Goal: Transaction & Acquisition: Purchase product/service

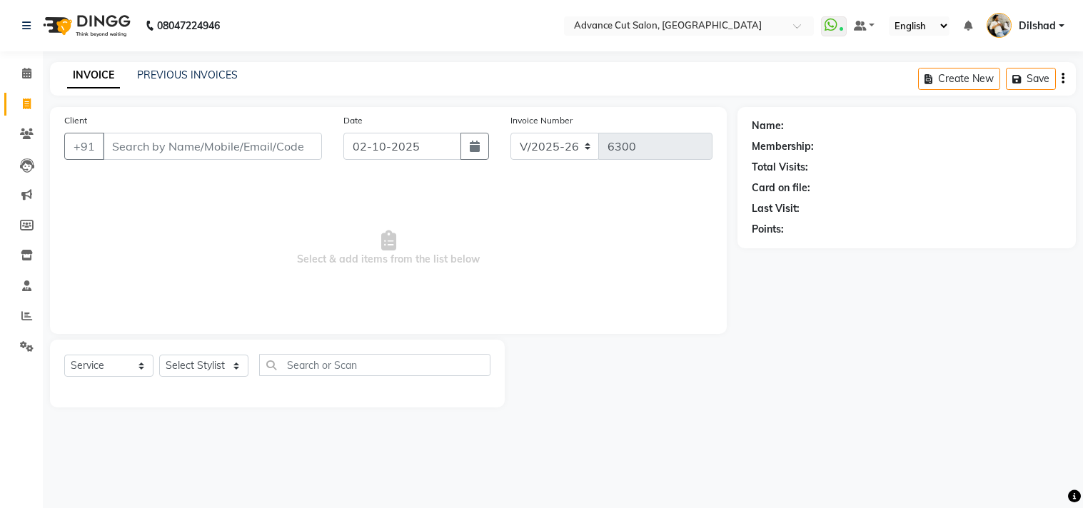
select select "922"
select select "service"
click at [177, 102] on main "INVOICE PREVIOUS INVOICES Create New Save Client +91 Date [DATE] Invoice Number…" at bounding box center [563, 245] width 1040 height 367
click at [171, 74] on link "PREVIOUS INVOICES" at bounding box center [187, 75] width 101 height 13
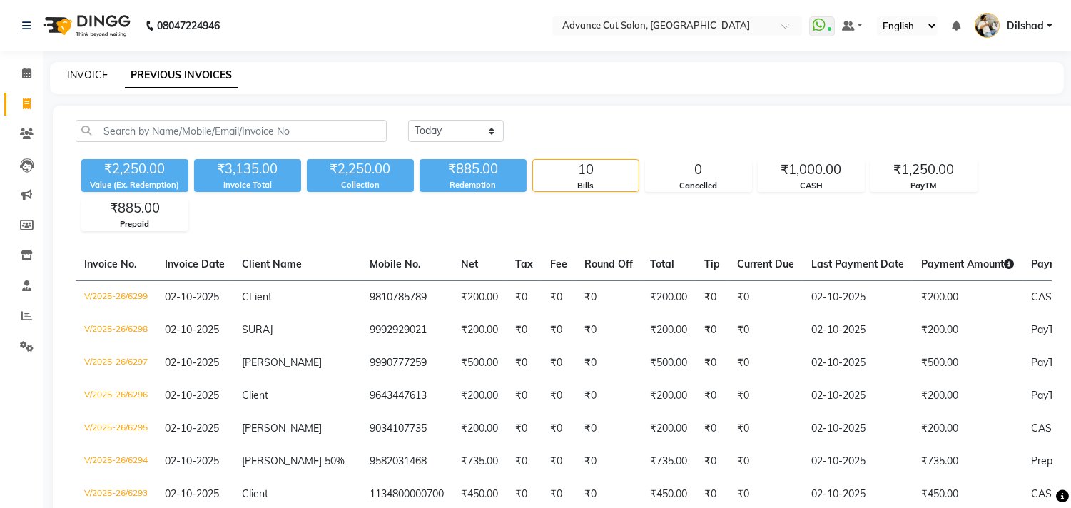
click at [77, 75] on link "INVOICE" at bounding box center [87, 75] width 41 height 13
select select "service"
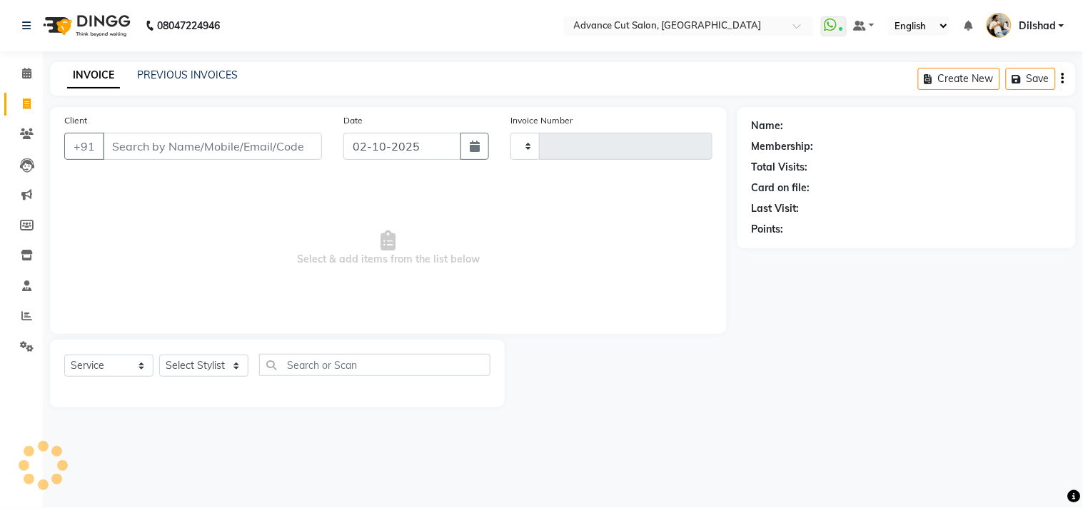
type input "6300"
select select "922"
click at [170, 360] on select "Select Stylist" at bounding box center [203, 366] width 89 height 22
select select "15343"
click at [159, 355] on select "Select Stylist Abrar Alam Dilshad Lallan Meenu Nafeesh Ahmad Naved O.P. Sharma …" at bounding box center [203, 366] width 89 height 22
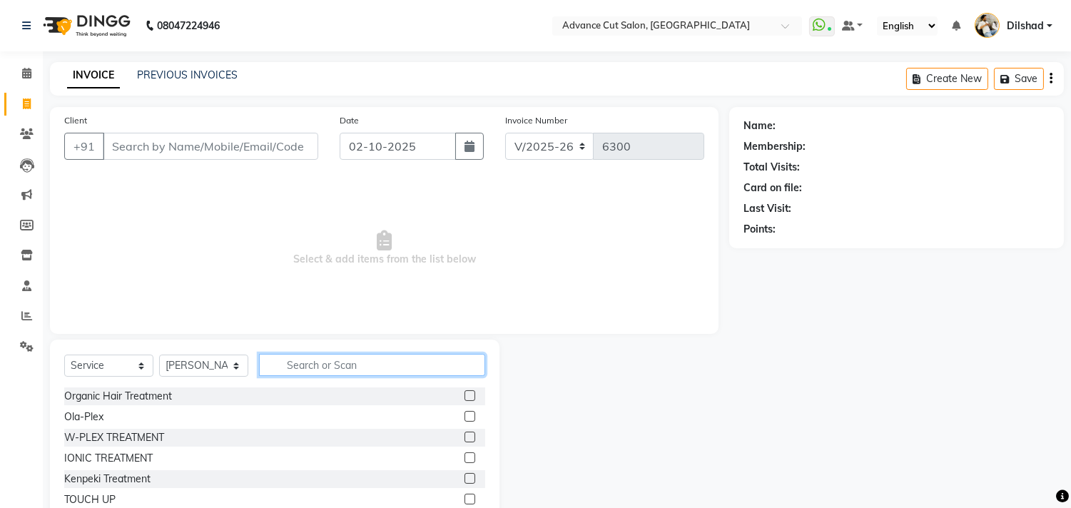
click at [282, 361] on input "text" at bounding box center [372, 365] width 226 height 22
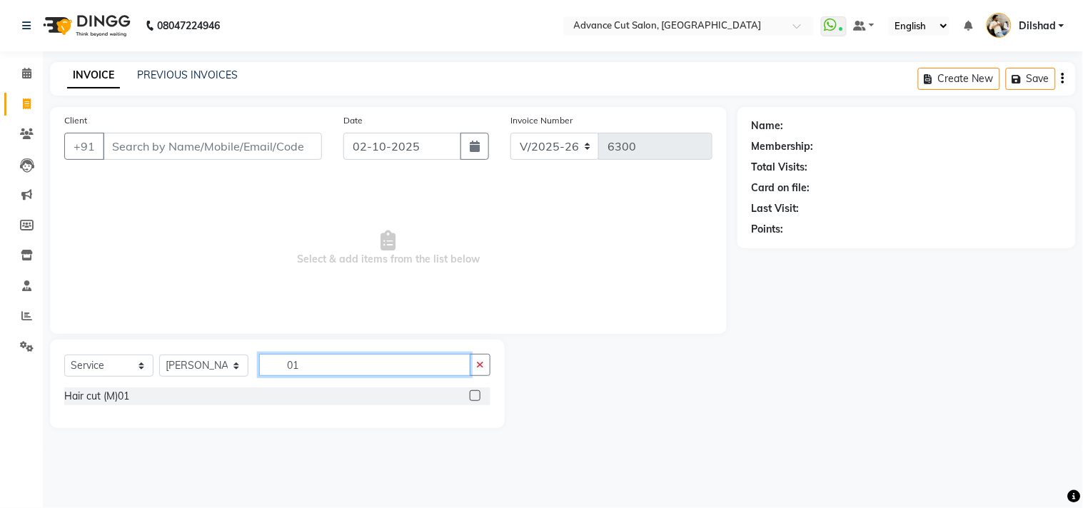
type input "01"
click at [371, 69] on div "INVOICE PREVIOUS INVOICES Create New Save" at bounding box center [562, 79] width 1025 height 34
click at [483, 362] on icon "button" at bounding box center [480, 365] width 8 height 10
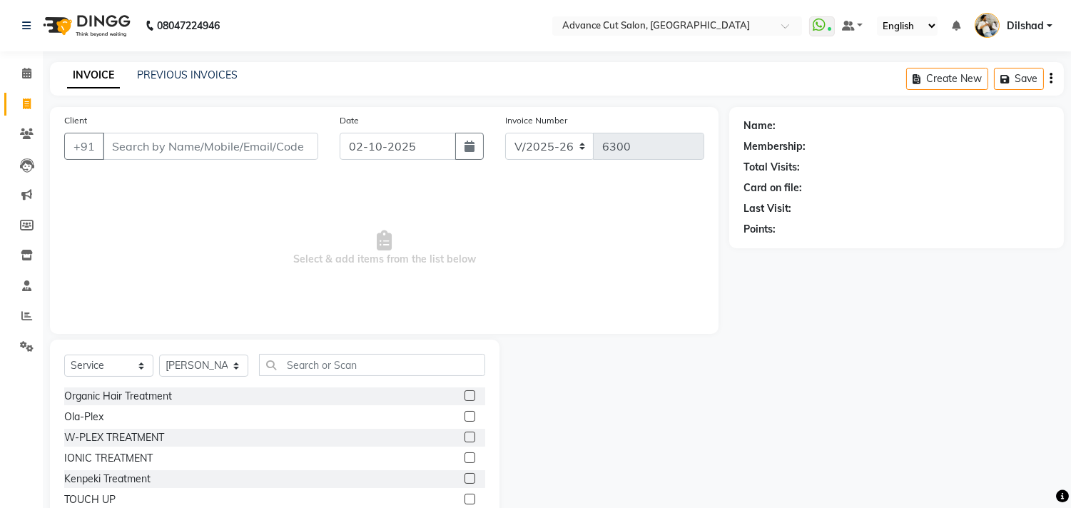
click at [251, 204] on span "Select & add items from the list below" at bounding box center [384, 248] width 640 height 143
click at [183, 365] on select "Select Stylist Abrar Alam Dilshad Lallan Meenu Nafeesh Ahmad Naved O.P. Sharma …" at bounding box center [203, 366] width 89 height 22
select select
click at [159, 355] on select "Select Stylist Abrar Alam Dilshad Lallan Meenu Nafeesh Ahmad Naved O.P. Sharma …" at bounding box center [203, 366] width 89 height 22
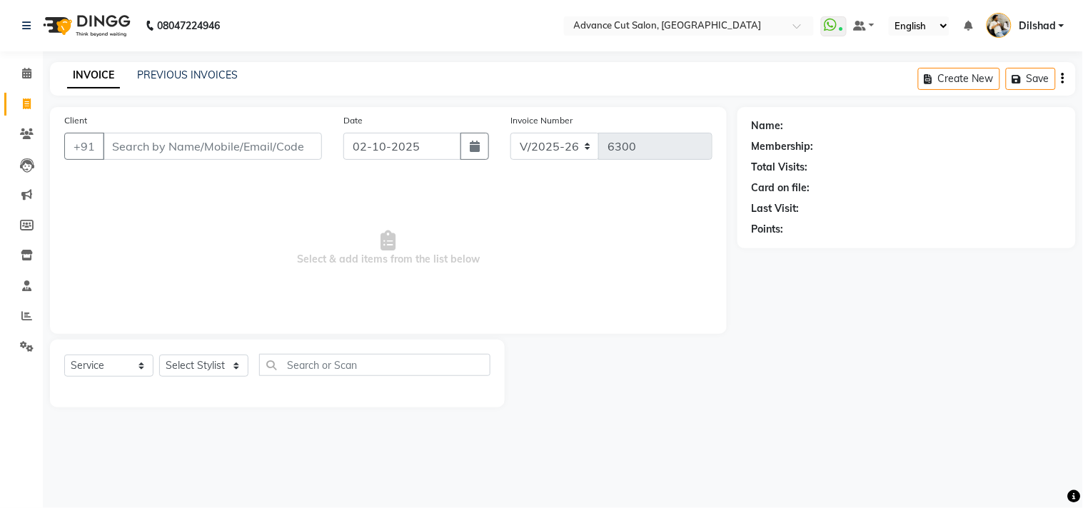
click at [221, 268] on span "Select & add items from the list below" at bounding box center [388, 248] width 648 height 143
click at [21, 136] on icon at bounding box center [27, 133] width 14 height 11
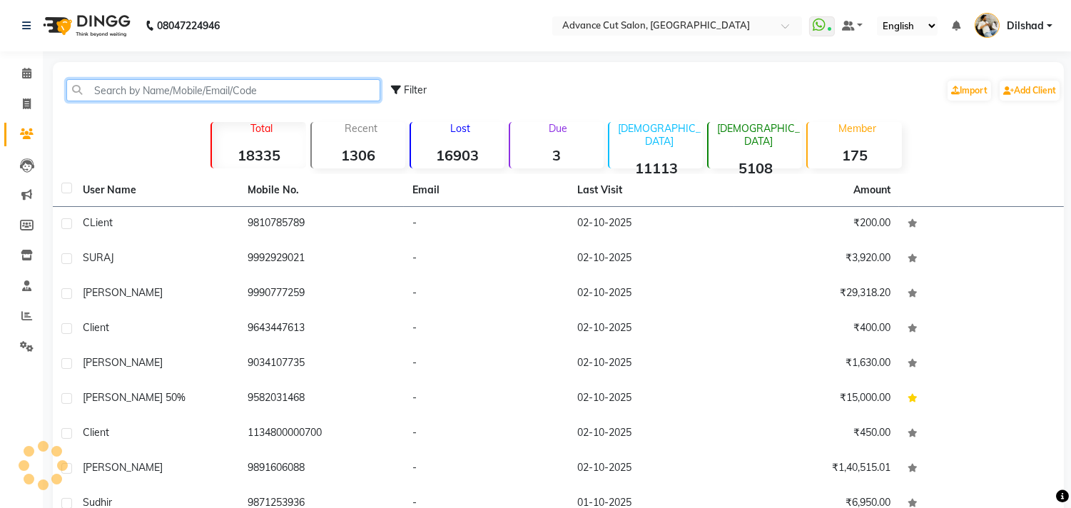
click at [156, 98] on input "text" at bounding box center [223, 90] width 314 height 22
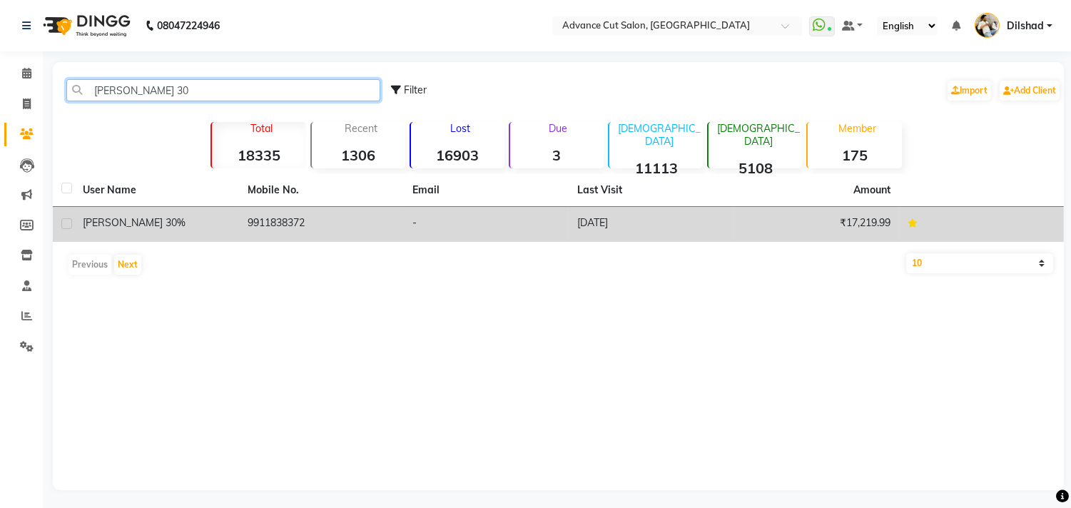
type input "prateek 30"
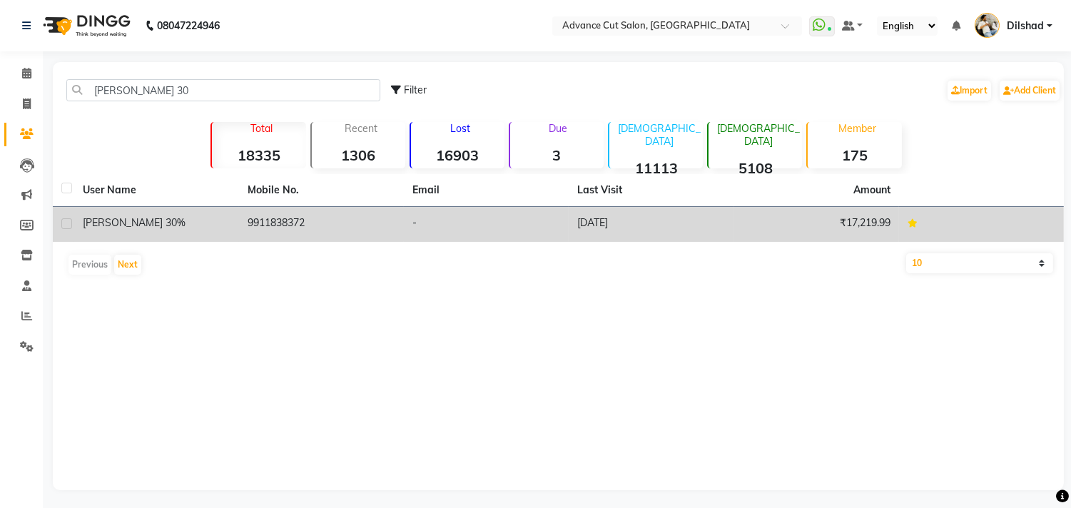
click at [679, 226] on td "[DATE]" at bounding box center [651, 224] width 165 height 35
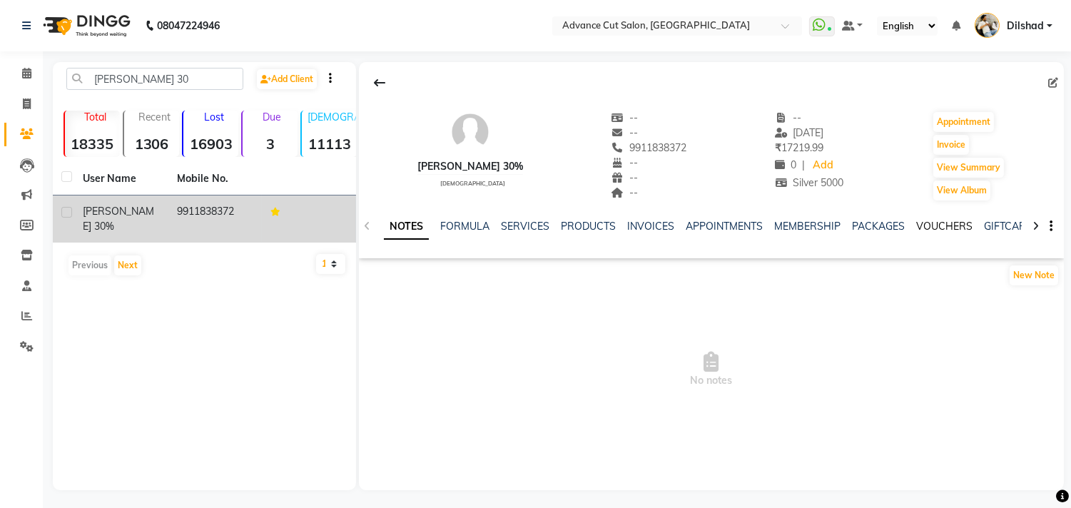
click at [916, 223] on link "VOUCHERS" at bounding box center [944, 226] width 56 height 13
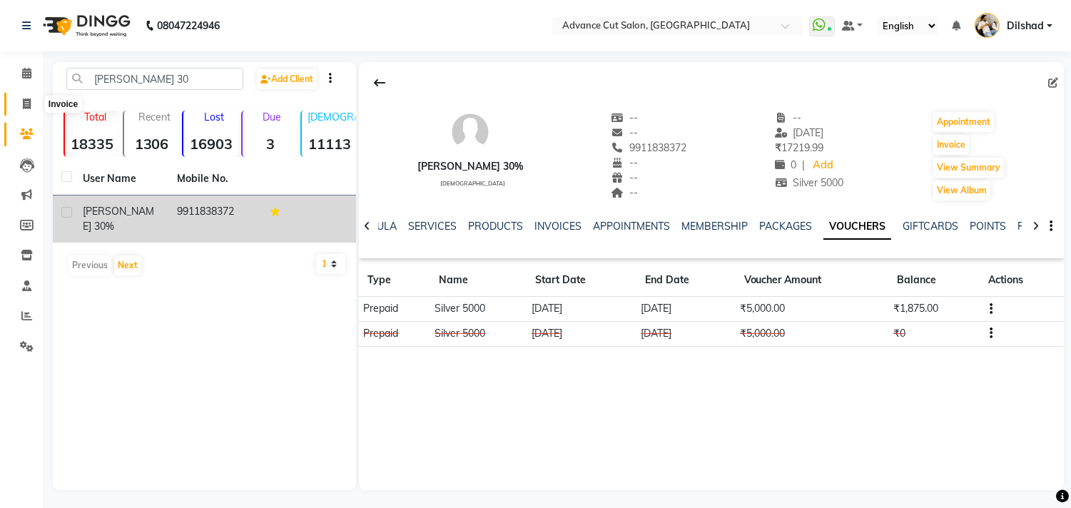
click at [17, 100] on span at bounding box center [26, 104] width 25 height 16
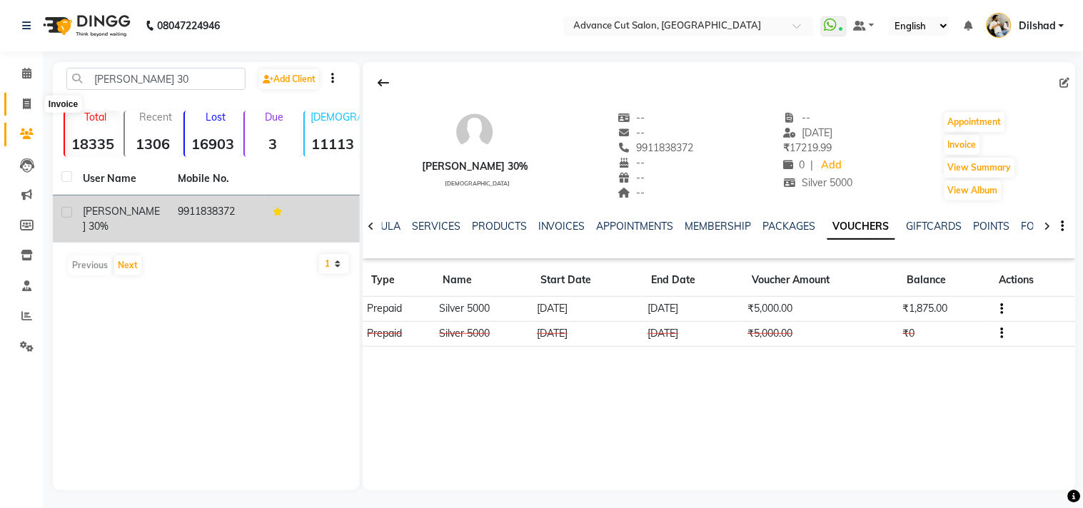
select select "service"
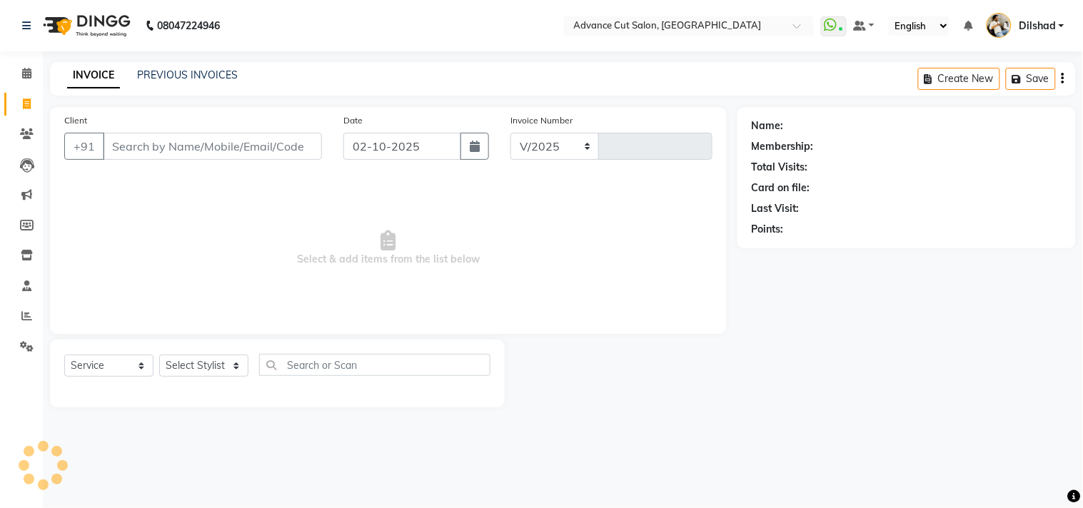
select select "922"
type input "6300"
click at [210, 188] on span "Select & add items from the list below" at bounding box center [388, 248] width 648 height 143
click at [280, 86] on div "INVOICE PREVIOUS INVOICES Create New Save" at bounding box center [562, 79] width 1025 height 34
click at [177, 102] on main "INVOICE PREVIOUS INVOICES Create New Save Client +91 Date 02-10-2025 Invoice Nu…" at bounding box center [563, 245] width 1040 height 367
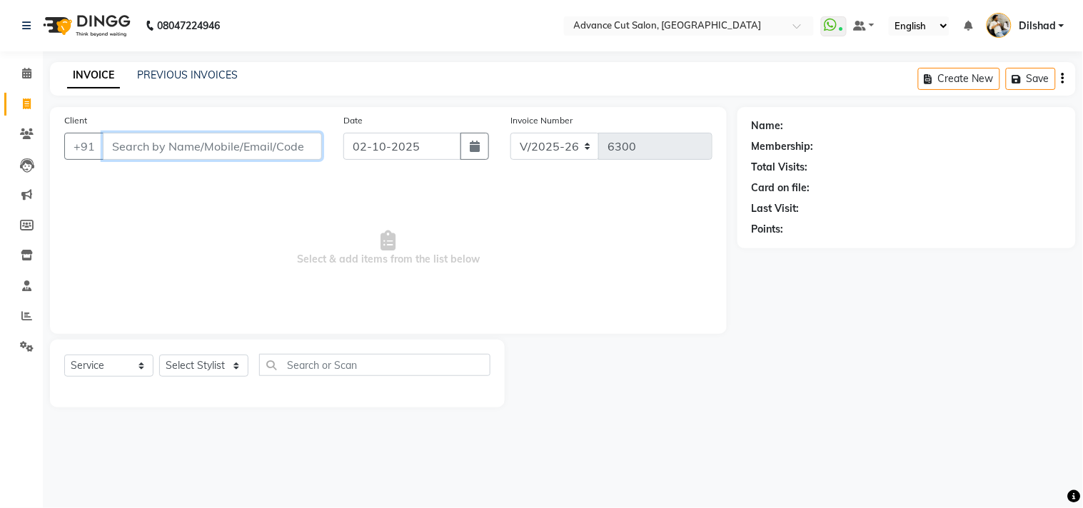
click at [165, 153] on input "Client" at bounding box center [212, 146] width 219 height 27
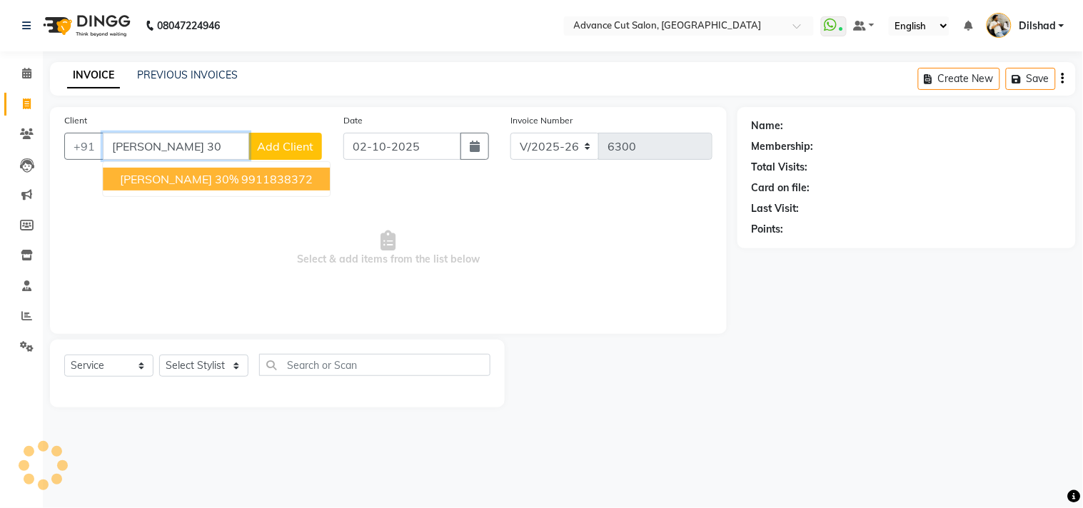
click at [169, 169] on button "Prateek 30% 9911838372" at bounding box center [216, 179] width 227 height 23
type input "9911838372"
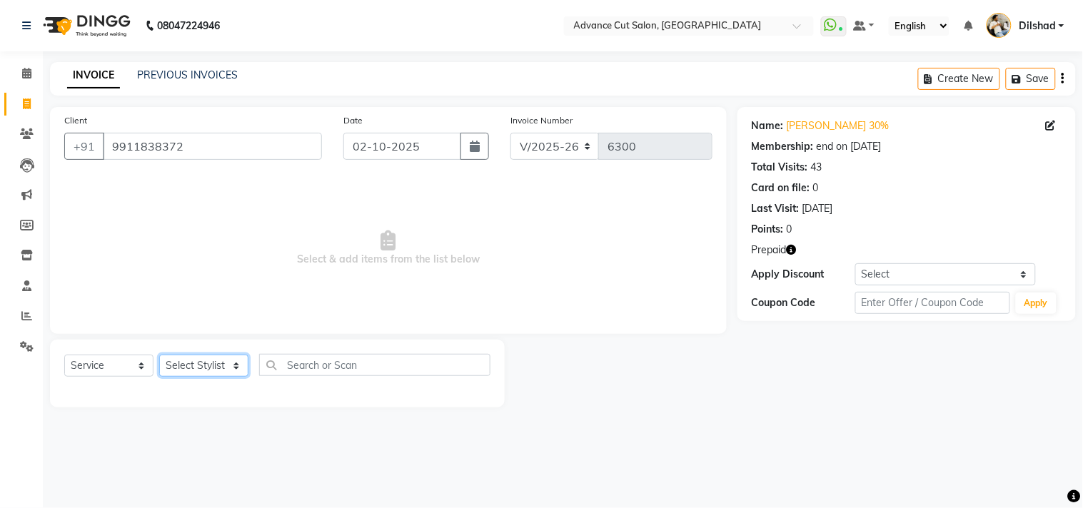
click at [211, 371] on select "Select Stylist Abrar Alam Dilshad Lallan Meenu Nafeesh Ahmad Naved O.P. Sharma …" at bounding box center [203, 366] width 89 height 22
select select "87863"
click at [159, 355] on select "Select Stylist Abrar Alam Dilshad Lallan Meenu Nafeesh Ahmad Naved O.P. Sharma …" at bounding box center [203, 366] width 89 height 22
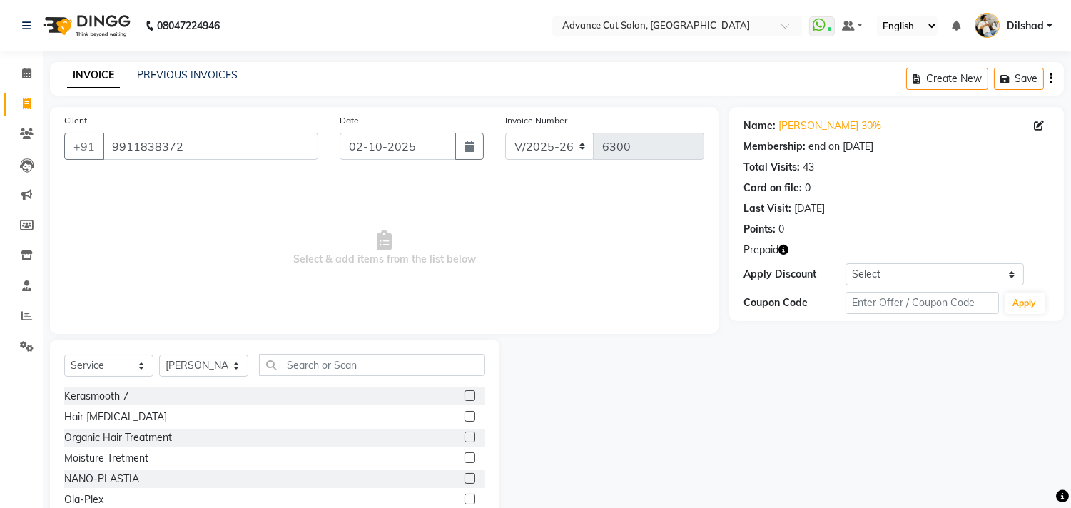
click at [302, 382] on div "Select Service Product Membership Package Voucher Prepaid Gift Card Select Styl…" at bounding box center [274, 371] width 421 height 34
click at [300, 379] on div "Select Service Product Membership Package Voucher Prepaid Gift Card Select Styl…" at bounding box center [274, 371] width 421 height 34
click at [300, 372] on input "text" at bounding box center [372, 365] width 226 height 22
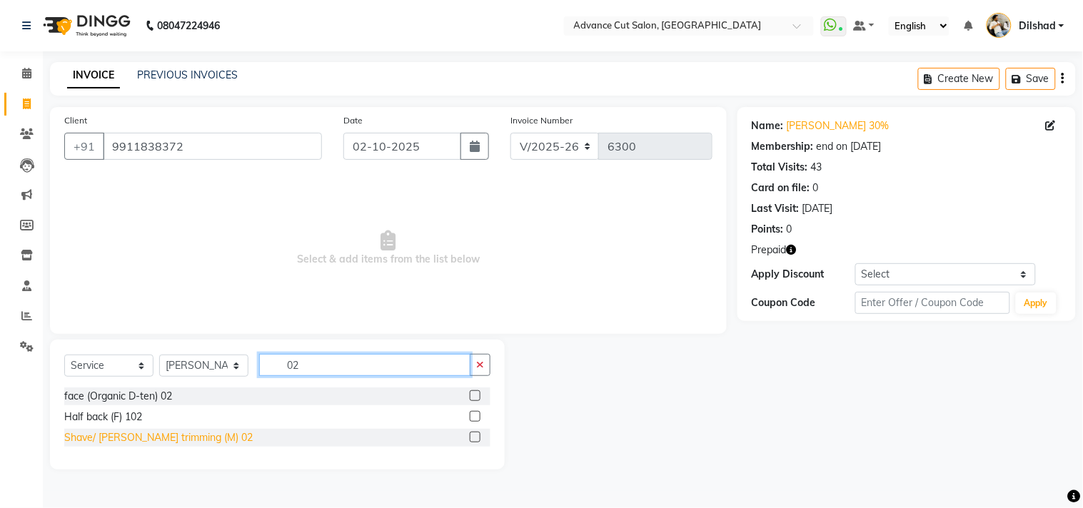
type input "02"
click at [183, 431] on div "Shave/ Beard trimming (M) 02" at bounding box center [158, 437] width 188 height 15
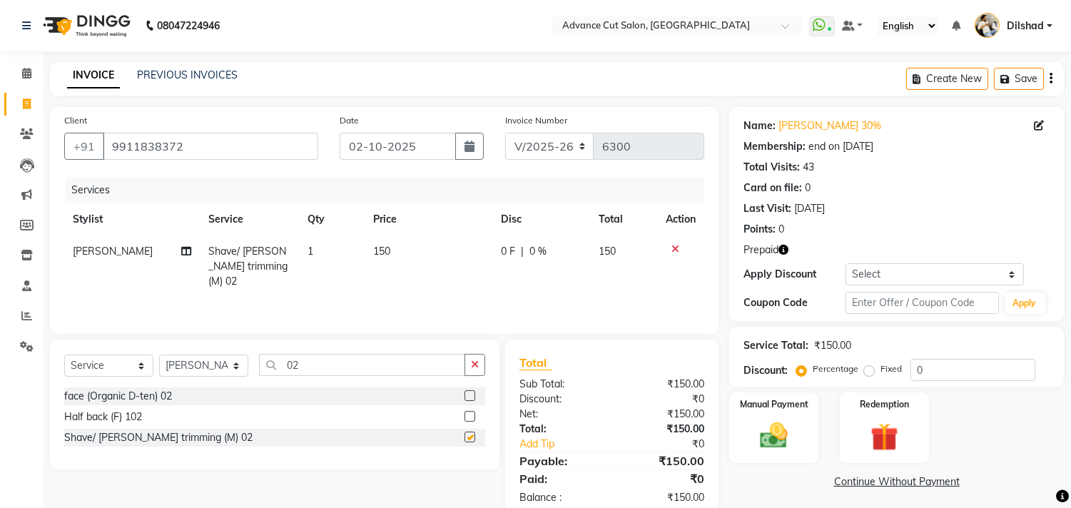
checkbox input "false"
click at [921, 361] on input "0" at bounding box center [973, 370] width 125 height 22
type input "30"
click at [907, 403] on label "Redemption" at bounding box center [883, 404] width 51 height 14
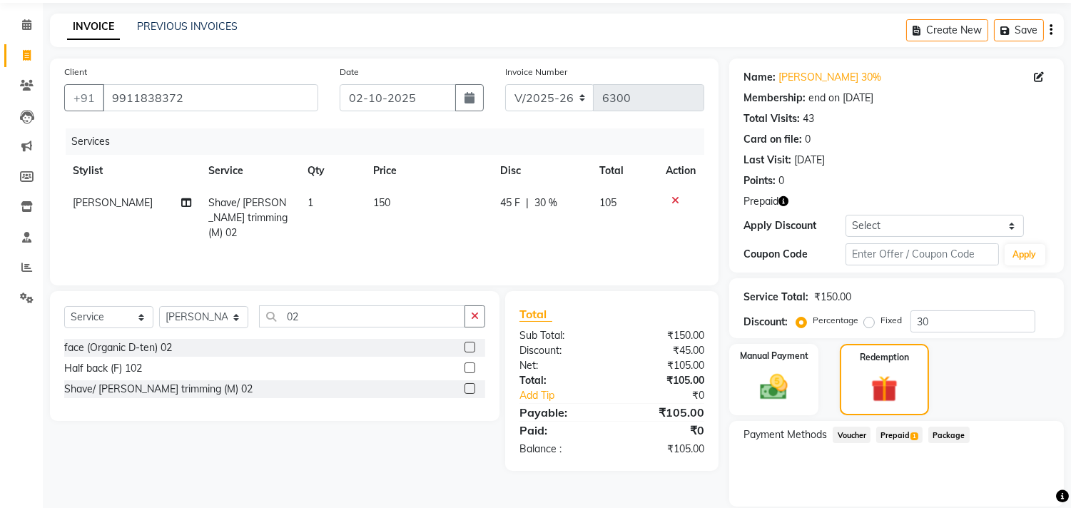
scroll to position [96, 0]
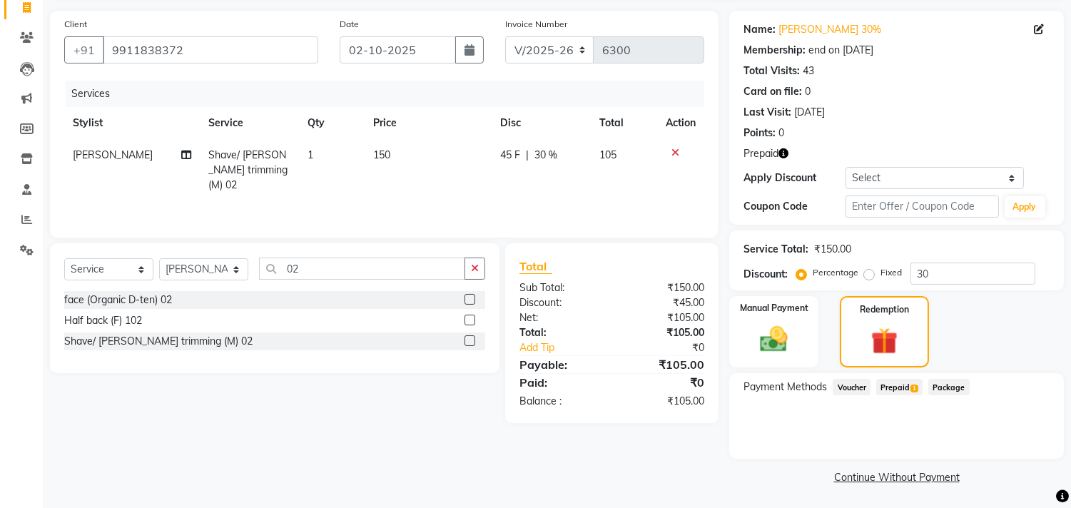
click at [901, 382] on span "Prepaid 1" at bounding box center [899, 387] width 46 height 16
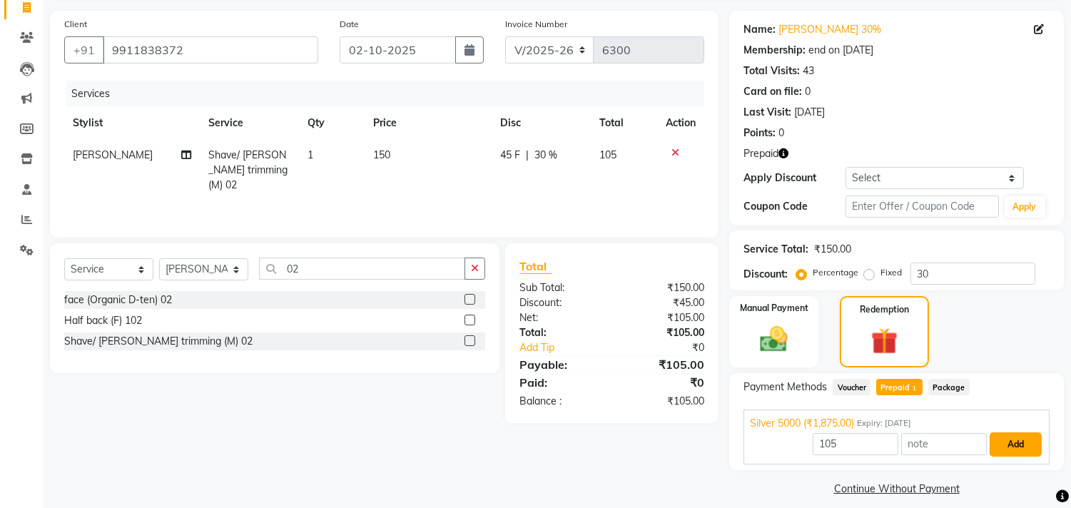
click at [1010, 433] on button "Add" at bounding box center [1016, 444] width 52 height 24
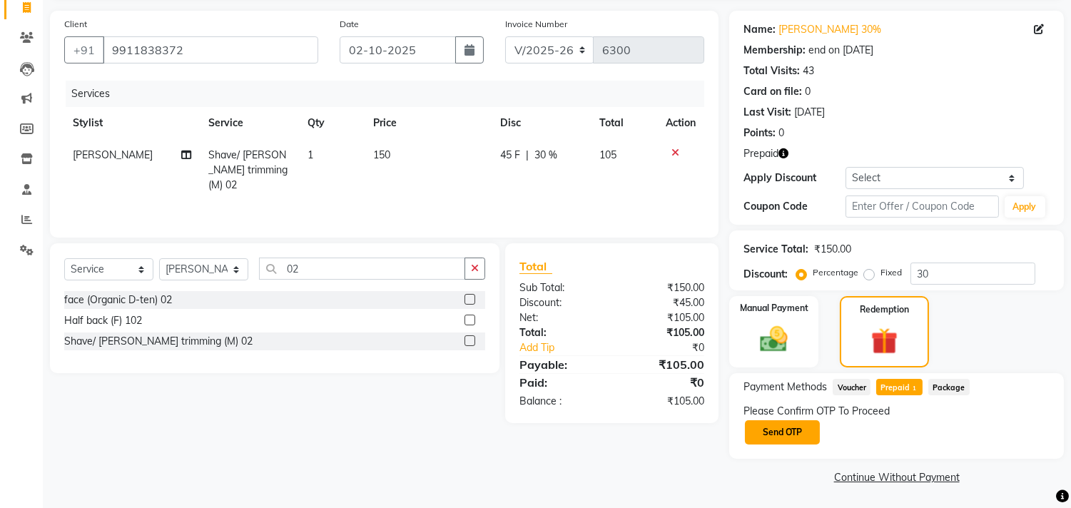
click at [801, 440] on button "Send OTP" at bounding box center [782, 432] width 75 height 24
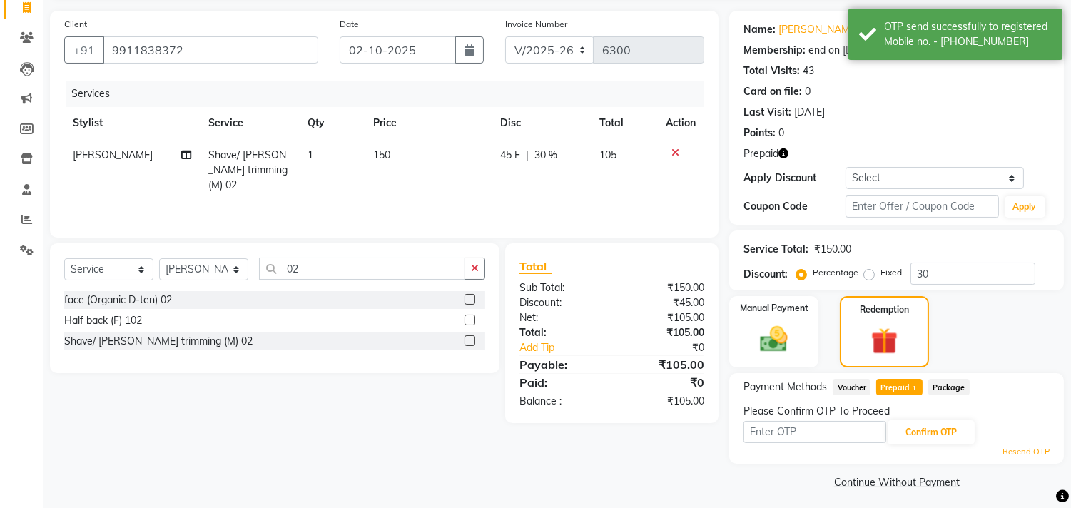
click at [784, 159] on button "button" at bounding box center [784, 153] width 10 height 15
click at [784, 156] on icon "button" at bounding box center [784, 153] width 10 height 10
click at [773, 437] on input "text" at bounding box center [815, 432] width 143 height 22
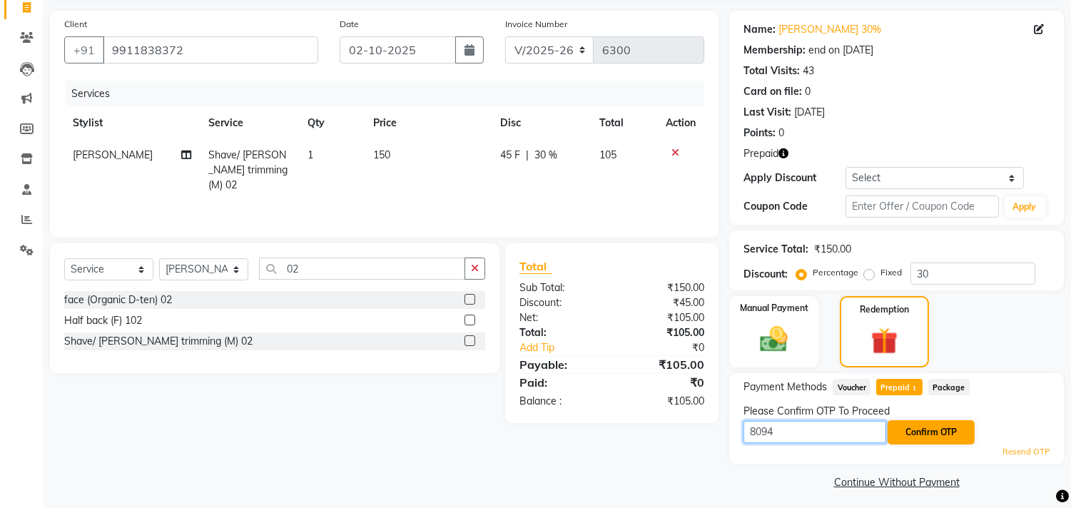
type input "8094"
click at [932, 432] on button "Confirm OTP" at bounding box center [931, 432] width 87 height 24
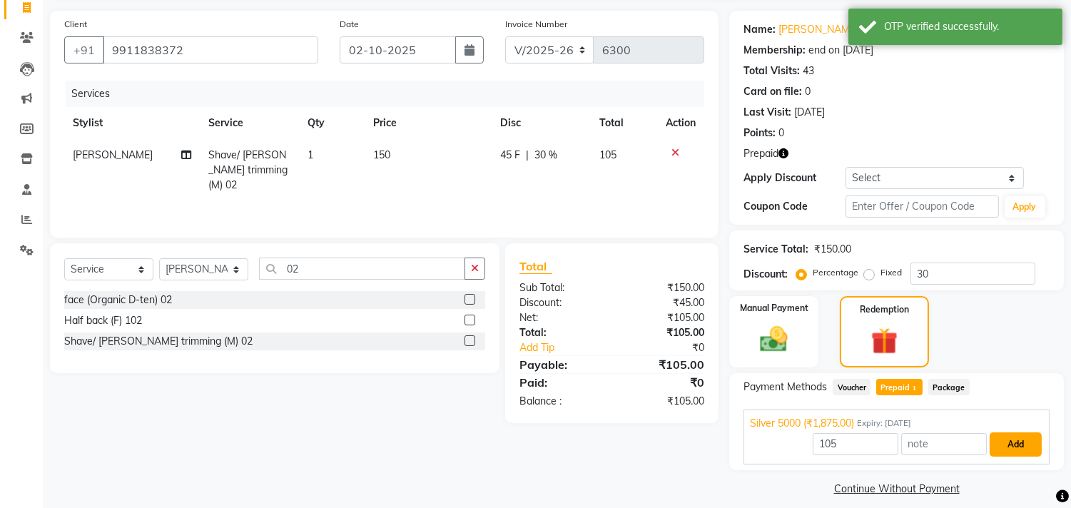
click at [1017, 437] on button "Add" at bounding box center [1016, 444] width 52 height 24
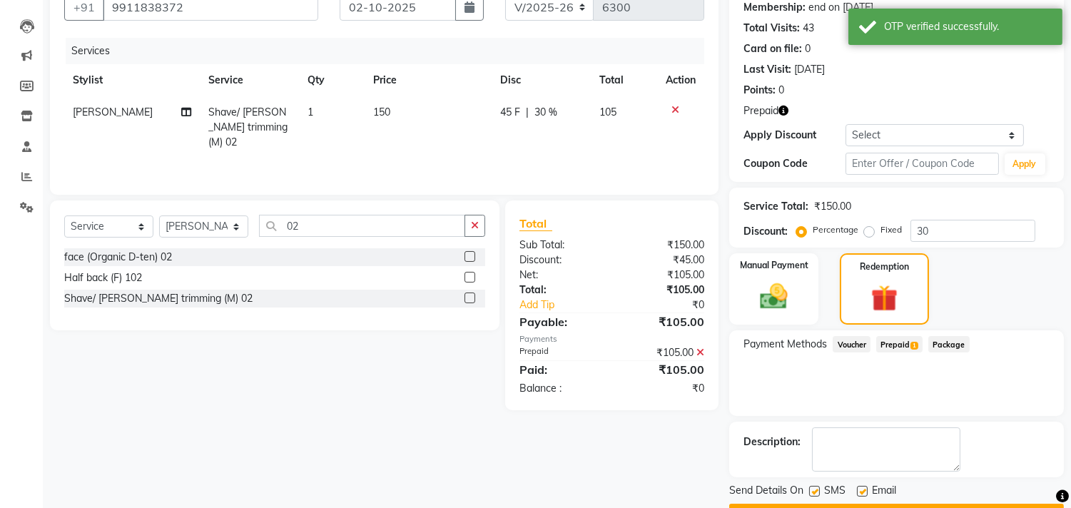
scroll to position [177, 0]
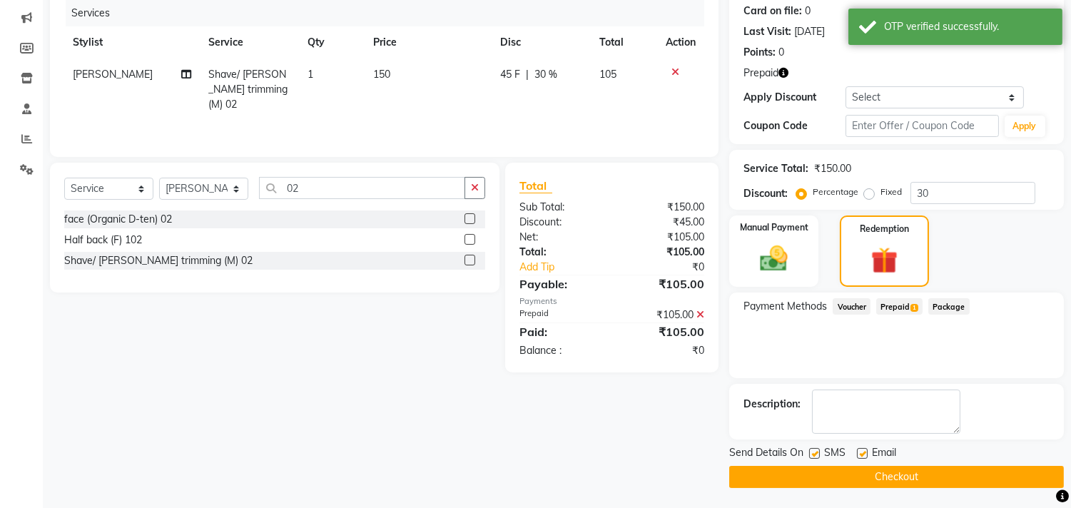
click at [909, 462] on div "Send Details On SMS Email Checkout" at bounding box center [896, 466] width 335 height 43
click at [908, 469] on button "Checkout" at bounding box center [896, 477] width 335 height 22
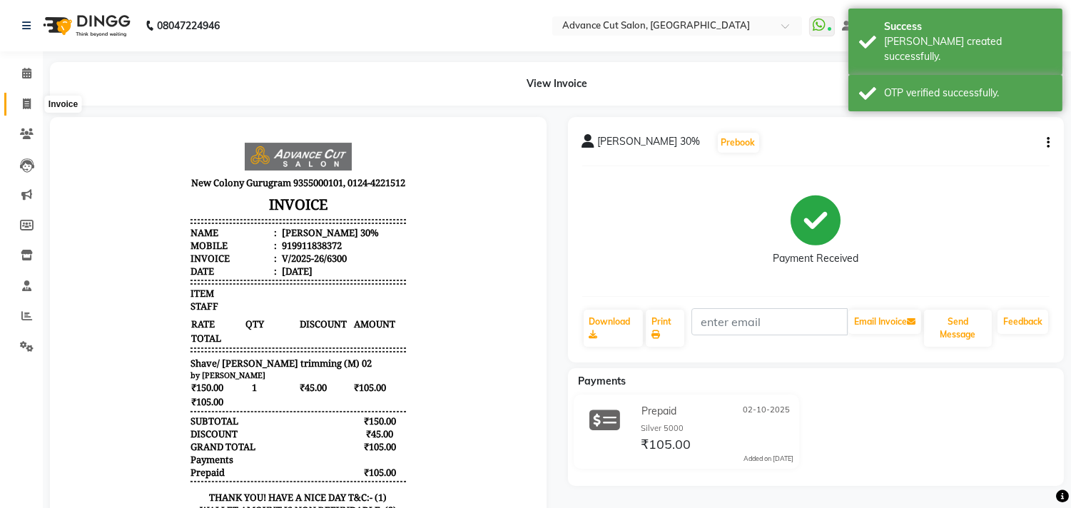
click at [23, 107] on icon at bounding box center [27, 103] width 8 height 11
select select "922"
select select "service"
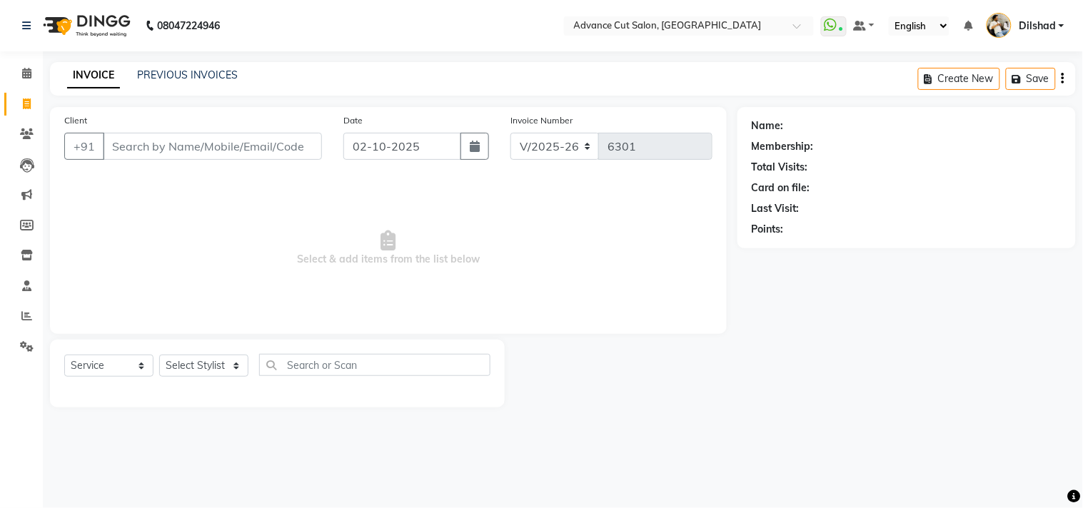
click at [143, 235] on span "Select & add items from the list below" at bounding box center [388, 248] width 648 height 143
click at [307, 63] on div "INVOICE PREVIOUS INVOICES Create New Save" at bounding box center [562, 79] width 1025 height 34
click at [205, 81] on link "PREVIOUS INVOICES" at bounding box center [187, 75] width 101 height 13
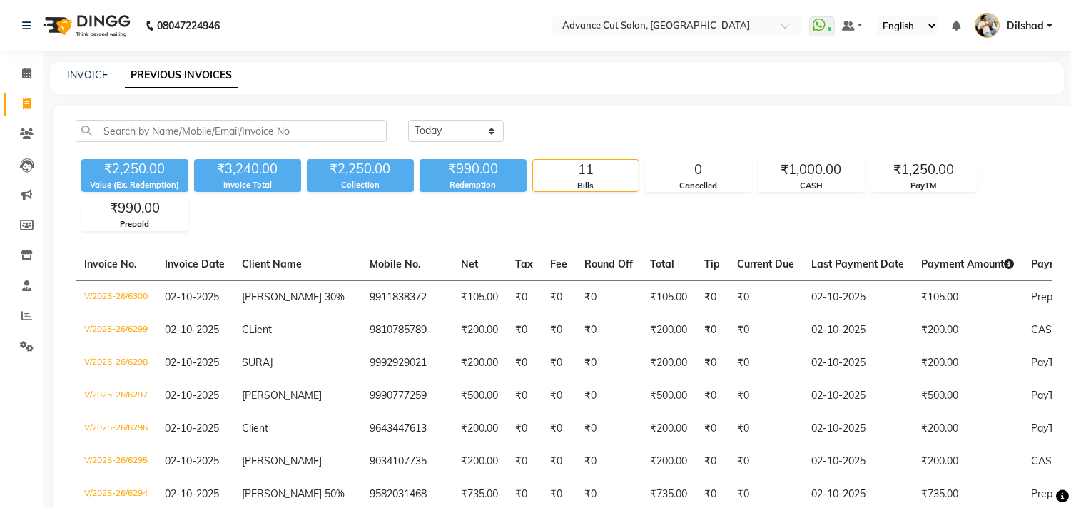
click at [289, 63] on div "INVOICE PREVIOUS INVOICES" at bounding box center [557, 78] width 1014 height 32
click at [89, 72] on link "INVOICE" at bounding box center [87, 75] width 41 height 13
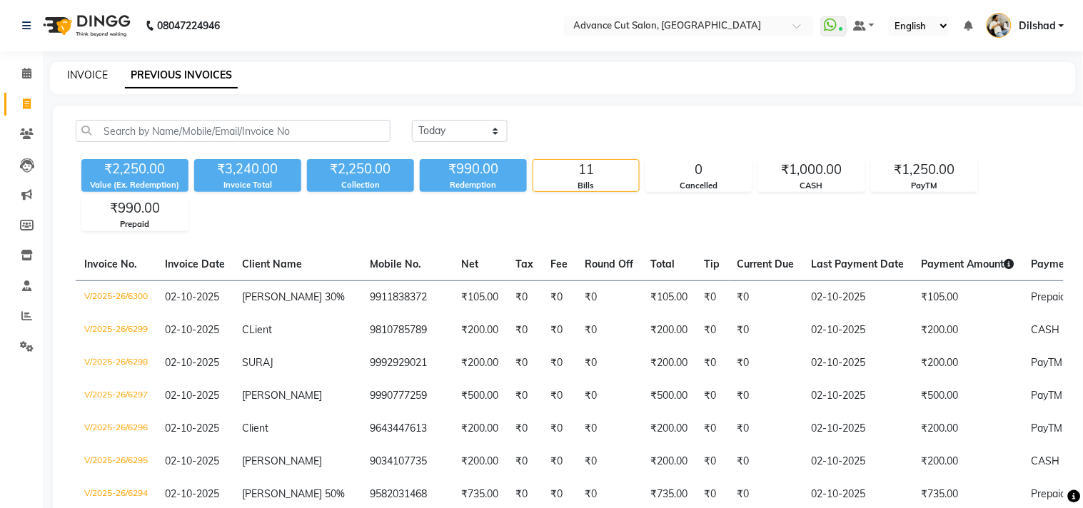
select select "922"
select select "service"
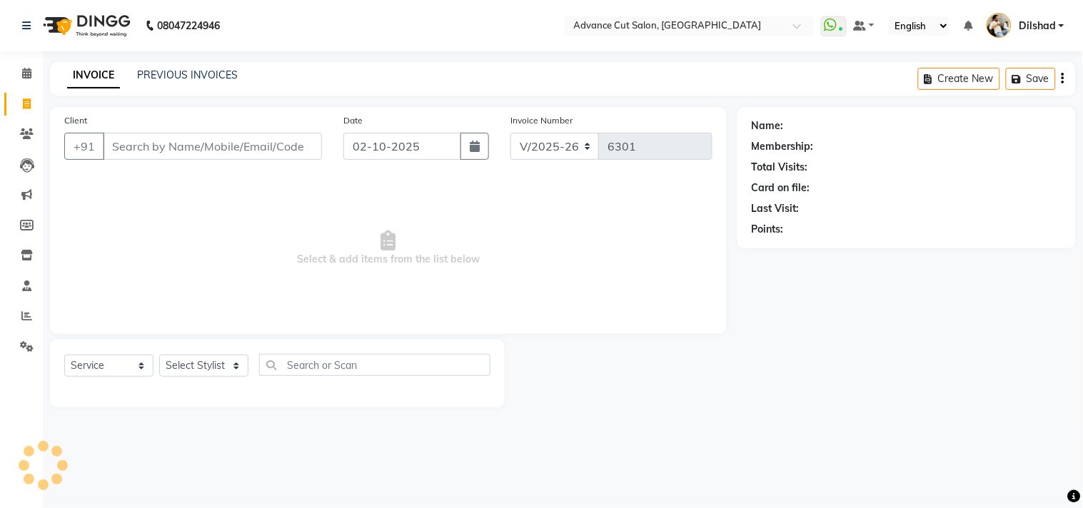
click at [120, 148] on input "Client" at bounding box center [212, 146] width 219 height 27
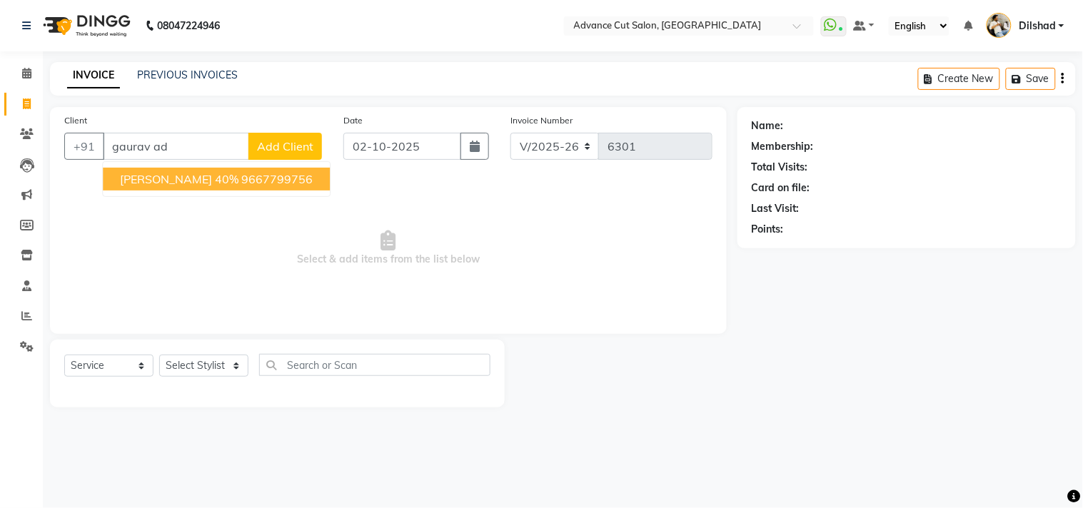
click at [178, 176] on span "Gaurav Adlakha 40%" at bounding box center [179, 179] width 118 height 14
type input "9667799756"
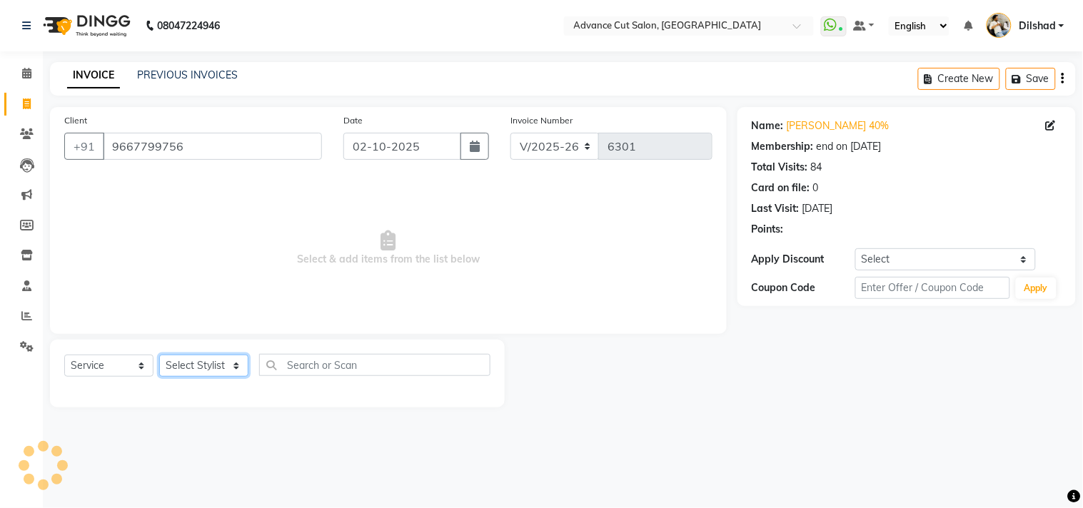
click at [202, 375] on select "Select Stylist Abrar Alam Dilshad Lallan Meenu Nafeesh Ahmad Naved O.P. Sharma …" at bounding box center [203, 366] width 89 height 22
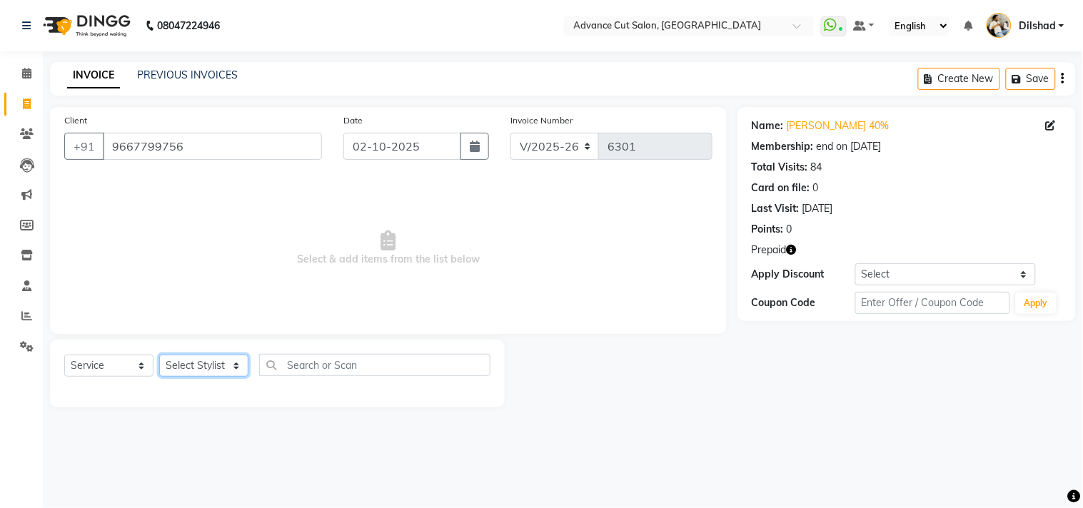
select select "25769"
click at [159, 355] on select "Select Stylist Abrar Alam Dilshad Lallan Meenu Nafeesh Ahmad Naved O.P. Sharma …" at bounding box center [203, 366] width 89 height 22
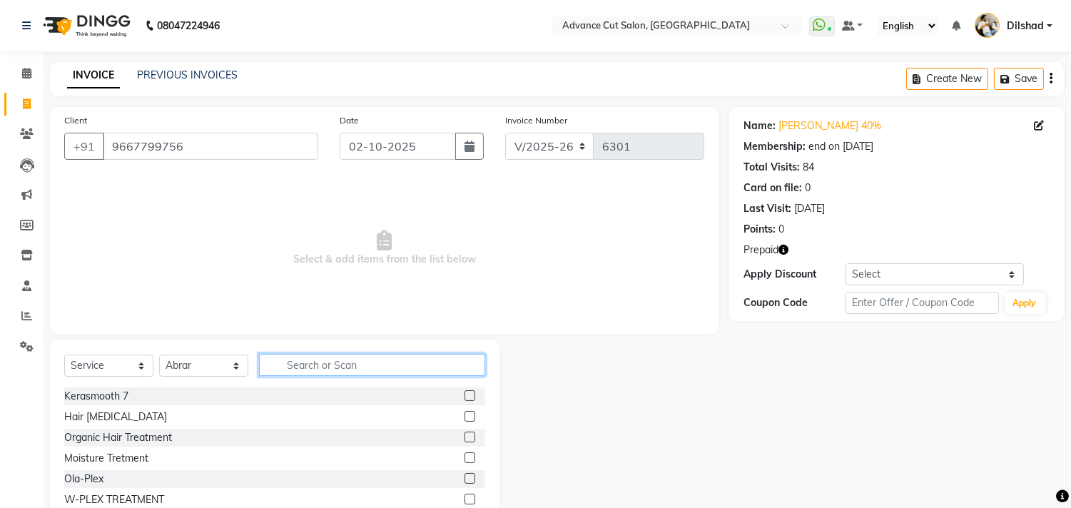
click at [283, 364] on input "text" at bounding box center [372, 365] width 226 height 22
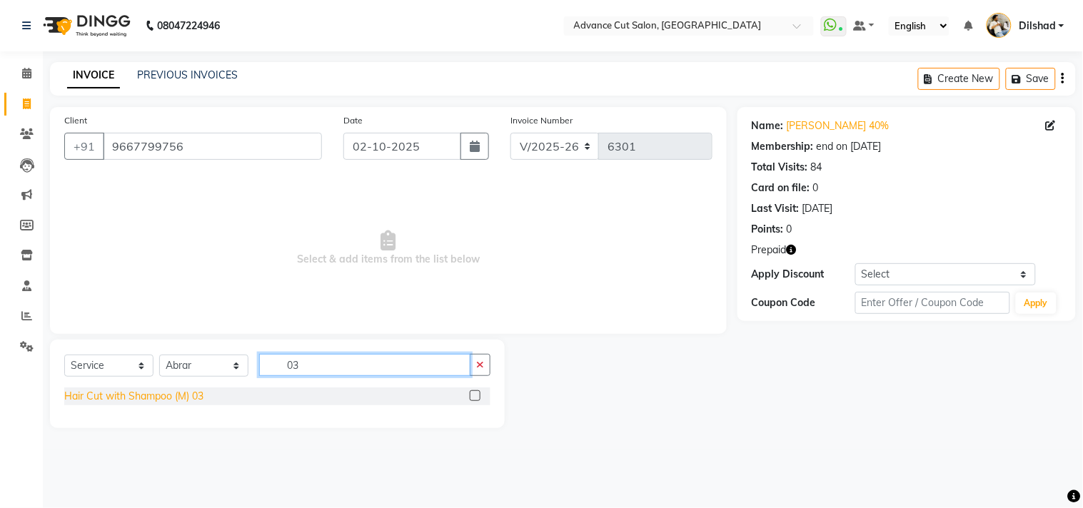
type input "03"
click at [186, 391] on div "Hair Cut with Shampoo (M) 03" at bounding box center [133, 396] width 139 height 15
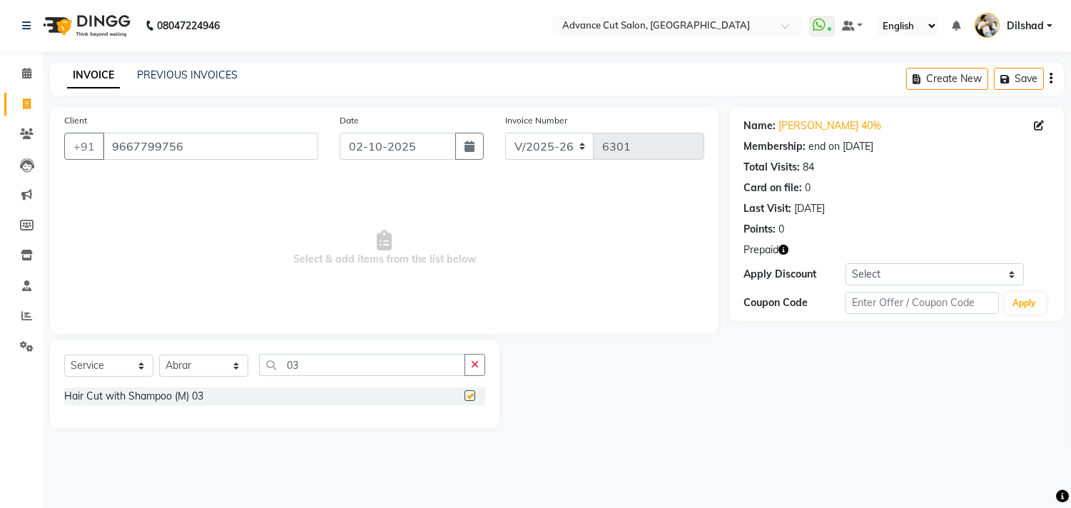
checkbox input "false"
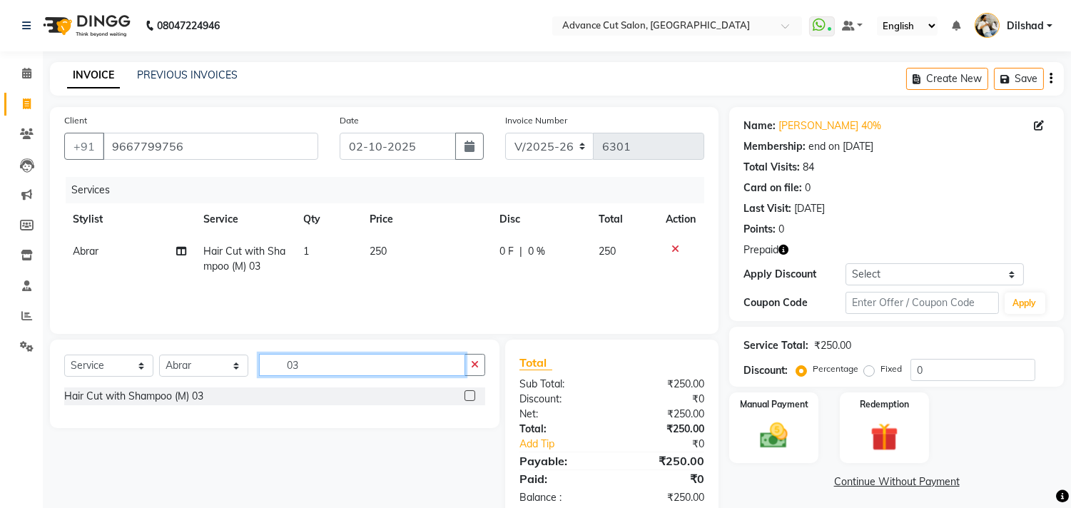
click at [322, 368] on input "03" at bounding box center [362, 365] width 206 height 22
type input "02"
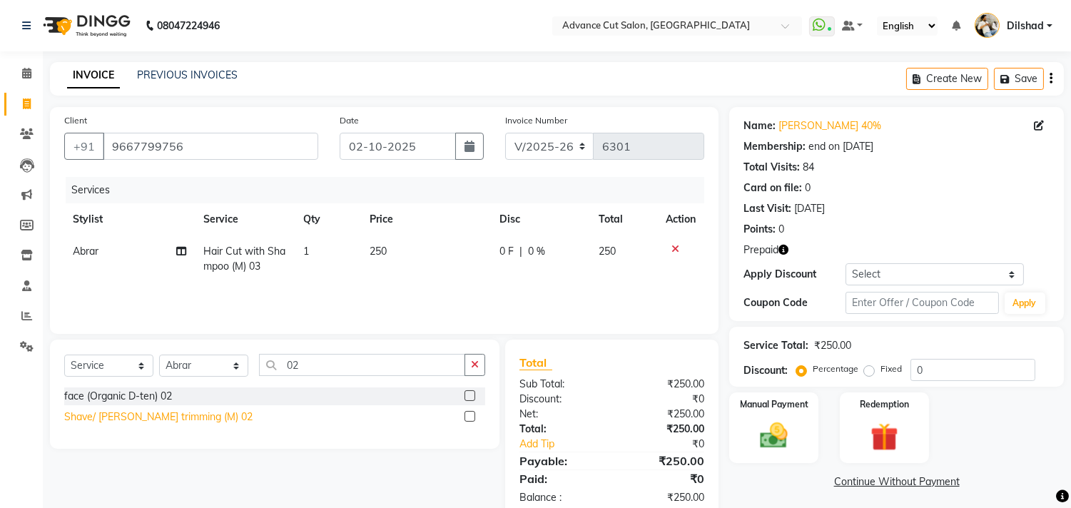
click at [171, 415] on div "Shave/ Beard trimming (M) 02" at bounding box center [158, 417] width 188 height 15
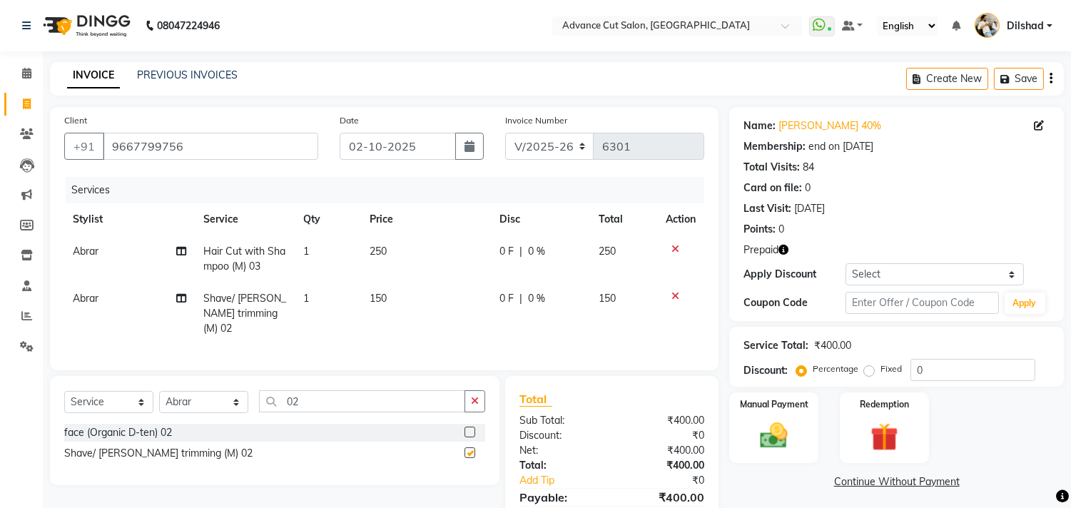
checkbox input "false"
click at [911, 368] on input "0" at bounding box center [973, 370] width 125 height 22
type input "40"
click at [911, 428] on div "Redemption" at bounding box center [884, 427] width 93 height 73
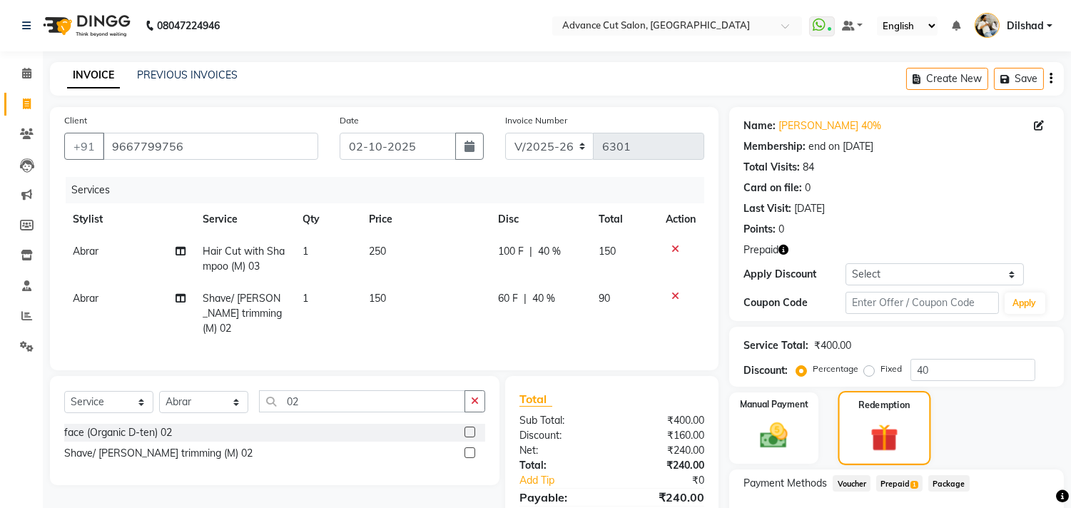
scroll to position [96, 0]
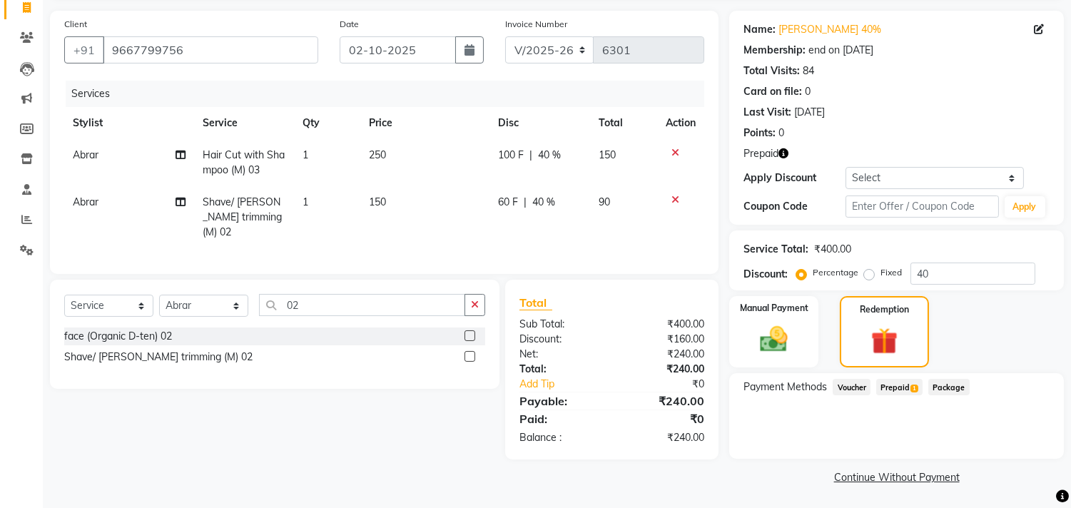
click at [903, 391] on span "Prepaid 1" at bounding box center [899, 387] width 46 height 16
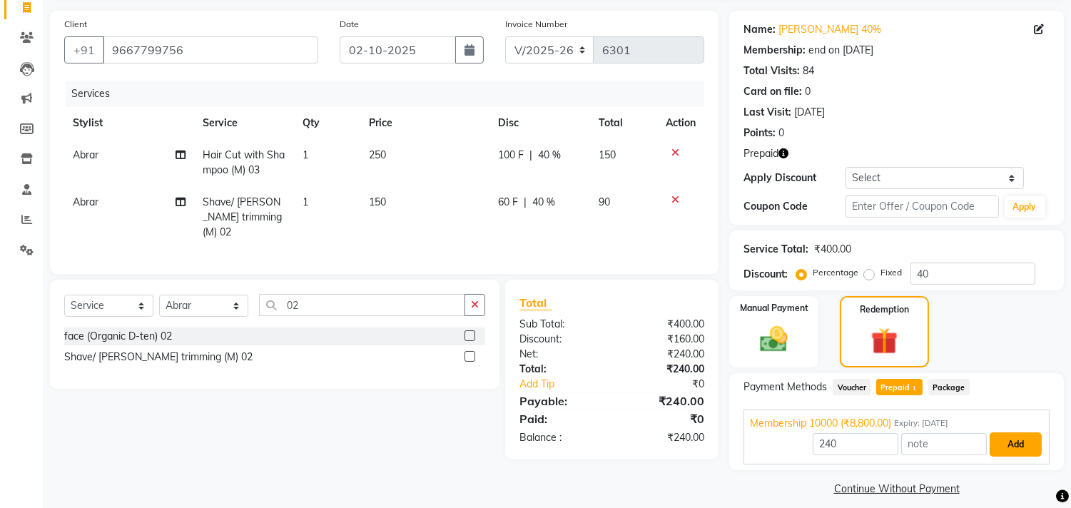
click at [1013, 440] on button "Add" at bounding box center [1016, 444] width 52 height 24
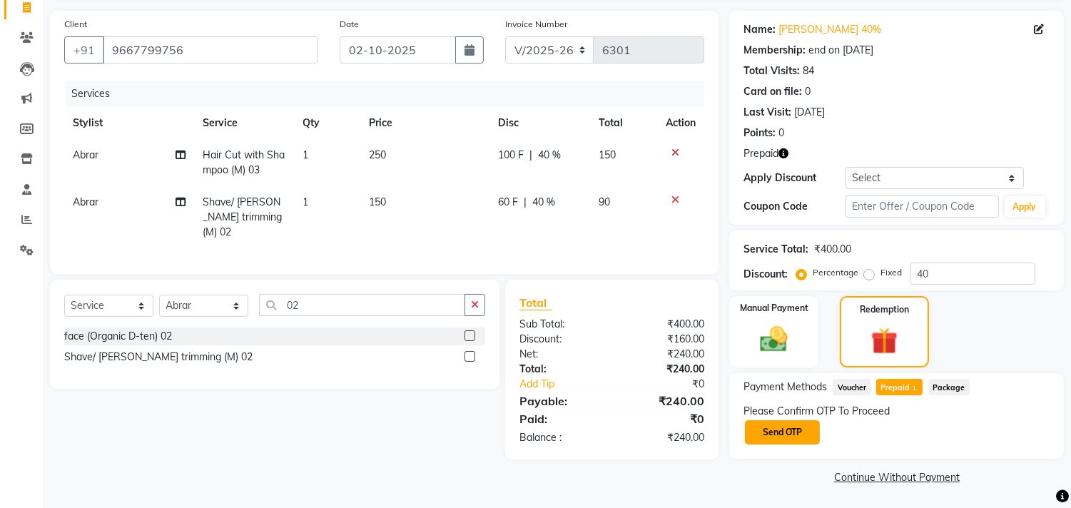
click at [787, 440] on button "Send OTP" at bounding box center [782, 432] width 75 height 24
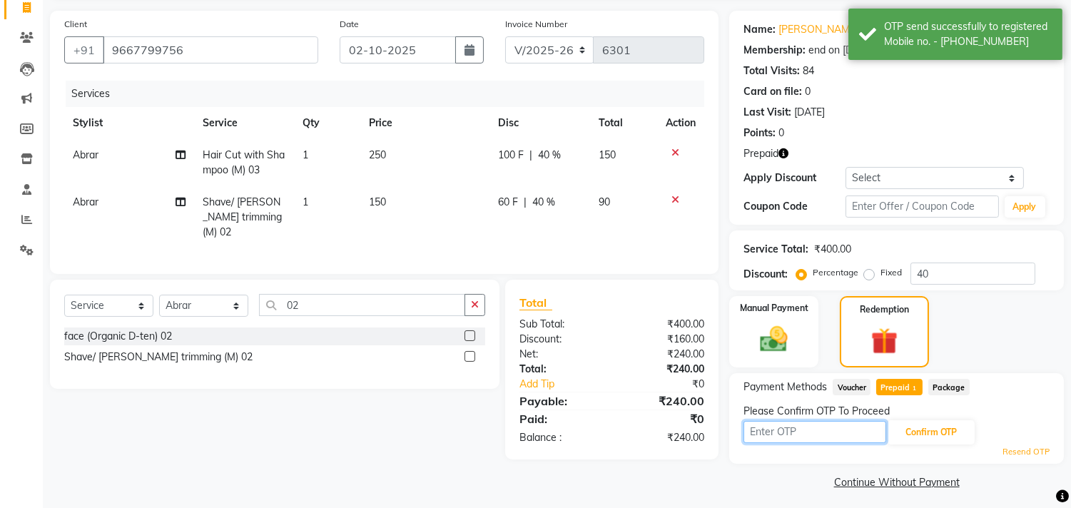
click at [782, 432] on input "text" at bounding box center [815, 432] width 143 height 22
click at [798, 434] on input "text" at bounding box center [815, 432] width 143 height 22
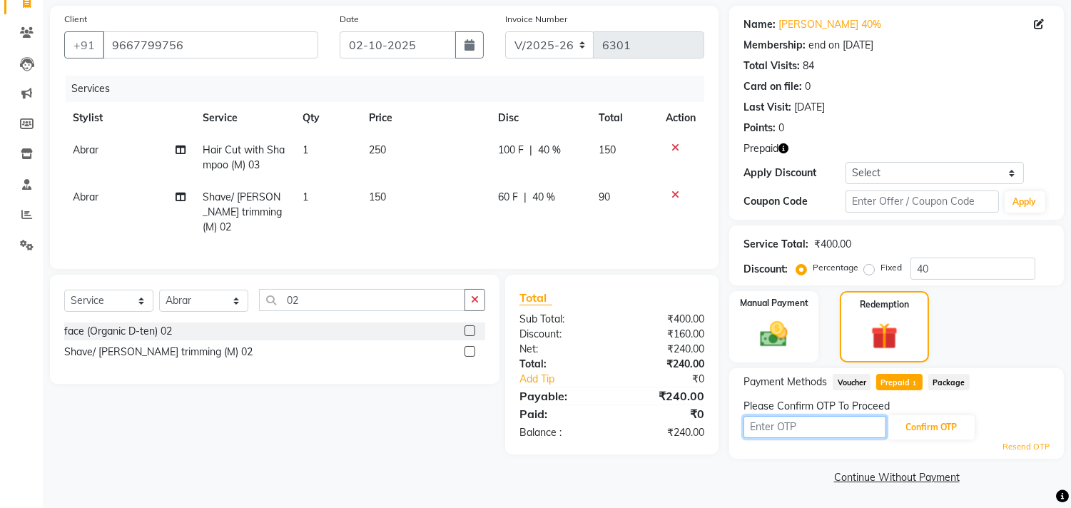
scroll to position [102, 0]
click at [796, 425] on input "text" at bounding box center [815, 426] width 143 height 22
type input "1567"
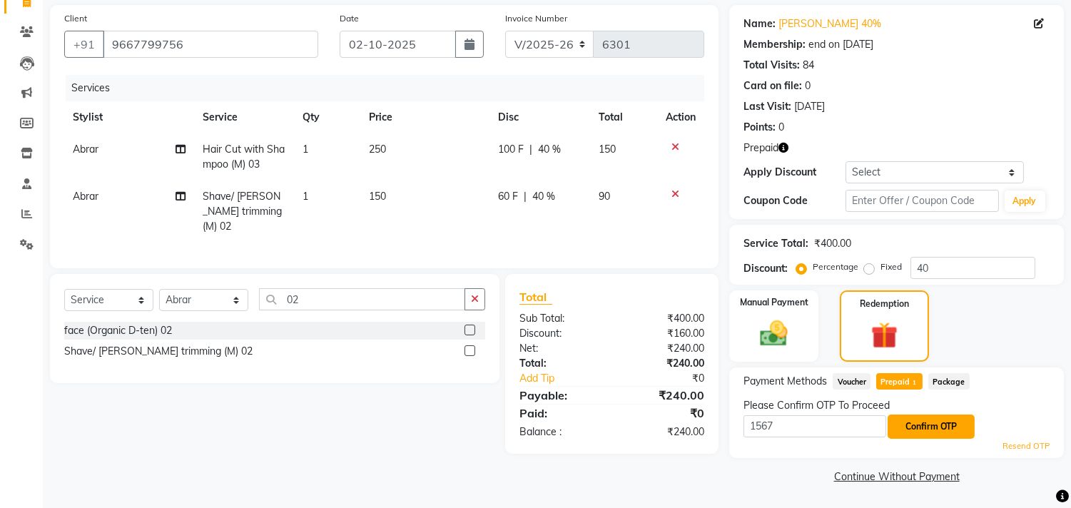
click at [924, 420] on button "Confirm OTP" at bounding box center [931, 427] width 87 height 24
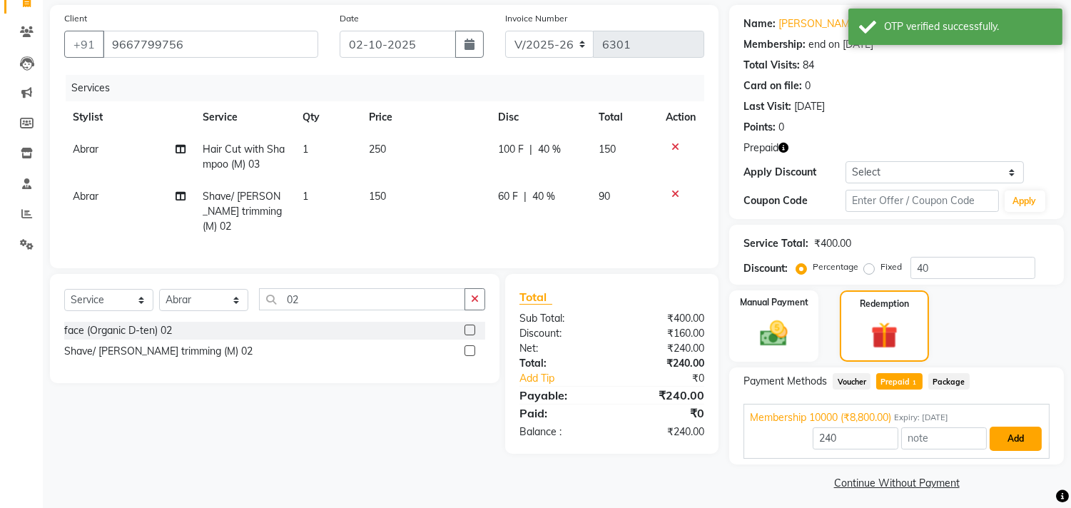
click at [1021, 435] on button "Add" at bounding box center [1016, 439] width 52 height 24
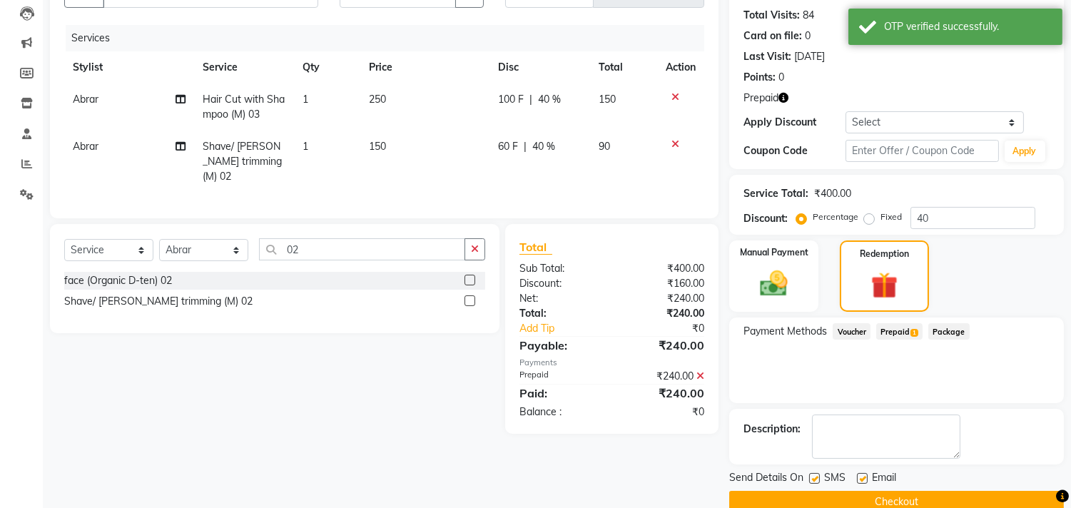
scroll to position [177, 0]
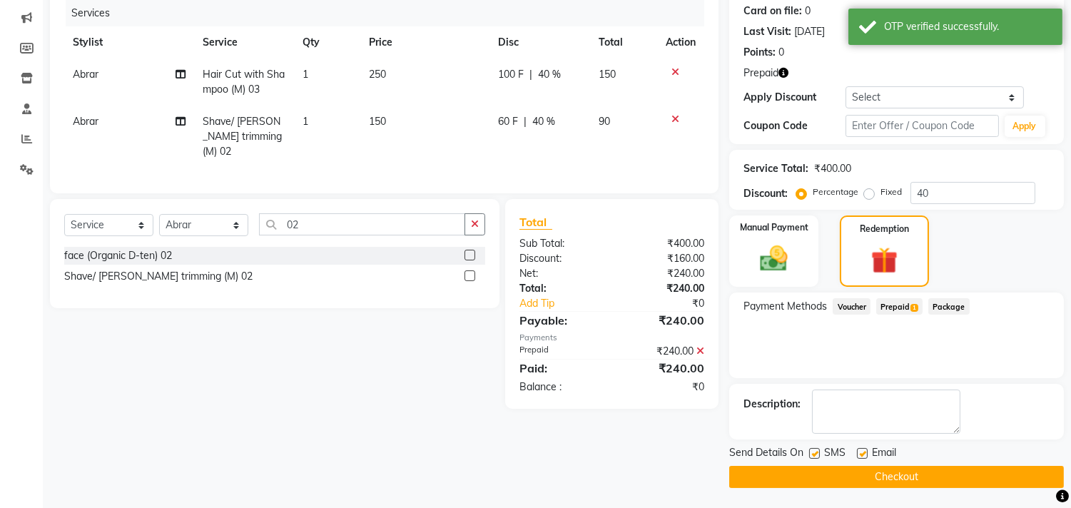
click at [878, 472] on button "Checkout" at bounding box center [896, 477] width 335 height 22
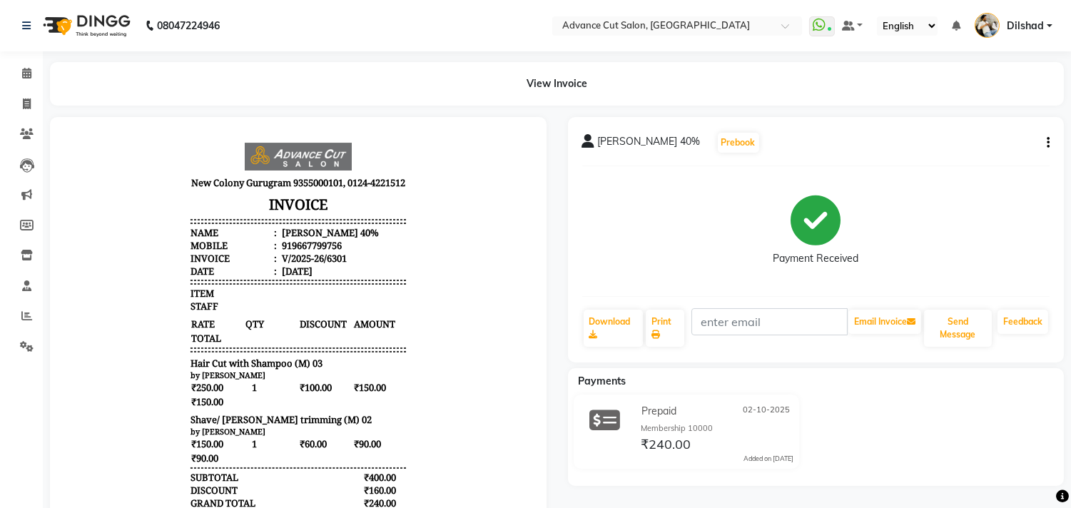
drag, startPoint x: 878, startPoint y: 472, endPoint x: 810, endPoint y: 473, distance: 68.5
click at [879, 472] on div "Prepaid 02-10-2025 Membership 10000 ₹240.00 Added on 02-10-2025" at bounding box center [816, 435] width 518 height 80
click at [19, 102] on span at bounding box center [26, 104] width 25 height 16
select select "service"
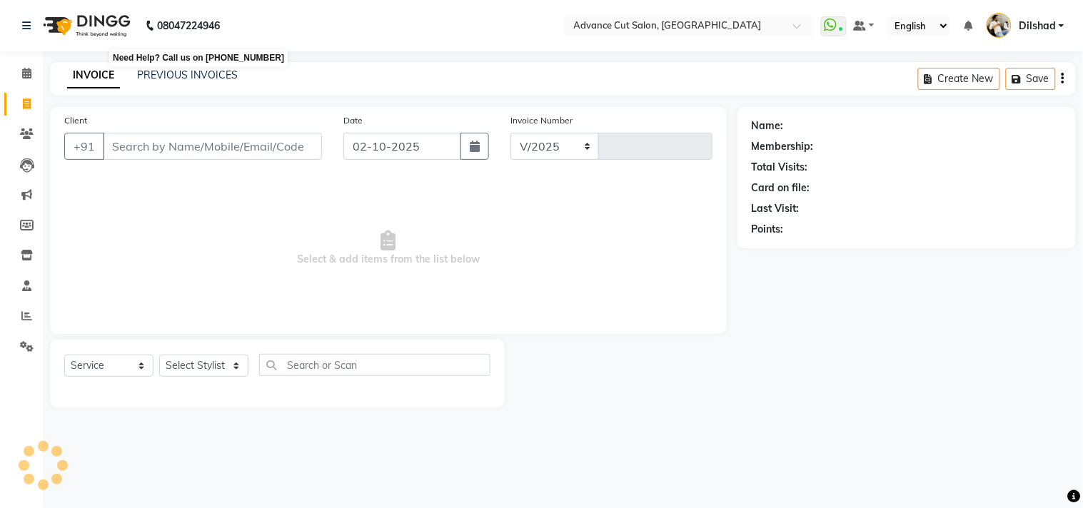
select select "922"
type input "6302"
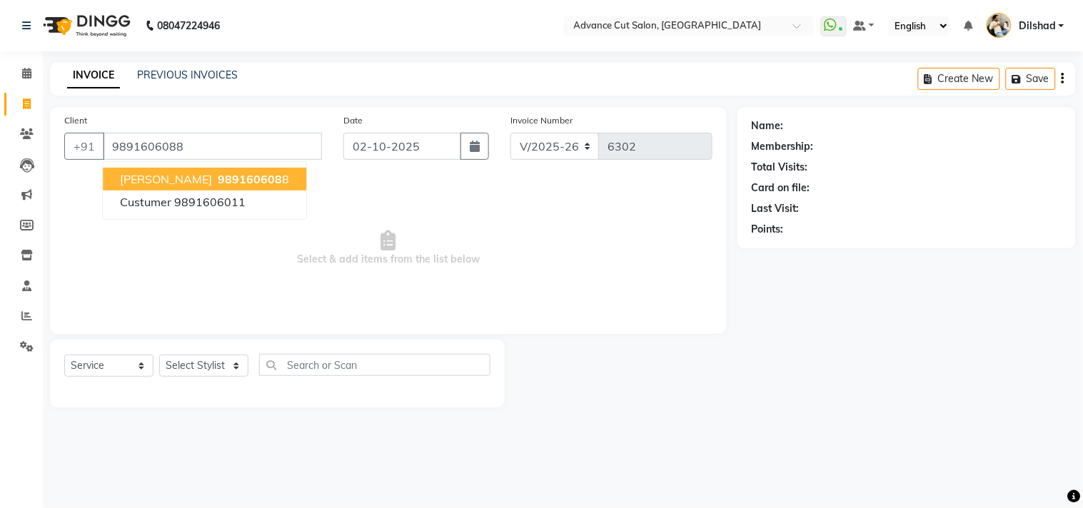
type input "9891606088"
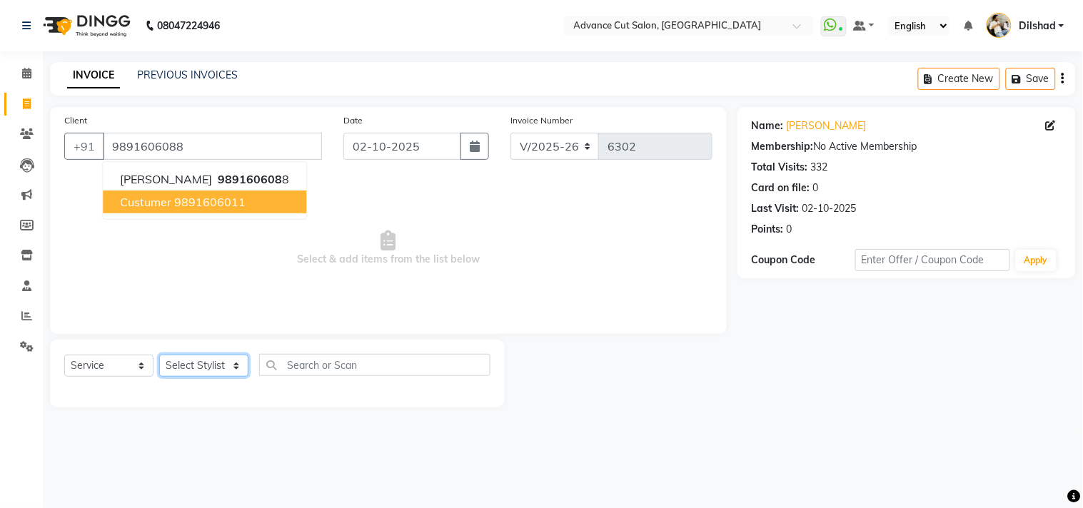
click at [216, 360] on select "Select Stylist Abrar Alam Dilshad Lallan Meenu Nafeesh Ahmad Naved O.P. Sharma …" at bounding box center [203, 366] width 89 height 22
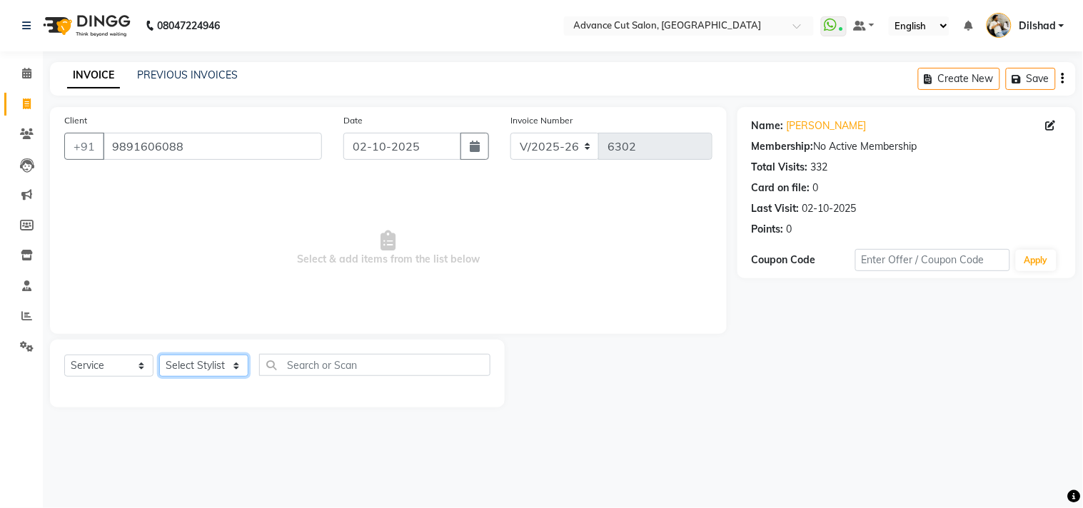
select select "15343"
click at [159, 355] on select "Select Stylist Abrar Alam Dilshad Lallan Meenu Nafeesh Ahmad Naved O.P. Sharma …" at bounding box center [203, 366] width 89 height 22
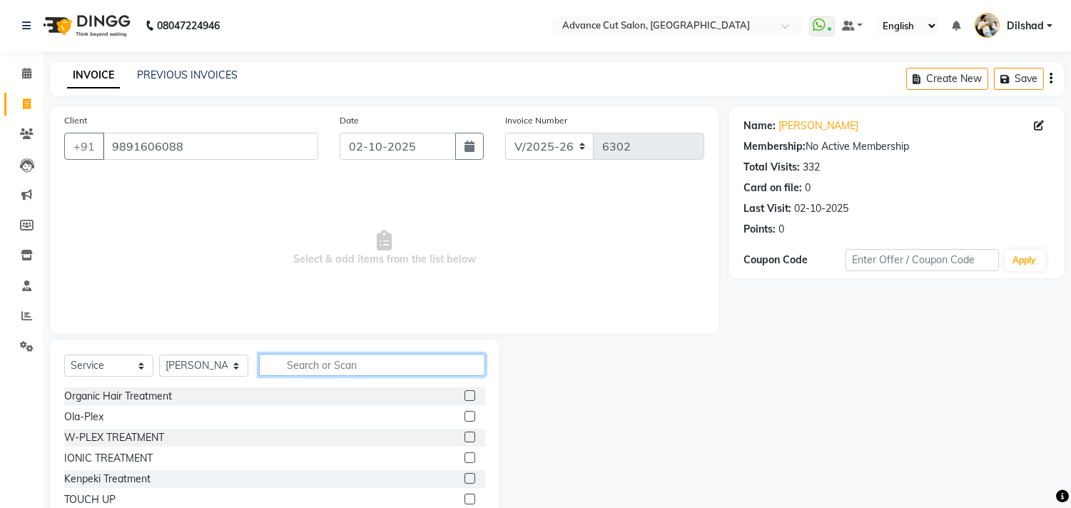
click at [290, 360] on input "text" at bounding box center [372, 365] width 226 height 22
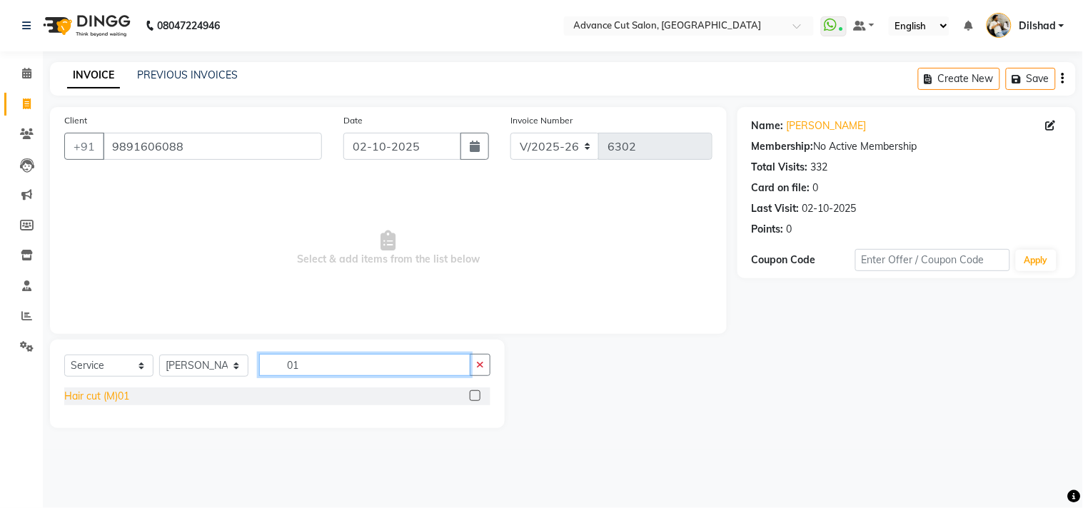
type input "01"
click at [101, 392] on div "Hair cut (M)01" at bounding box center [96, 396] width 65 height 15
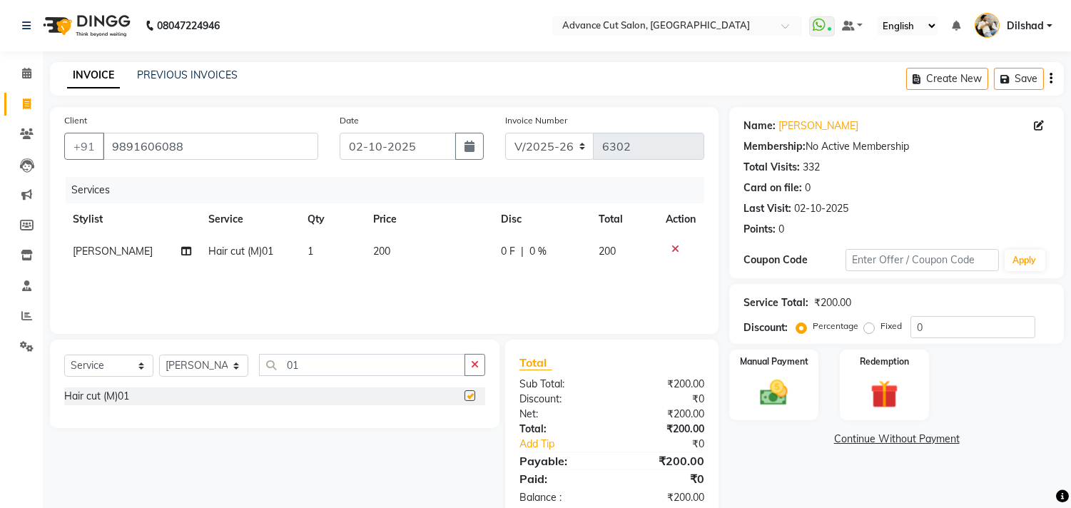
checkbox input "false"
click at [300, 368] on input "01" at bounding box center [362, 365] width 206 height 22
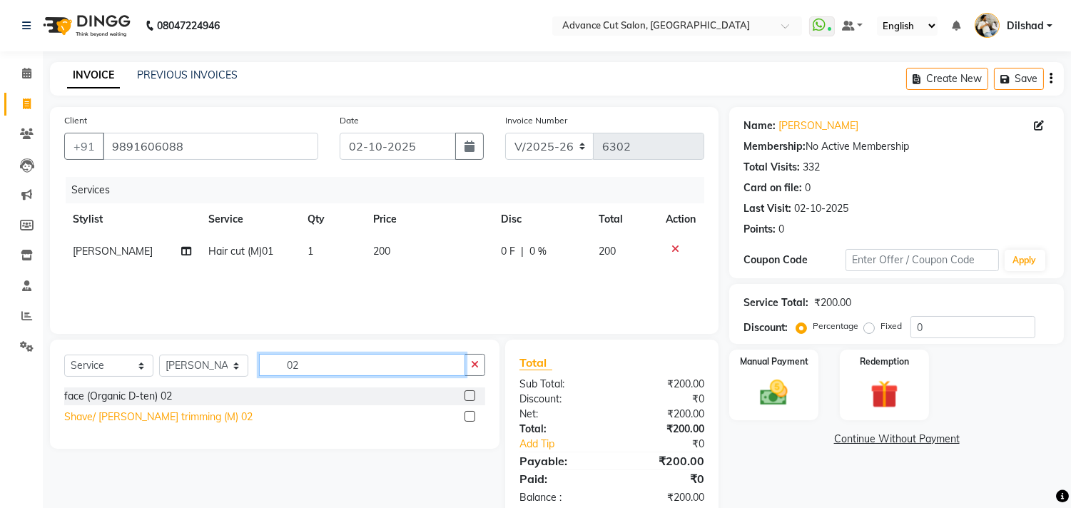
type input "02"
click at [181, 412] on div "Shave/ Beard trimming (M) 02" at bounding box center [158, 417] width 188 height 15
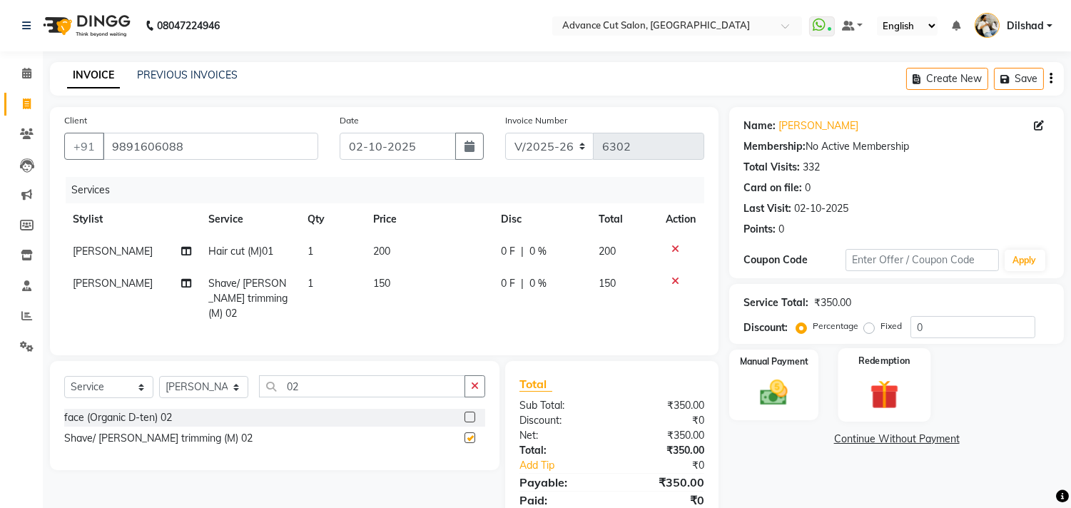
checkbox input "false"
click at [703, 384] on div "Total" at bounding box center [612, 383] width 185 height 17
click at [776, 380] on img at bounding box center [774, 394] width 47 height 34
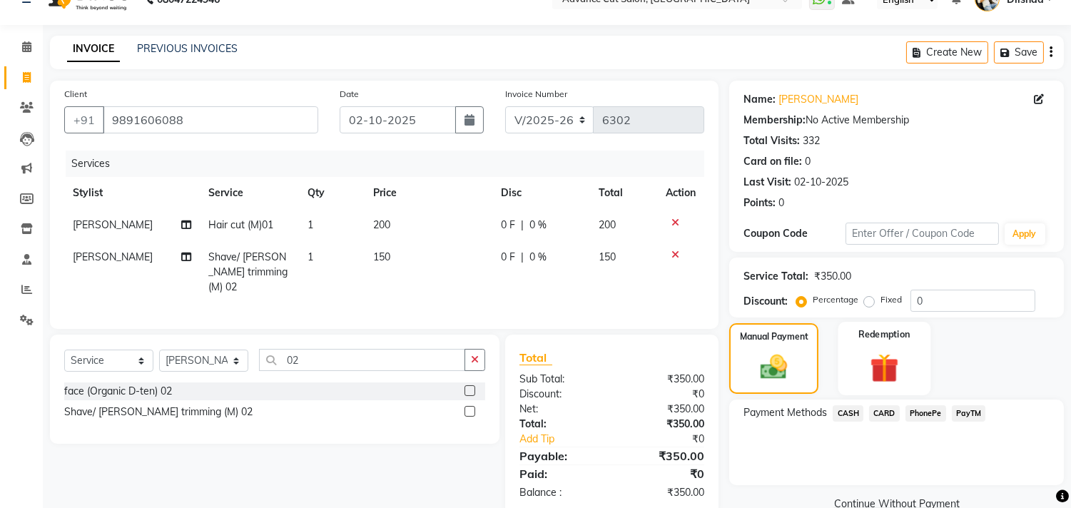
scroll to position [53, 0]
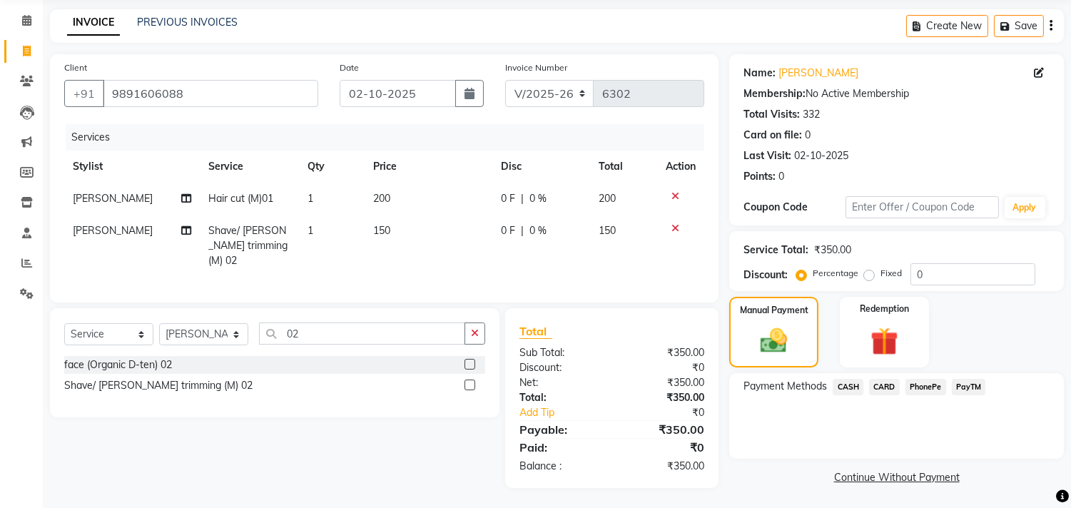
click at [847, 387] on span "CASH" at bounding box center [848, 387] width 31 height 16
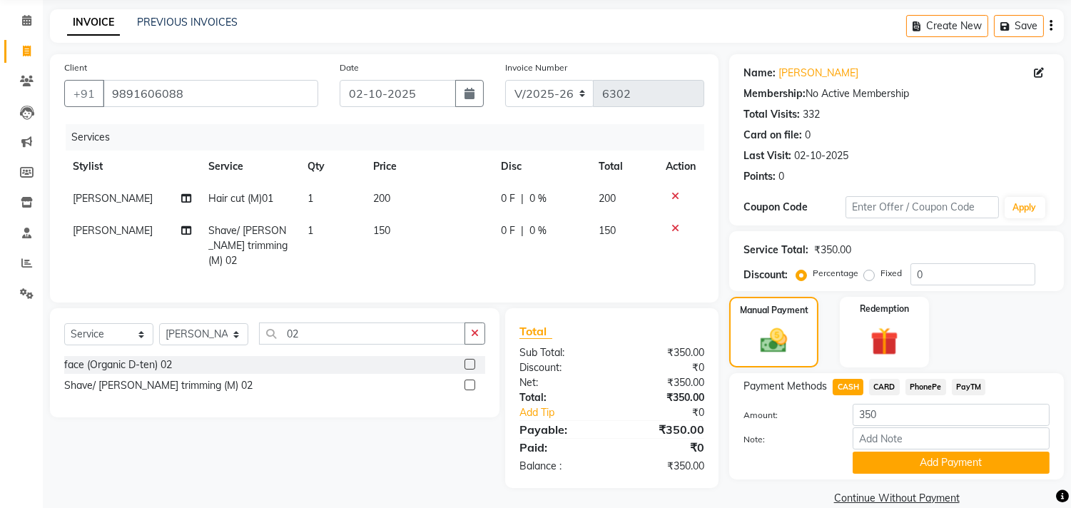
scroll to position [74, 0]
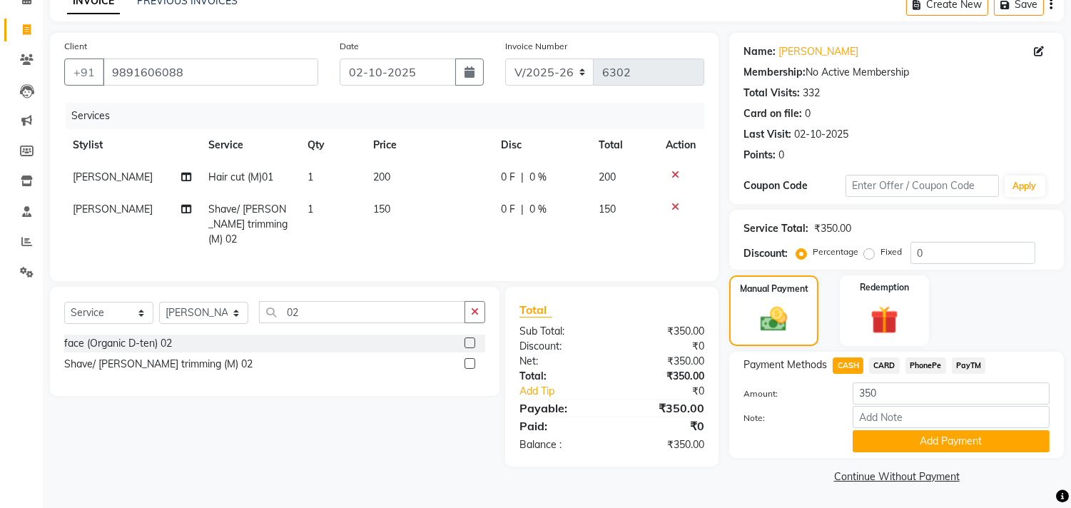
click at [887, 360] on span "CARD" at bounding box center [884, 366] width 31 height 16
click at [916, 448] on button "Add Payment" at bounding box center [951, 441] width 197 height 22
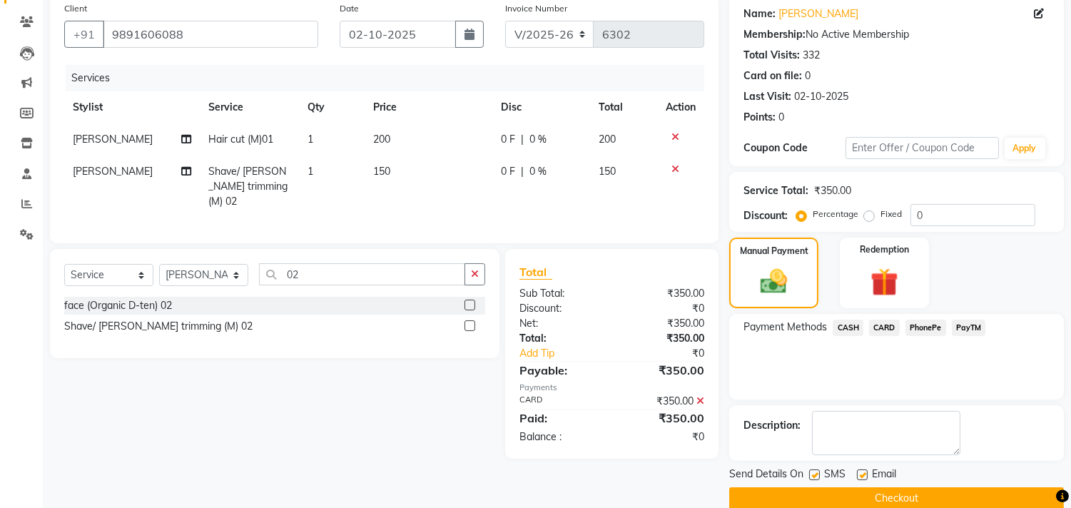
scroll to position [133, 0]
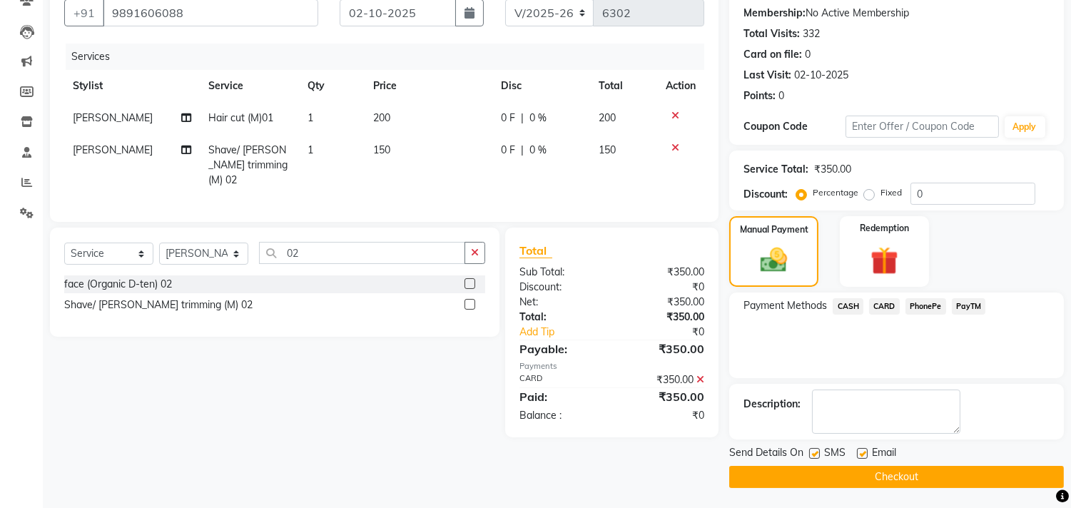
click at [906, 473] on button "Checkout" at bounding box center [896, 477] width 335 height 22
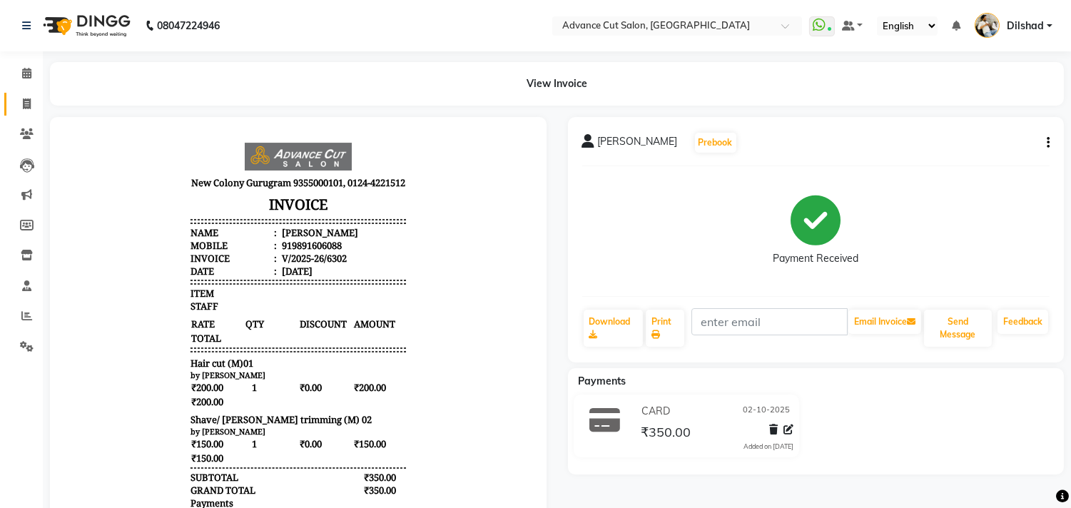
click at [31, 111] on span at bounding box center [26, 104] width 25 height 16
select select "service"
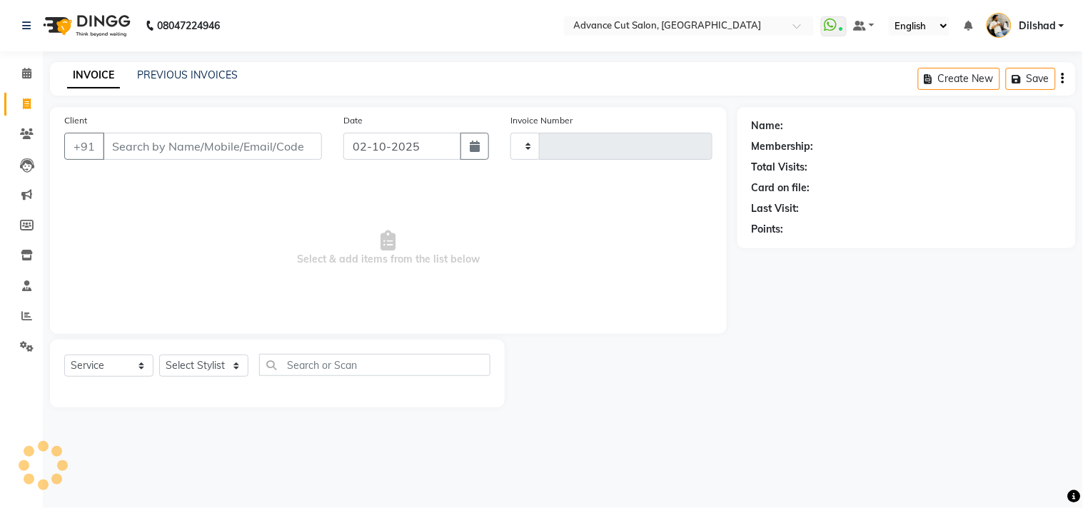
type input "6303"
select select "922"
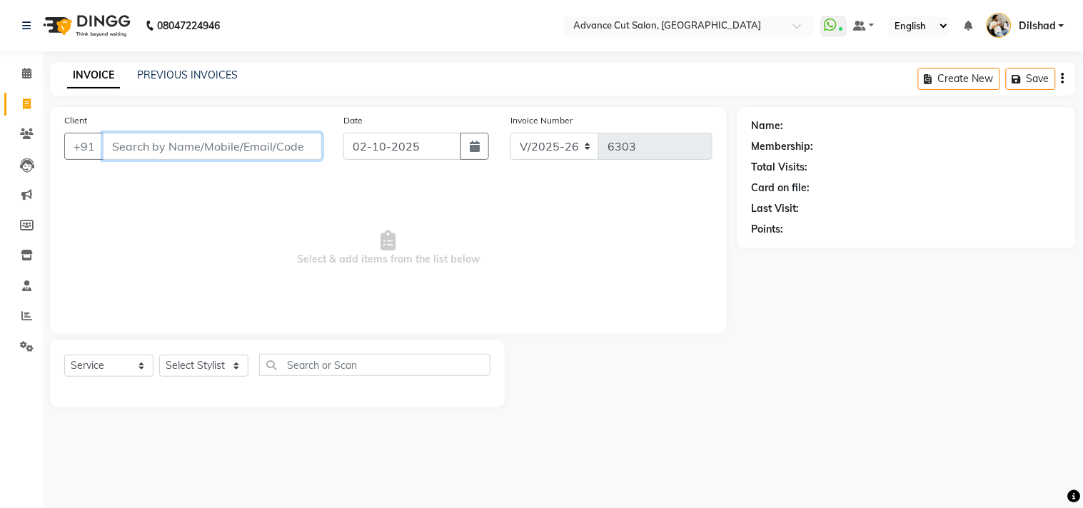
click at [138, 148] on input "Client" at bounding box center [212, 146] width 219 height 27
type input "8445771393"
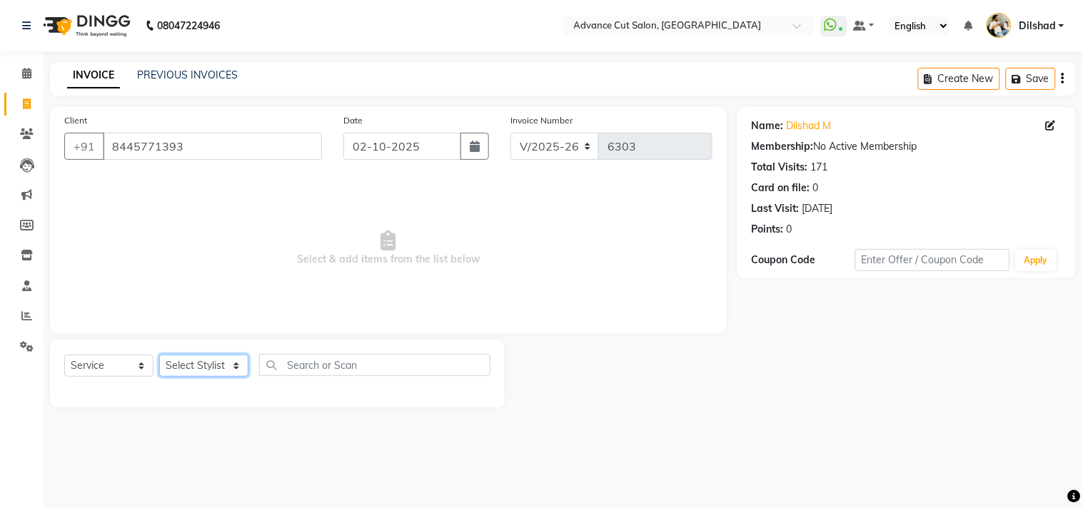
click at [203, 370] on select "Select Stylist Abrar Alam Dilshad Lallan Meenu Nafeesh Ahmad Naved O.P. Sharma …" at bounding box center [203, 366] width 89 height 22
select select "35524"
click at [159, 355] on select "Select Stylist Abrar Alam Dilshad Lallan Meenu Nafeesh Ahmad Naved O.P. Sharma …" at bounding box center [203, 366] width 89 height 22
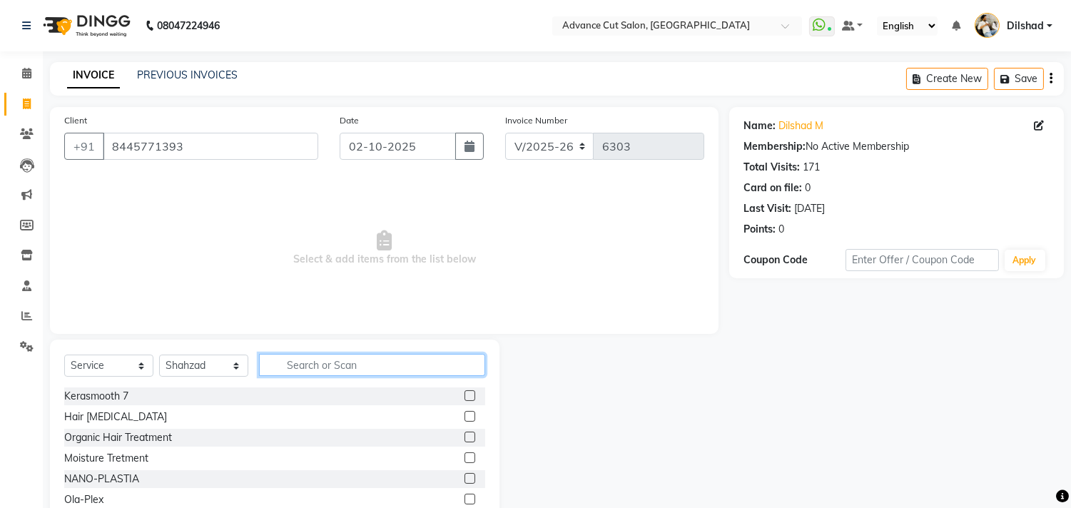
click at [293, 370] on input "text" at bounding box center [372, 365] width 226 height 22
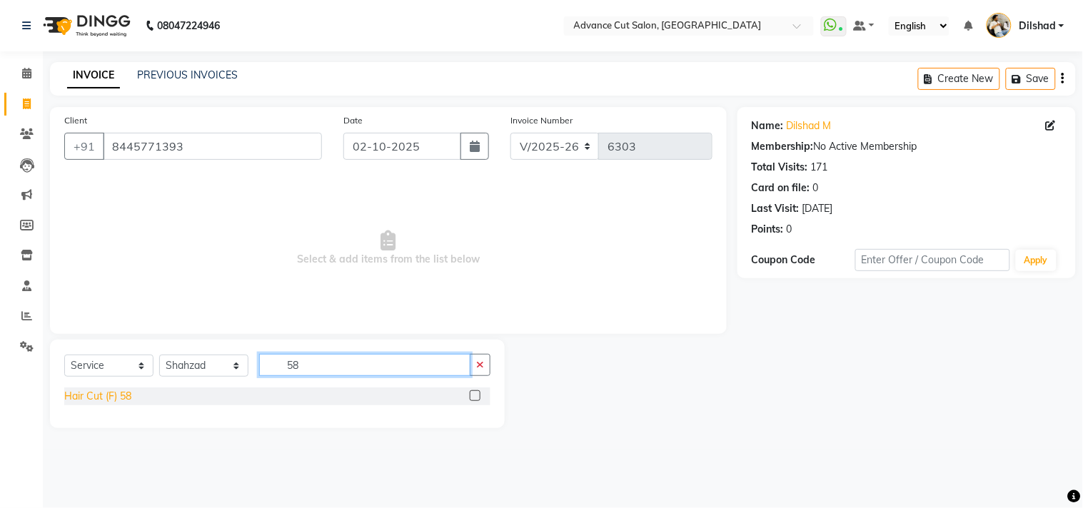
type input "58"
click at [67, 398] on div "Hair Cut (F) 58" at bounding box center [97, 396] width 67 height 15
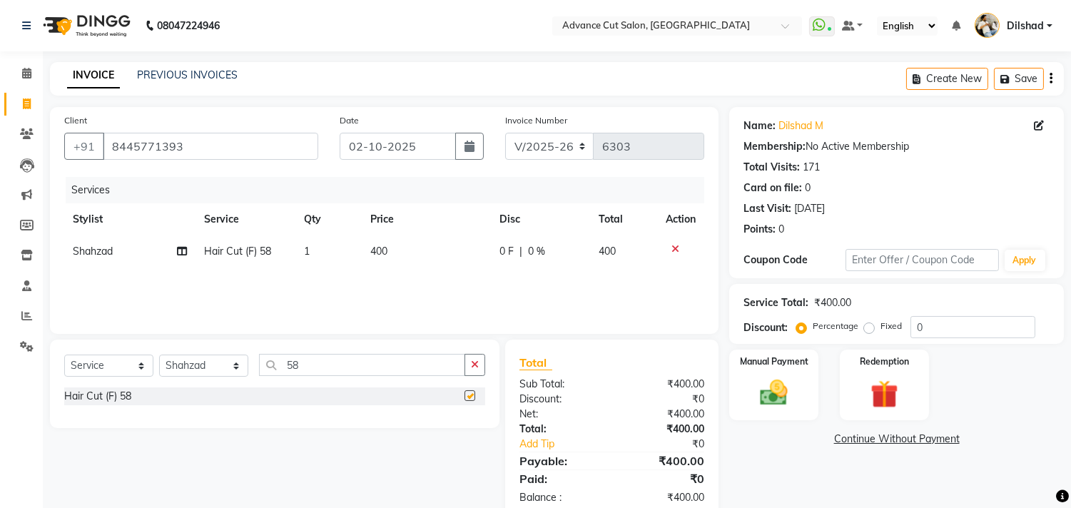
checkbox input "false"
click at [318, 370] on input "58" at bounding box center [362, 365] width 206 height 22
type input "57"
click at [75, 401] on div "Girls Hair Cut (F) 57" at bounding box center [109, 396] width 90 height 15
checkbox input "false"
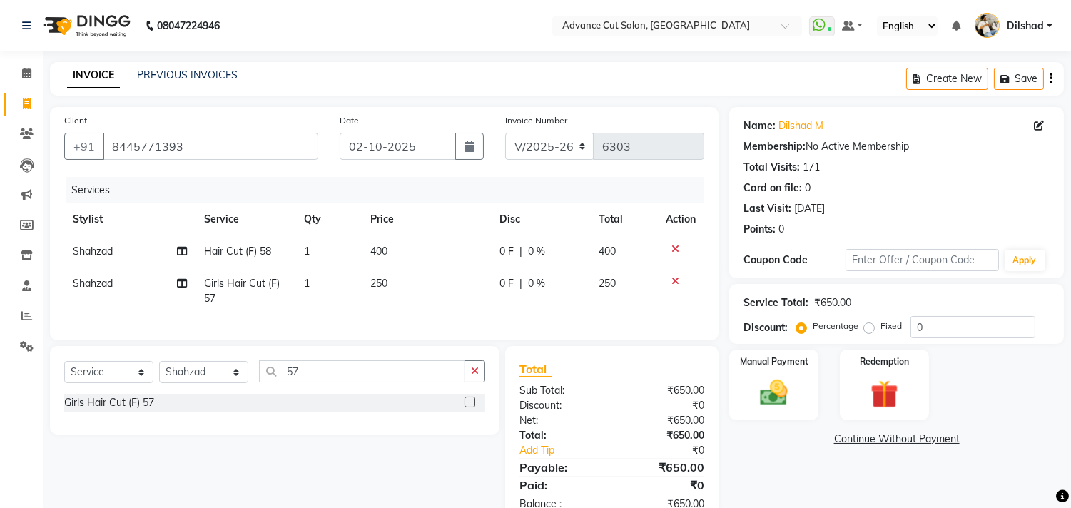
click at [374, 301] on td "250" at bounding box center [426, 291] width 129 height 47
select select "35524"
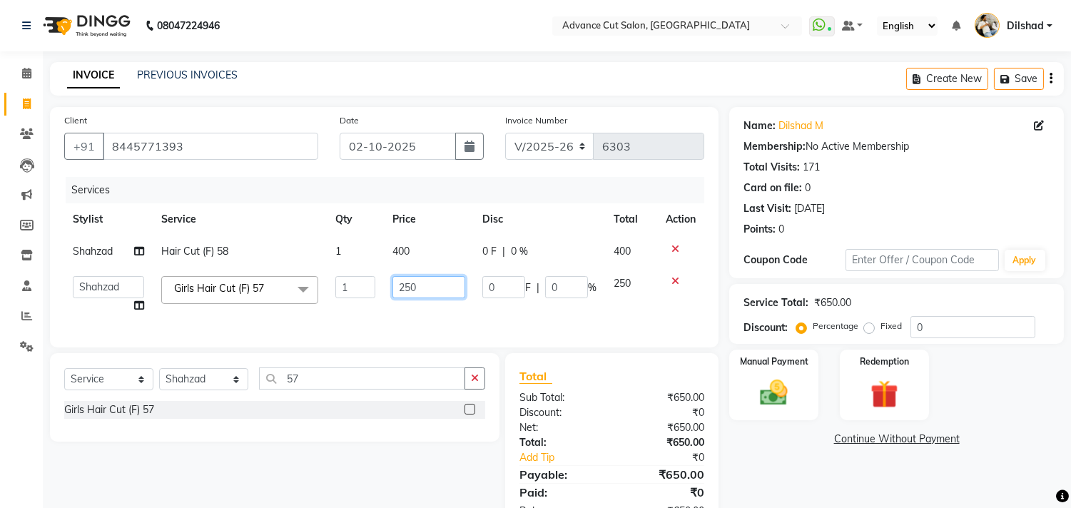
click at [410, 283] on input "250" at bounding box center [428, 287] width 73 height 22
type input "300"
click at [488, 316] on div "Services Stylist Service Qty Price Disc Total Action Shahzad Hair Cut (F) 58 1 …" at bounding box center [384, 255] width 640 height 156
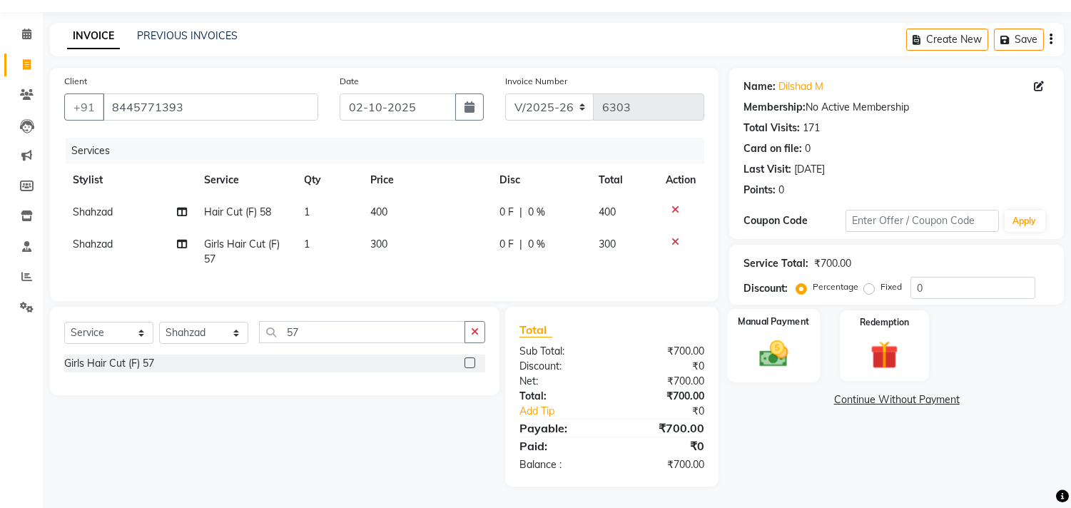
click at [789, 338] on img at bounding box center [774, 355] width 47 height 34
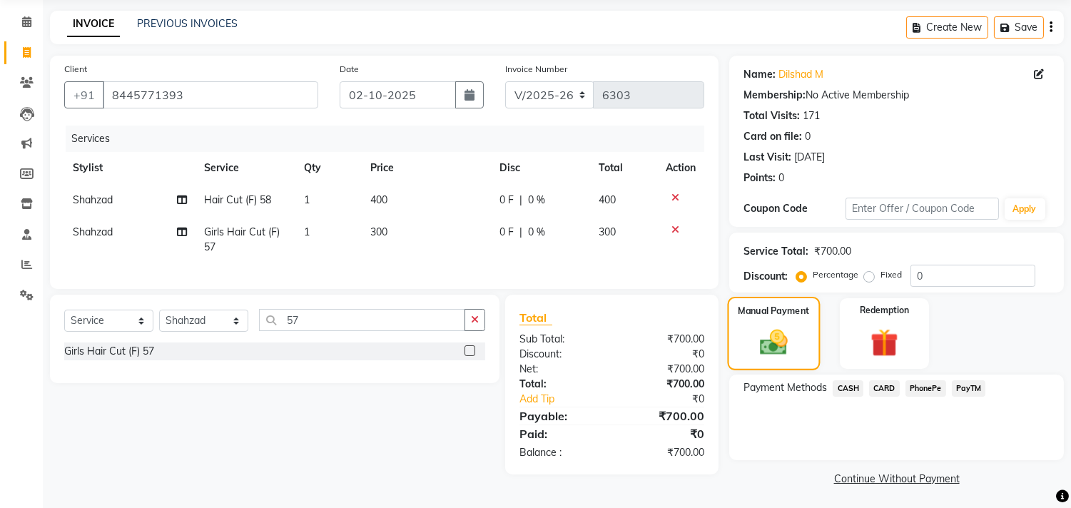
scroll to position [53, 0]
click at [850, 390] on span "CASH" at bounding box center [848, 387] width 31 height 16
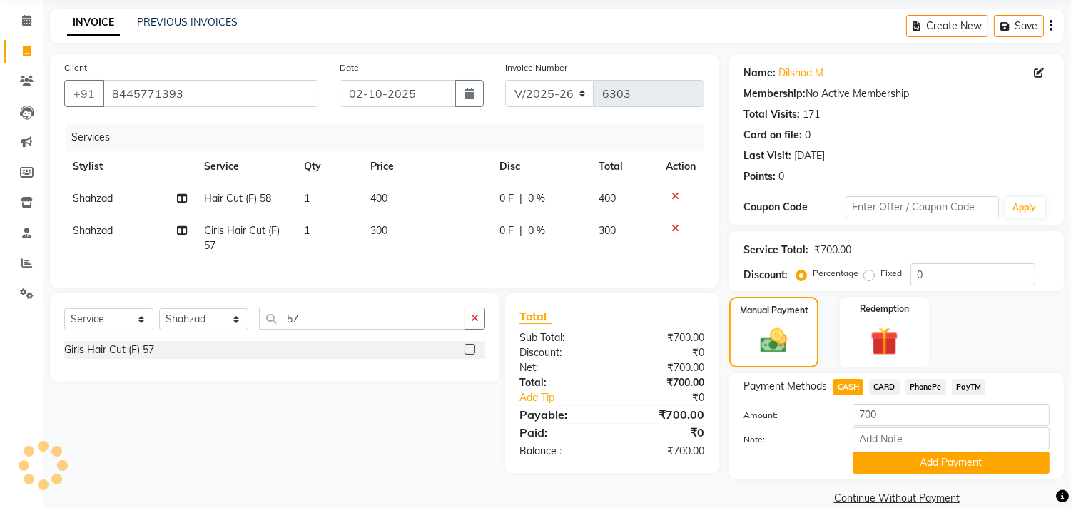
click at [970, 386] on span "PayTM" at bounding box center [969, 387] width 34 height 16
click at [956, 466] on button "Add Payment" at bounding box center [951, 463] width 197 height 22
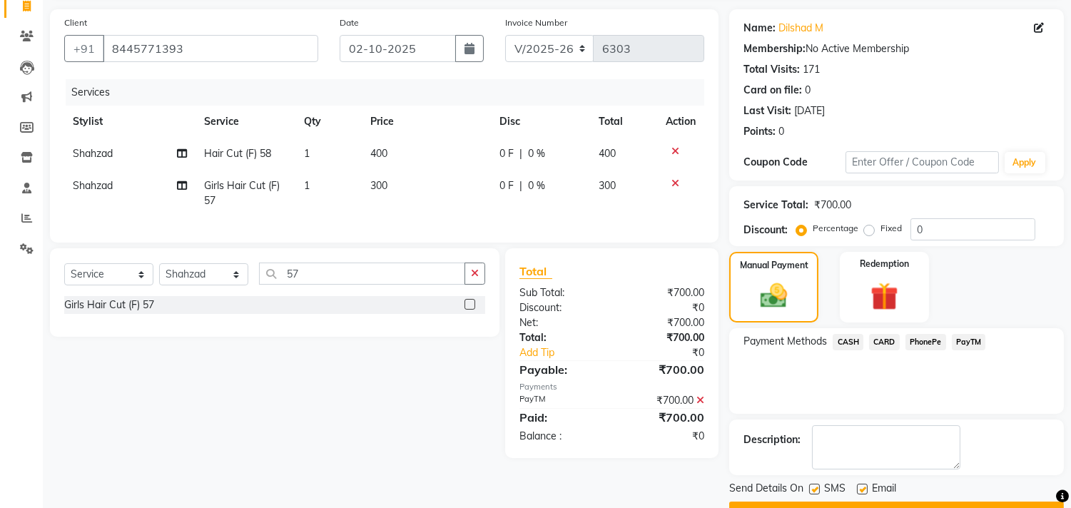
scroll to position [133, 0]
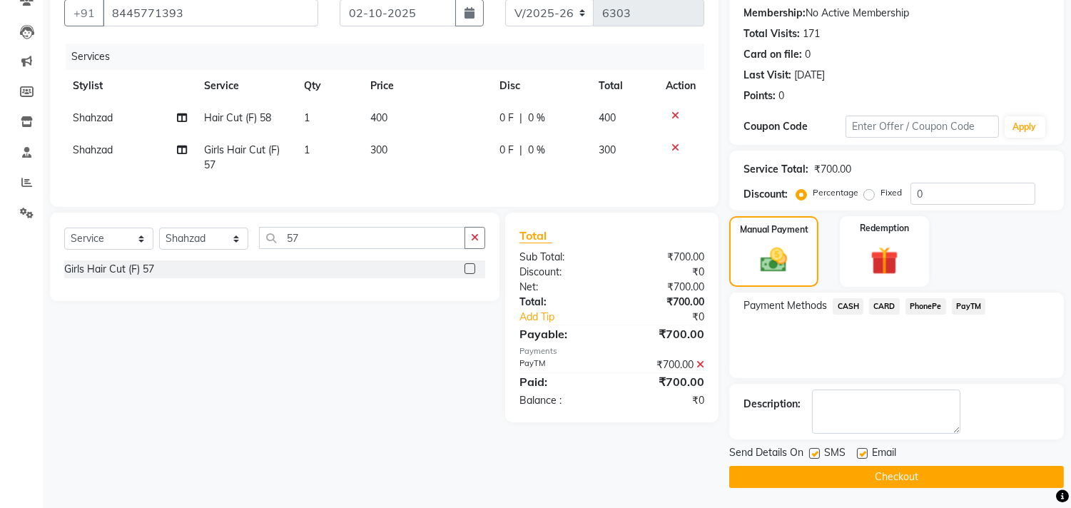
click at [949, 462] on div "Send Details On SMS Email Checkout" at bounding box center [896, 466] width 335 height 43
click at [946, 471] on button "Checkout" at bounding box center [896, 477] width 335 height 22
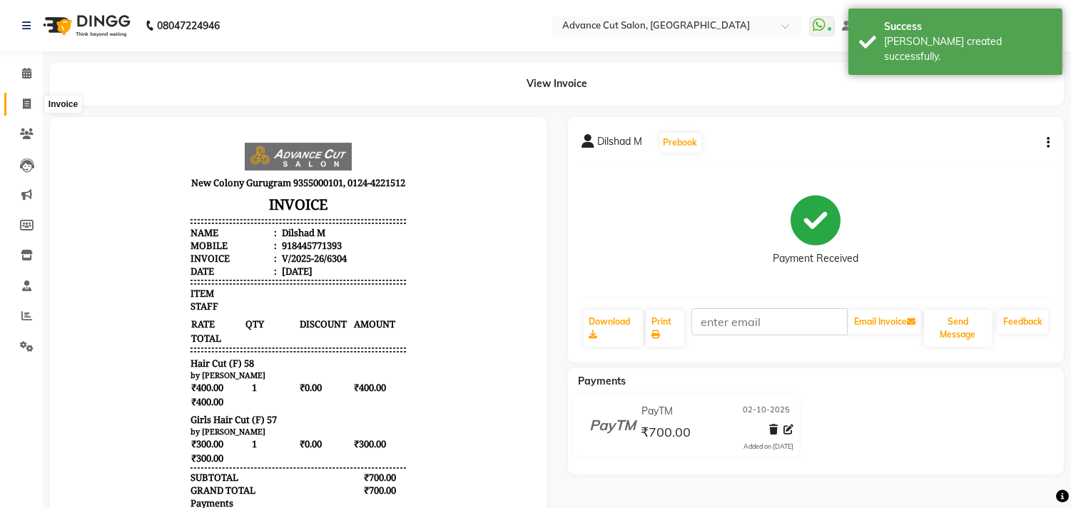
click at [31, 97] on span at bounding box center [26, 104] width 25 height 16
select select "service"
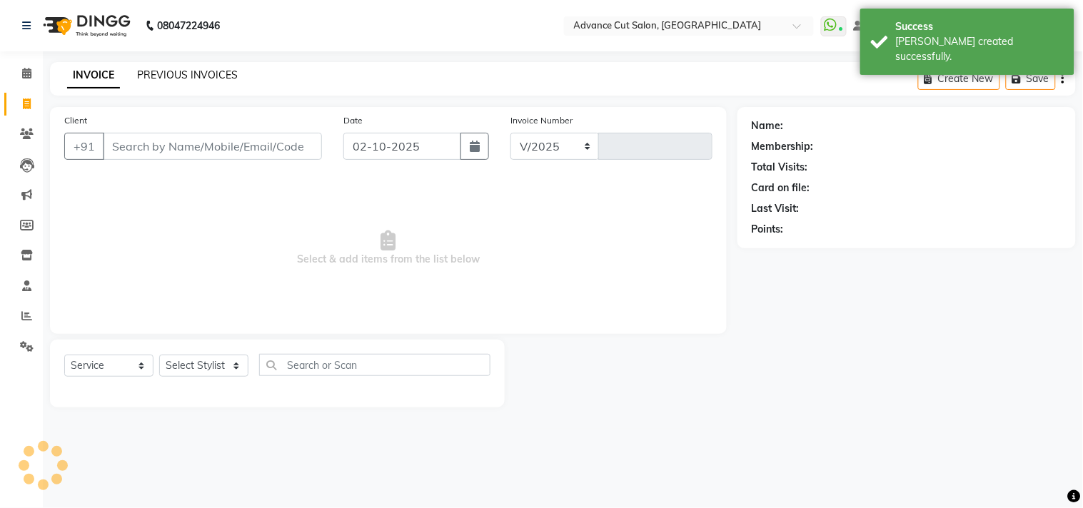
select select "922"
type input "6305"
click at [273, 86] on div "INVOICE PREVIOUS INVOICES Create New Save" at bounding box center [562, 79] width 1025 height 34
click at [365, 88] on div "INVOICE PREVIOUS INVOICES Create New Save" at bounding box center [562, 79] width 1025 height 34
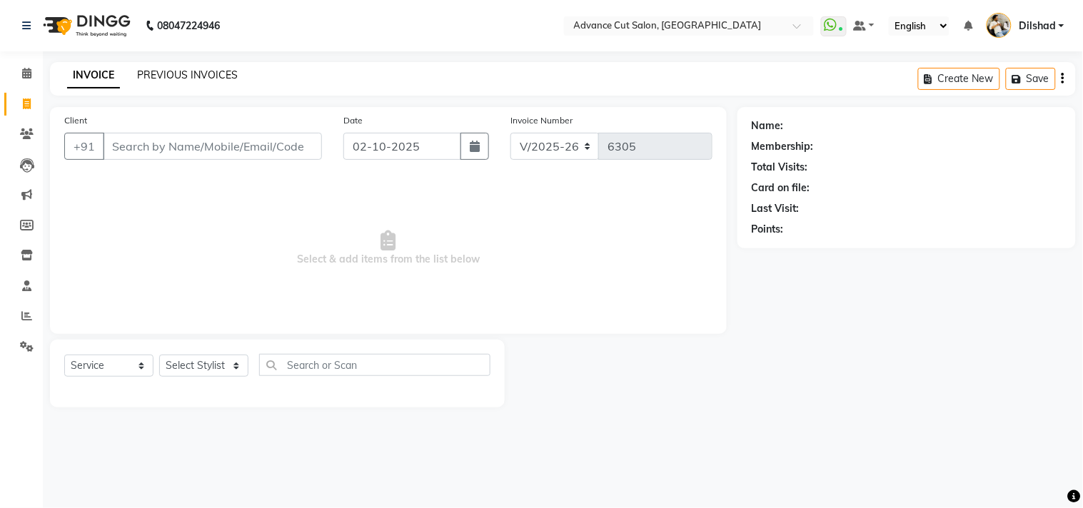
click at [157, 74] on link "PREVIOUS INVOICES" at bounding box center [187, 75] width 101 height 13
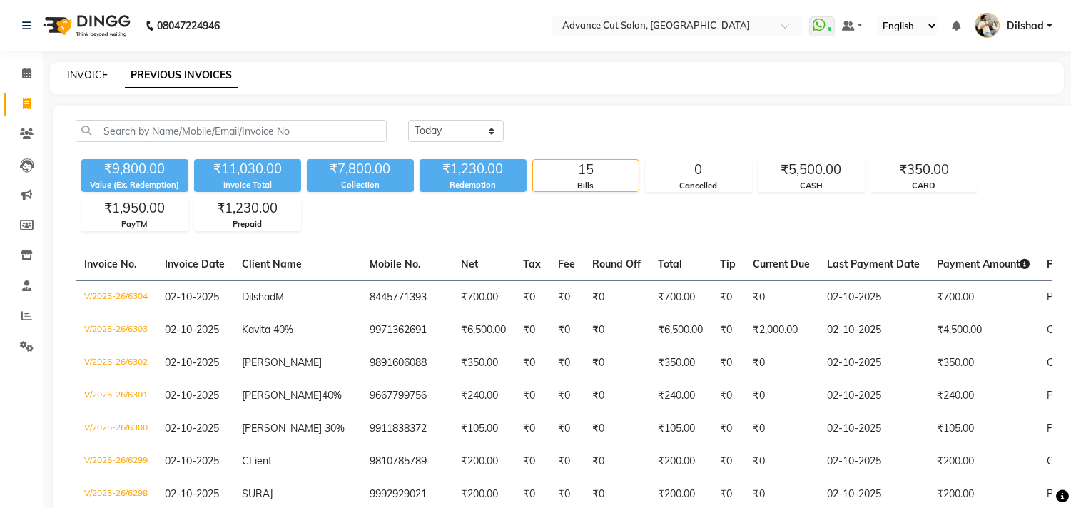
click at [91, 76] on link "INVOICE" at bounding box center [87, 75] width 41 height 13
select select "service"
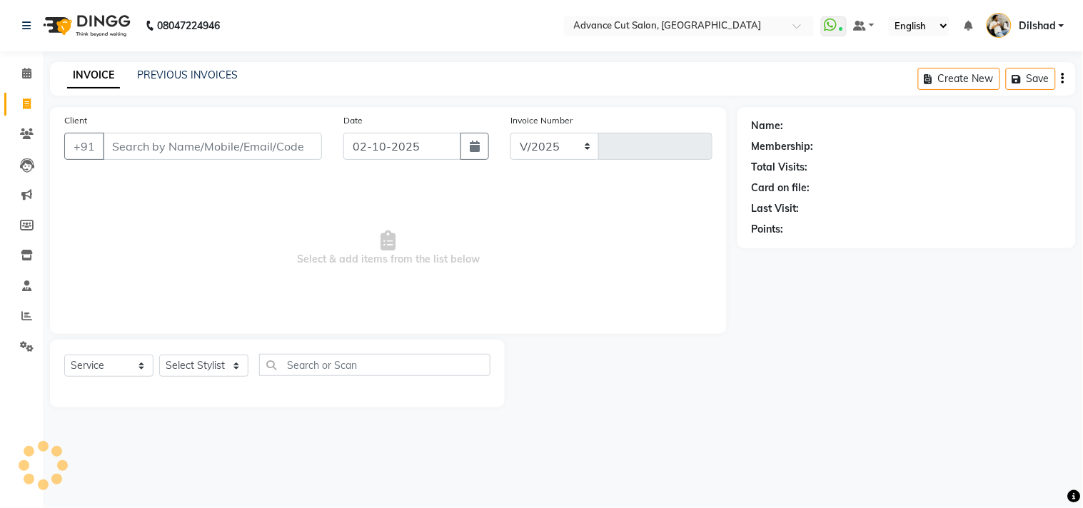
click at [303, 51] on div "08047224946 Select Location × Advance Cut Salon, New Colony WhatsApp Status ✕ S…" at bounding box center [541, 254] width 1083 height 508
select select "922"
type input "6305"
click at [303, 51] on div "08047224946 Select Location × Advance Cut Salon, New Colony WhatsApp Status ✕ S…" at bounding box center [541, 254] width 1083 height 508
drag, startPoint x: 131, startPoint y: 196, endPoint x: 133, endPoint y: 181, distance: 14.4
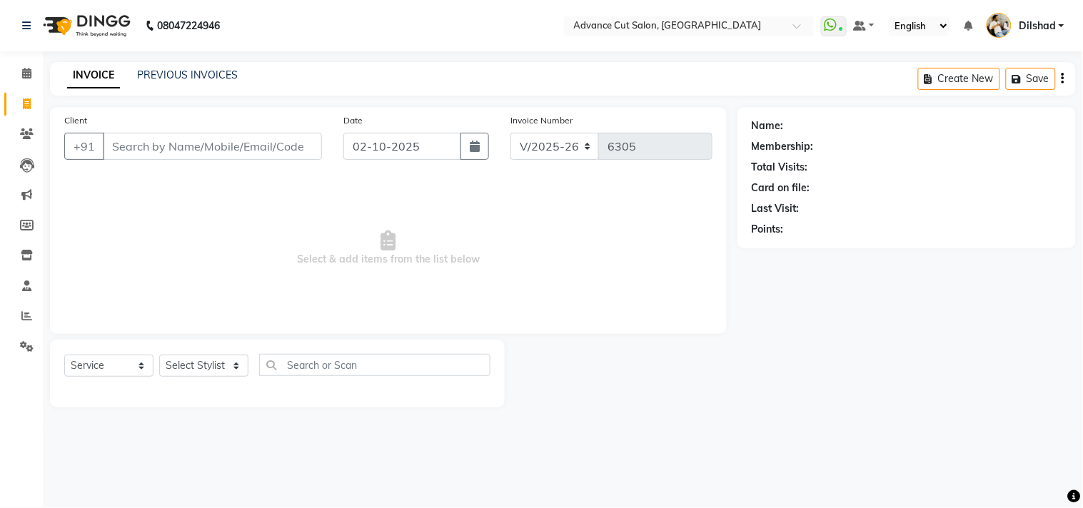
click at [128, 196] on span "Select & add items from the list below" at bounding box center [388, 248] width 648 height 143
click at [174, 72] on link "PREVIOUS INVOICES" at bounding box center [187, 75] width 101 height 13
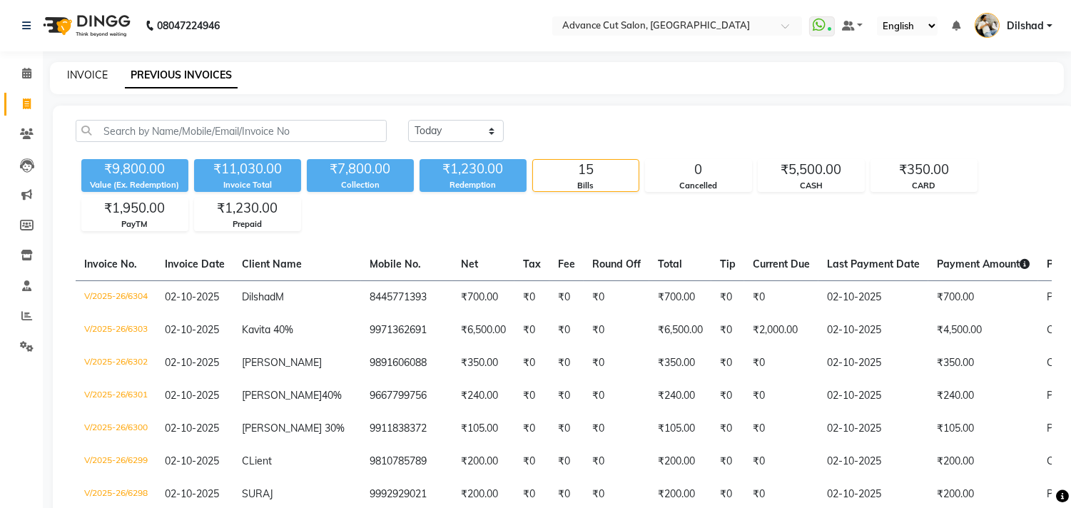
click at [93, 74] on link "INVOICE" at bounding box center [87, 75] width 41 height 13
select select "service"
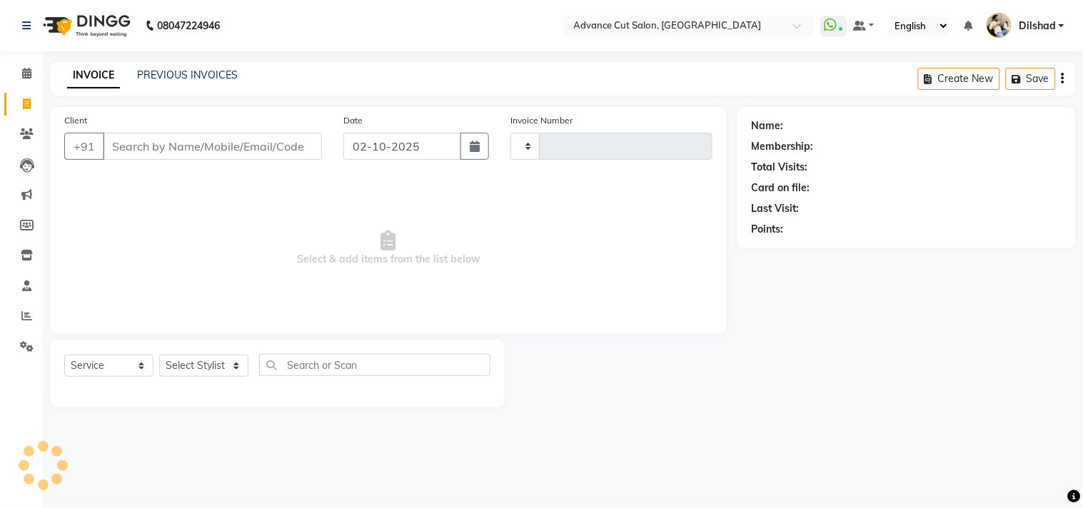
type input "6305"
select select "922"
click at [134, 150] on input "Client" at bounding box center [212, 146] width 219 height 27
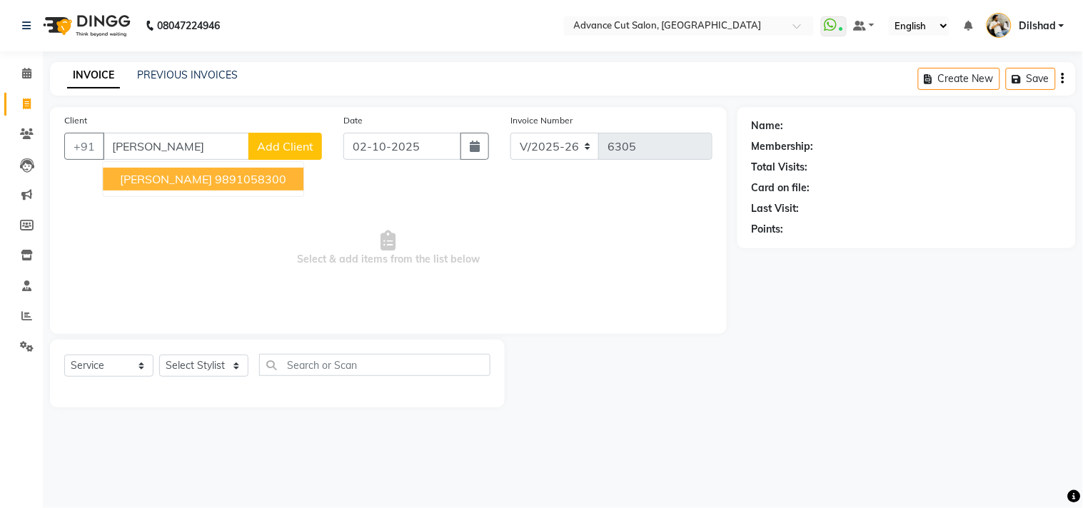
click at [160, 178] on span "PRAHLAD CHUTANI" at bounding box center [166, 179] width 92 height 14
type input "9891058300"
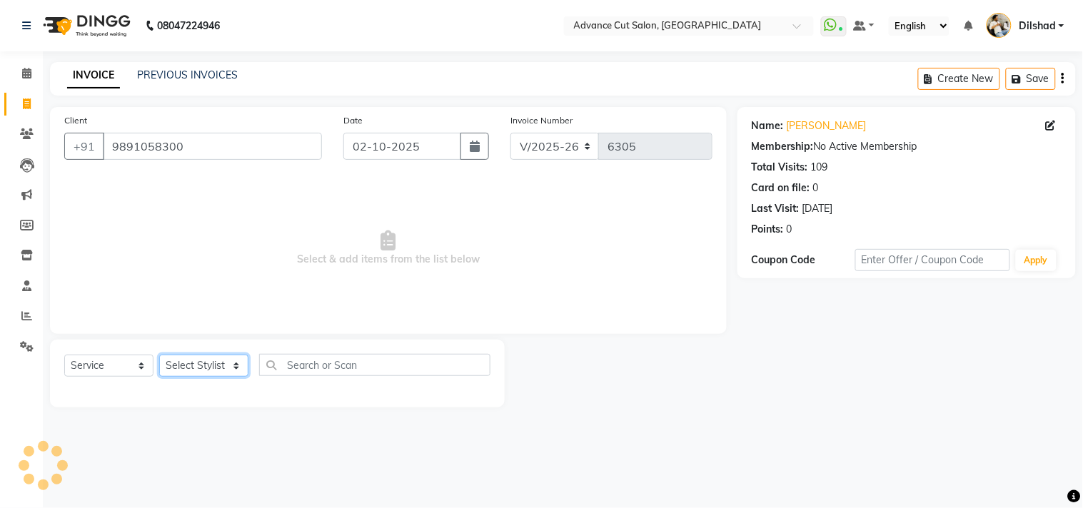
click at [196, 358] on select "Select Stylist Abrar Alam Dilshad Lallan Meenu Nafeesh Ahmad Naved O.P. Sharma …" at bounding box center [203, 366] width 89 height 22
click at [159, 355] on select "Select Stylist Abrar Alam Dilshad Lallan Meenu Nafeesh Ahmad Naved O.P. Sharma …" at bounding box center [203, 366] width 89 height 22
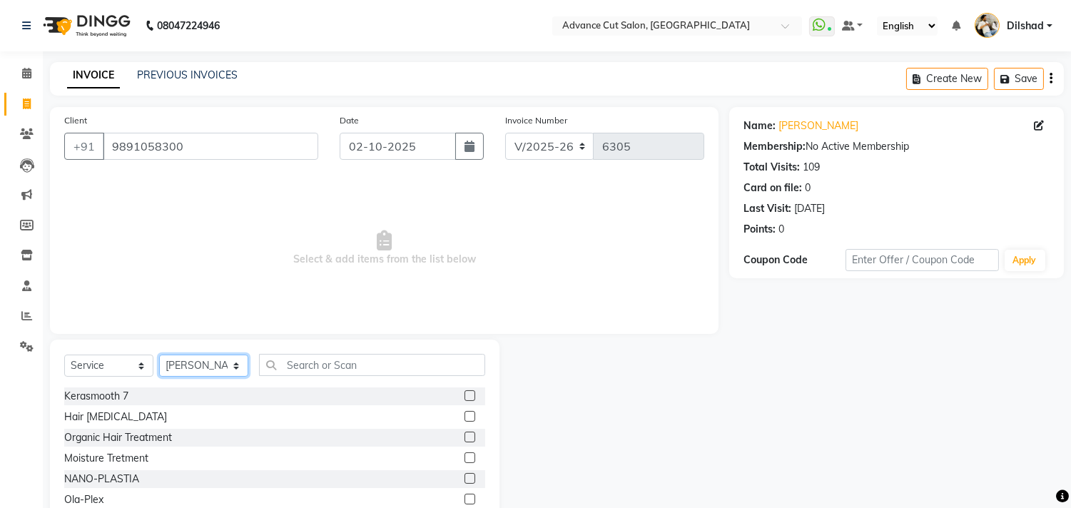
click at [202, 363] on select "Select Stylist Abrar Alam Dilshad Lallan Meenu Nafeesh Ahmad Naved O.P. Sharma …" at bounding box center [203, 366] width 89 height 22
select select "15343"
click at [159, 355] on select "Select Stylist Abrar Alam Dilshad Lallan Meenu Nafeesh Ahmad Naved O.P. Sharma …" at bounding box center [203, 366] width 89 height 22
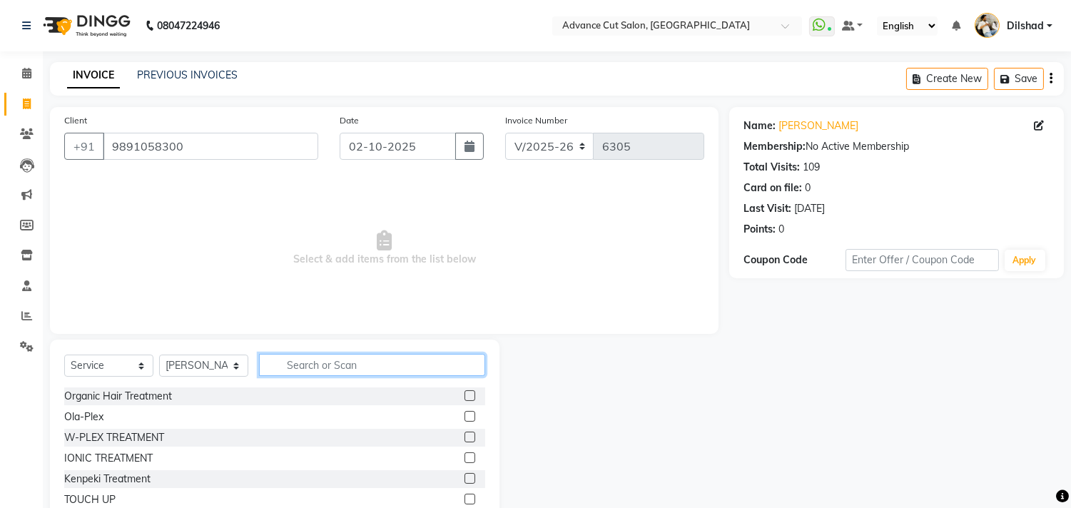
click at [285, 365] on input "text" at bounding box center [372, 365] width 226 height 22
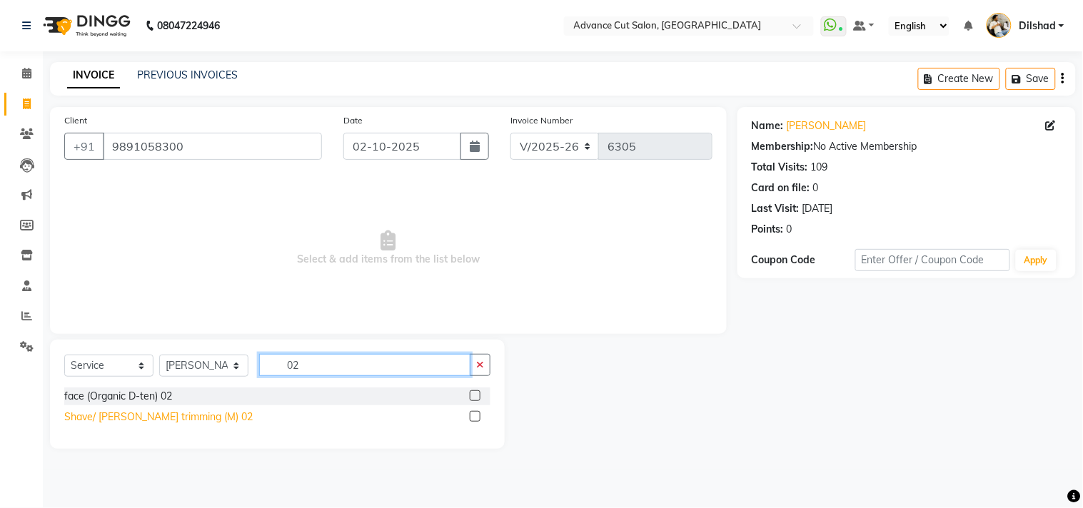
type input "02"
click at [153, 418] on div "Shave/ Beard trimming (M) 02" at bounding box center [158, 417] width 188 height 15
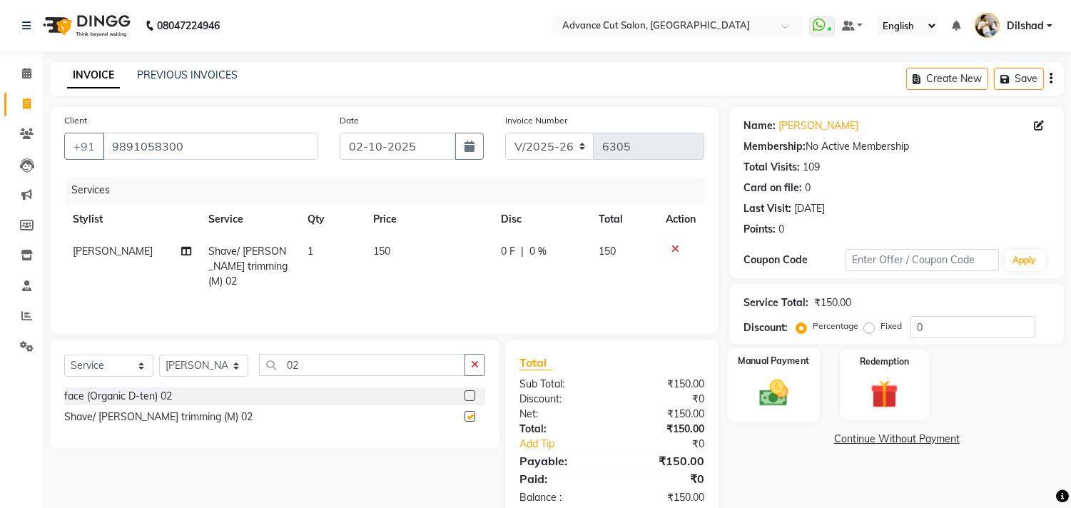
checkbox input "false"
click at [744, 391] on div "Manual Payment" at bounding box center [774, 384] width 93 height 73
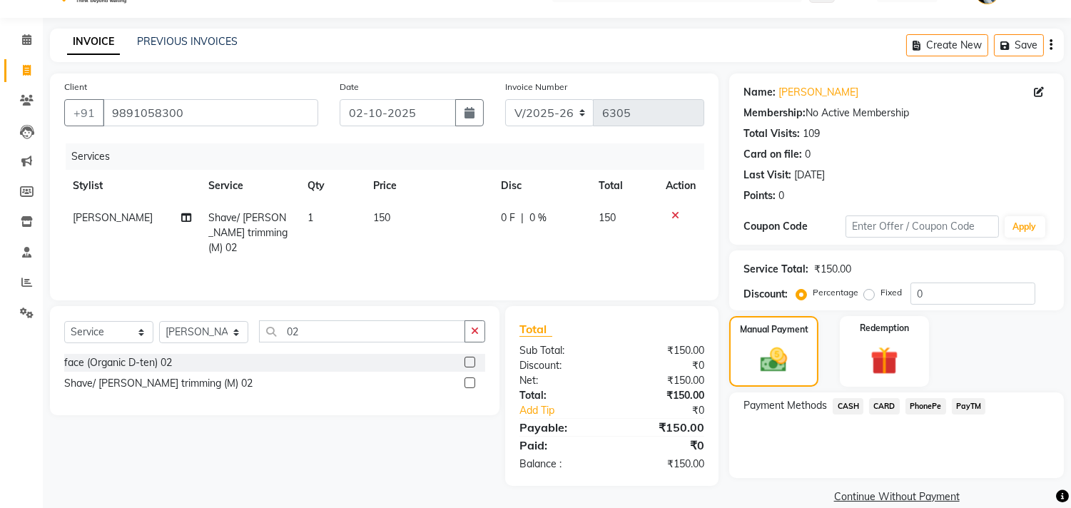
scroll to position [53, 0]
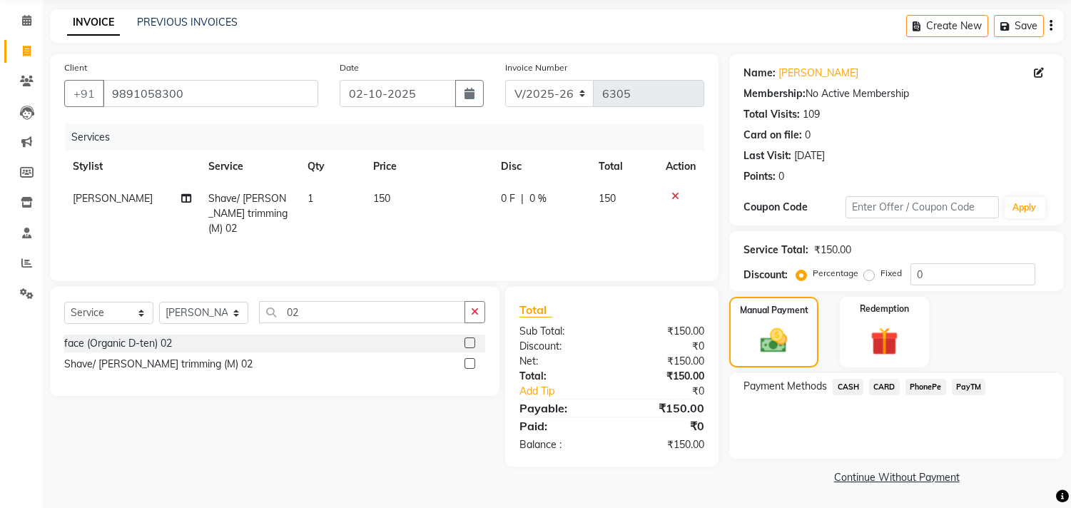
click at [960, 380] on span "PayTM" at bounding box center [969, 387] width 34 height 16
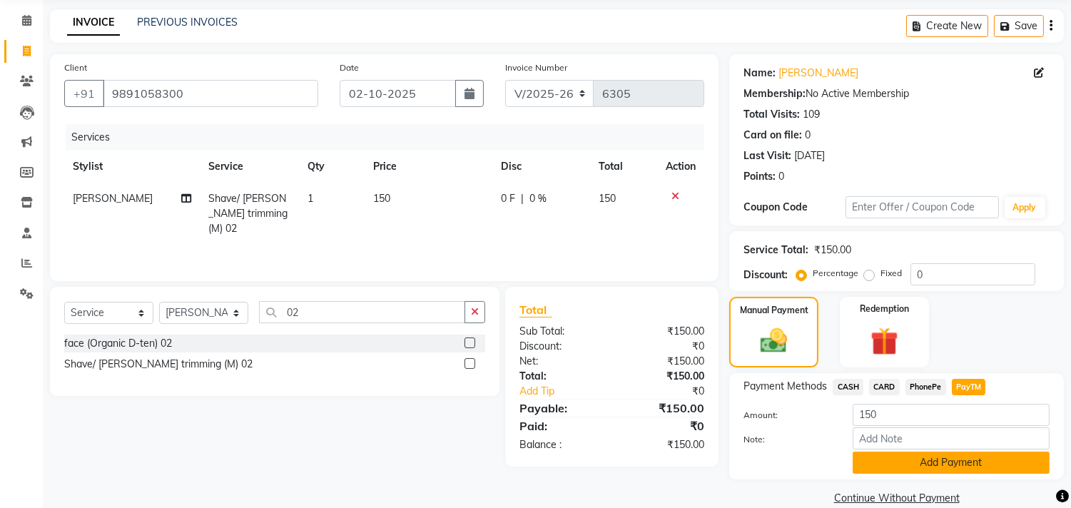
click at [939, 460] on button "Add Payment" at bounding box center [951, 463] width 197 height 22
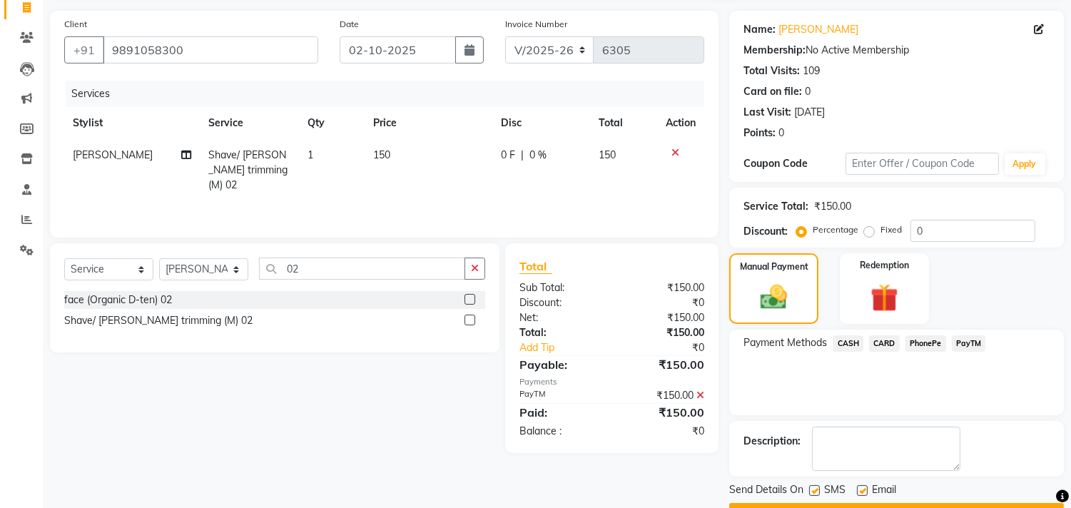
scroll to position [133, 0]
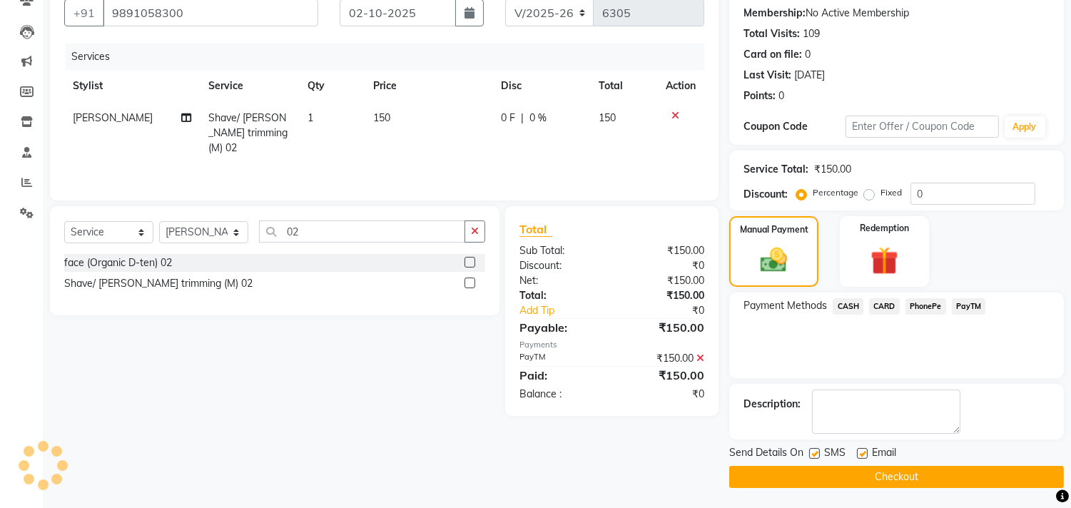
click at [904, 478] on button "Checkout" at bounding box center [896, 477] width 335 height 22
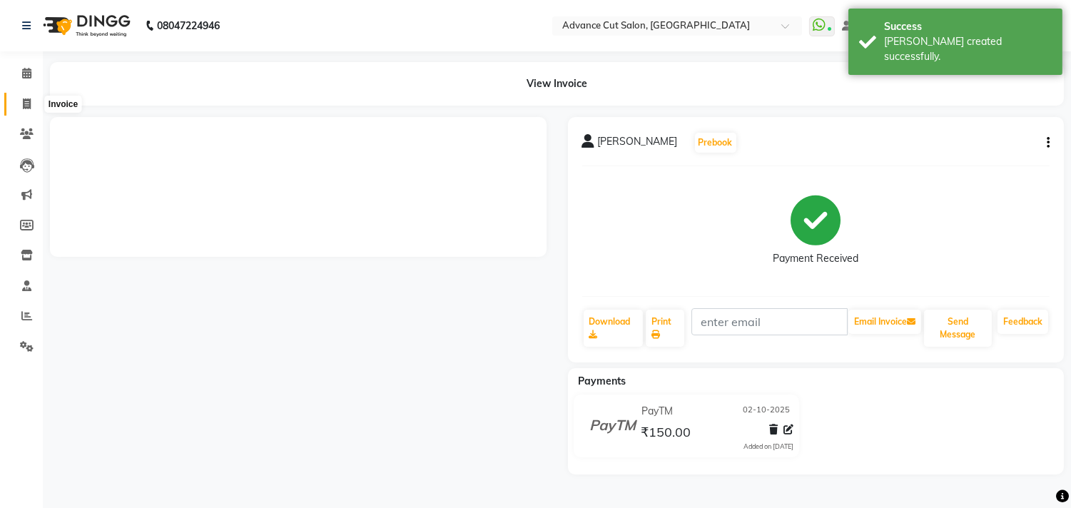
click at [24, 98] on icon at bounding box center [27, 103] width 8 height 11
select select "service"
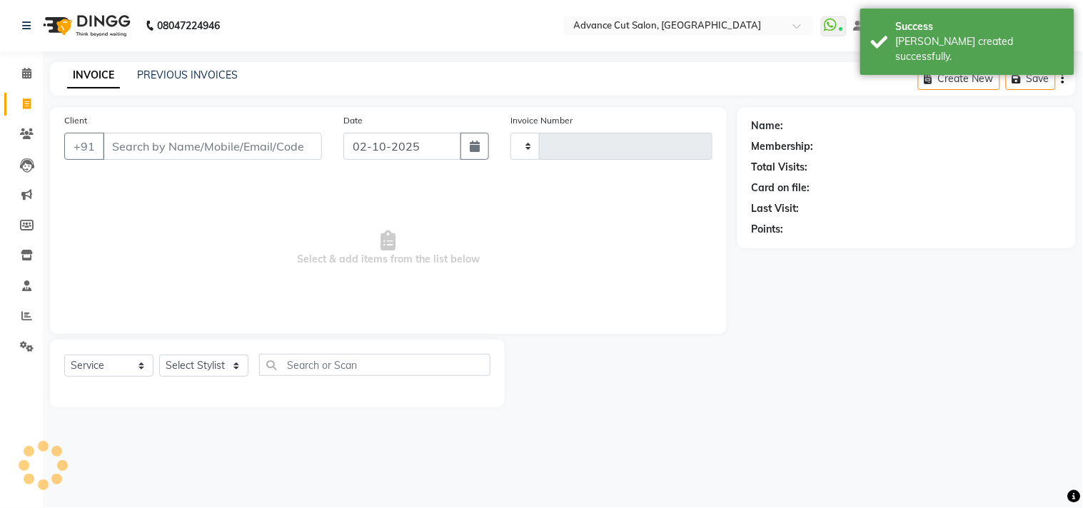
type input "6306"
select select "922"
click at [136, 150] on input "Client" at bounding box center [212, 146] width 219 height 27
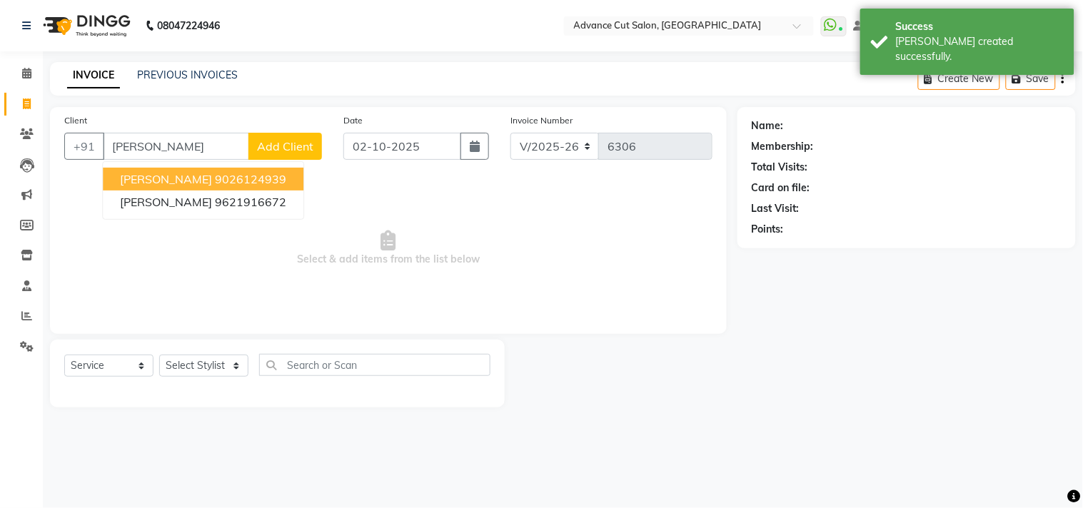
click at [215, 181] on ngb-highlight "9026124939" at bounding box center [250, 179] width 71 height 14
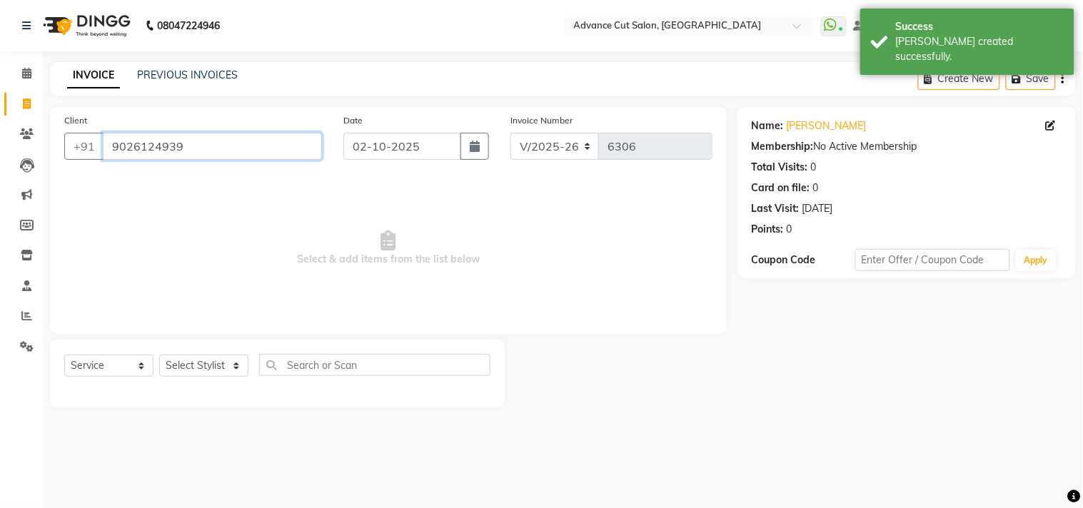
click at [210, 146] on input "9026124939" at bounding box center [212, 146] width 219 height 27
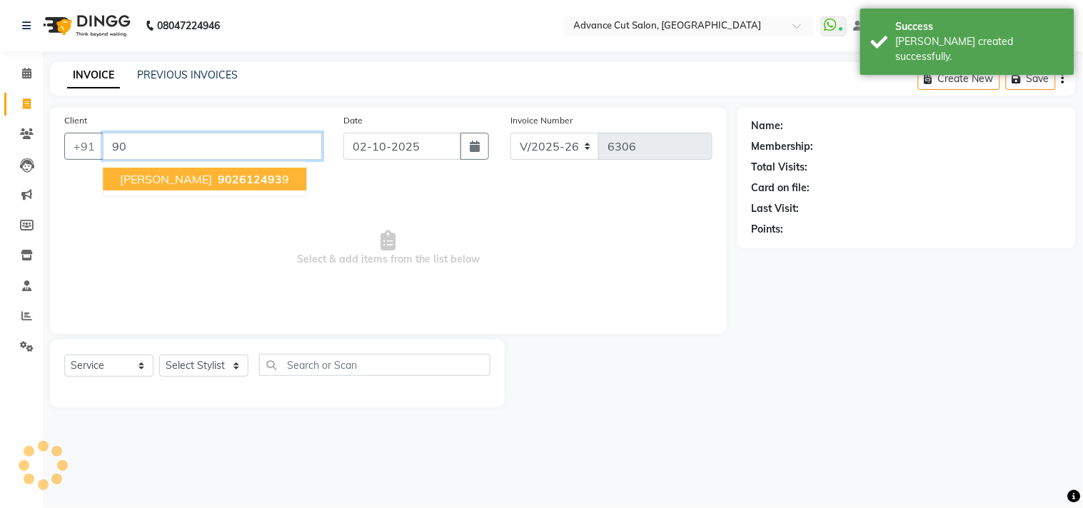
type input "9"
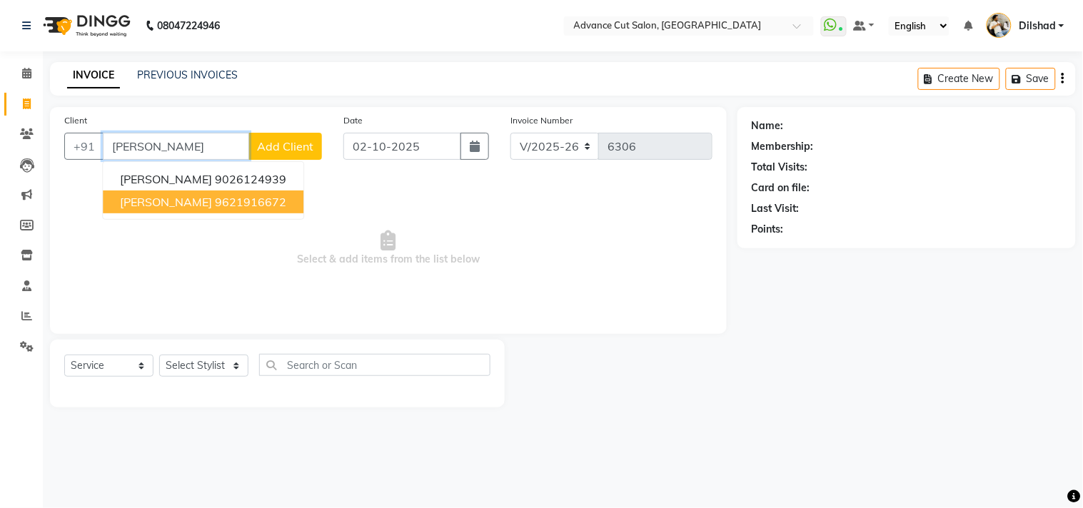
click at [215, 204] on ngb-highlight "9621916672" at bounding box center [250, 202] width 71 height 14
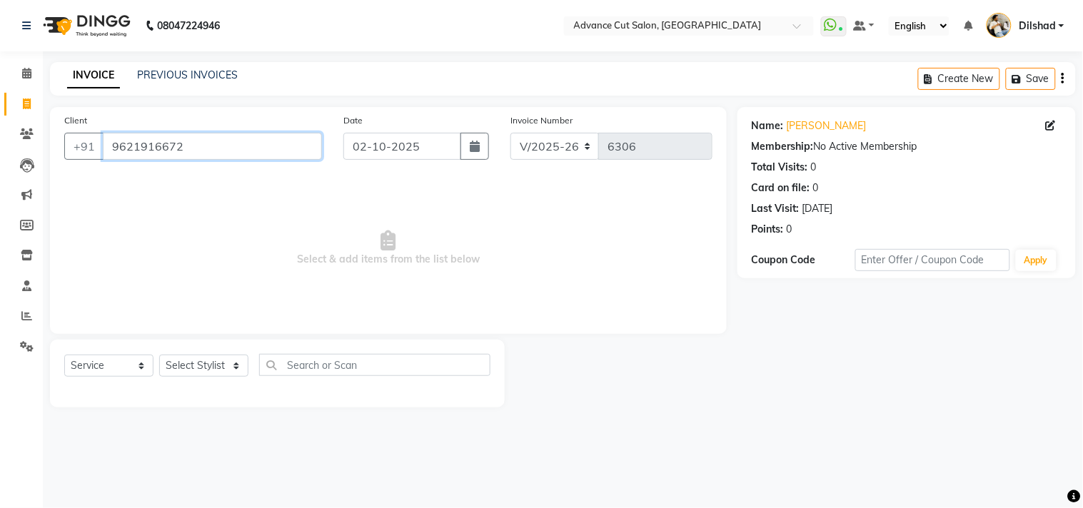
click at [235, 150] on input "9621916672" at bounding box center [212, 146] width 219 height 27
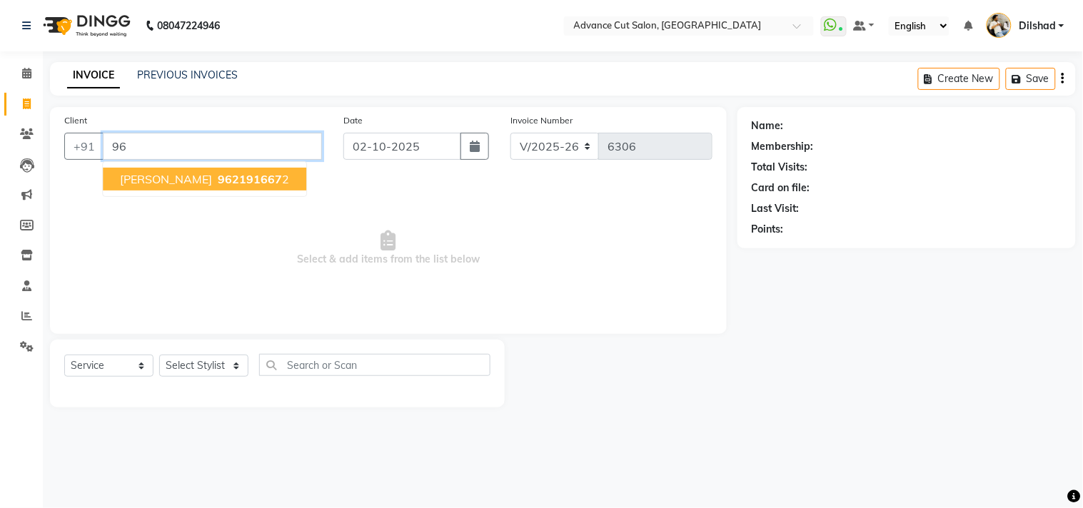
type input "9"
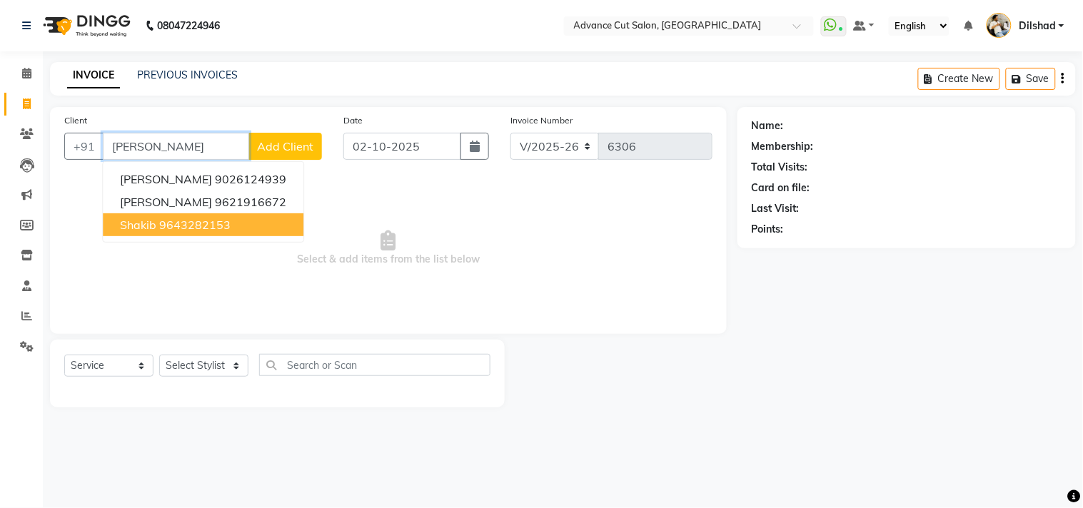
click at [174, 218] on ngb-highlight "9643282153" at bounding box center [194, 225] width 71 height 14
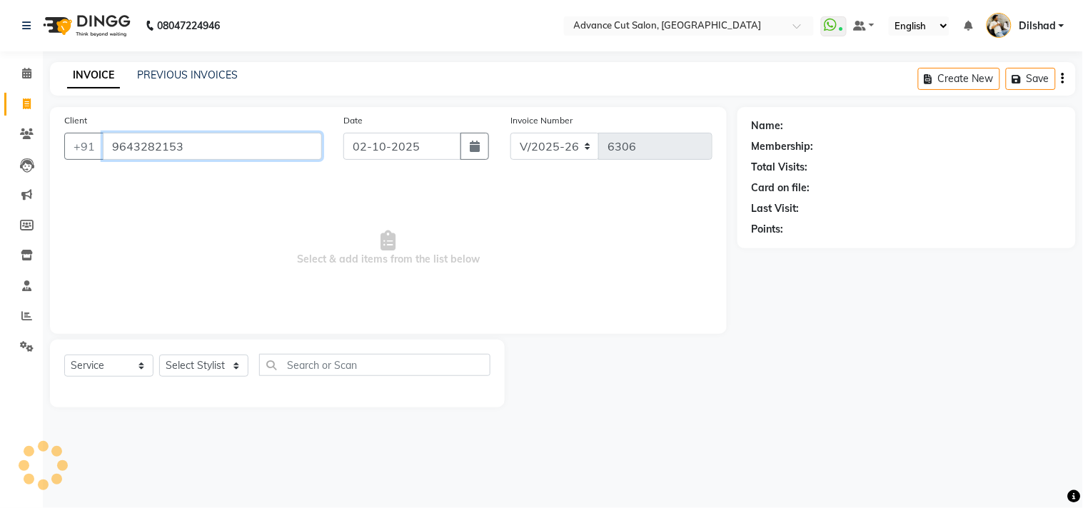
type input "9643282153"
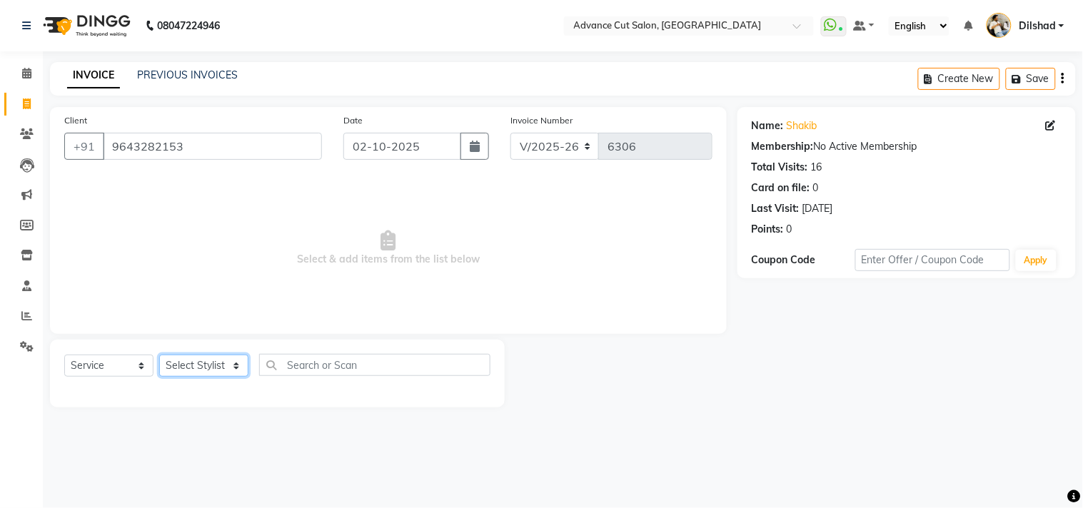
click at [180, 361] on select "Select Stylist Abrar Alam Dilshad Lallan Meenu Nafeesh Ahmad Naved O.P. Sharma …" at bounding box center [203, 366] width 89 height 22
select select "25769"
click at [159, 355] on select "Select Stylist Abrar Alam Dilshad Lallan Meenu Nafeesh Ahmad Naved O.P. Sharma …" at bounding box center [203, 366] width 89 height 22
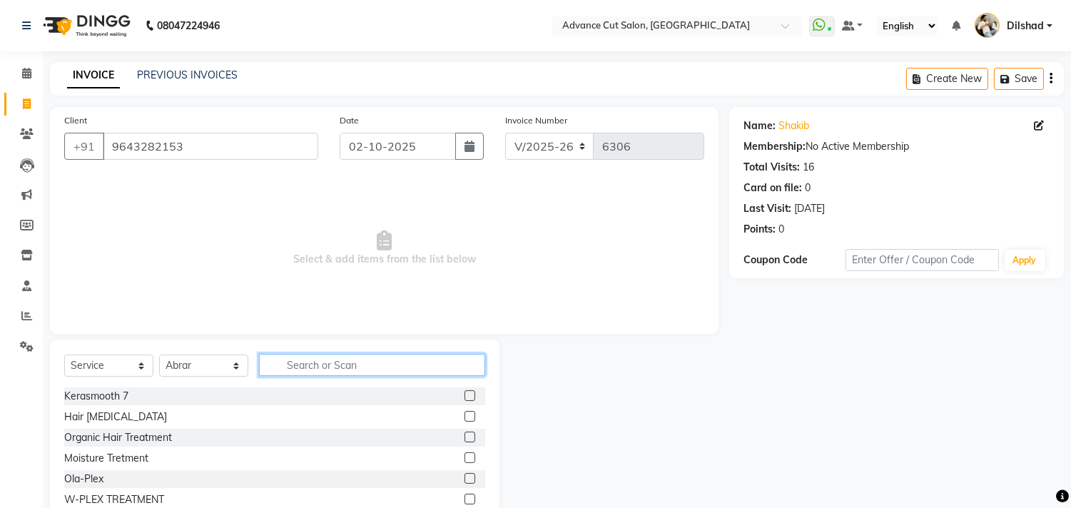
click at [309, 368] on input "text" at bounding box center [372, 365] width 226 height 22
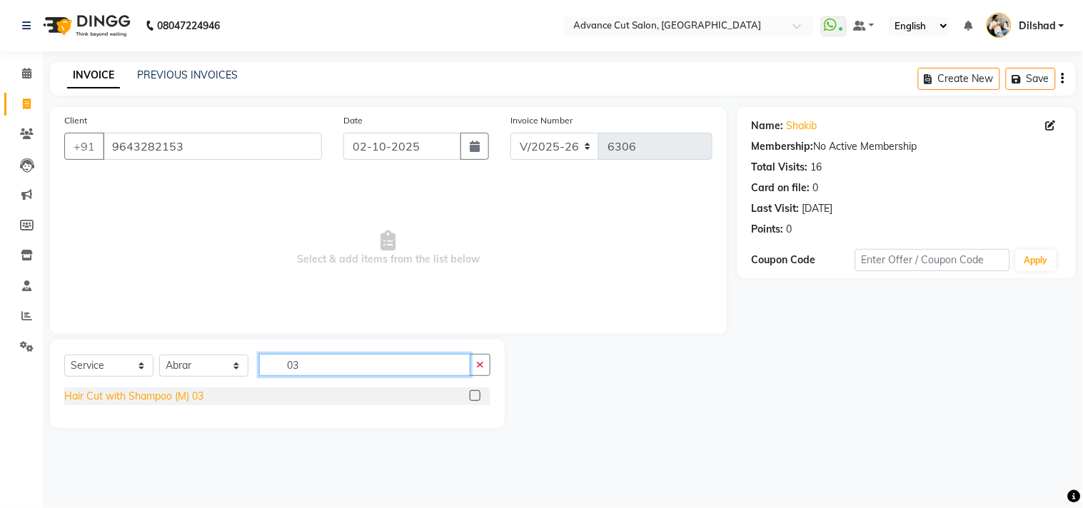
type input "03"
click at [151, 397] on div "Hair Cut with Shampoo (M) 03" at bounding box center [133, 396] width 139 height 15
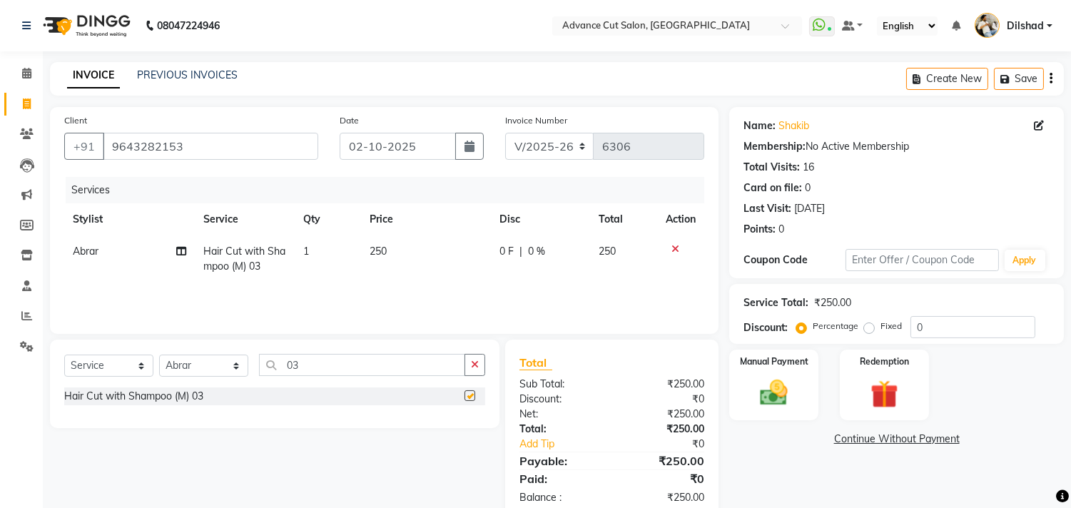
checkbox input "false"
click at [753, 391] on img at bounding box center [774, 394] width 47 height 34
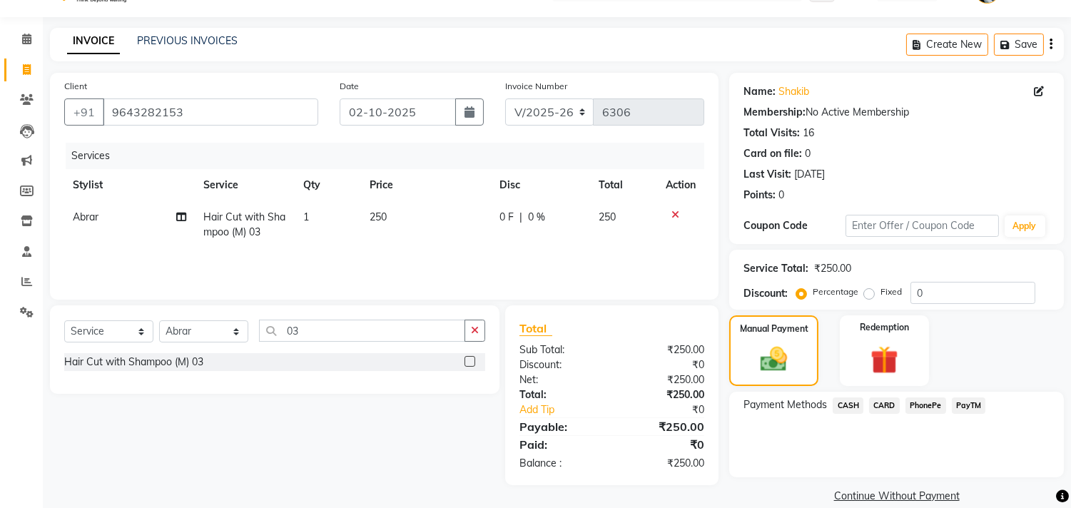
scroll to position [53, 0]
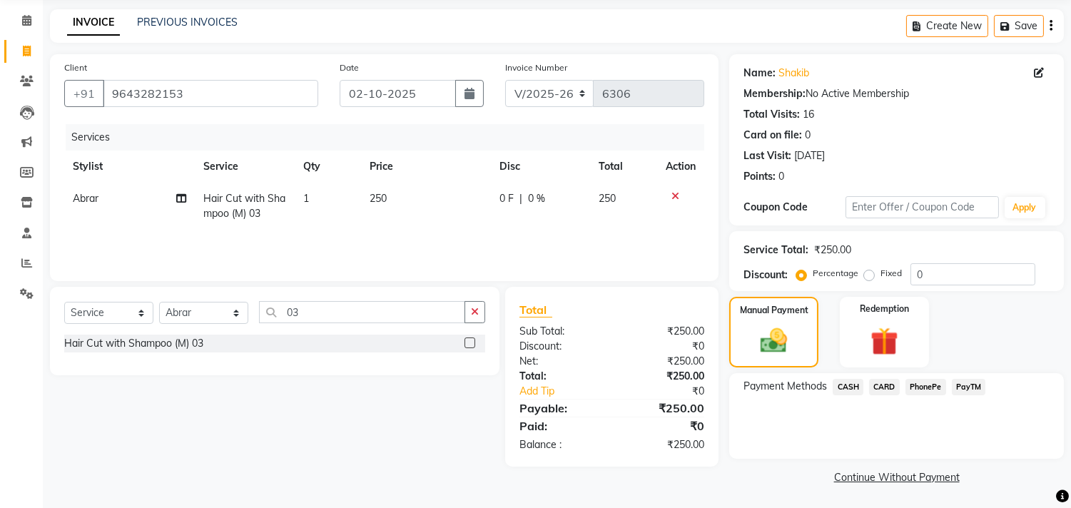
click at [853, 386] on span "CASH" at bounding box center [848, 387] width 31 height 16
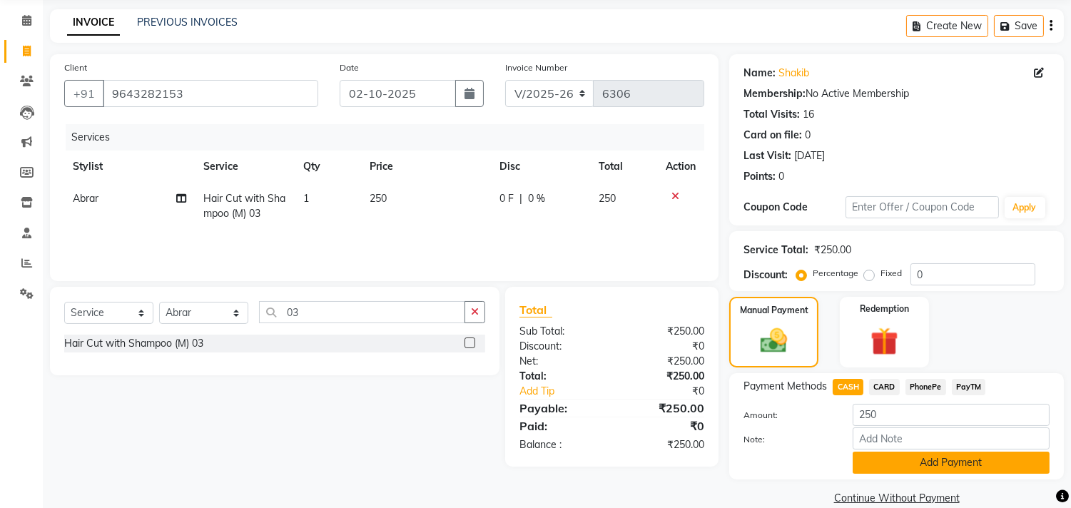
click at [933, 459] on button "Add Payment" at bounding box center [951, 463] width 197 height 22
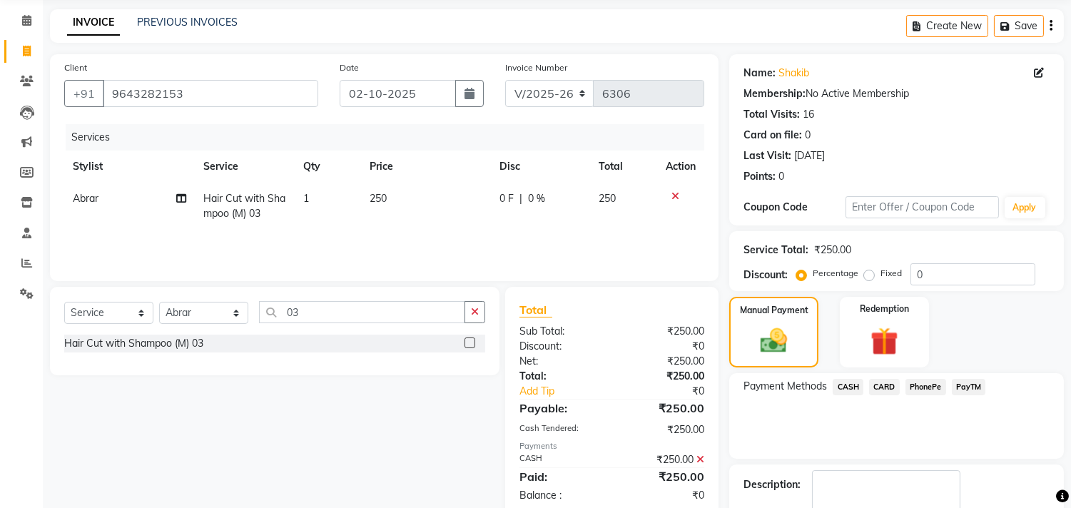
scroll to position [133, 0]
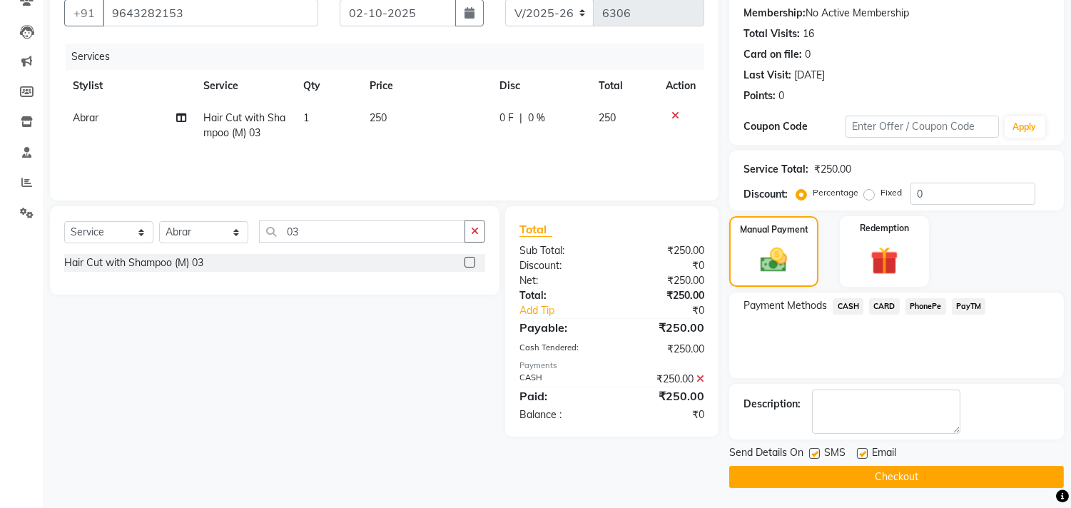
click at [812, 452] on label at bounding box center [814, 453] width 11 height 11
click at [812, 452] on input "checkbox" at bounding box center [813, 454] width 9 height 9
checkbox input "false"
click at [866, 452] on label at bounding box center [862, 453] width 11 height 11
click at [866, 452] on input "checkbox" at bounding box center [861, 454] width 9 height 9
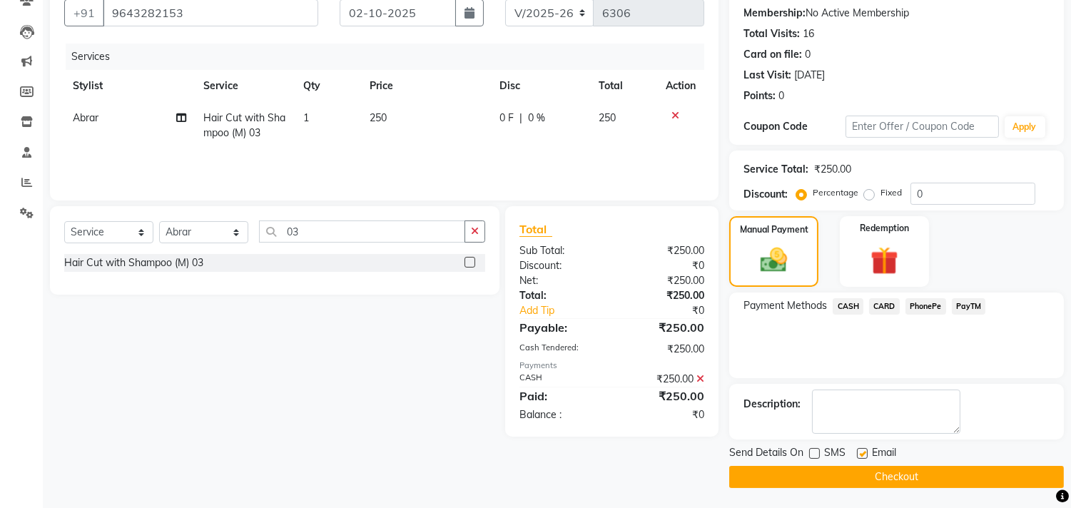
checkbox input "false"
click at [868, 482] on button "Checkout" at bounding box center [896, 477] width 335 height 22
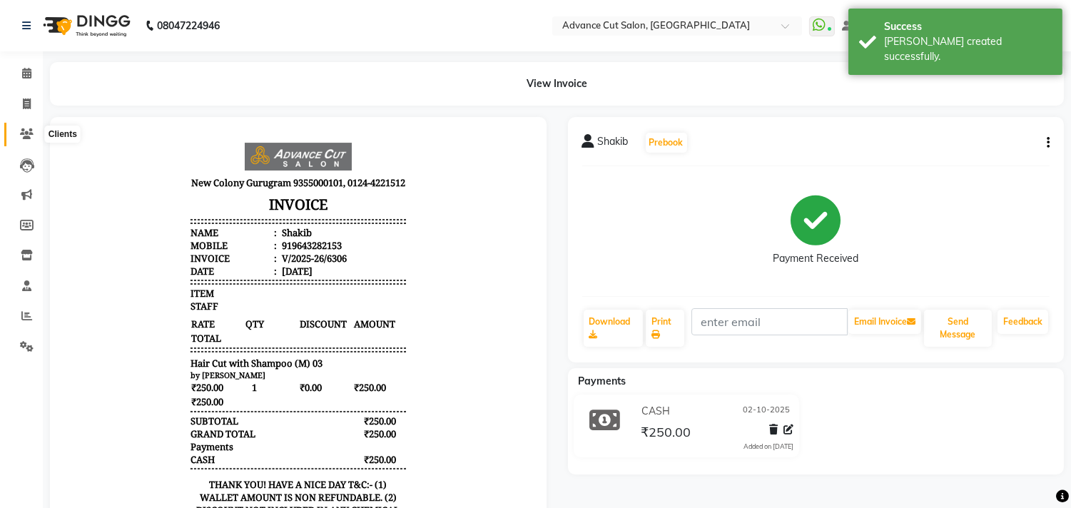
click at [24, 131] on icon at bounding box center [27, 133] width 14 height 11
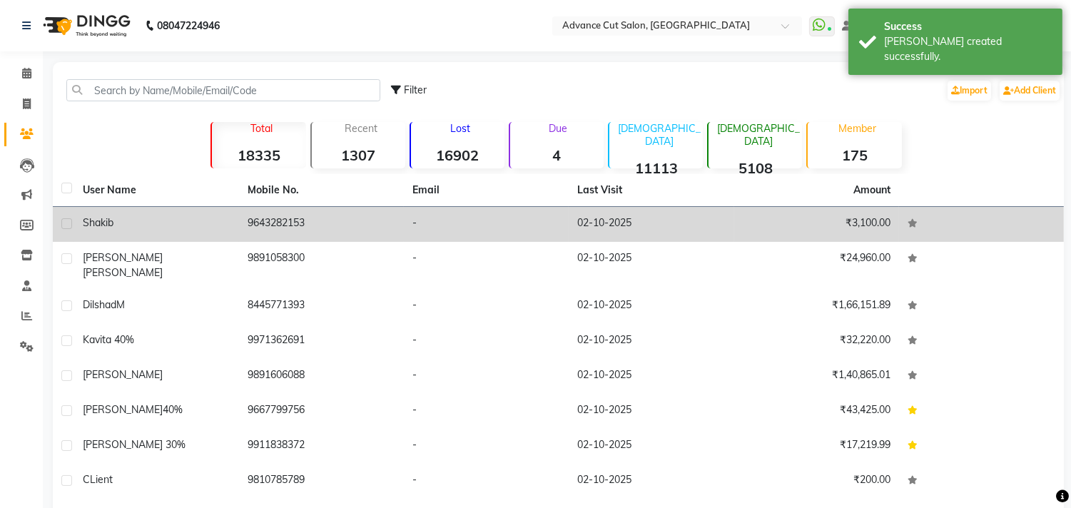
click at [188, 232] on td "Shakib" at bounding box center [156, 224] width 165 height 35
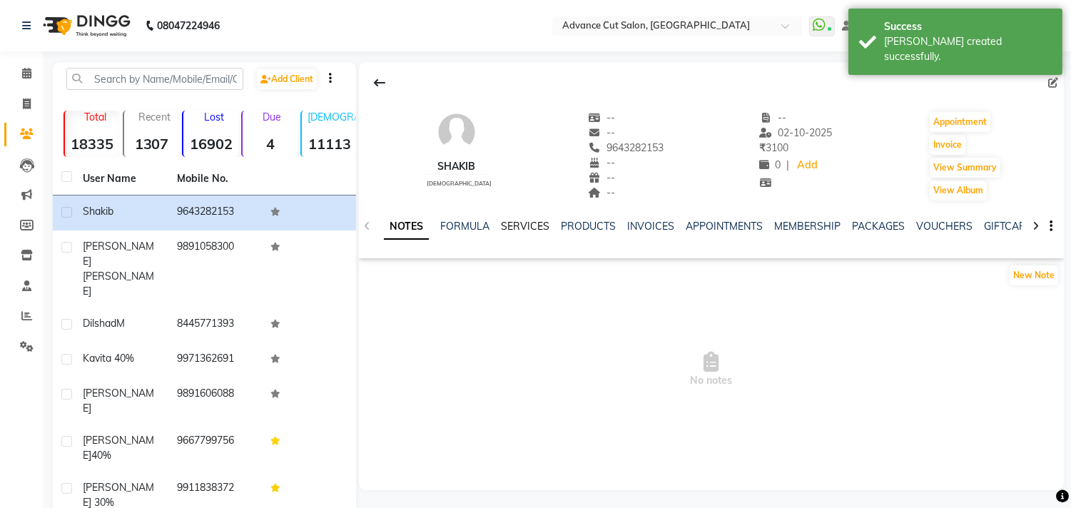
click at [536, 229] on link "SERVICES" at bounding box center [525, 226] width 49 height 13
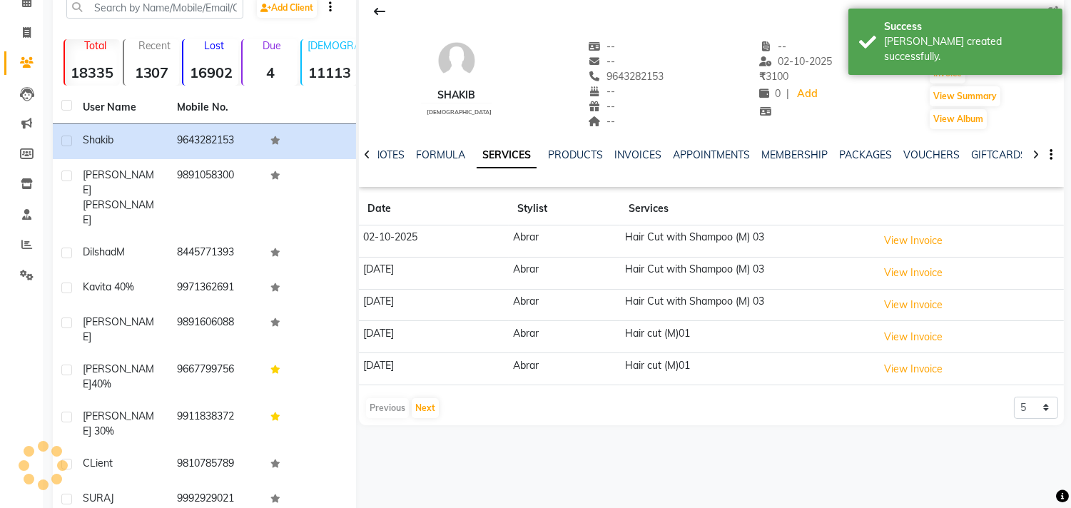
scroll to position [122, 0]
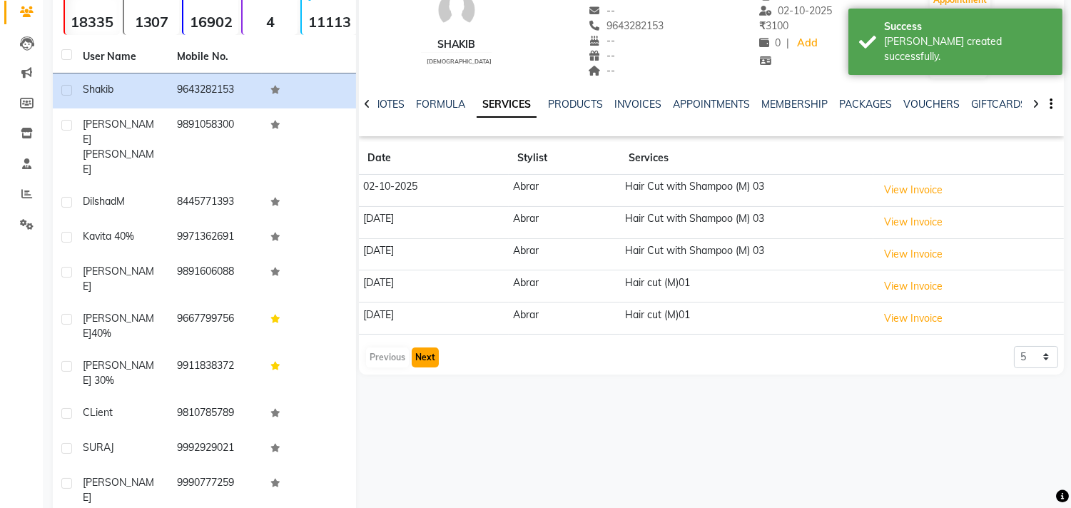
click at [430, 359] on button "Next" at bounding box center [425, 358] width 27 height 20
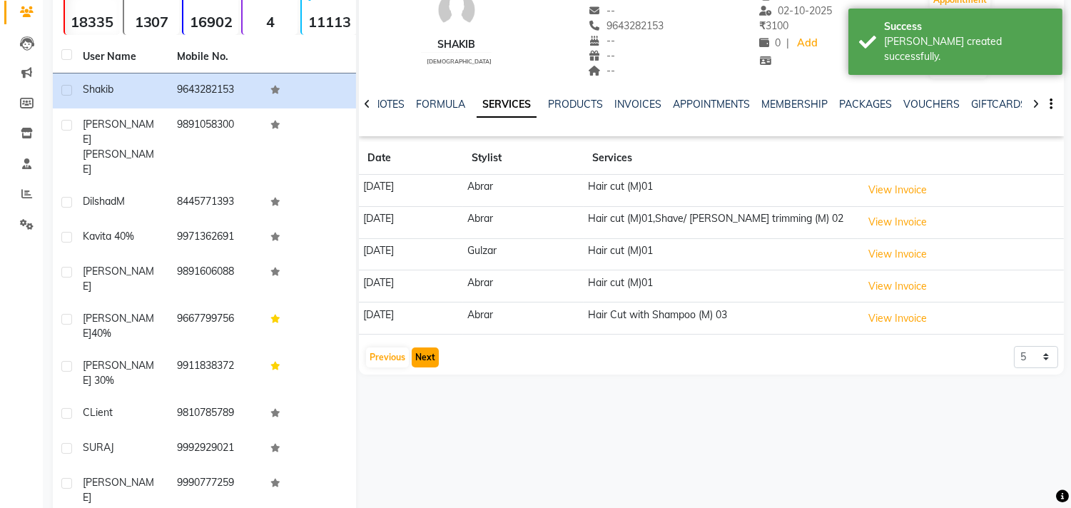
click at [426, 359] on button "Next" at bounding box center [425, 358] width 27 height 20
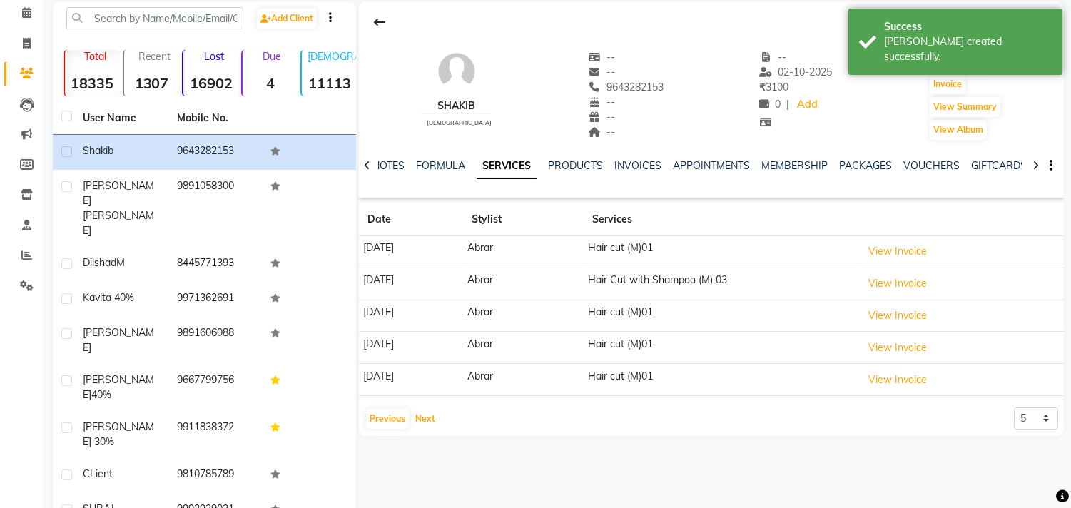
scroll to position [0, 0]
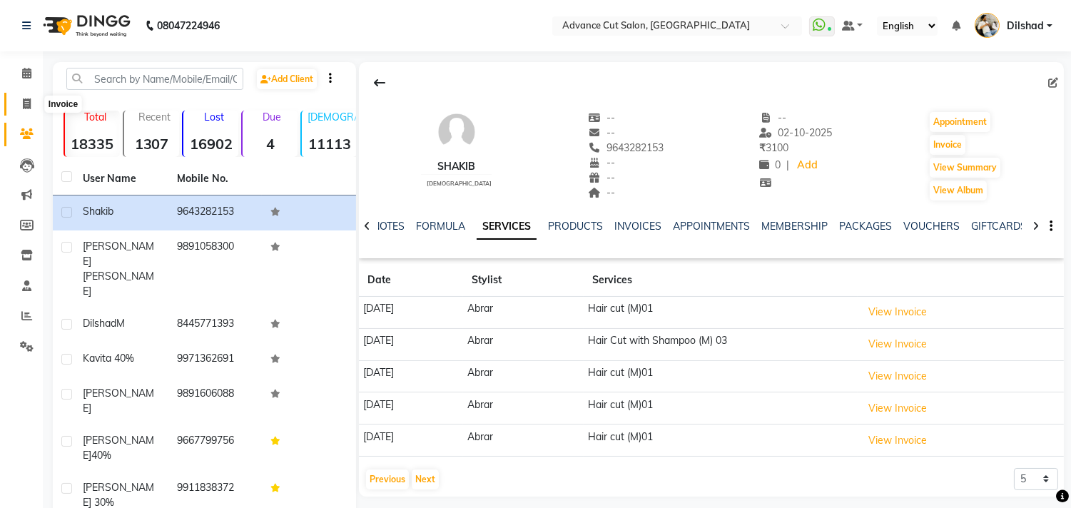
click at [16, 102] on span at bounding box center [26, 104] width 25 height 16
select select "service"
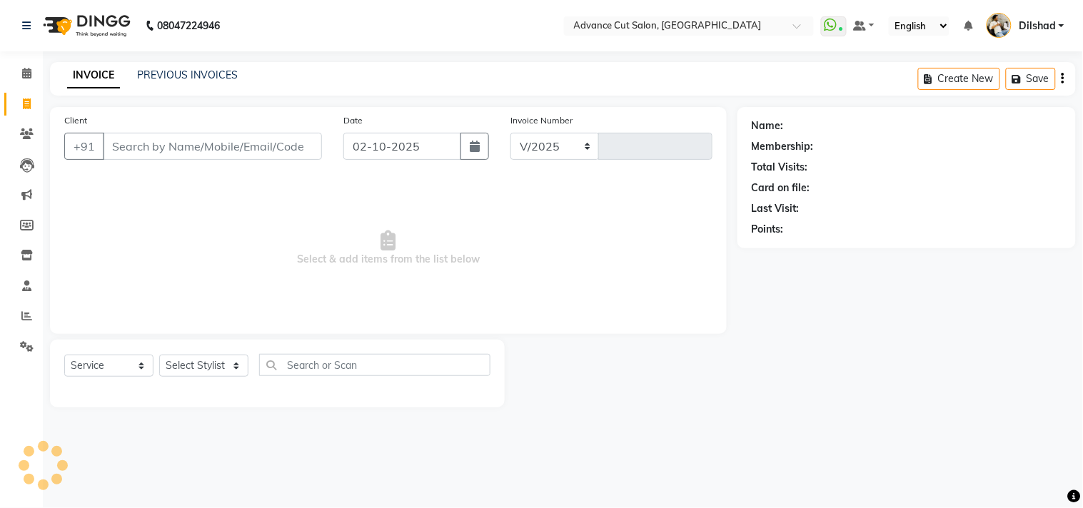
select select "922"
type input "6307"
click at [334, 61] on div "08047224946 Select Location × Advance Cut Salon, New Colony WhatsApp Status ✕ S…" at bounding box center [541, 254] width 1083 height 508
click at [366, 38] on nav "08047224946 Select Location × Advance Cut Salon, New Colony WhatsApp Status ✕ S…" at bounding box center [541, 25] width 1083 height 51
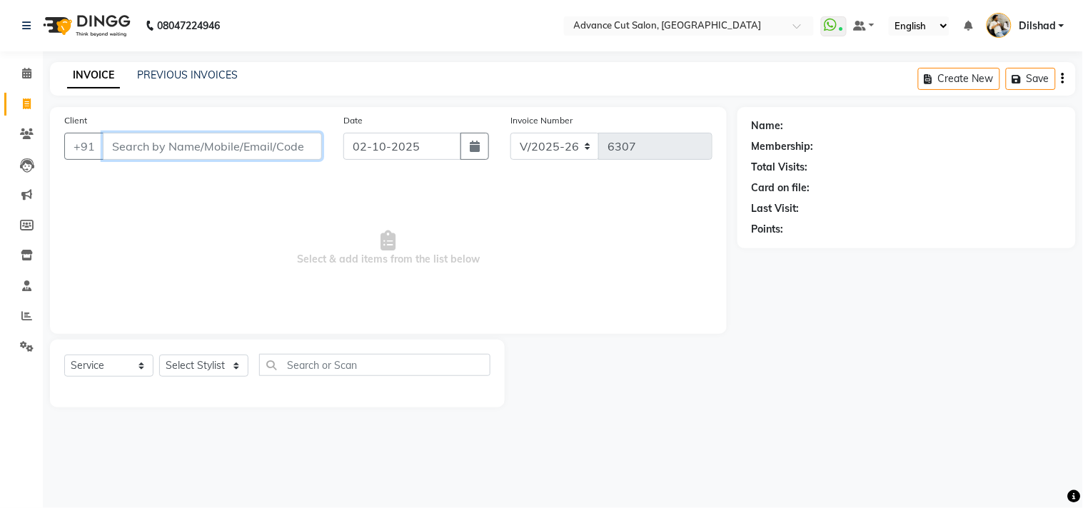
click at [126, 146] on input "Client" at bounding box center [212, 146] width 219 height 27
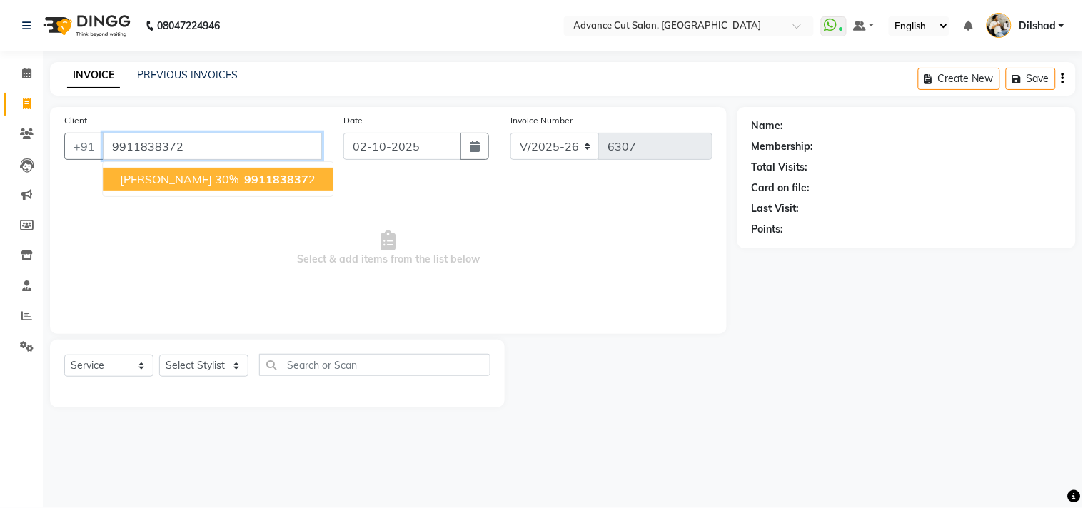
type input "9911838372"
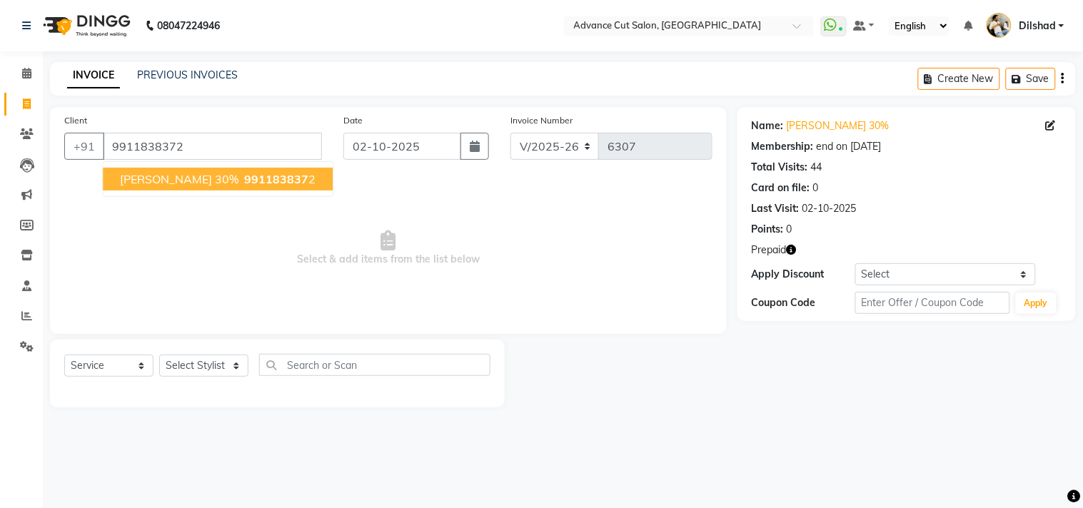
click at [184, 176] on span "Prateek 30%" at bounding box center [179, 179] width 118 height 14
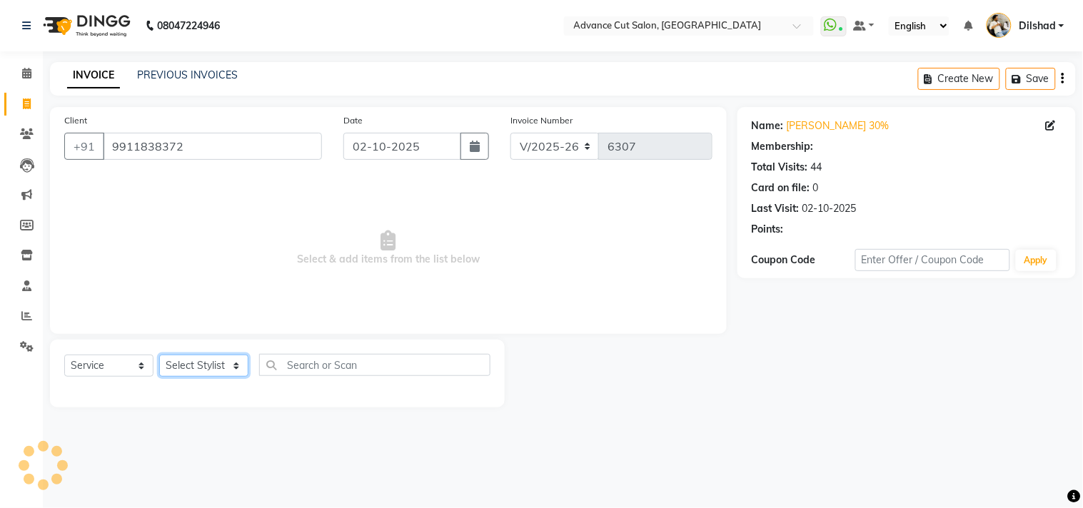
click at [211, 367] on select "Select Stylist Abrar Alam Dilshad Lallan Meenu Nafeesh Ahmad Naved O.P. Sharma …" at bounding box center [203, 366] width 89 height 22
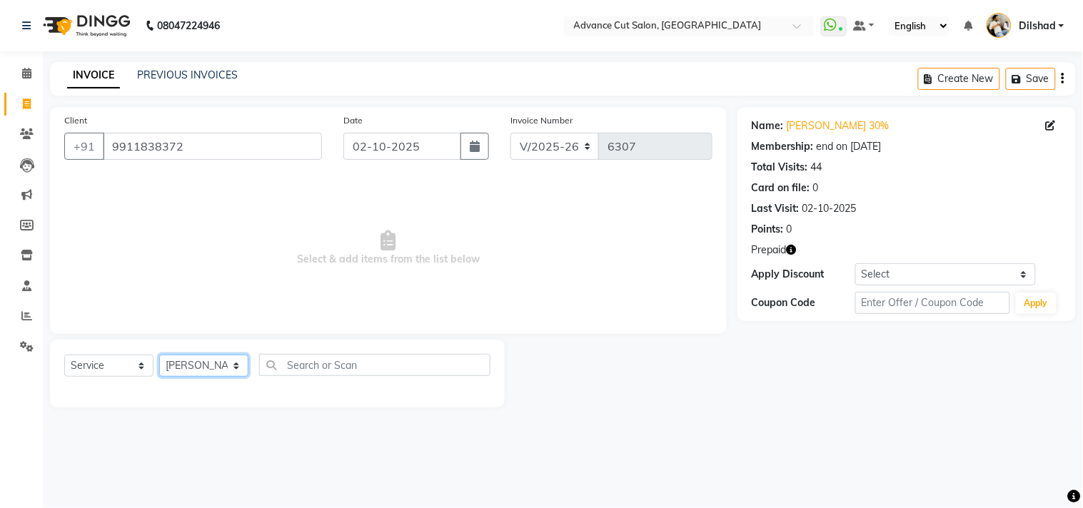
click at [159, 355] on select "Select Stylist Abrar Alam Dilshad Lallan Meenu Nafeesh Ahmad Naved O.P. Sharma …" at bounding box center [203, 366] width 89 height 22
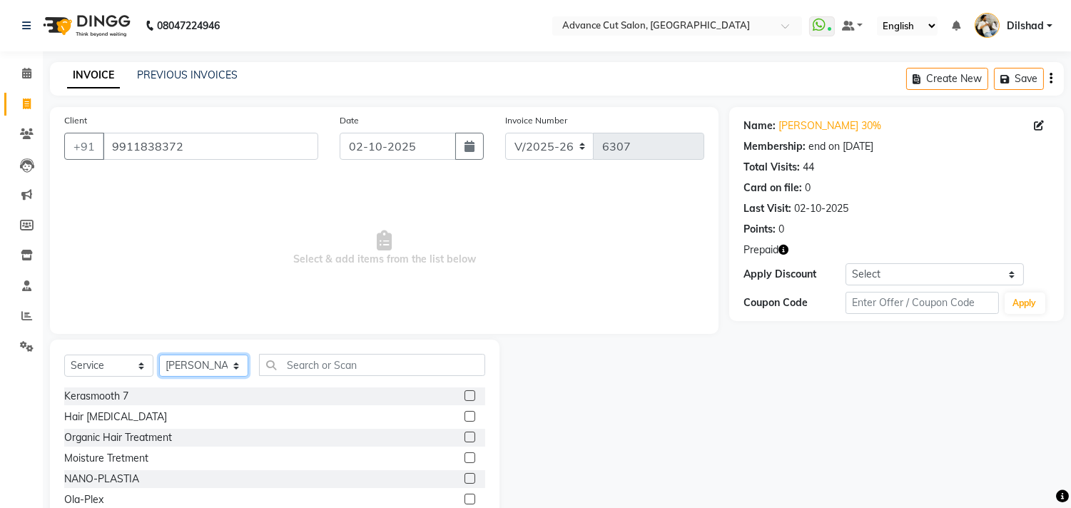
drag, startPoint x: 210, startPoint y: 369, endPoint x: 211, endPoint y: 362, distance: 7.3
click at [210, 369] on select "Select Stylist Abrar Alam Dilshad Lallan Meenu Nafeesh Ahmad Naved O.P. Sharma …" at bounding box center [203, 366] width 89 height 22
select select "87863"
click at [159, 355] on select "Select Stylist Abrar Alam Dilshad Lallan Meenu Nafeesh Ahmad Naved O.P. Sharma …" at bounding box center [203, 366] width 89 height 22
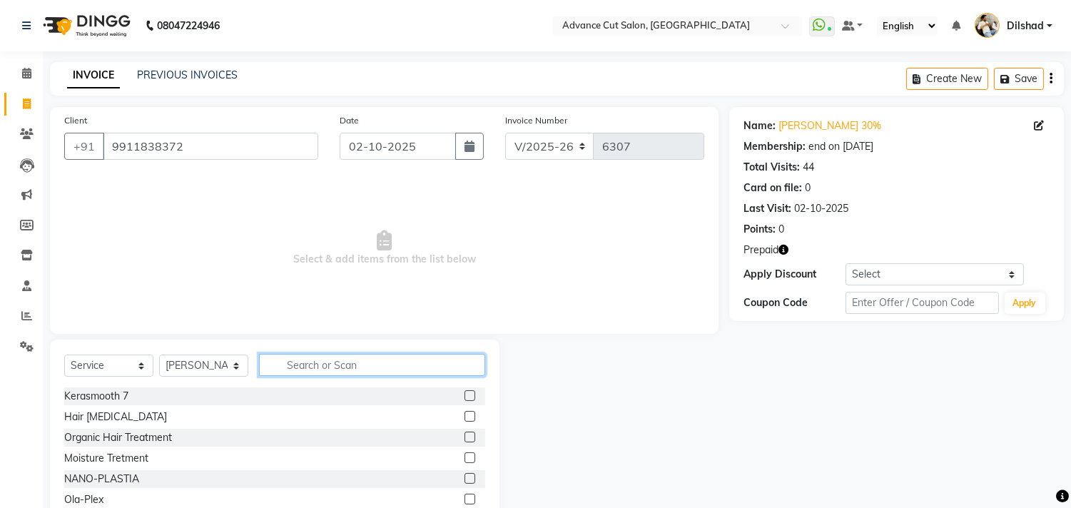
click at [285, 372] on input "text" at bounding box center [372, 365] width 226 height 22
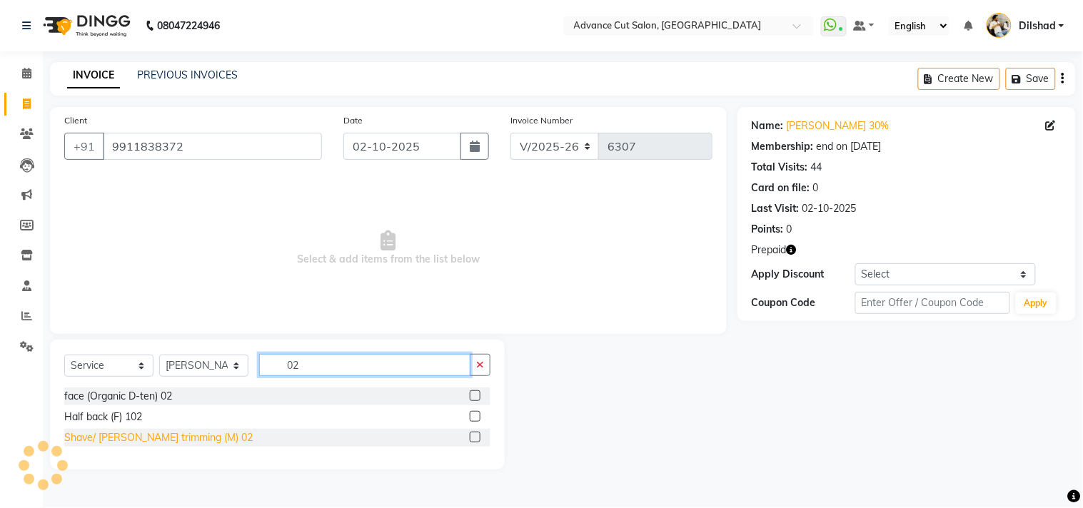
type input "02"
click at [182, 432] on div "Shave/ Beard trimming (M) 02" at bounding box center [158, 437] width 188 height 15
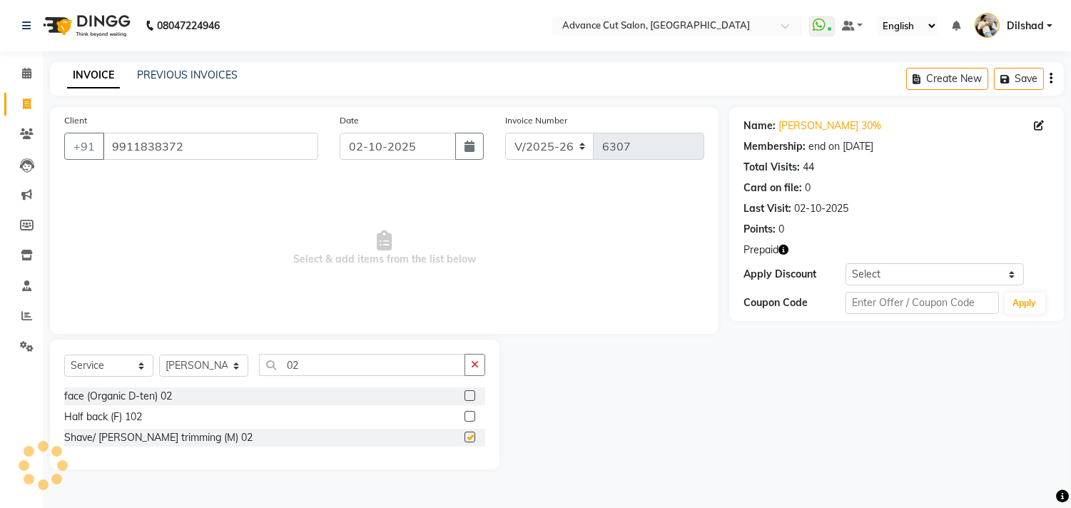
checkbox input "false"
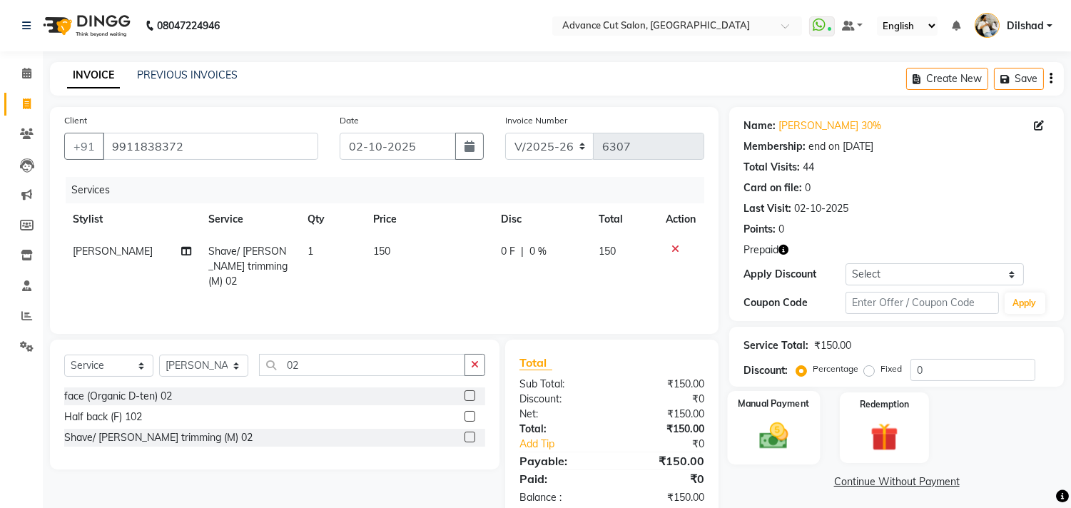
click at [789, 429] on img at bounding box center [774, 437] width 47 height 34
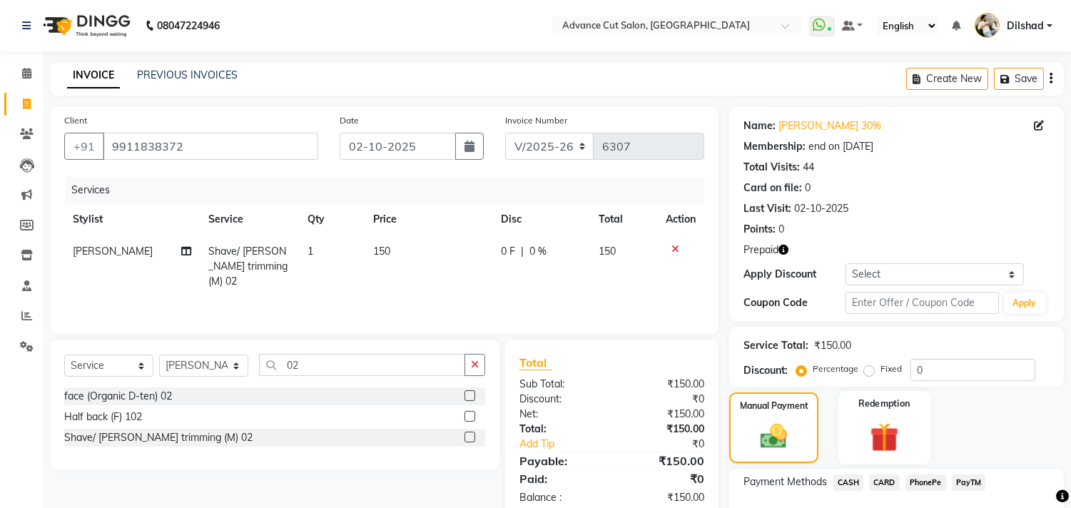
click at [881, 429] on img at bounding box center [884, 438] width 47 height 36
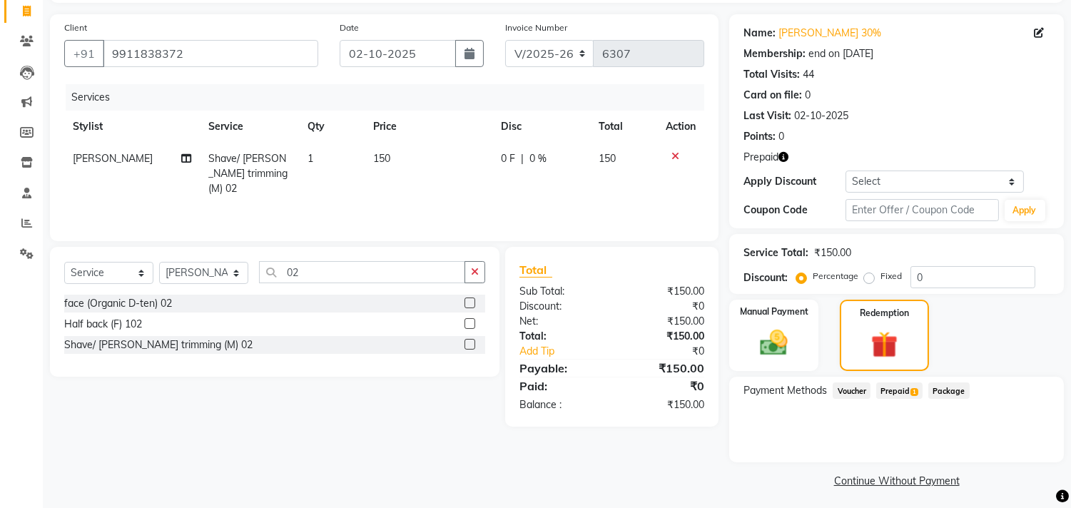
scroll to position [96, 0]
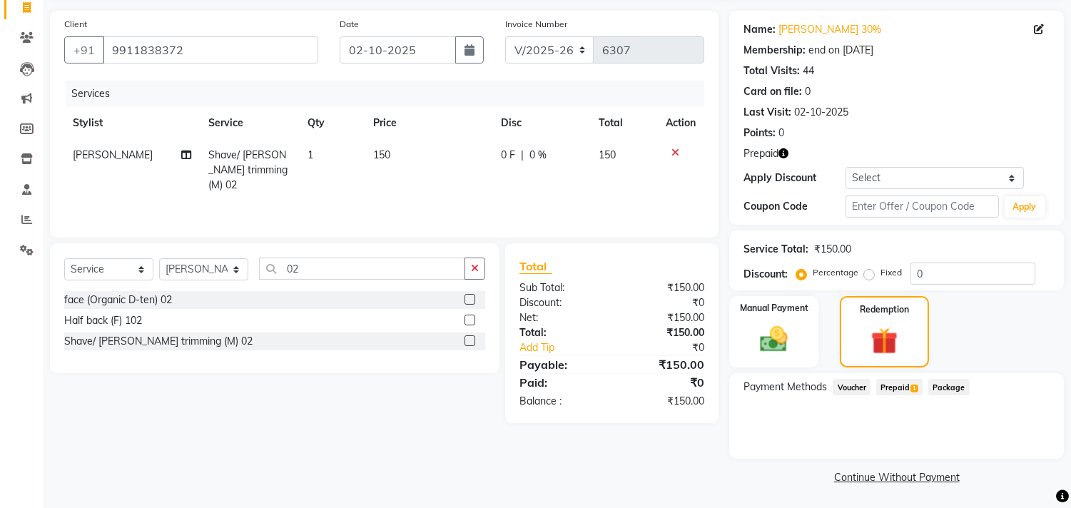
click at [901, 383] on span "Prepaid 1" at bounding box center [899, 387] width 46 height 16
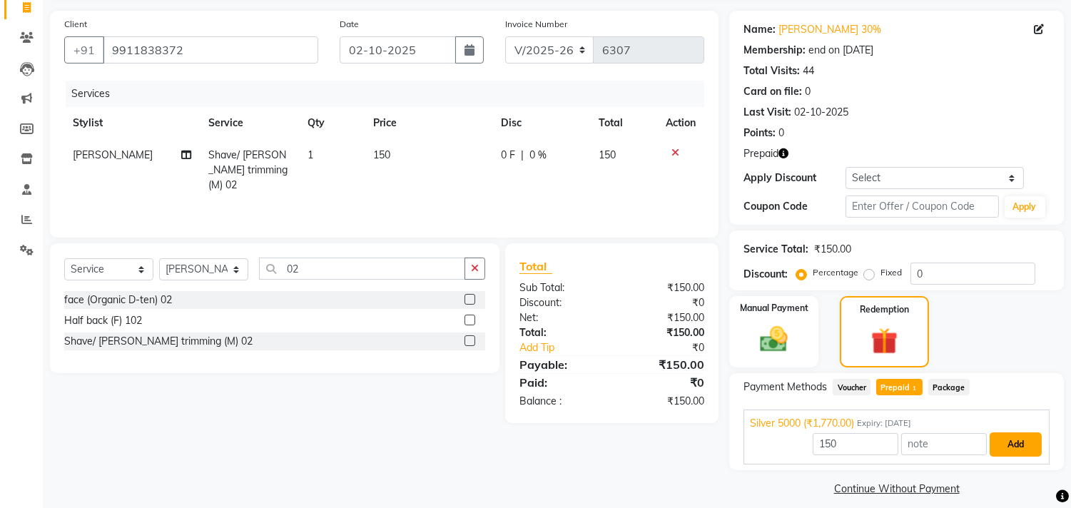
click at [1015, 445] on button "Add" at bounding box center [1016, 444] width 52 height 24
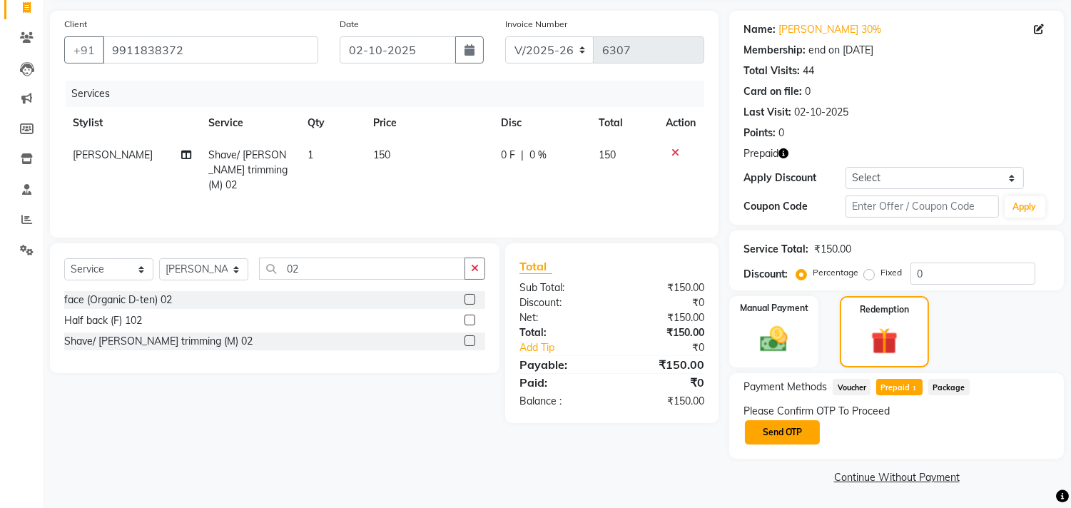
click at [771, 435] on button "Send OTP" at bounding box center [782, 432] width 75 height 24
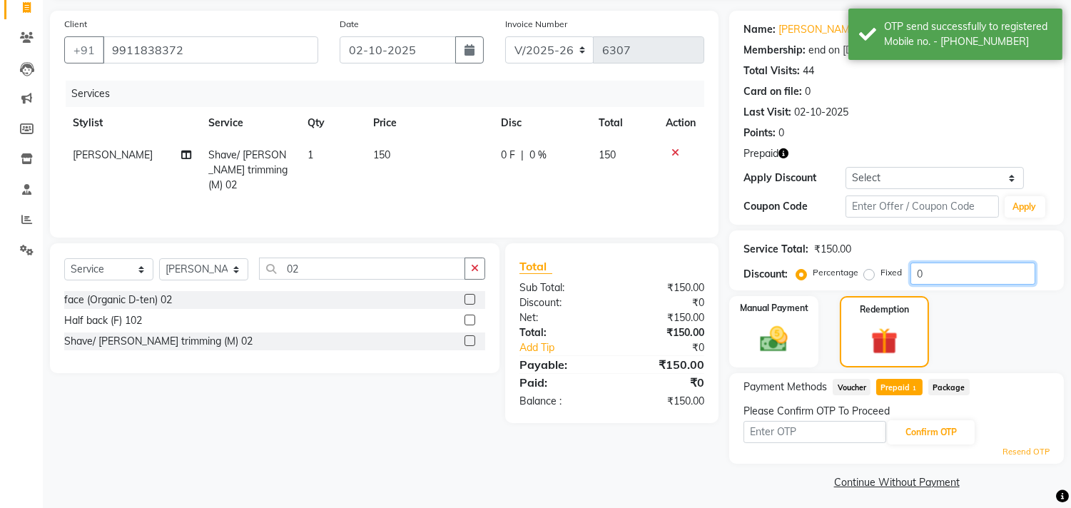
click at [911, 270] on input "0" at bounding box center [973, 274] width 125 height 22
type input "30"
drag, startPoint x: 909, startPoint y: 269, endPoint x: 708, endPoint y: 157, distance: 230.3
click at [708, 157] on div "Client +91 9911838372 Date 02-10-2025 Invoice Number V/2025 V/2025-26 6307 Serv…" at bounding box center [384, 124] width 669 height 227
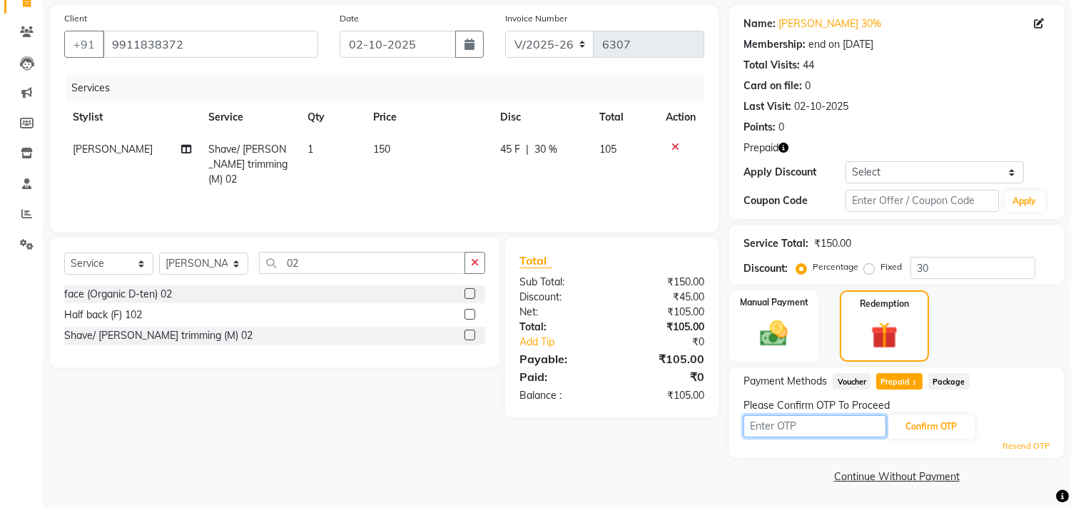
click at [772, 423] on input "text" at bounding box center [815, 426] width 143 height 22
click at [785, 145] on icon "button" at bounding box center [784, 148] width 10 height 10
click at [788, 431] on input "text" at bounding box center [815, 426] width 143 height 22
click at [902, 425] on button "Confirm OTP" at bounding box center [931, 427] width 87 height 24
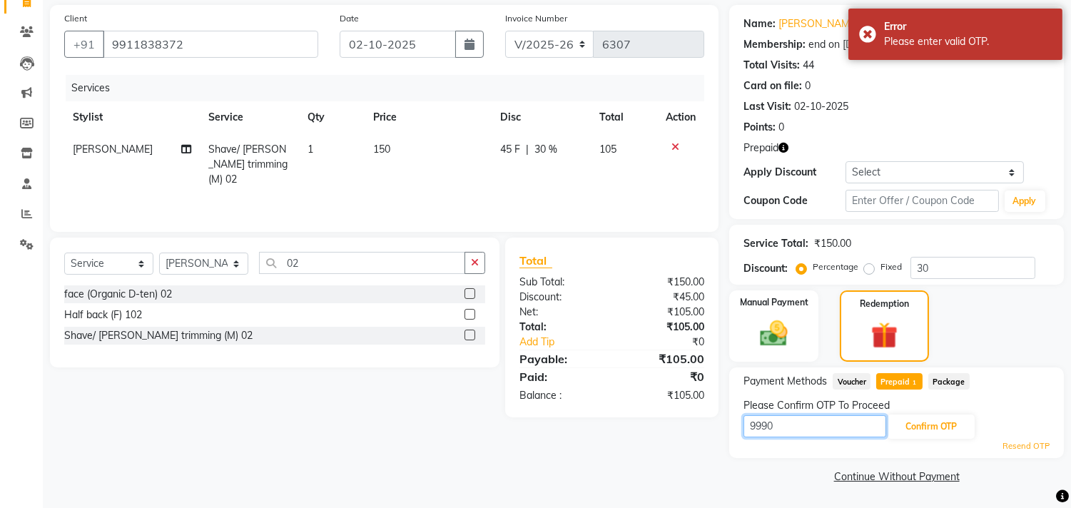
click at [789, 424] on input "9990" at bounding box center [815, 426] width 143 height 22
type input "9993"
click at [943, 433] on button "Confirm OTP" at bounding box center [931, 427] width 87 height 24
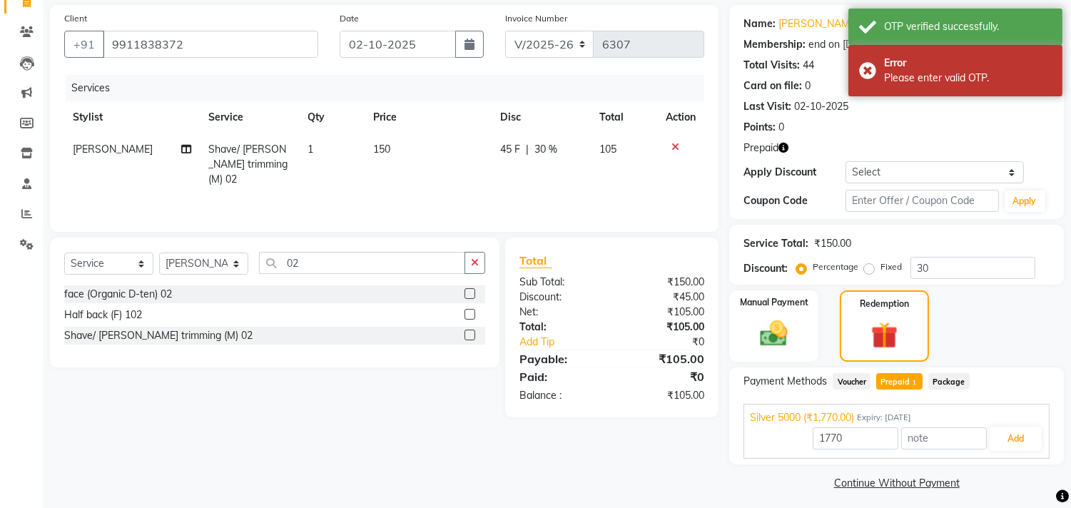
click at [904, 390] on div "Prepaid 1" at bounding box center [897, 382] width 52 height 19
click at [910, 387] on span "Prepaid 1" at bounding box center [899, 381] width 46 height 16
type input "105"
click at [1023, 430] on button "Add" at bounding box center [1016, 439] width 52 height 24
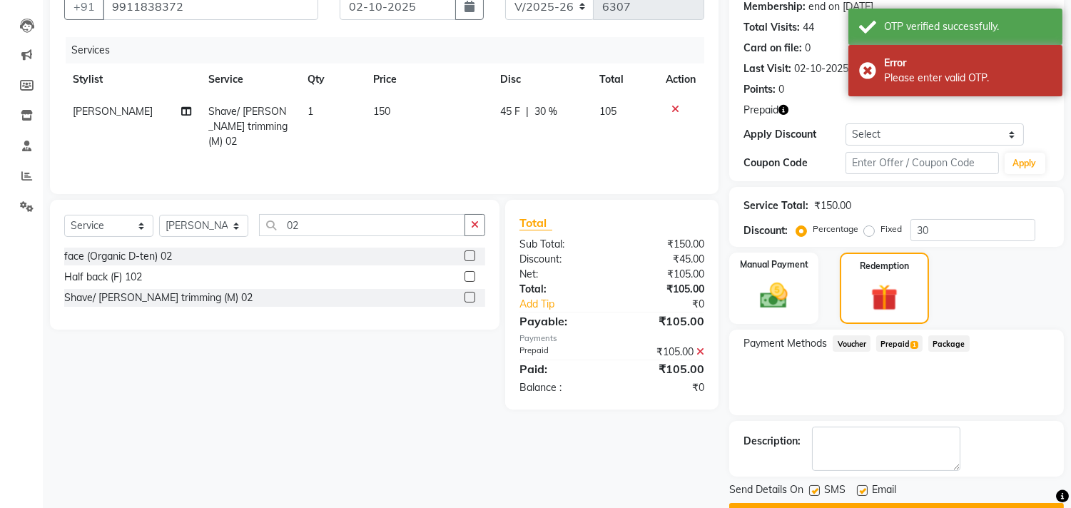
scroll to position [177, 0]
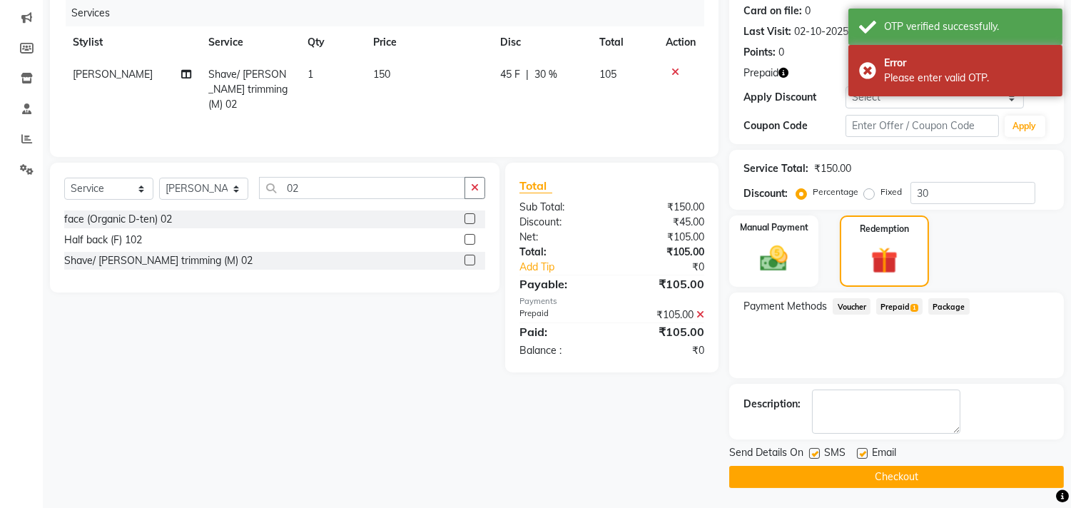
click at [888, 472] on button "Checkout" at bounding box center [896, 477] width 335 height 22
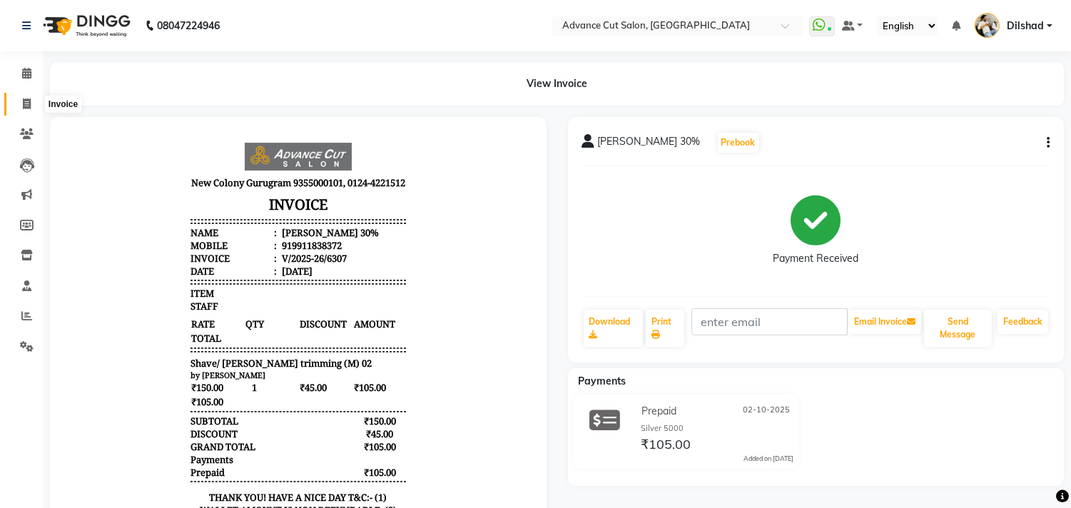
click at [29, 103] on icon at bounding box center [27, 103] width 8 height 11
select select "service"
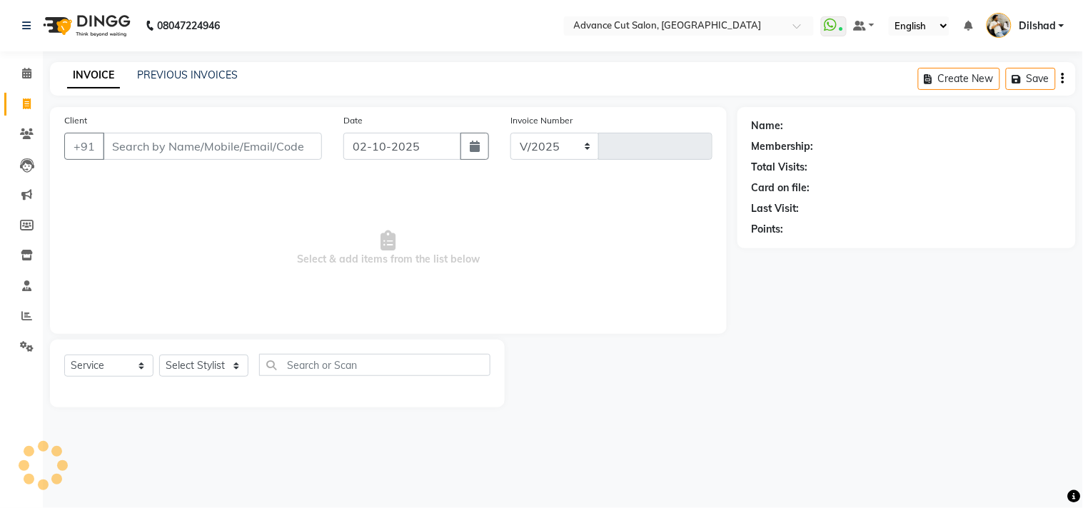
select select "922"
type input "6308"
click at [338, 98] on main "INVOICE PREVIOUS INVOICES Create New Save Client +91 Date 02-10-2025 Invoice Nu…" at bounding box center [563, 245] width 1040 height 367
click at [340, 60] on div "08047224946 Select Location × Advance Cut Salon, New Colony WhatsApp Status ✕ S…" at bounding box center [541, 254] width 1083 height 508
click at [172, 221] on span "Select & add items from the list below" at bounding box center [388, 248] width 648 height 143
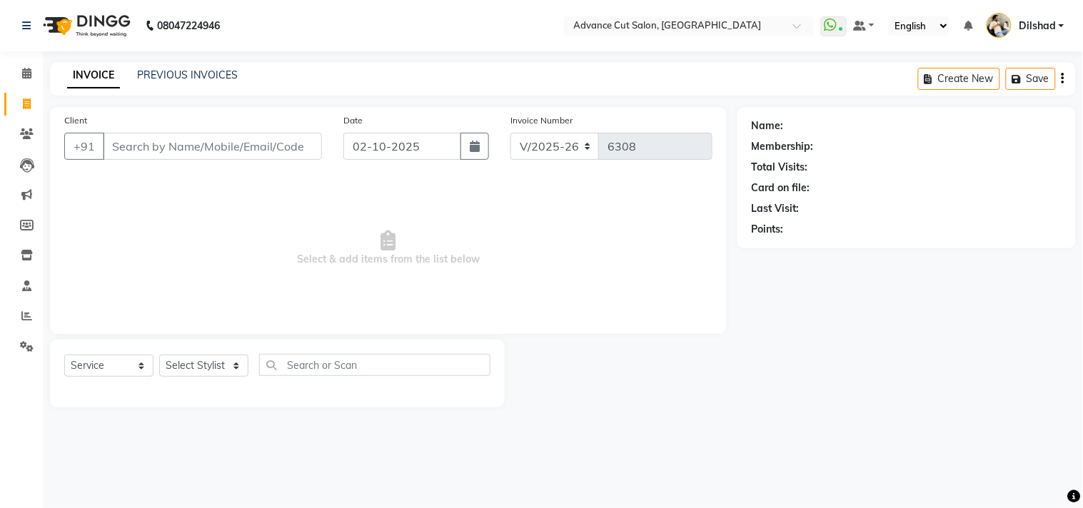
click at [351, 57] on div "08047224946 Select Location × Advance Cut Salon, New Colony WhatsApp Status ✕ S…" at bounding box center [541, 254] width 1083 height 508
click at [274, 229] on span "Select & add items from the list below" at bounding box center [388, 248] width 648 height 143
click at [301, 154] on input "Client" at bounding box center [212, 146] width 219 height 27
click at [296, 206] on span "Select & add items from the list below" at bounding box center [388, 248] width 648 height 143
click at [31, 77] on span at bounding box center [26, 74] width 25 height 16
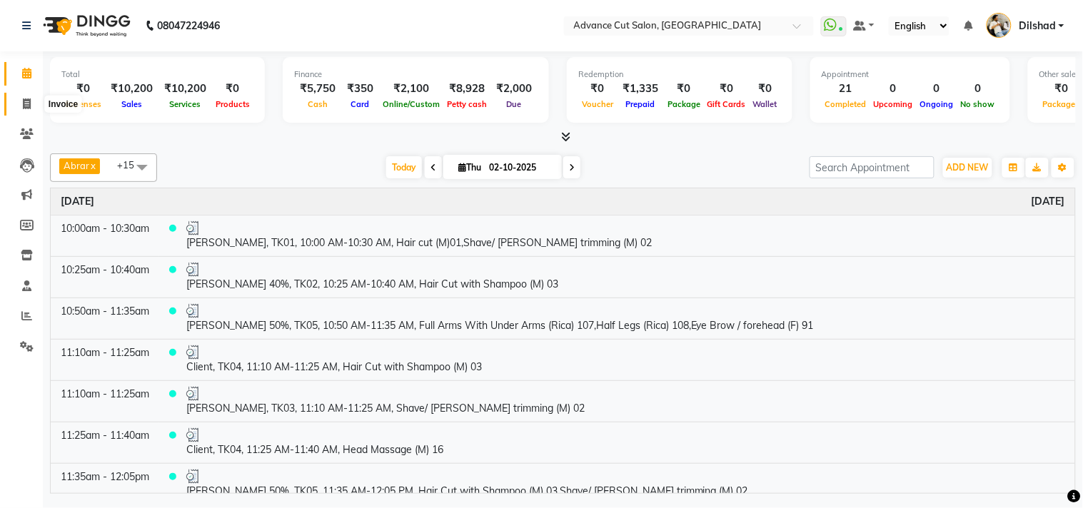
click at [24, 96] on span at bounding box center [26, 104] width 25 height 16
select select "service"
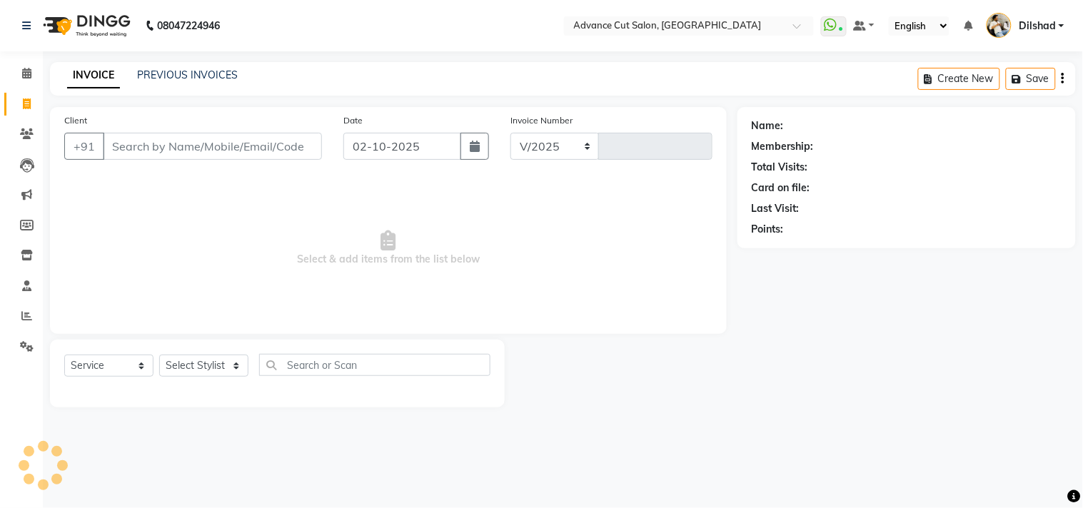
select select "922"
type input "6308"
click at [153, 181] on span "Select & add items from the list below" at bounding box center [388, 248] width 648 height 143
click at [240, 88] on div "INVOICE PREVIOUS INVOICES Create New Save" at bounding box center [562, 79] width 1025 height 34
click at [302, 60] on div "08047224946 Select Location × Advance Cut Salon, New Colony WhatsApp Status ✕ S…" at bounding box center [541, 254] width 1083 height 508
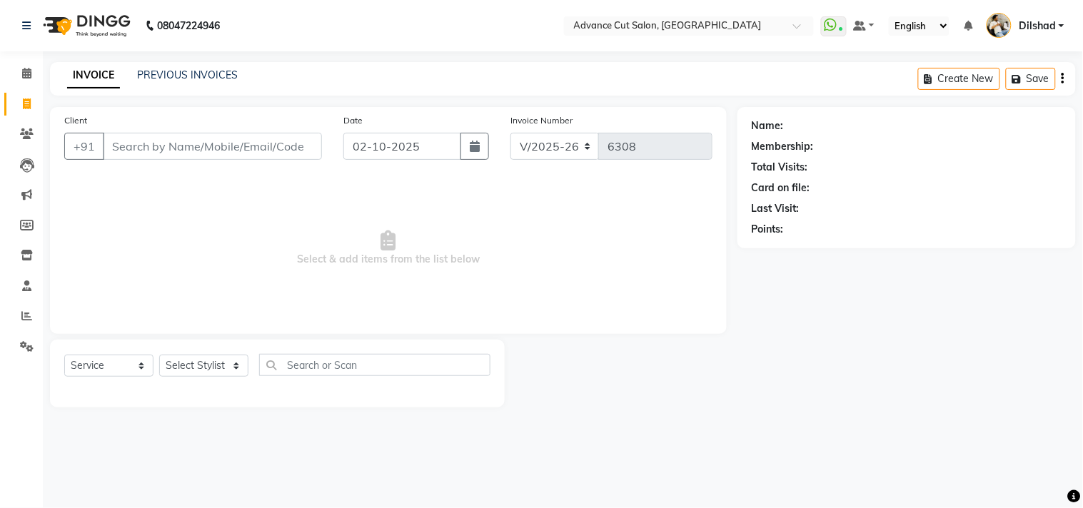
click at [314, 17] on nav "08047224946 Select Location × Advance Cut Salon, New Colony WhatsApp Status ✕ S…" at bounding box center [541, 25] width 1083 height 51
click at [26, 80] on span at bounding box center [26, 74] width 25 height 16
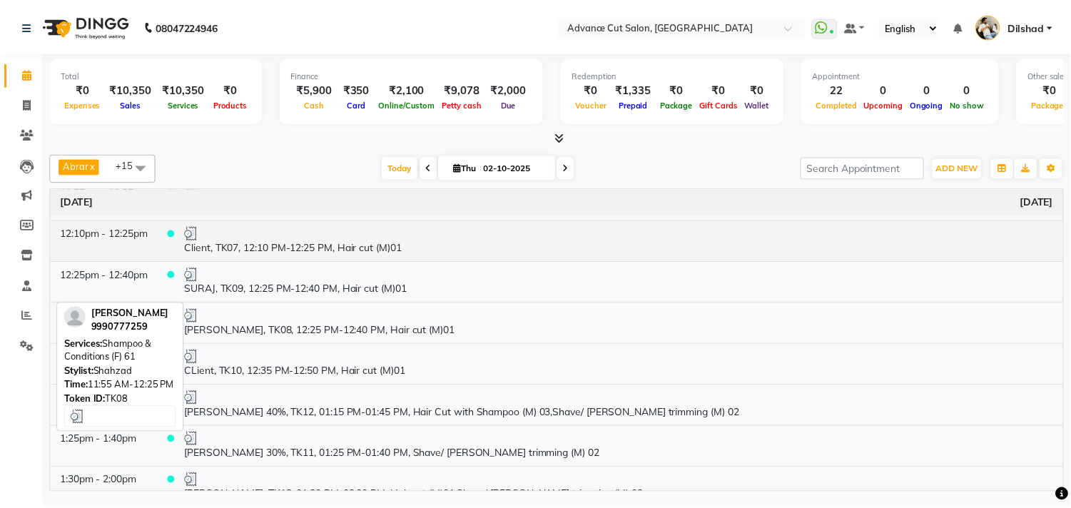
scroll to position [632, 0]
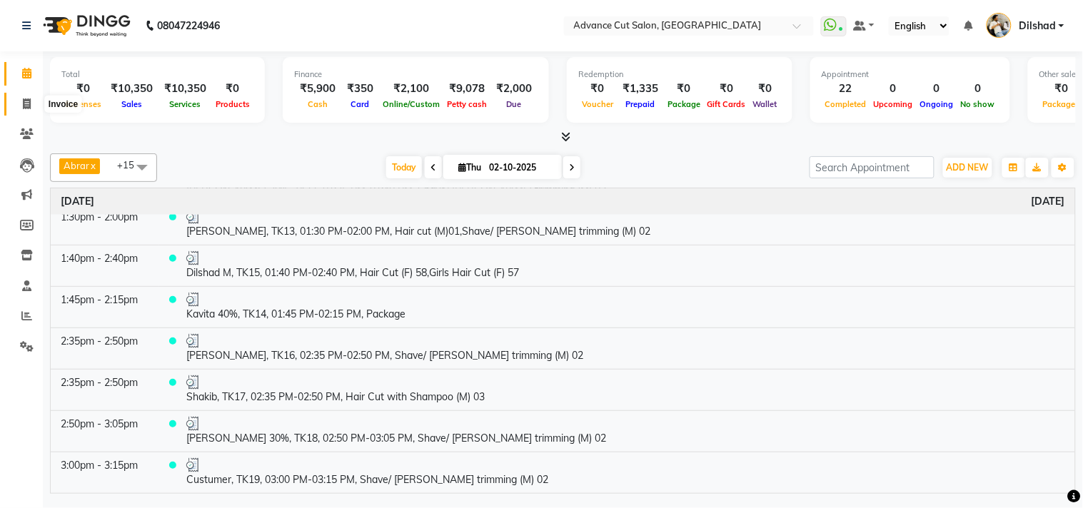
click at [24, 104] on icon at bounding box center [27, 103] width 8 height 11
select select "service"
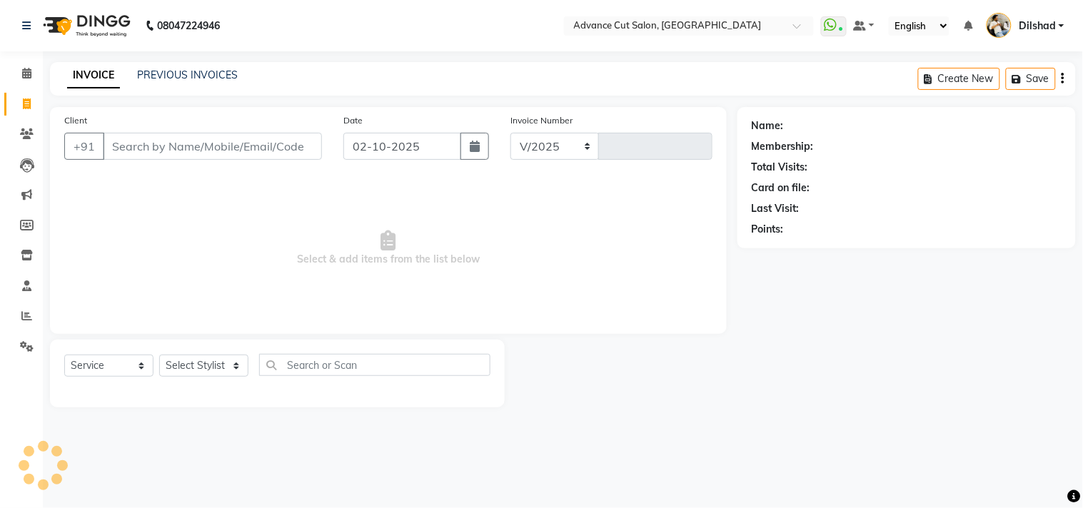
select select "922"
type input "6309"
click at [416, 41] on nav "08047224946 Select Location × Advance Cut Salon, New Colony WhatsApp Status ✕ S…" at bounding box center [541, 25] width 1083 height 51
click at [21, 141] on span at bounding box center [26, 134] width 25 height 16
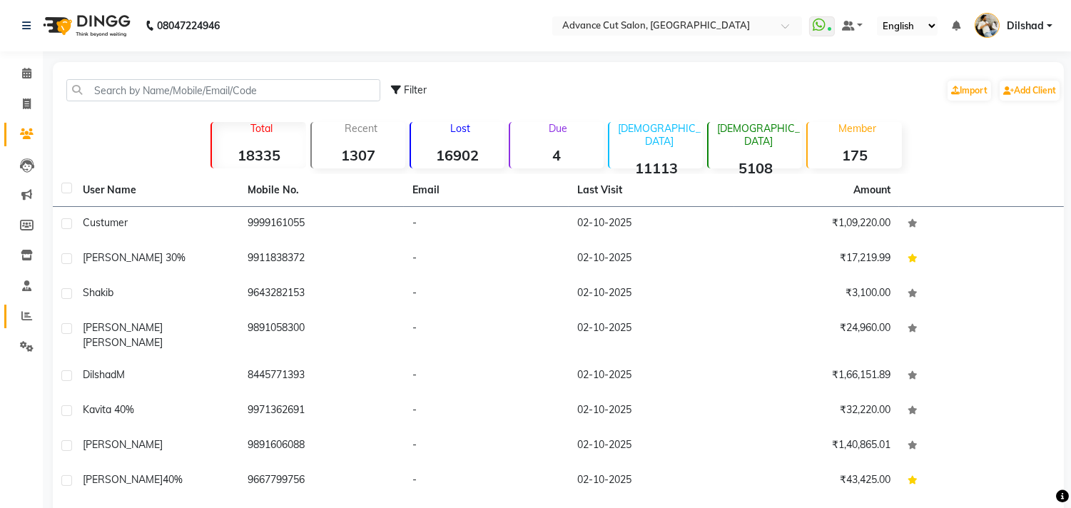
click at [24, 317] on icon at bounding box center [26, 315] width 11 height 11
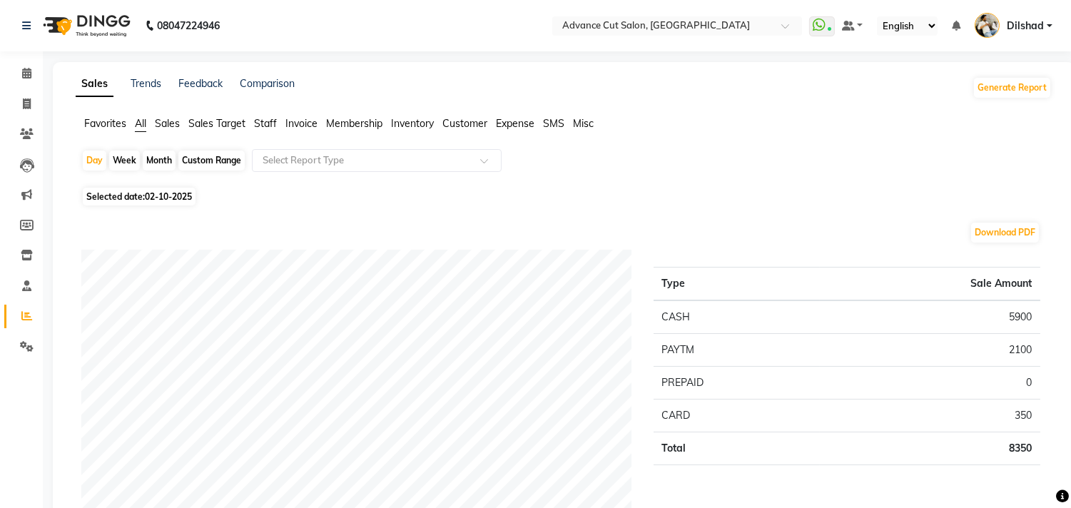
click at [191, 152] on div "Custom Range" at bounding box center [211, 161] width 66 height 20
select select "10"
select select "2025"
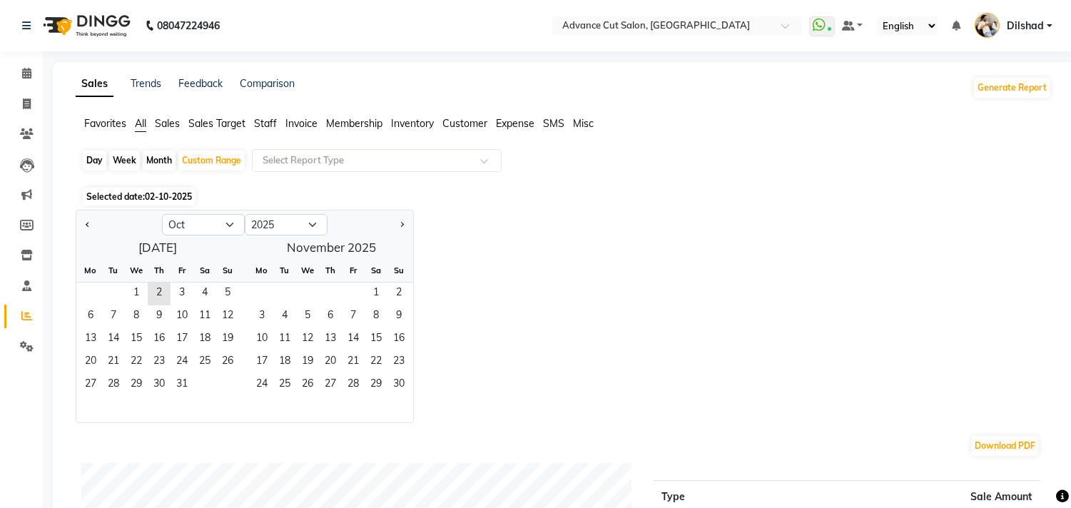
click at [93, 156] on div "Day" at bounding box center [95, 161] width 24 height 20
select select "10"
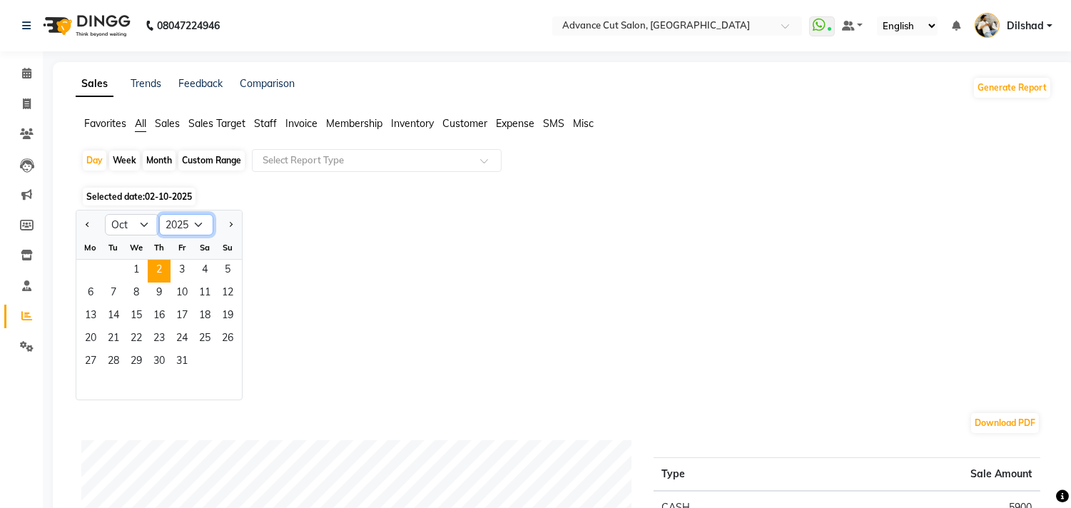
click at [188, 225] on select "2015 2016 2017 2018 2019 2020 2021 2022 2023 2024 2025 2026 2027 2028 2029 2030…" at bounding box center [186, 224] width 54 height 21
select select "2024"
click at [159, 214] on select "2015 2016 2017 2018 2019 2020 2021 2022 2023 2024 2025 2026 2027 2028 2029 2030…" at bounding box center [186, 224] width 54 height 21
click at [195, 293] on span "12" at bounding box center [204, 294] width 23 height 23
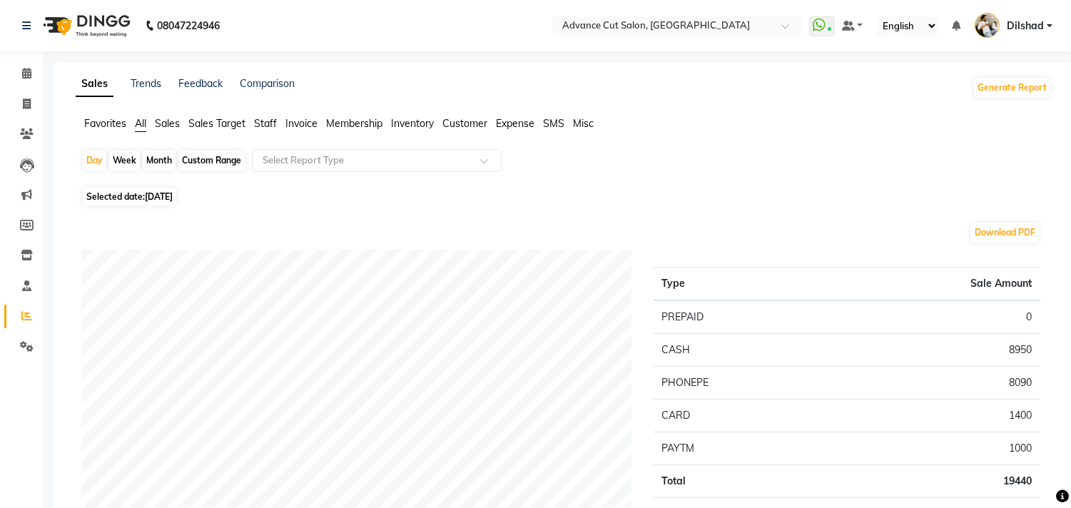
click at [170, 123] on span "Sales" at bounding box center [167, 123] width 25 height 13
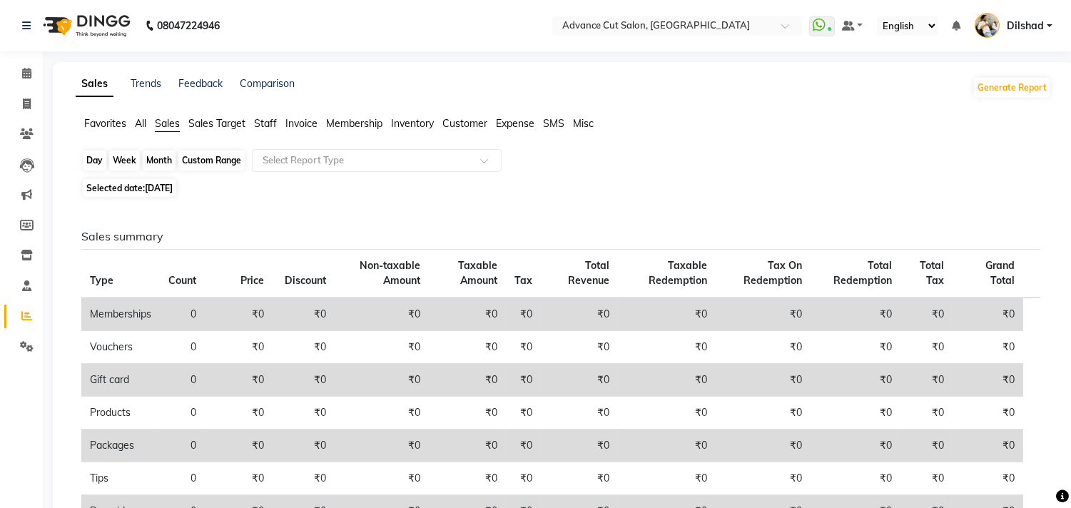
click at [101, 158] on div "Day" at bounding box center [95, 161] width 24 height 20
select select "10"
select select "2024"
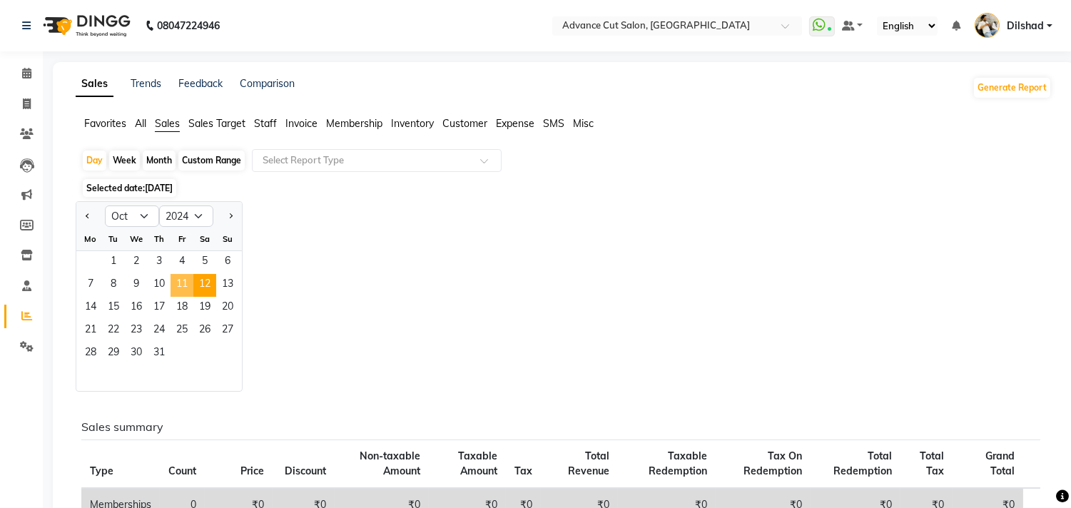
click at [177, 283] on span "11" at bounding box center [182, 285] width 23 height 23
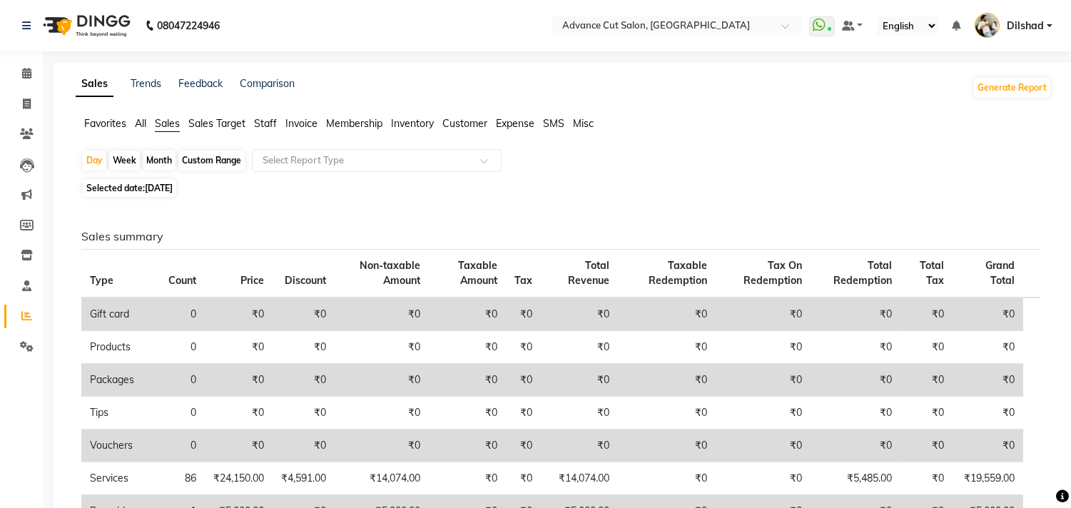
click at [173, 127] on span "Sales" at bounding box center [167, 123] width 25 height 13
click at [96, 163] on div "Day" at bounding box center [95, 161] width 24 height 20
select select "10"
select select "2024"
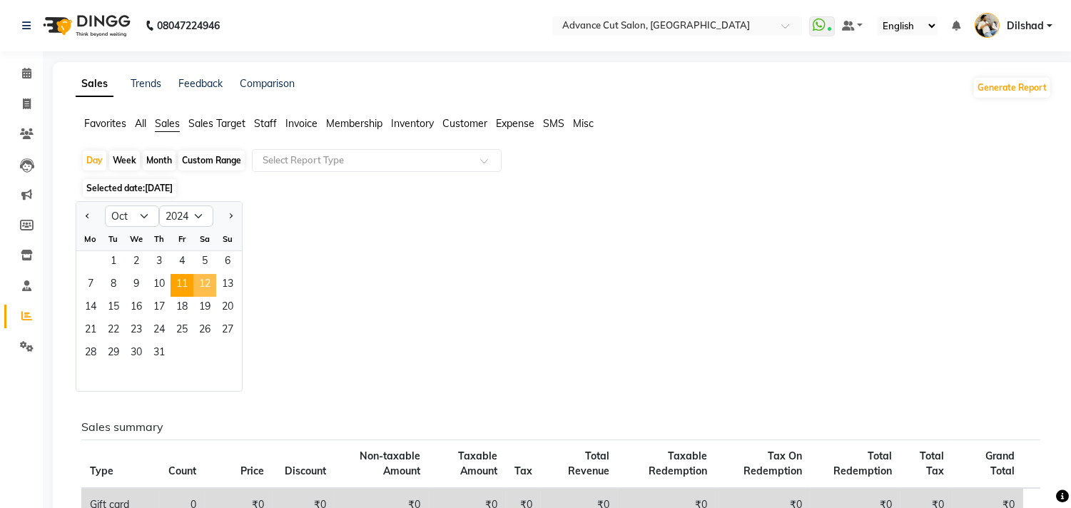
click at [202, 285] on span "12" at bounding box center [204, 285] width 23 height 23
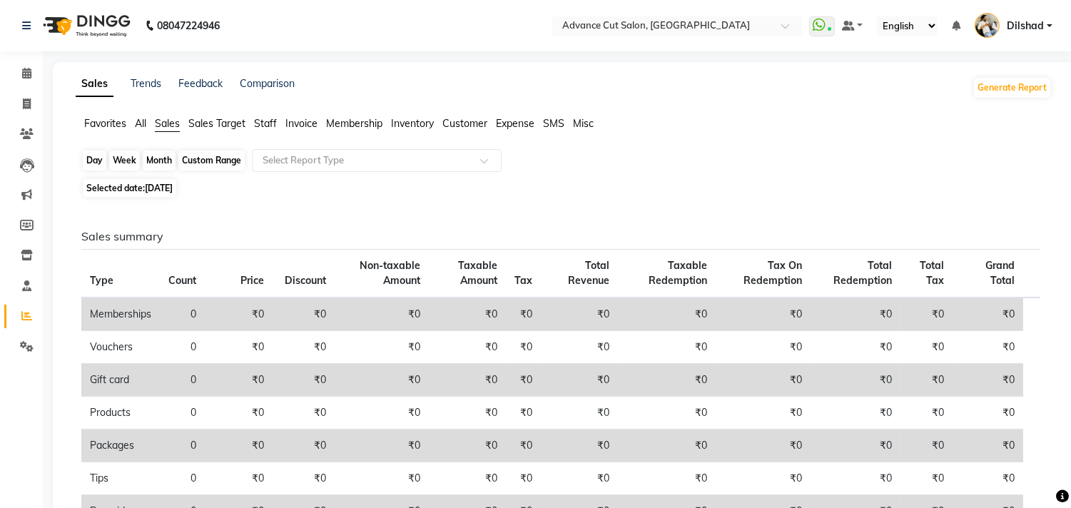
click at [103, 160] on div "Day" at bounding box center [95, 161] width 24 height 20
select select "10"
select select "2024"
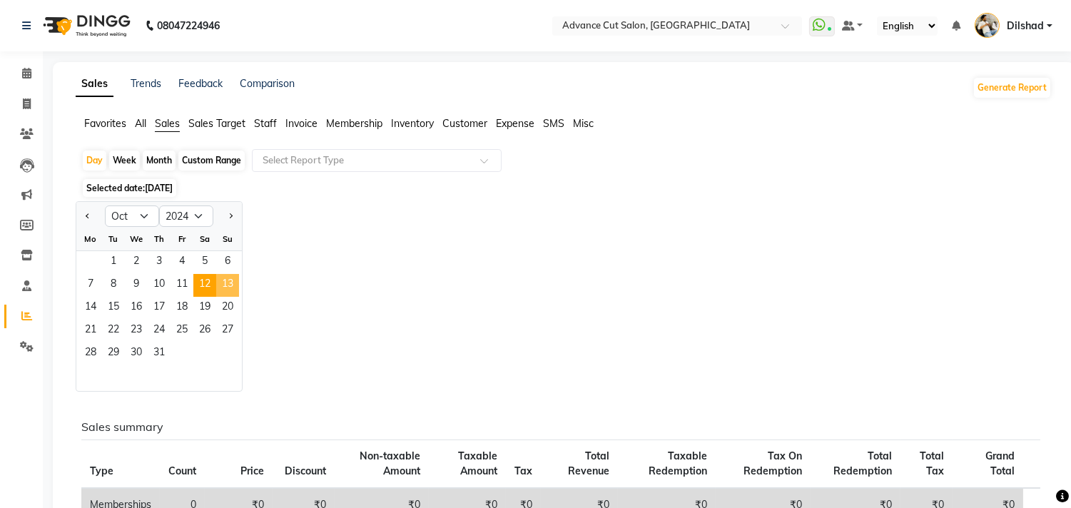
click at [230, 280] on span "13" at bounding box center [227, 285] width 23 height 23
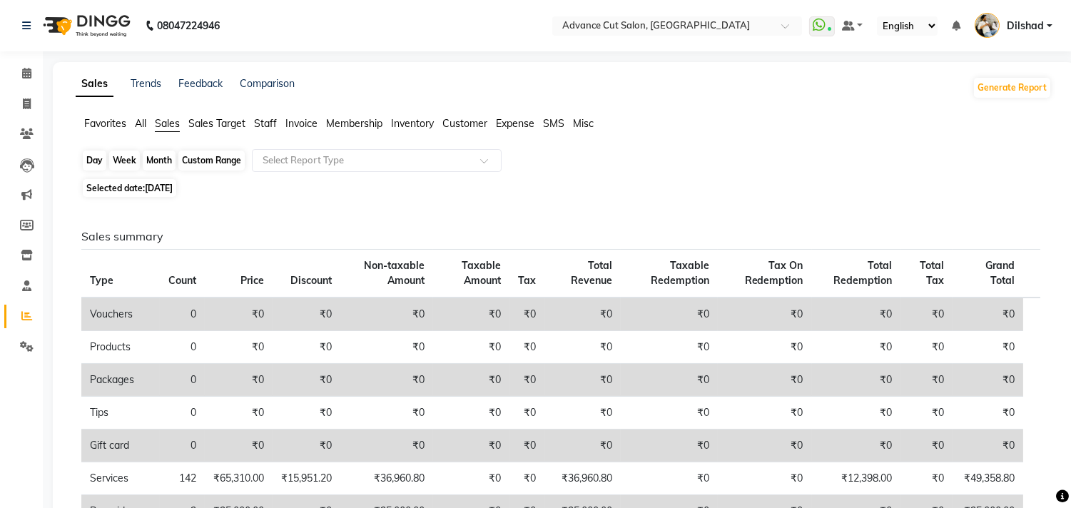
click at [98, 162] on div "Day" at bounding box center [95, 161] width 24 height 20
select select "10"
select select "2024"
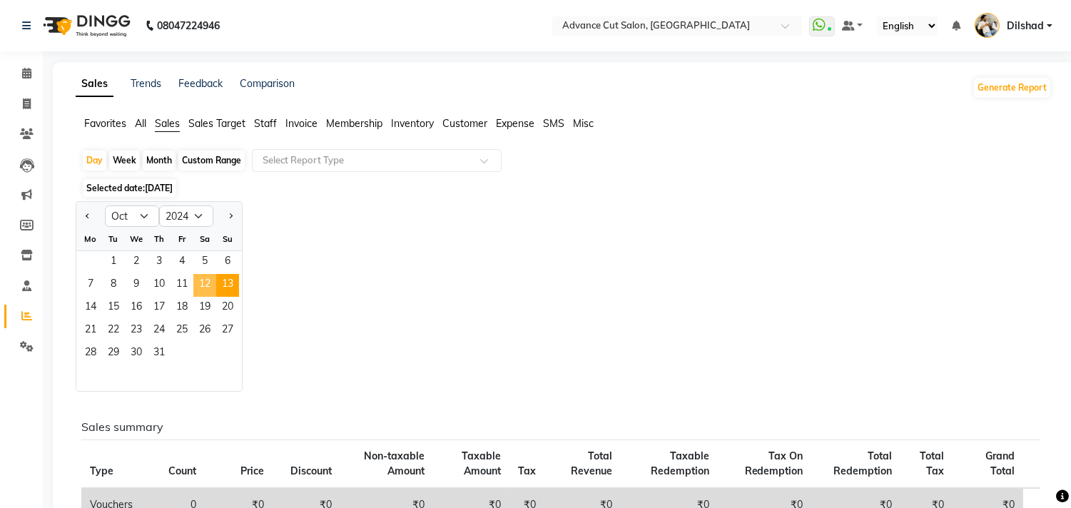
click at [198, 279] on span "12" at bounding box center [204, 285] width 23 height 23
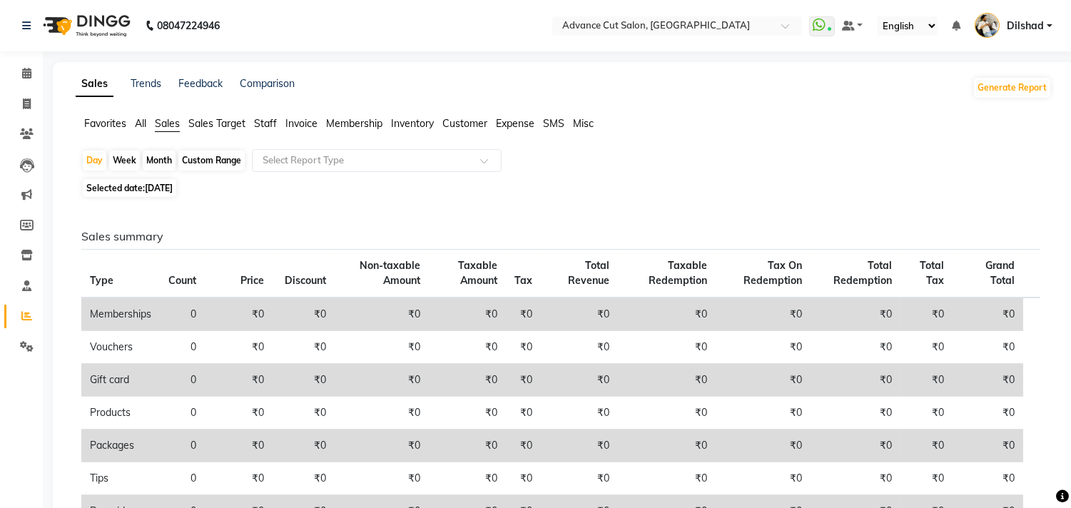
click at [277, 118] on span "Staff" at bounding box center [265, 123] width 23 height 13
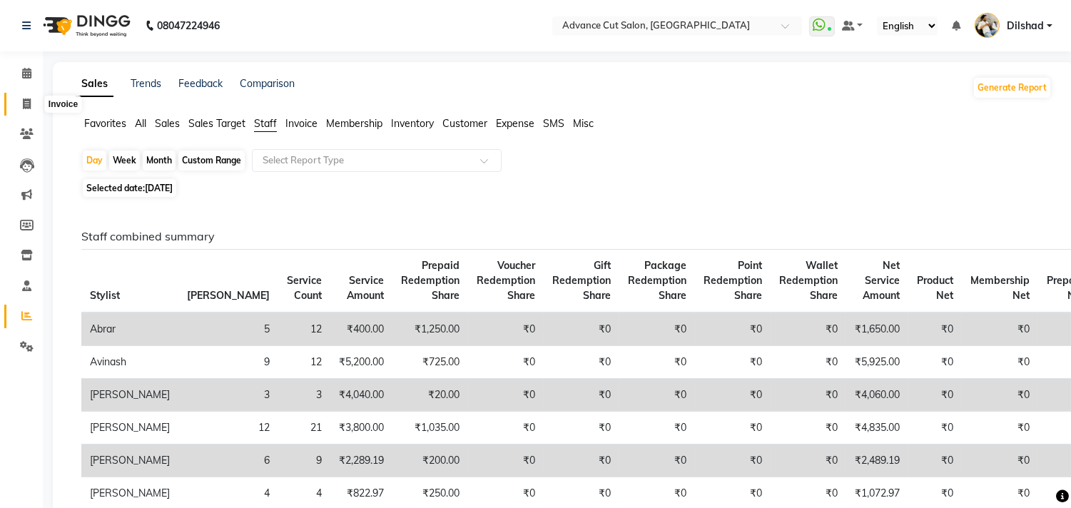
click at [19, 102] on span at bounding box center [26, 104] width 25 height 16
select select "service"
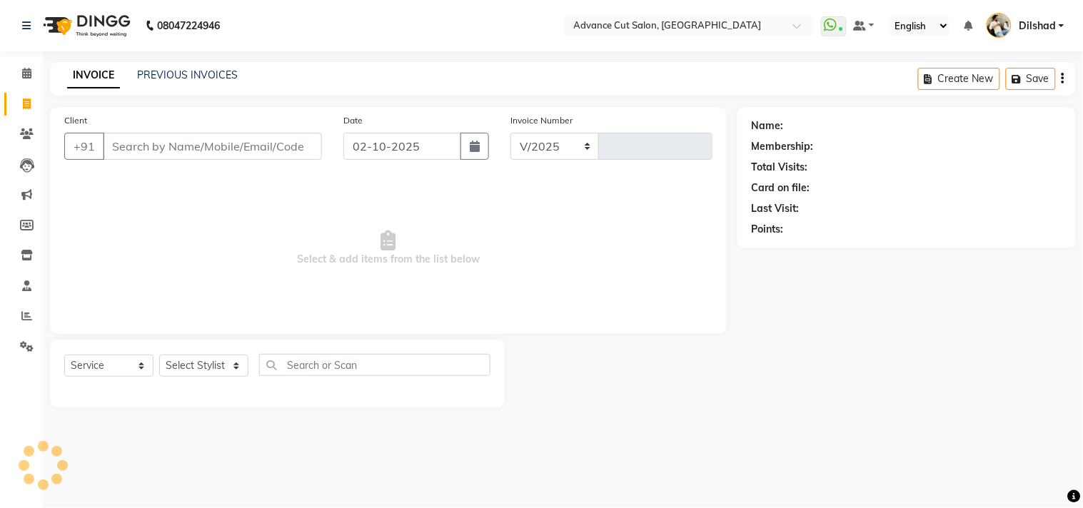
select select "922"
type input "6309"
click at [25, 316] on icon at bounding box center [26, 315] width 11 height 11
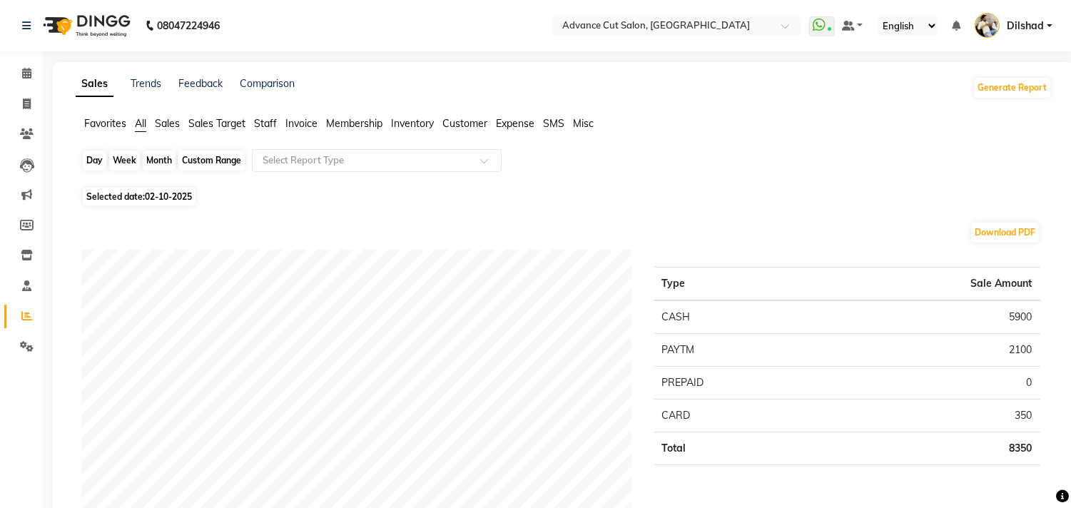
click at [97, 160] on div "Day" at bounding box center [95, 161] width 24 height 20
select select "10"
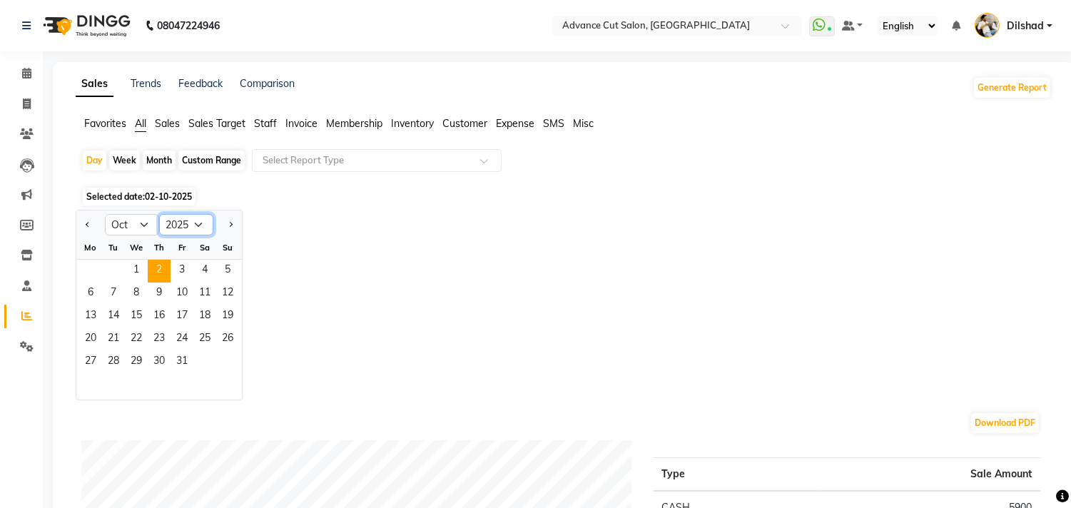
click at [197, 227] on select "2015 2016 2017 2018 2019 2020 2021 2022 2023 2024 2025 2026 2027 2028 2029 2030…" at bounding box center [186, 224] width 54 height 21
select select "2023"
click at [159, 214] on select "2015 2016 2017 2018 2019 2020 2021 2022 2023 2024 2025 2026 2027 2028 2029 2030…" at bounding box center [186, 224] width 54 height 21
click at [108, 360] on span "24" at bounding box center [113, 362] width 23 height 23
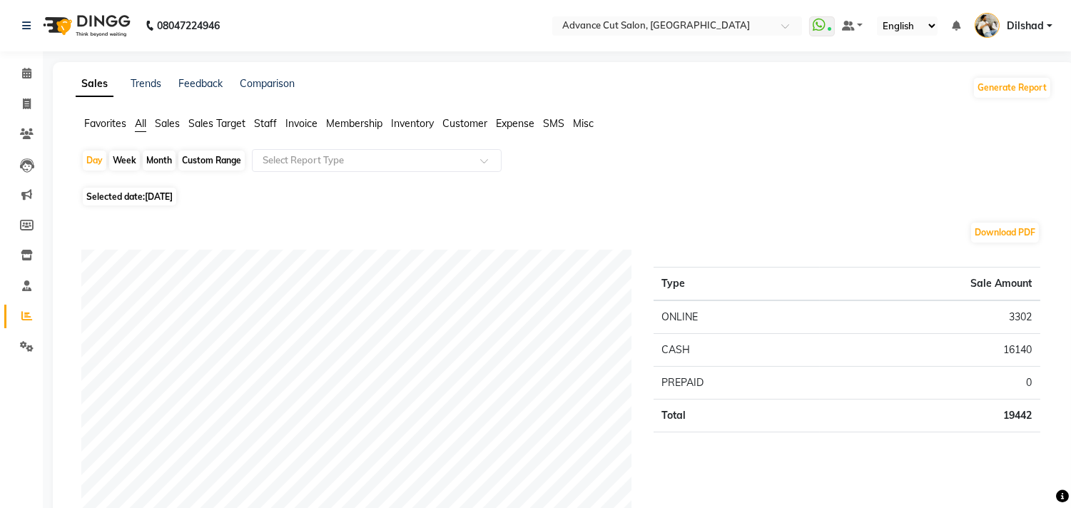
click at [169, 122] on span "Sales" at bounding box center [167, 123] width 25 height 13
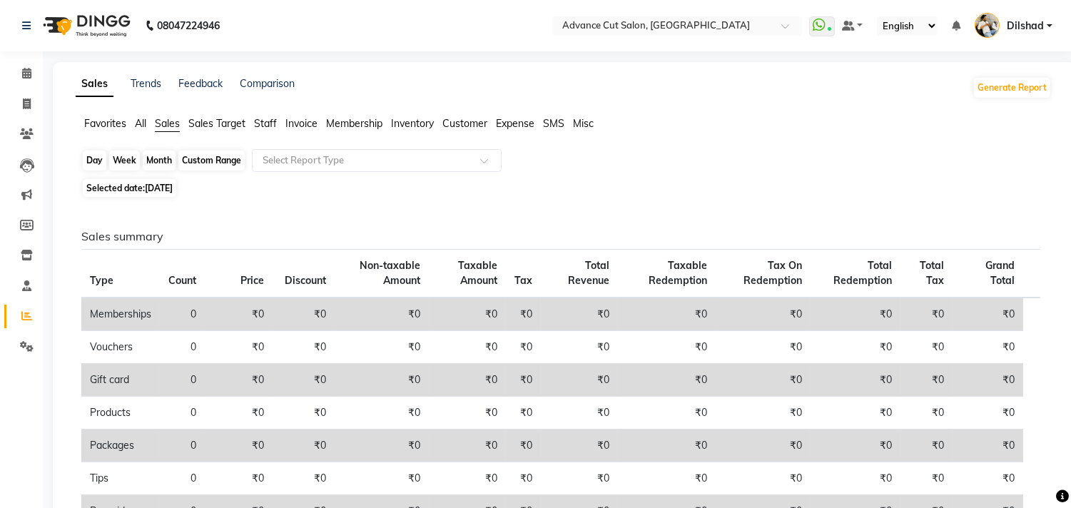
click at [94, 158] on div "Day" at bounding box center [95, 161] width 24 height 20
select select "10"
select select "2023"
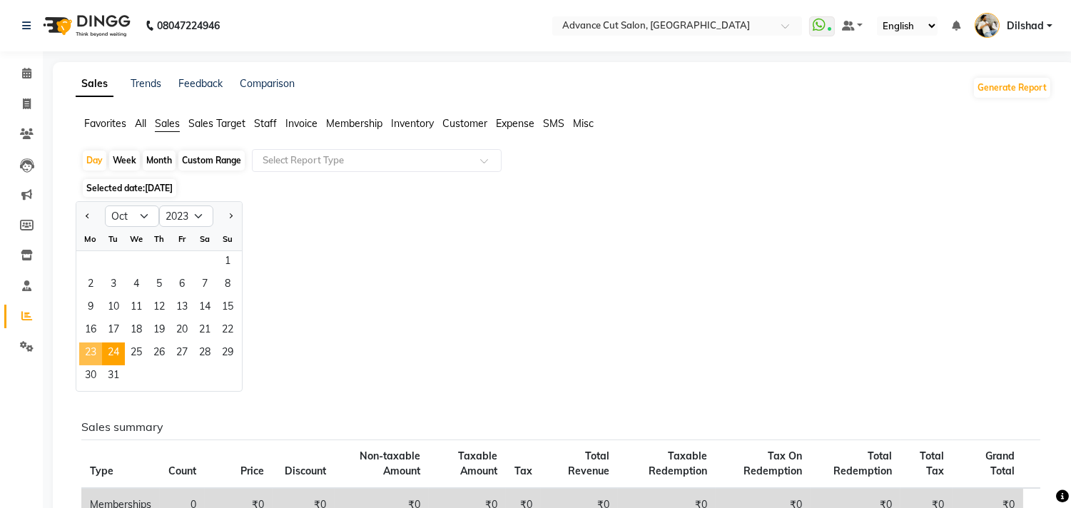
click at [90, 365] on span "23" at bounding box center [90, 354] width 23 height 23
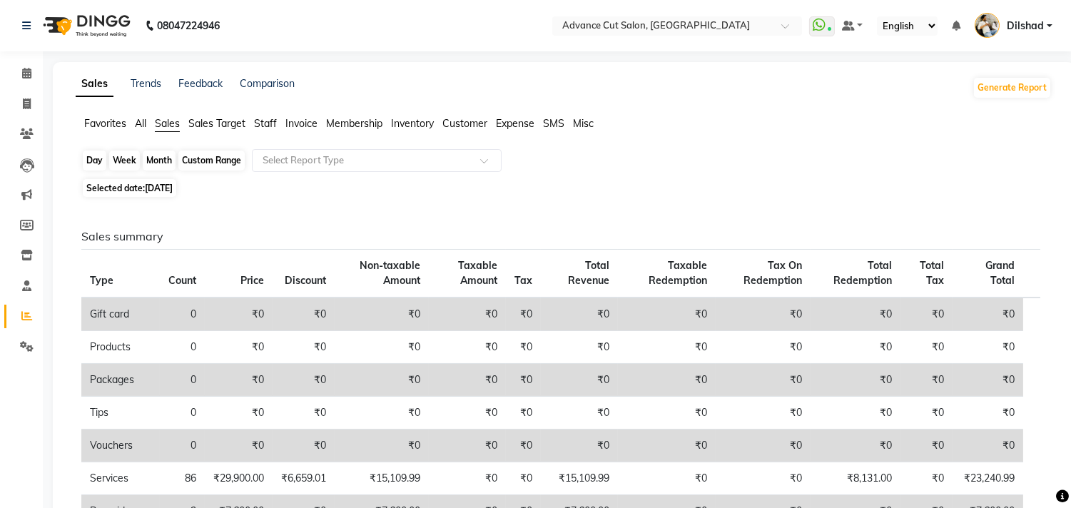
click at [98, 156] on div "Day" at bounding box center [95, 161] width 24 height 20
select select "10"
select select "2023"
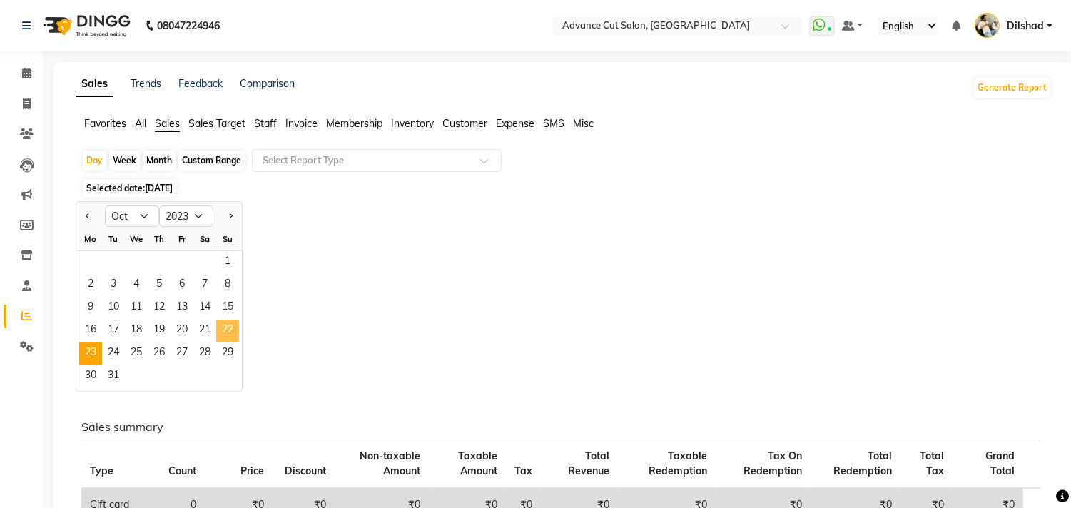
click at [223, 331] on span "22" at bounding box center [227, 331] width 23 height 23
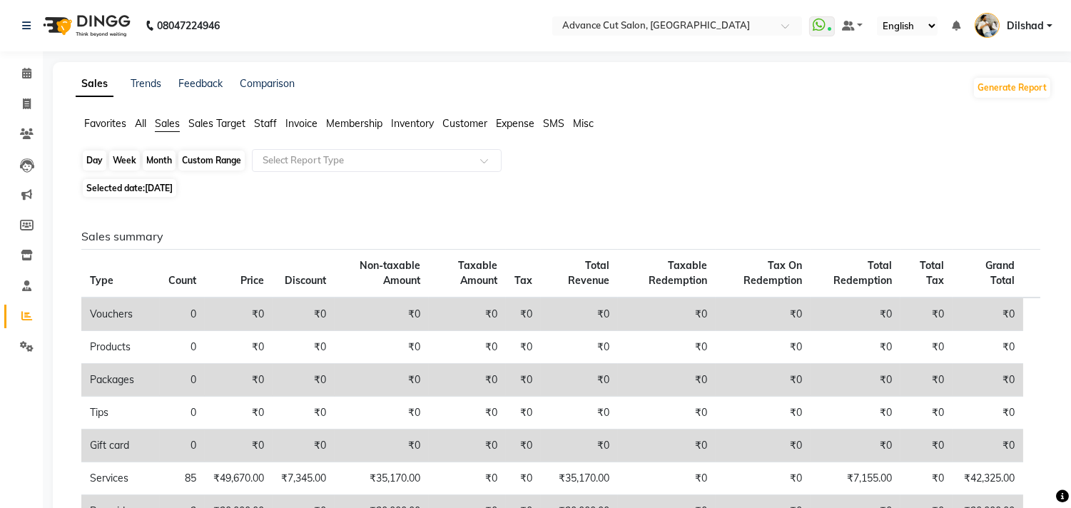
click at [97, 161] on div "Day" at bounding box center [95, 161] width 24 height 20
select select "10"
select select "2023"
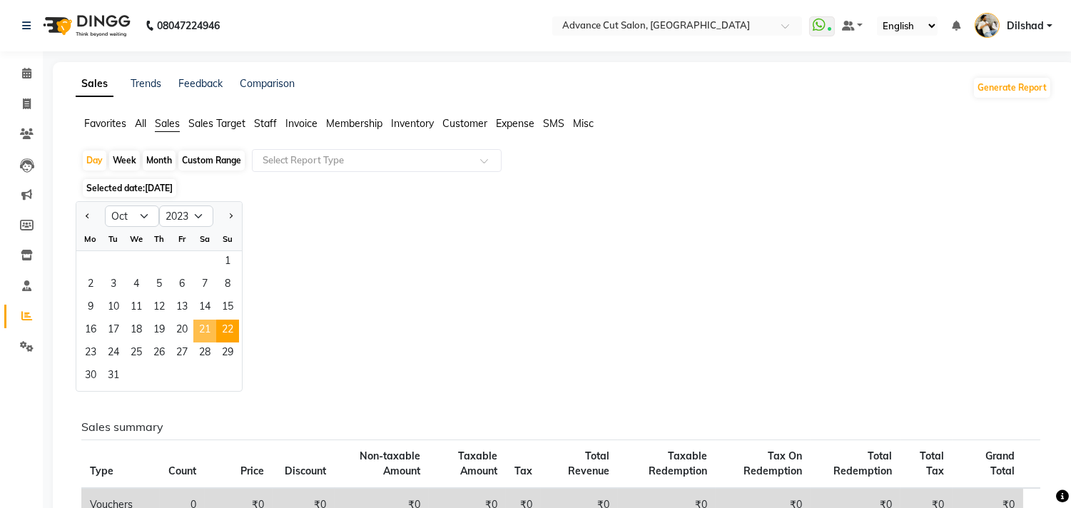
click at [203, 338] on span "21" at bounding box center [204, 331] width 23 height 23
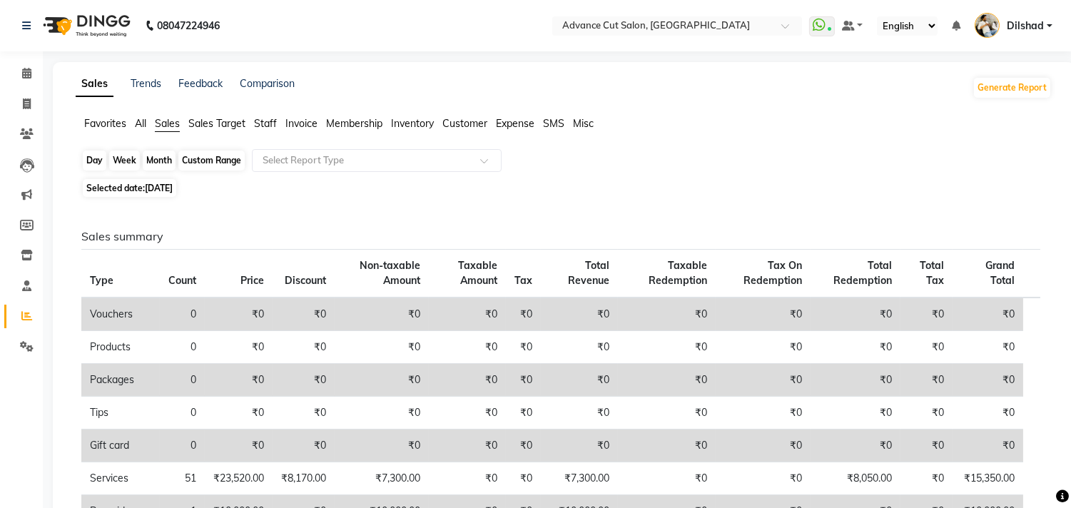
click at [98, 151] on div "Day" at bounding box center [95, 161] width 24 height 20
select select "10"
select select "2023"
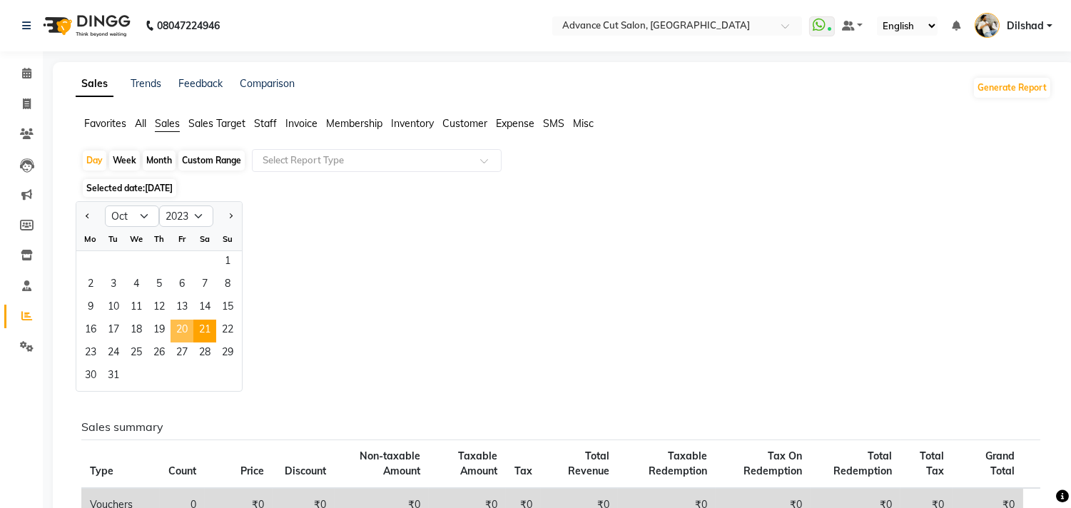
click at [188, 329] on span "20" at bounding box center [182, 331] width 23 height 23
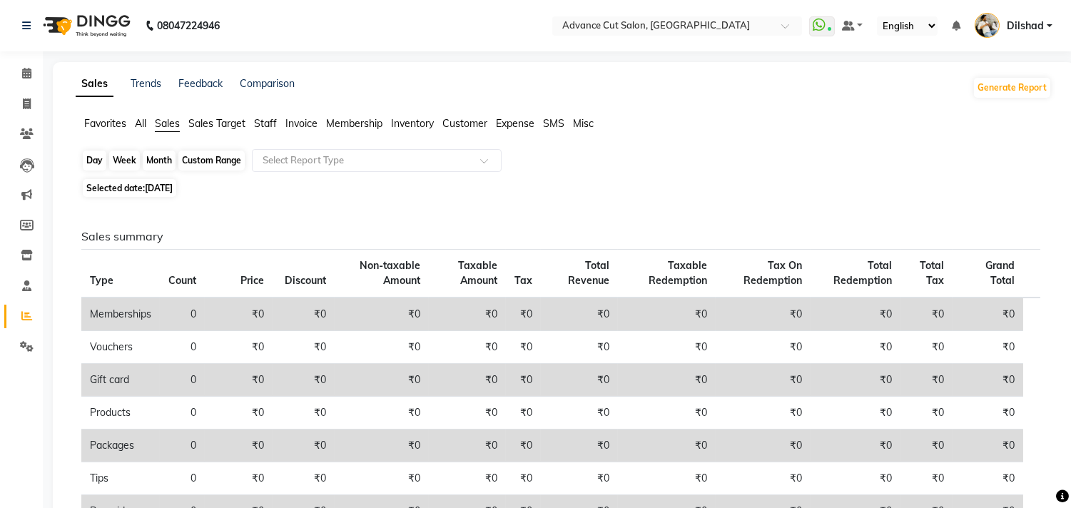
click at [101, 164] on div "Day" at bounding box center [95, 161] width 24 height 20
select select "10"
select select "2023"
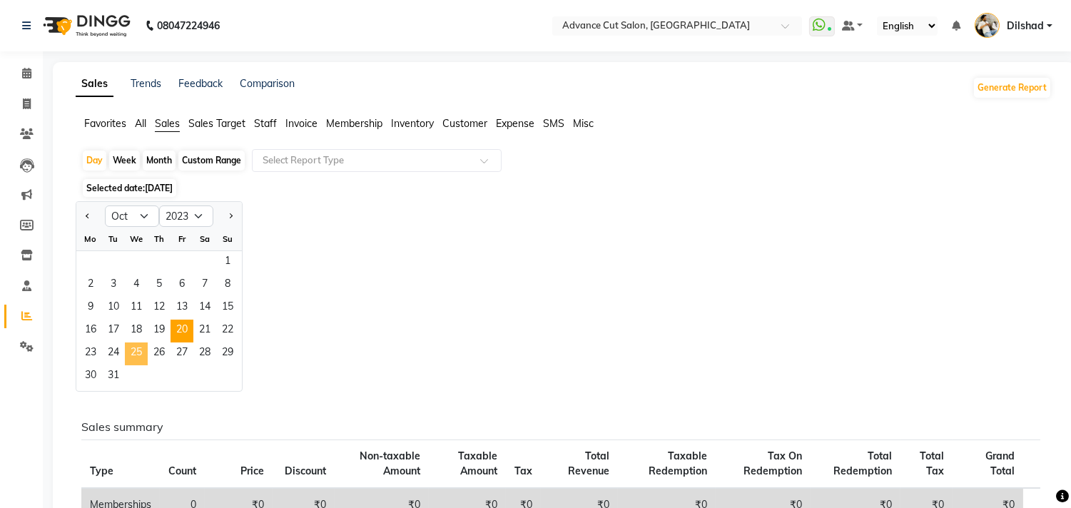
click at [144, 350] on span "25" at bounding box center [136, 354] width 23 height 23
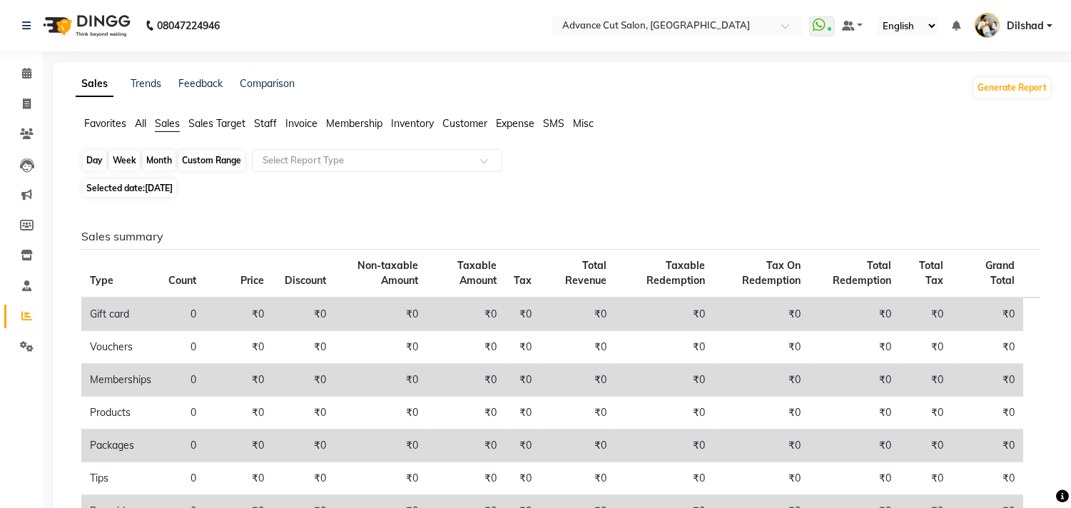
click at [86, 151] on div "Day" at bounding box center [95, 161] width 24 height 20
select select "10"
select select "2023"
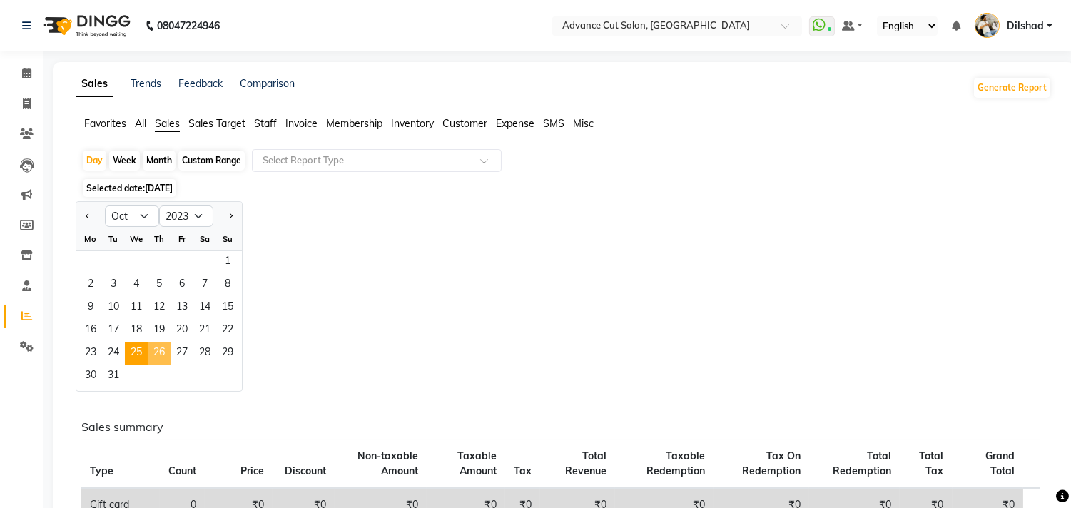
click at [151, 353] on span "26" at bounding box center [159, 354] width 23 height 23
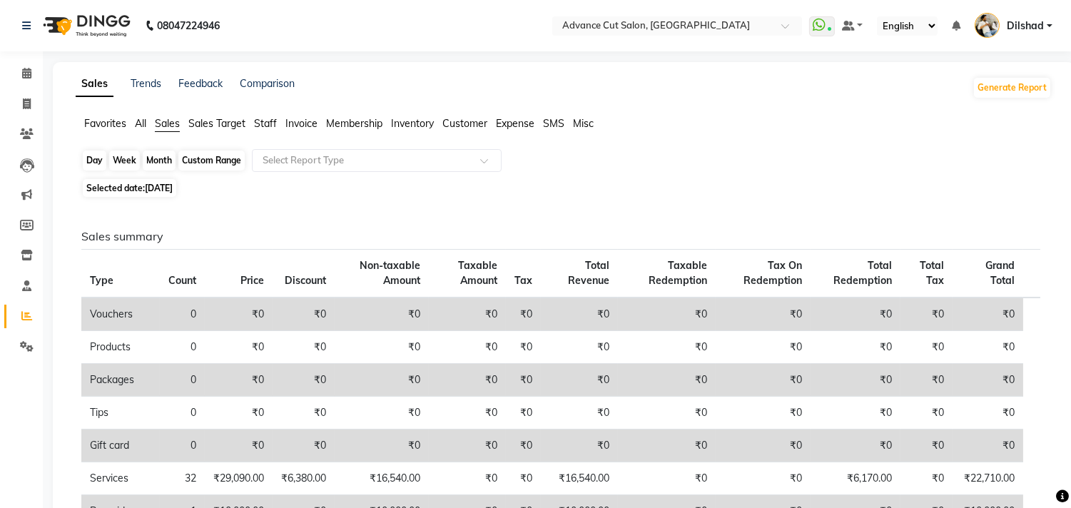
click at [93, 162] on div "Day" at bounding box center [95, 161] width 24 height 20
select select "10"
select select "2023"
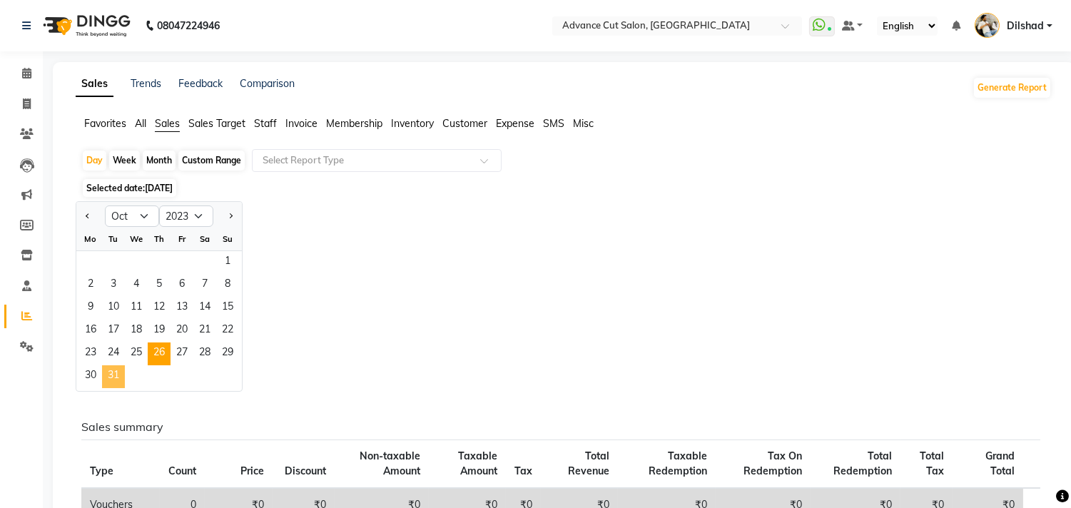
click at [116, 377] on span "31" at bounding box center [113, 376] width 23 height 23
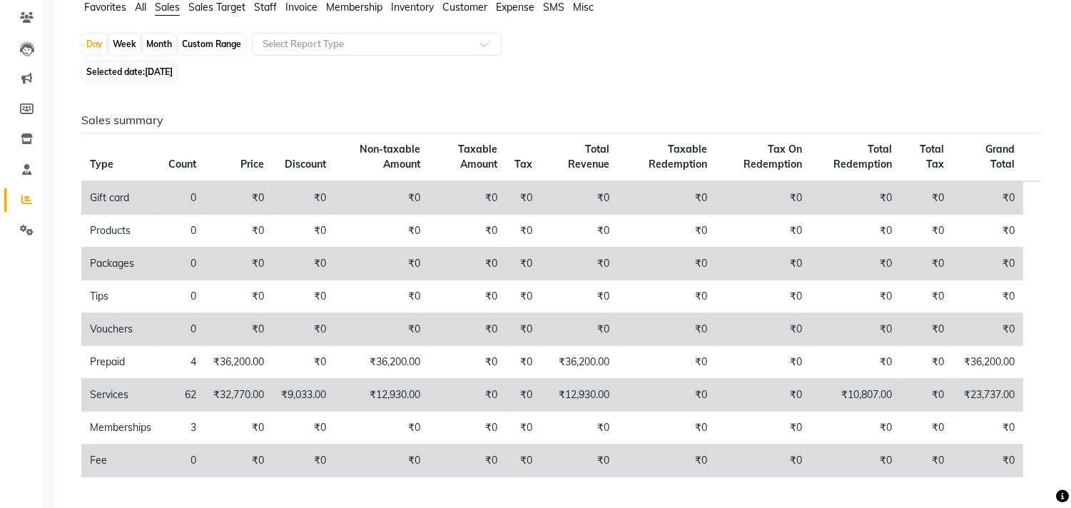
scroll to position [79, 0]
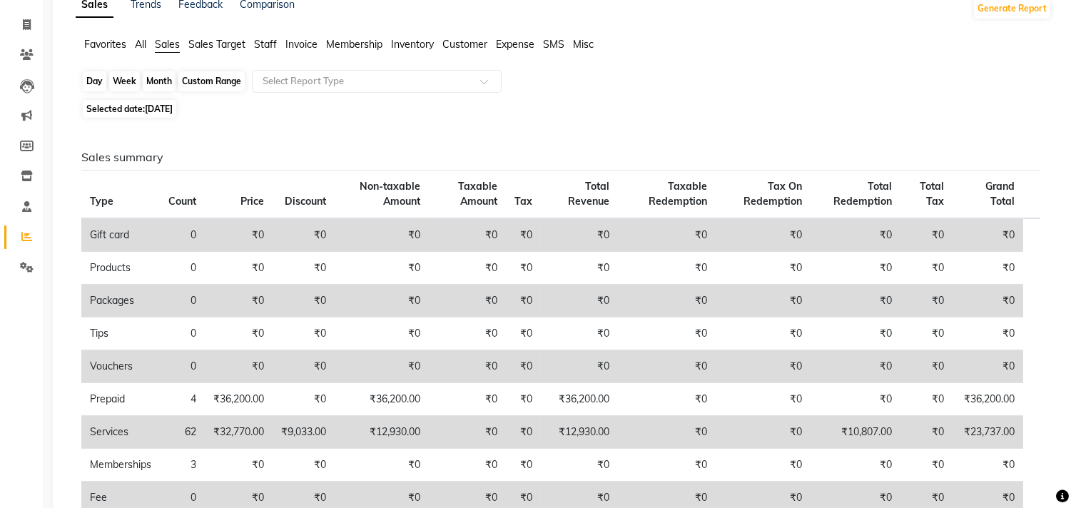
click at [87, 86] on div "Day" at bounding box center [95, 81] width 24 height 20
select select "10"
select select "2023"
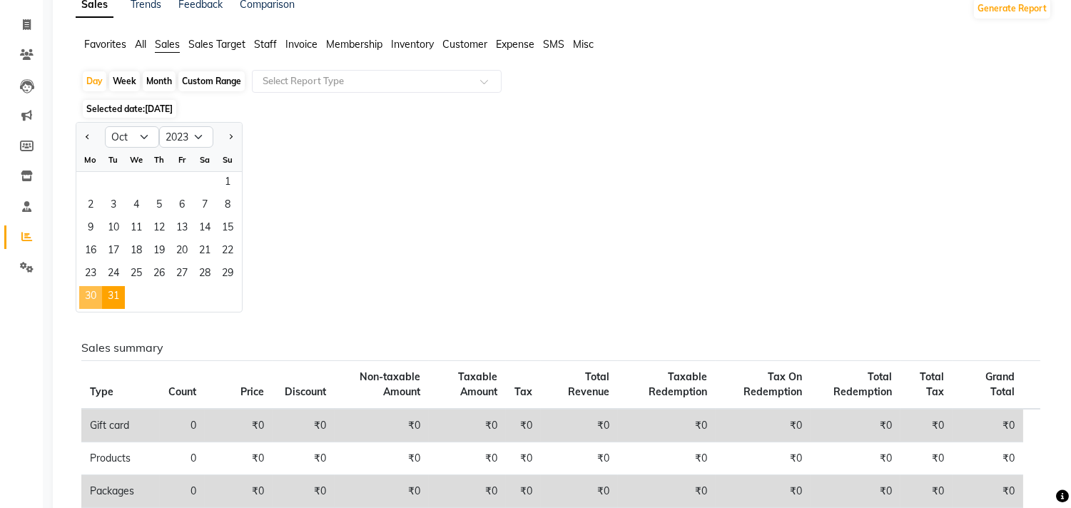
click at [88, 294] on span "30" at bounding box center [90, 297] width 23 height 23
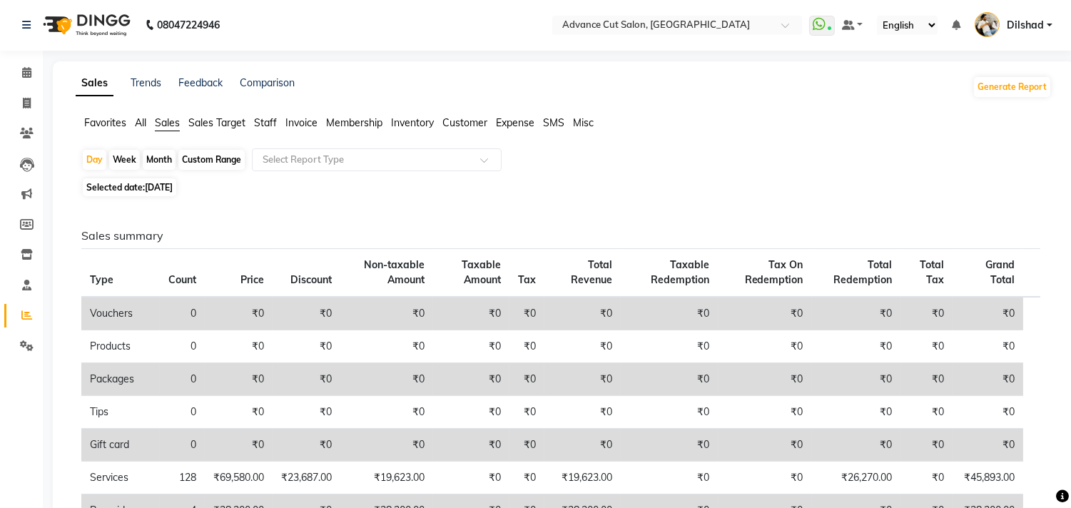
scroll to position [0, 0]
click at [91, 166] on div "Day" at bounding box center [95, 161] width 24 height 20
select select "10"
select select "2023"
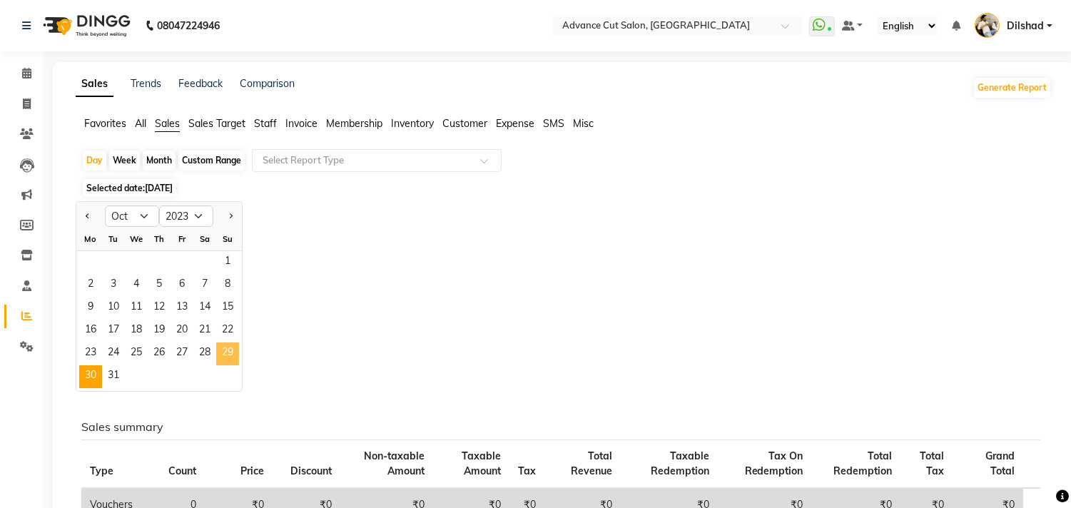
click at [223, 354] on span "29" at bounding box center [227, 354] width 23 height 23
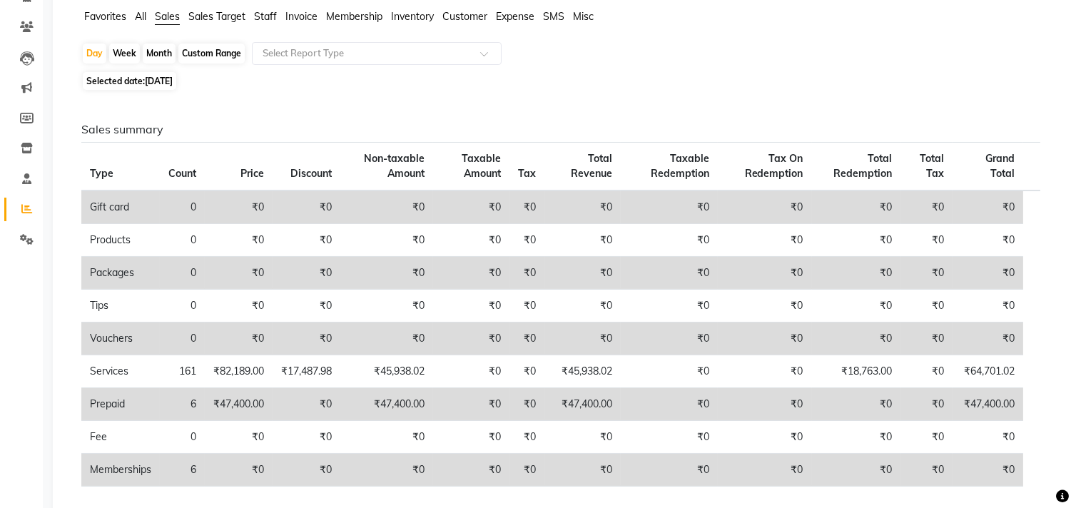
scroll to position [79, 0]
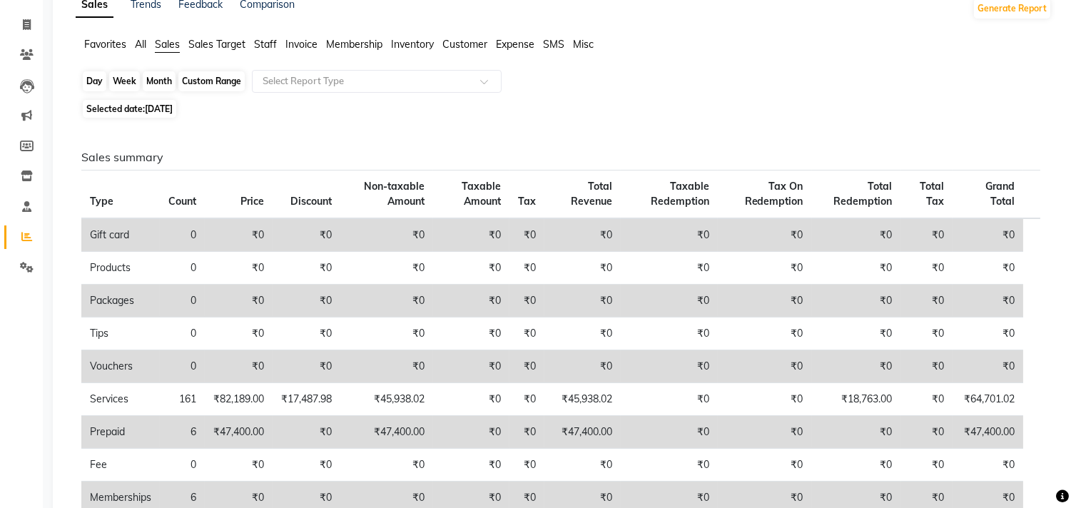
click at [101, 81] on div "Day" at bounding box center [95, 81] width 24 height 20
select select "10"
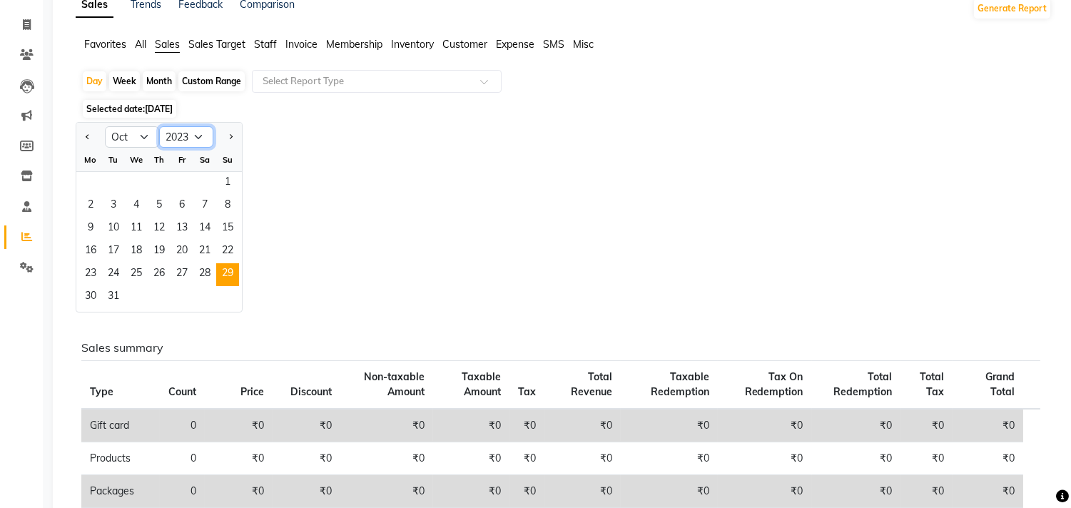
click at [180, 131] on select "2013 2014 2015 2016 2017 2018 2019 2020 2021 2022 2023 2024 2025 2026 2027 2028…" at bounding box center [186, 136] width 54 height 21
select select "2022"
click at [159, 126] on select "2013 2014 2015 2016 2017 2018 2019 2020 2021 2022 2023 2024 2025 2026 2027 2028…" at bounding box center [186, 136] width 54 height 21
click at [204, 189] on span "1" at bounding box center [204, 183] width 23 height 23
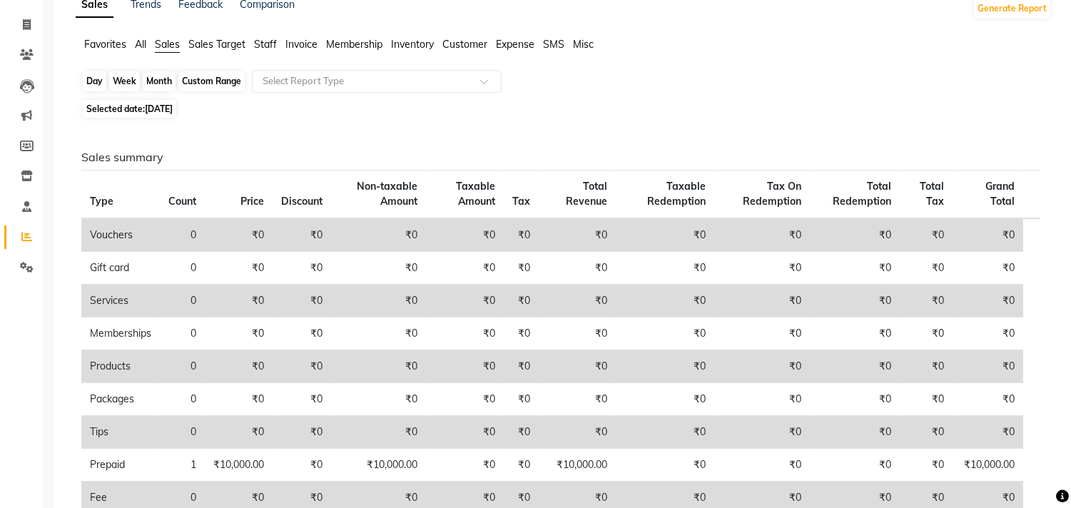
click at [94, 84] on div "Day" at bounding box center [95, 81] width 24 height 20
select select "10"
select select "2022"
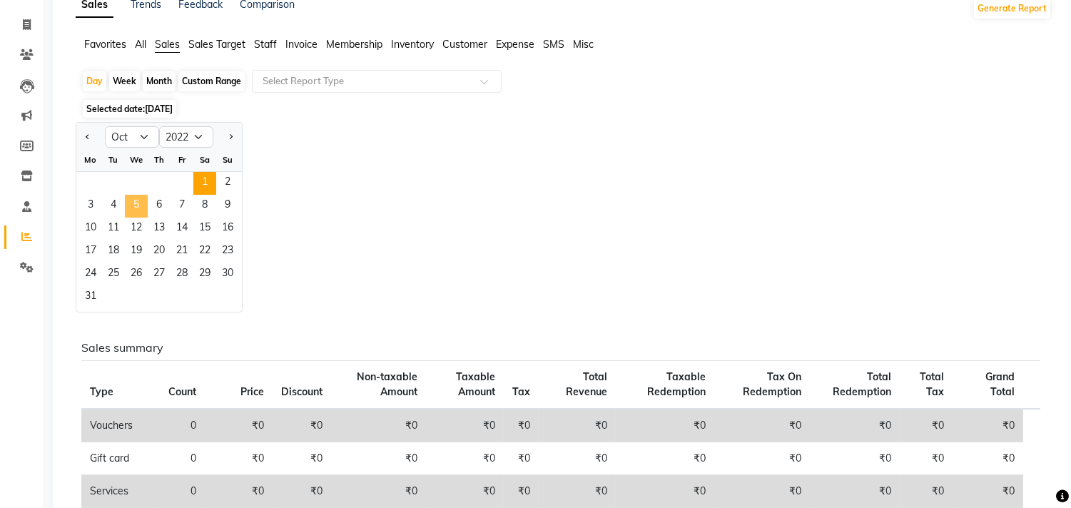
click at [134, 205] on span "5" at bounding box center [136, 206] width 23 height 23
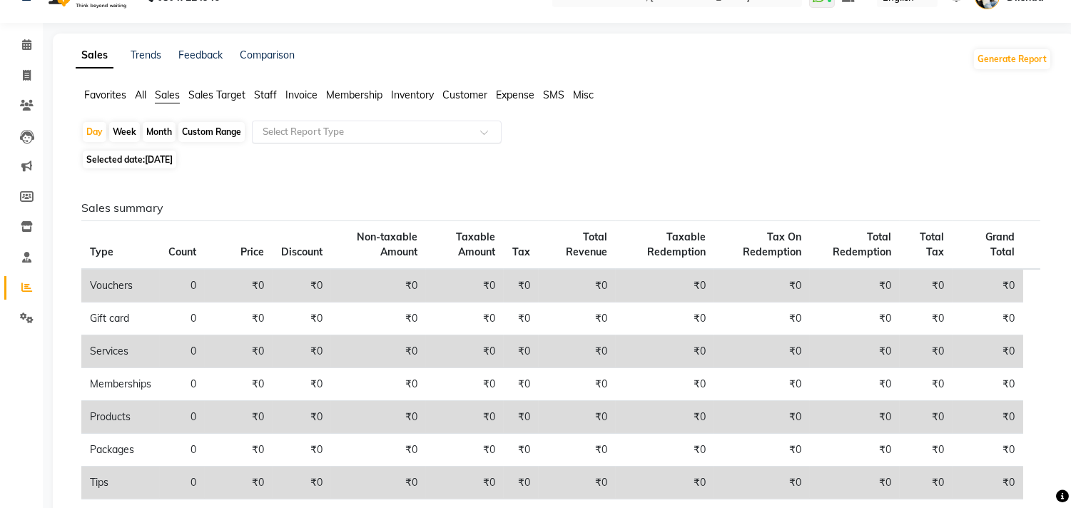
scroll to position [0, 0]
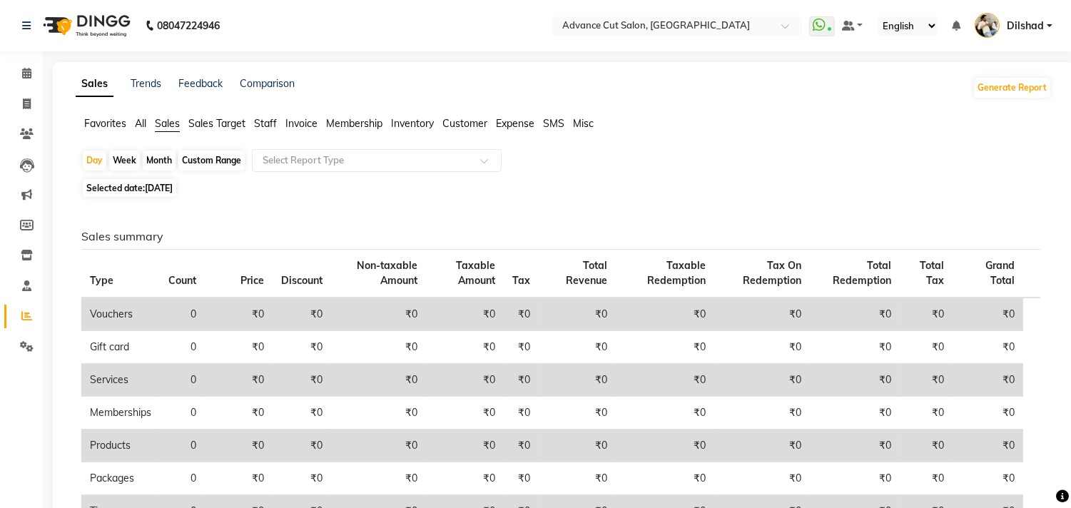
click at [173, 129] on li "Sales" at bounding box center [167, 124] width 25 height 16
click at [93, 162] on div "Day" at bounding box center [95, 161] width 24 height 20
select select "10"
select select "2022"
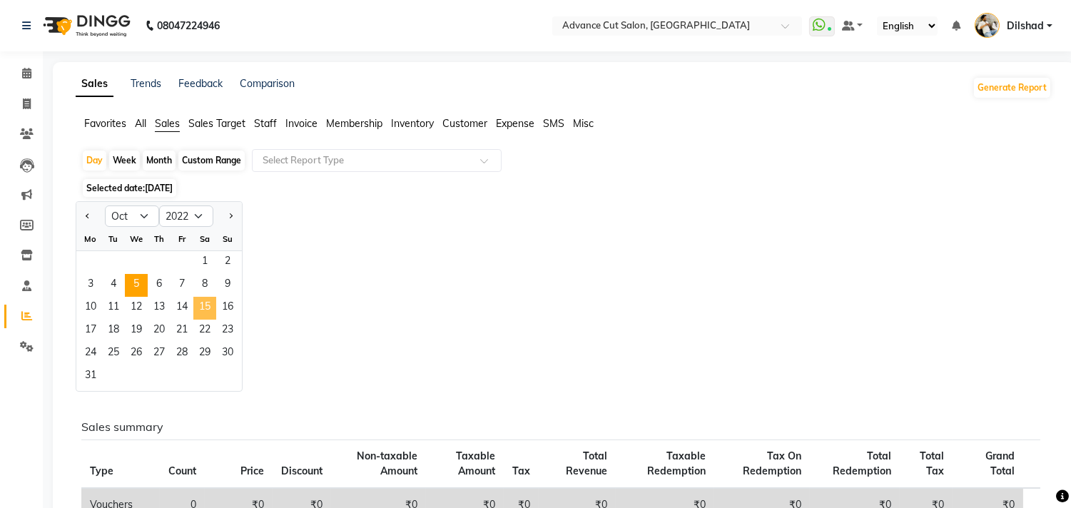
click at [201, 310] on span "15" at bounding box center [204, 308] width 23 height 23
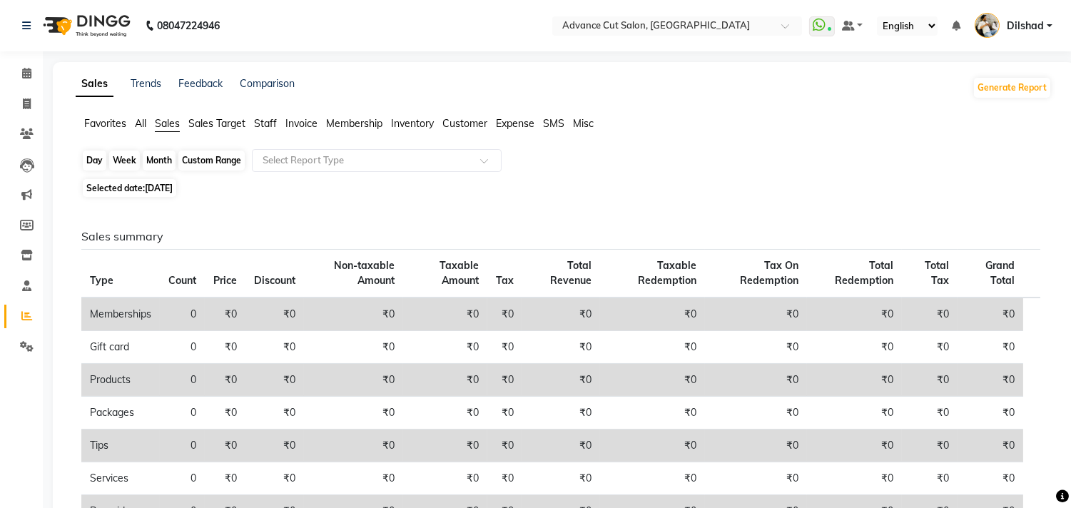
click at [95, 160] on div "Day" at bounding box center [95, 161] width 24 height 20
select select "10"
select select "2022"
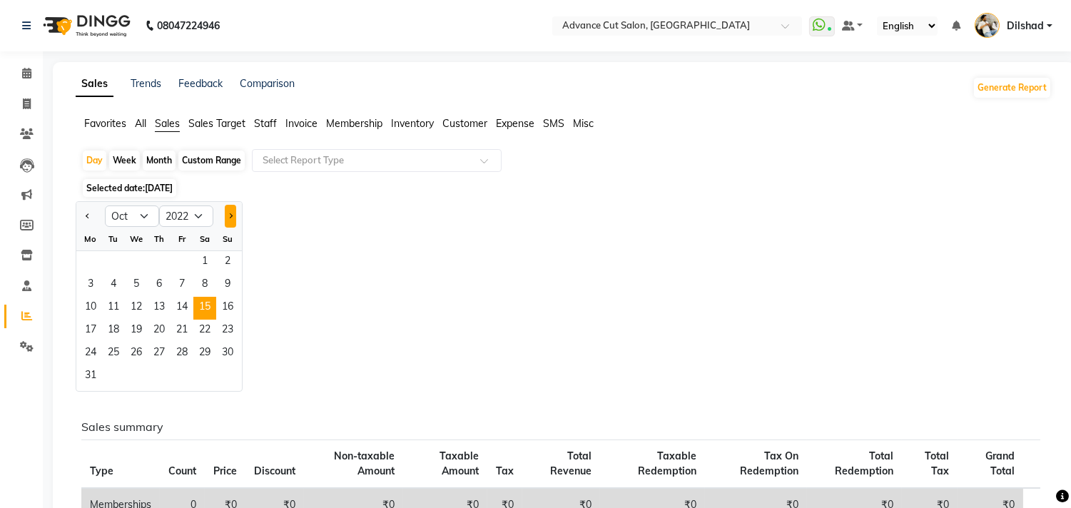
click at [232, 220] on button "Next month" at bounding box center [230, 216] width 11 height 23
select select "11"
click at [111, 263] on span "1" at bounding box center [113, 262] width 23 height 23
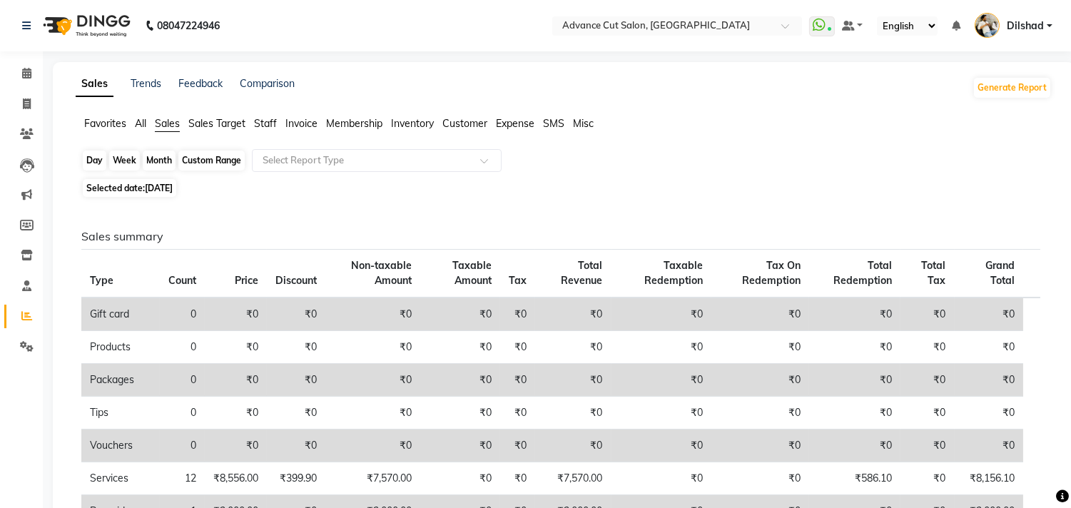
click at [91, 165] on div "Day" at bounding box center [95, 161] width 24 height 20
select select "11"
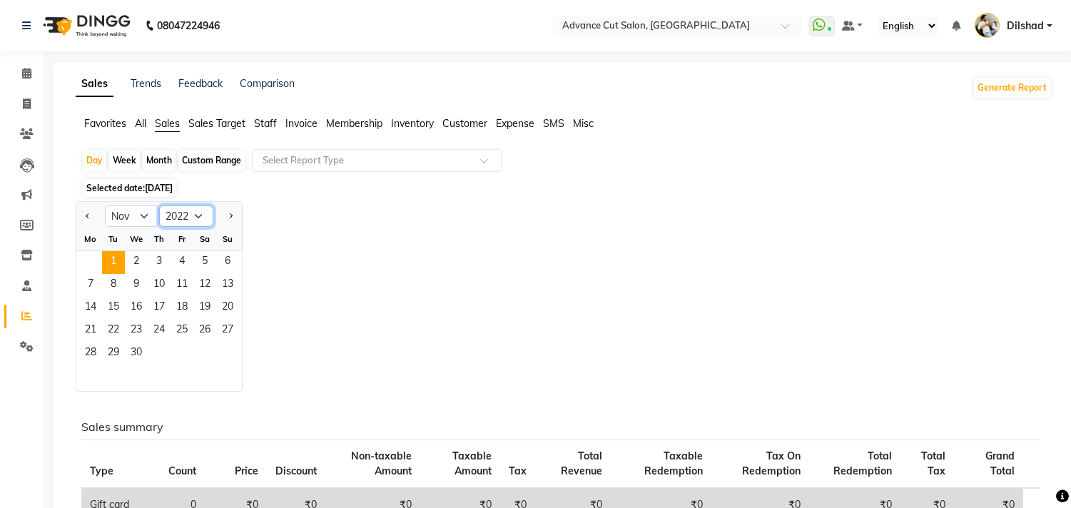
click at [204, 223] on select "2012 2013 2014 2015 2016 2017 2018 2019 2020 2021 2022 2023 2024 2025 2026 2027…" at bounding box center [186, 216] width 54 height 21
select select "2023"
click at [159, 206] on select "2012 2013 2014 2015 2016 2017 2018 2019 2020 2021 2022 2023 2024 2025 2026 2027…" at bounding box center [186, 216] width 54 height 21
click at [83, 214] on button "Previous month" at bounding box center [87, 216] width 11 height 23
select select "10"
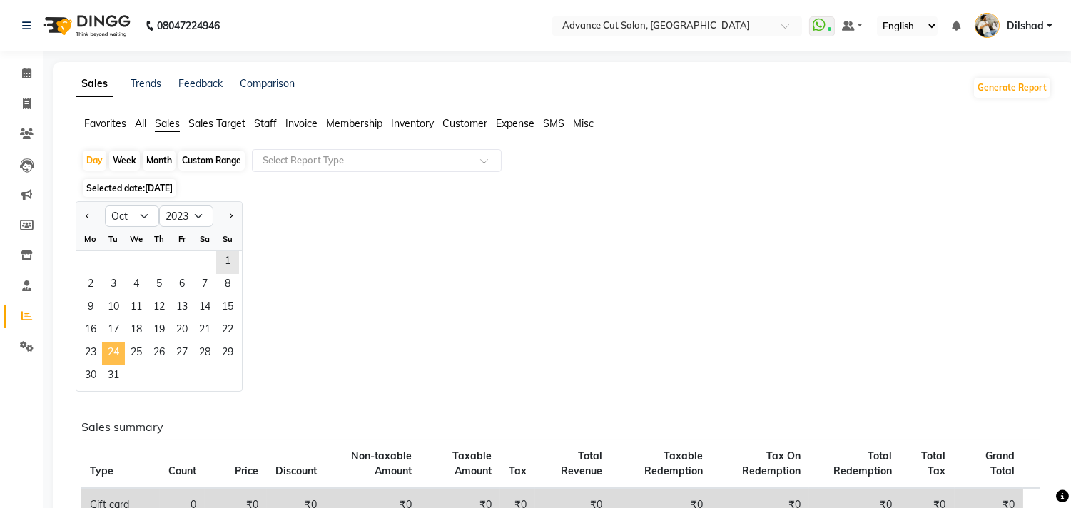
click at [118, 355] on span "24" at bounding box center [113, 354] width 23 height 23
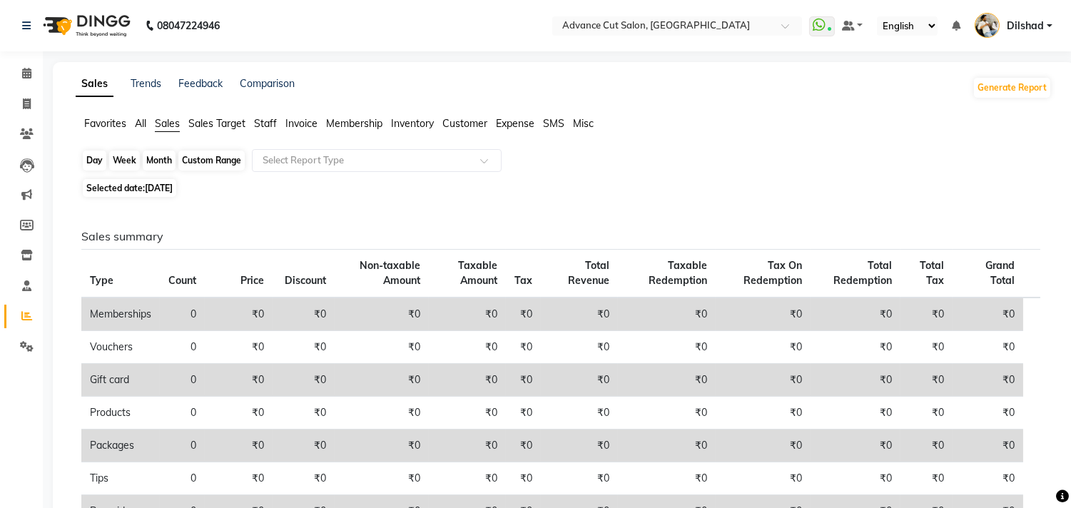
click at [90, 161] on div "Day" at bounding box center [95, 161] width 24 height 20
select select "10"
select select "2023"
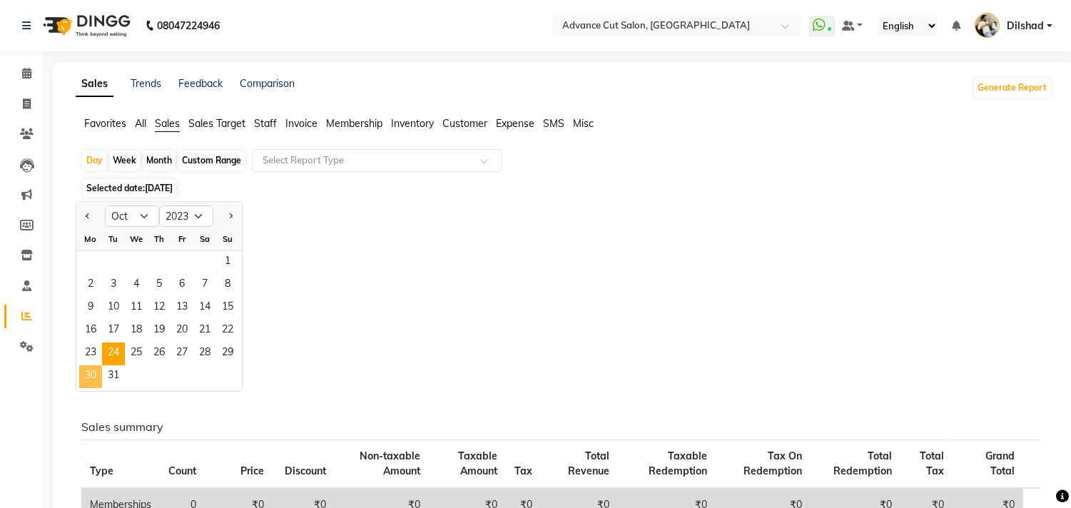
click at [95, 375] on span "30" at bounding box center [90, 376] width 23 height 23
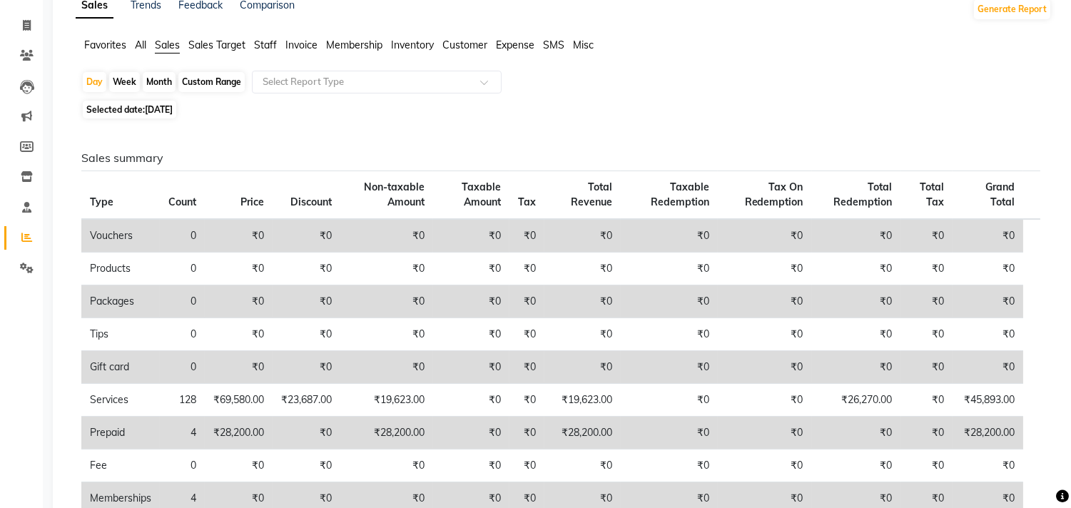
scroll to position [79, 0]
click at [88, 82] on div "Day" at bounding box center [95, 81] width 24 height 20
select select "10"
select select "2023"
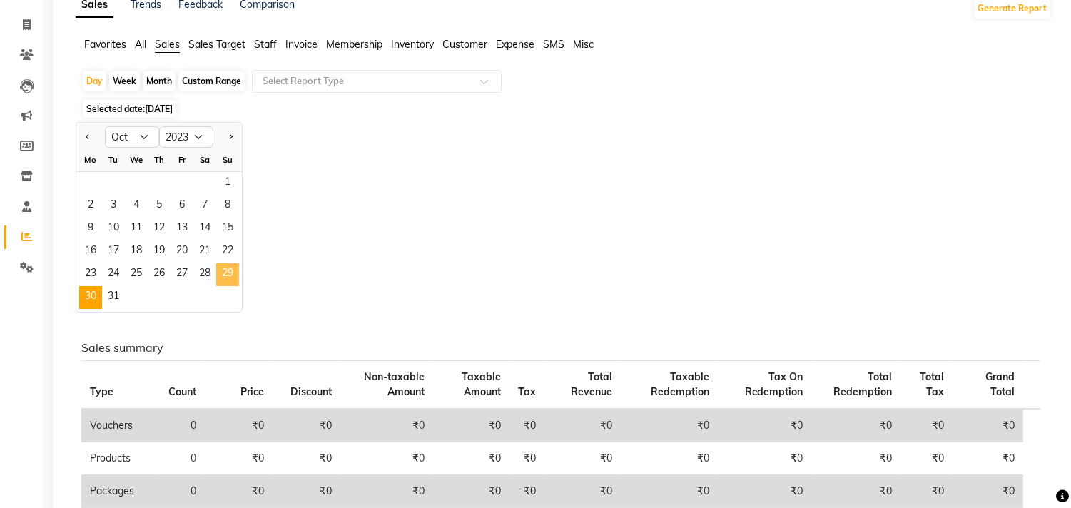
click at [232, 277] on span "29" at bounding box center [227, 274] width 23 height 23
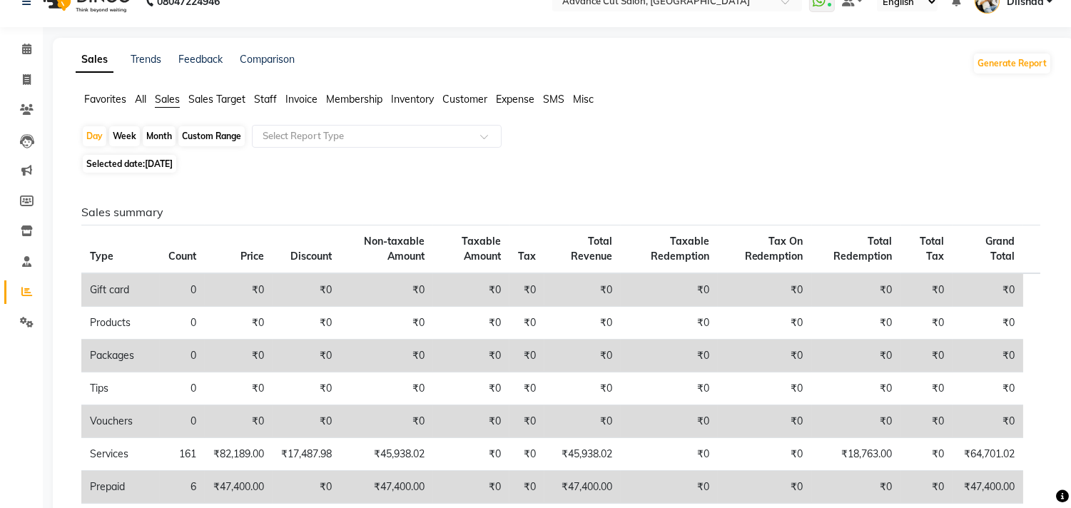
scroll to position [0, 0]
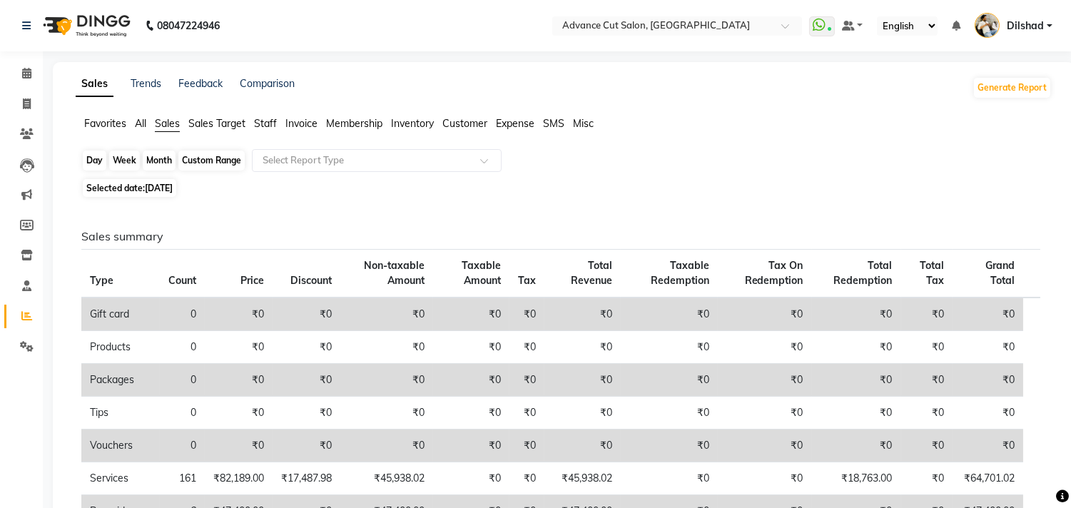
click at [94, 160] on div "Day" at bounding box center [95, 161] width 24 height 20
select select "10"
select select "2023"
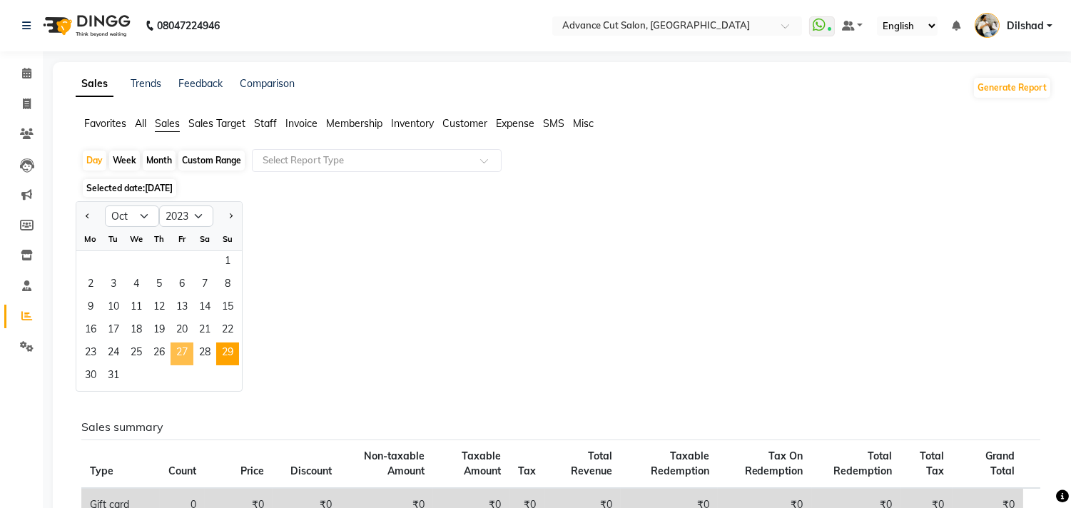
click at [183, 354] on span "27" at bounding box center [182, 354] width 23 height 23
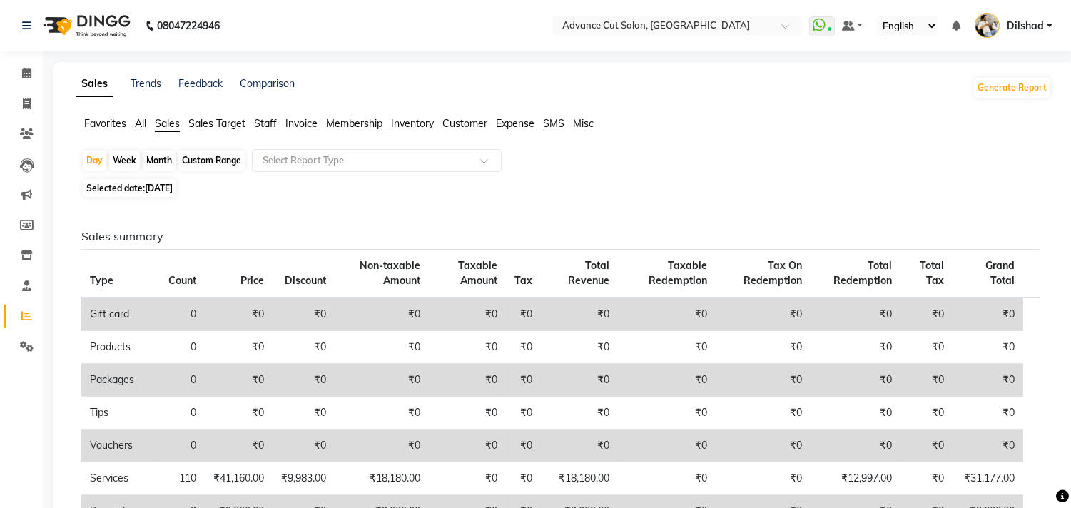
click at [188, 158] on div "Custom Range" at bounding box center [211, 161] width 66 height 20
select select "10"
select select "2023"
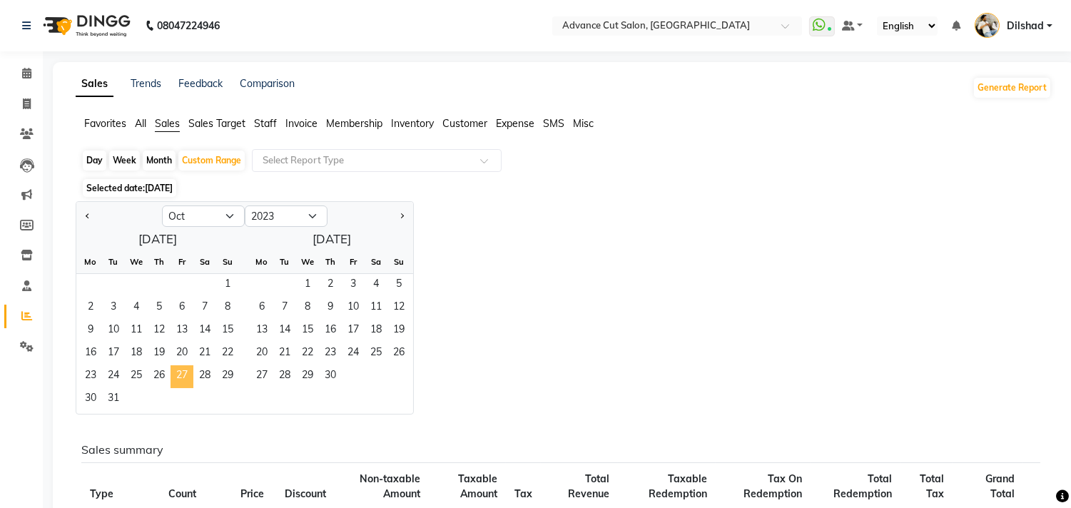
click at [171, 372] on span "27" at bounding box center [182, 376] width 23 height 23
click at [116, 395] on span "31" at bounding box center [113, 399] width 23 height 23
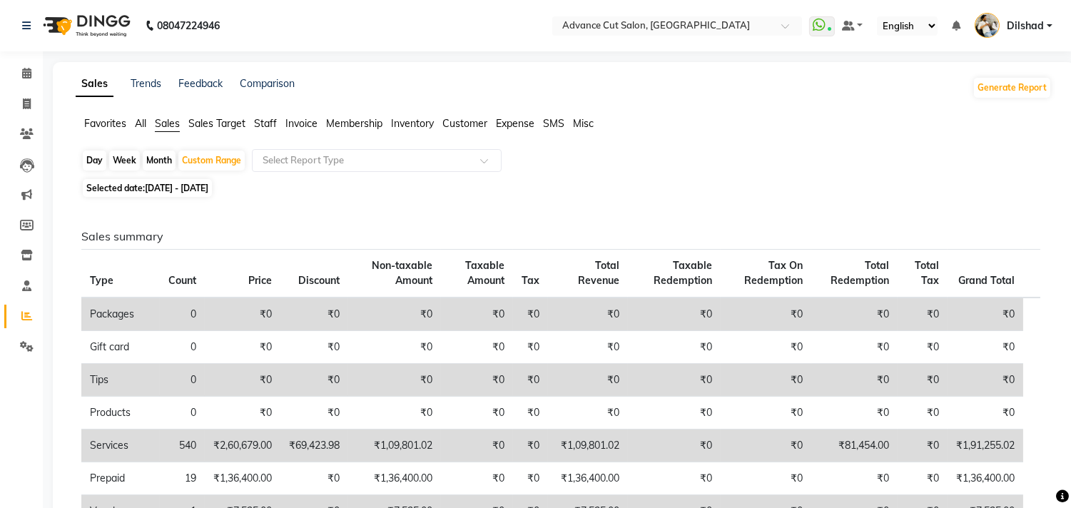
click at [91, 158] on div "Day" at bounding box center [95, 161] width 24 height 20
select select "10"
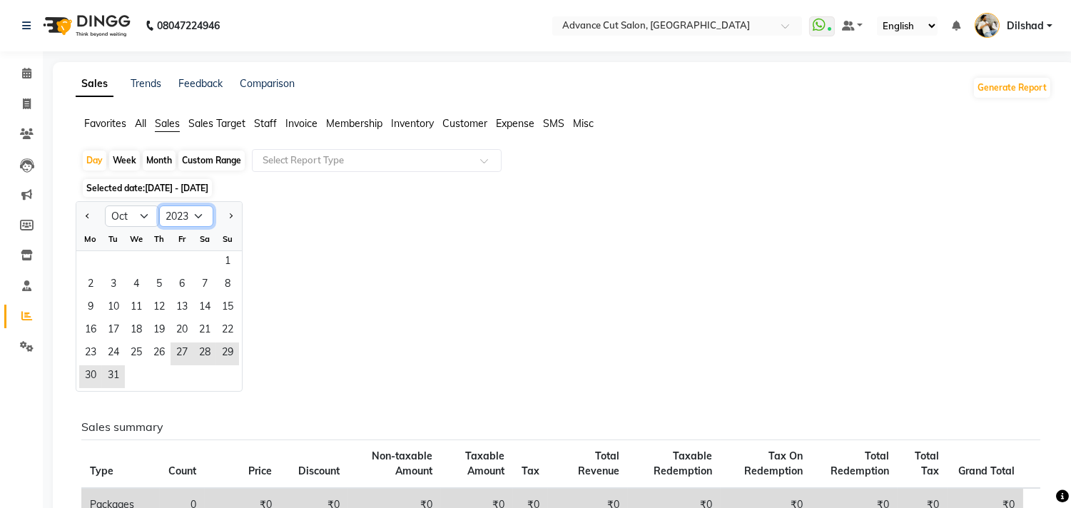
click at [196, 211] on select "2013 2014 2015 2016 2017 2018 2019 2020 2021 2022 2023 2024 2025 2026 2027 2028…" at bounding box center [186, 216] width 54 height 21
select select "2024"
click at [159, 206] on select "2013 2014 2015 2016 2017 2018 2019 2020 2021 2022 2023 2024 2025 2026 2027 2028…" at bounding box center [186, 216] width 54 height 21
click at [200, 305] on span "19" at bounding box center [204, 308] width 23 height 23
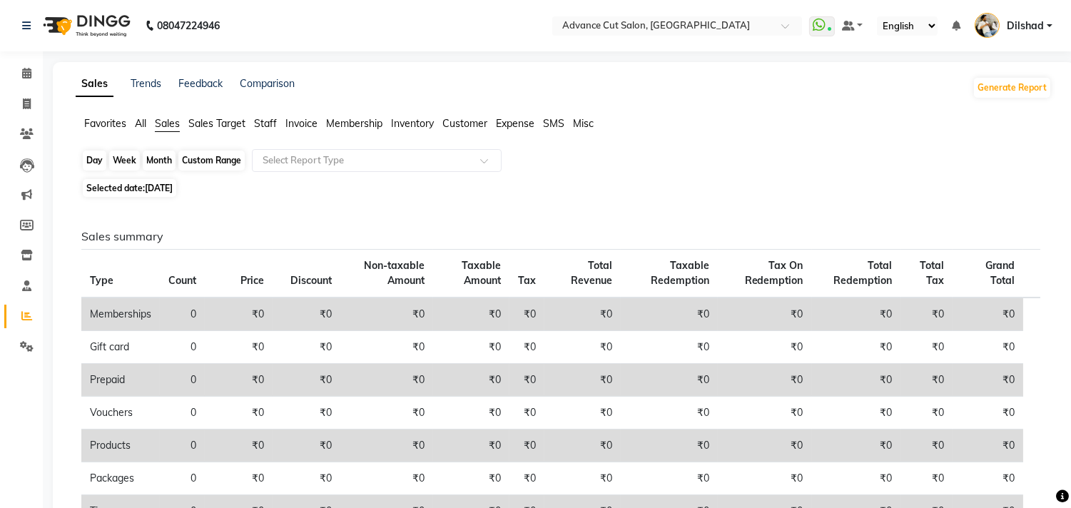
click at [95, 156] on div "Day" at bounding box center [95, 161] width 24 height 20
select select "10"
select select "2024"
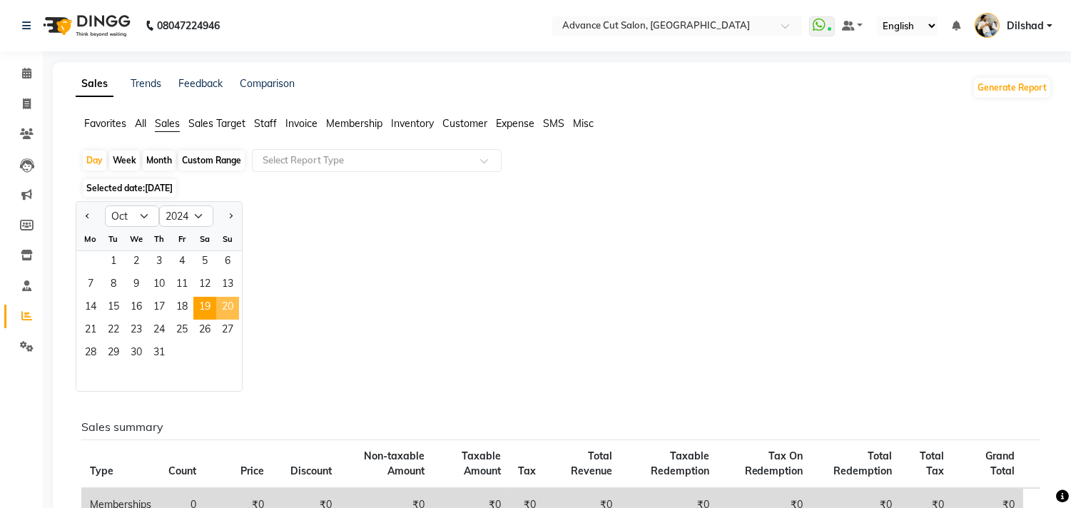
click at [226, 307] on span "20" at bounding box center [227, 308] width 23 height 23
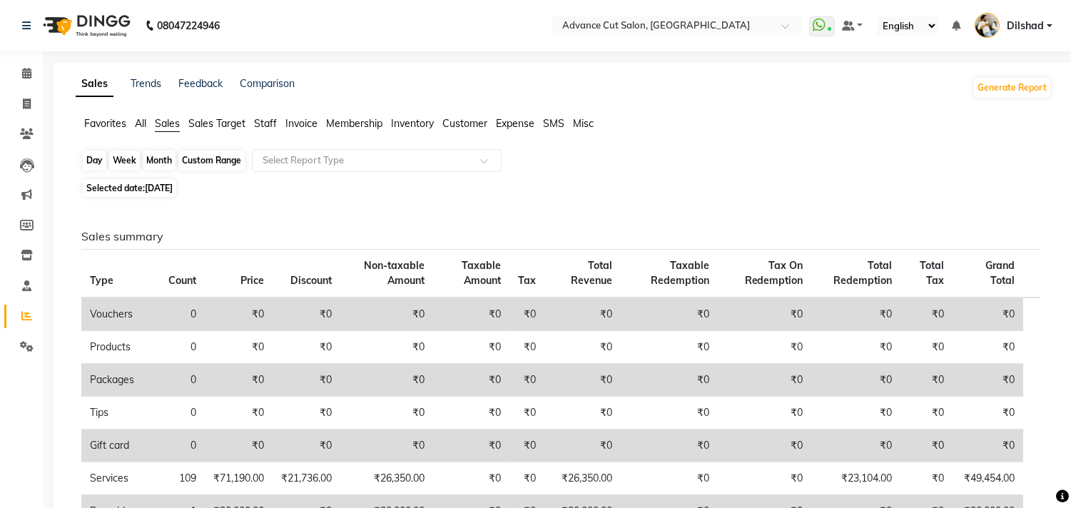
click at [96, 158] on div "Day" at bounding box center [95, 161] width 24 height 20
select select "10"
select select "2024"
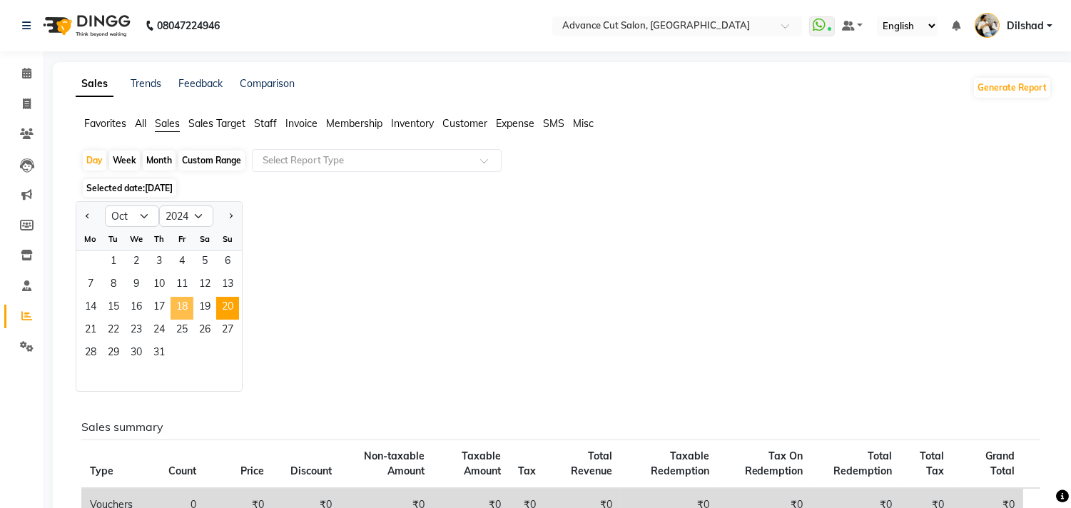
click at [183, 308] on span "18" at bounding box center [182, 308] width 23 height 23
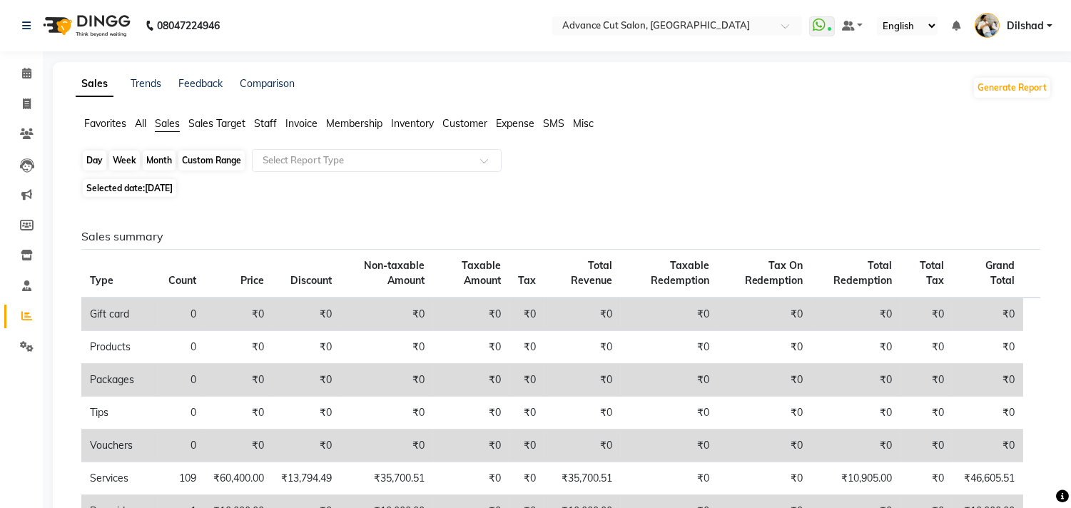
click at [106, 163] on div "Day" at bounding box center [95, 161] width 24 height 20
select select "10"
select select "2024"
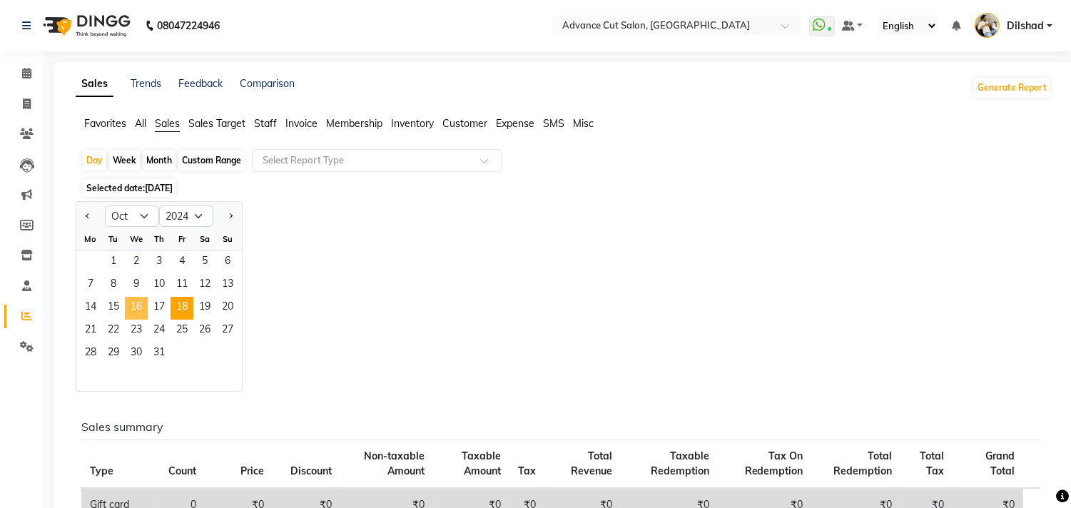
click at [138, 310] on span "16" at bounding box center [136, 308] width 23 height 23
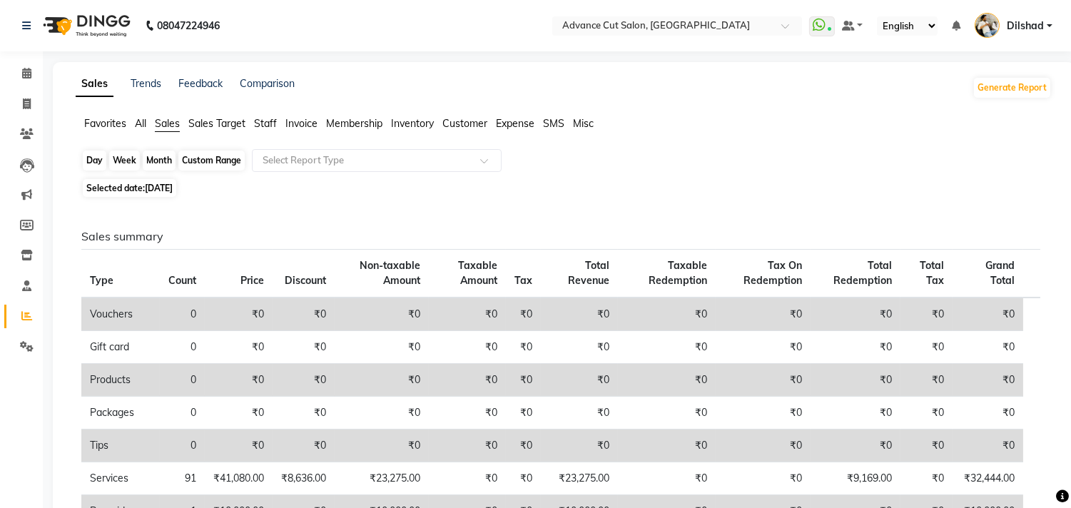
click at [96, 156] on div "Day" at bounding box center [95, 161] width 24 height 20
select select "10"
select select "2024"
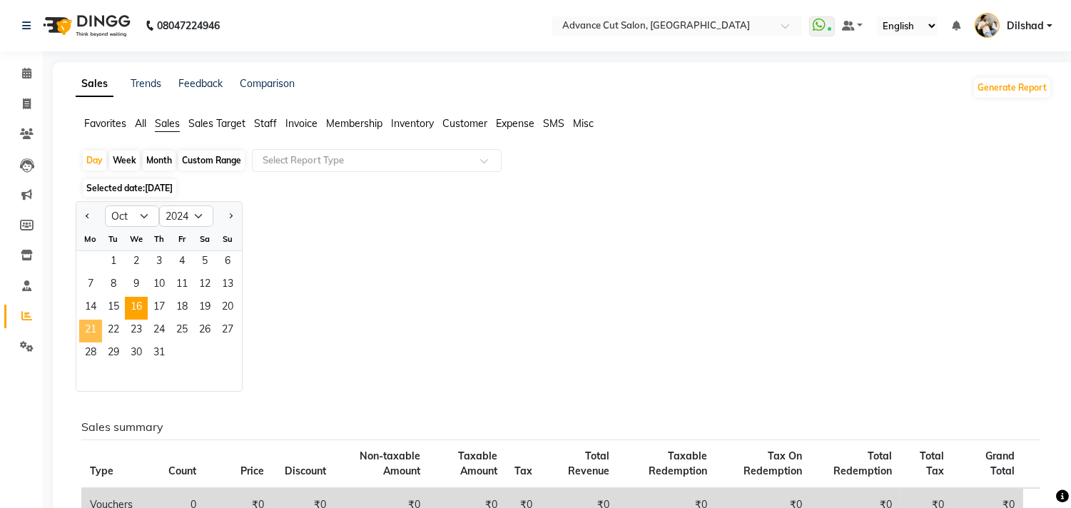
click at [86, 327] on span "21" at bounding box center [90, 331] width 23 height 23
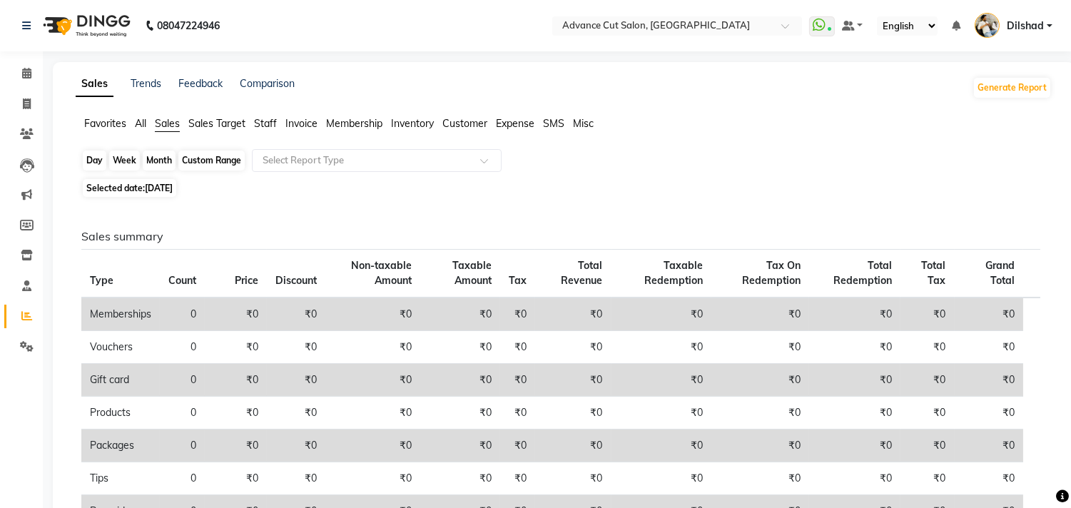
click at [93, 166] on div "Day" at bounding box center [95, 161] width 24 height 20
select select "10"
select select "2024"
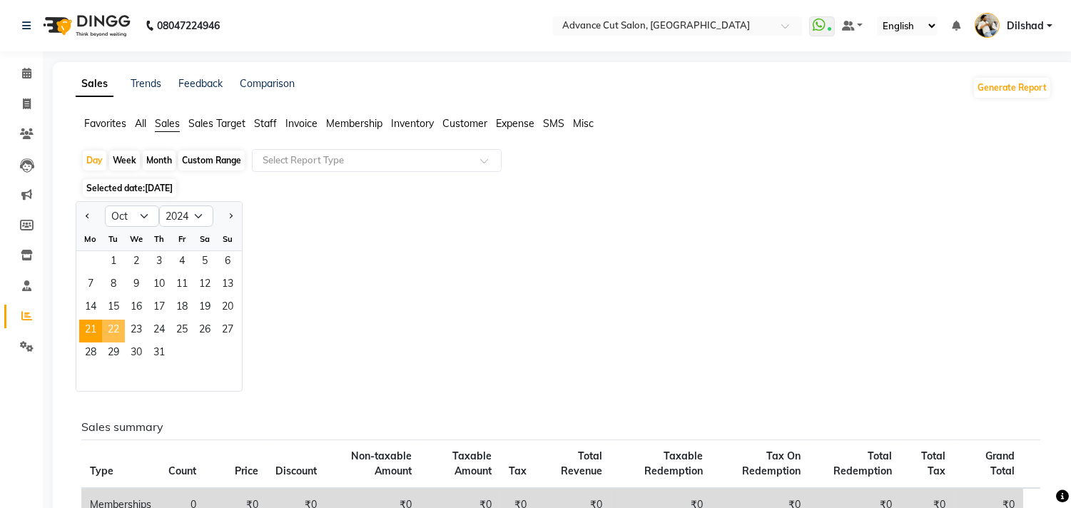
click at [115, 328] on span "22" at bounding box center [113, 331] width 23 height 23
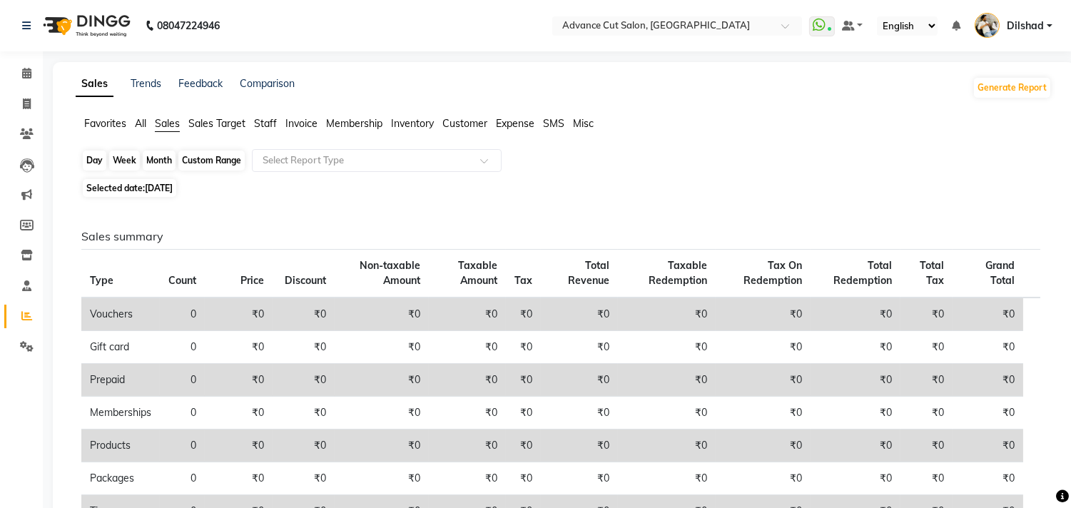
click at [96, 165] on div "Day" at bounding box center [95, 161] width 24 height 20
select select "10"
select select "2024"
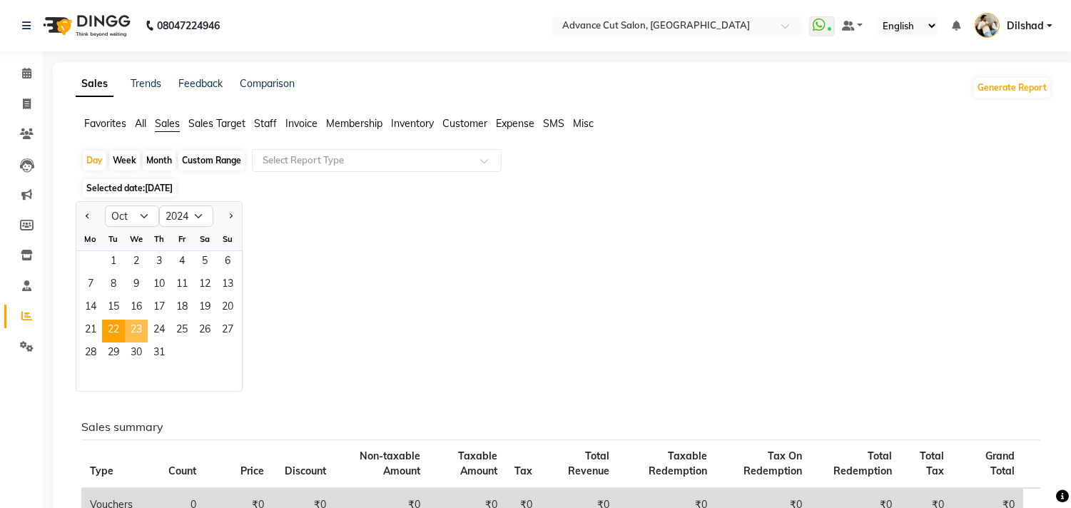
click at [138, 333] on span "23" at bounding box center [136, 331] width 23 height 23
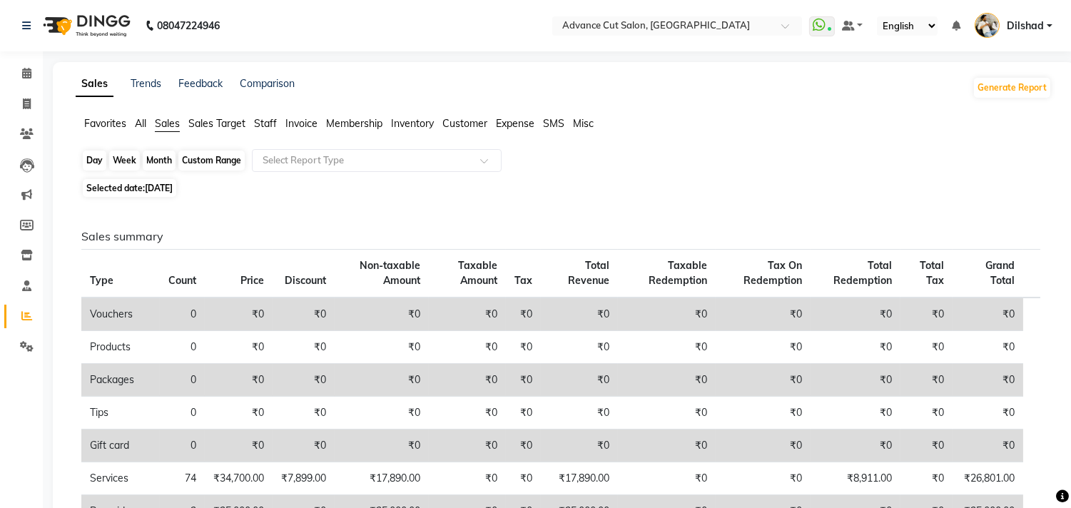
click at [87, 153] on div "Day" at bounding box center [95, 161] width 24 height 20
select select "10"
select select "2024"
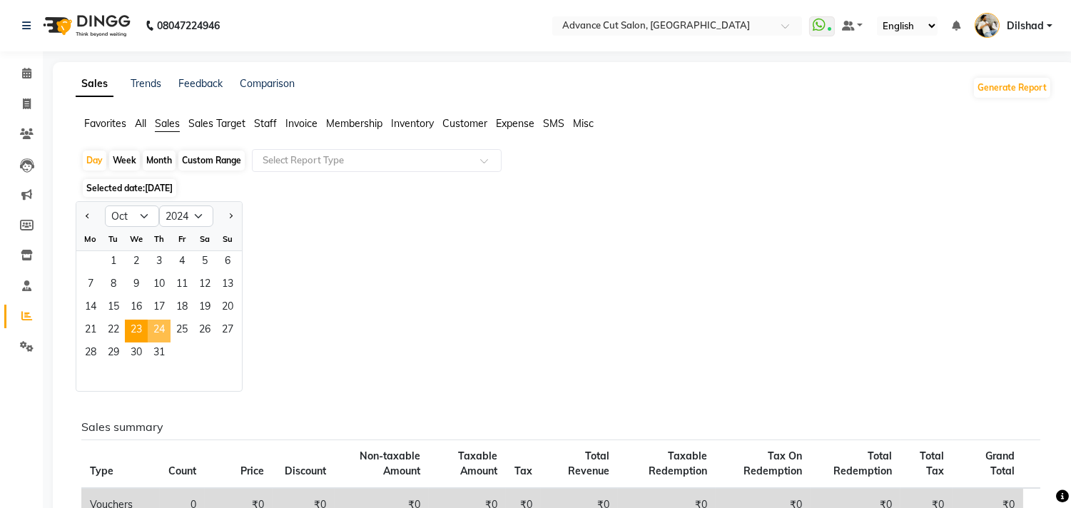
click at [158, 334] on span "24" at bounding box center [159, 331] width 23 height 23
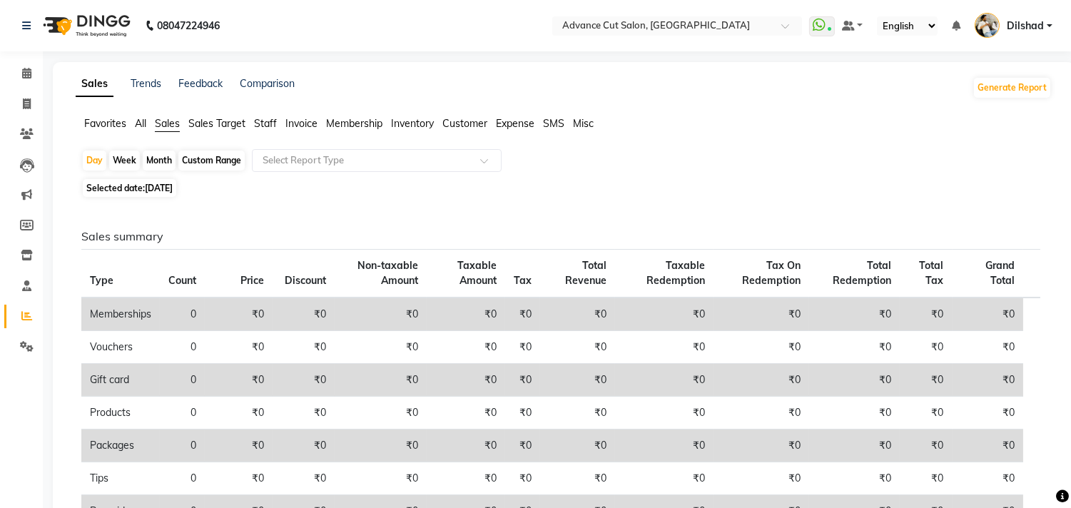
click at [161, 160] on div "Month" at bounding box center [159, 161] width 33 height 20
select select "10"
select select "2024"
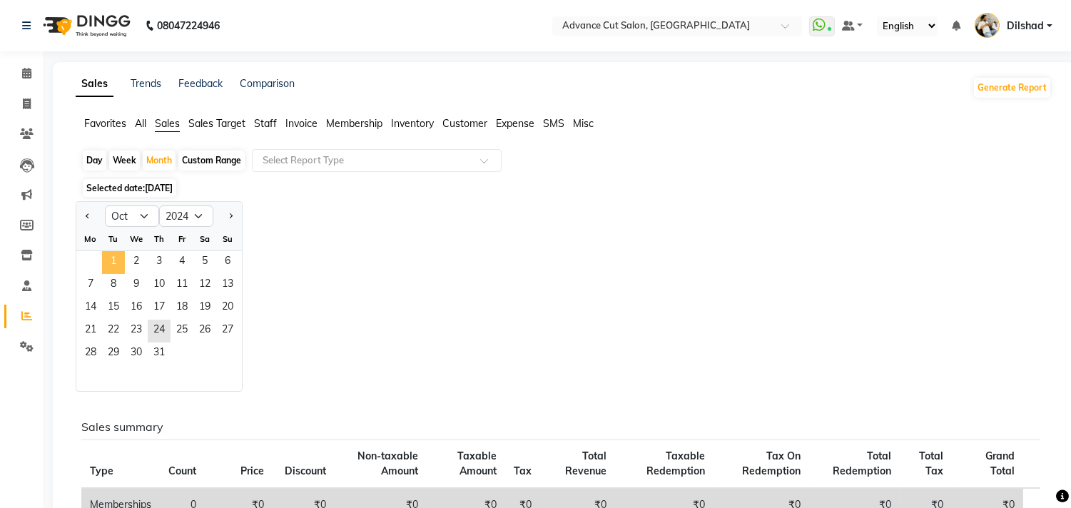
click at [118, 260] on span "1" at bounding box center [113, 262] width 23 height 23
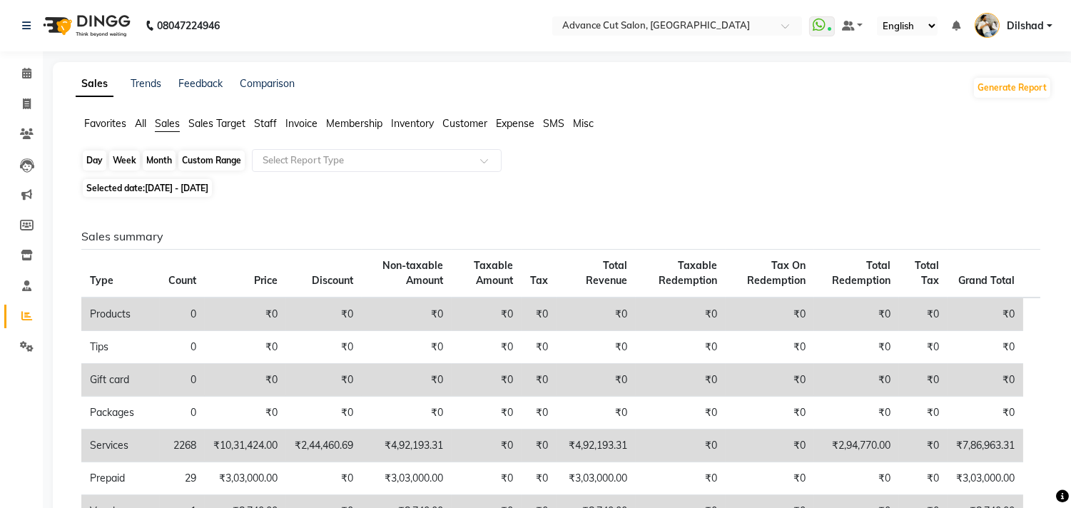
click at [156, 158] on div "Month" at bounding box center [159, 161] width 33 height 20
select select "10"
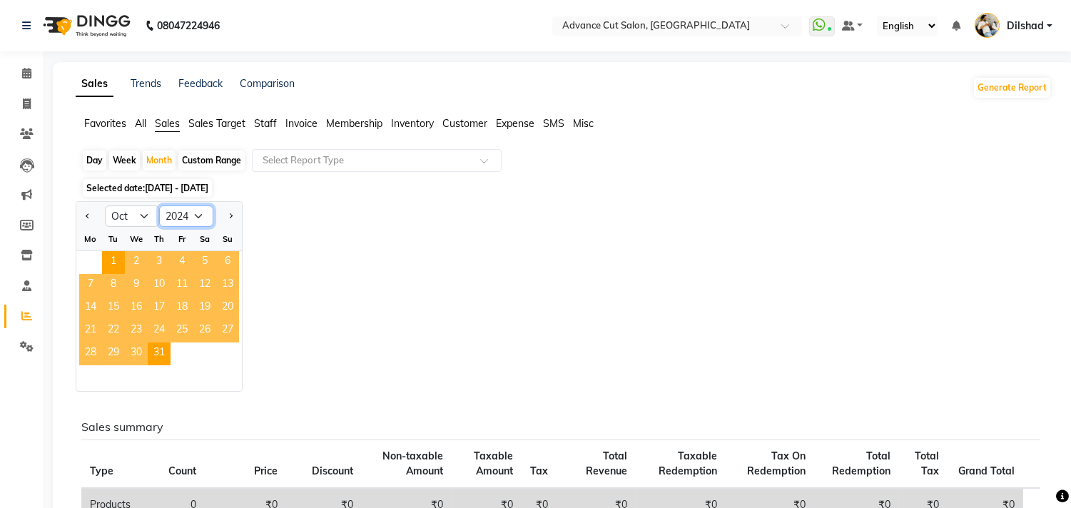
click at [181, 213] on select "2014 2015 2016 2017 2018 2019 2020 2021 2022 2023 2024 2025 2026 2027 2028 2029…" at bounding box center [186, 216] width 54 height 21
select select "2023"
click at [159, 206] on select "2014 2015 2016 2017 2018 2019 2020 2021 2022 2023 2024 2025 2026 2027 2028 2029…" at bounding box center [186, 216] width 54 height 21
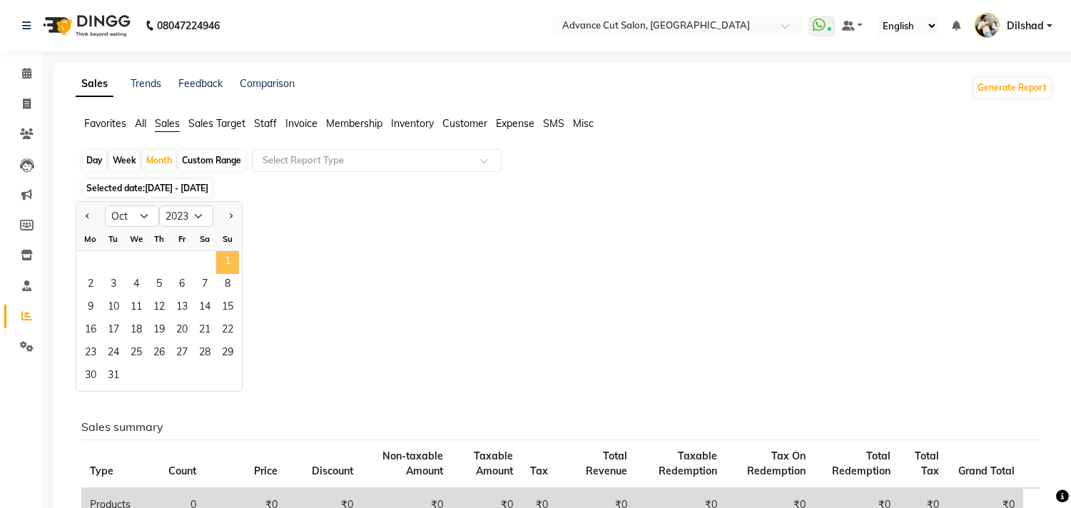
click at [219, 255] on span "1" at bounding box center [227, 262] width 23 height 23
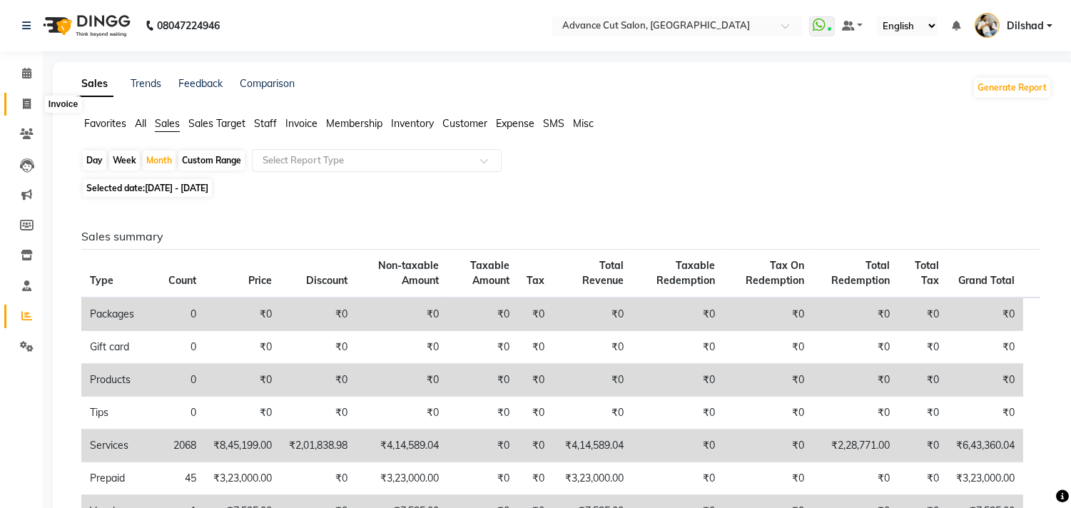
click at [29, 101] on icon at bounding box center [27, 103] width 8 height 11
select select "service"
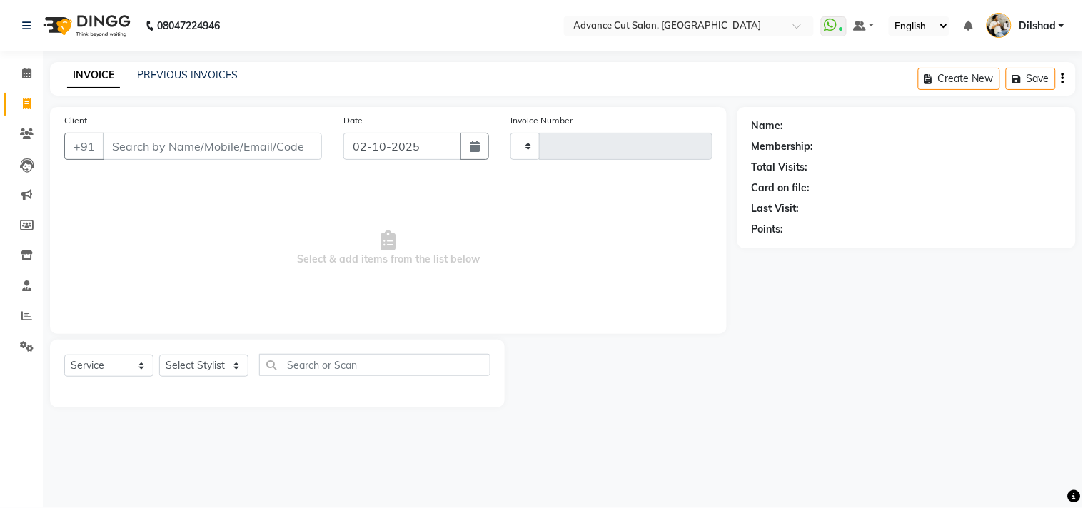
type input "6310"
select select "922"
click at [175, 71] on link "PREVIOUS INVOICES" at bounding box center [187, 75] width 101 height 13
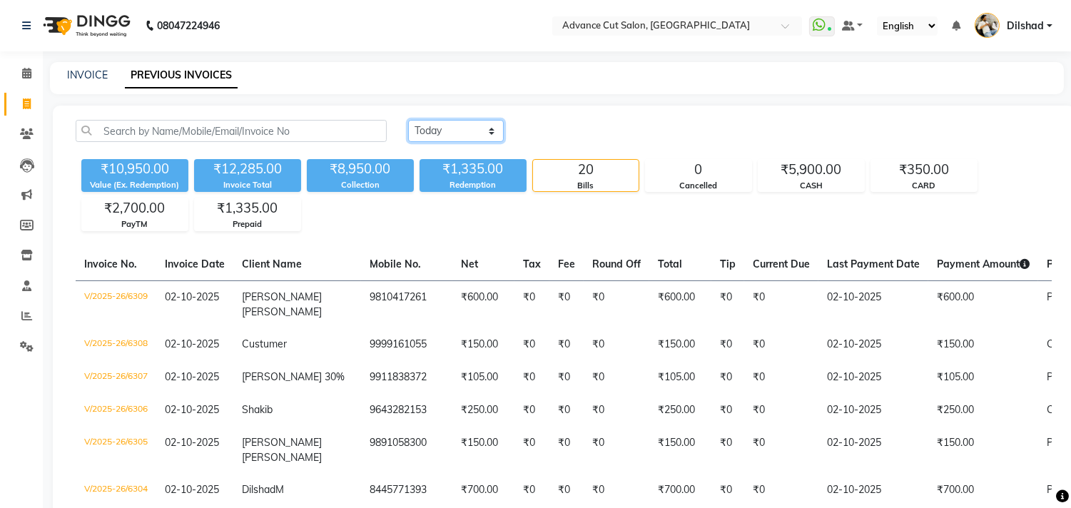
click at [485, 132] on select "Today Yesterday Custom Range" at bounding box center [456, 131] width 96 height 22
select select "range"
click at [408, 120] on select "Today Yesterday Custom Range" at bounding box center [456, 131] width 96 height 22
click at [575, 129] on input "02-10-2025" at bounding box center [572, 131] width 100 height 20
select select "10"
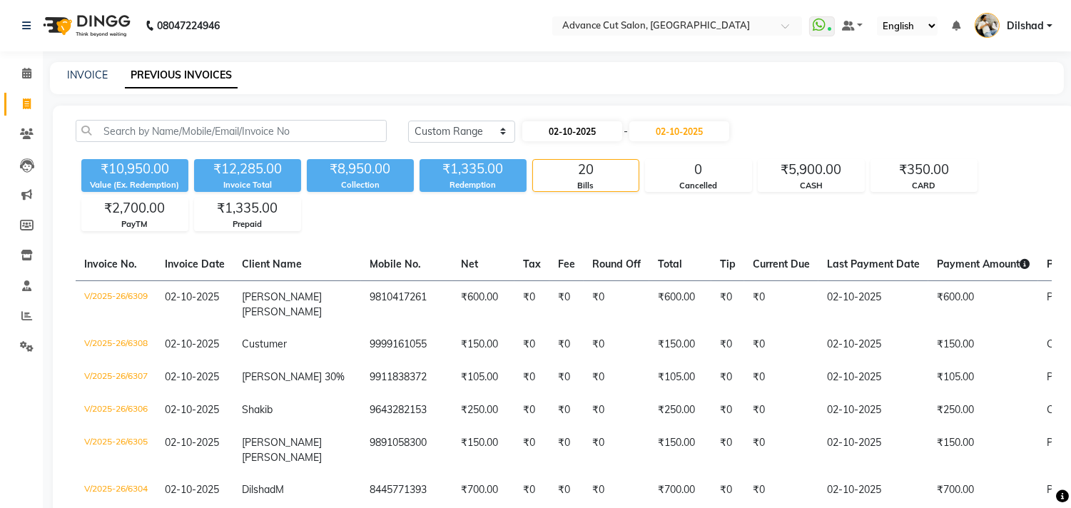
select select "2025"
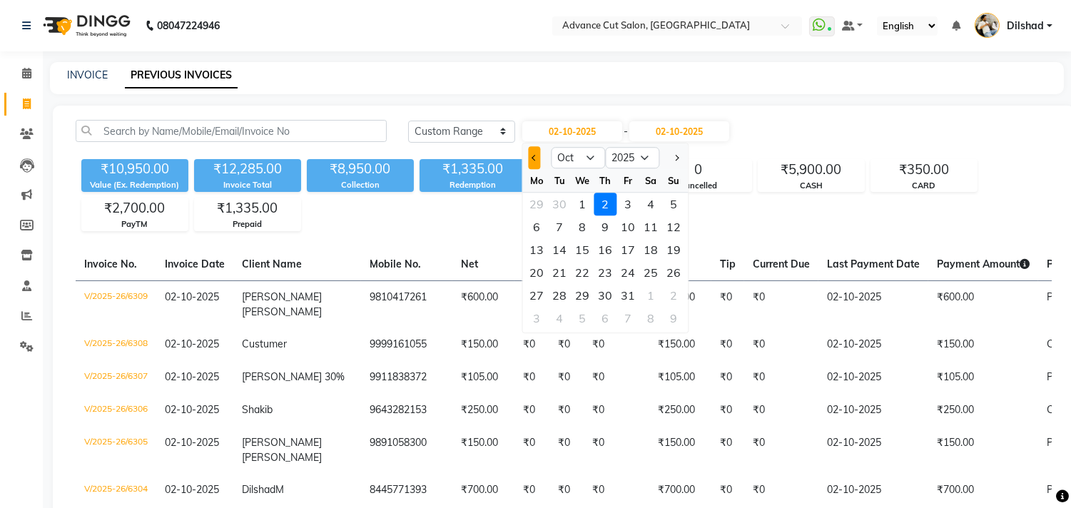
click at [529, 155] on button "Previous month" at bounding box center [534, 157] width 12 height 23
select select "9"
click at [529, 201] on div "1" at bounding box center [536, 204] width 23 height 23
type input "01-09-2025"
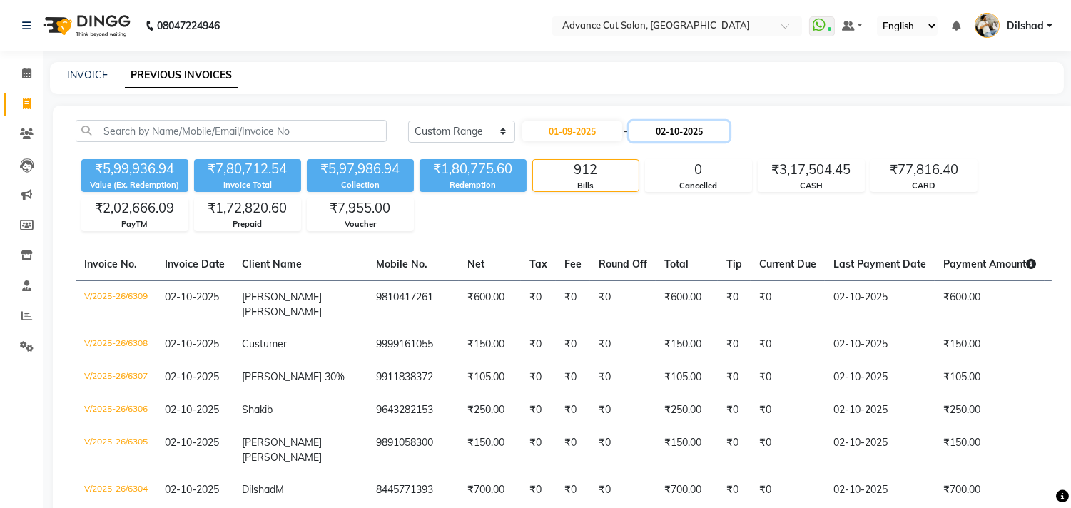
click at [660, 129] on input "02-10-2025" at bounding box center [679, 131] width 100 height 20
select select "10"
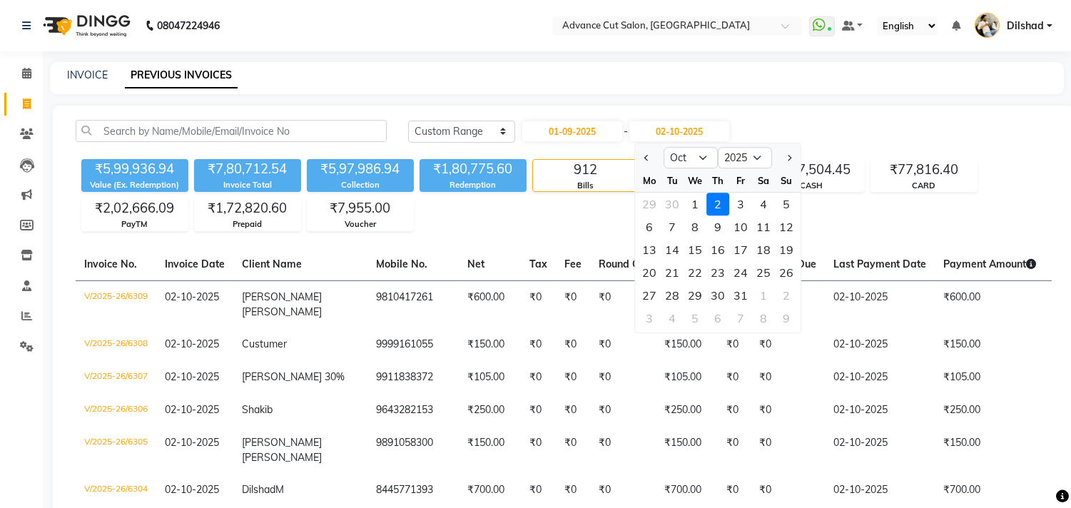
click at [660, 62] on div "INVOICE PREVIOUS INVOICES" at bounding box center [557, 78] width 1014 height 32
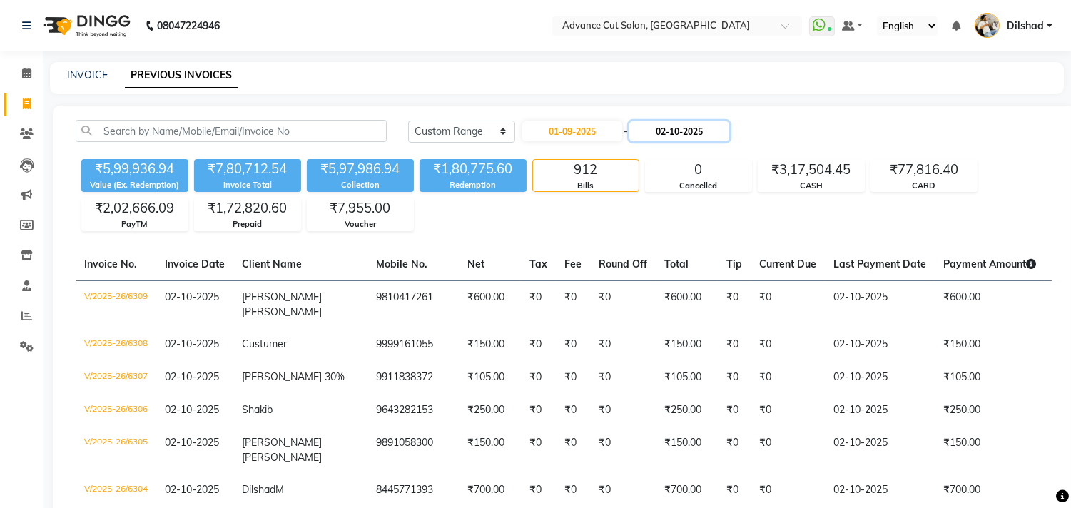
click at [637, 129] on input "02-10-2025" at bounding box center [679, 131] width 100 height 20
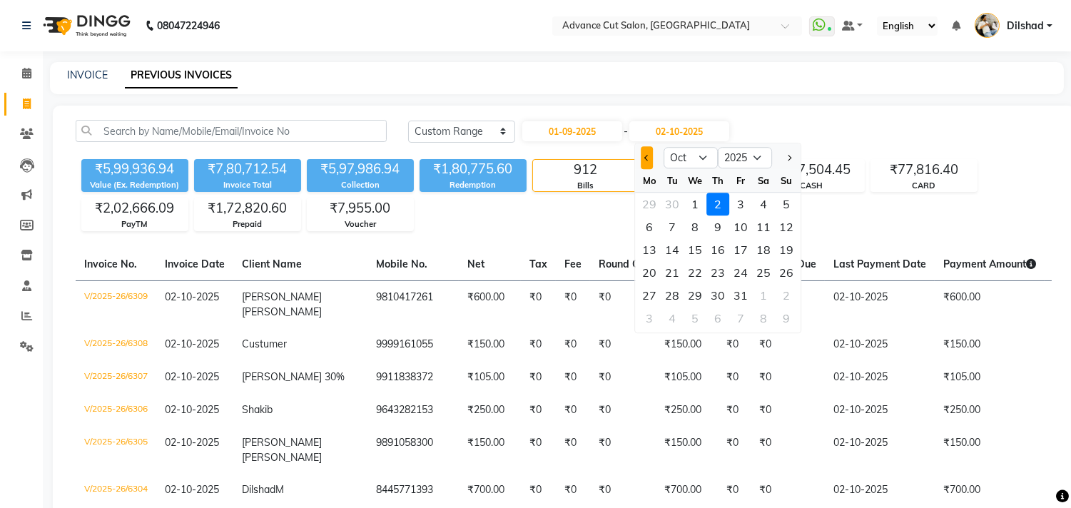
click at [646, 151] on button "Previous month" at bounding box center [647, 157] width 12 height 23
select select "9"
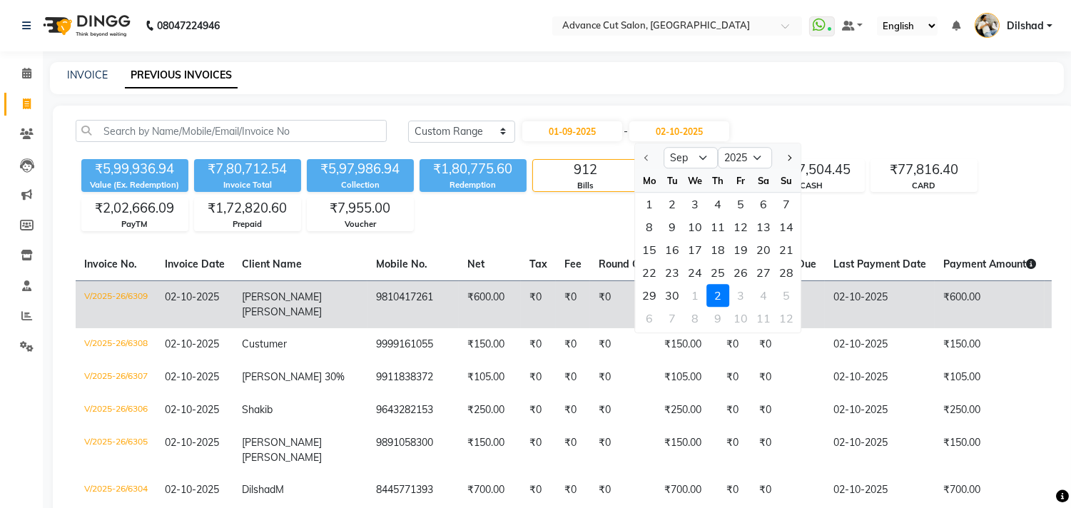
click at [672, 296] on div "30" at bounding box center [672, 295] width 23 height 23
type input "30-09-2025"
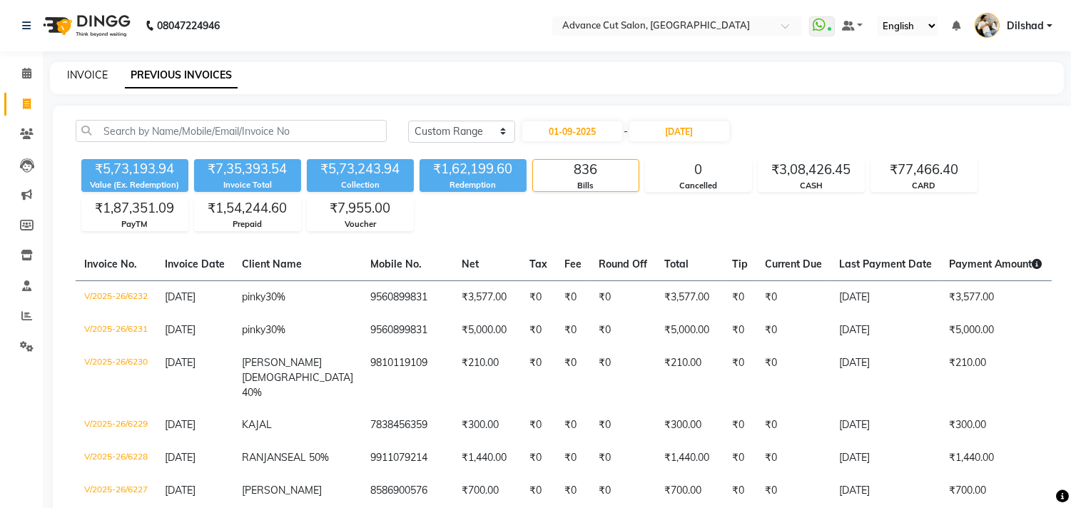
click at [98, 74] on link "INVOICE" at bounding box center [87, 75] width 41 height 13
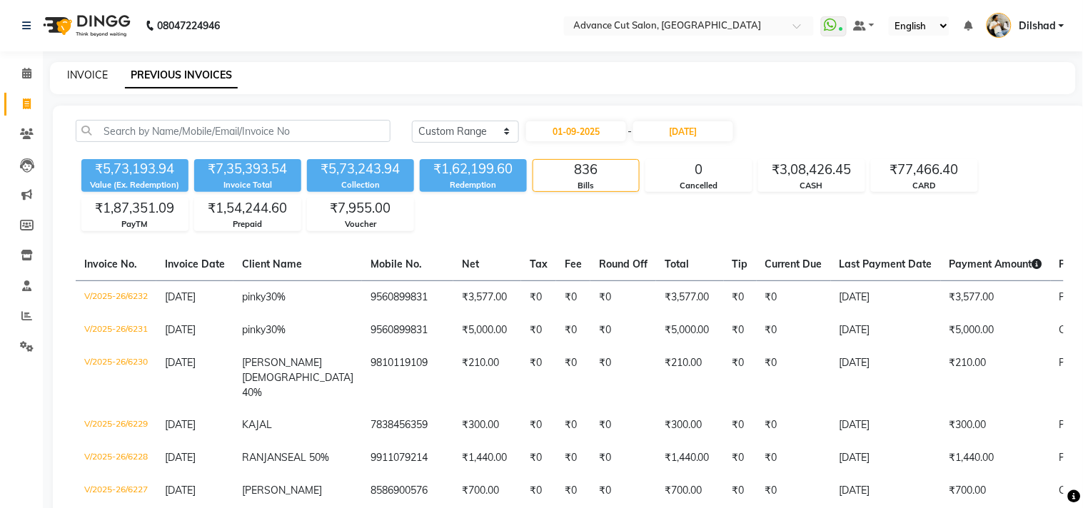
select select "922"
select select "service"
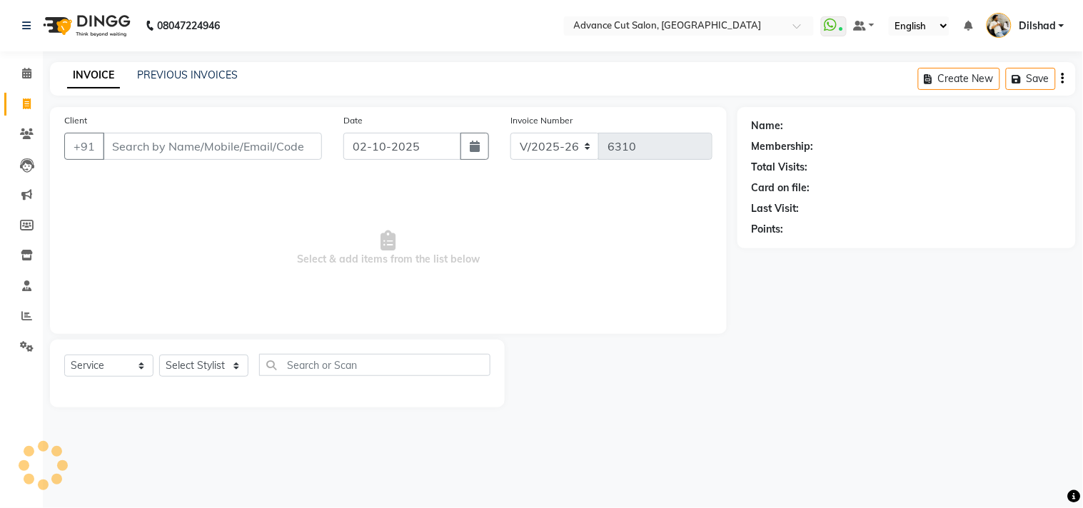
click at [344, 39] on nav "08047224946 Select Location × Advance Cut Salon, New Colony WhatsApp Status ✕ S…" at bounding box center [541, 25] width 1083 height 51
click at [27, 72] on icon at bounding box center [26, 73] width 9 height 11
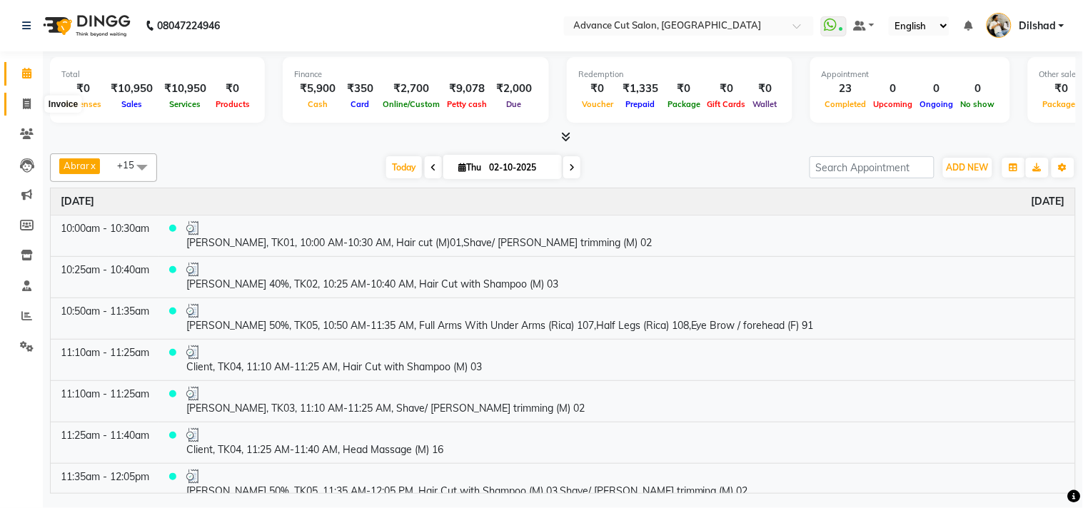
click at [24, 106] on icon at bounding box center [27, 103] width 8 height 11
select select "922"
select select "service"
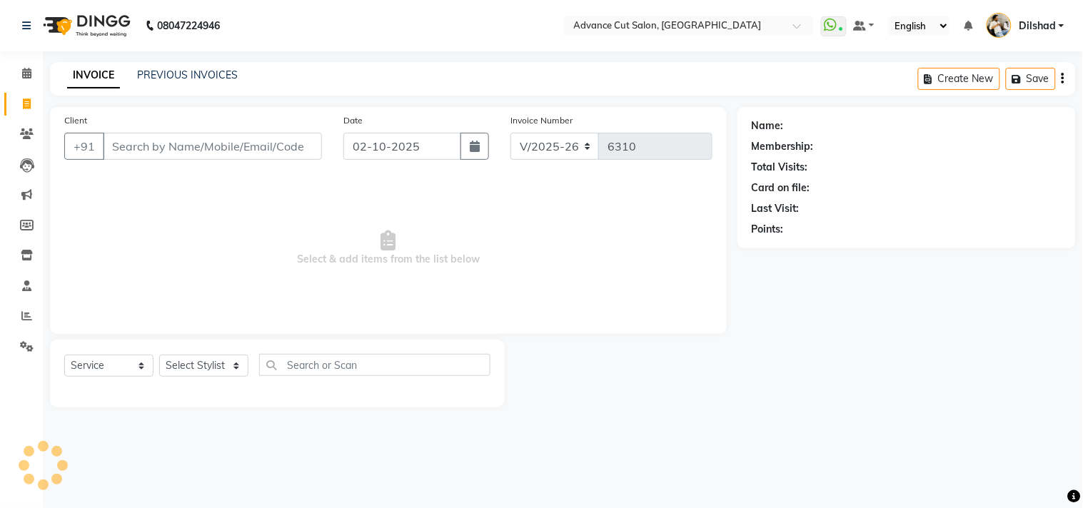
click at [388, 89] on div "INVOICE PREVIOUS INVOICES Create New Save" at bounding box center [562, 79] width 1025 height 34
click at [196, 80] on link "PREVIOUS INVOICES" at bounding box center [187, 75] width 101 height 13
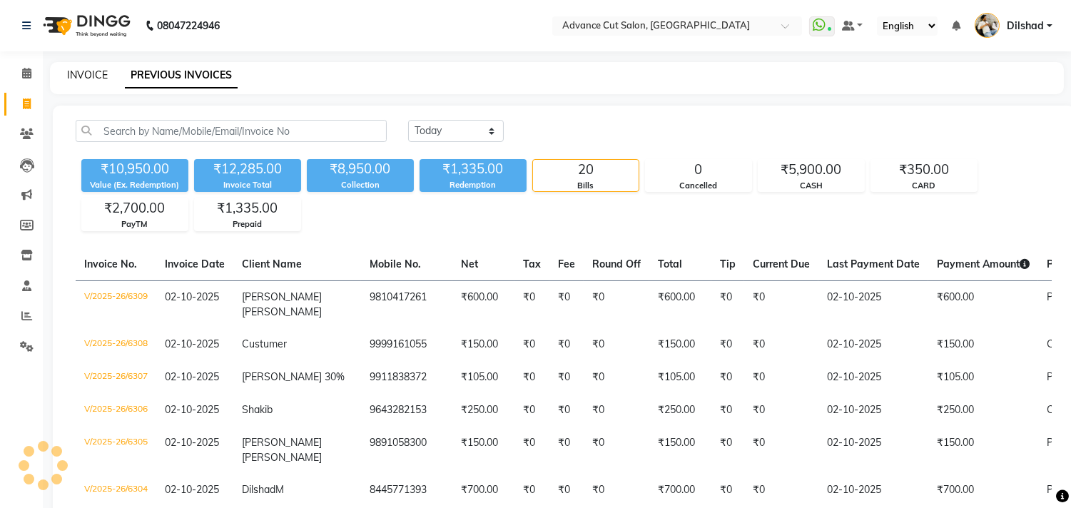
click at [91, 79] on link "INVOICE" at bounding box center [87, 75] width 41 height 13
select select "service"
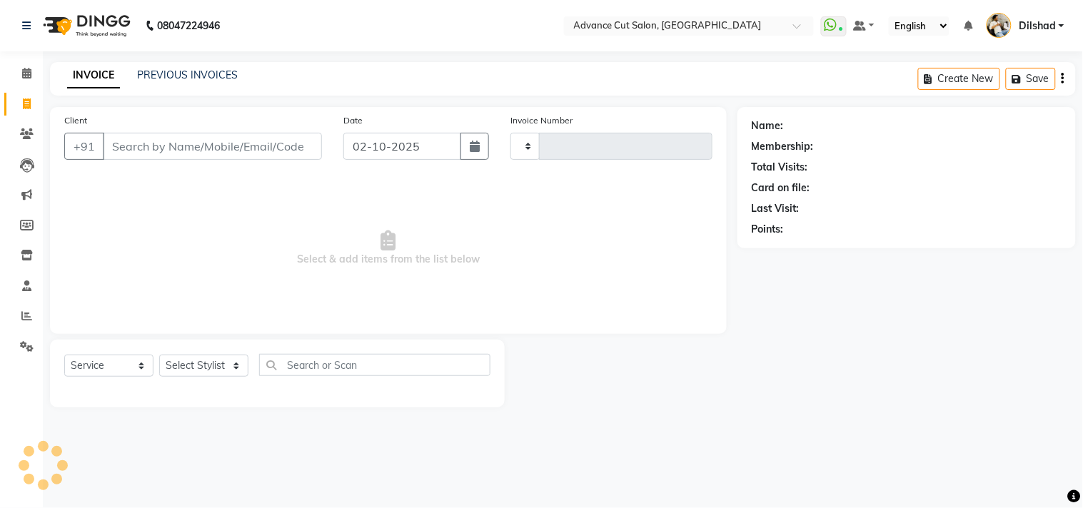
click at [428, 38] on nav "08047224946 Select Location × Advance Cut Salon, New Colony WhatsApp Status ✕ S…" at bounding box center [541, 25] width 1083 height 51
type input "6310"
select select "922"
select select "service"
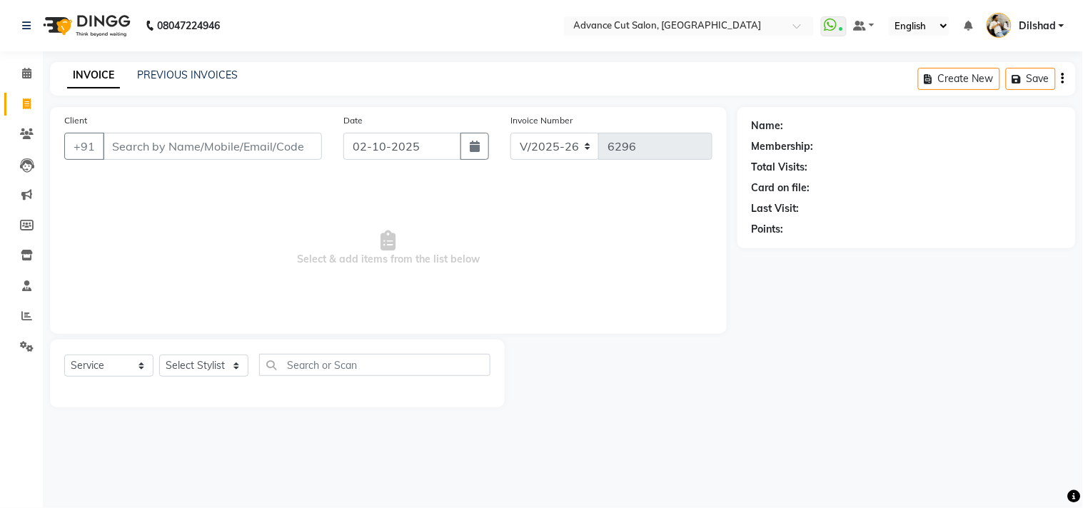
click at [119, 146] on input "Client" at bounding box center [212, 146] width 219 height 27
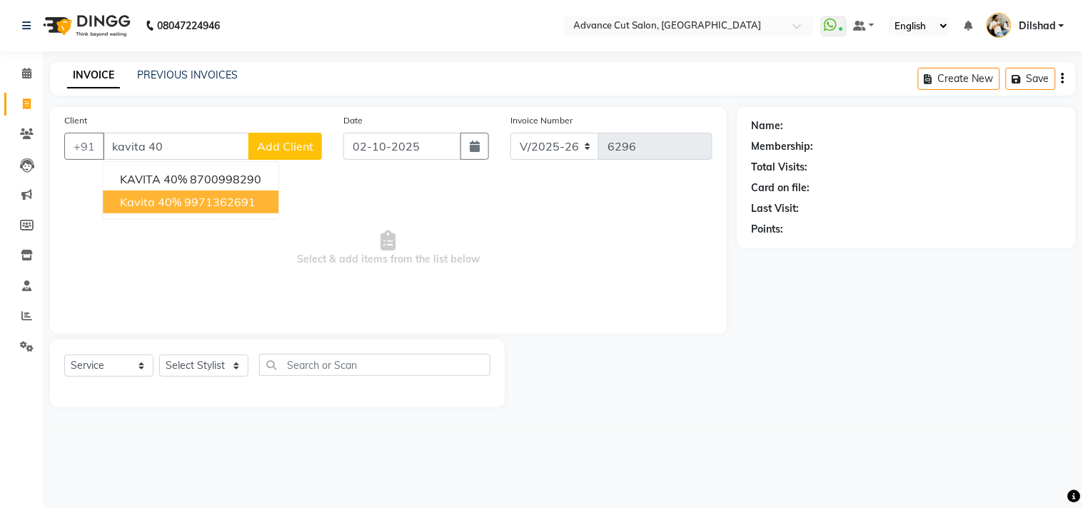
click at [184, 198] on ngb-highlight "9971362691" at bounding box center [219, 202] width 71 height 14
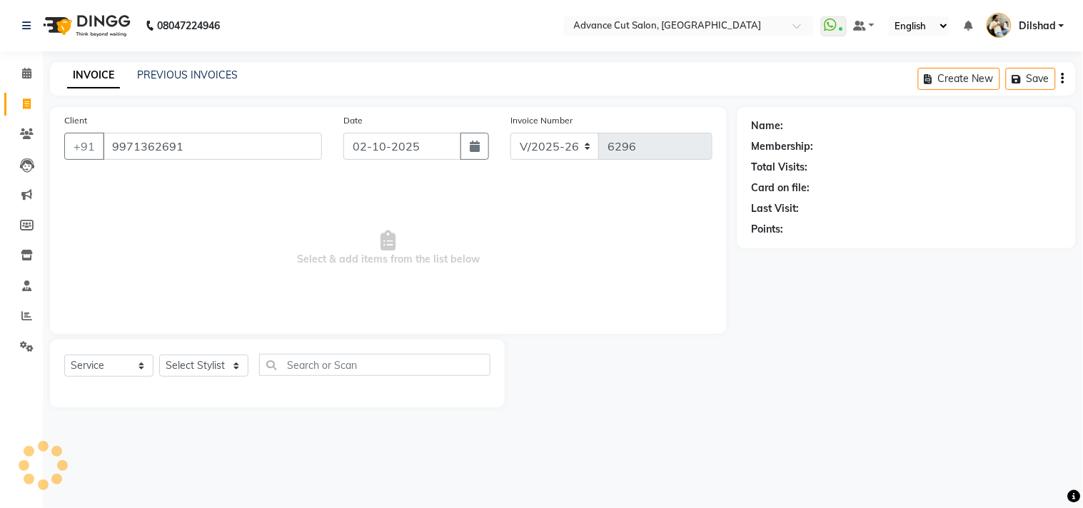
type input "9971362691"
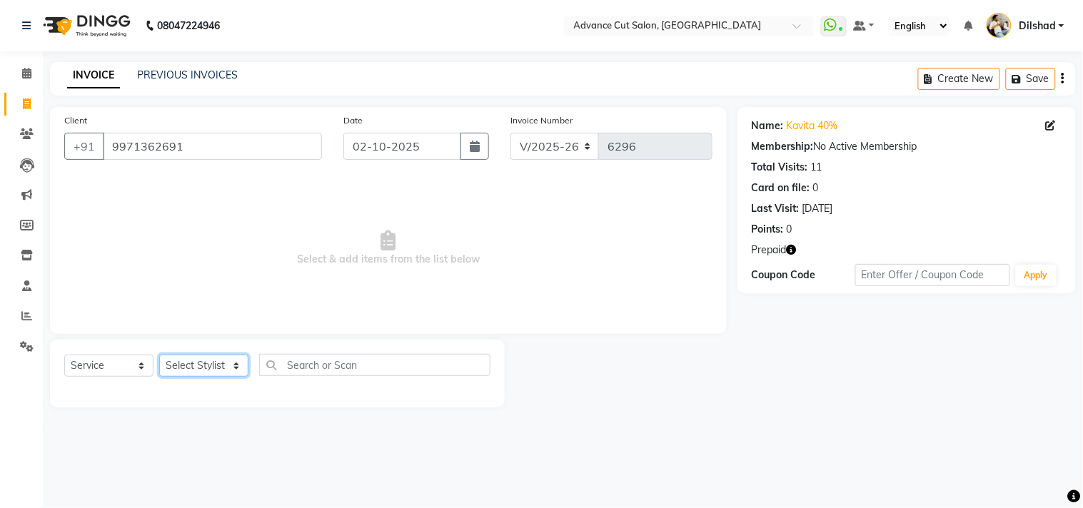
click at [202, 361] on select "Select Stylist [PERSON_NAME] [PERSON_NAME] [PERSON_NAME] [PERSON_NAME] [PERSON_…" at bounding box center [203, 366] width 89 height 22
select select "83452"
click at [159, 355] on select "Select Stylist [PERSON_NAME] [PERSON_NAME] [PERSON_NAME] [PERSON_NAME] [PERSON_…" at bounding box center [203, 366] width 89 height 22
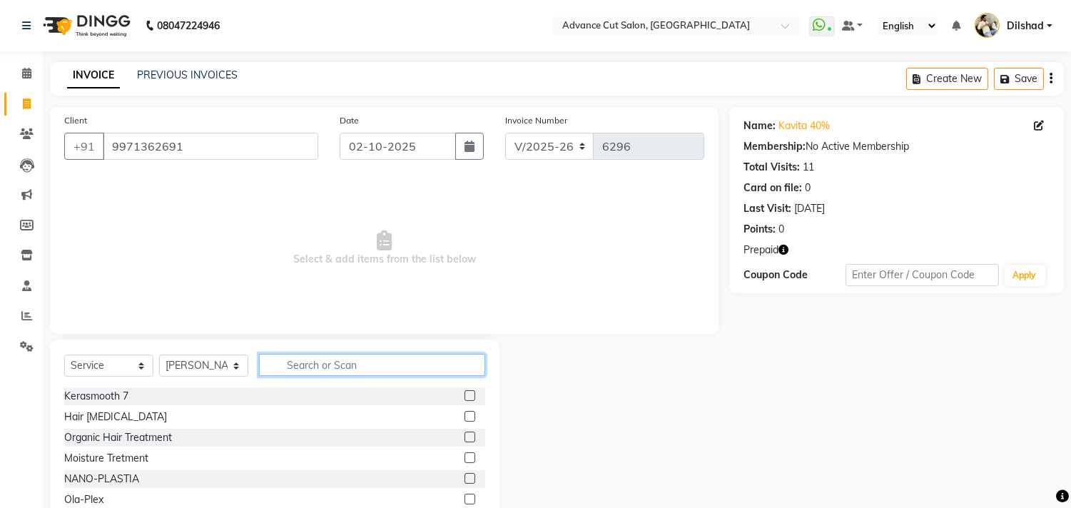
click at [295, 362] on input "text" at bounding box center [372, 365] width 226 height 22
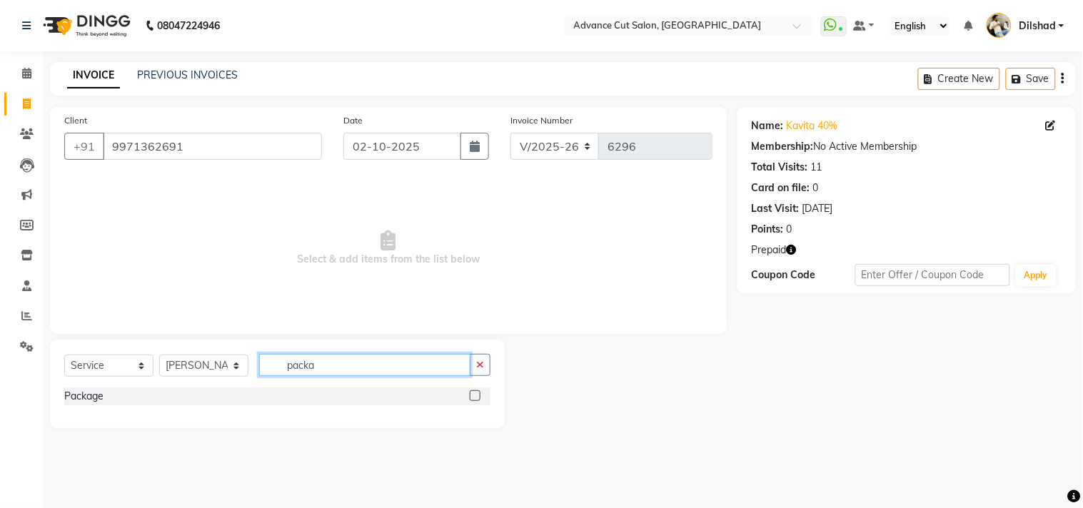
type input "packa"
click at [62, 394] on div "Select Service Product Membership Package Voucher Prepaid Gift Card Select Styl…" at bounding box center [277, 384] width 455 height 88
click at [84, 404] on div "Package" at bounding box center [277, 396] width 426 height 18
click at [88, 397] on div "Package" at bounding box center [83, 396] width 39 height 15
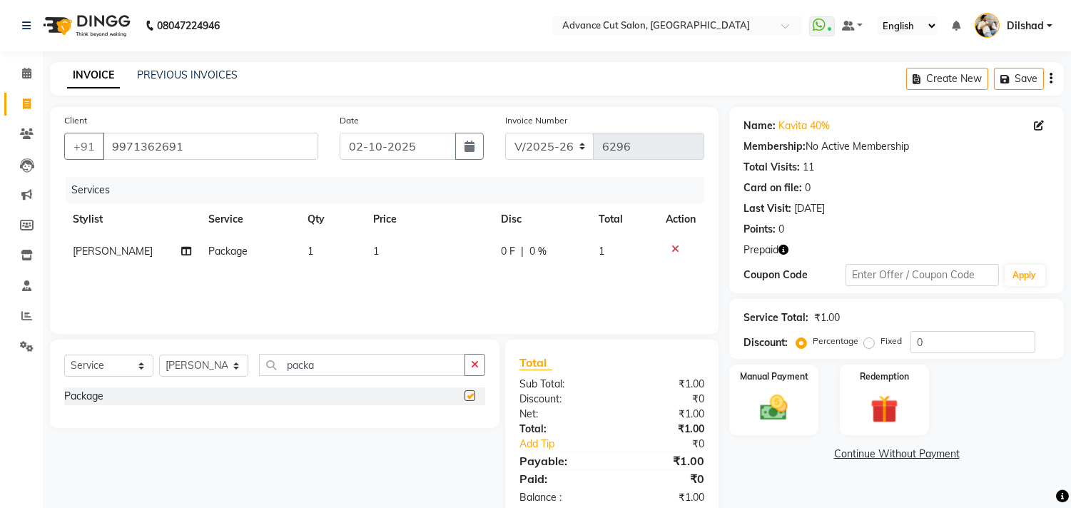
checkbox input "false"
click at [430, 248] on td "1" at bounding box center [429, 251] width 128 height 32
select select "83452"
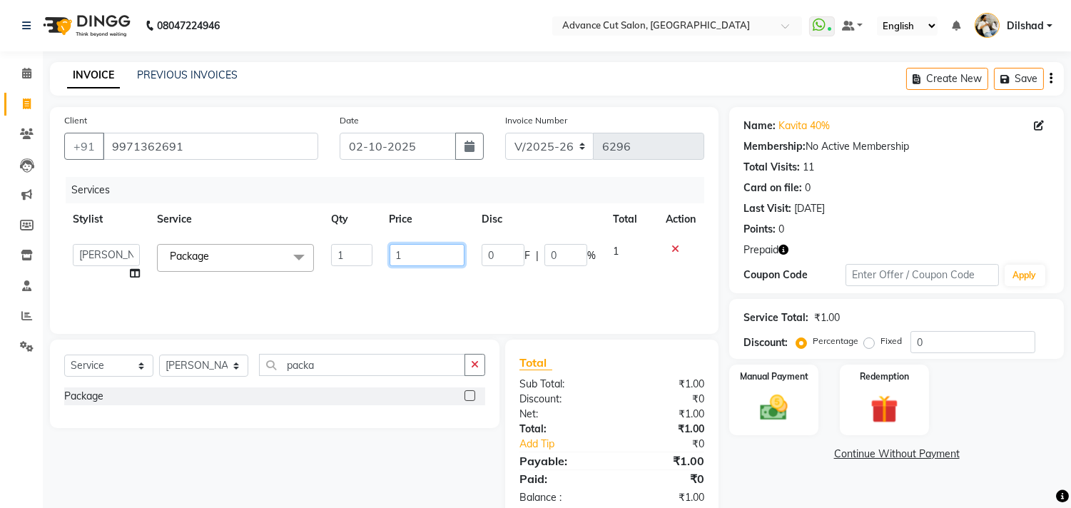
click at [427, 257] on input "1" at bounding box center [427, 255] width 75 height 22
type input "6500"
click at [583, 278] on div "Services Stylist Service Qty Price Disc Total Action Abrar Alam Dilshad Lallan …" at bounding box center [384, 248] width 640 height 143
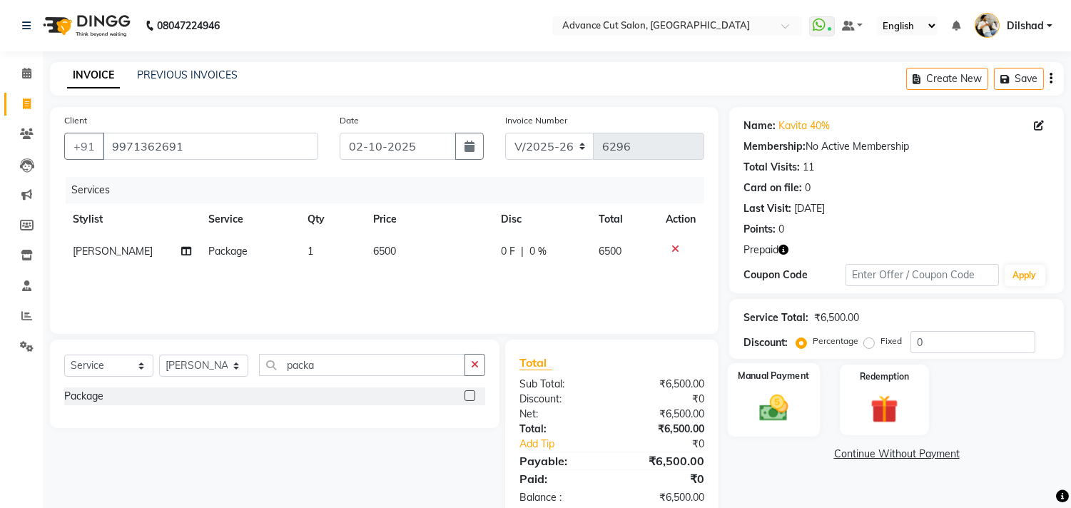
click at [803, 402] on div "Manual Payment" at bounding box center [774, 399] width 93 height 73
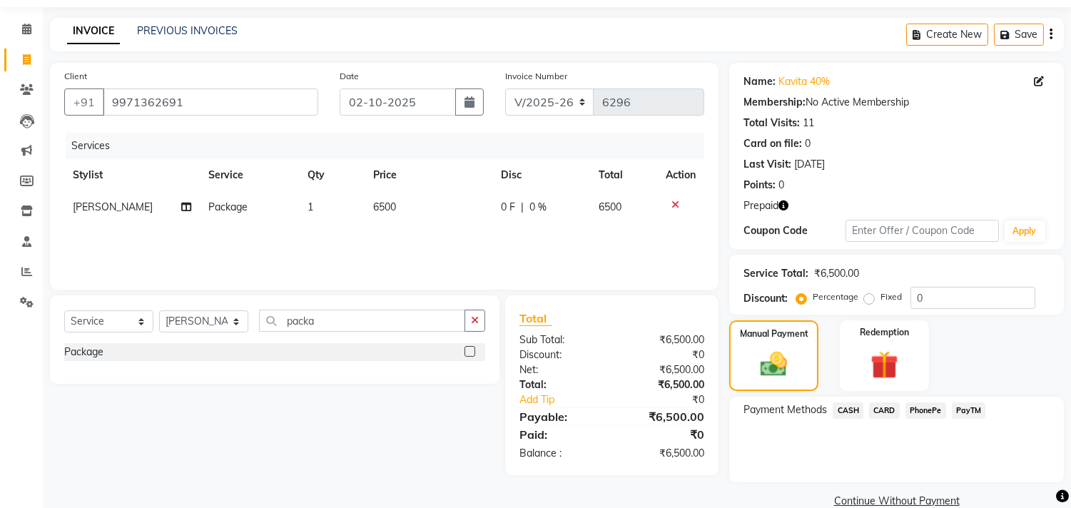
scroll to position [68, 0]
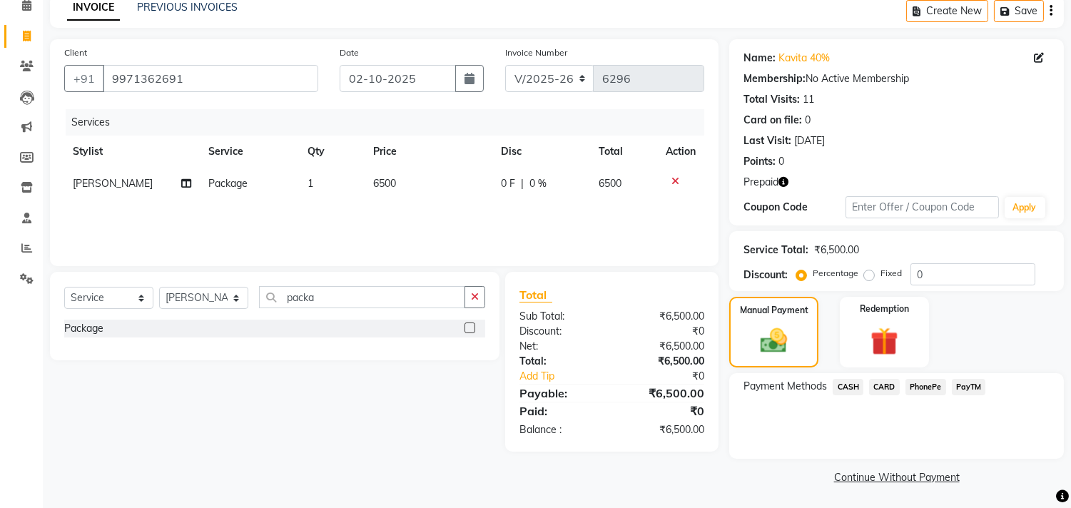
click at [849, 380] on span "CASH" at bounding box center [848, 387] width 31 height 16
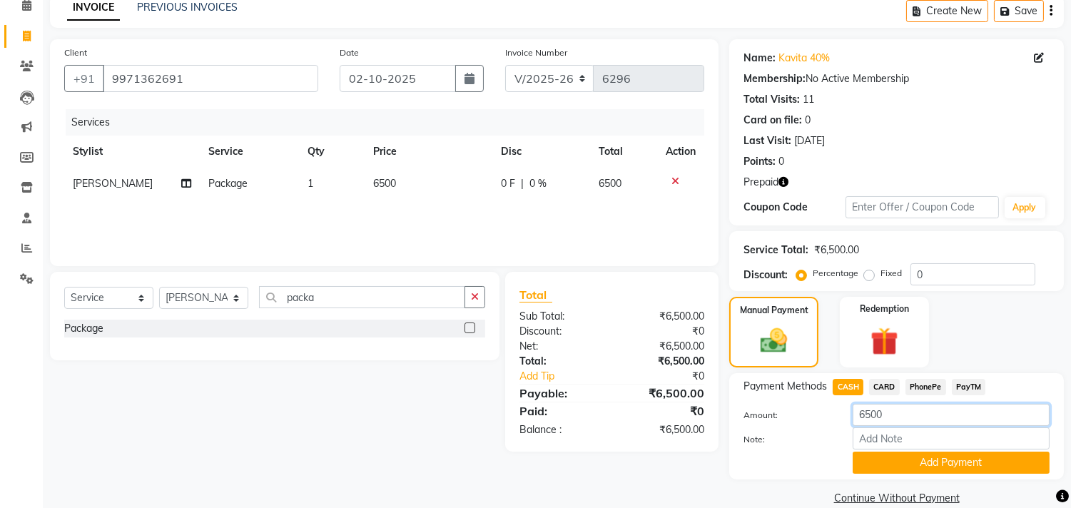
click at [865, 407] on input "6500" at bounding box center [951, 415] width 197 height 22
type input "4500"
click at [887, 455] on button "Add Payment" at bounding box center [951, 463] width 197 height 22
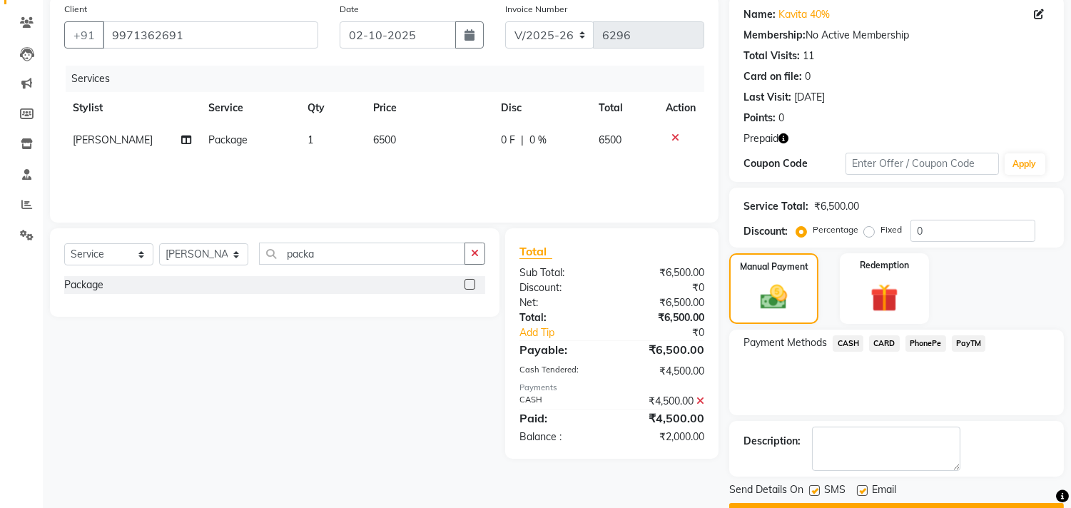
scroll to position [148, 0]
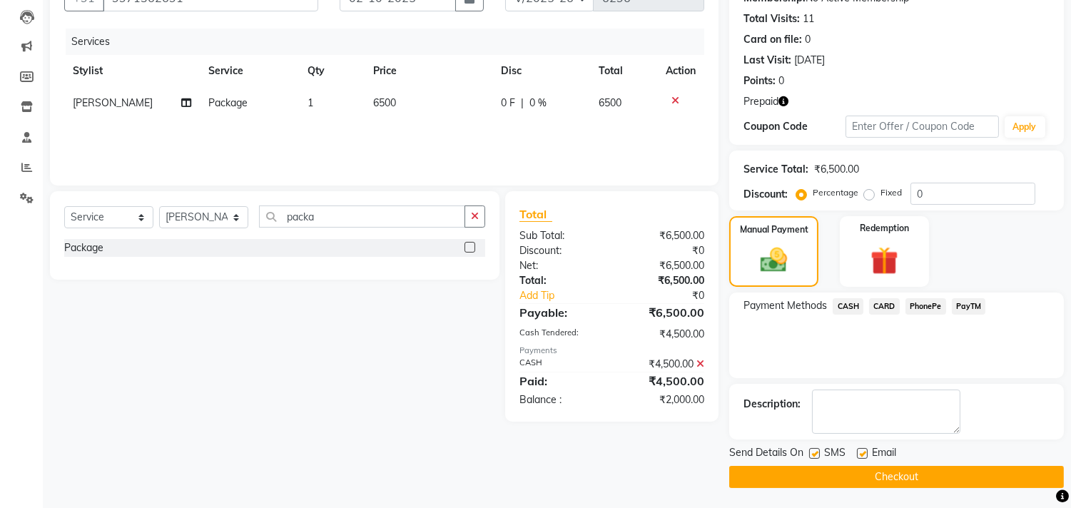
click at [873, 477] on button "Checkout" at bounding box center [896, 477] width 335 height 22
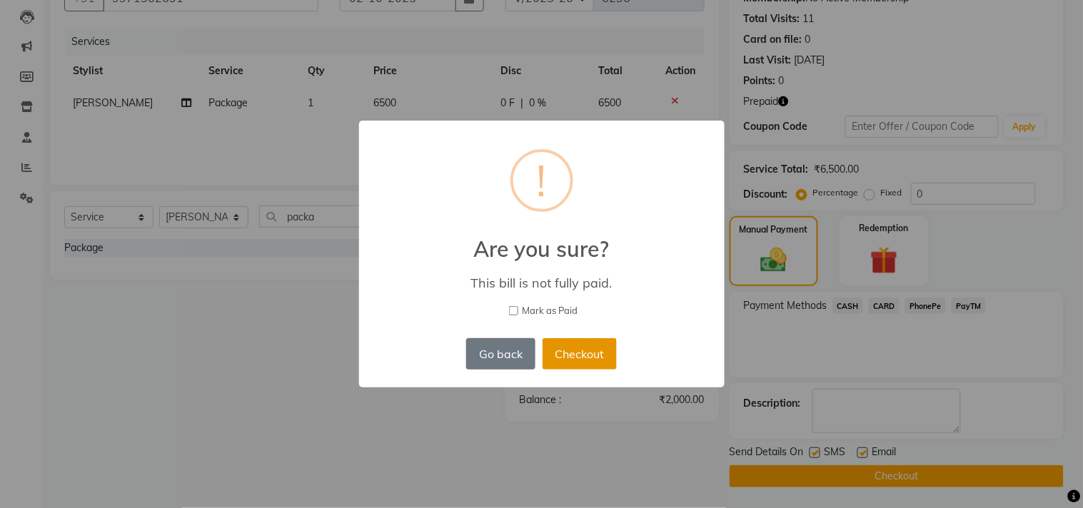
click at [562, 350] on button "Checkout" at bounding box center [579, 353] width 74 height 31
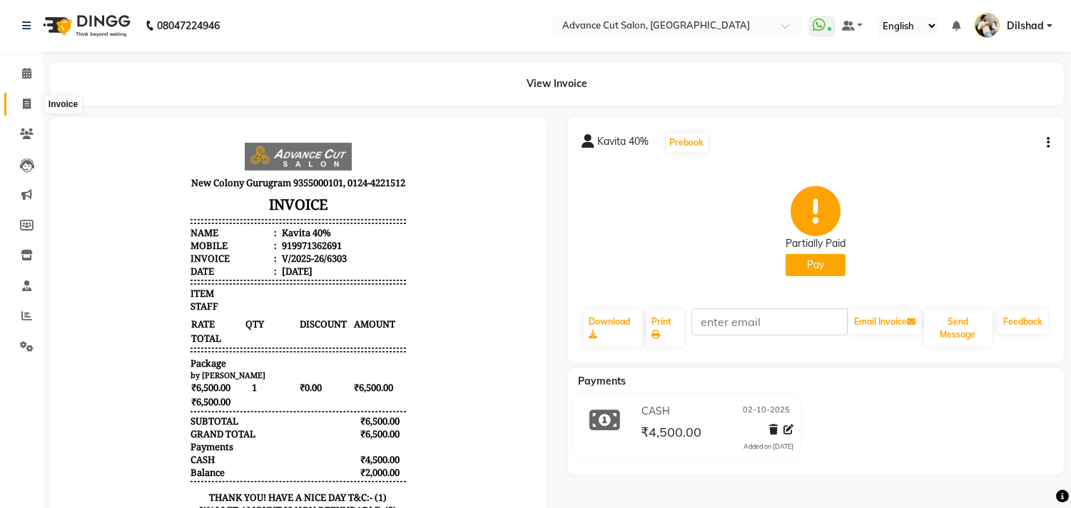
click at [23, 104] on icon at bounding box center [27, 103] width 8 height 11
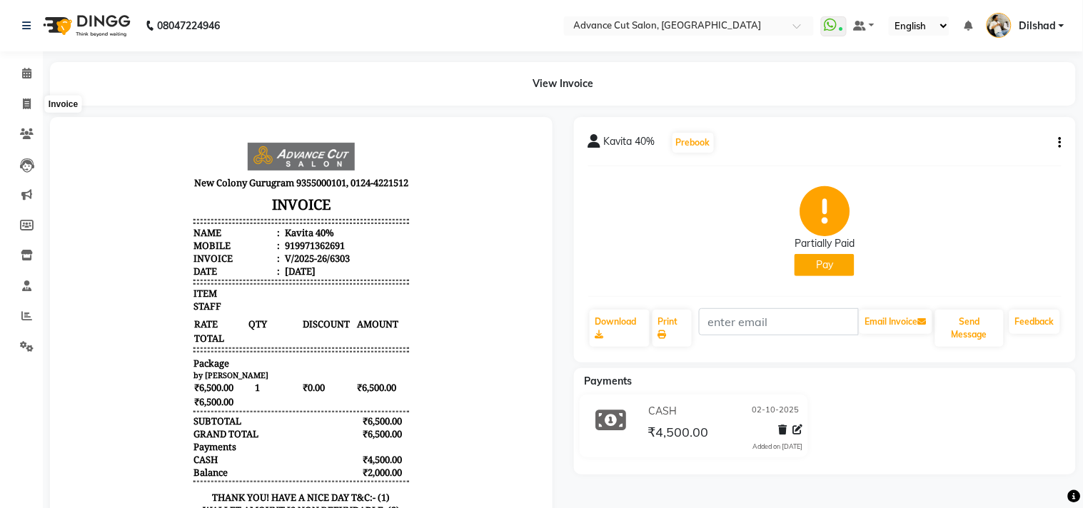
select select "service"
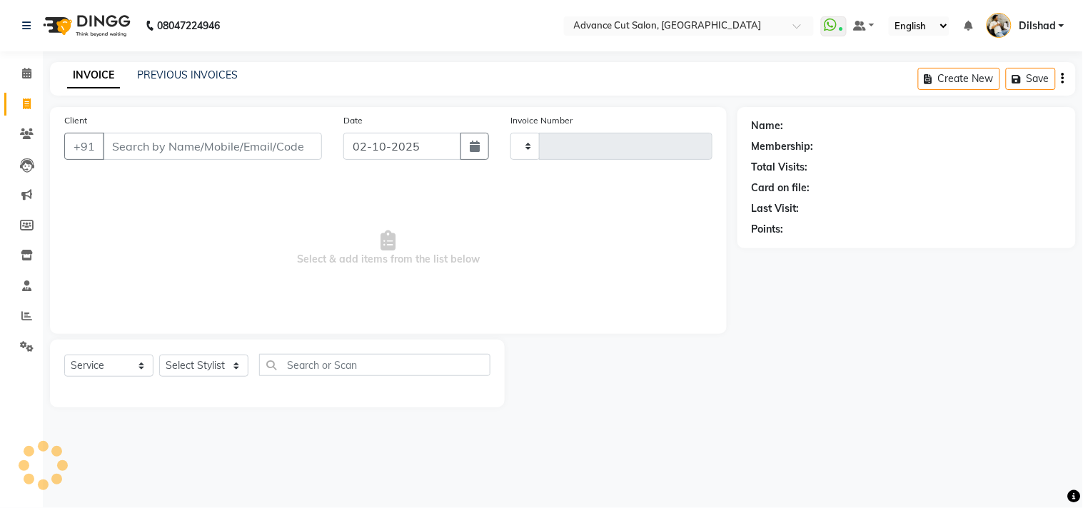
type input "6304"
select select "922"
select select "service"
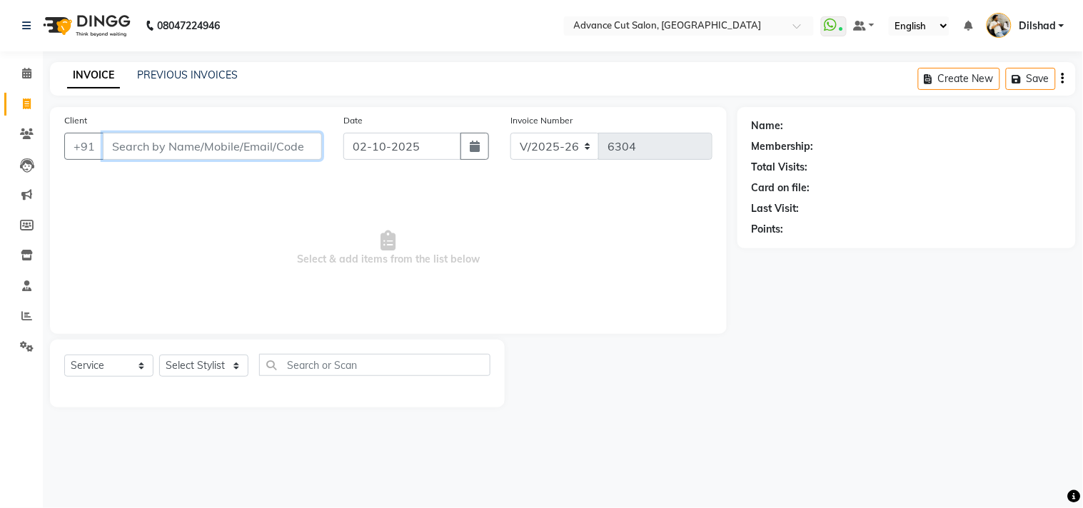
click at [198, 151] on input "Client" at bounding box center [212, 146] width 219 height 27
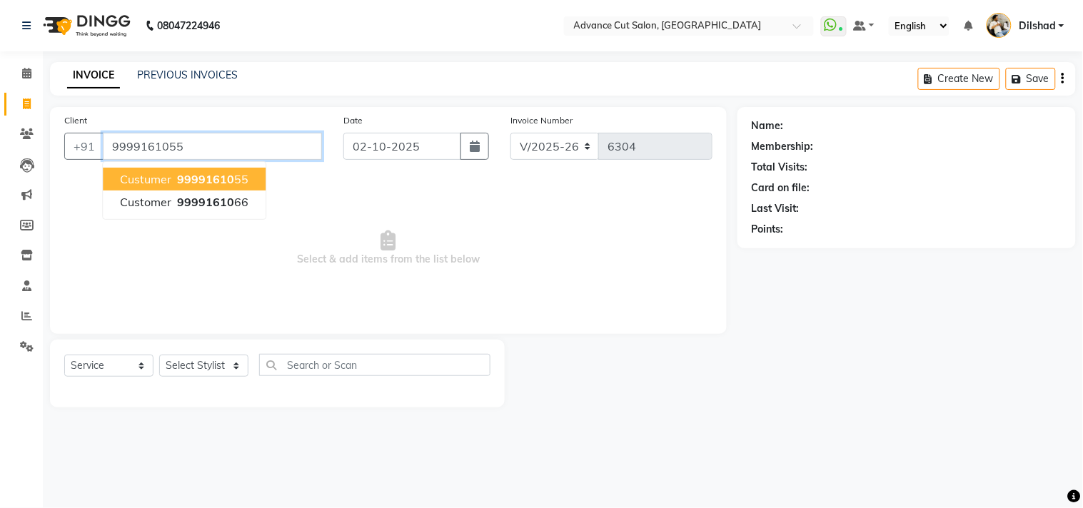
type input "9999161055"
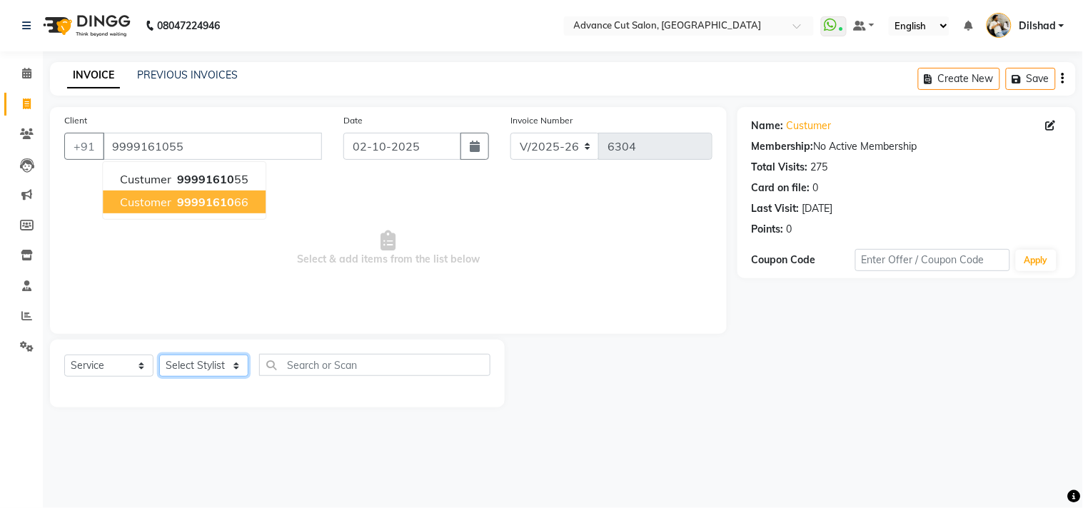
click at [211, 367] on select "Select Stylist [PERSON_NAME] [PERSON_NAME] [PERSON_NAME] [PERSON_NAME] [PERSON_…" at bounding box center [203, 366] width 89 height 22
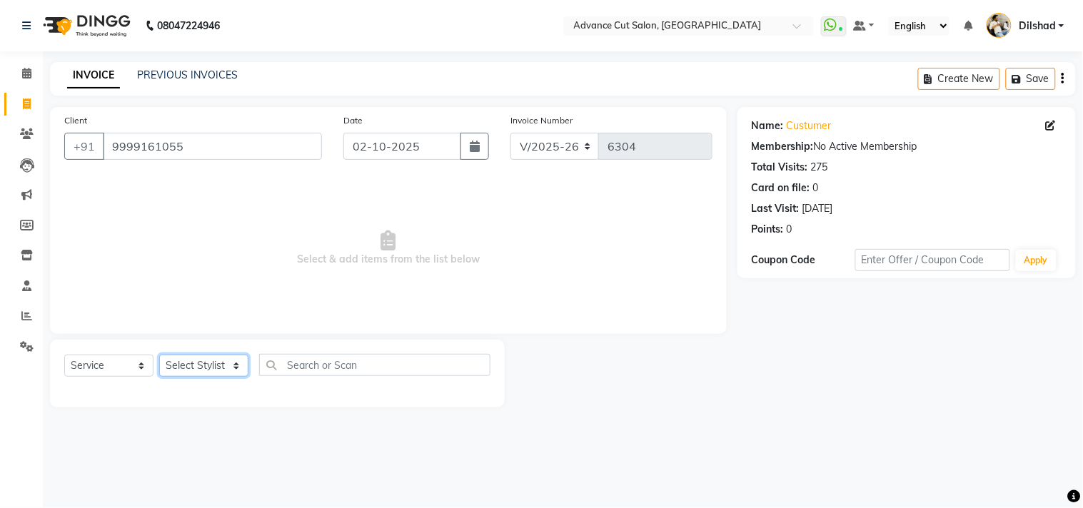
select select "35524"
click at [159, 355] on select "Select Stylist [PERSON_NAME] [PERSON_NAME] [PERSON_NAME] [PERSON_NAME] [PERSON_…" at bounding box center [203, 366] width 89 height 22
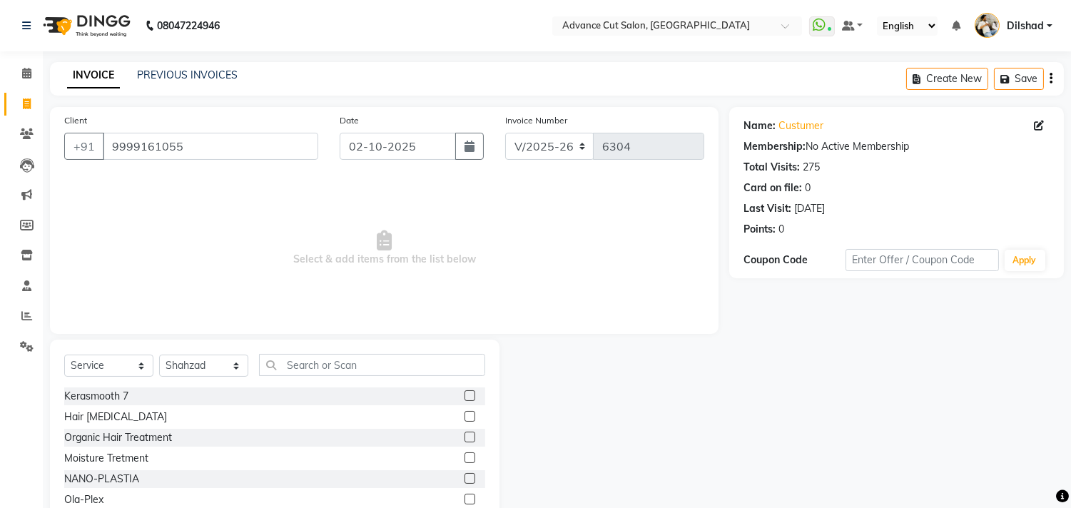
click at [313, 376] on div "Select Service Product Membership Package Voucher Prepaid Gift Card Select Styl…" at bounding box center [274, 371] width 421 height 34
click at [307, 370] on input "text" at bounding box center [372, 365] width 226 height 22
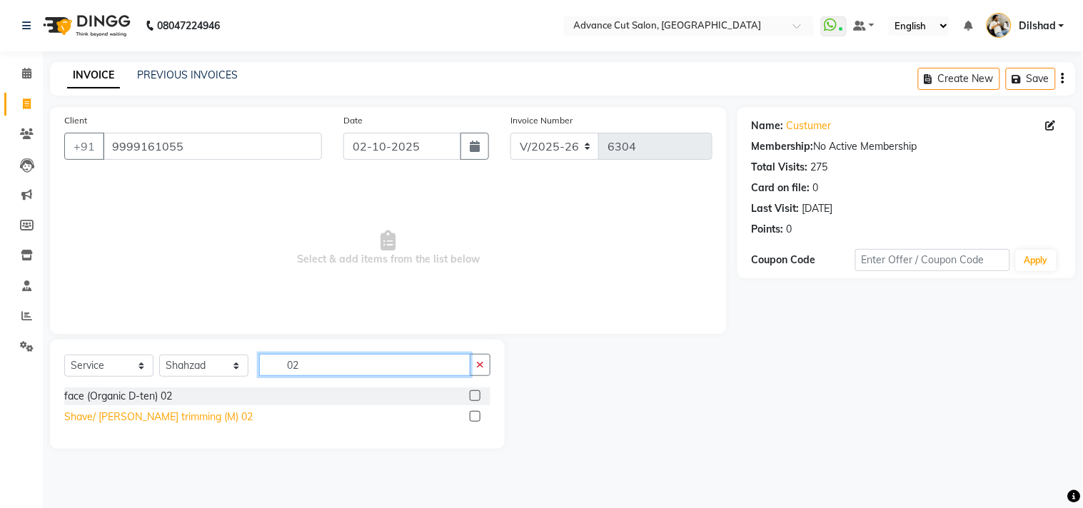
type input "02"
click at [116, 422] on div "Shave/ [PERSON_NAME] trimming (M) 02" at bounding box center [158, 417] width 188 height 15
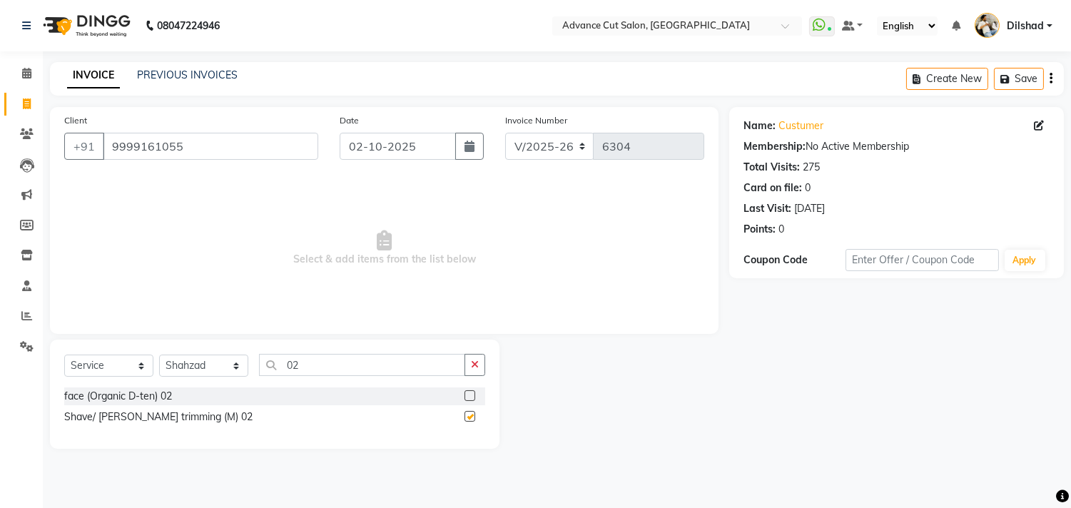
checkbox input "false"
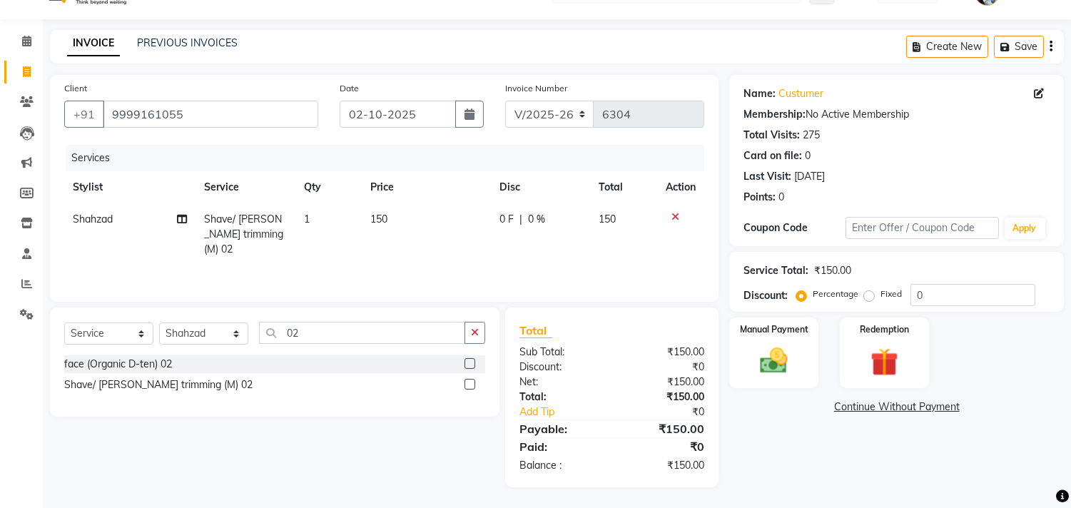
scroll to position [33, 0]
click at [802, 353] on div "Manual Payment" at bounding box center [774, 351] width 93 height 73
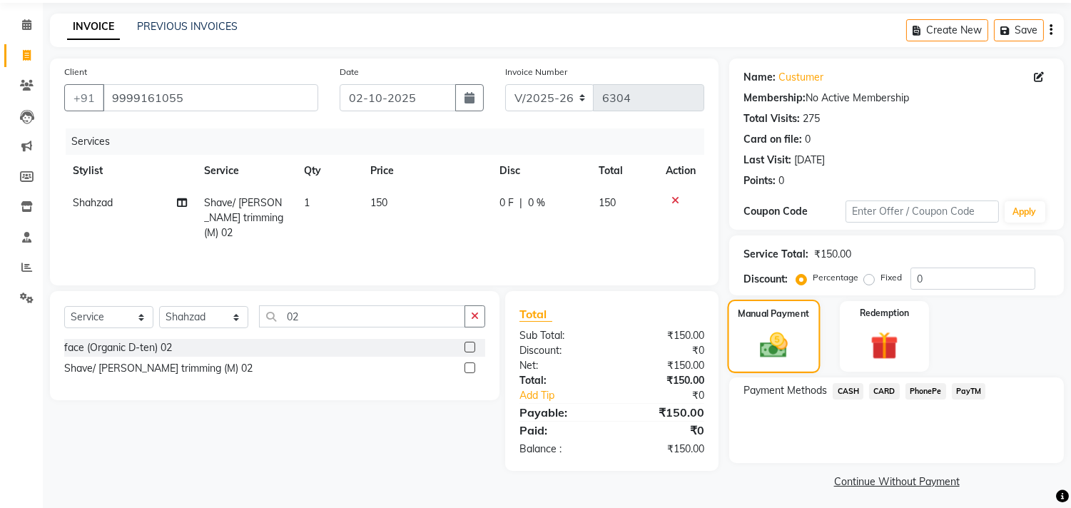
scroll to position [53, 0]
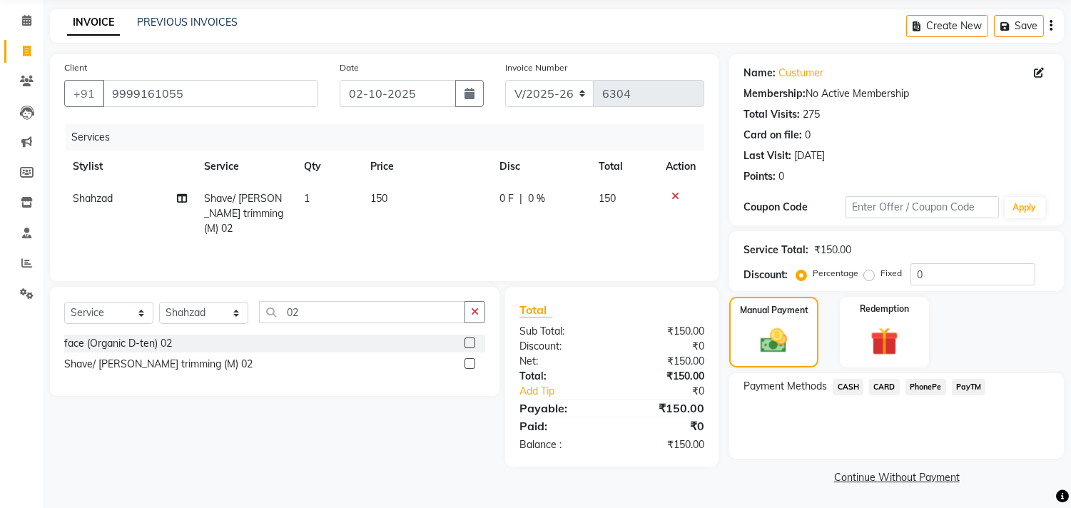
click at [847, 389] on span "CASH" at bounding box center [848, 387] width 31 height 16
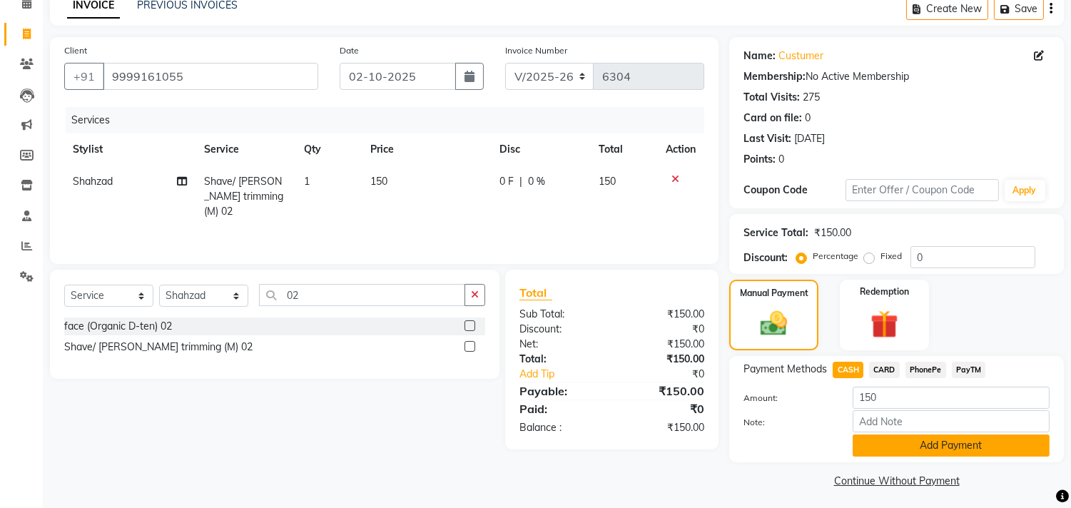
scroll to position [74, 0]
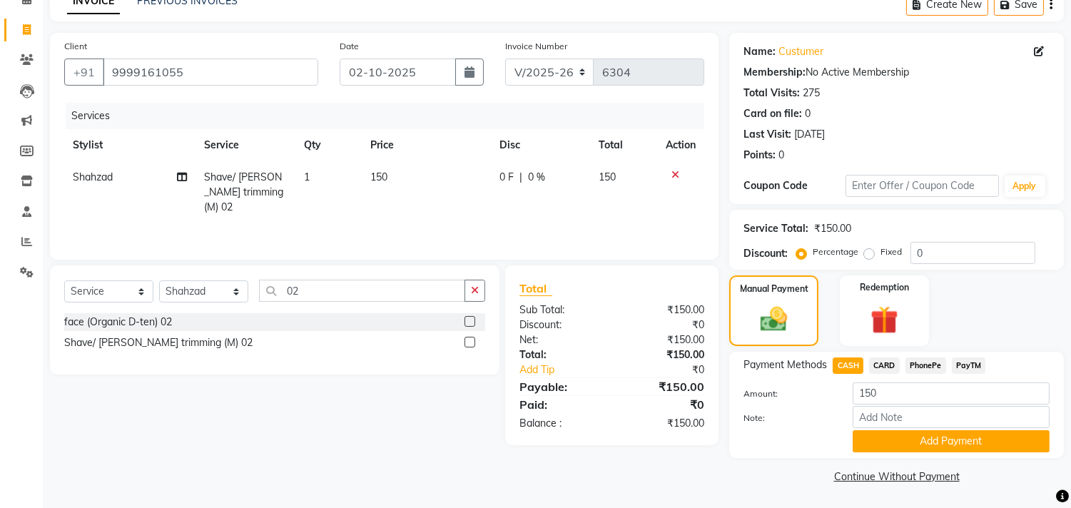
click at [895, 429] on div "Note:" at bounding box center [897, 418] width 328 height 24
click at [888, 436] on button "Add Payment" at bounding box center [951, 441] width 197 height 22
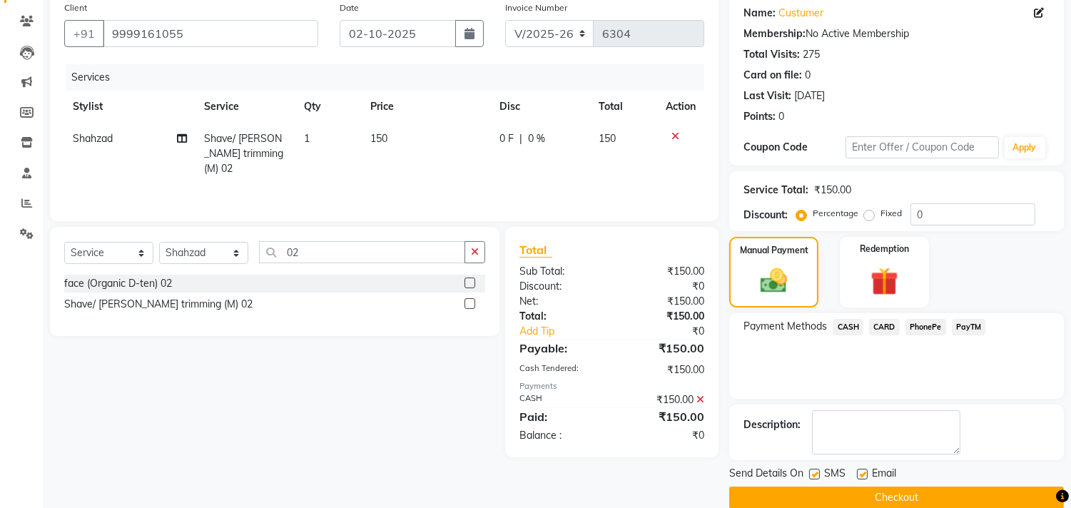
scroll to position [133, 0]
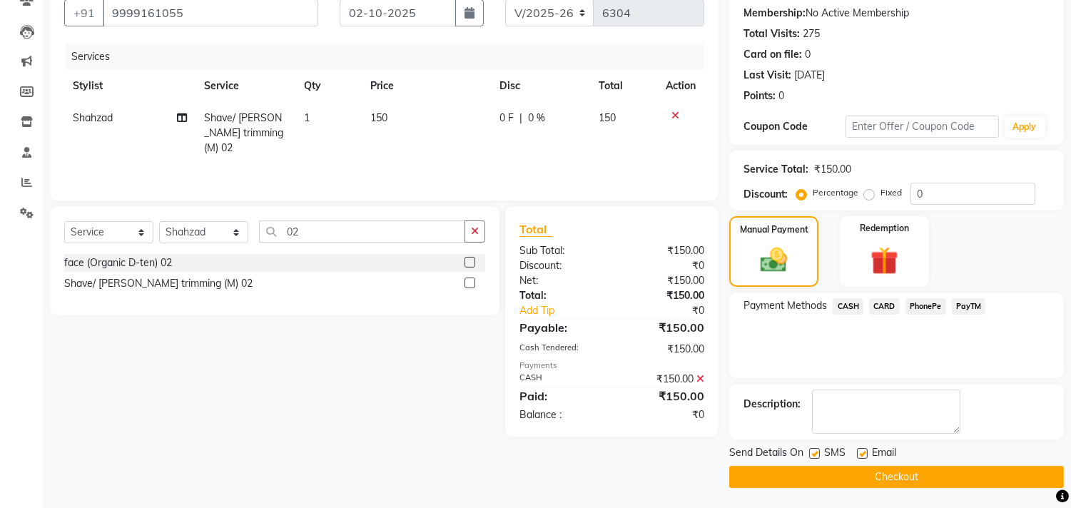
click at [818, 452] on label at bounding box center [814, 453] width 11 height 11
click at [818, 452] on input "checkbox" at bounding box center [813, 454] width 9 height 9
checkbox input "false"
click at [862, 448] on label at bounding box center [862, 453] width 11 height 11
click at [862, 450] on input "checkbox" at bounding box center [861, 454] width 9 height 9
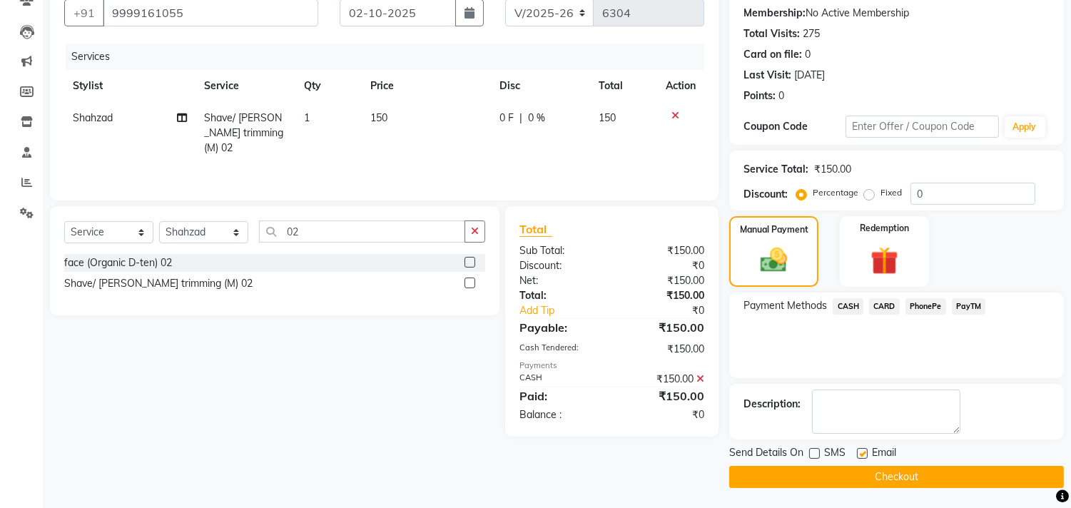
checkbox input "false"
click at [866, 473] on button "Checkout" at bounding box center [896, 477] width 335 height 22
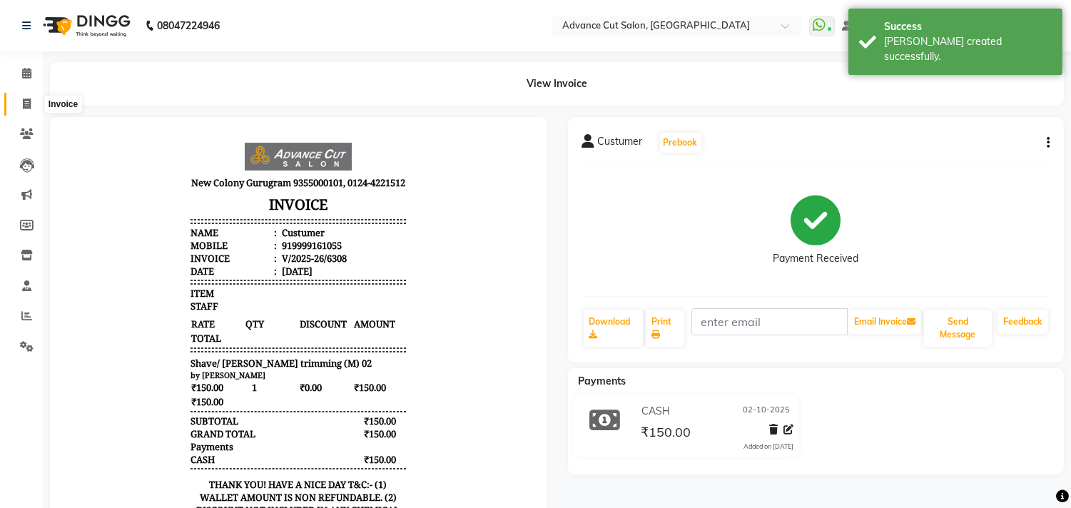
click at [23, 103] on icon at bounding box center [27, 103] width 8 height 11
select select "service"
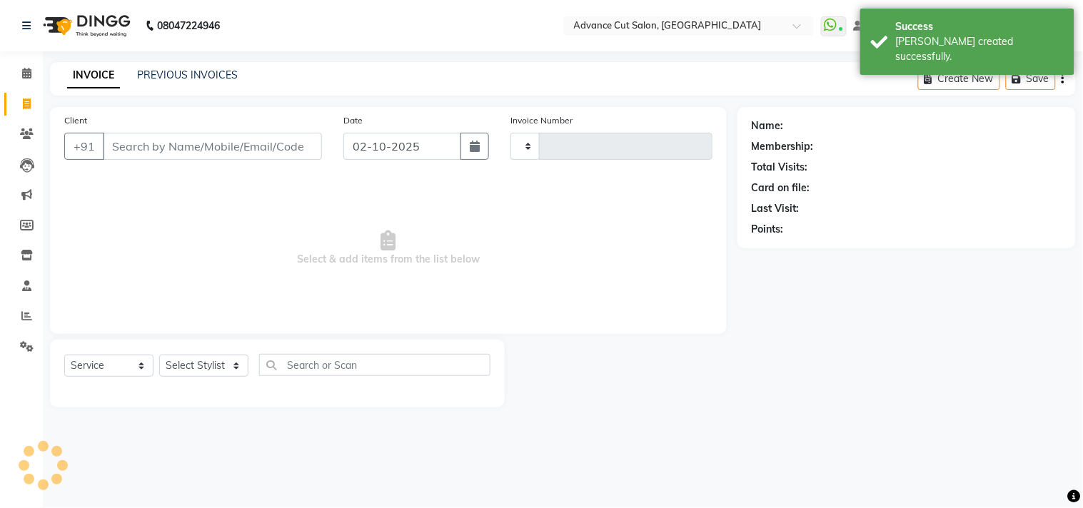
type input "6309"
select select "922"
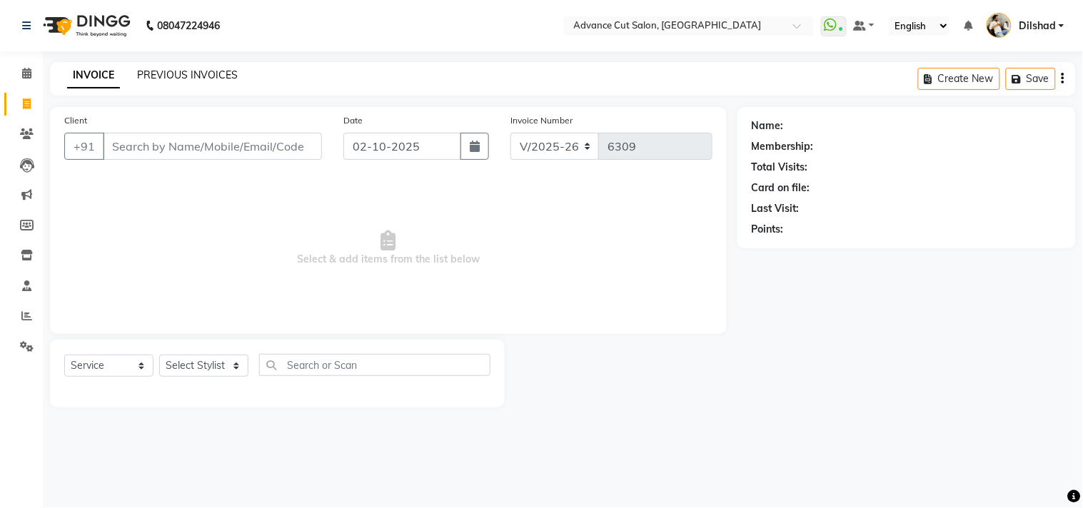
click at [206, 74] on link "PREVIOUS INVOICES" at bounding box center [187, 75] width 101 height 13
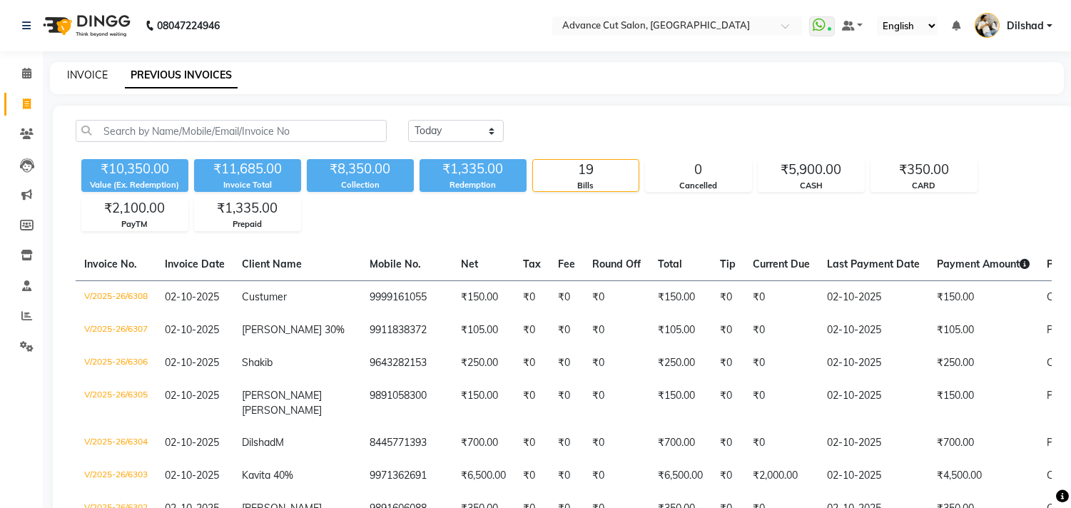
click at [86, 76] on link "INVOICE" at bounding box center [87, 75] width 41 height 13
select select "service"
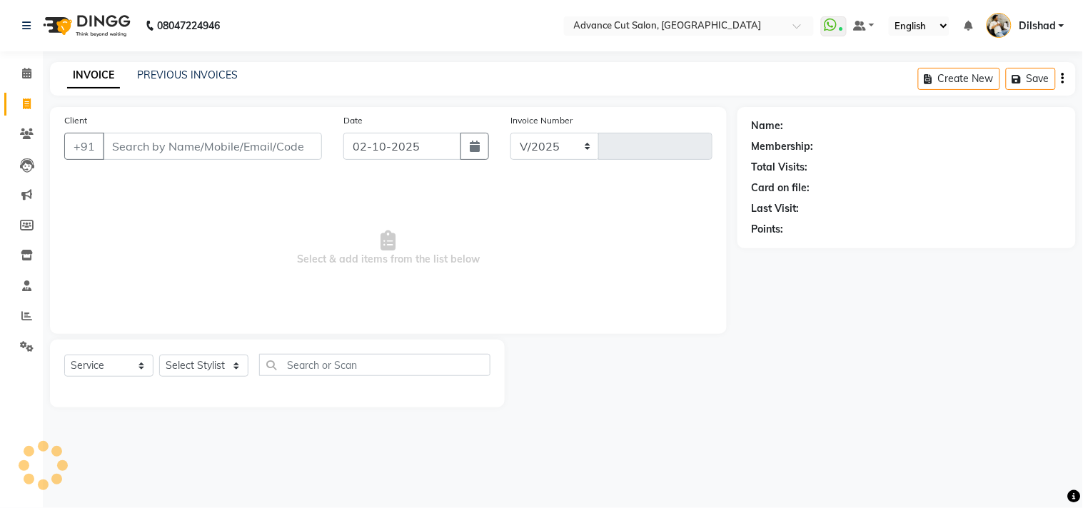
select select "922"
type input "6309"
click at [12, 138] on link "Clients" at bounding box center [21, 135] width 34 height 24
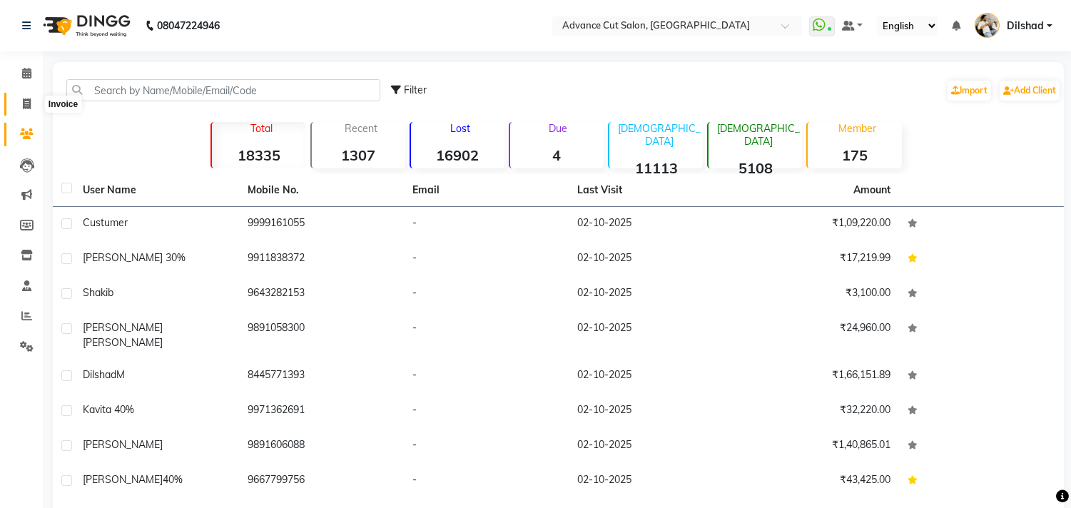
click at [31, 97] on span at bounding box center [26, 104] width 25 height 16
select select "service"
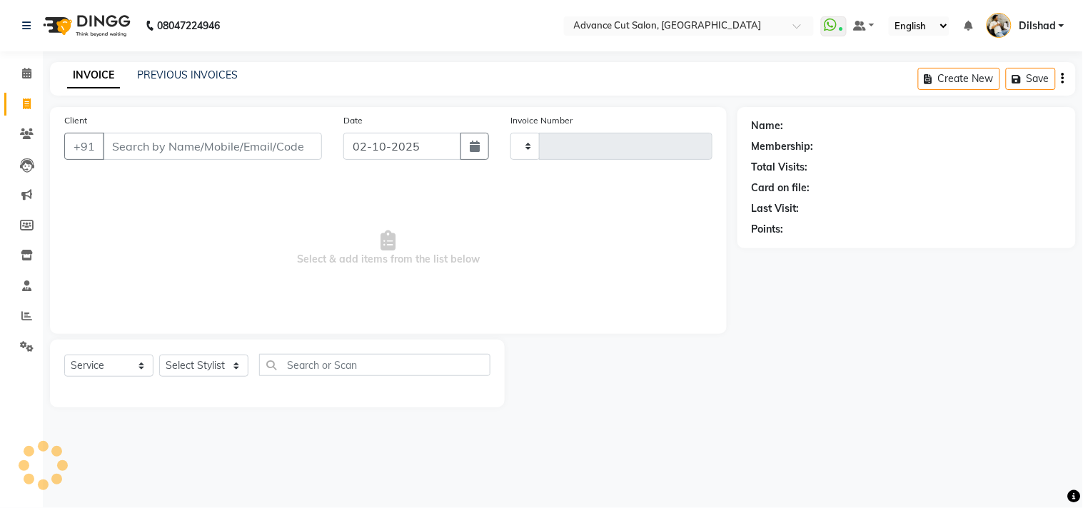
type input "6309"
select select "922"
click at [146, 146] on input "Client" at bounding box center [212, 146] width 219 height 27
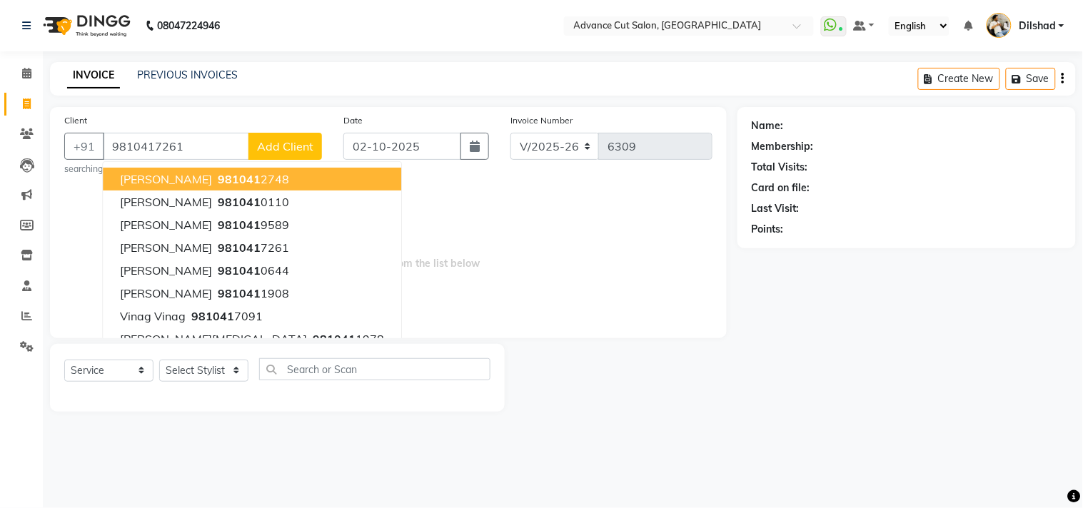
type input "9810417261"
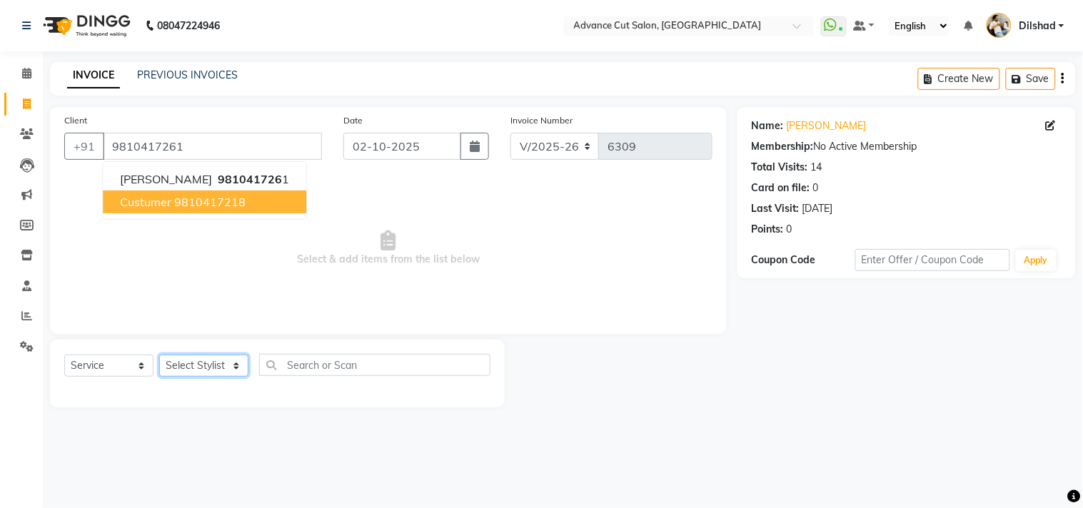
click at [222, 366] on select "Select Stylist [PERSON_NAME] [PERSON_NAME] [PERSON_NAME] [PERSON_NAME] [PERSON_…" at bounding box center [203, 366] width 89 height 22
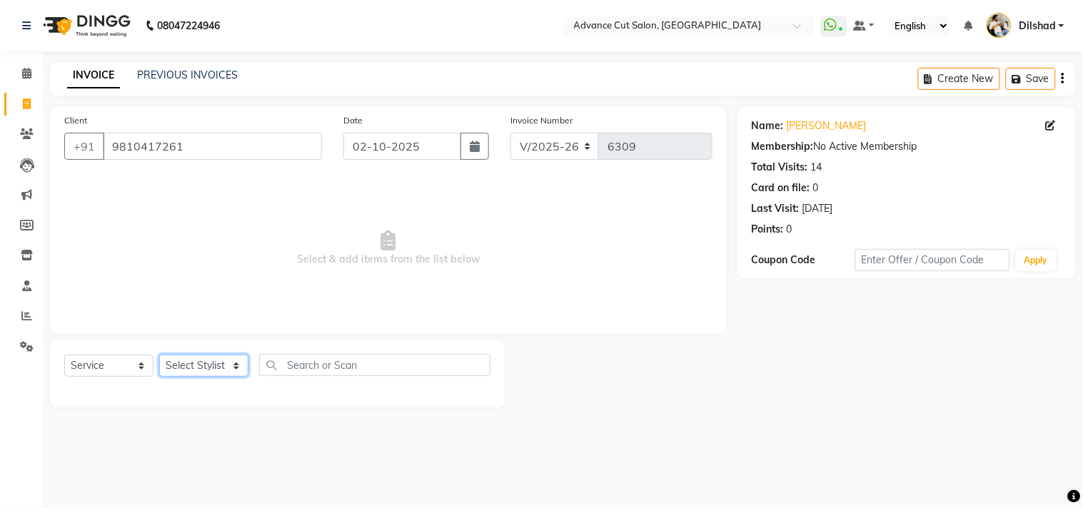
select select "83452"
click at [159, 355] on select "Select Stylist [PERSON_NAME] [PERSON_NAME] [PERSON_NAME] [PERSON_NAME] [PERSON_…" at bounding box center [203, 366] width 89 height 22
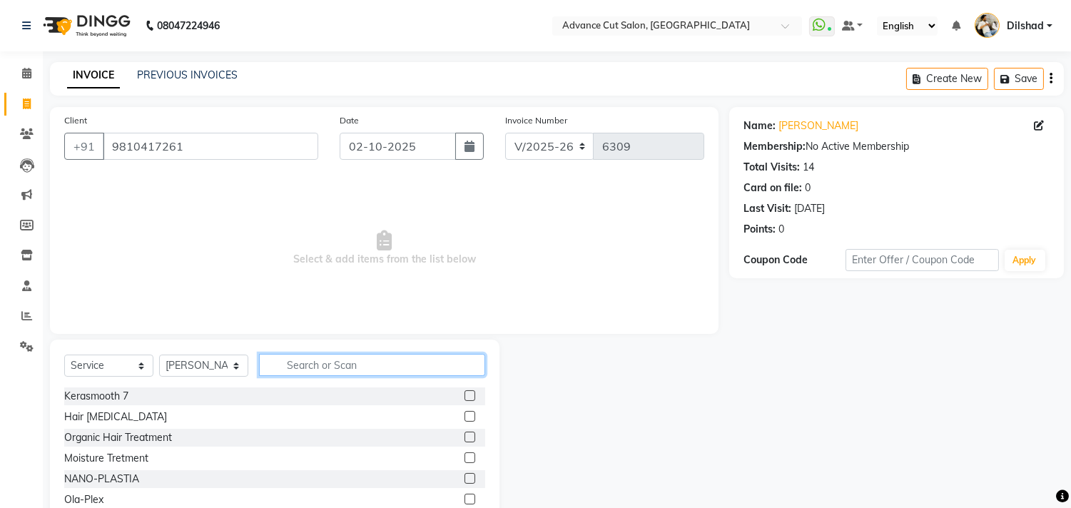
click at [305, 368] on input "text" at bounding box center [372, 365] width 226 height 22
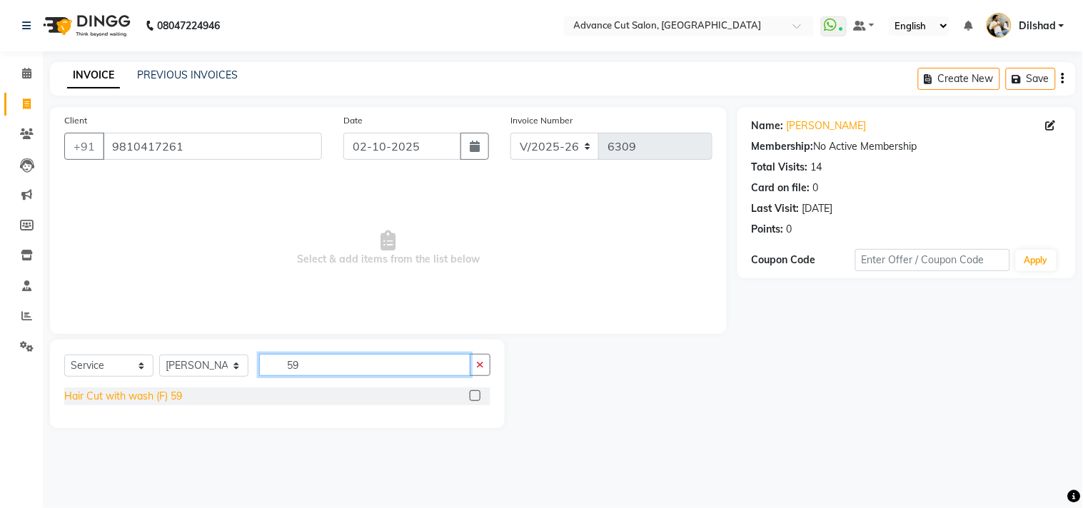
type input "59"
click at [154, 389] on div "Hair Cut with wash (F) 59" at bounding box center [123, 396] width 118 height 15
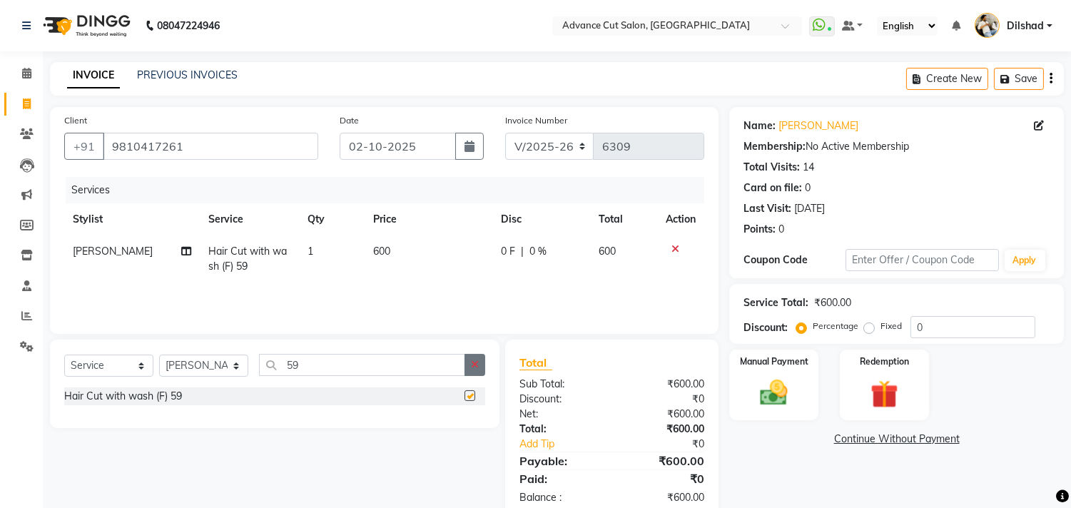
checkbox input "false"
click at [764, 377] on img at bounding box center [774, 394] width 47 height 34
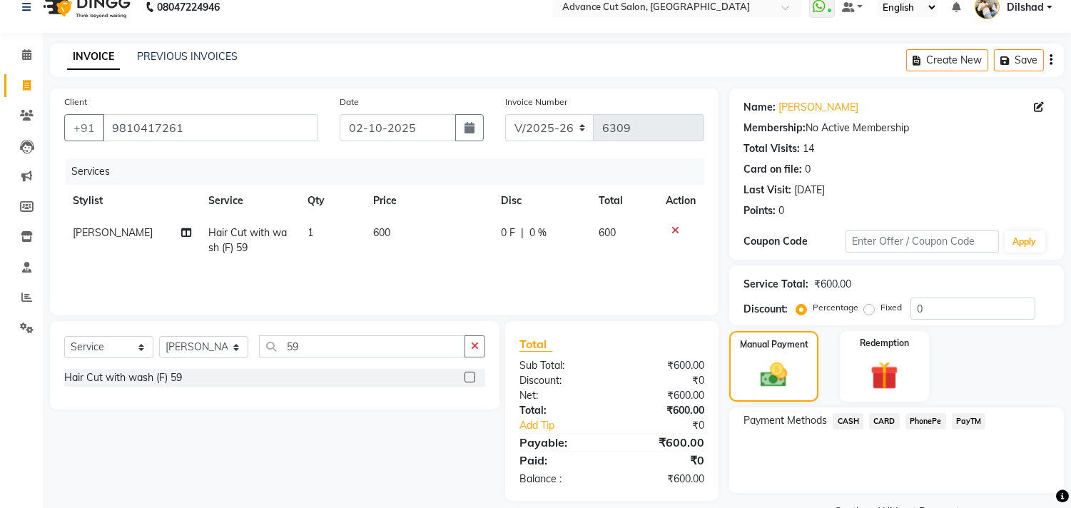
scroll to position [53, 0]
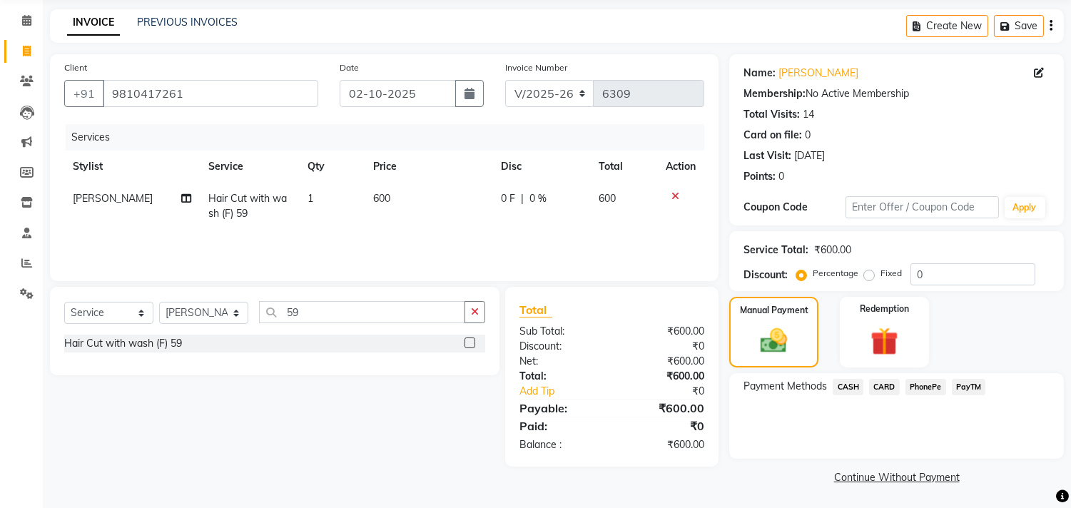
click at [975, 373] on div "Payment Methods CASH CARD PhonePe PayTM" at bounding box center [896, 416] width 335 height 86
click at [975, 379] on span "PayTM" at bounding box center [969, 387] width 34 height 16
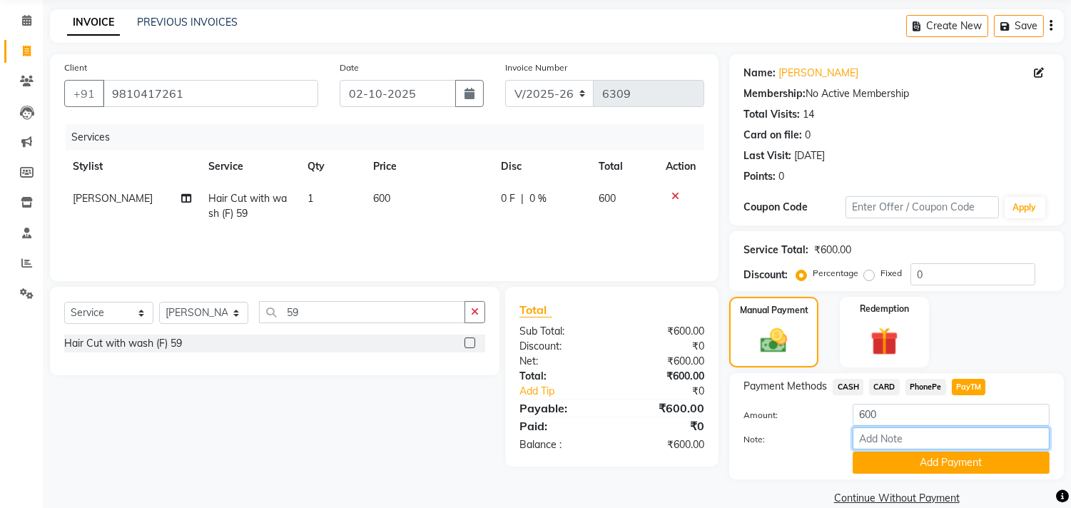
click at [974, 447] on input "Note:" at bounding box center [951, 438] width 197 height 22
click at [905, 467] on button "Add Payment" at bounding box center [951, 463] width 197 height 22
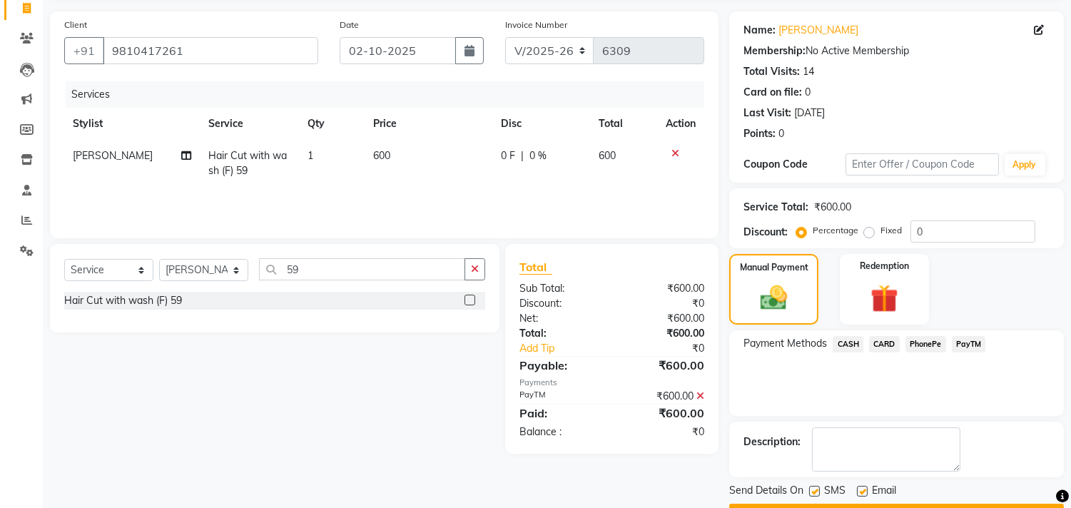
scroll to position [133, 0]
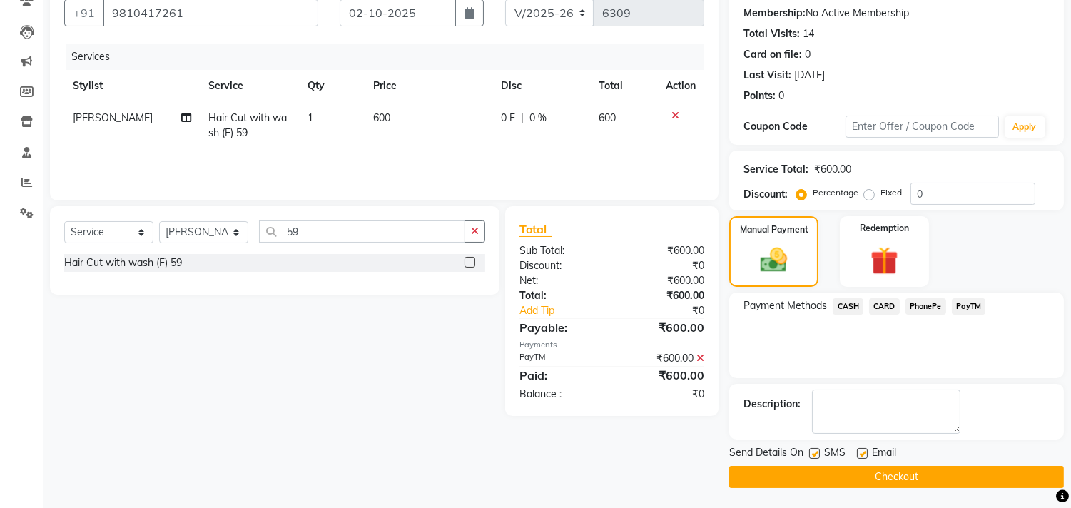
click at [916, 467] on button "Checkout" at bounding box center [896, 477] width 335 height 22
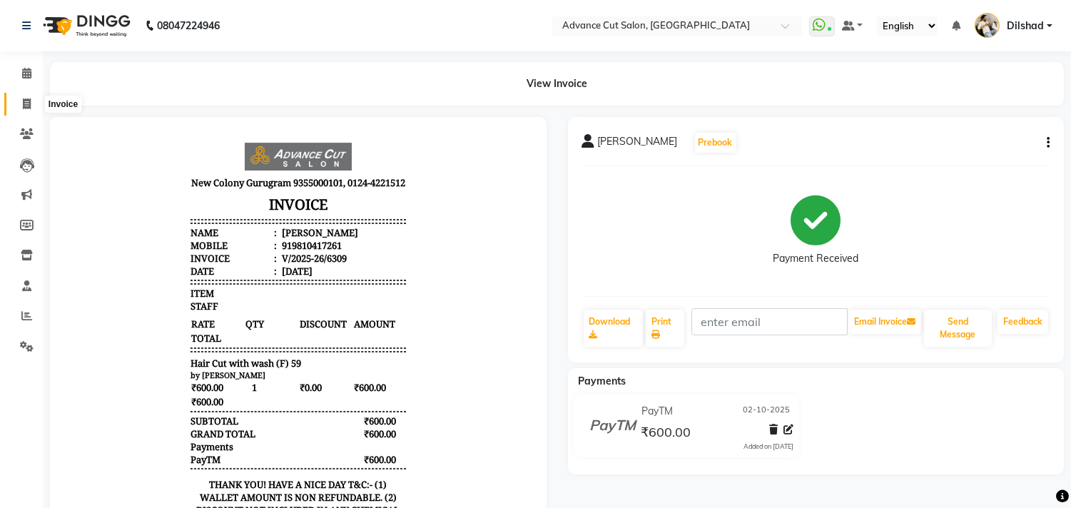
click at [30, 104] on icon at bounding box center [27, 103] width 8 height 11
select select "service"
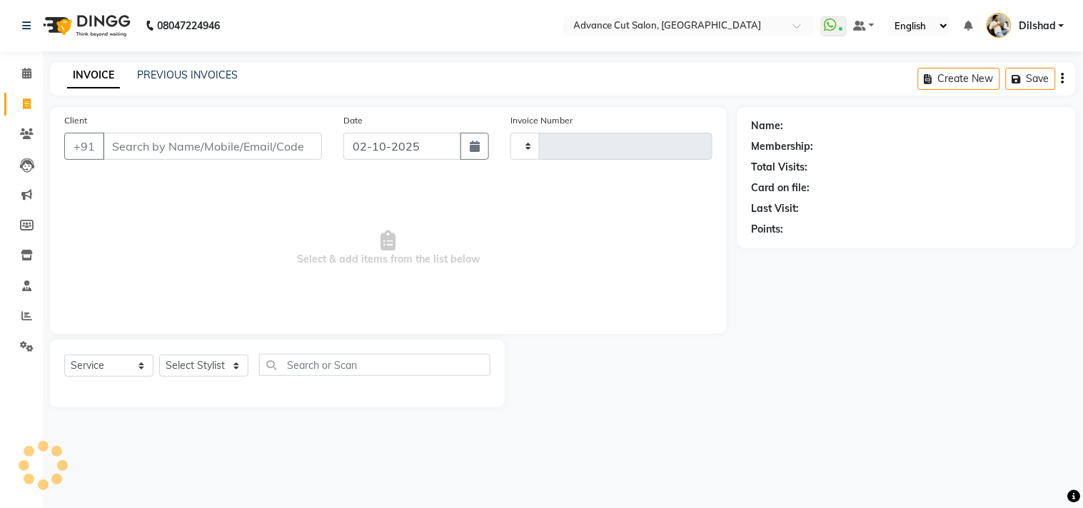
click at [113, 147] on input "Client" at bounding box center [212, 146] width 219 height 27
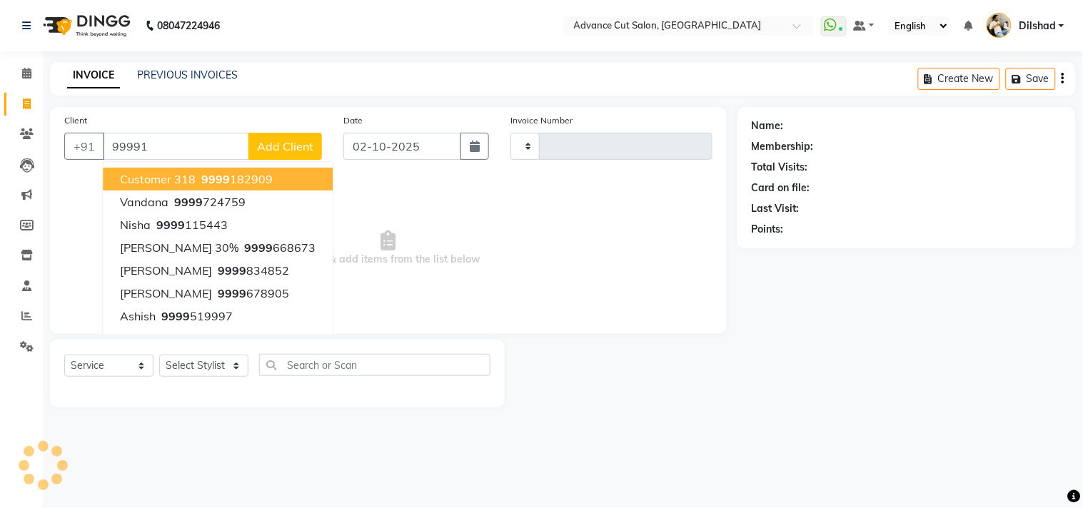
type input "999914"
select select "922"
type input "6310"
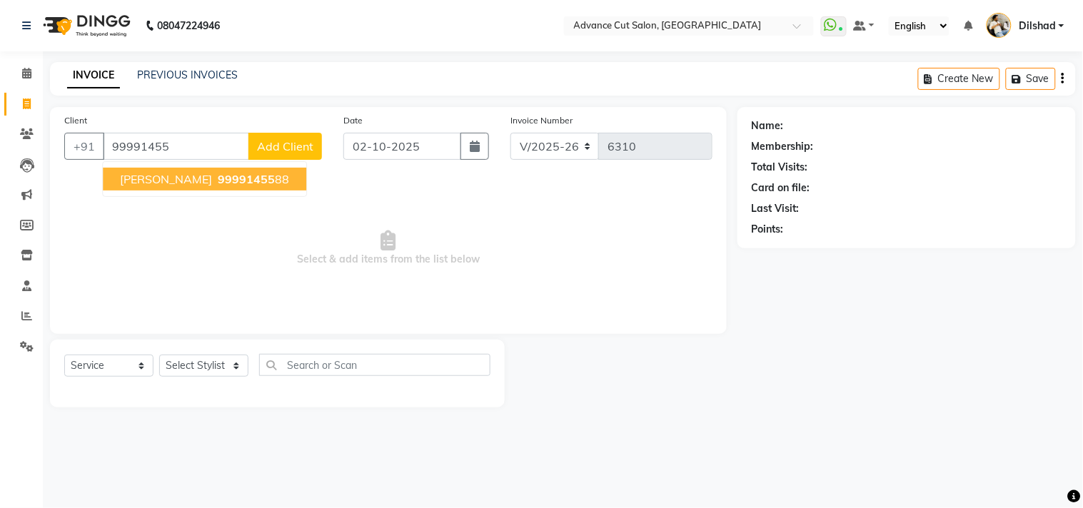
click at [146, 176] on span "Rishabh" at bounding box center [166, 179] width 92 height 14
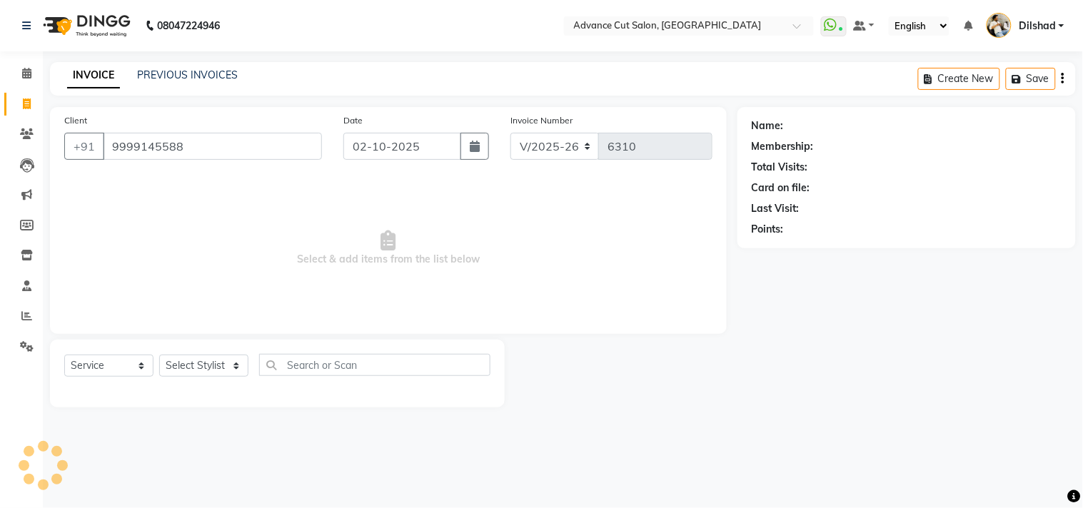
type input "9999145588"
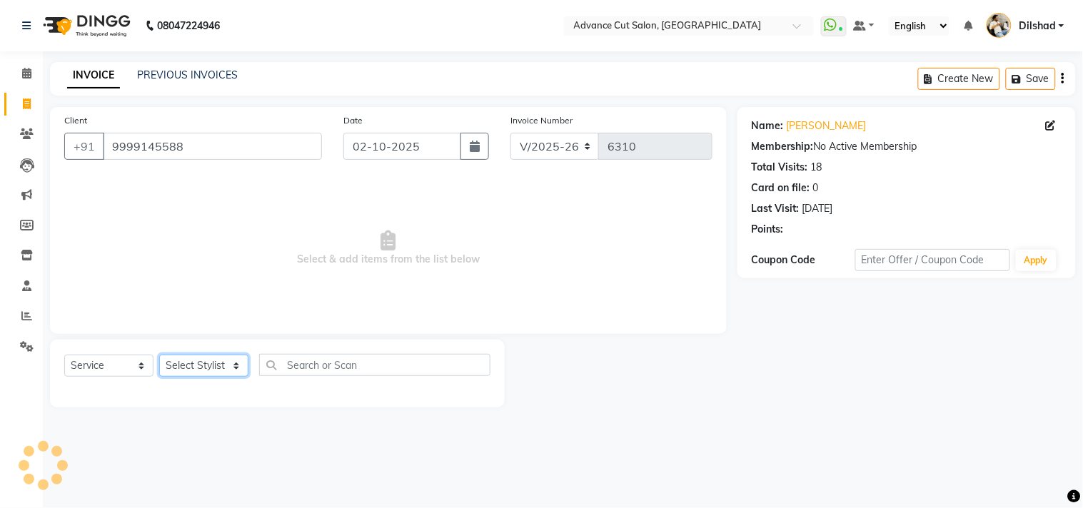
click at [179, 360] on select "Select Stylist Abrar Alam Dilshad Lallan Meenu Nafeesh Ahmad Naved O.P. Sharma …" at bounding box center [203, 366] width 89 height 22
select select "15343"
click at [159, 355] on select "Select Stylist Abrar Alam Dilshad Lallan Meenu Nafeesh Ahmad Naved O.P. Sharma …" at bounding box center [203, 366] width 89 height 22
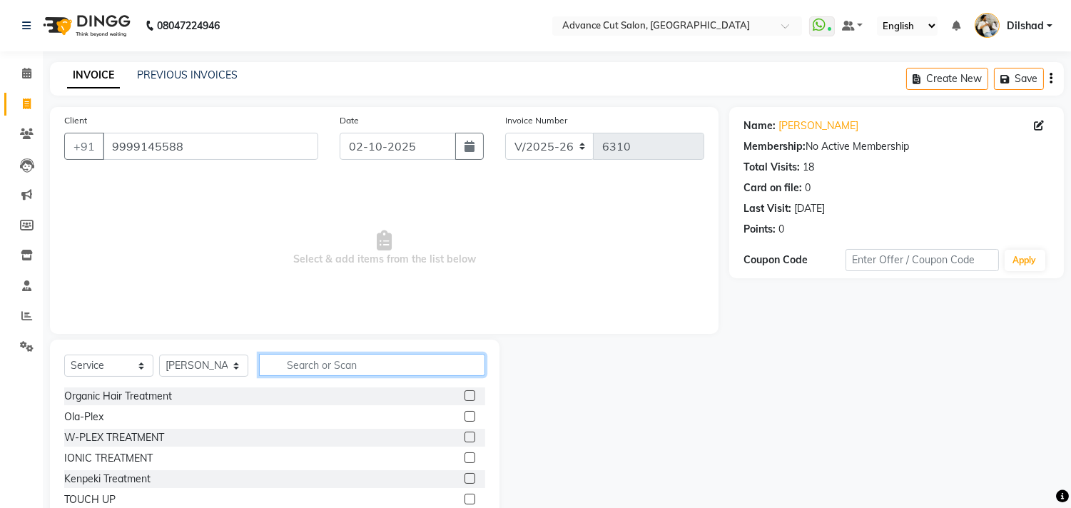
click at [280, 363] on input "text" at bounding box center [372, 365] width 226 height 22
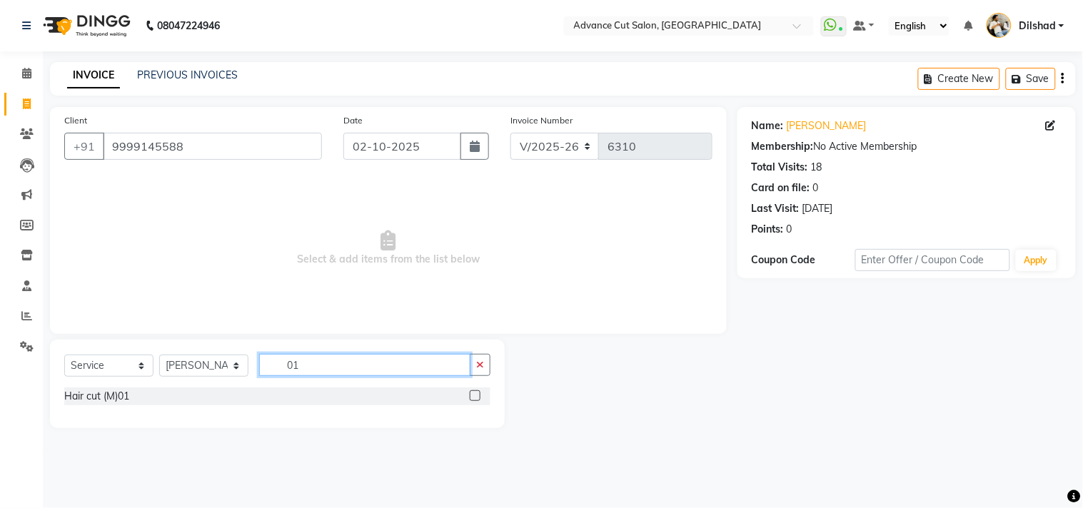
type input "01"
click at [175, 380] on div "Select Service Product Membership Package Voucher Prepaid Gift Card Select Styl…" at bounding box center [277, 371] width 426 height 34
click at [110, 394] on div "Hair cut (M)01" at bounding box center [96, 396] width 65 height 15
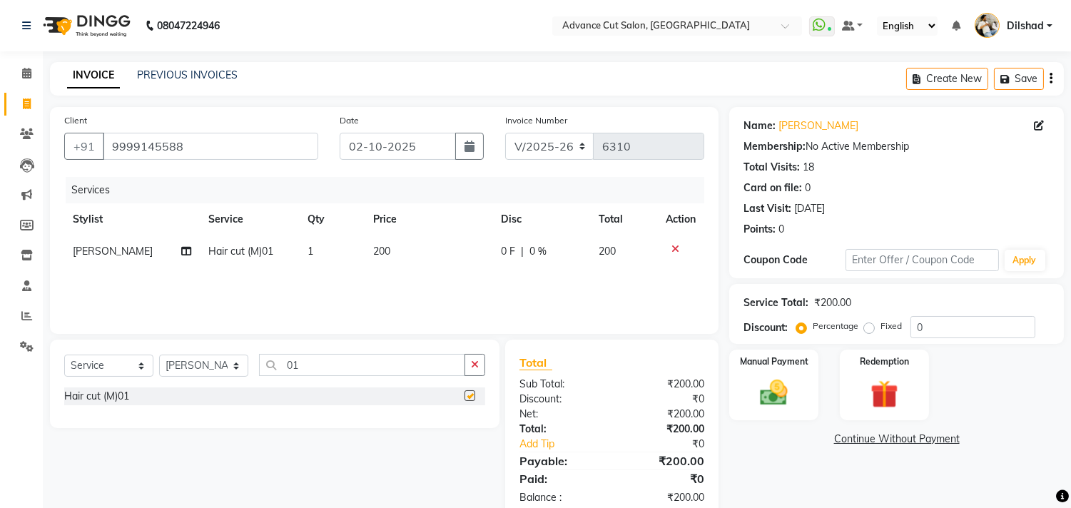
checkbox input "false"
click at [319, 361] on input "01" at bounding box center [362, 365] width 206 height 22
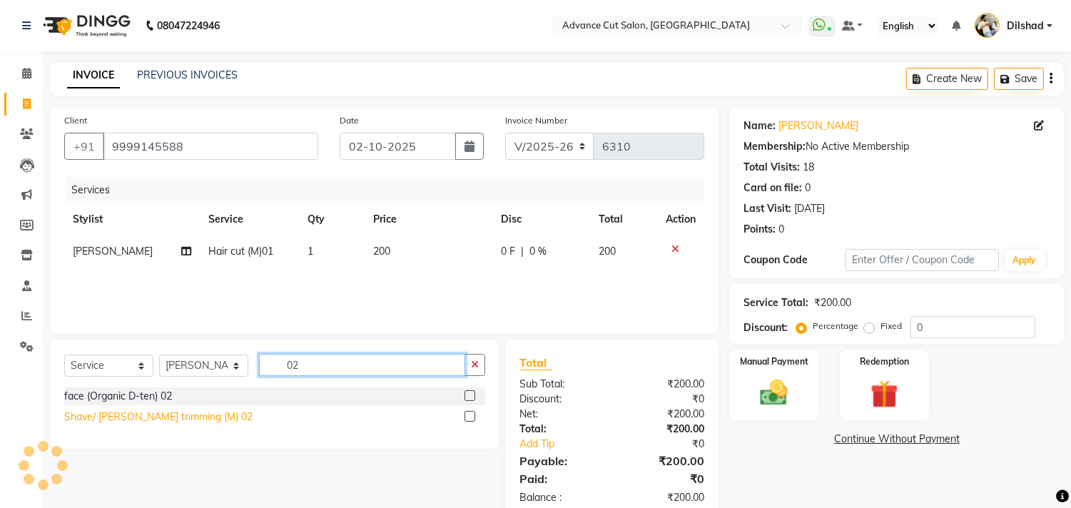
type input "02"
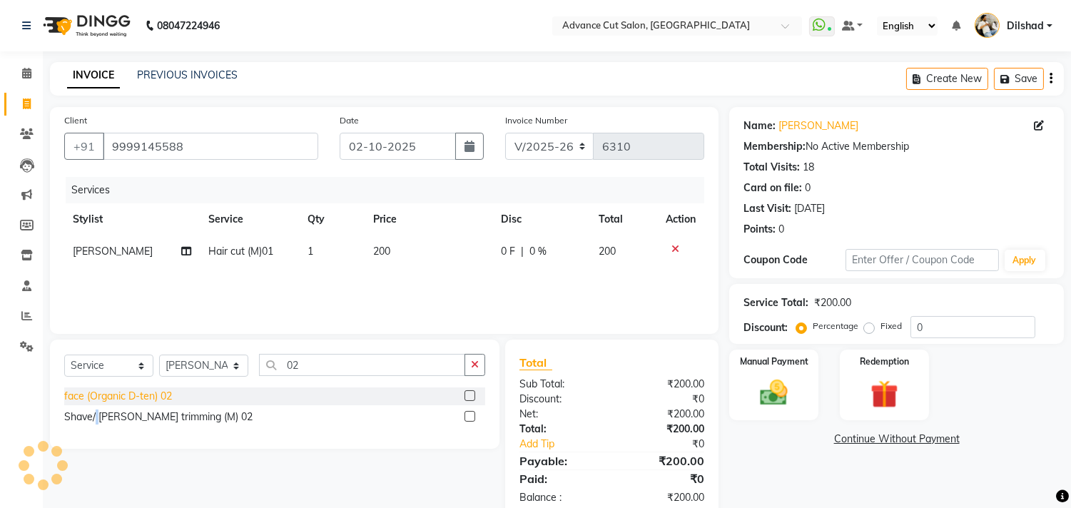
click at [97, 410] on div "Shave/ Beard trimming (M) 02" at bounding box center [158, 417] width 188 height 15
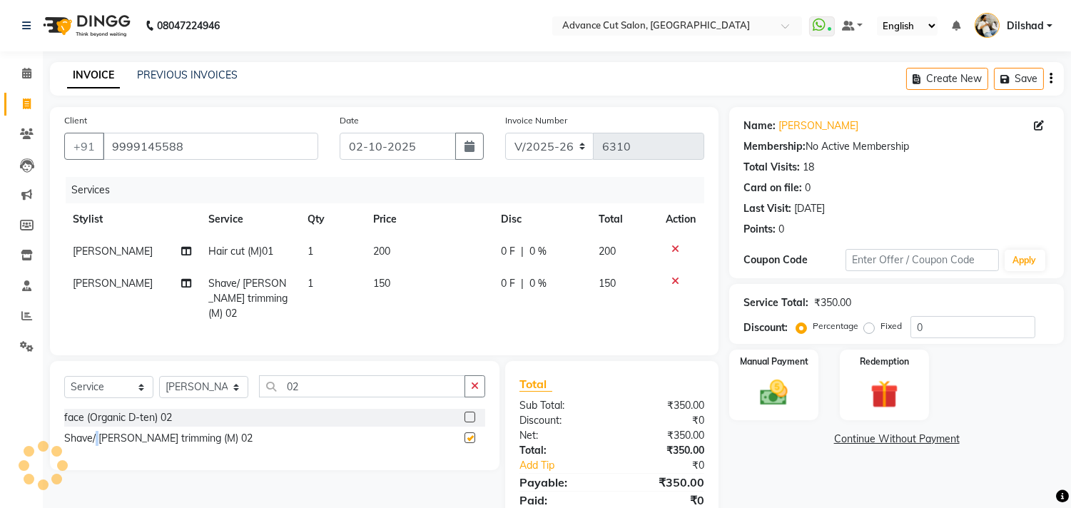
checkbox input "false"
click at [765, 382] on img at bounding box center [774, 394] width 47 height 34
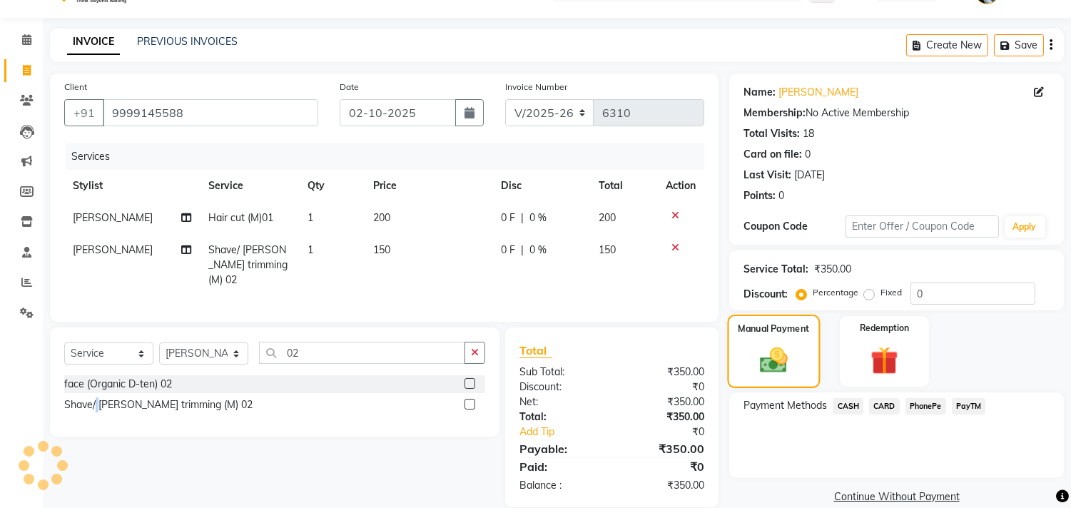
scroll to position [53, 0]
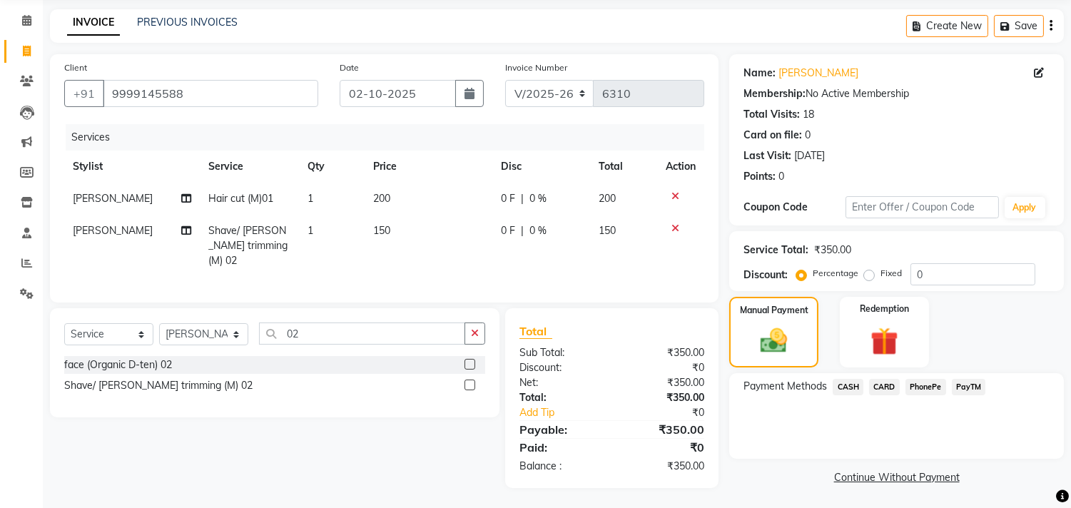
click at [961, 382] on span "PayTM" at bounding box center [969, 387] width 34 height 16
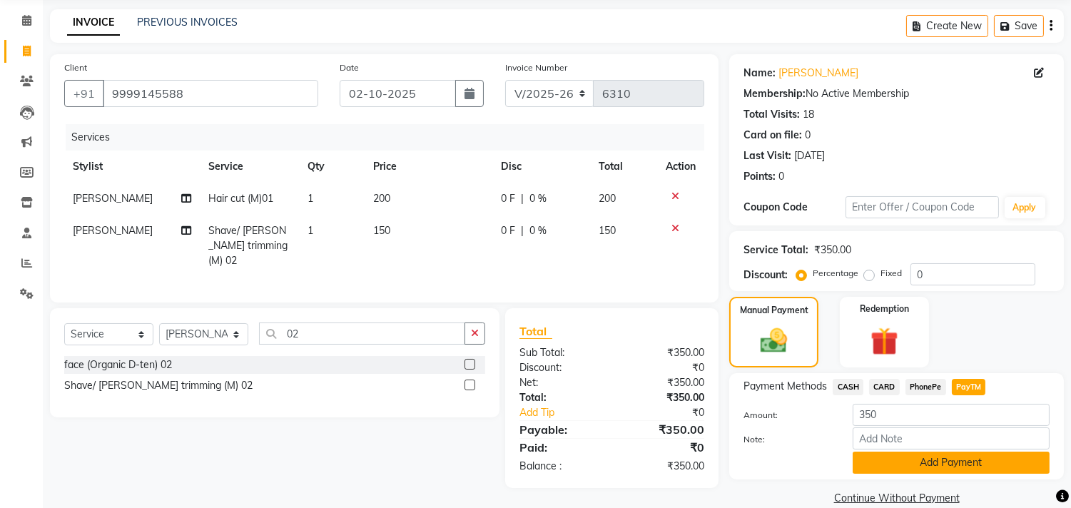
click at [938, 465] on button "Add Payment" at bounding box center [951, 463] width 197 height 22
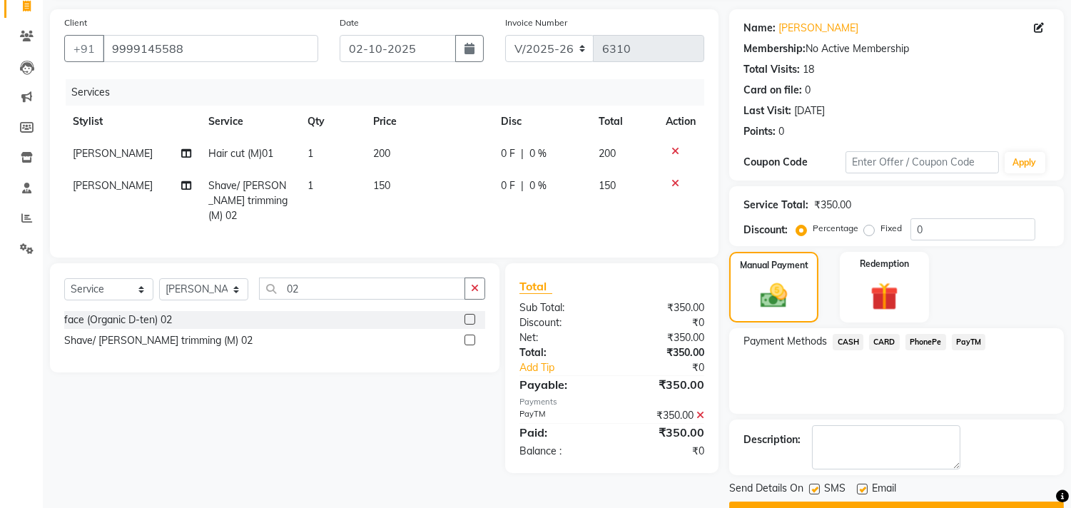
scroll to position [133, 0]
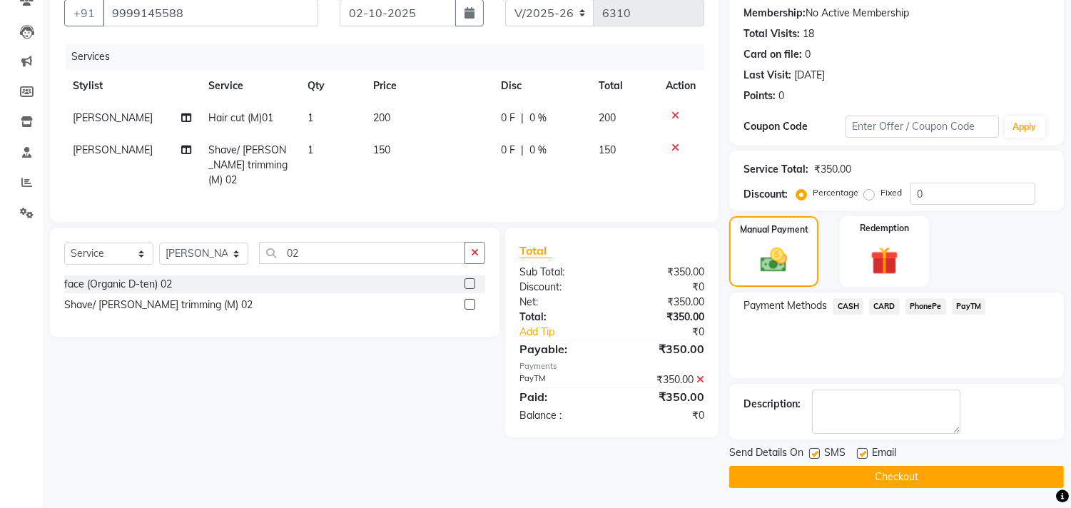
click at [931, 473] on button "Checkout" at bounding box center [896, 477] width 335 height 22
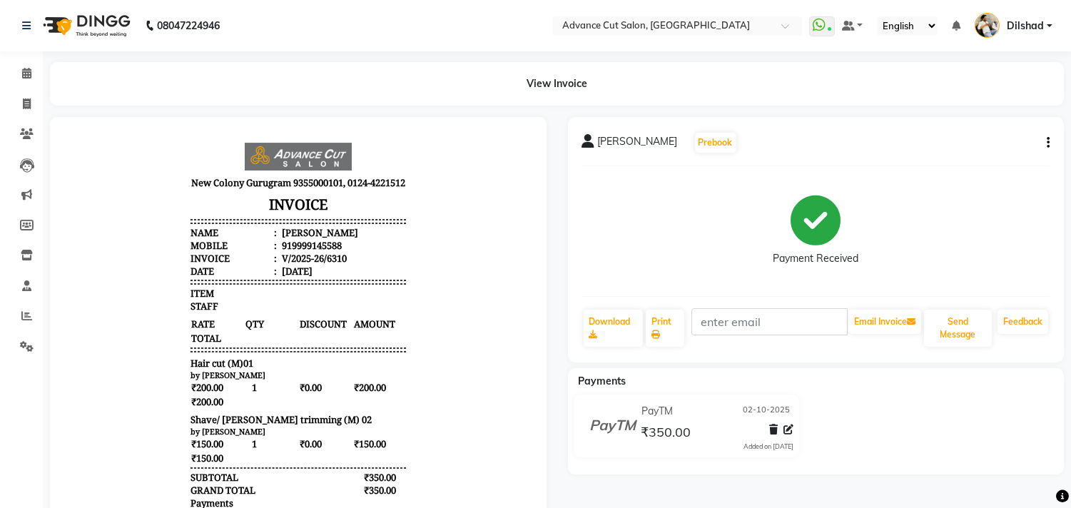
drag, startPoint x: 931, startPoint y: 473, endPoint x: 553, endPoint y: 161, distance: 490.2
click at [826, 442] on div "Payments PayTM 02-10-2025 ₹350.00 Added on 02-10-2025" at bounding box center [816, 421] width 497 height 106
click at [27, 316] on icon at bounding box center [26, 315] width 11 height 11
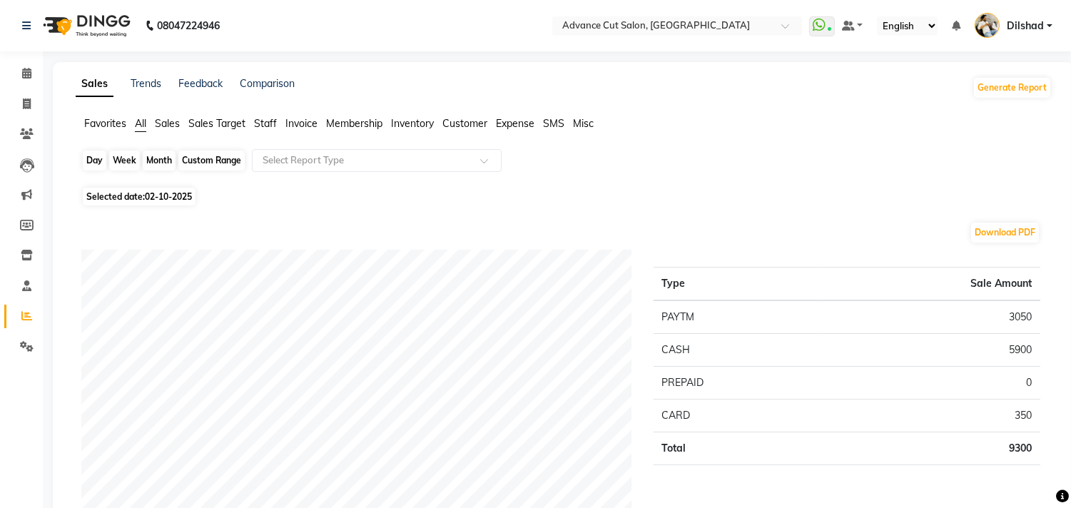
click at [91, 164] on div "Day" at bounding box center [95, 161] width 24 height 20
select select "10"
select select "2025"
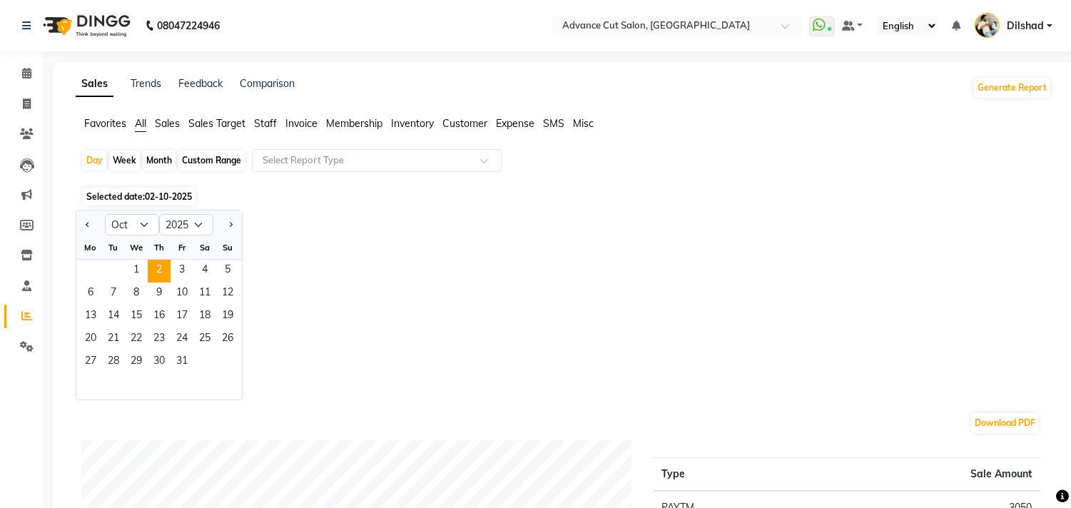
click at [169, 124] on span "Sales" at bounding box center [167, 123] width 25 height 13
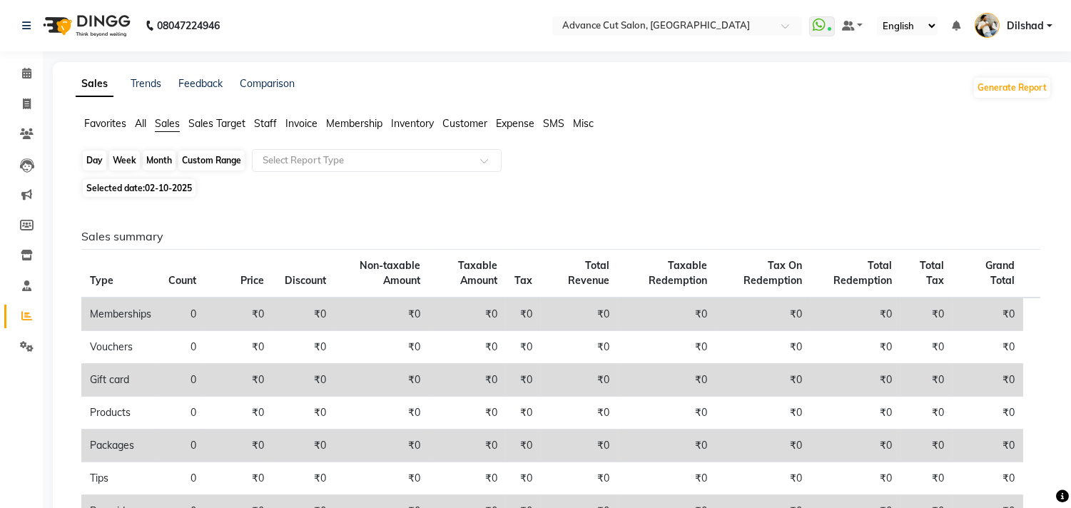
click at [94, 161] on div "Day" at bounding box center [95, 161] width 24 height 20
select select "10"
select select "2025"
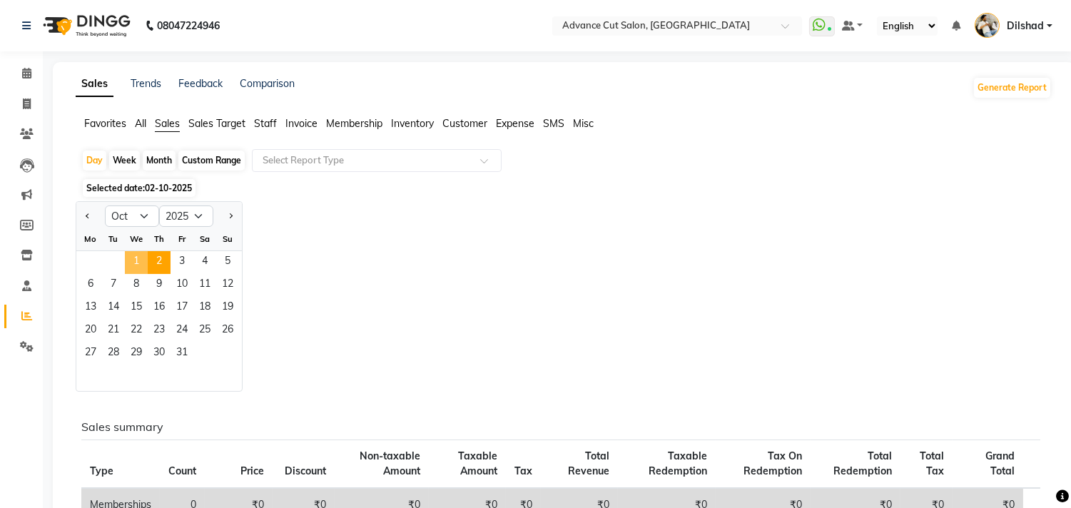
click at [139, 263] on span "1" at bounding box center [136, 262] width 23 height 23
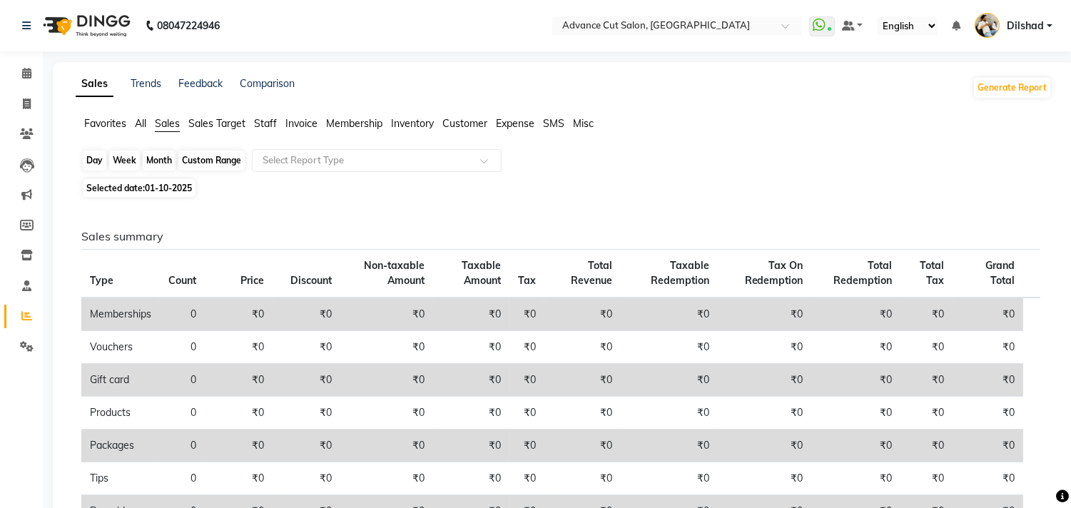
click at [93, 163] on div "Day" at bounding box center [95, 161] width 24 height 20
select select "10"
select select "2025"
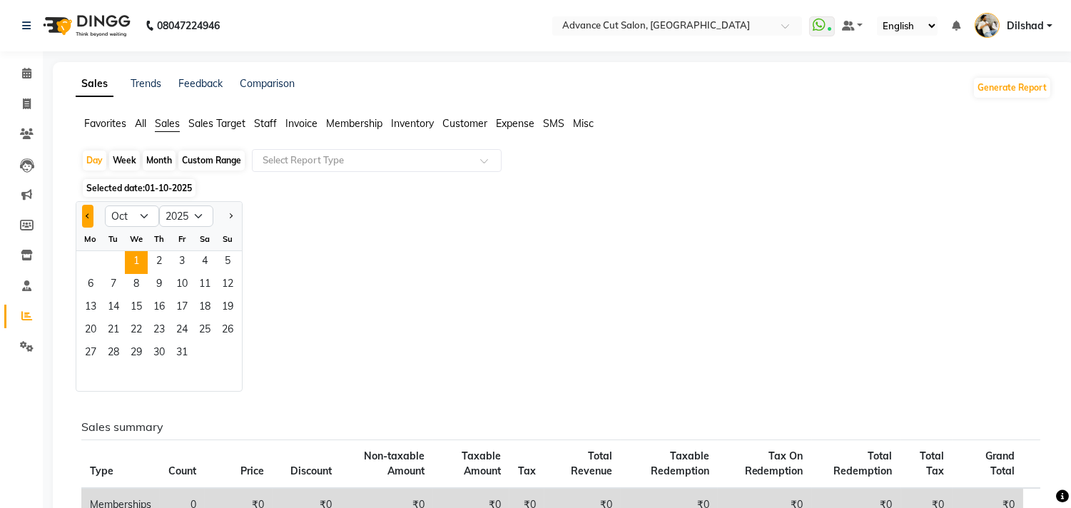
click at [91, 225] on button "Previous month" at bounding box center [87, 216] width 11 height 23
select select "9"
click at [115, 354] on span "30" at bounding box center [113, 354] width 23 height 23
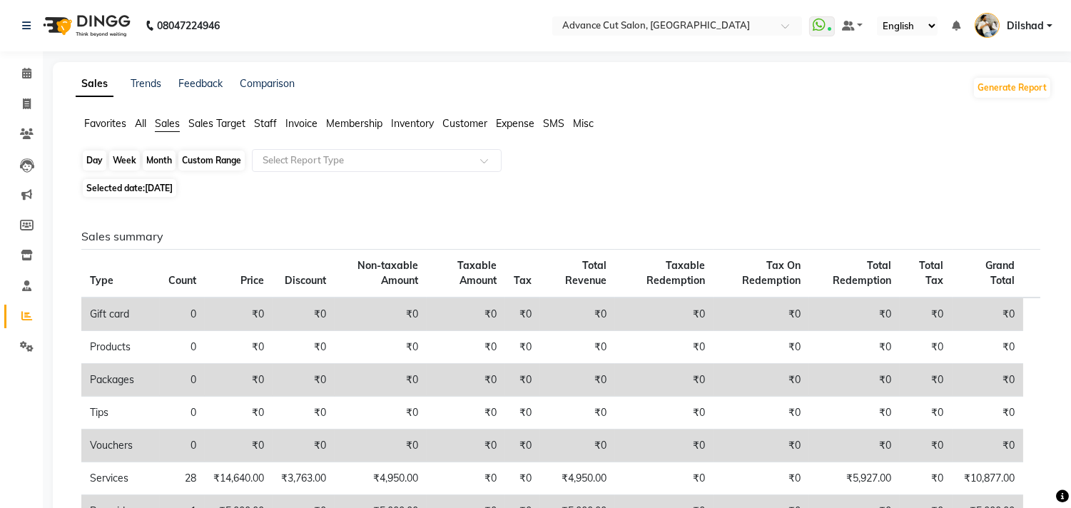
click at [90, 156] on div "Day" at bounding box center [95, 161] width 24 height 20
select select "9"
select select "2025"
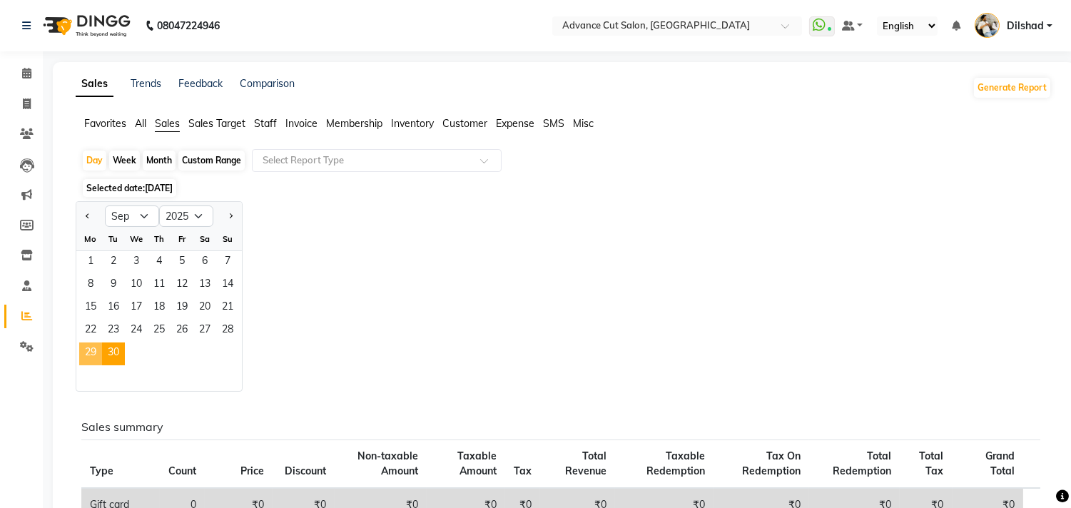
click at [87, 355] on span "29" at bounding box center [90, 354] width 23 height 23
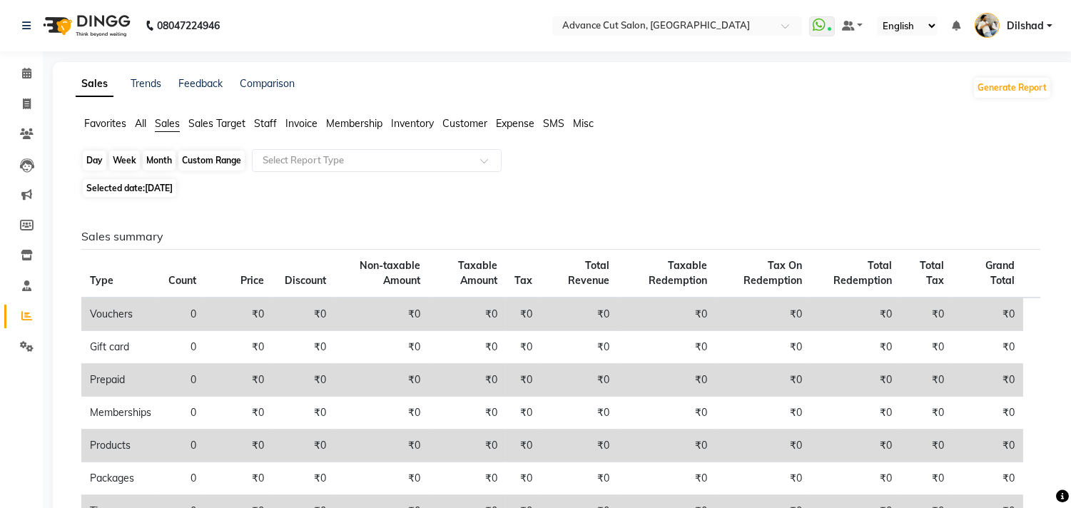
click at [89, 166] on div "Day" at bounding box center [95, 161] width 24 height 20
select select "9"
select select "2025"
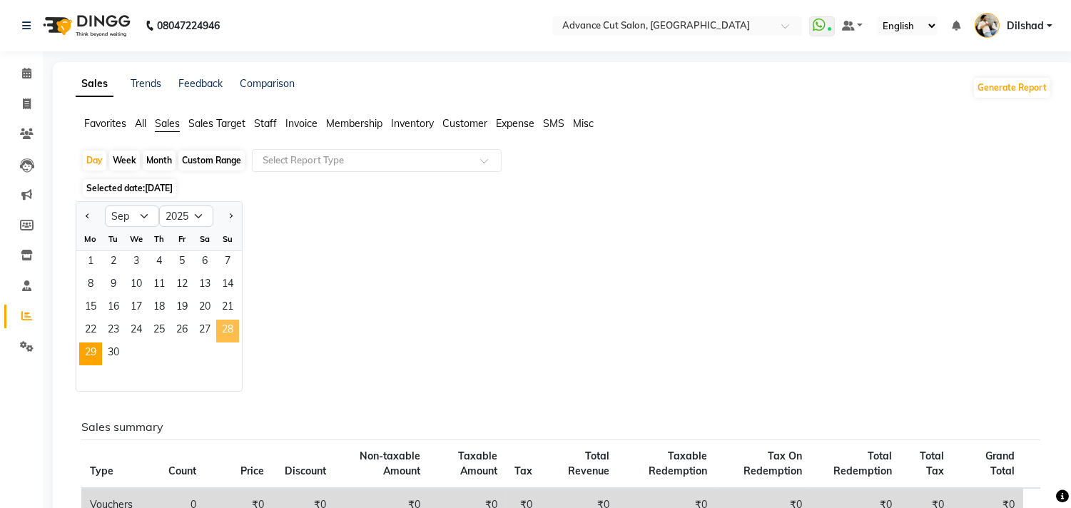
click at [234, 334] on span "28" at bounding box center [227, 331] width 23 height 23
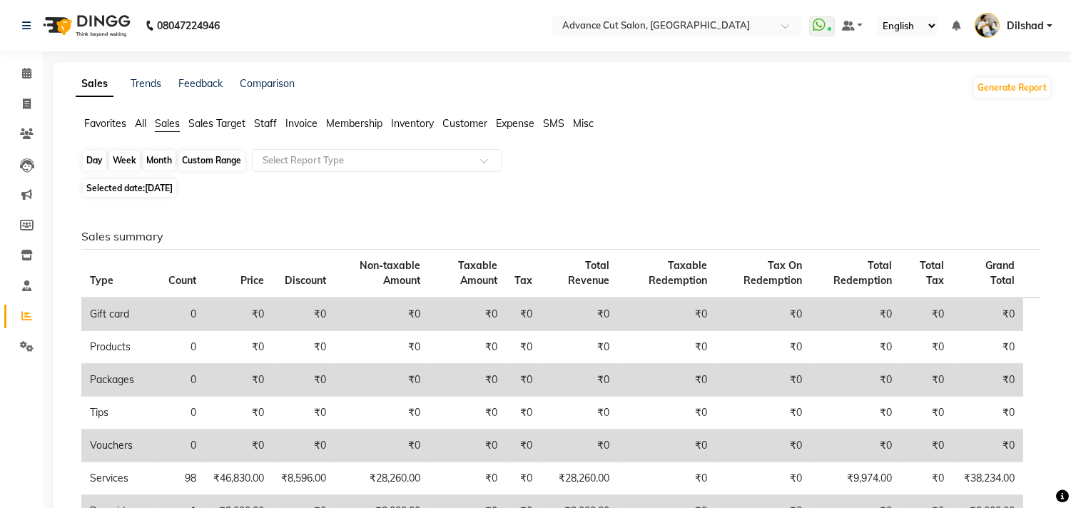
click at [89, 162] on div "Day" at bounding box center [95, 161] width 24 height 20
select select "9"
select select "2025"
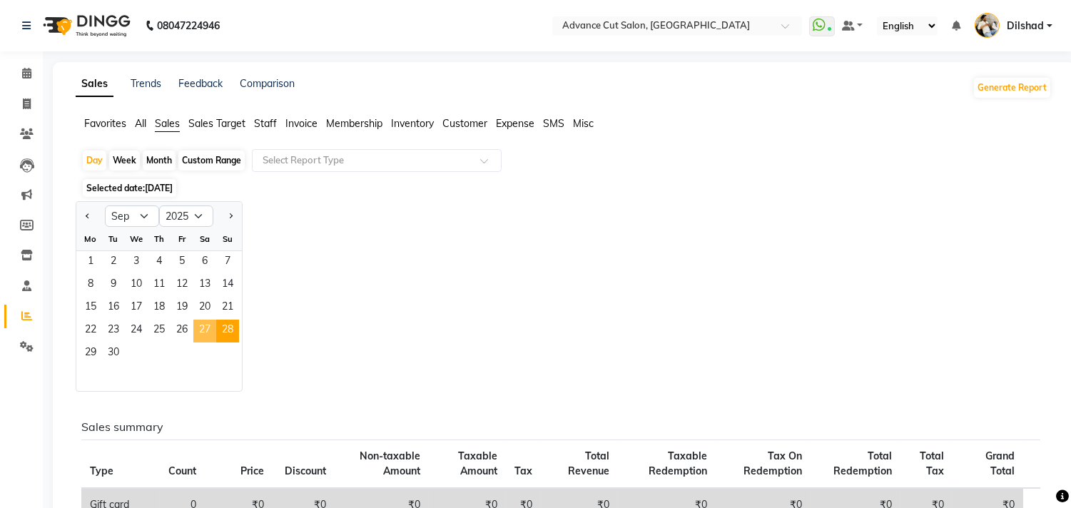
click at [201, 330] on span "27" at bounding box center [204, 331] width 23 height 23
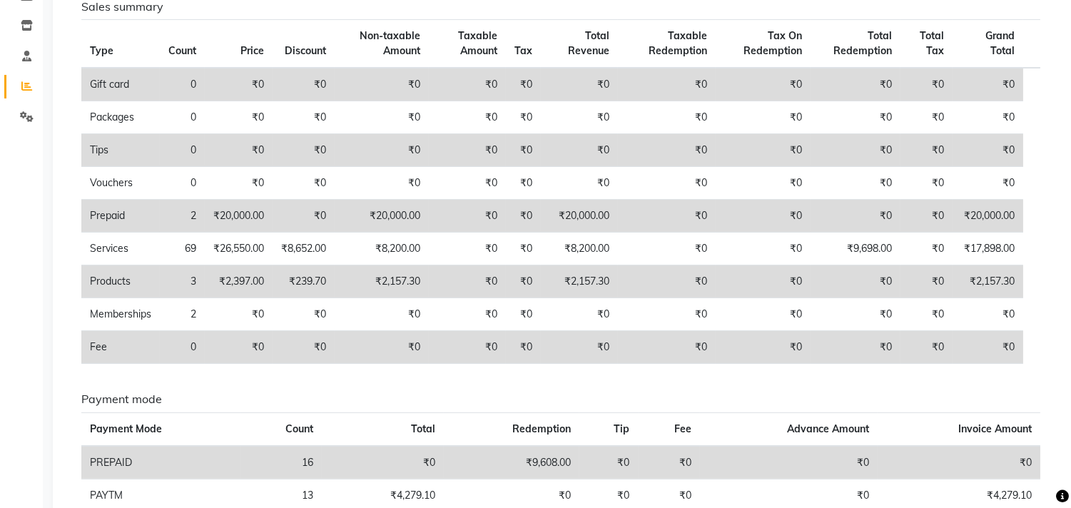
scroll to position [238, 0]
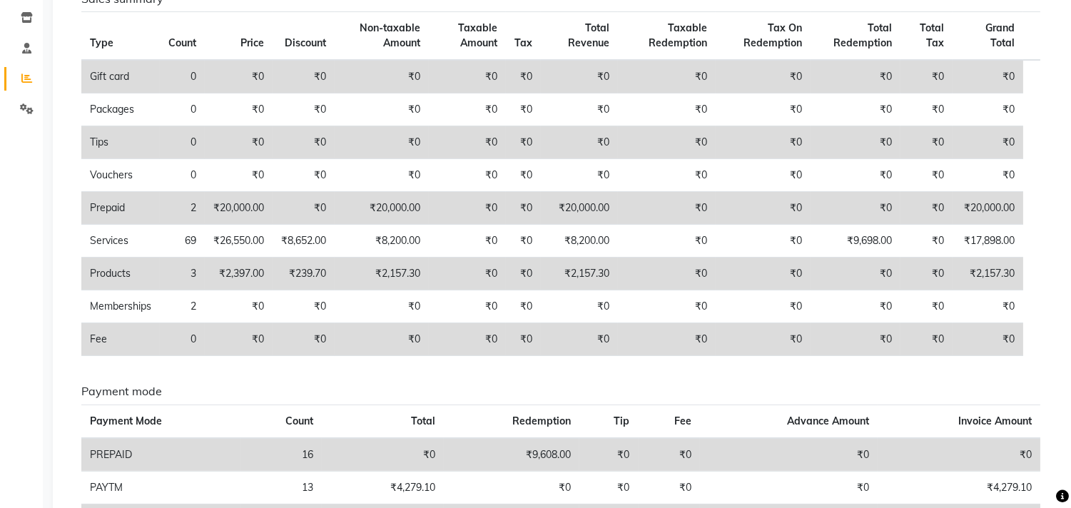
click at [250, 276] on td "₹2,397.00" at bounding box center [239, 274] width 68 height 33
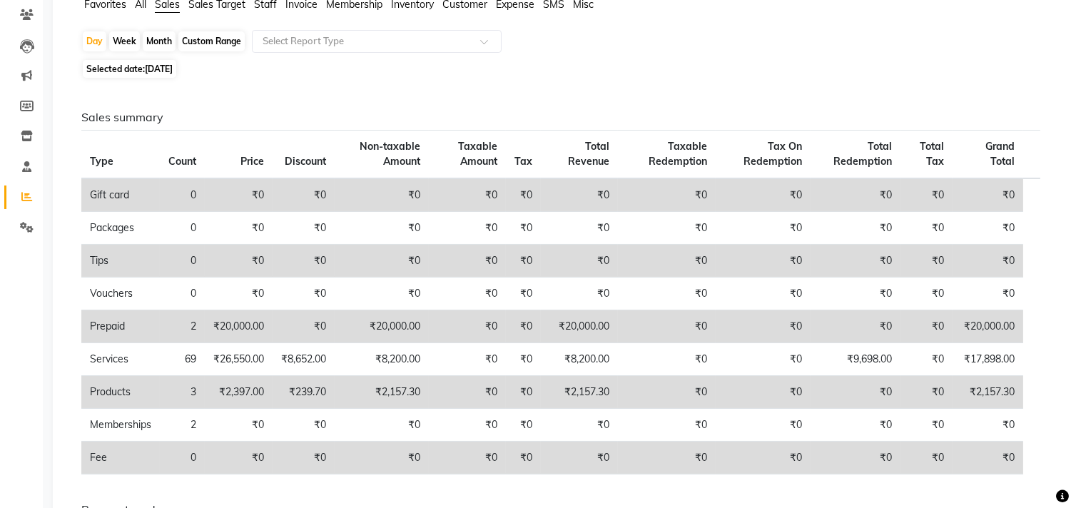
scroll to position [0, 0]
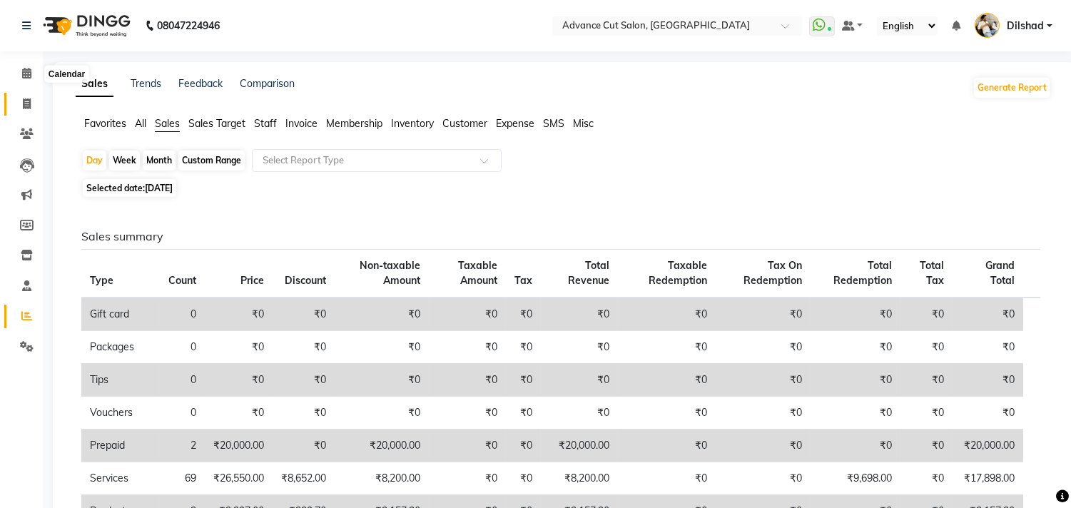
click at [23, 105] on icon at bounding box center [27, 103] width 8 height 11
select select "service"
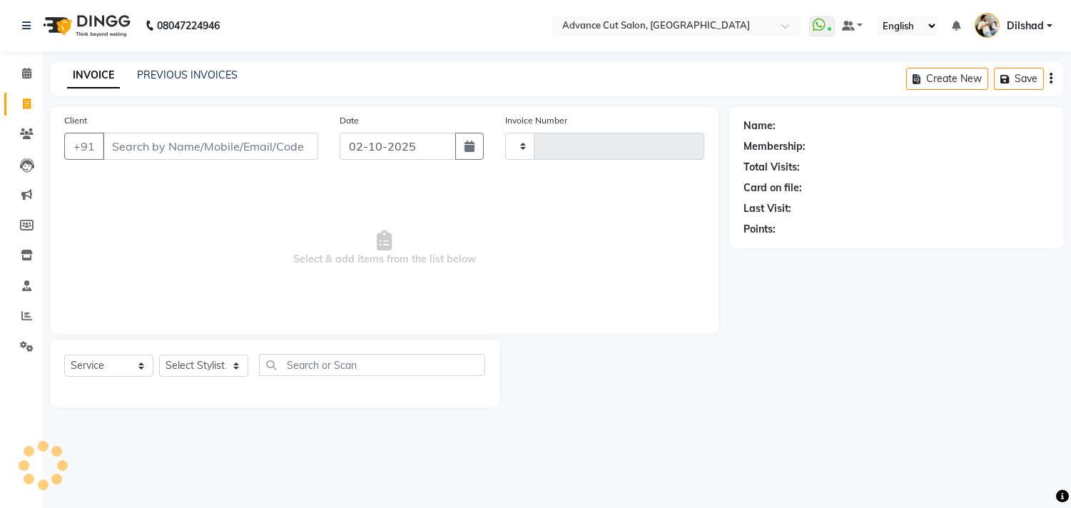
type input "6313"
select select "922"
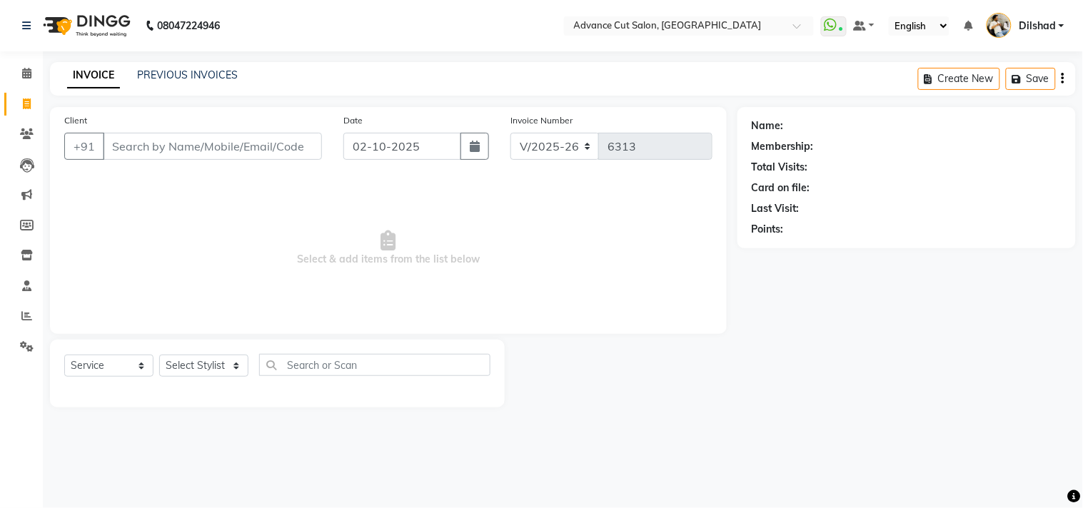
click at [384, 93] on div "INVOICE PREVIOUS INVOICES Create New Save" at bounding box center [562, 79] width 1025 height 34
click at [716, 122] on div "Invoice Number V/2025 V/2025-26 6313" at bounding box center [611, 142] width 223 height 59
click at [136, 143] on input "Client" at bounding box center [212, 146] width 219 height 27
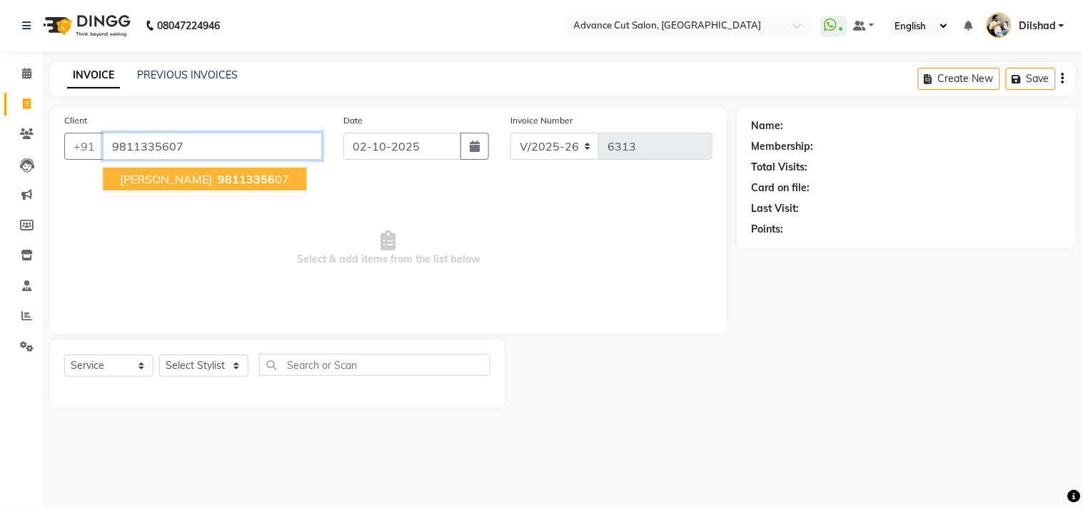
type input "9811335607"
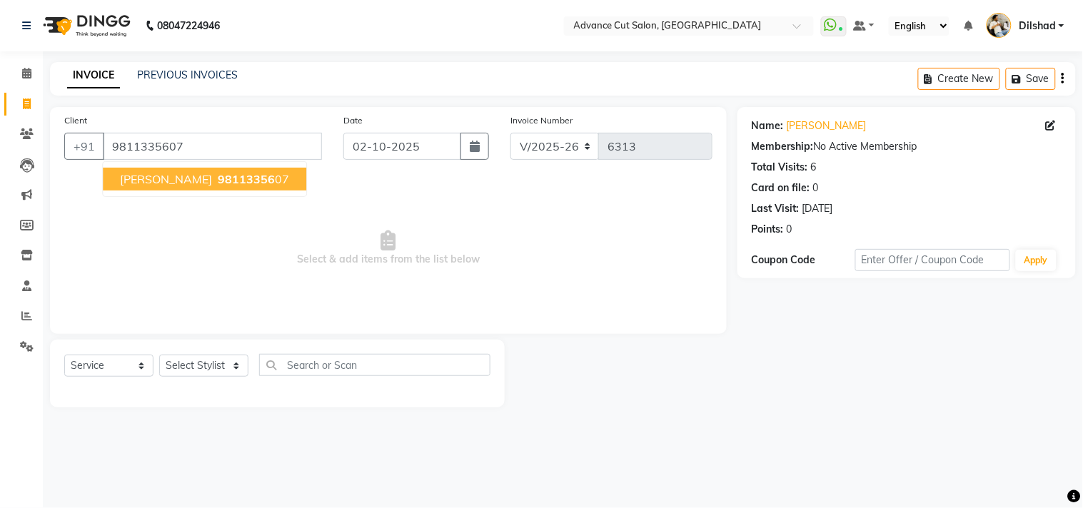
click at [161, 178] on span "Himanshu Manocha" at bounding box center [166, 179] width 92 height 14
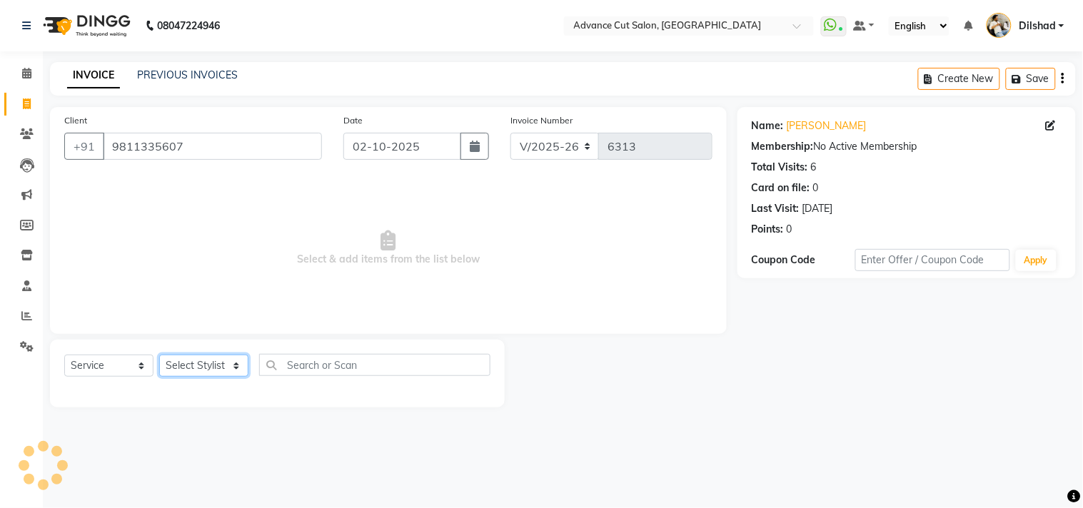
click at [200, 360] on select "Select Stylist Abrar Alam Dilshad Lallan Meenu Nafeesh Ahmad Naved O.P. Sharma …" at bounding box center [203, 366] width 89 height 22
select select "25769"
click at [159, 355] on select "Select Stylist Abrar Alam Dilshad Lallan Meenu Nafeesh Ahmad Naved O.P. Sharma …" at bounding box center [203, 366] width 89 height 22
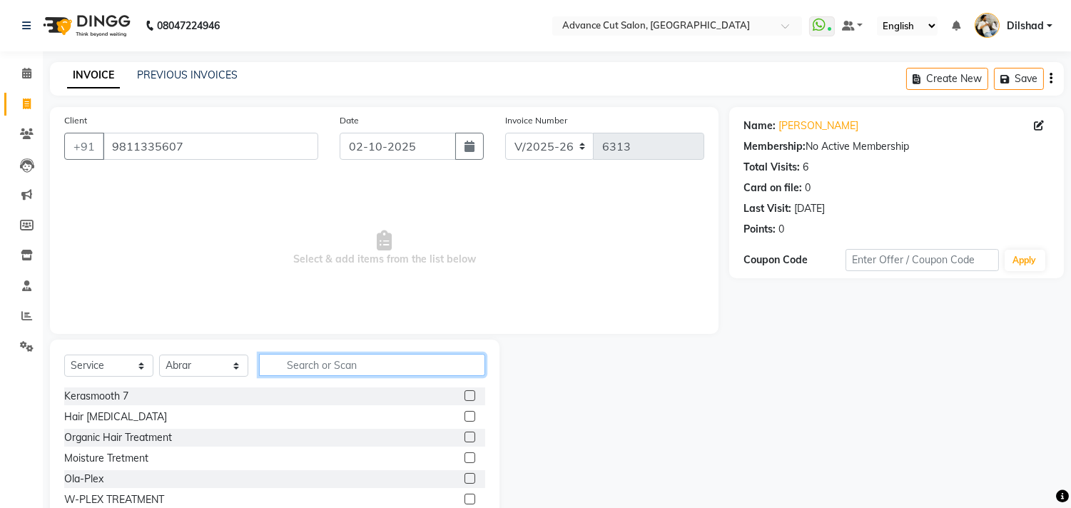
click at [303, 368] on input "text" at bounding box center [372, 365] width 226 height 22
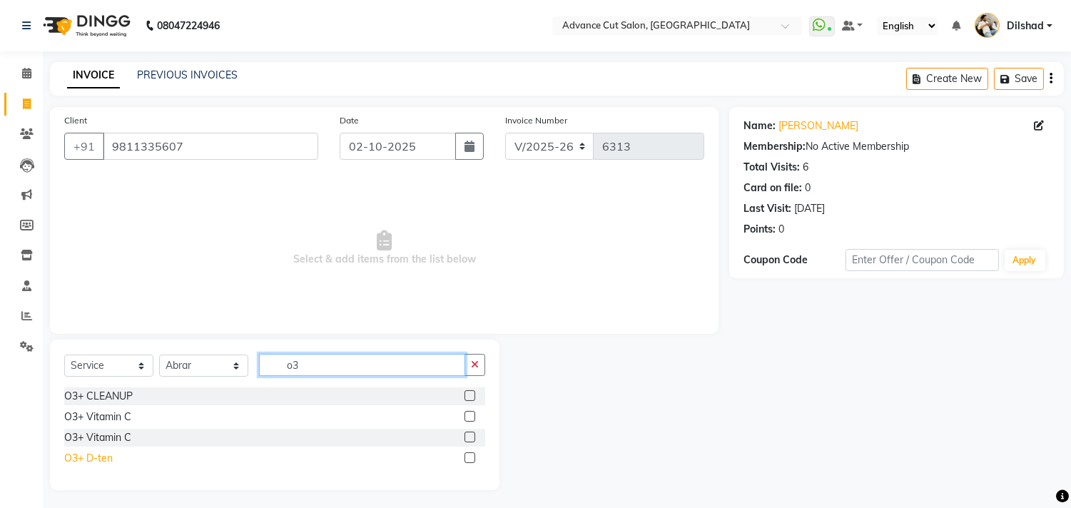
type input "o3"
click at [102, 455] on div "O3+ D-ten" at bounding box center [88, 458] width 49 height 15
checkbox input "false"
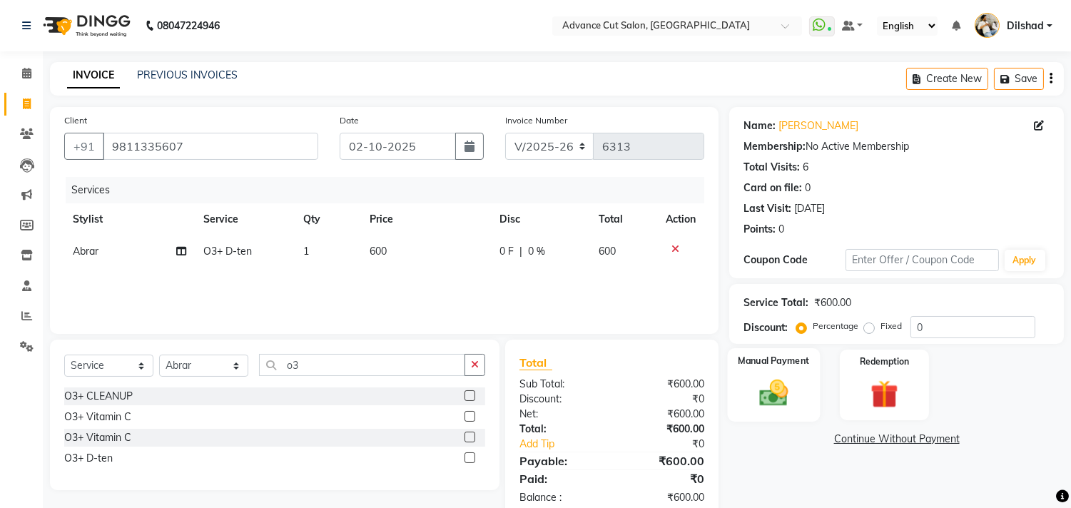
click at [767, 392] on img at bounding box center [774, 394] width 47 height 34
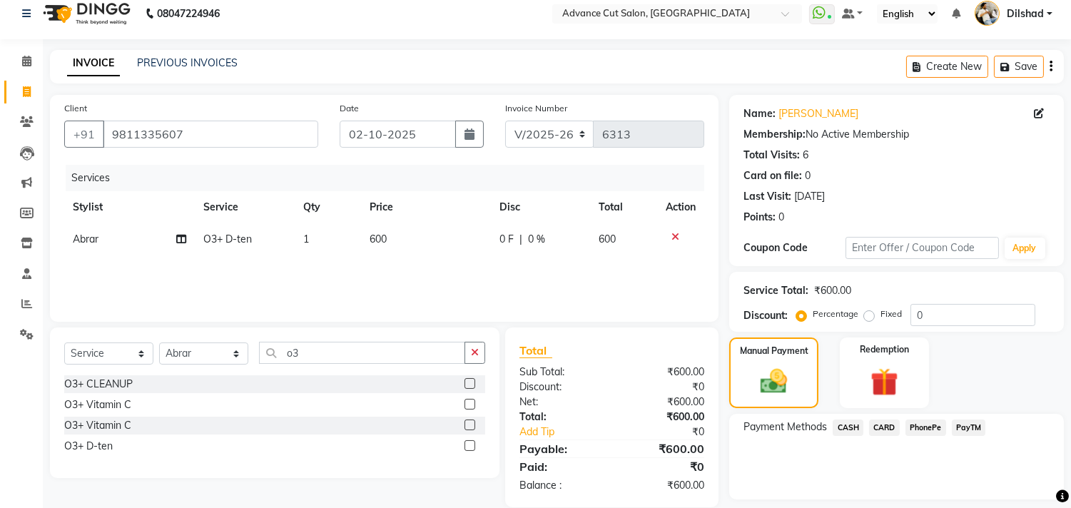
scroll to position [53, 0]
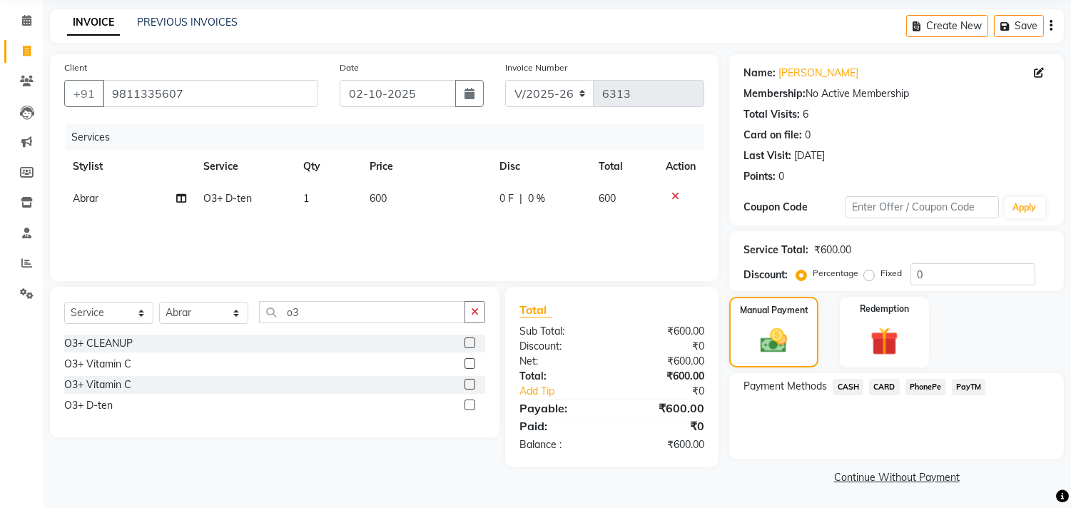
click at [893, 387] on span "CARD" at bounding box center [884, 387] width 31 height 16
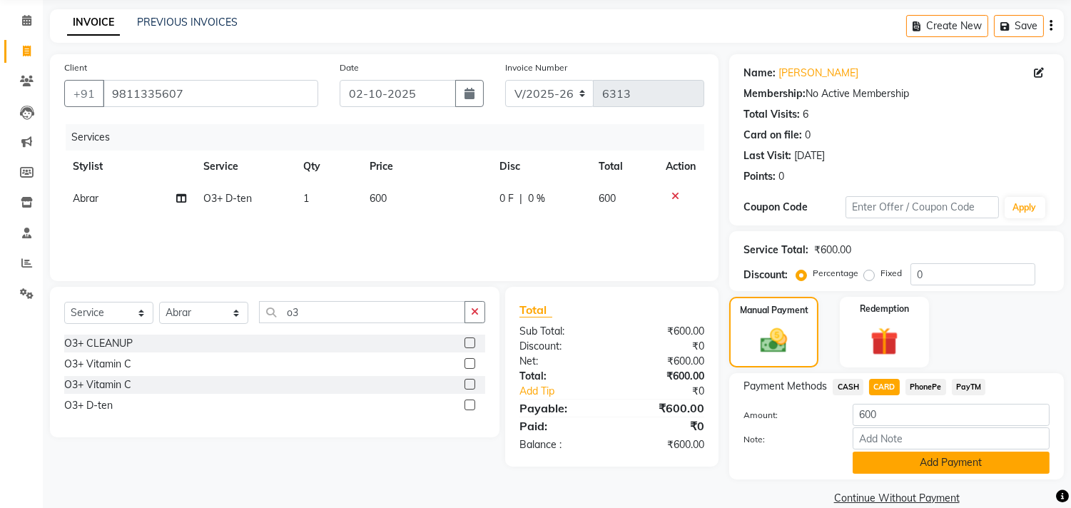
click at [931, 455] on button "Add Payment" at bounding box center [951, 463] width 197 height 22
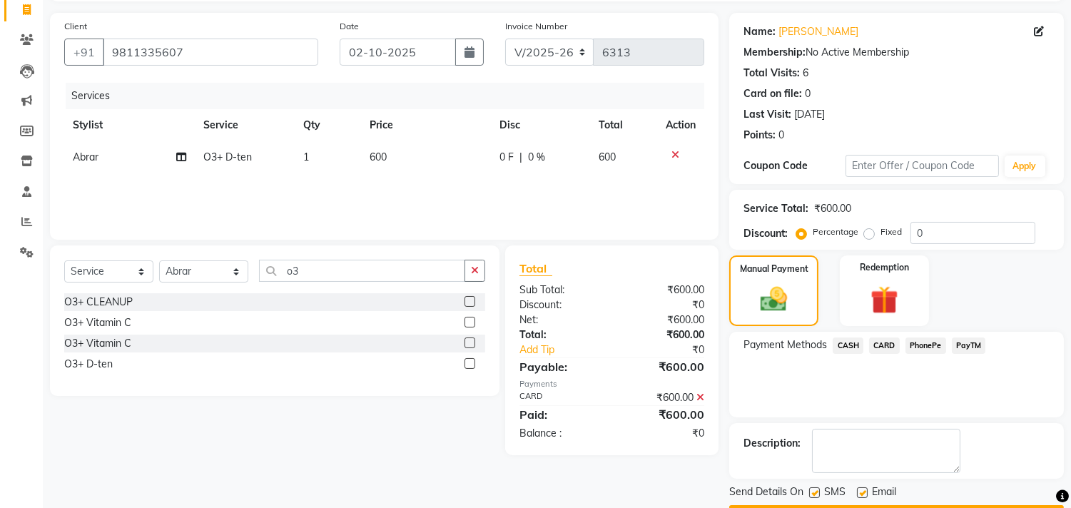
scroll to position [133, 0]
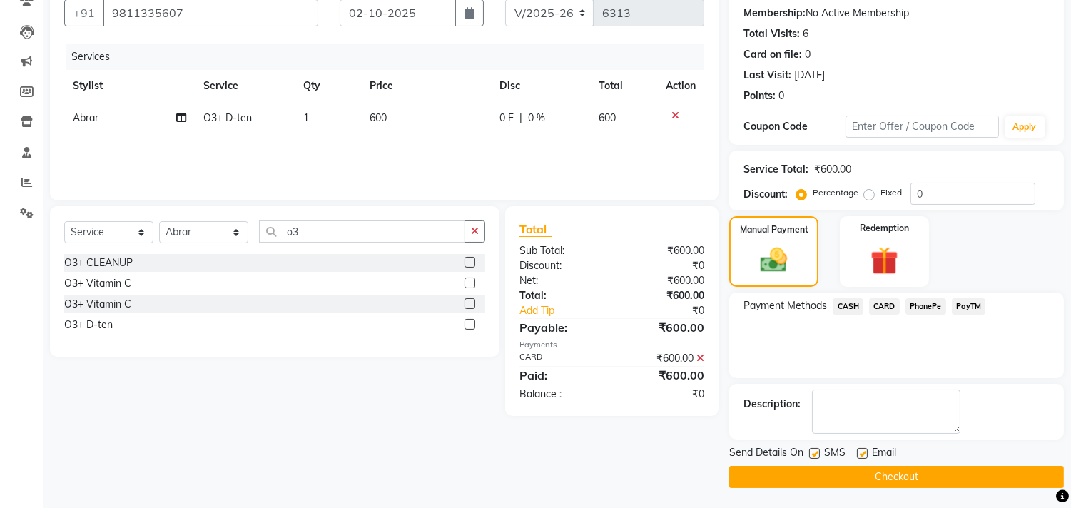
click at [928, 475] on button "Checkout" at bounding box center [896, 477] width 335 height 22
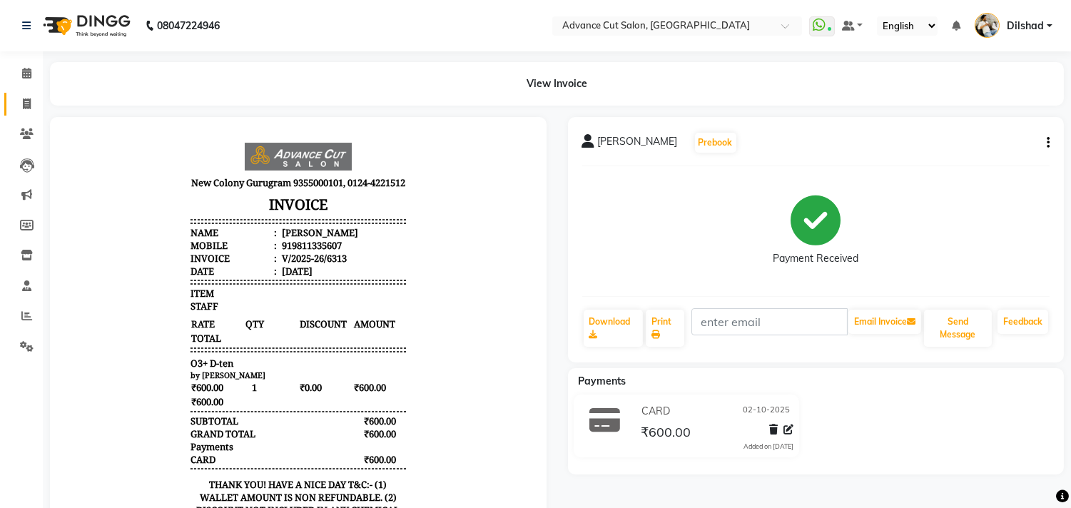
click at [24, 112] on link "Invoice" at bounding box center [21, 105] width 34 height 24
select select "service"
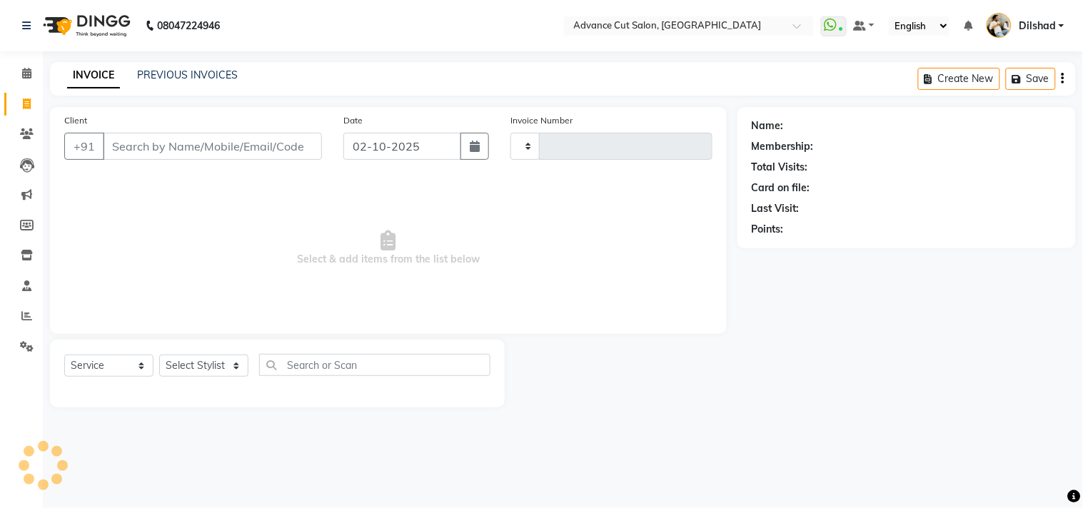
type input "6314"
select select "922"
click at [148, 141] on input "Client" at bounding box center [212, 146] width 219 height 27
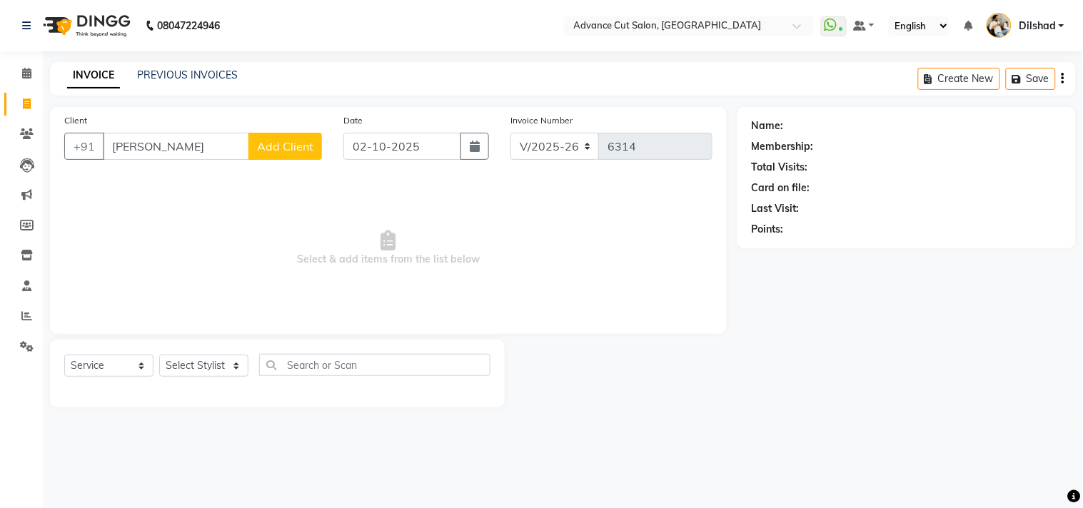
click at [138, 141] on input "kaipl munjal" at bounding box center [176, 146] width 146 height 27
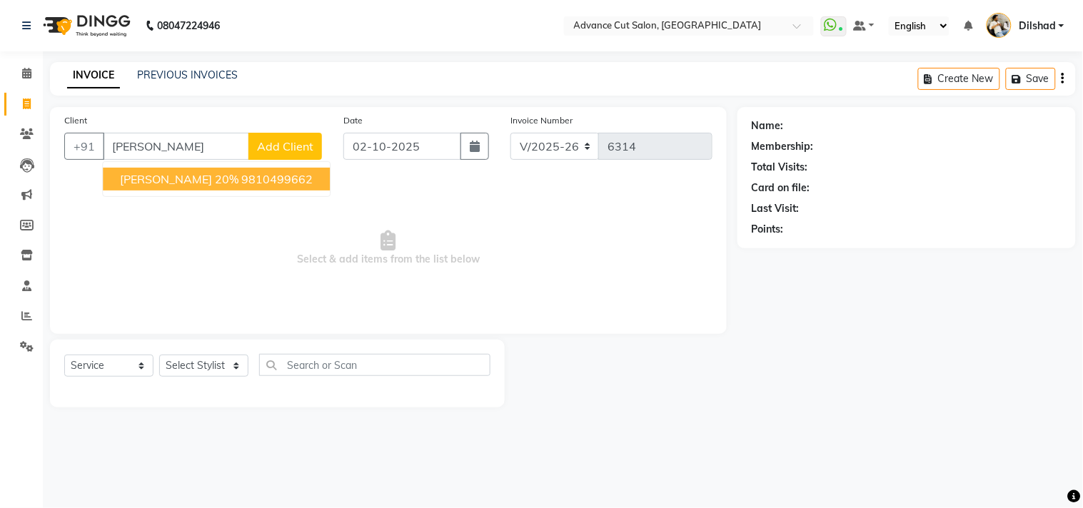
click at [164, 194] on ngb-typeahead-window "Kapil Munjal 20% 9810499662" at bounding box center [216, 179] width 228 height 36
click at [162, 173] on span "Kapil Munjal 20%" at bounding box center [179, 179] width 118 height 14
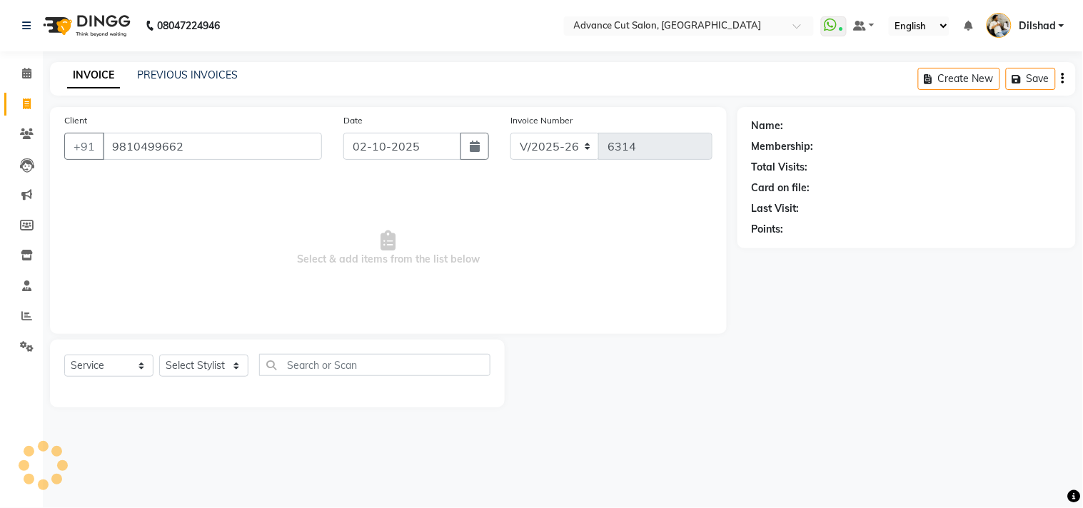
type input "9810499662"
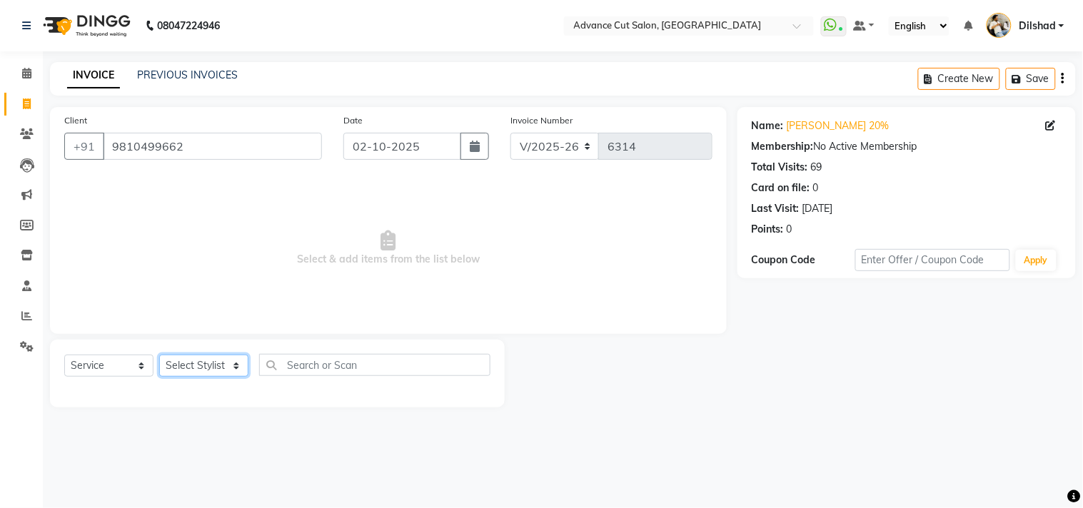
click at [201, 362] on select "Select Stylist Abrar Alam Dilshad Lallan Meenu Nafeesh Ahmad Naved O.P. Sharma …" at bounding box center [203, 366] width 89 height 22
select select "87863"
click at [159, 355] on select "Select Stylist Abrar Alam Dilshad Lallan Meenu Nafeesh Ahmad Naved O.P. Sharma …" at bounding box center [203, 366] width 89 height 22
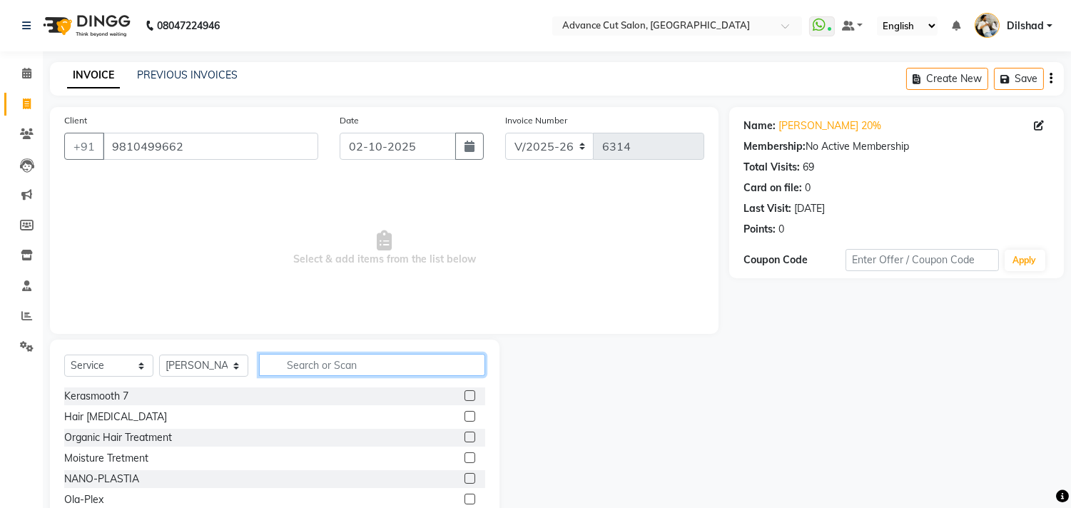
click at [305, 364] on input "text" at bounding box center [372, 365] width 226 height 22
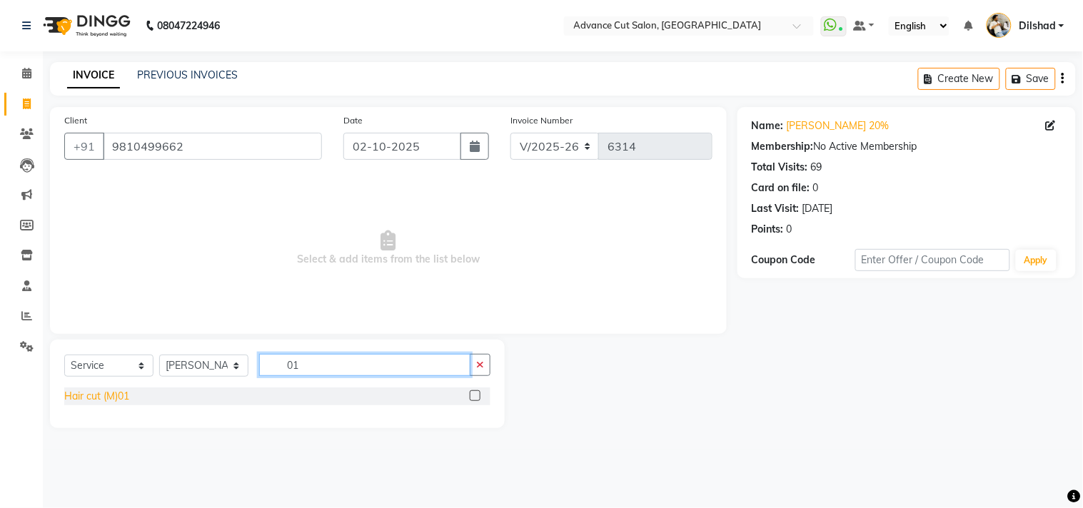
type input "01"
click at [101, 400] on div "Hair cut (M)01" at bounding box center [96, 396] width 65 height 15
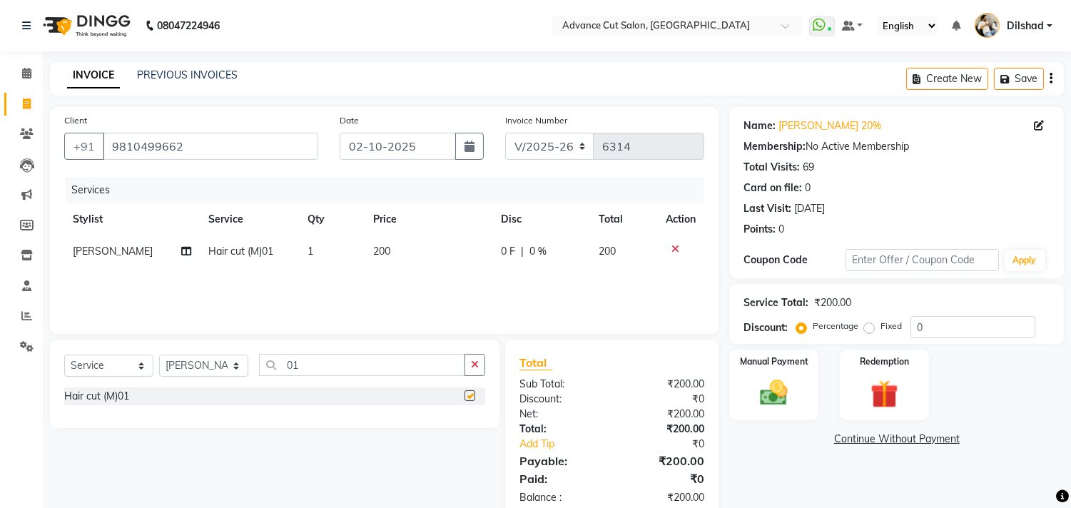
checkbox input "false"
click at [300, 375] on input "01" at bounding box center [362, 365] width 206 height 22
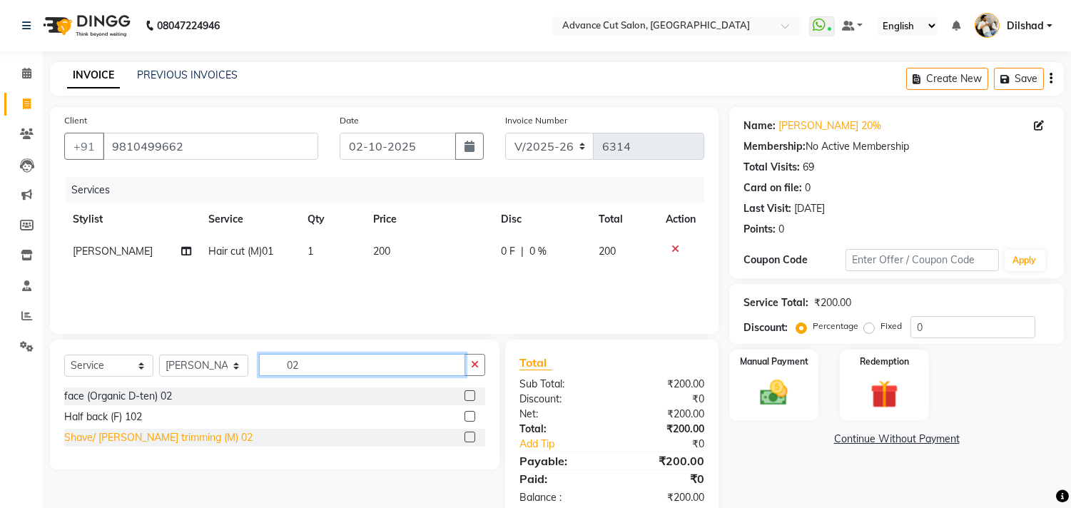
type input "02"
click at [116, 432] on div "Shave/ Beard trimming (M) 02" at bounding box center [158, 437] width 188 height 15
checkbox input "false"
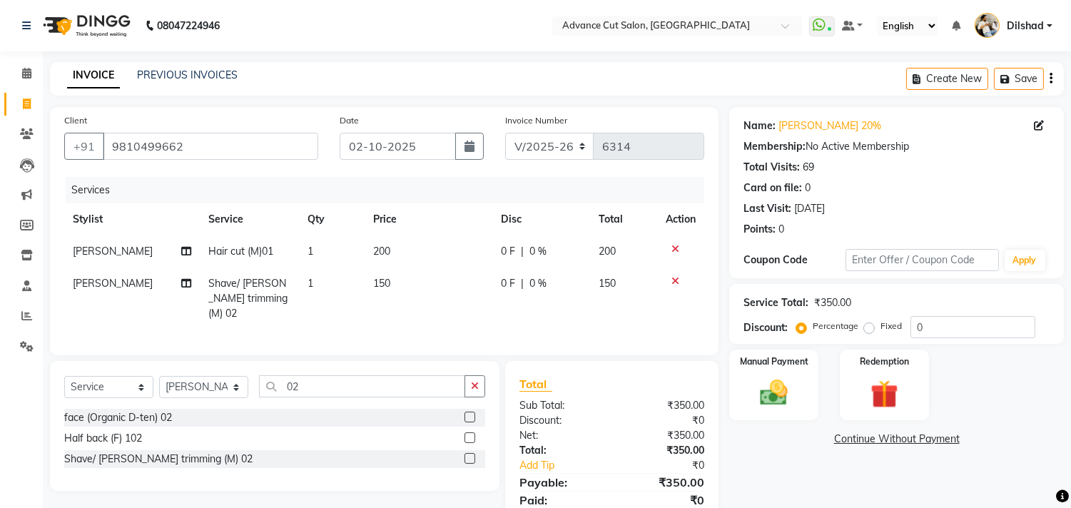
click at [881, 328] on label "Fixed" at bounding box center [891, 326] width 21 height 13
click at [871, 328] on input "Fixed" at bounding box center [872, 326] width 10 height 10
radio input "true"
click at [911, 328] on input "0" at bounding box center [973, 327] width 125 height 22
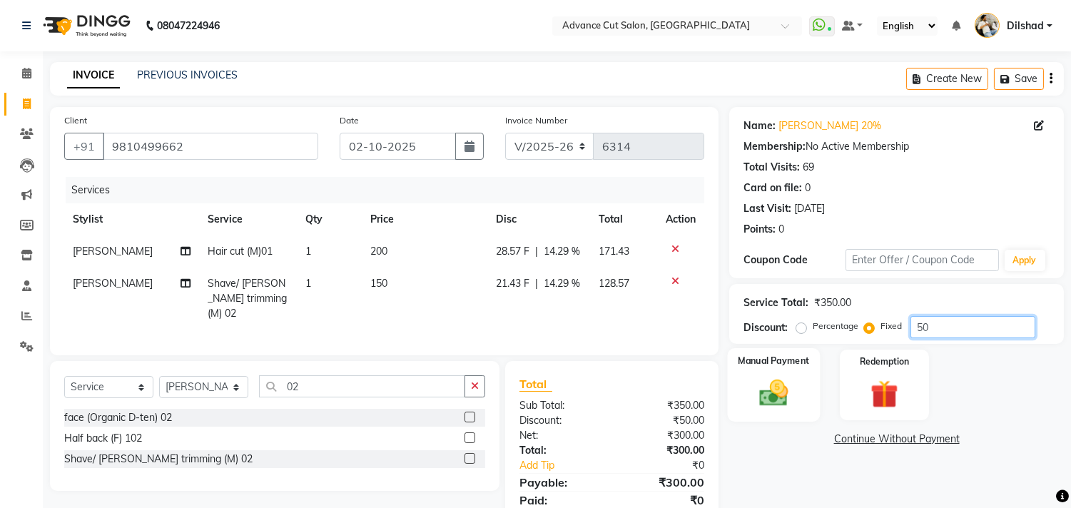
type input "50"
click at [789, 396] on img at bounding box center [774, 394] width 47 height 34
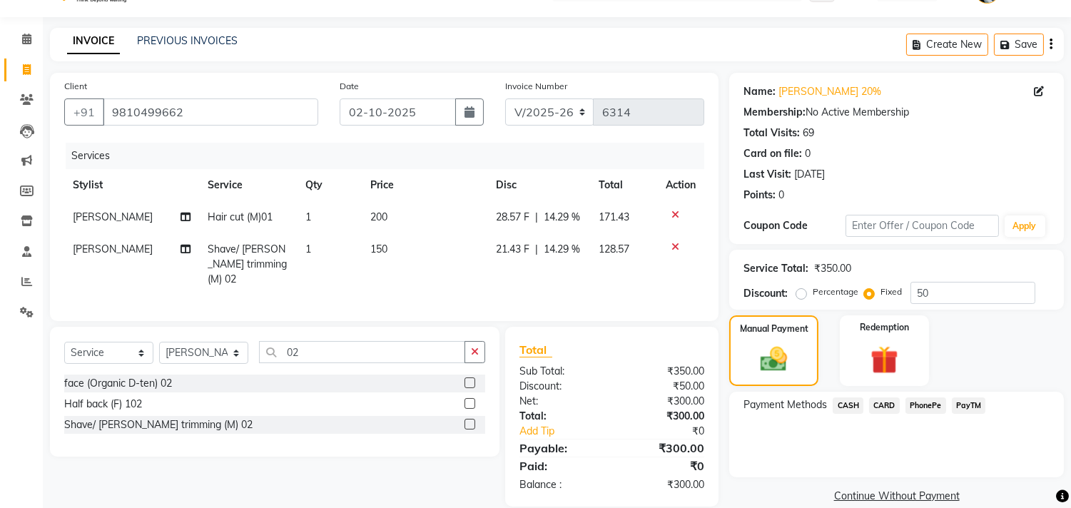
scroll to position [53, 0]
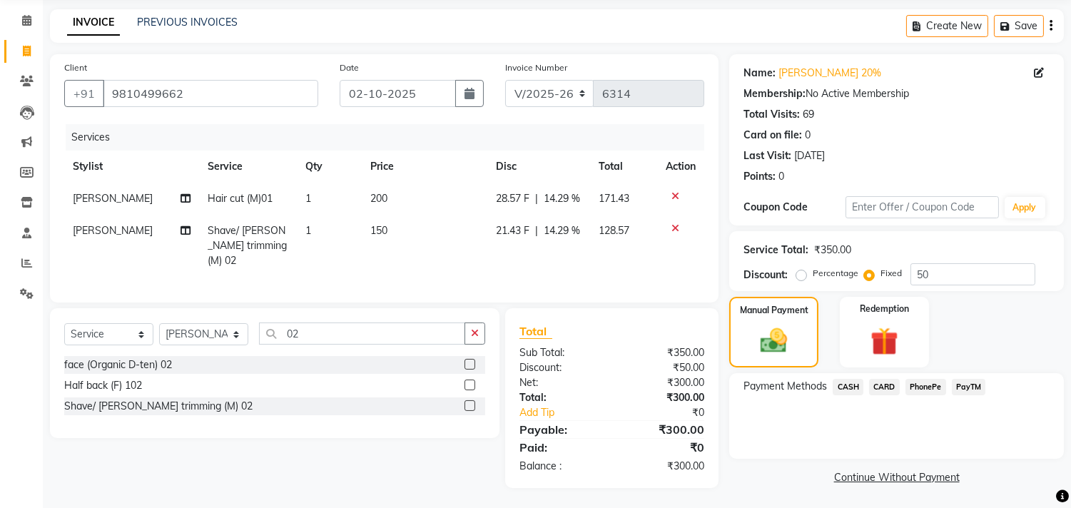
click at [954, 381] on span "PayTM" at bounding box center [969, 387] width 34 height 16
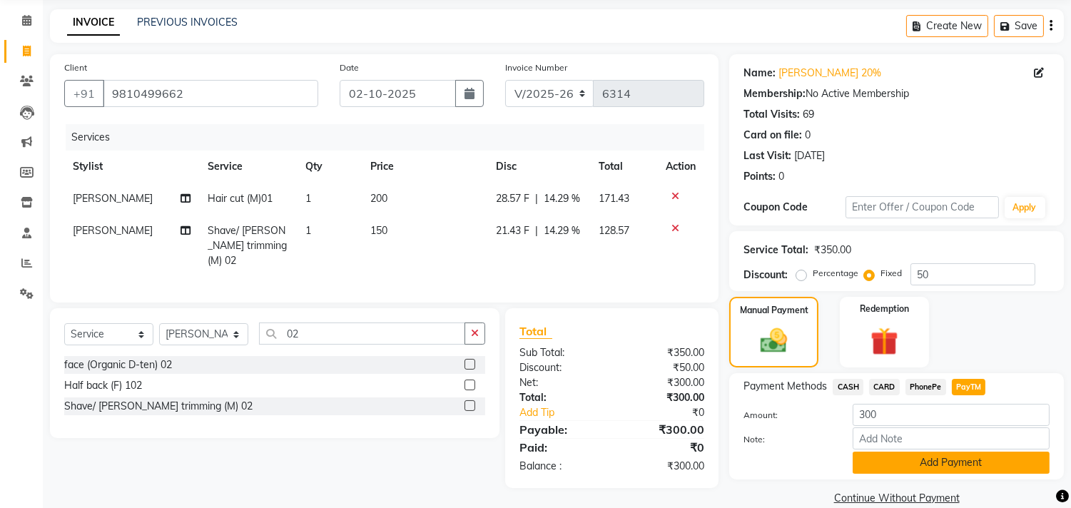
click at [951, 452] on button "Add Payment" at bounding box center [951, 463] width 197 height 22
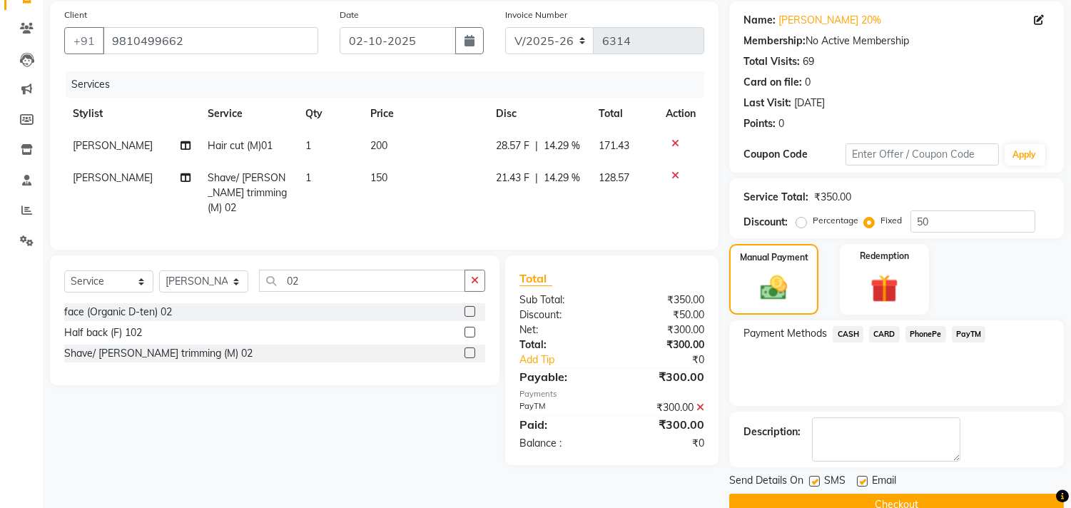
scroll to position [133, 0]
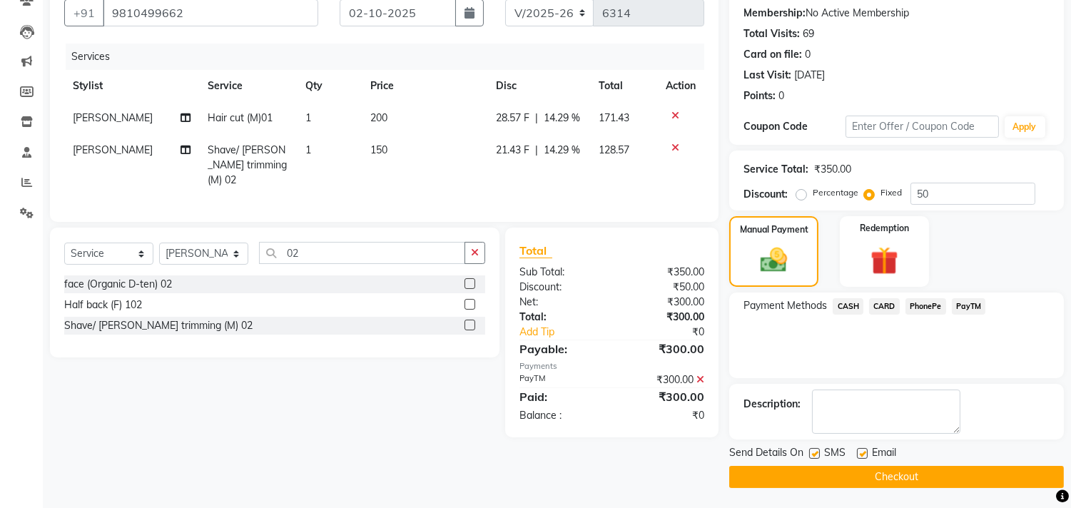
click at [945, 466] on button "Checkout" at bounding box center [896, 477] width 335 height 22
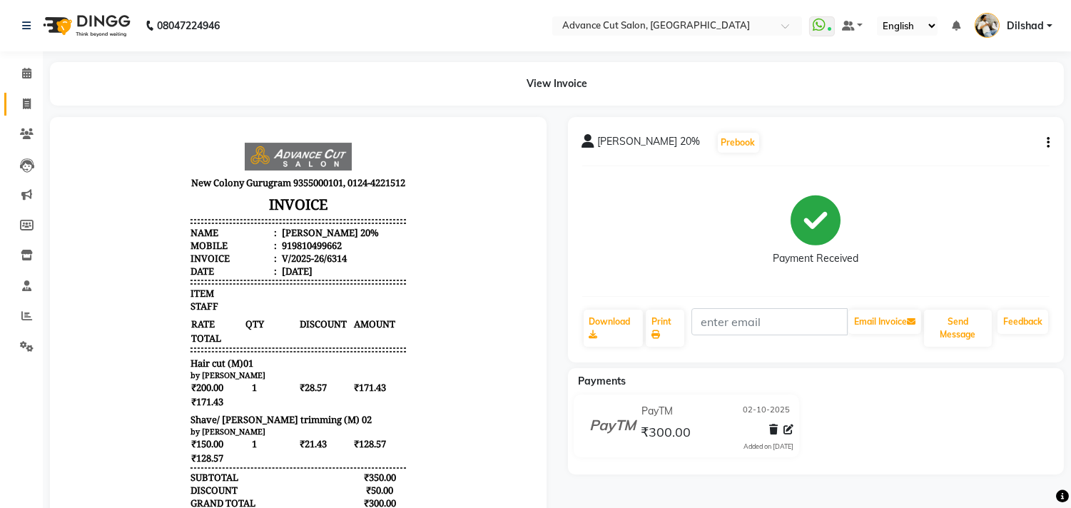
click at [12, 98] on link "Invoice" at bounding box center [21, 105] width 34 height 24
select select "service"
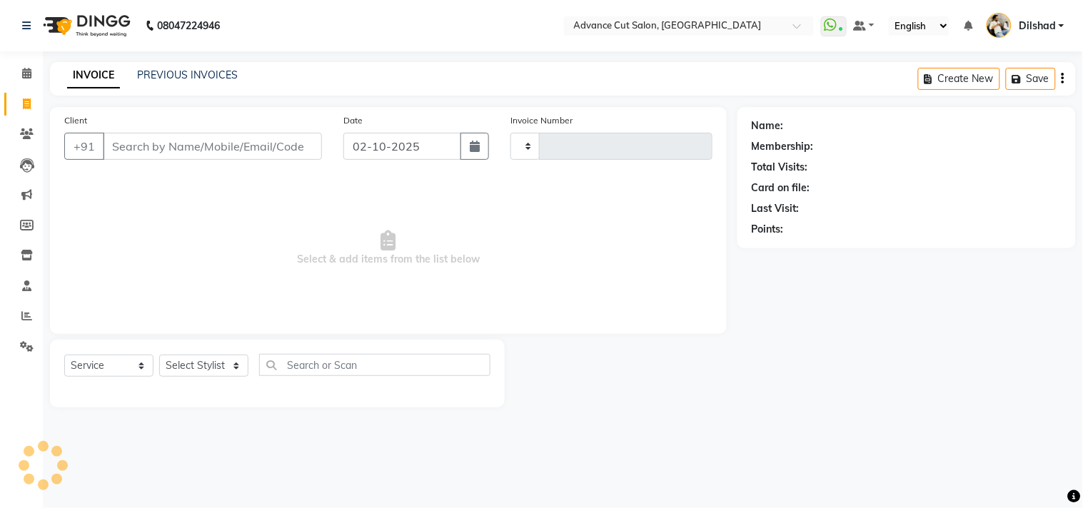
type input "6315"
select select "922"
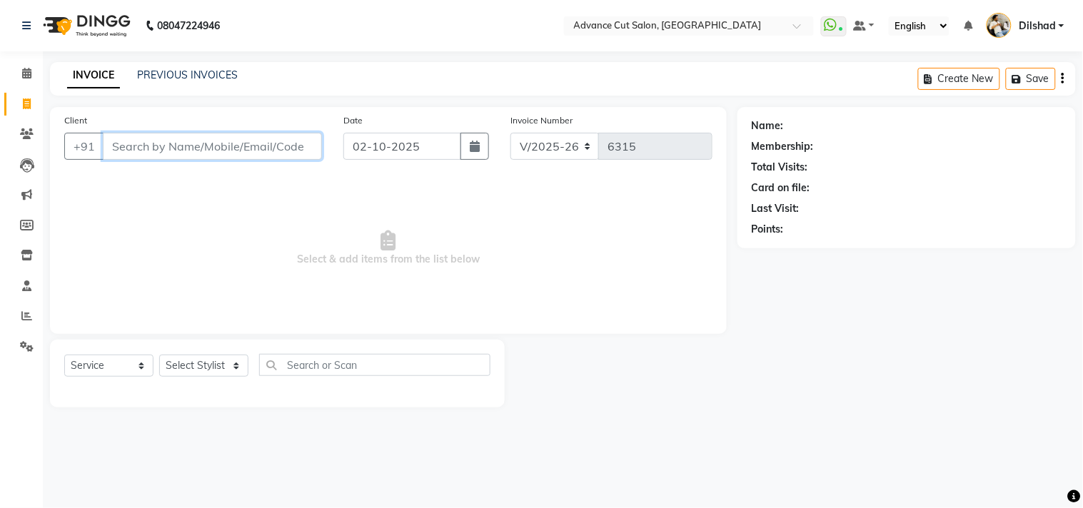
click at [127, 153] on input "Client" at bounding box center [212, 146] width 219 height 27
type input "9205384610"
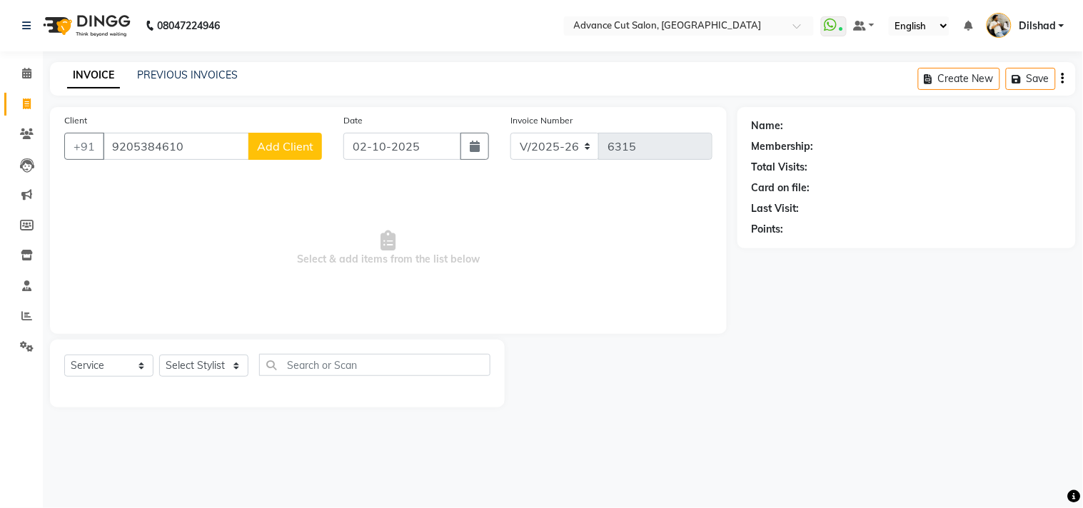
click at [293, 162] on div "Client +91 9205384610 Add Client" at bounding box center [193, 142] width 279 height 59
click at [290, 153] on button "Add Client" at bounding box center [285, 146] width 74 height 27
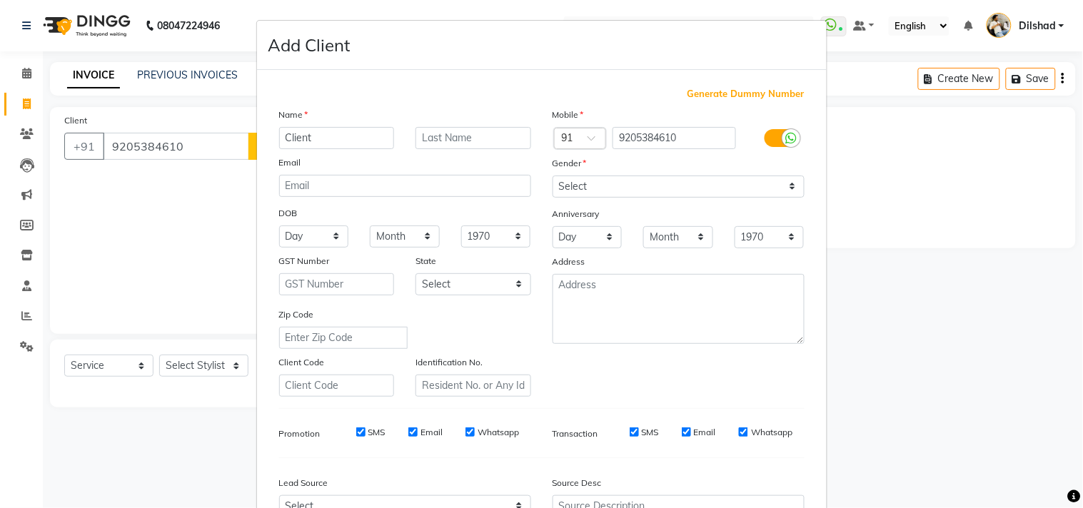
type input "Client"
click at [599, 191] on select "Select Male Female Other Prefer Not To Say" at bounding box center [678, 187] width 252 height 22
select select "male"
click at [552, 176] on select "Select Male Female Other Prefer Not To Say" at bounding box center [678, 187] width 252 height 22
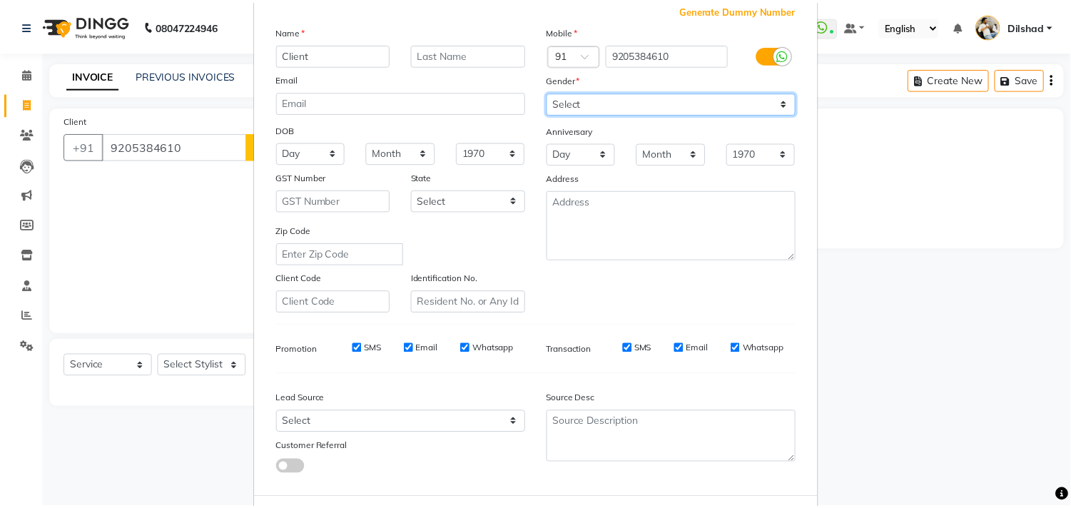
scroll to position [151, 0]
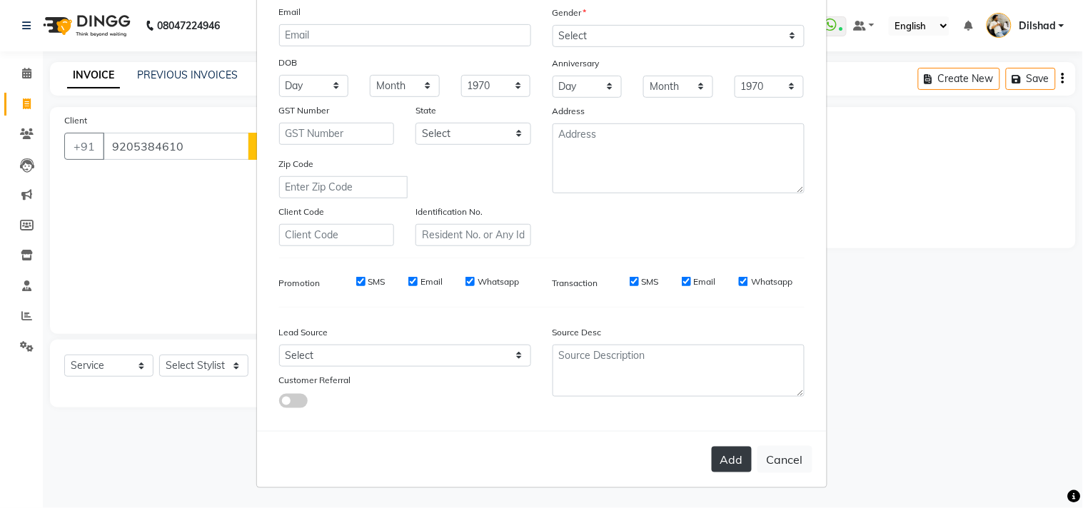
click at [736, 472] on button "Add" at bounding box center [731, 460] width 40 height 26
select select
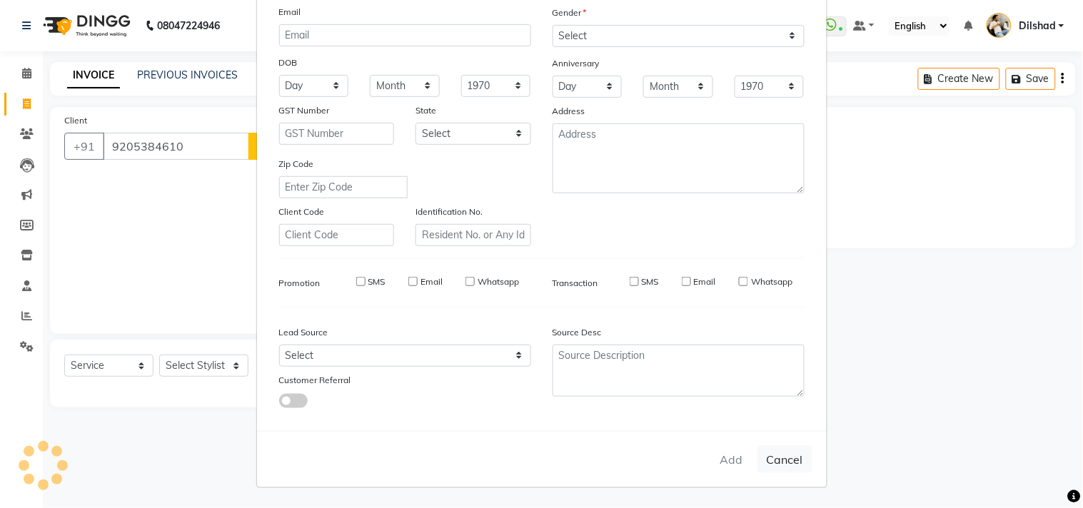
select select
checkbox input "false"
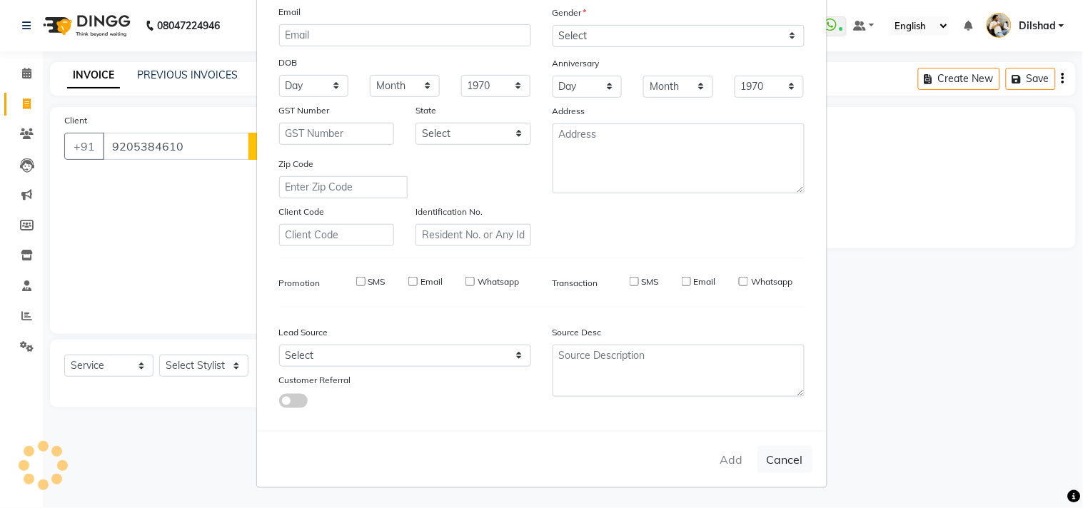
checkbox input "false"
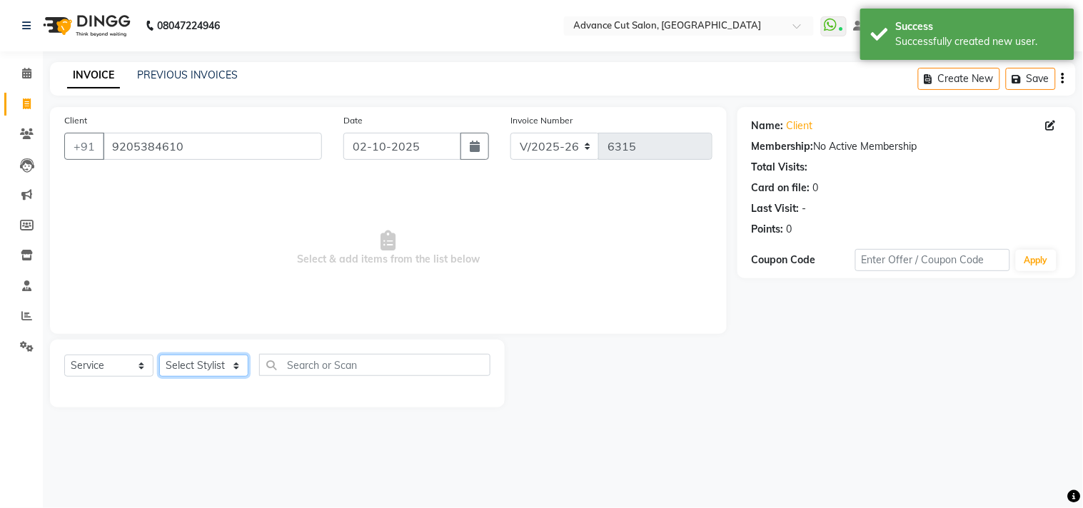
drag, startPoint x: 200, startPoint y: 377, endPoint x: 198, endPoint y: 368, distance: 9.5
click at [200, 376] on select "Select Stylist Abrar Alam Dilshad Lallan Meenu Nafeesh Ahmad Naved O.P. Sharma …" at bounding box center [203, 366] width 89 height 22
select select "15343"
click at [159, 355] on select "Select Stylist Abrar Alam Dilshad Lallan Meenu Nafeesh Ahmad Naved O.P. Sharma …" at bounding box center [203, 366] width 89 height 22
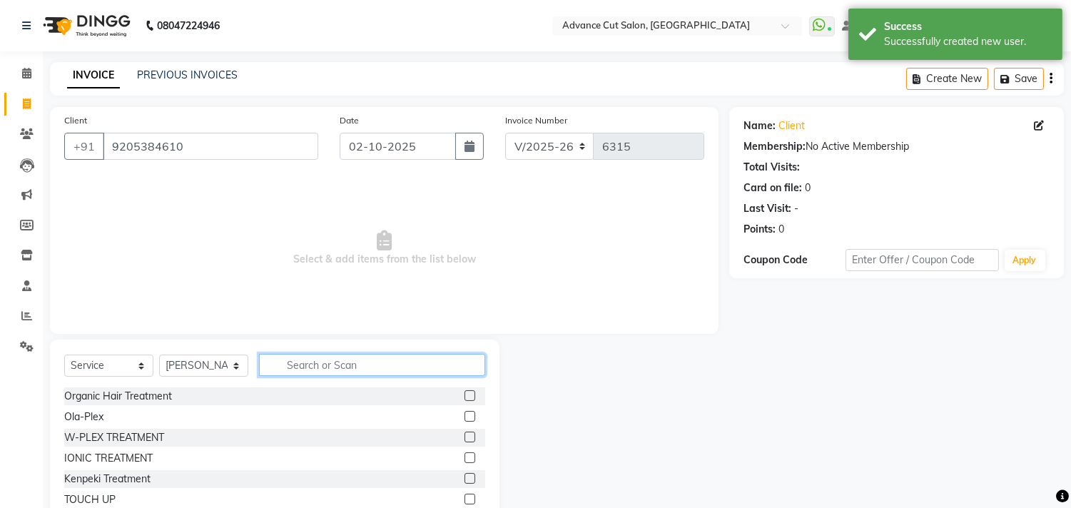
click at [325, 363] on input "text" at bounding box center [372, 365] width 226 height 22
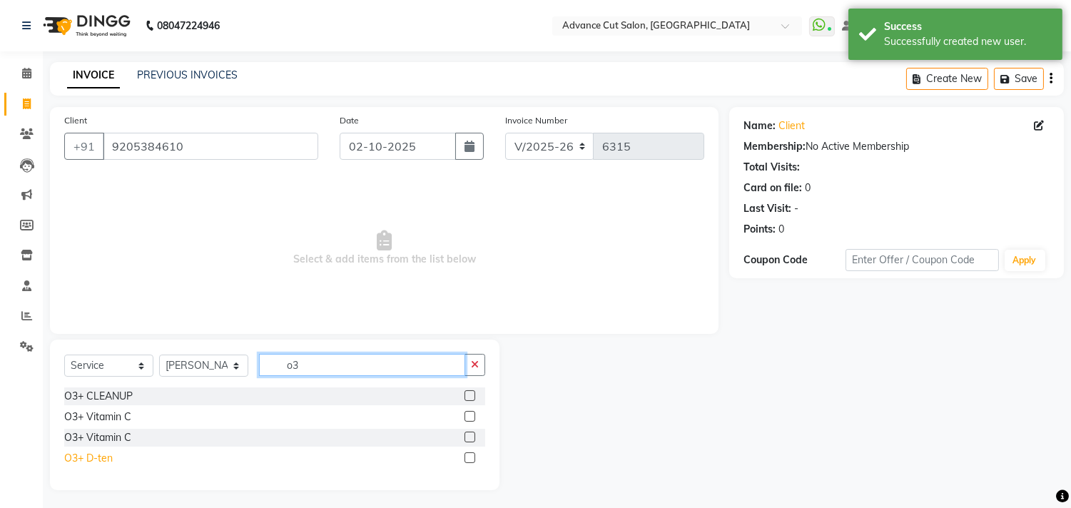
type input "o3"
click at [101, 455] on div "O3+ D-ten" at bounding box center [88, 458] width 49 height 15
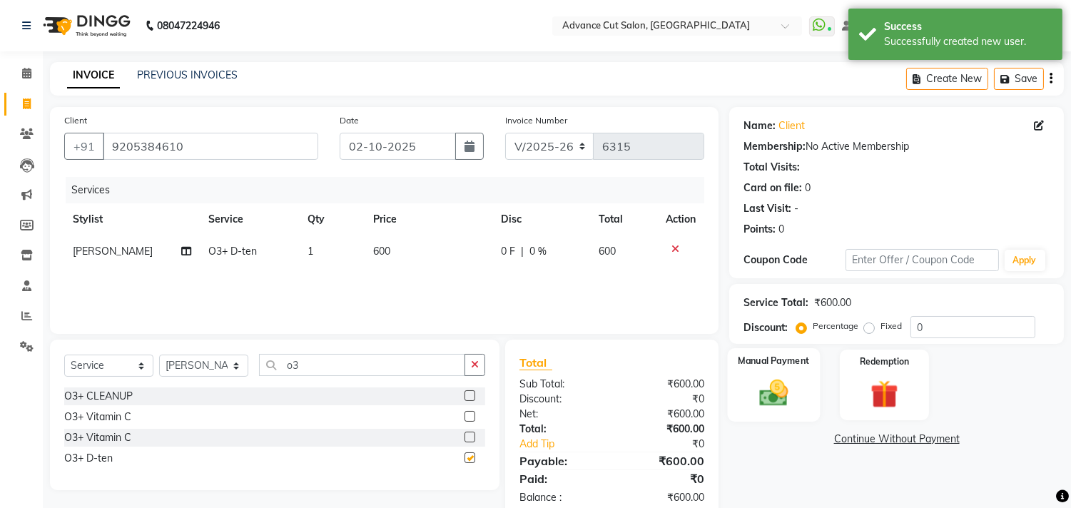
checkbox input "false"
click at [810, 368] on div "Manual Payment" at bounding box center [774, 384] width 93 height 73
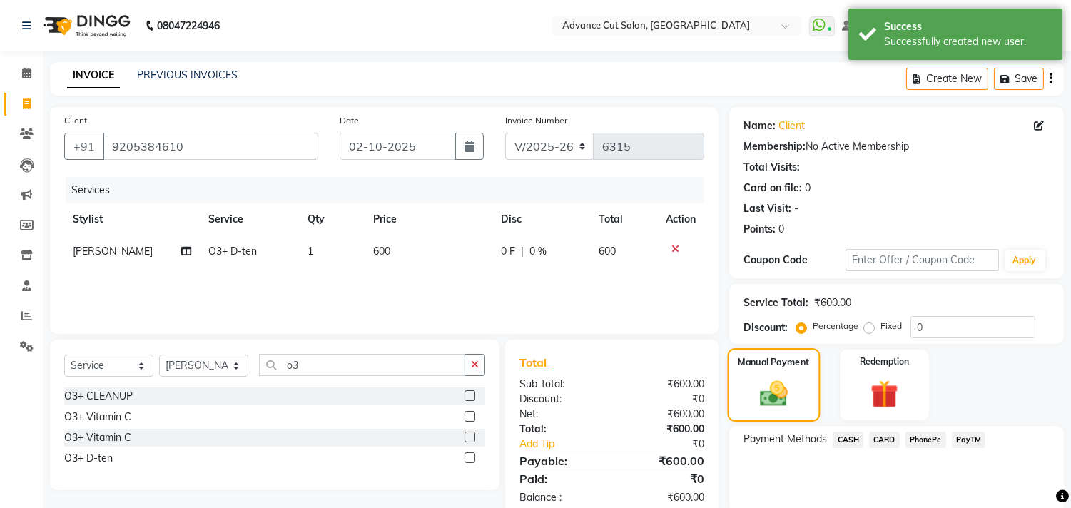
scroll to position [53, 0]
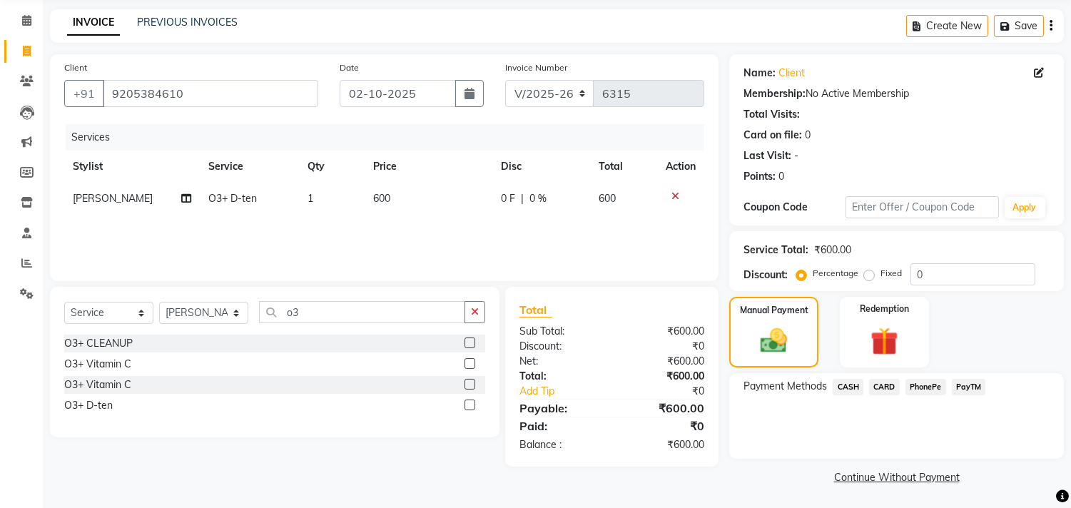
click at [857, 390] on span "CASH" at bounding box center [848, 387] width 31 height 16
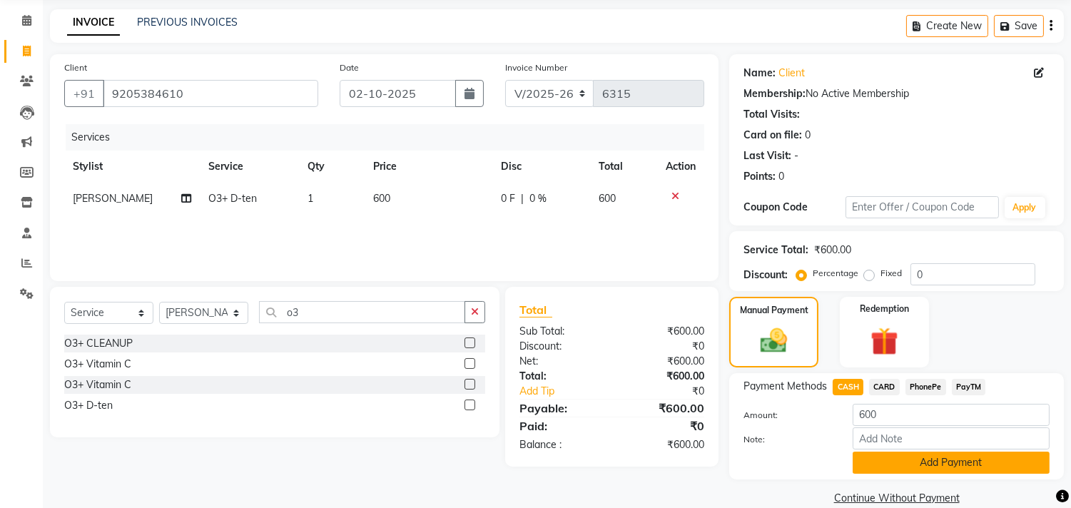
click at [910, 465] on button "Add Payment" at bounding box center [951, 463] width 197 height 22
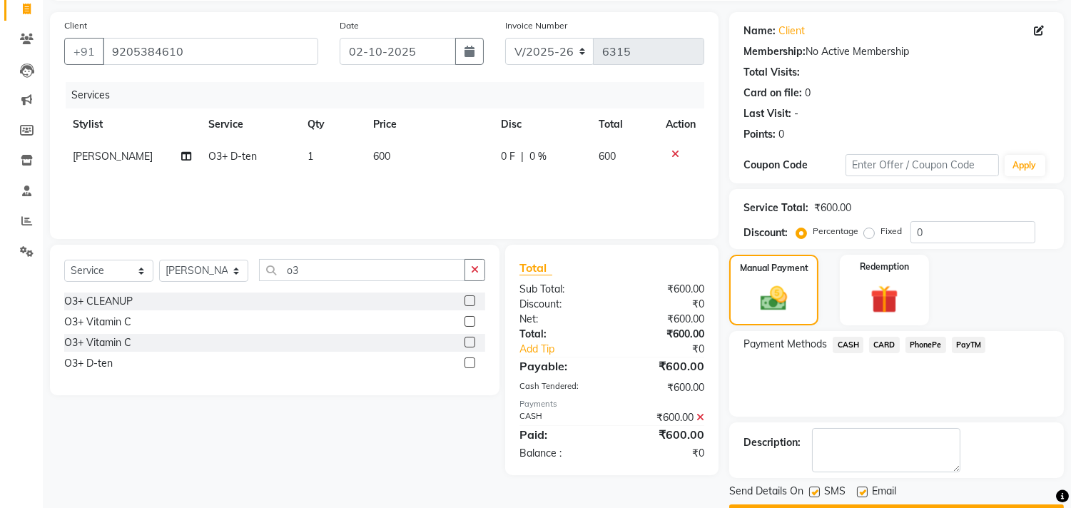
scroll to position [133, 0]
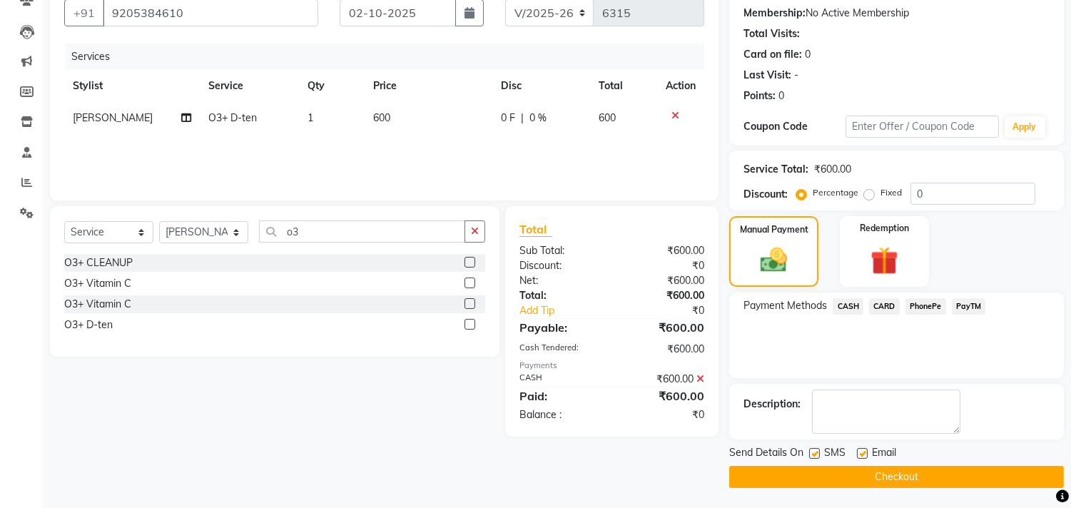
click at [901, 487] on main "INVOICE PREVIOUS INVOICES Create New Save Client +91 9205384610 Date 02-10-2025…" at bounding box center [557, 219] width 1028 height 581
click at [903, 480] on button "Checkout" at bounding box center [896, 477] width 335 height 22
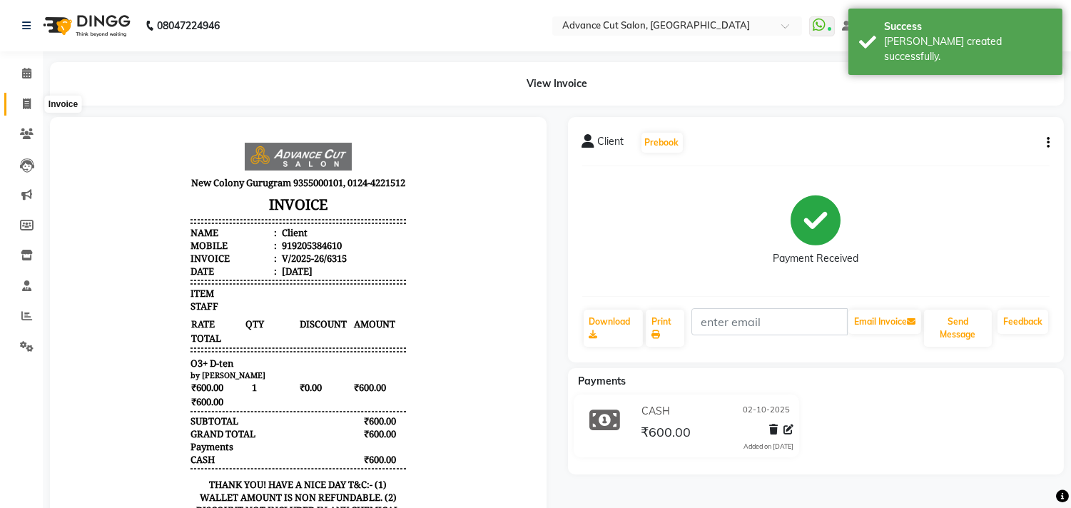
click at [14, 103] on span at bounding box center [26, 104] width 25 height 16
select select "922"
select select "service"
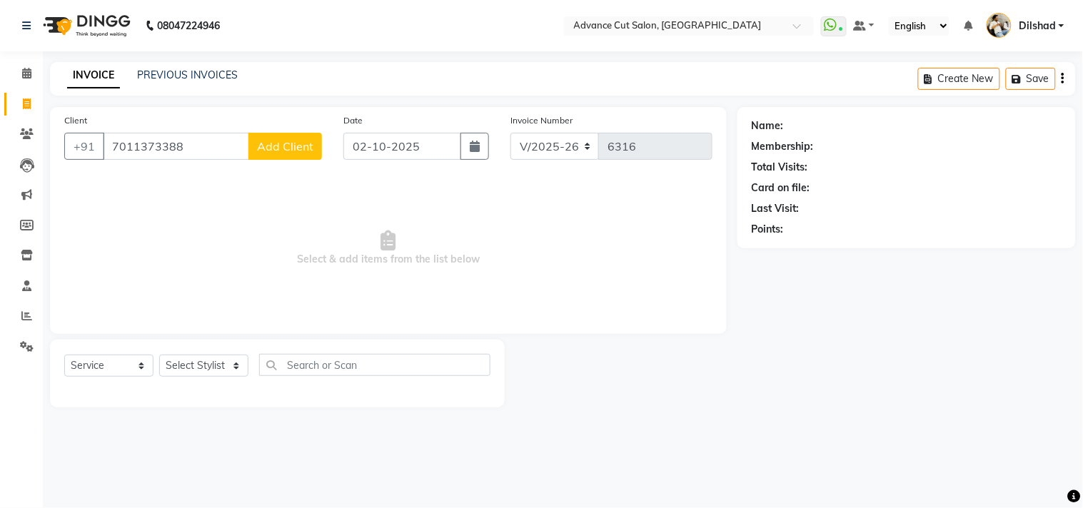
type input "7011373388"
click at [268, 146] on span "Add Client" at bounding box center [285, 146] width 56 height 14
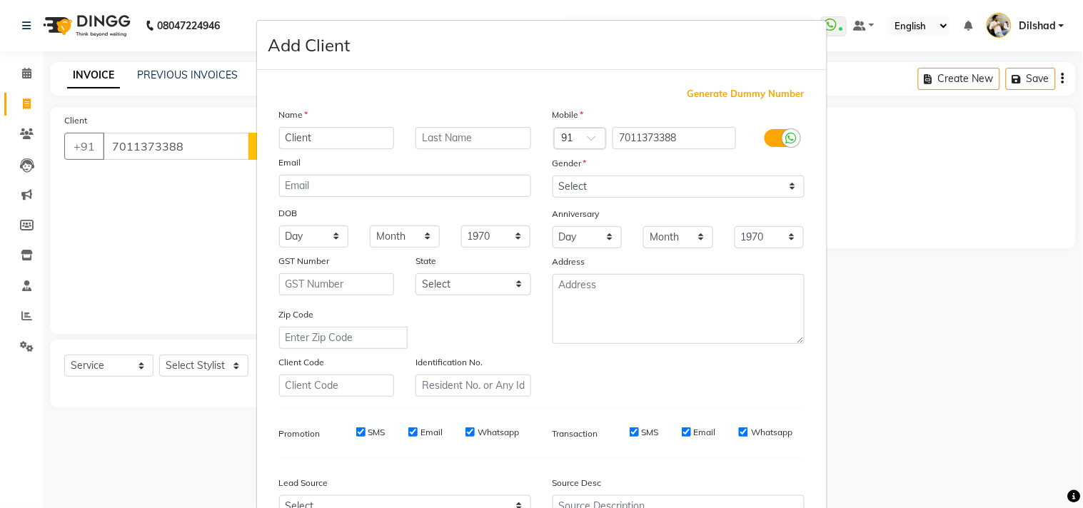
type input "Client"
click at [618, 187] on select "Select Male Female Other Prefer Not To Say" at bounding box center [678, 187] width 252 height 22
select select "male"
click at [552, 176] on select "Select Male Female Other Prefer Not To Say" at bounding box center [678, 187] width 252 height 22
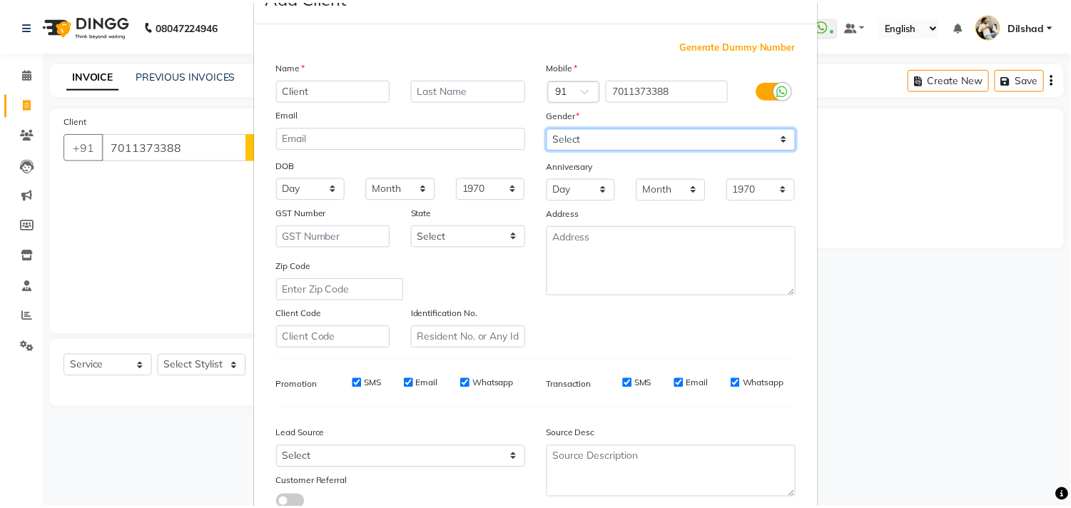
scroll to position [151, 0]
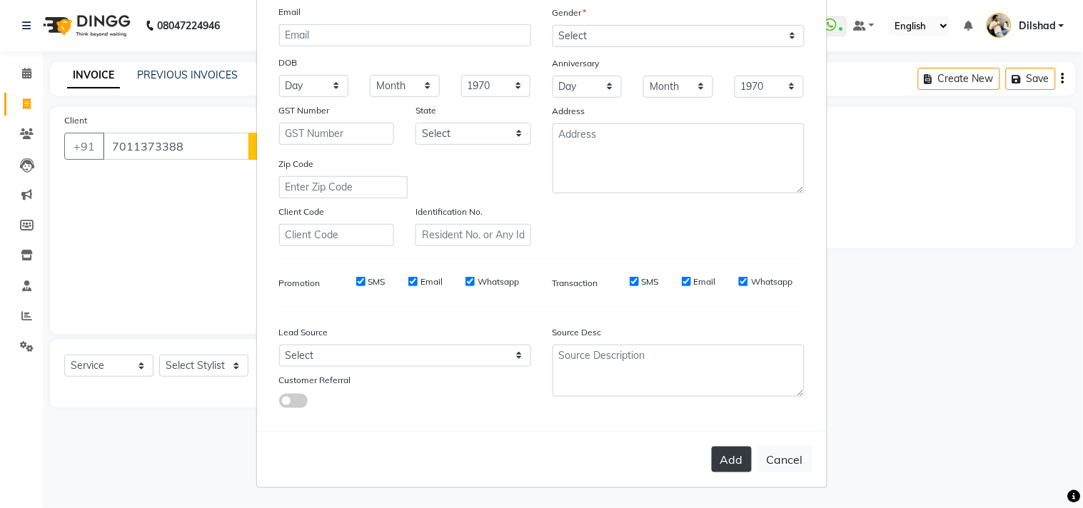
click at [729, 457] on button "Add" at bounding box center [731, 460] width 40 height 26
select select
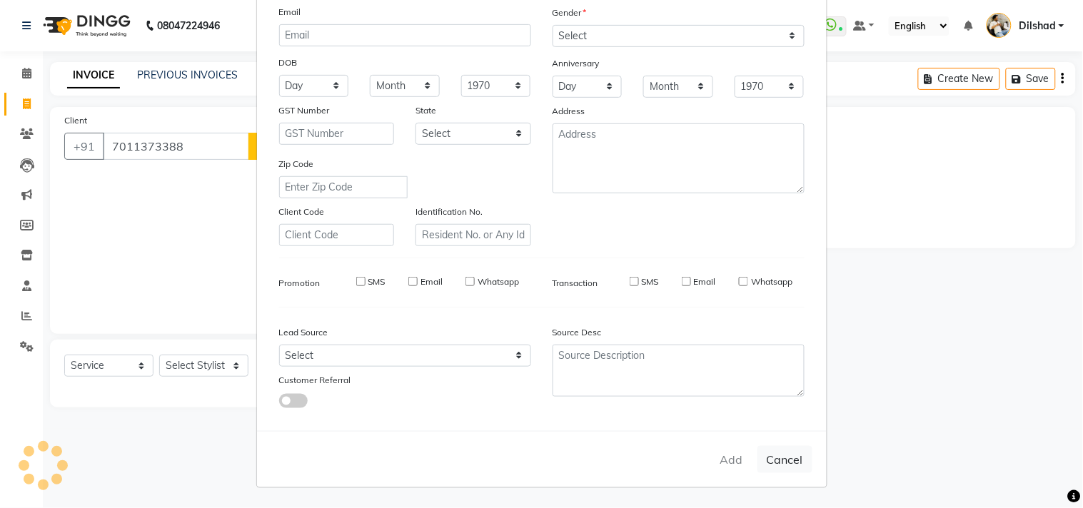
select select
checkbox input "false"
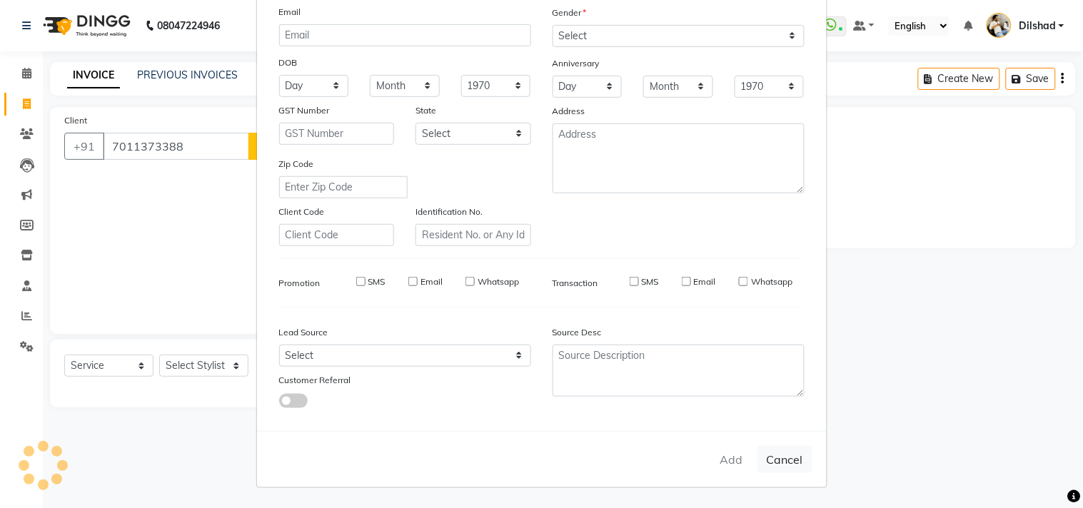
checkbox input "false"
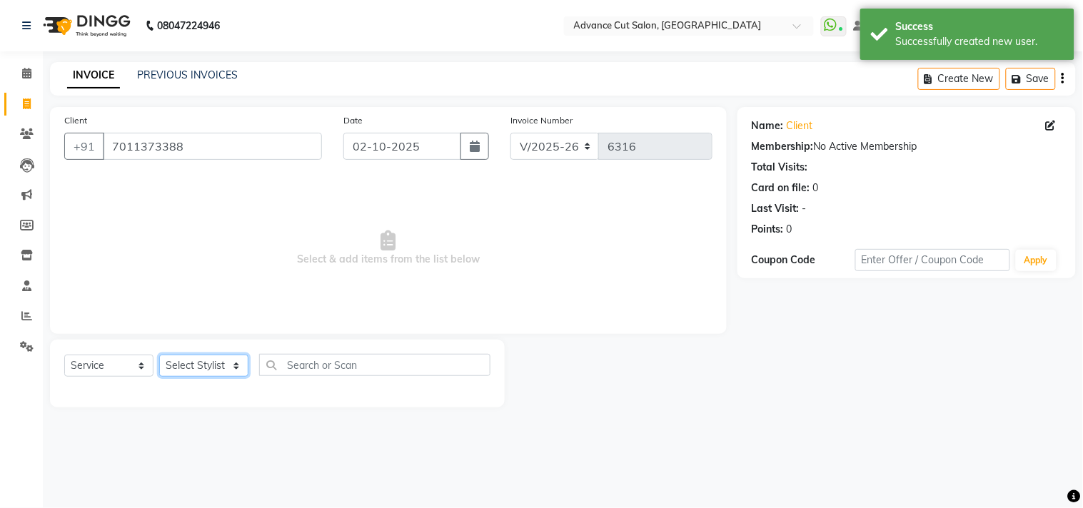
click at [210, 365] on select "Select Stylist Abrar Alam Dilshad Lallan Meenu Nafeesh Ahmad Naved O.P. Sharma …" at bounding box center [203, 366] width 89 height 22
select select "83452"
click at [159, 355] on select "Select Stylist Abrar Alam Dilshad Lallan Meenu Nafeesh Ahmad Naved O.P. Sharma …" at bounding box center [203, 366] width 89 height 22
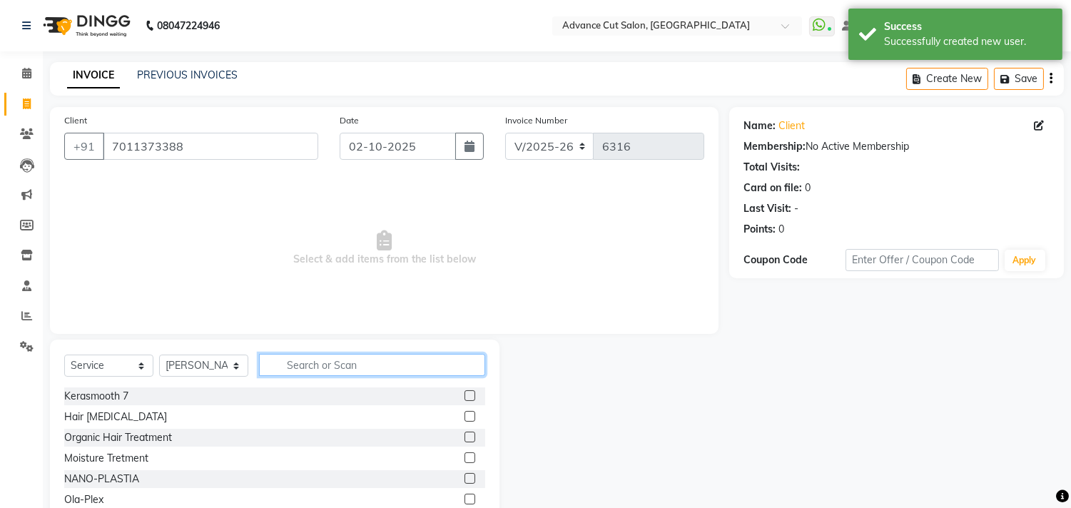
click at [305, 362] on input "text" at bounding box center [372, 365] width 226 height 22
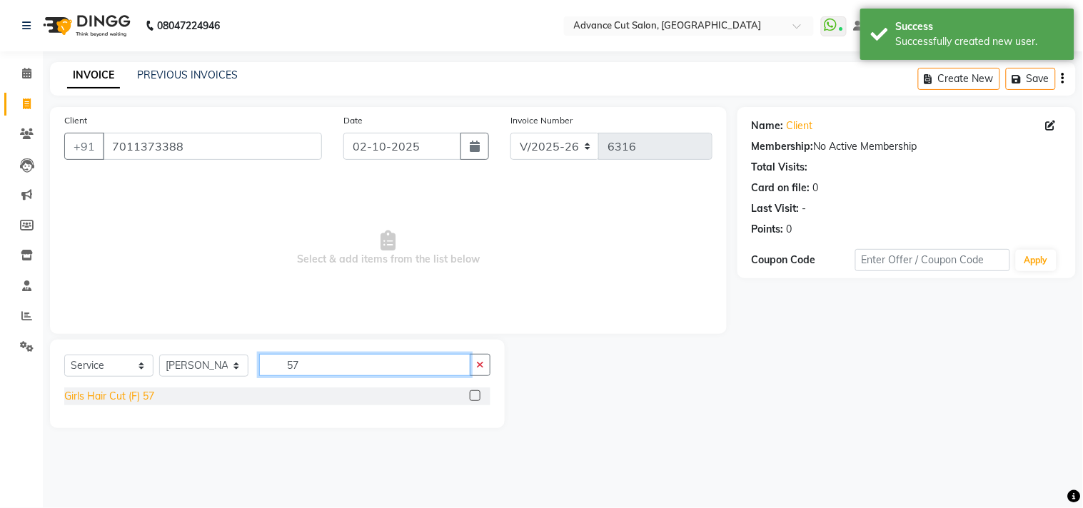
type input "57"
click at [122, 390] on div "Girls Hair Cut (F) 57" at bounding box center [109, 396] width 90 height 15
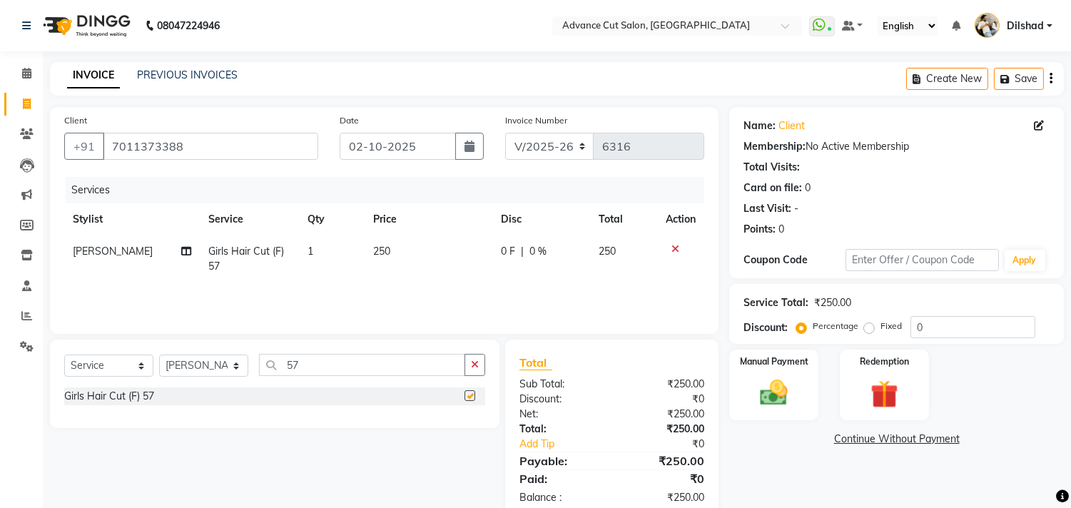
checkbox input "false"
click at [836, 373] on div "Manual Payment Redemption" at bounding box center [897, 385] width 356 height 71
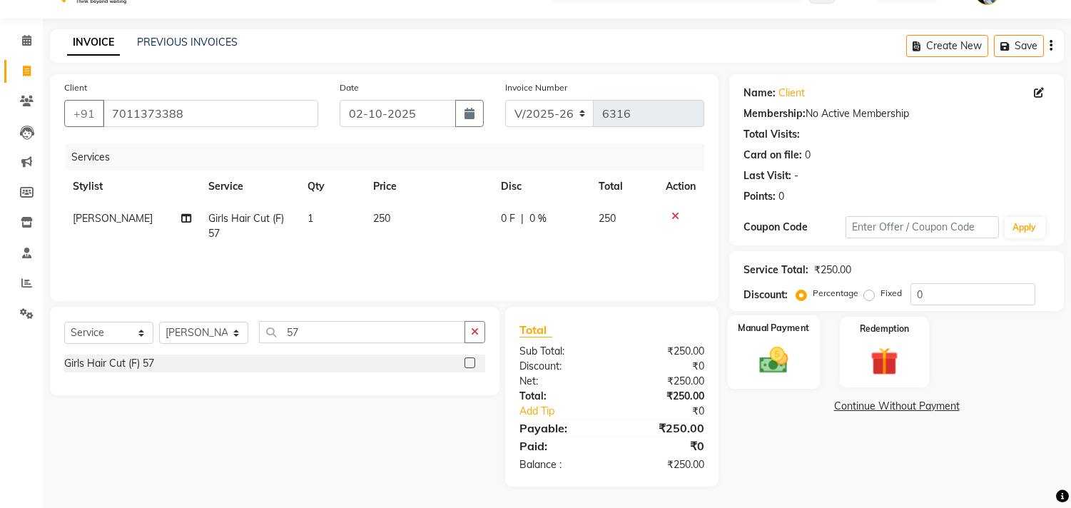
click at [786, 368] on img at bounding box center [774, 361] width 47 height 34
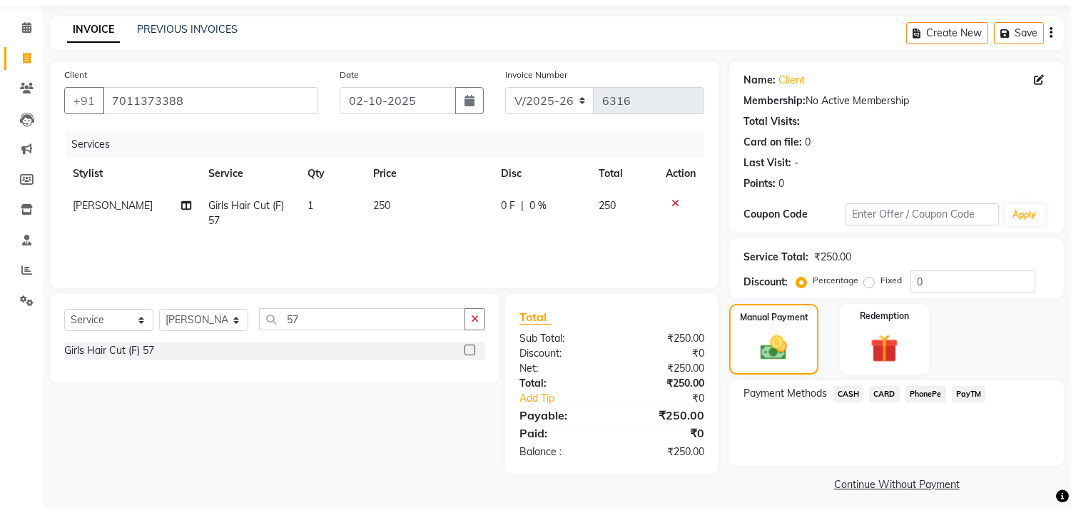
scroll to position [53, 0]
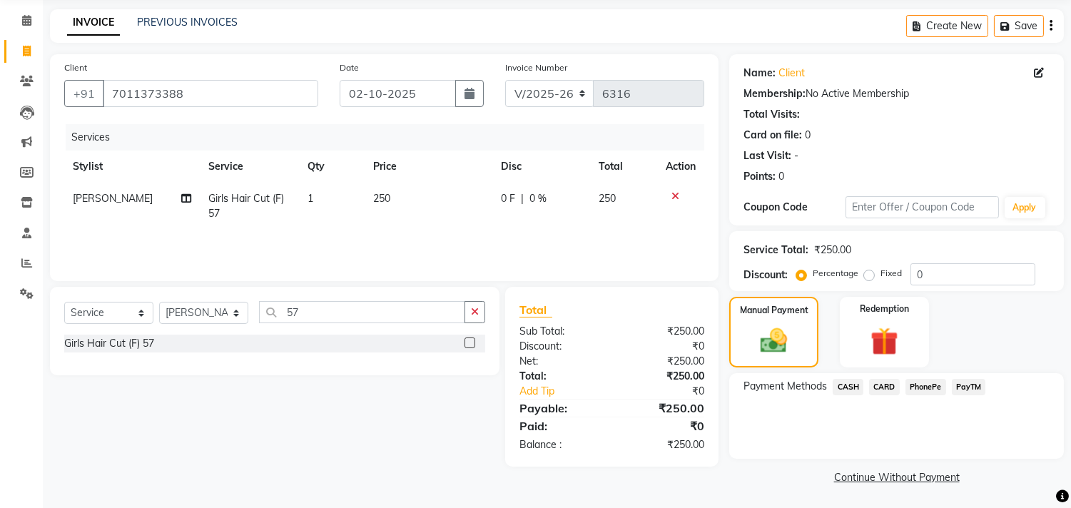
click at [838, 385] on span "CASH" at bounding box center [848, 387] width 31 height 16
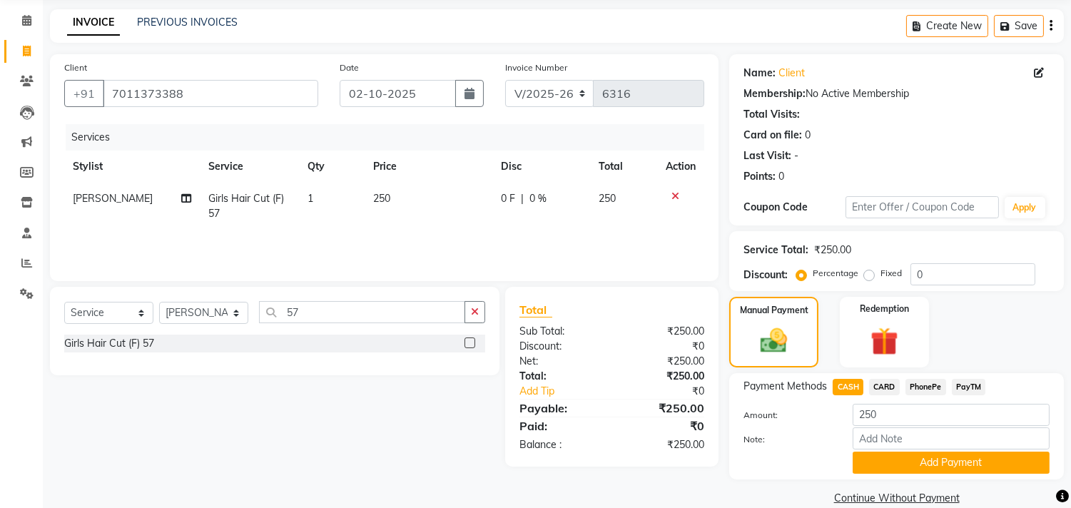
click at [954, 388] on span "PayTM" at bounding box center [969, 387] width 34 height 16
click at [939, 468] on button "Add Payment" at bounding box center [951, 463] width 197 height 22
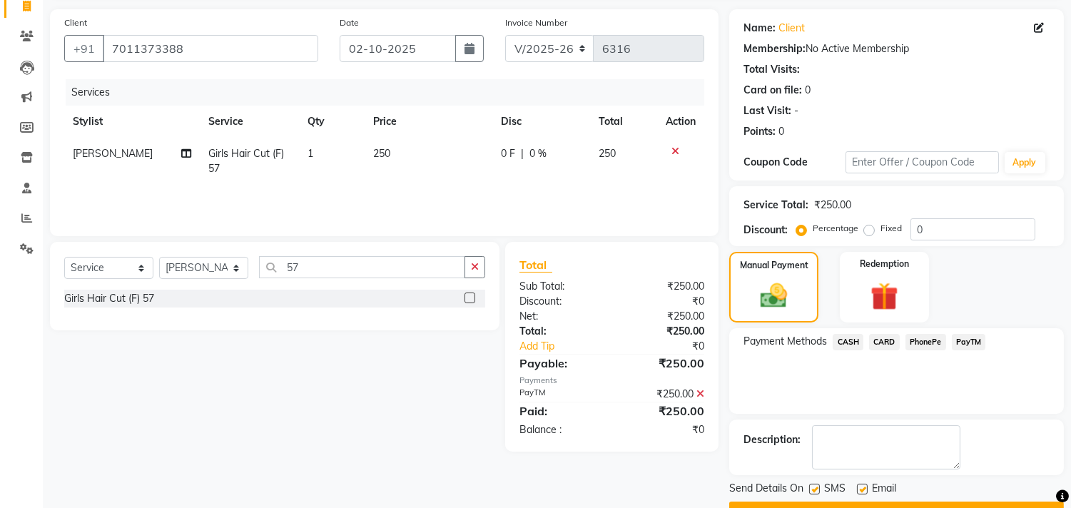
scroll to position [133, 0]
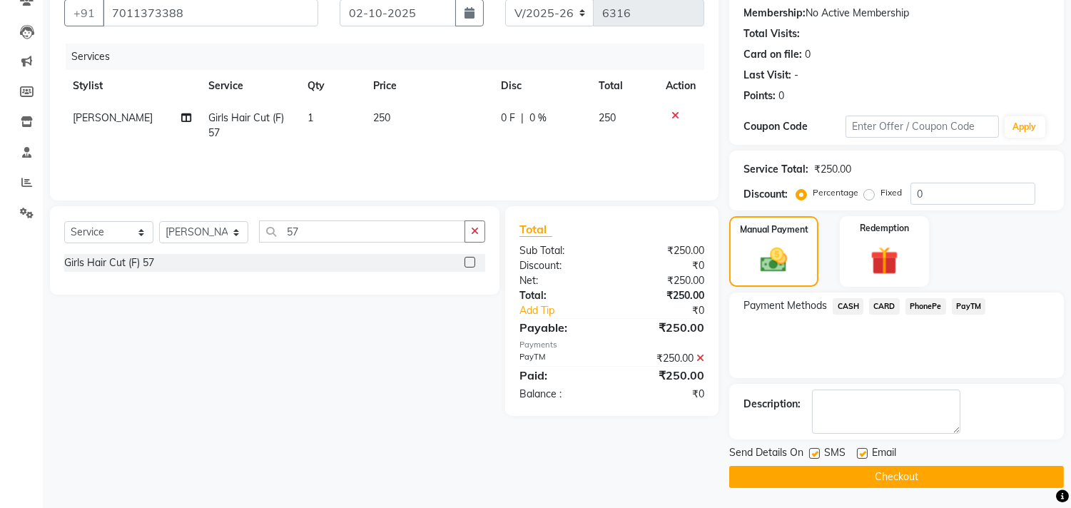
click at [818, 452] on label at bounding box center [814, 453] width 11 height 11
click at [818, 452] on input "checkbox" at bounding box center [813, 454] width 9 height 9
checkbox input "false"
click at [858, 452] on label at bounding box center [862, 453] width 11 height 11
click at [858, 452] on input "checkbox" at bounding box center [861, 454] width 9 height 9
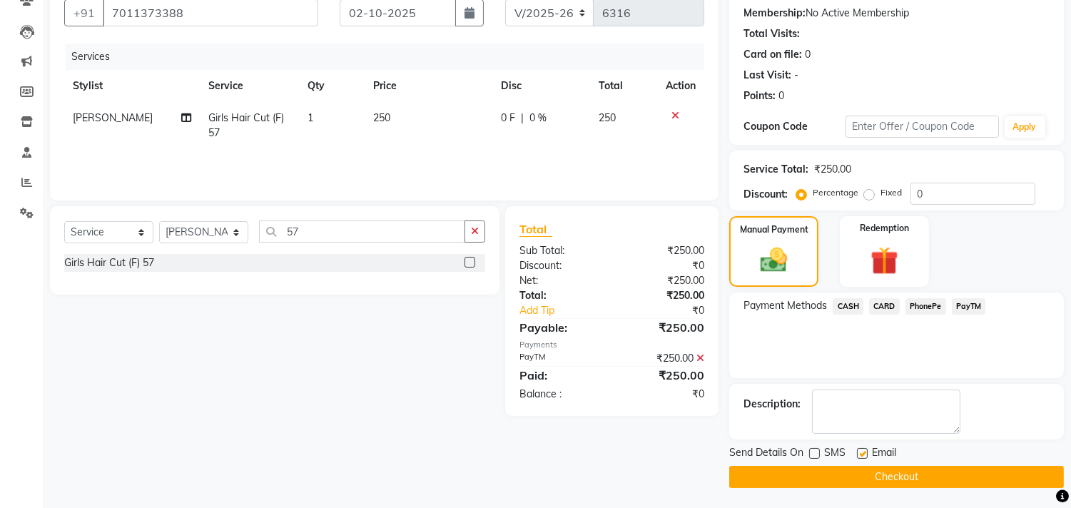
checkbox input "false"
click at [873, 472] on button "Checkout" at bounding box center [896, 477] width 335 height 22
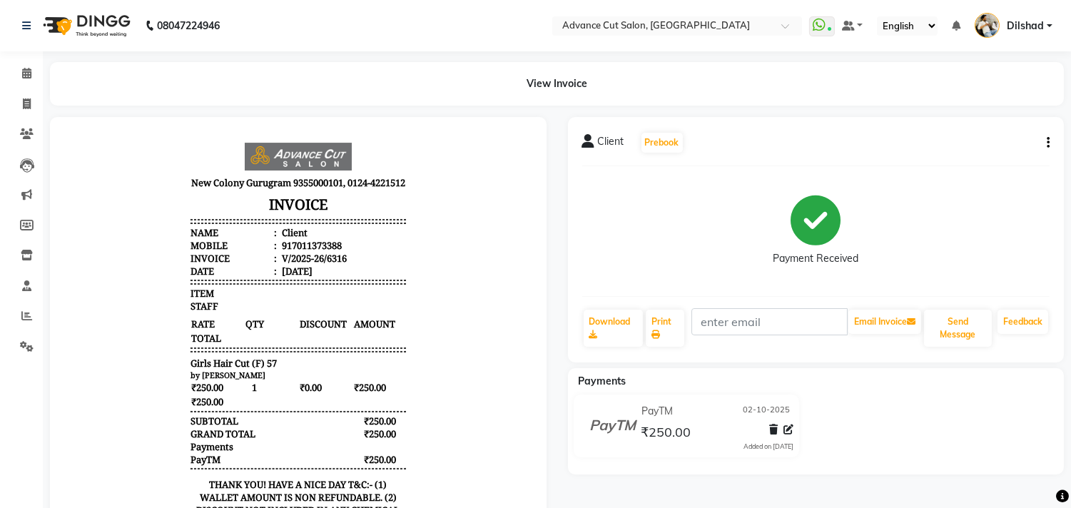
click at [873, 472] on div "Payments PayTM 02-10-2025 ₹250.00 Added on 02-10-2025" at bounding box center [816, 421] width 497 height 106
click at [36, 104] on span at bounding box center [26, 104] width 25 height 16
select select "service"
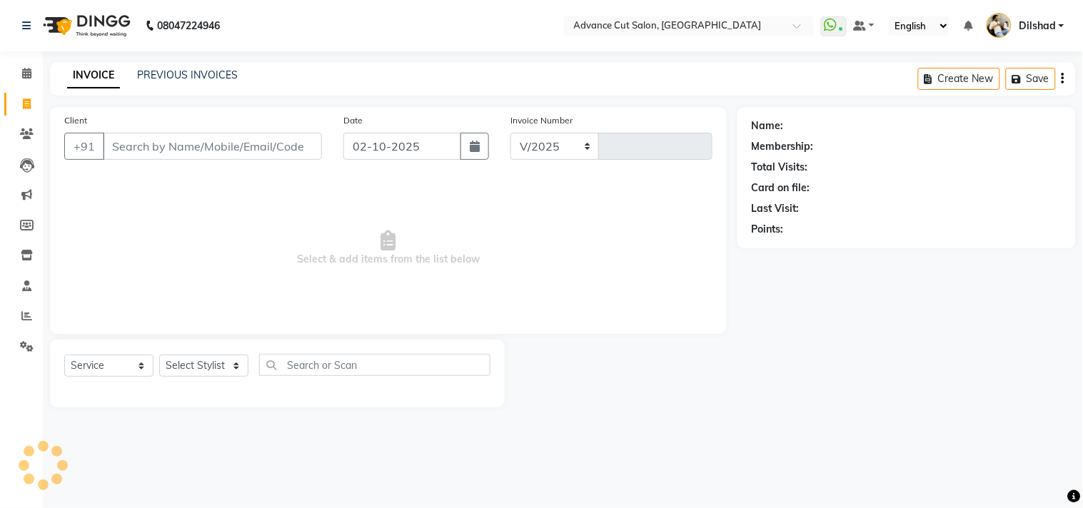
select select "922"
type input "6317"
click at [122, 140] on input "Client" at bounding box center [212, 146] width 219 height 27
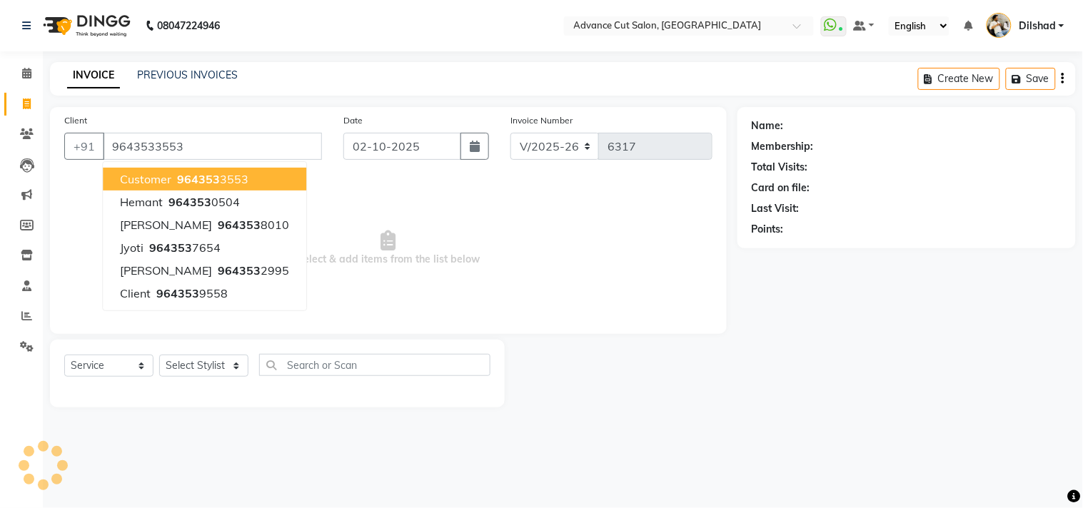
type input "9643533553"
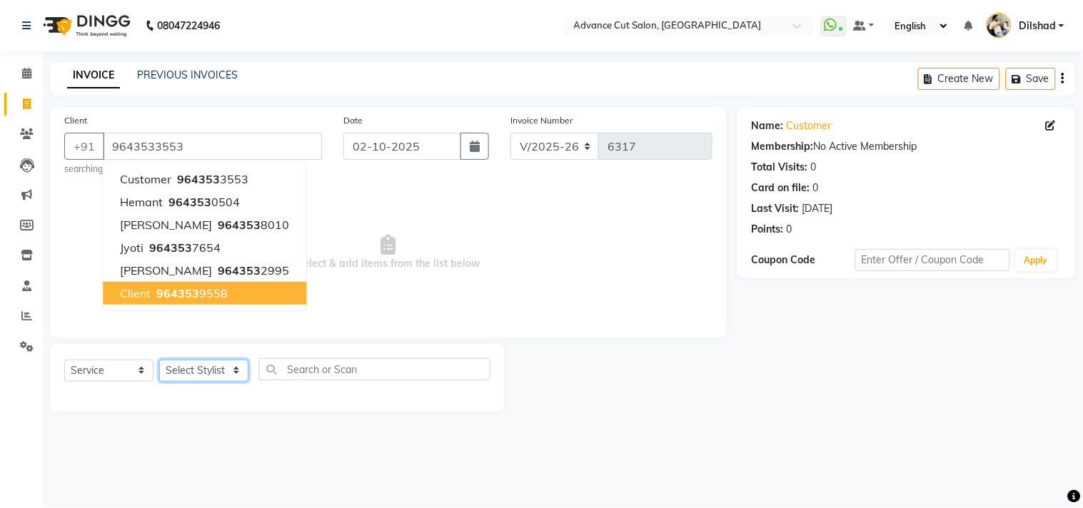
click at [208, 370] on select "Select Stylist Abrar Alam Dilshad Lallan Meenu Nafeesh Ahmad Naved O.P. Sharma …" at bounding box center [203, 371] width 89 height 22
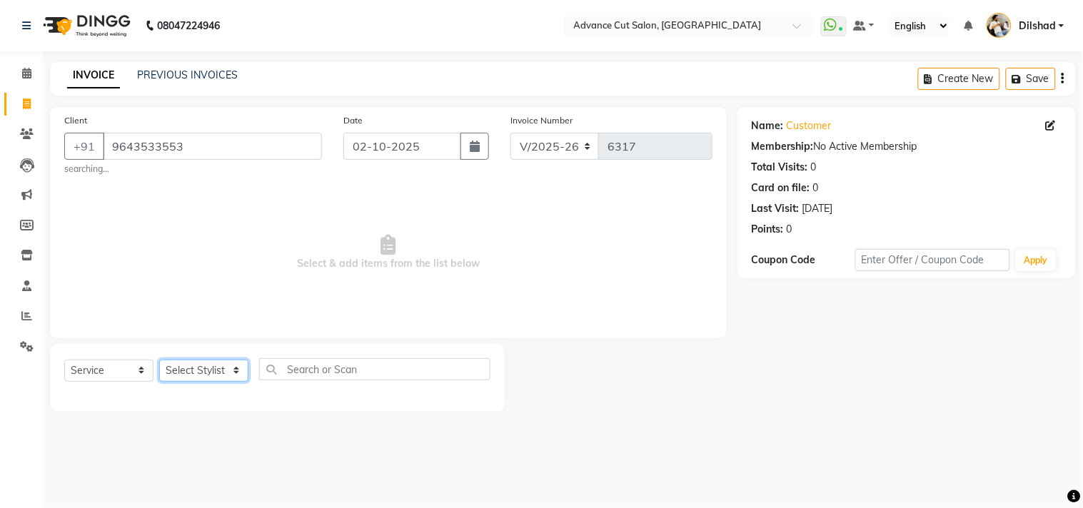
select select "87863"
click at [159, 360] on select "Select Stylist Abrar Alam Dilshad Lallan Meenu Nafeesh Ahmad Naved O.P. Sharma …" at bounding box center [203, 371] width 89 height 22
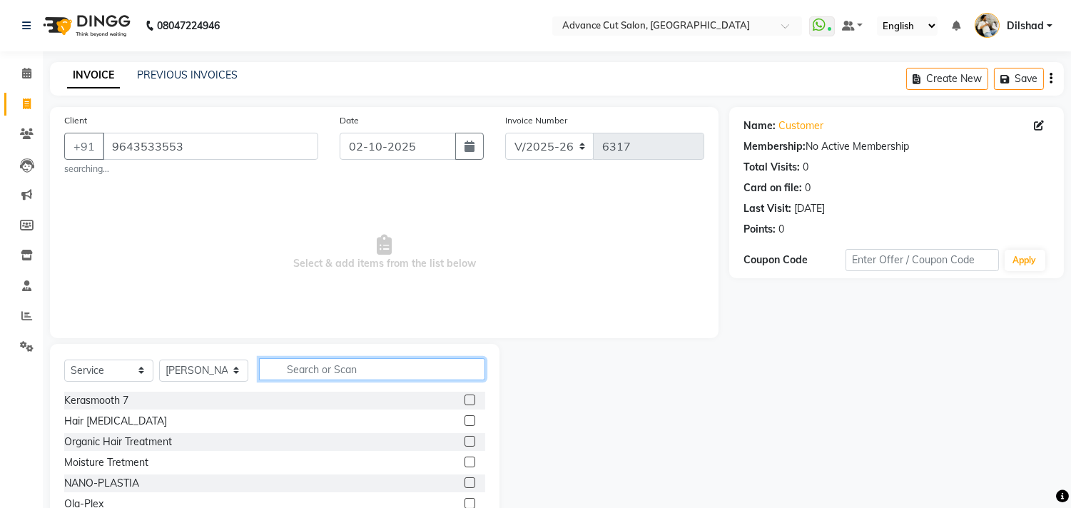
click at [304, 373] on input "text" at bounding box center [372, 369] width 226 height 22
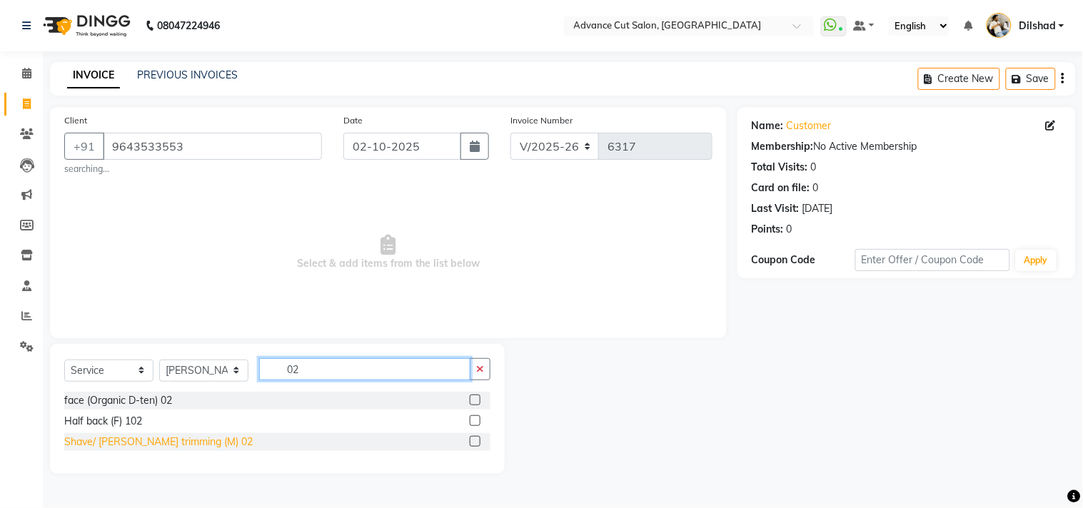
type input "02"
click at [176, 448] on div "Shave/ Beard trimming (M) 02" at bounding box center [158, 442] width 188 height 15
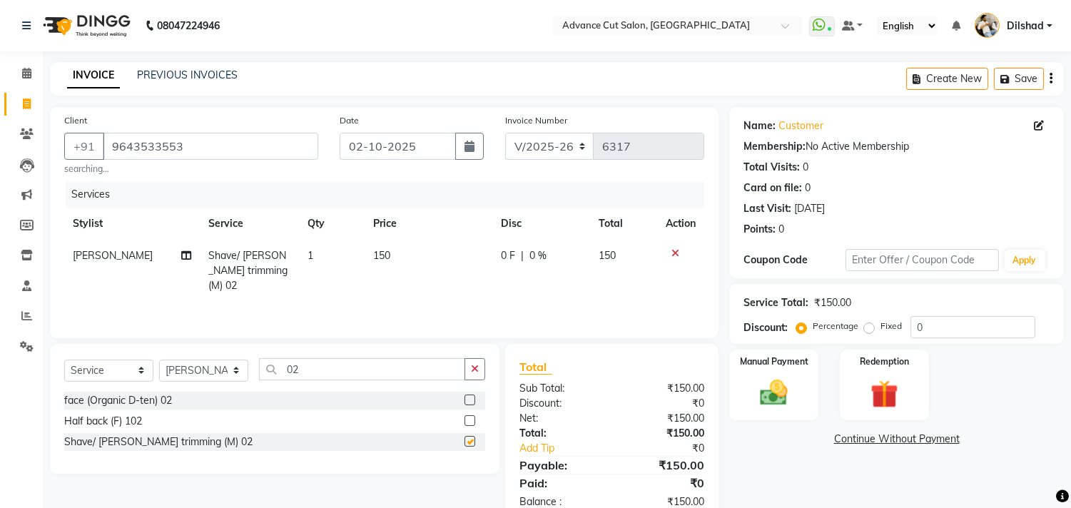
checkbox input "false"
click at [790, 370] on div "Manual Payment" at bounding box center [774, 384] width 93 height 73
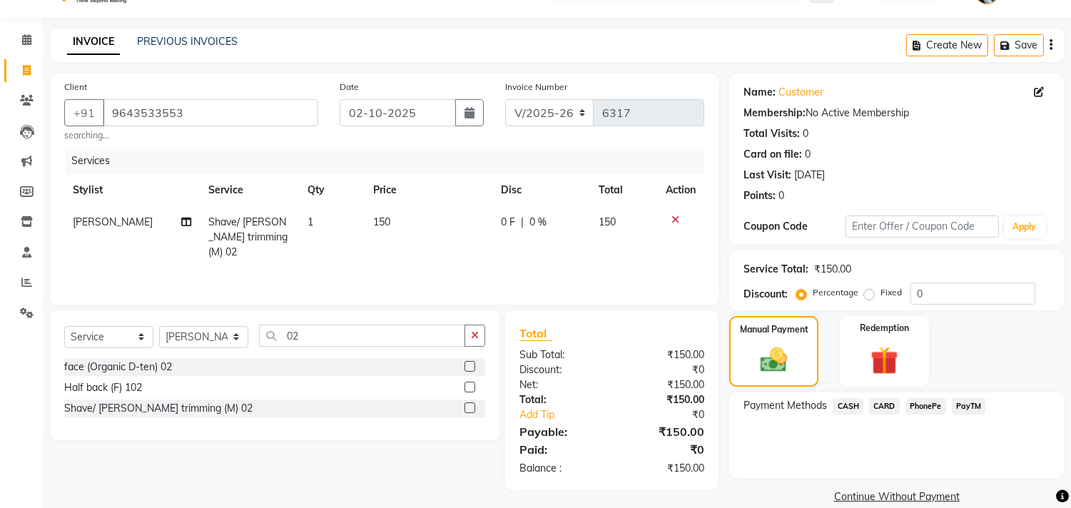
scroll to position [53, 0]
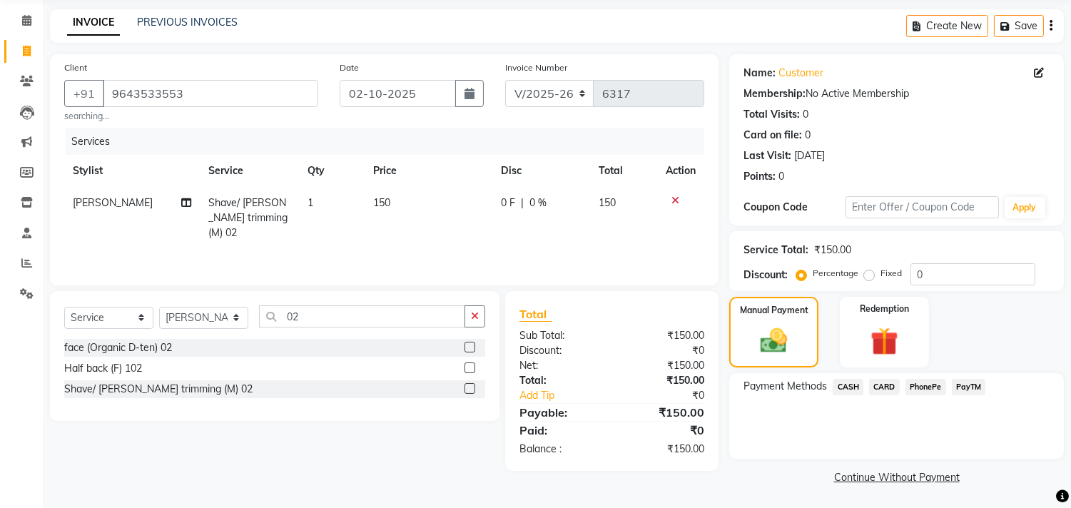
click at [852, 392] on span "CASH" at bounding box center [848, 387] width 31 height 16
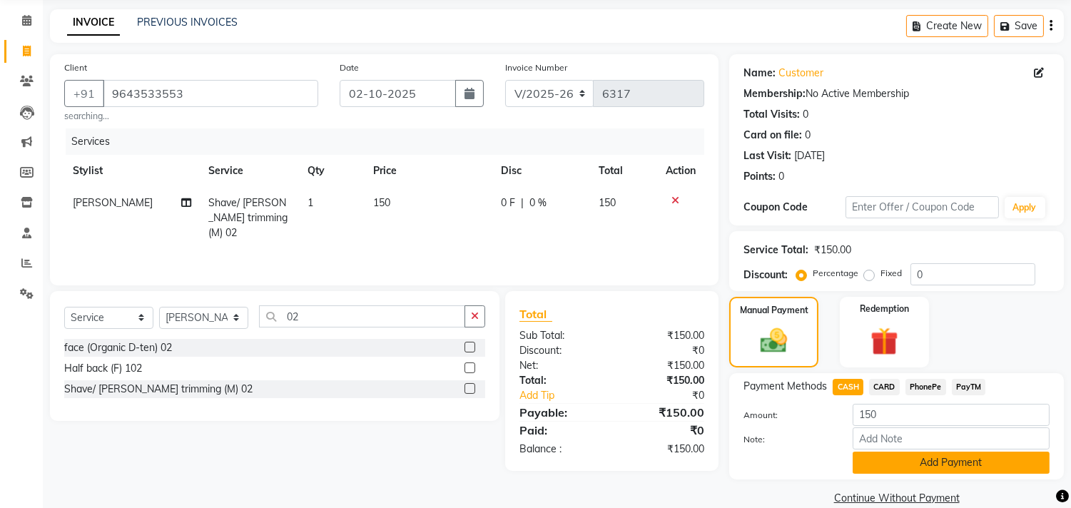
click at [917, 460] on button "Add Payment" at bounding box center [951, 463] width 197 height 22
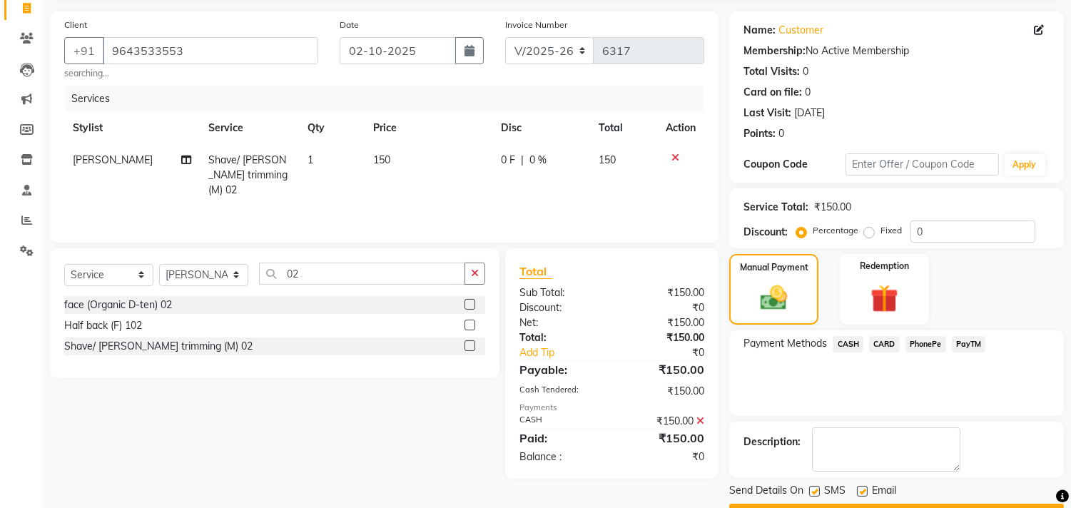
scroll to position [133, 0]
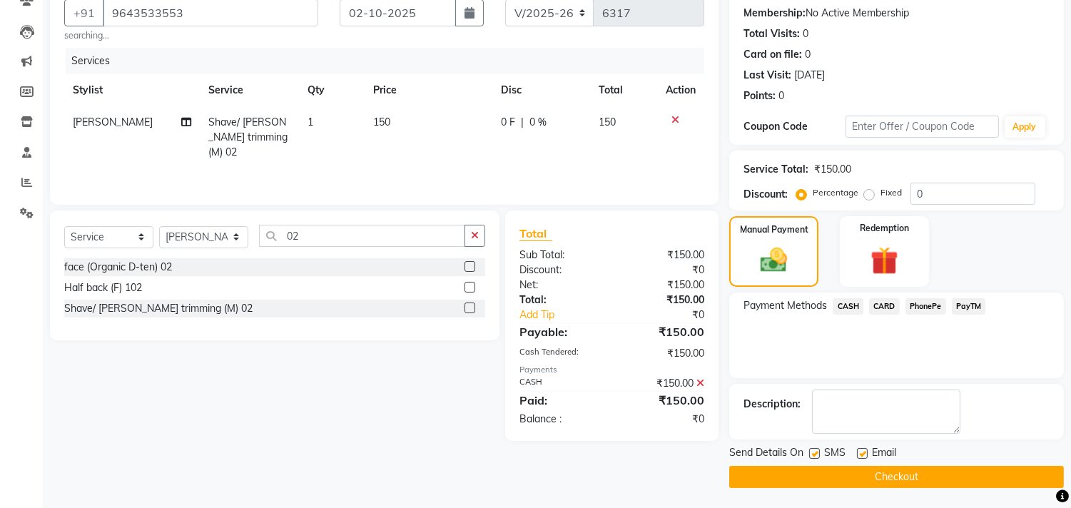
click at [918, 472] on button "Checkout" at bounding box center [896, 477] width 335 height 22
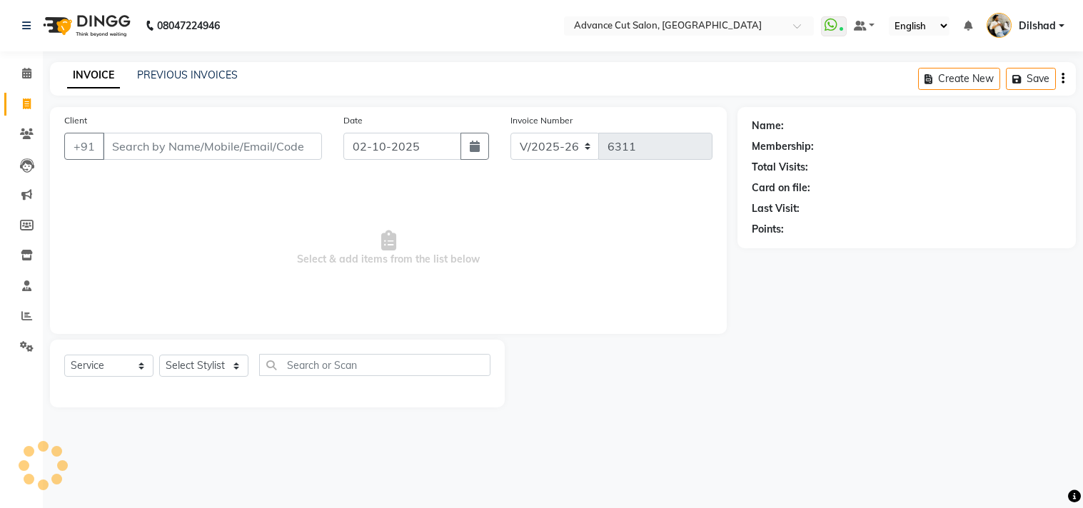
select select "922"
select select "service"
click at [174, 77] on link "PREVIOUS INVOICES" at bounding box center [187, 75] width 101 height 13
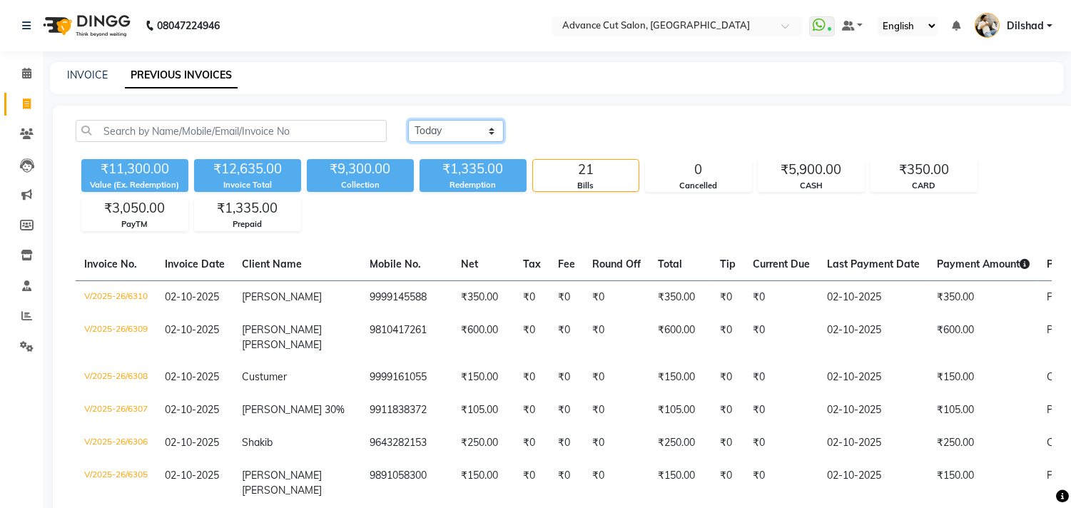
click at [419, 136] on select "Today Yesterday Custom Range" at bounding box center [456, 131] width 96 height 22
select select "range"
click at [408, 120] on select "Today Yesterday Custom Range" at bounding box center [456, 131] width 96 height 22
click at [587, 138] on input "02-10-2025" at bounding box center [572, 131] width 100 height 20
select select "10"
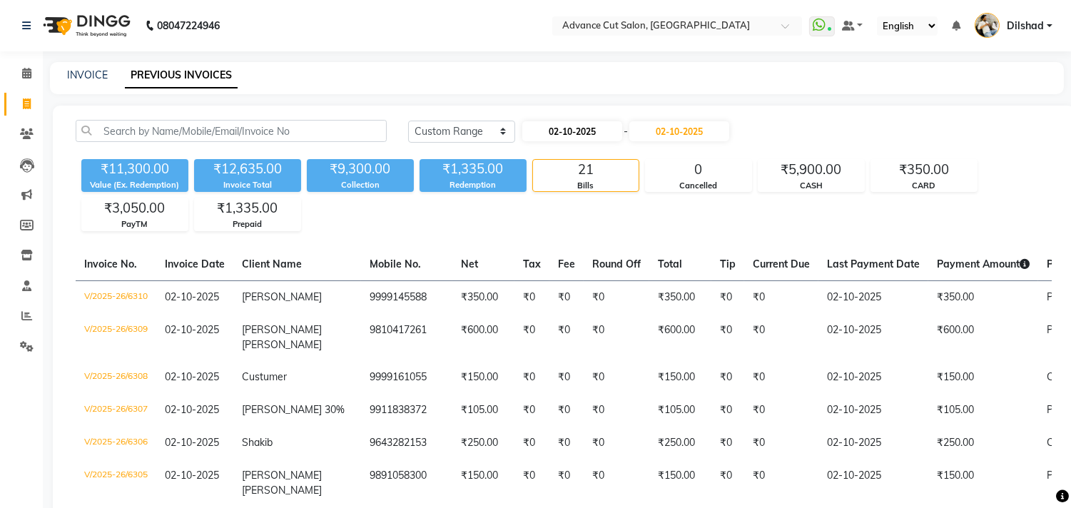
select select "2025"
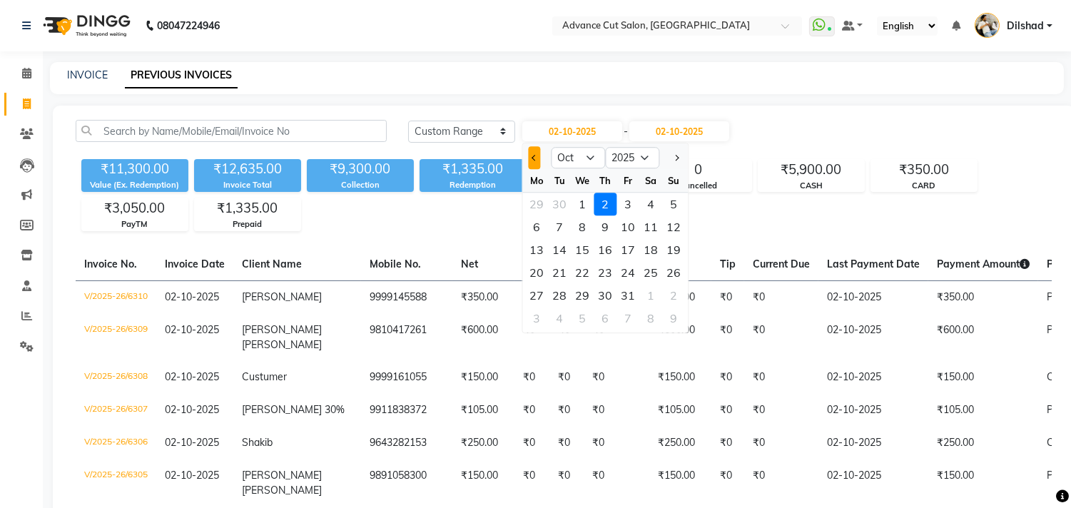
click at [532, 158] on button "Previous month" at bounding box center [534, 157] width 12 height 23
select select "9"
click at [650, 268] on div "27" at bounding box center [650, 272] width 23 height 23
type input "[DATE]"
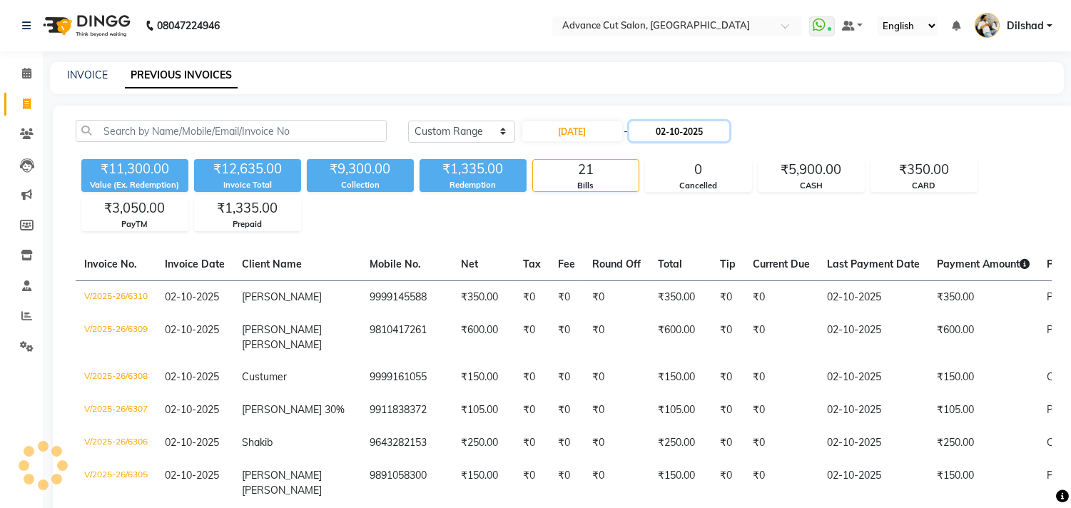
click at [666, 125] on input "02-10-2025" at bounding box center [679, 131] width 100 height 20
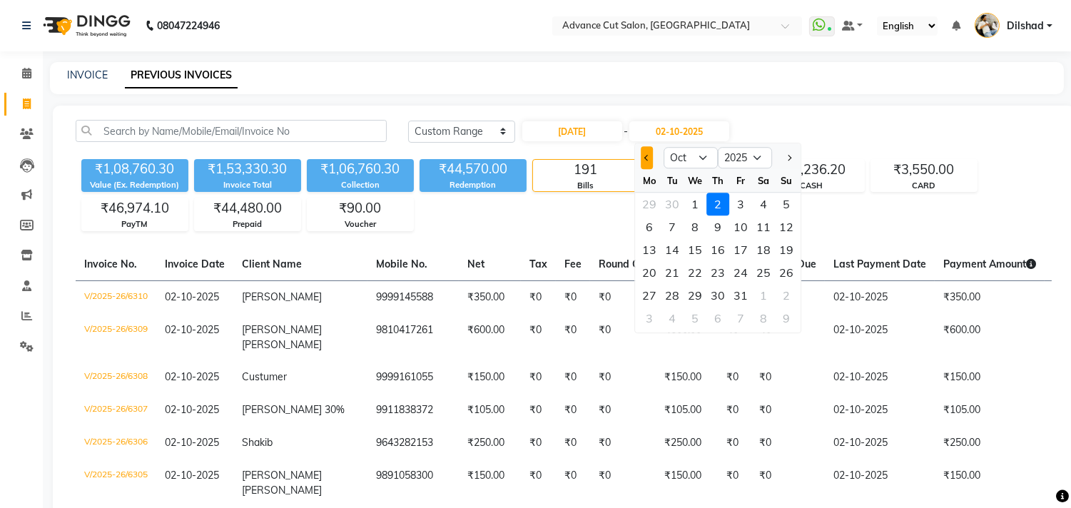
click at [652, 159] on button "Previous month" at bounding box center [647, 157] width 12 height 23
select select "9"
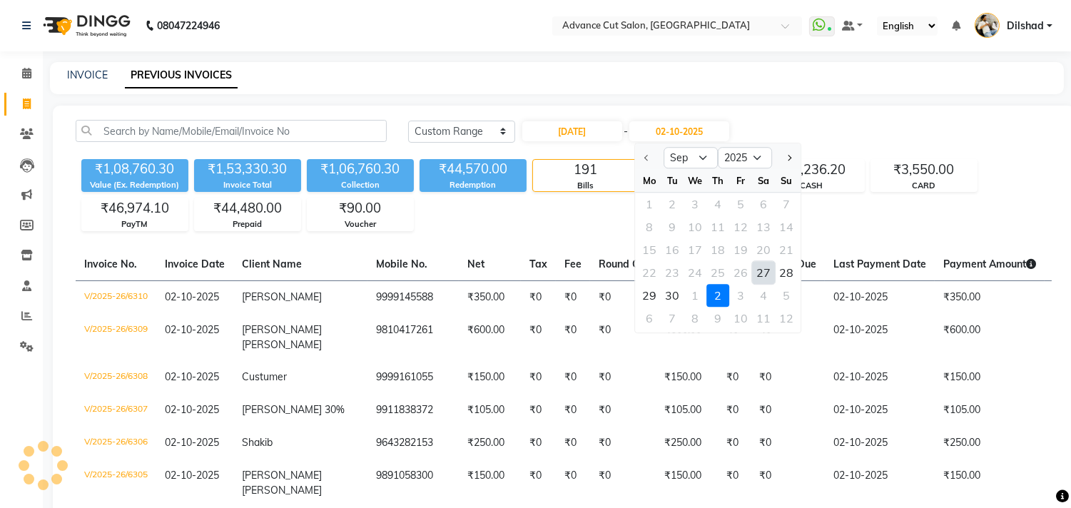
click at [755, 271] on div "27" at bounding box center [763, 272] width 23 height 23
type input "[DATE]"
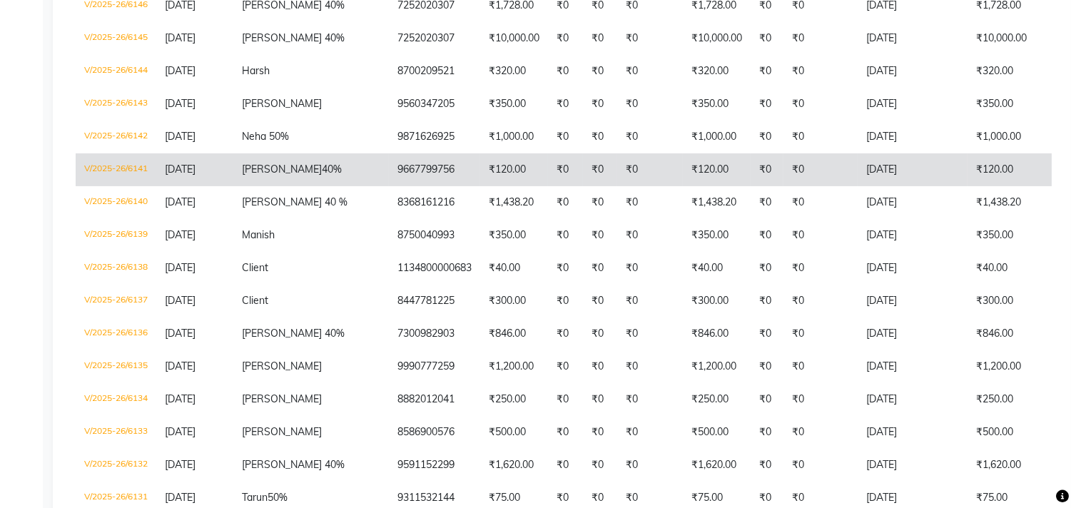
scroll to position [634, 0]
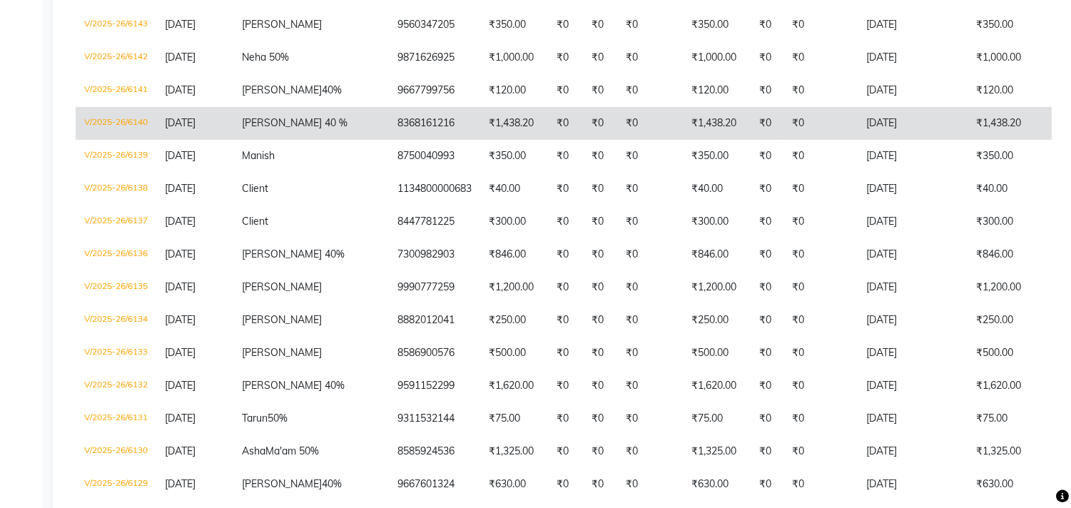
click at [480, 140] on td "₹1,438.20" at bounding box center [514, 123] width 68 height 33
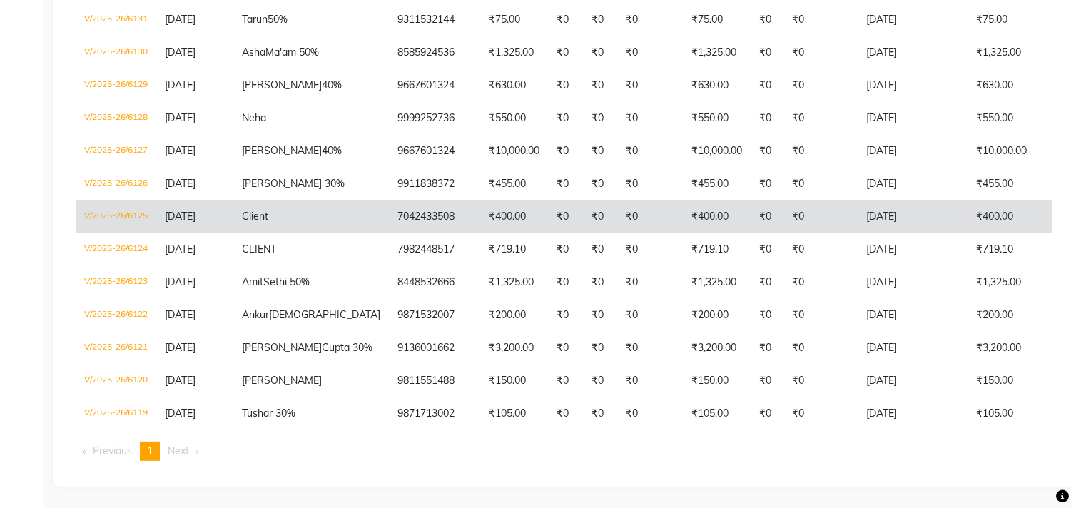
scroll to position [1189, 0]
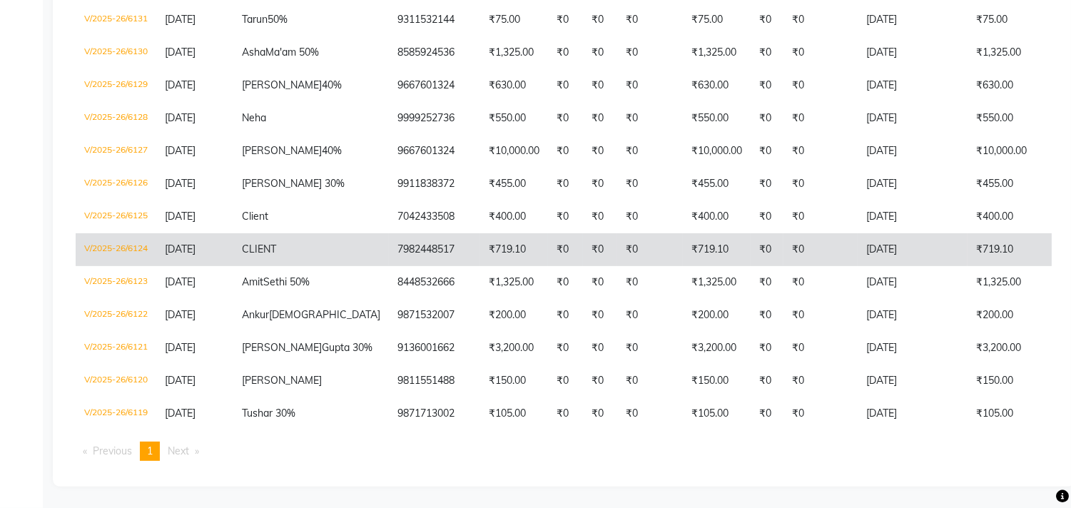
click at [548, 266] on td "₹0" at bounding box center [565, 249] width 35 height 33
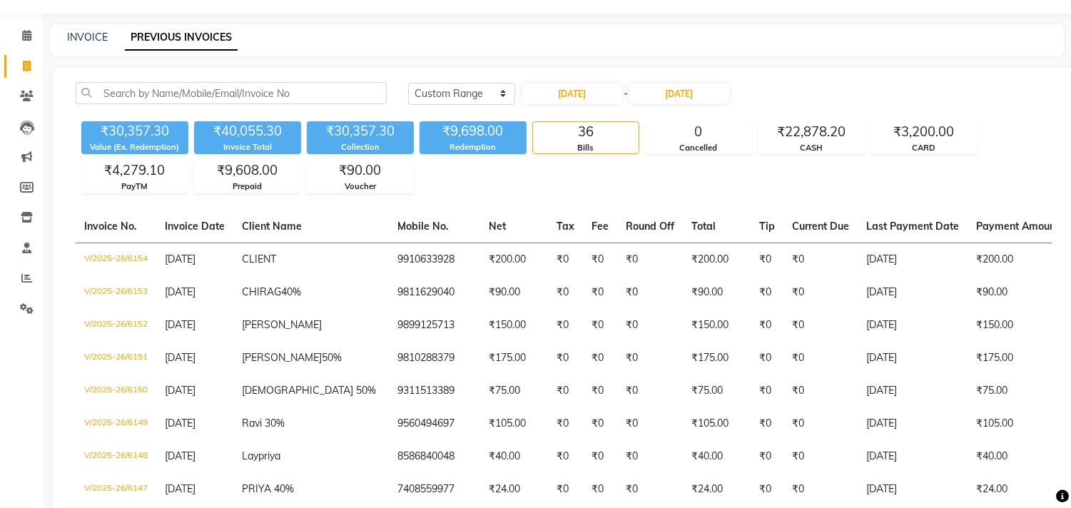
scroll to position [0, 0]
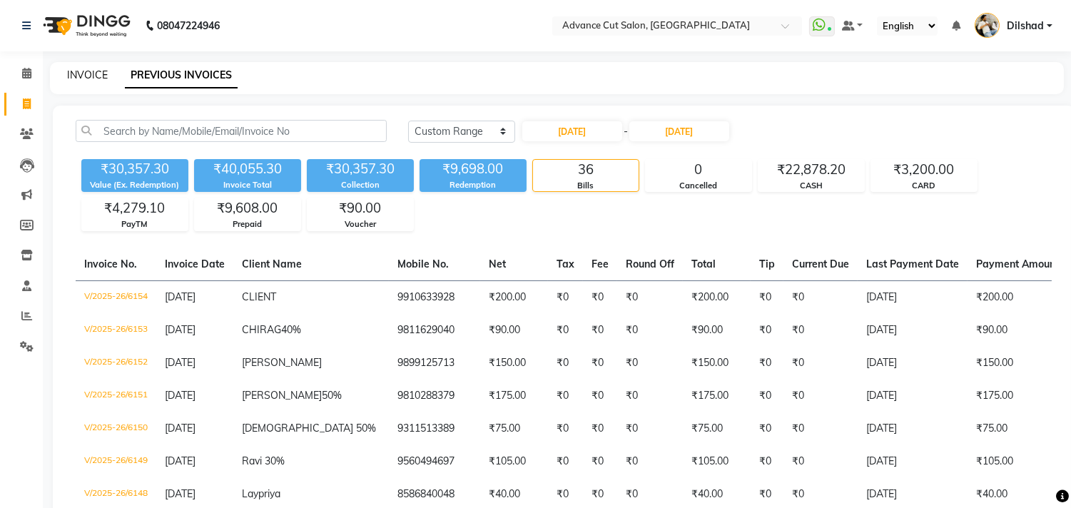
click at [84, 79] on link "INVOICE" at bounding box center [87, 75] width 41 height 13
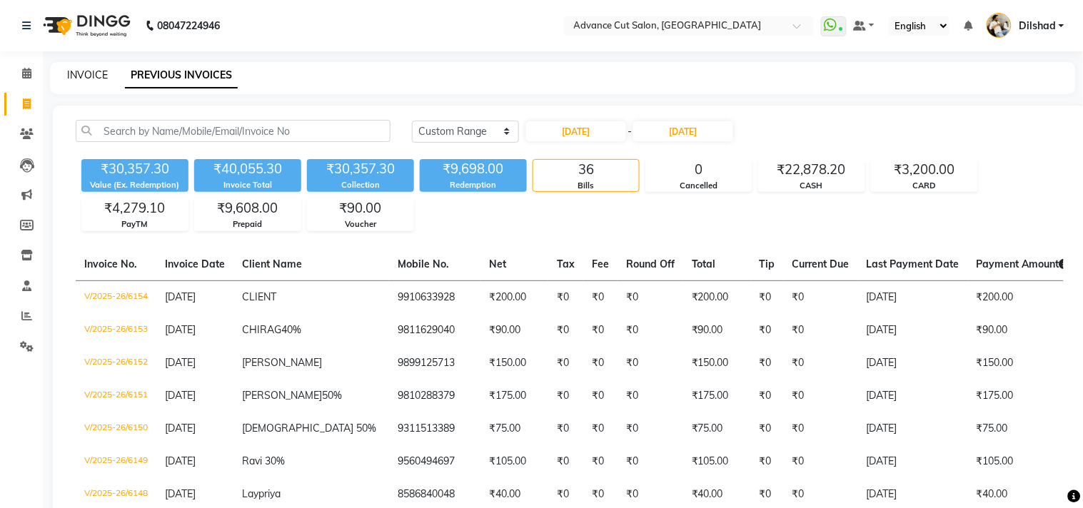
select select "922"
select select "service"
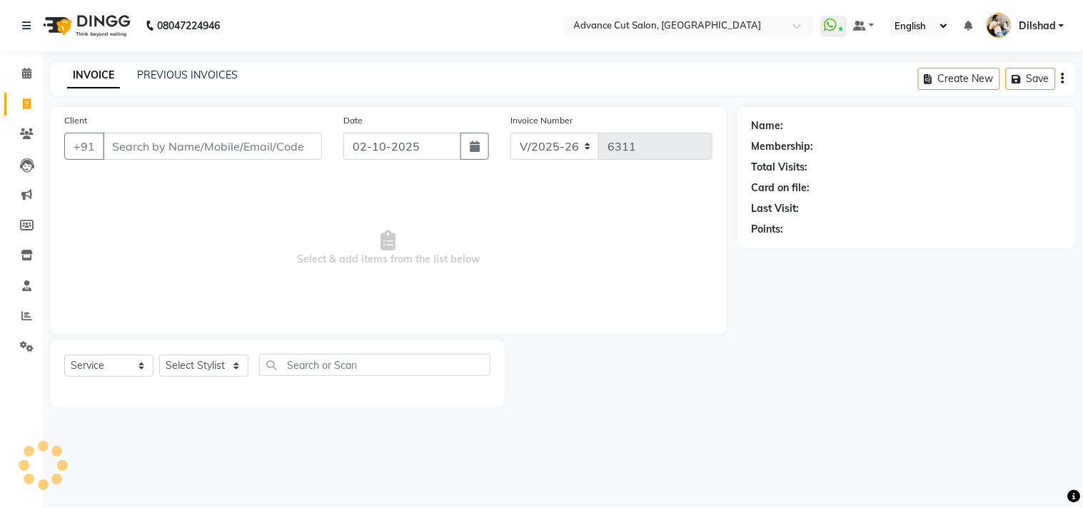
click at [327, 59] on div "08047224946 Select Location × Advance Cut Salon, New Colony WhatsApp Status ✕ S…" at bounding box center [541, 254] width 1083 height 508
click at [208, 366] on select "Select Stylist [PERSON_NAME] [PERSON_NAME] [PERSON_NAME] [PERSON_NAME] [PERSON_…" at bounding box center [203, 366] width 89 height 22
click at [310, 255] on span "Select & add items from the list below" at bounding box center [388, 248] width 648 height 143
click at [125, 158] on input "Client" at bounding box center [212, 146] width 219 height 27
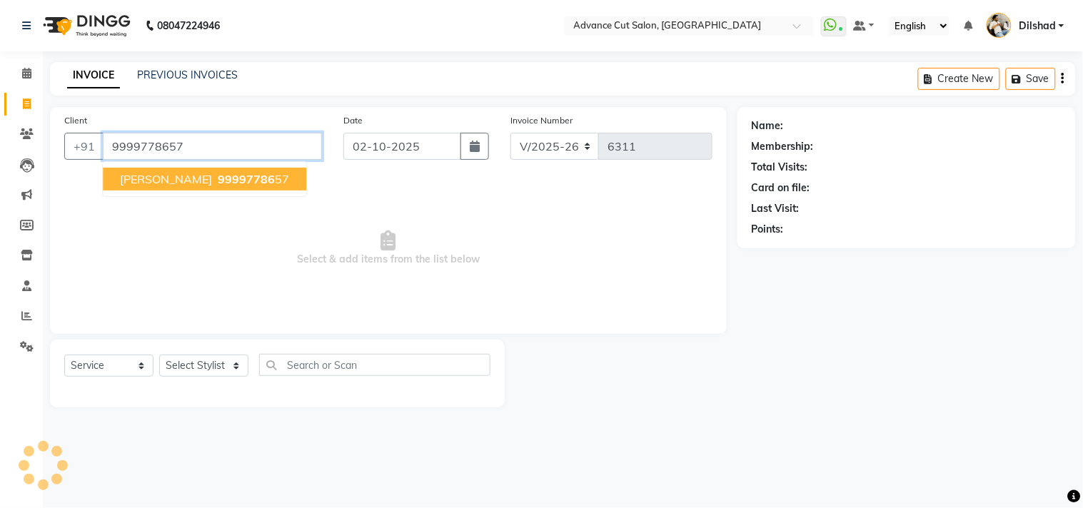
type input "9999778657"
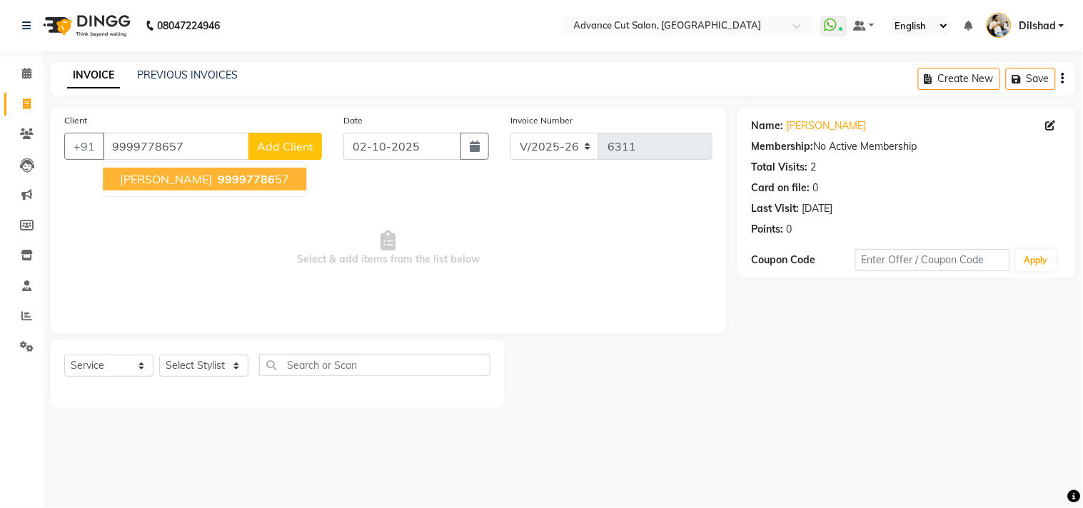
click at [143, 193] on ngb-typeahead-window "Nitin Nair 99997786 57" at bounding box center [204, 179] width 205 height 36
click at [218, 180] on span "99997786" at bounding box center [246, 179] width 57 height 14
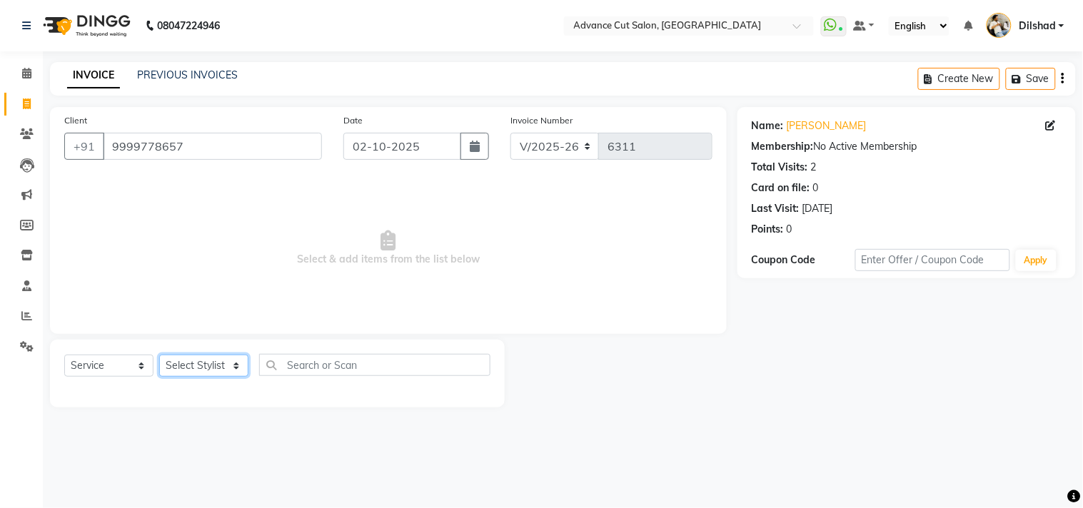
click at [187, 360] on select "Select Stylist [PERSON_NAME] [PERSON_NAME] [PERSON_NAME] [PERSON_NAME] [PERSON_…" at bounding box center [203, 366] width 89 height 22
select select "25769"
click at [159, 355] on select "Select Stylist [PERSON_NAME] [PERSON_NAME] [PERSON_NAME] [PERSON_NAME] [PERSON_…" at bounding box center [203, 366] width 89 height 22
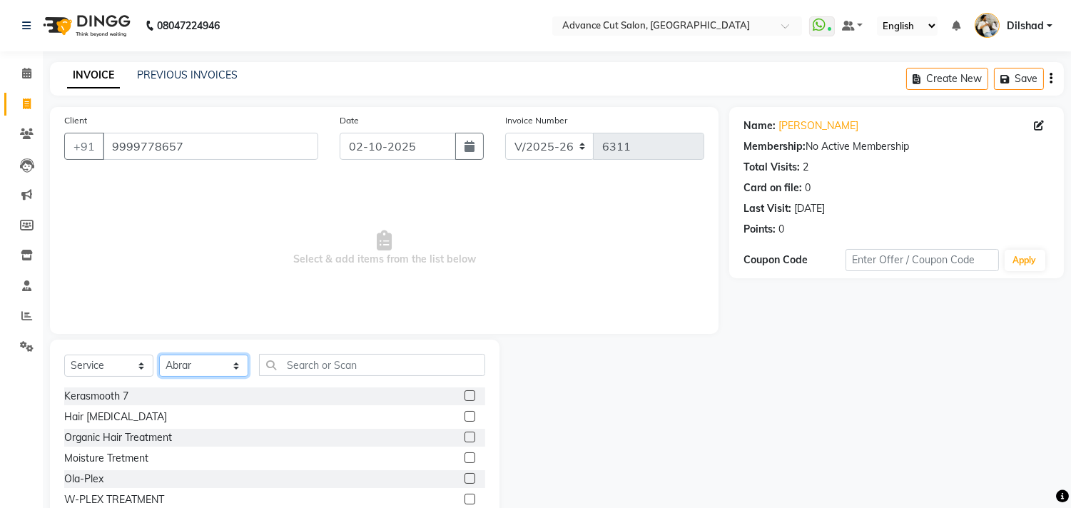
click at [203, 368] on select "Select Stylist [PERSON_NAME] [PERSON_NAME] [PERSON_NAME] [PERSON_NAME] [PERSON_…" at bounding box center [203, 366] width 89 height 22
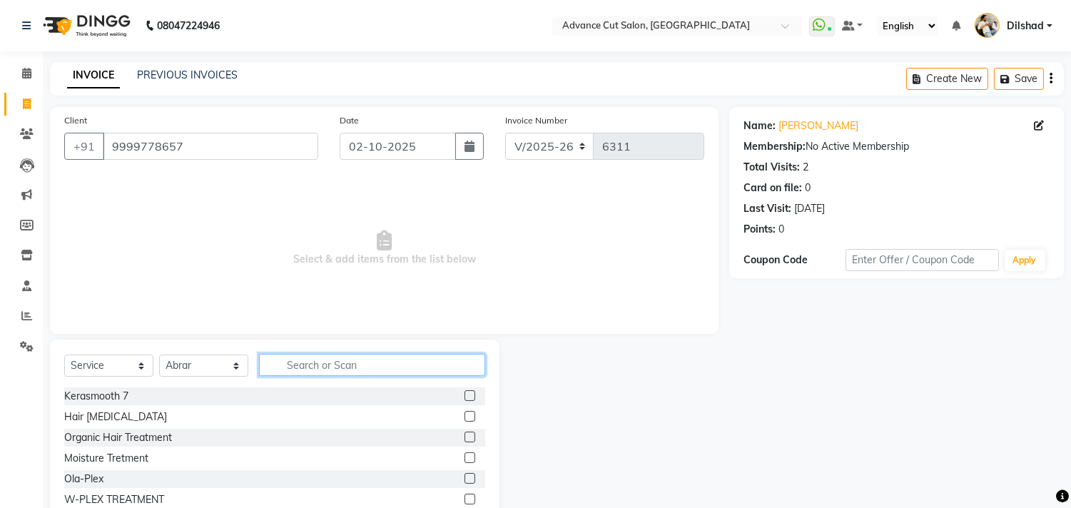
click at [283, 359] on input "text" at bounding box center [372, 365] width 226 height 22
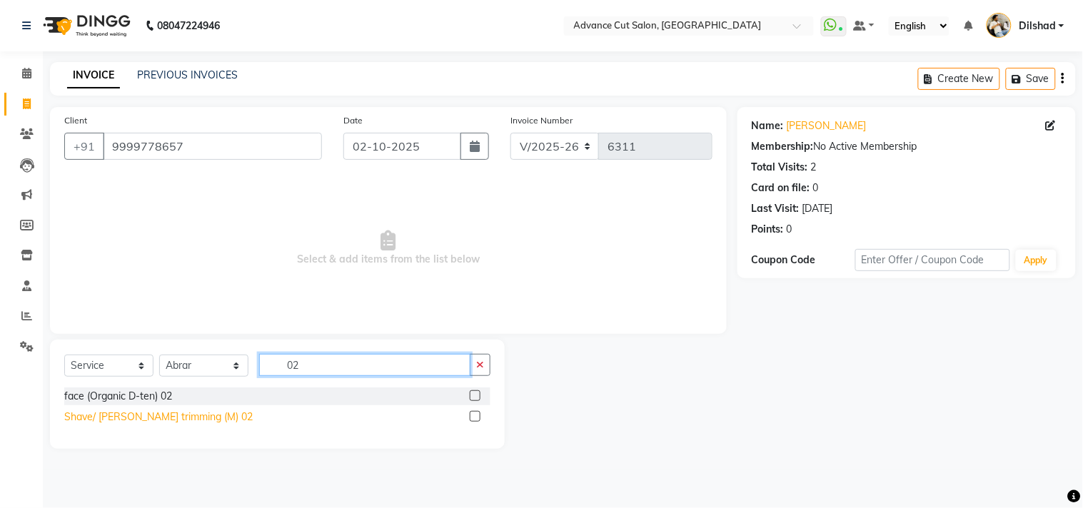
type input "02"
click at [159, 417] on div "Shave/ [PERSON_NAME] trimming (M) 02" at bounding box center [158, 417] width 188 height 15
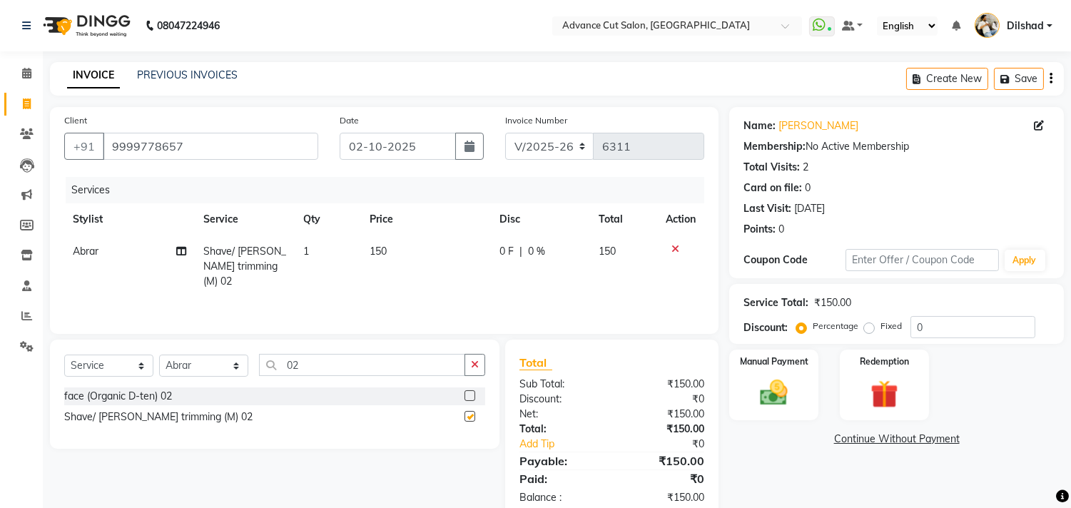
checkbox input "false"
click at [345, 353] on div "Select Service Product Membership Package Voucher Prepaid Gift Card Select Styl…" at bounding box center [275, 394] width 450 height 109
click at [309, 370] on input "02" at bounding box center [362, 365] width 206 height 22
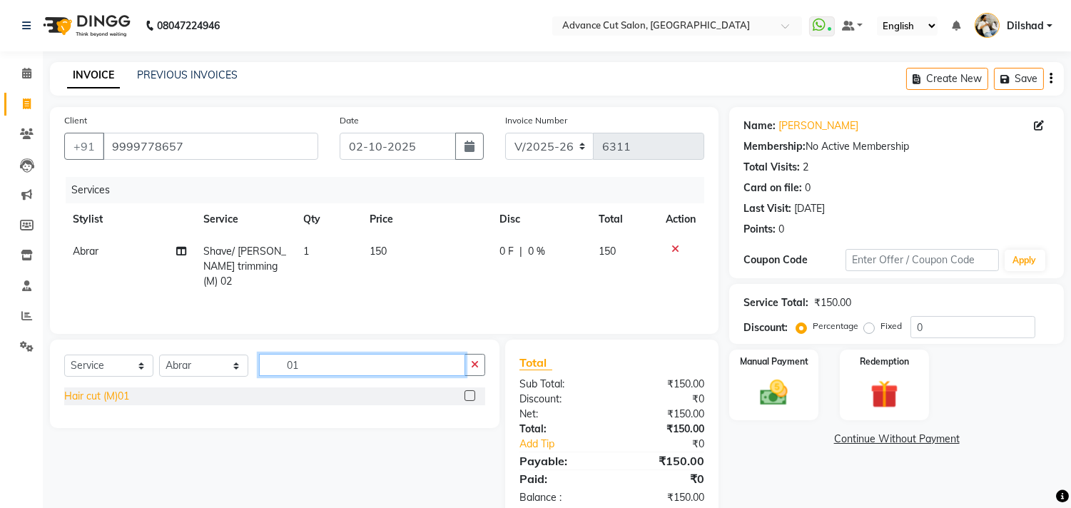
type input "01"
click at [111, 395] on div "Hair cut (M)01" at bounding box center [96, 396] width 65 height 15
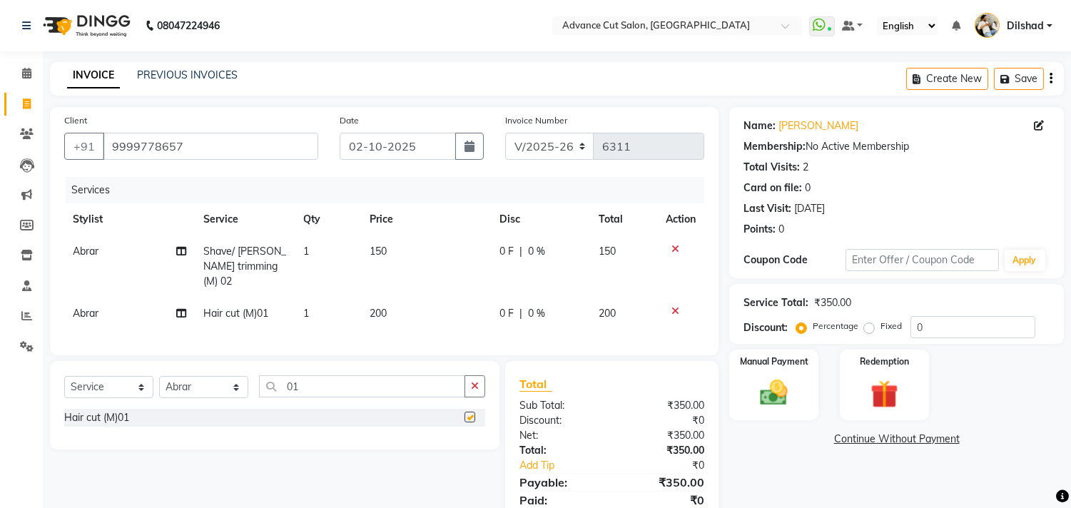
checkbox input "false"
click at [674, 245] on icon at bounding box center [675, 249] width 8 height 10
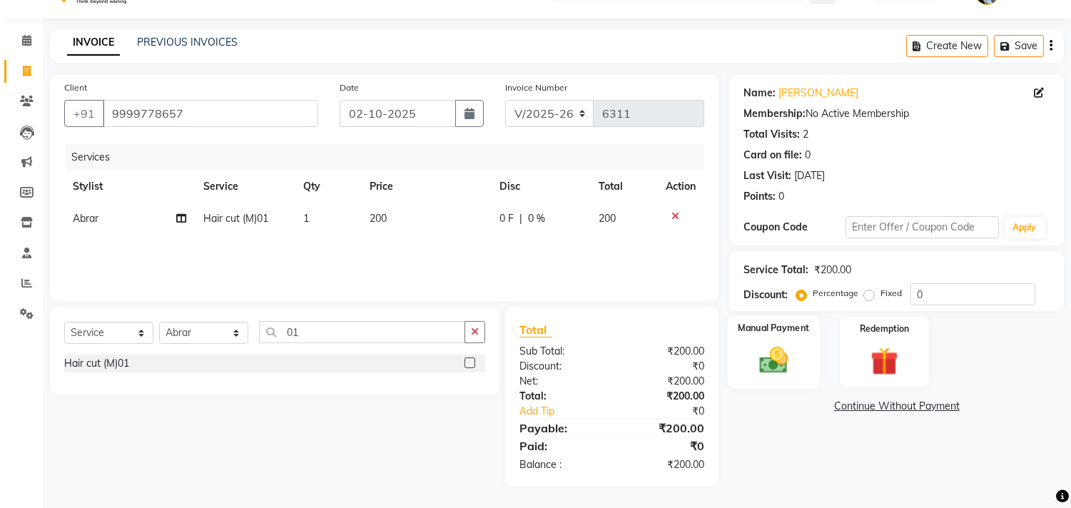
click at [786, 366] on img at bounding box center [774, 361] width 47 height 34
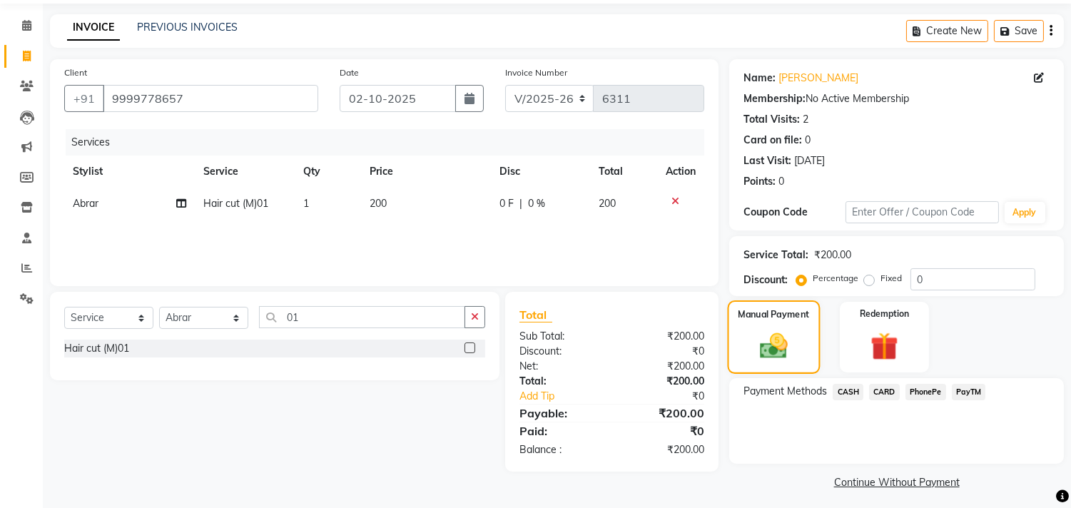
scroll to position [53, 0]
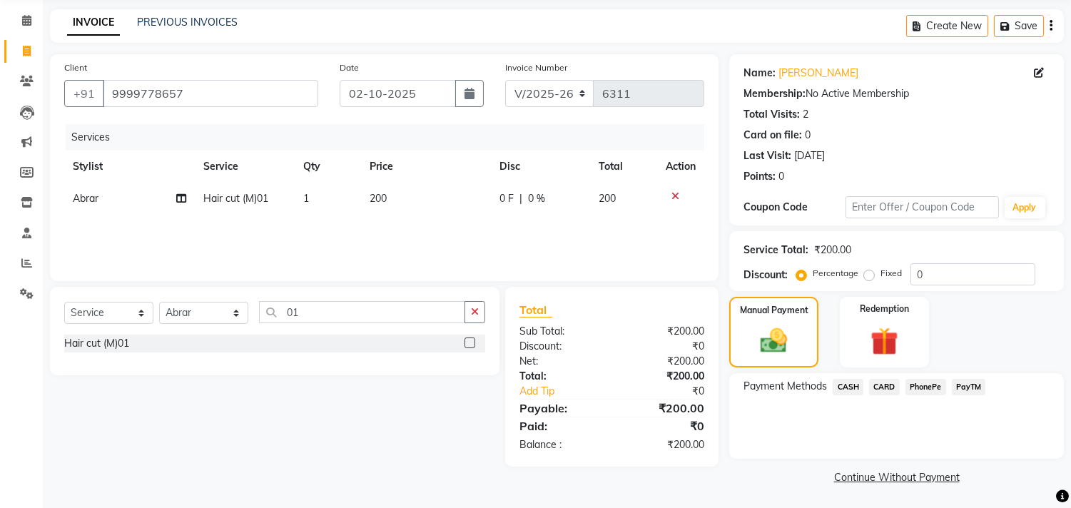
click at [843, 390] on span "CASH" at bounding box center [848, 387] width 31 height 16
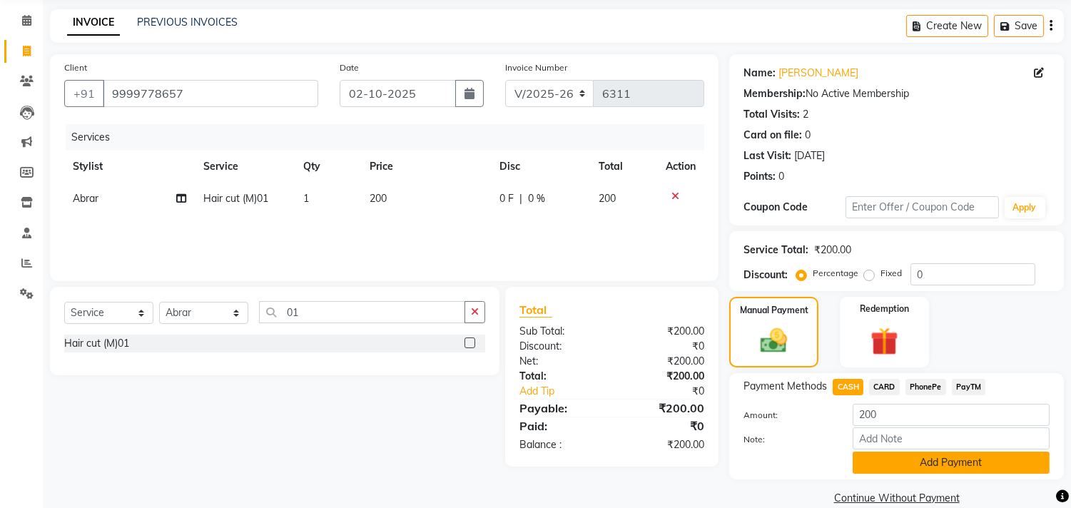
click at [907, 465] on button "Add Payment" at bounding box center [951, 463] width 197 height 22
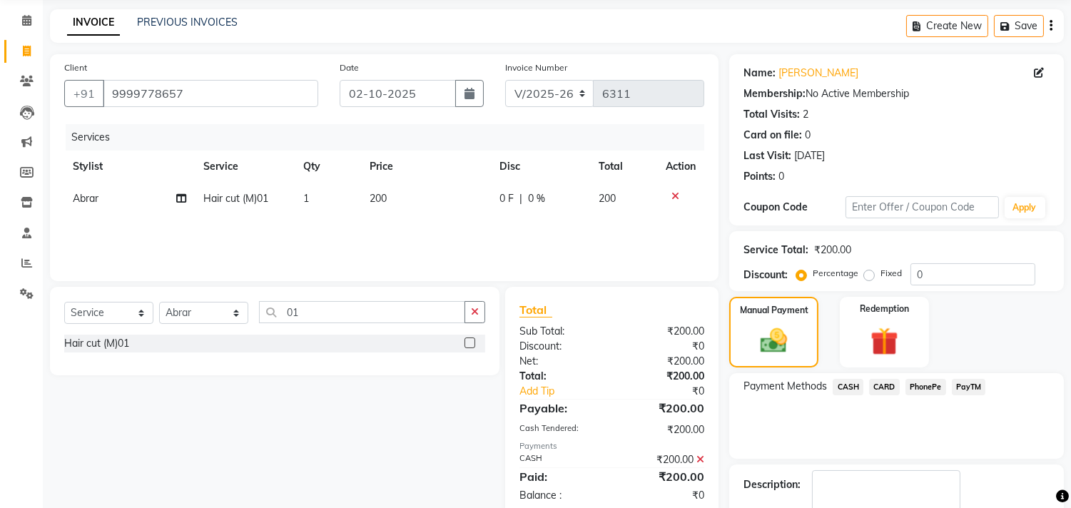
scroll to position [133, 0]
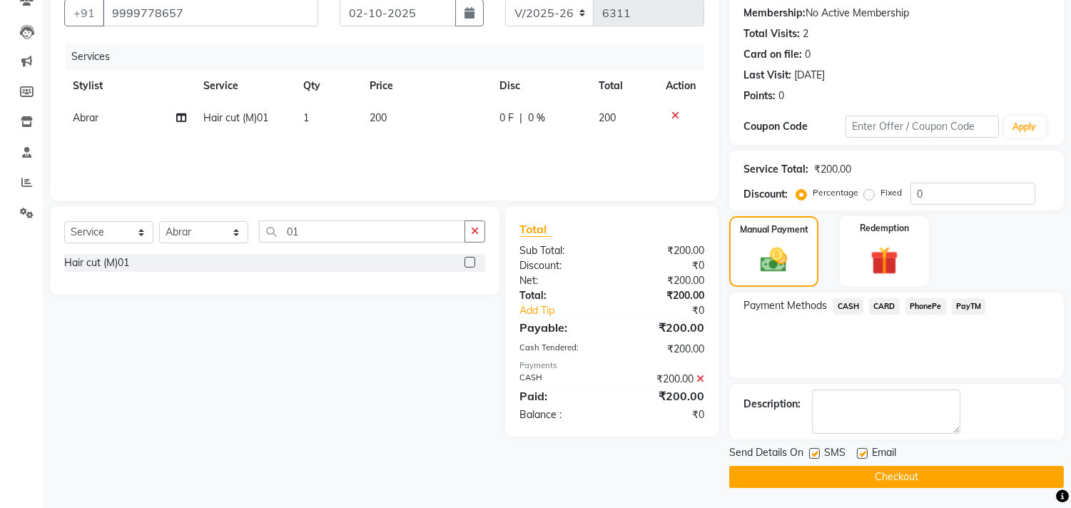
click at [878, 474] on button "Checkout" at bounding box center [896, 477] width 335 height 22
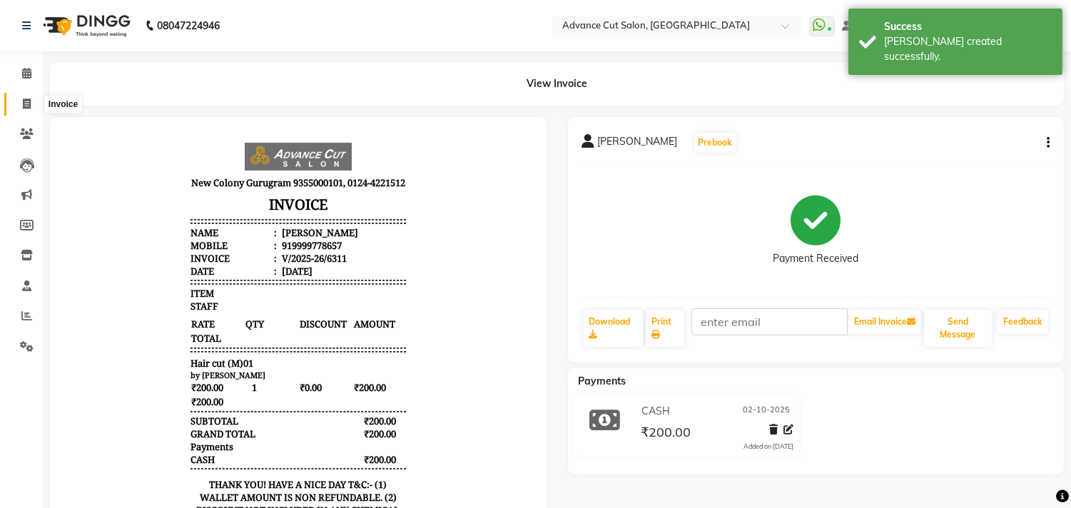
click at [29, 101] on icon at bounding box center [27, 103] width 8 height 11
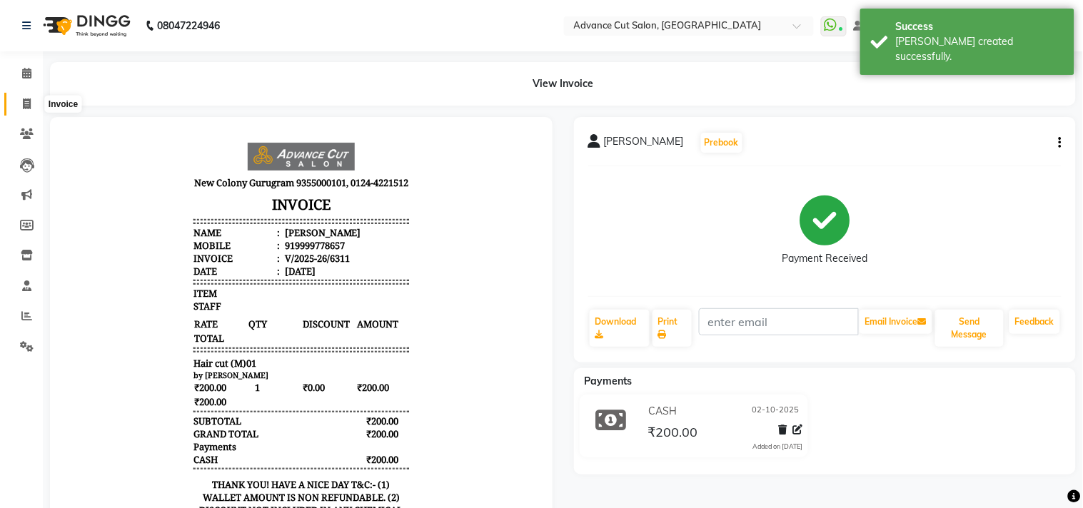
select select "922"
select select "service"
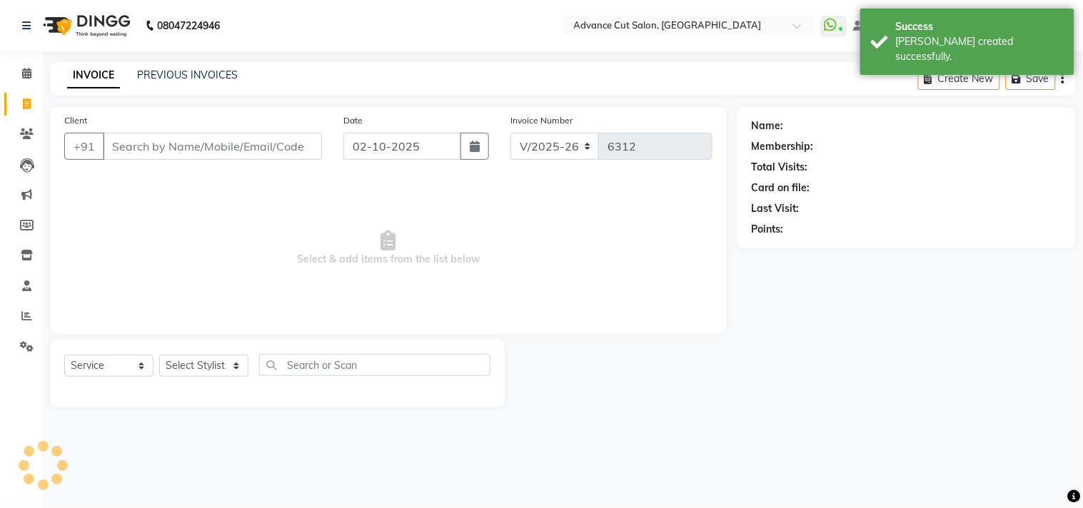
click at [328, 81] on div "INVOICE PREVIOUS INVOICES Create New Save" at bounding box center [562, 79] width 1025 height 34
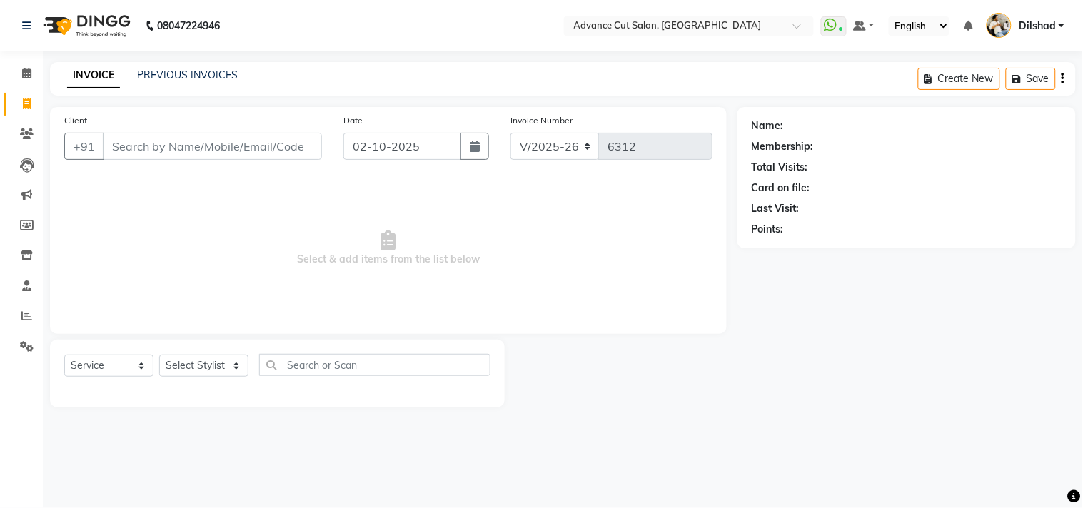
click at [307, 93] on div "INVOICE PREVIOUS INVOICES Create New Save" at bounding box center [562, 79] width 1025 height 34
click at [168, 144] on input "Client" at bounding box center [212, 146] width 219 height 27
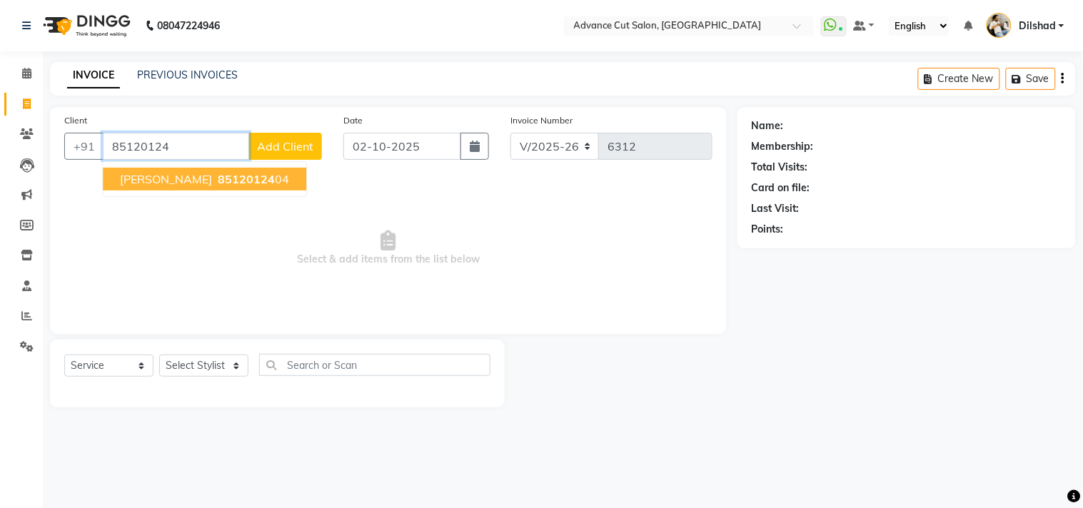
click at [173, 166] on ngb-typeahead-window "SURBHI 85120124 04" at bounding box center [204, 179] width 205 height 36
click at [215, 183] on ngb-highlight "85120124 04" at bounding box center [252, 179] width 74 height 14
type input "8512012404"
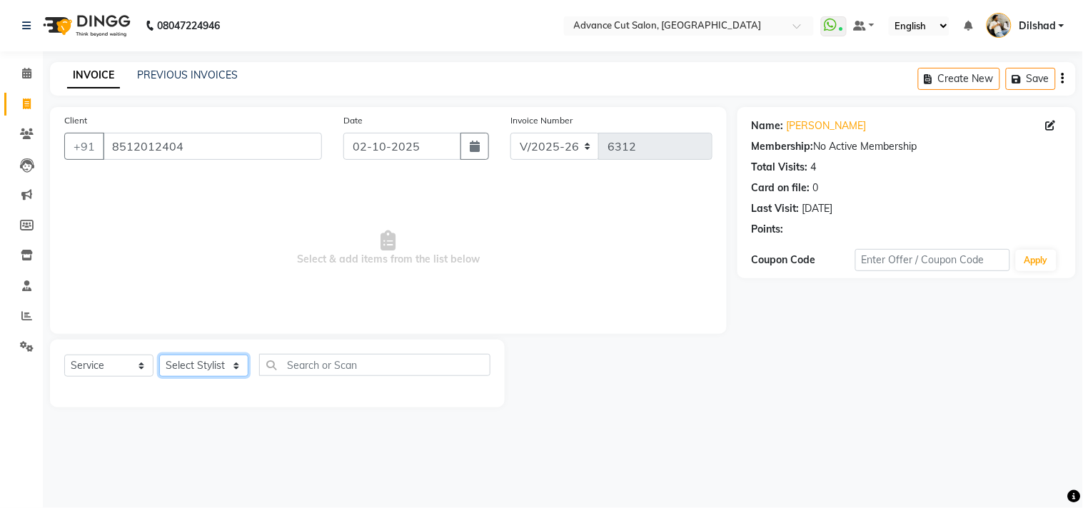
drag, startPoint x: 201, startPoint y: 365, endPoint x: 188, endPoint y: 355, distance: 16.3
click at [201, 364] on select "Select Stylist Abrar Alam Dilshad Lallan Meenu Nafeesh Ahmad Naved O.P. Sharma …" at bounding box center [203, 366] width 89 height 22
select select "83452"
click at [159, 355] on select "Select Stylist Abrar Alam Dilshad Lallan Meenu Nafeesh Ahmad Naved O.P. Sharma …" at bounding box center [203, 366] width 89 height 22
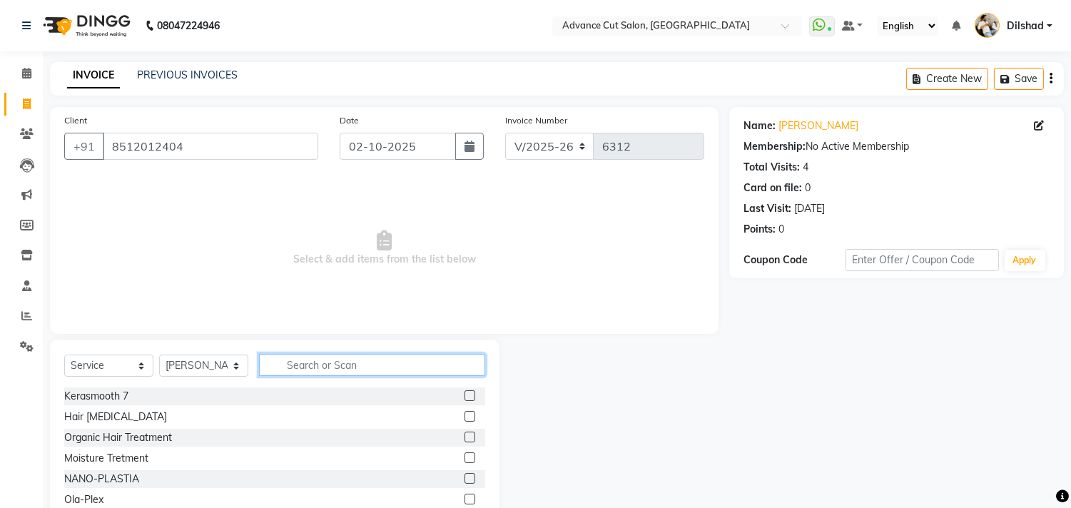
click at [295, 361] on input "text" at bounding box center [372, 365] width 226 height 22
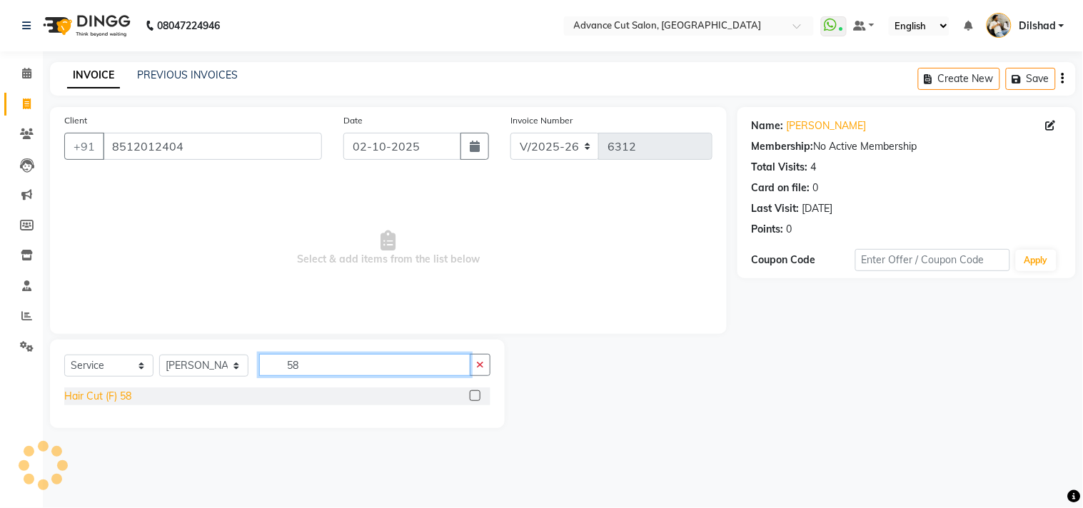
type input "58"
click at [119, 397] on div "Hair Cut (F) 58" at bounding box center [97, 396] width 67 height 15
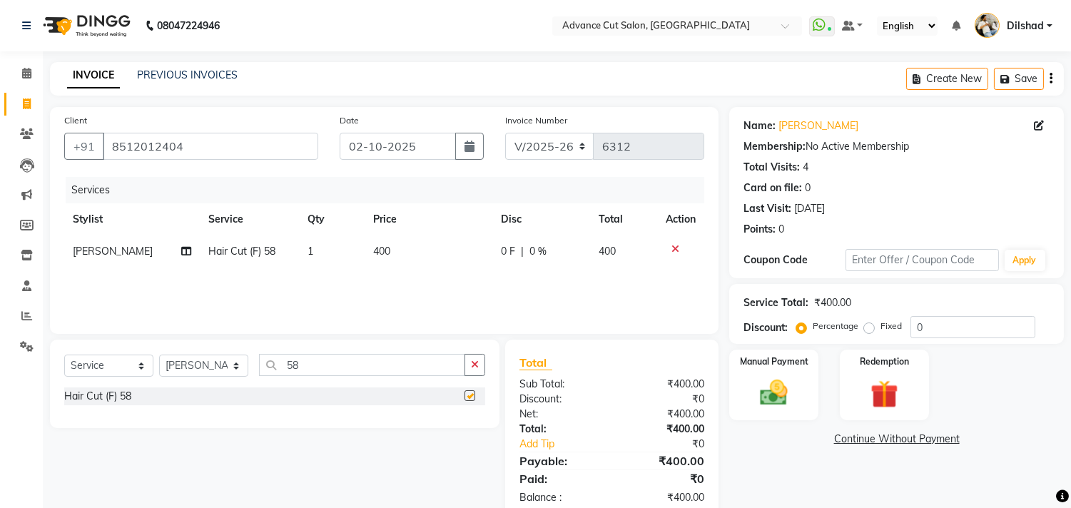
checkbox input "false"
click at [186, 370] on select "Select Stylist Abrar Alam Dilshad Lallan Meenu Nafeesh Ahmad Naved O.P. Sharma …" at bounding box center [203, 366] width 89 height 22
select select "35524"
click at [159, 355] on select "Select Stylist Abrar Alam Dilshad Lallan Meenu Nafeesh Ahmad Naved O.P. Sharma …" at bounding box center [203, 366] width 89 height 22
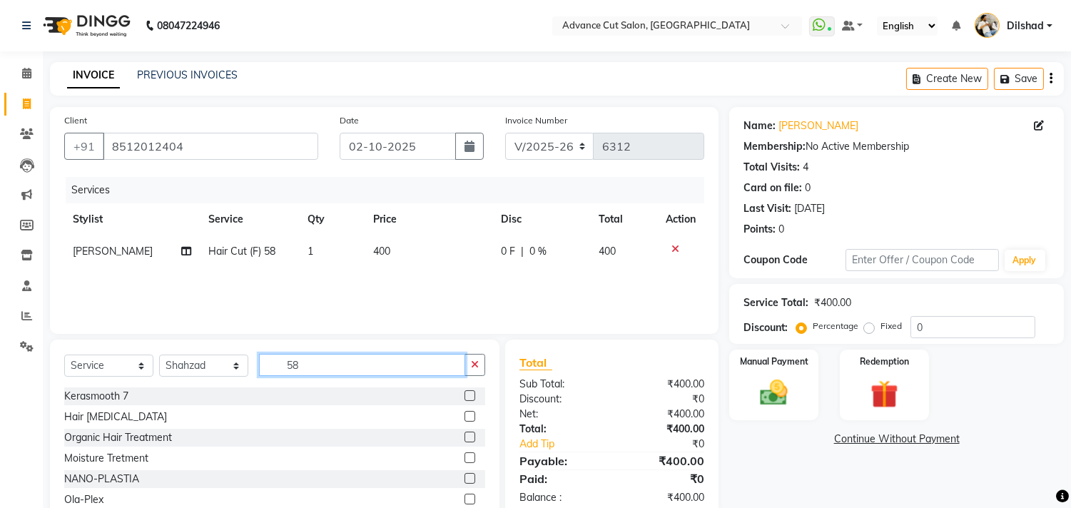
click at [307, 368] on input "58" at bounding box center [362, 365] width 206 height 22
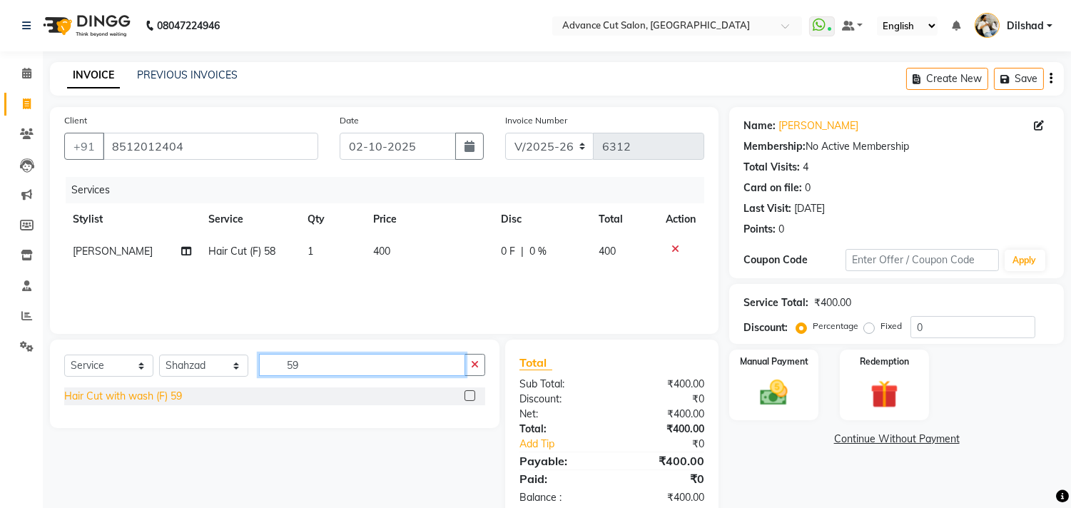
type input "59"
click at [158, 390] on div "Hair Cut with wash (F) 59" at bounding box center [123, 396] width 118 height 15
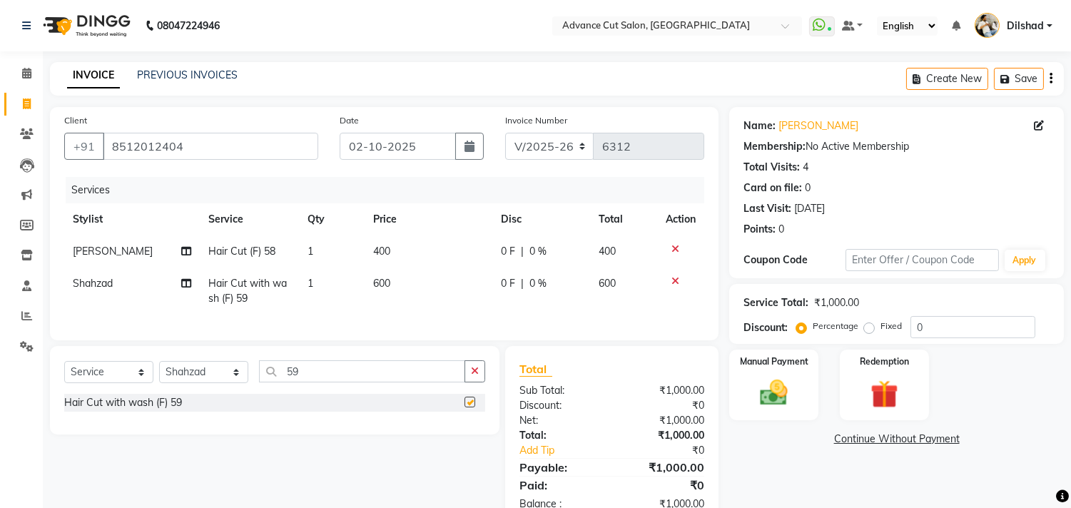
checkbox input "false"
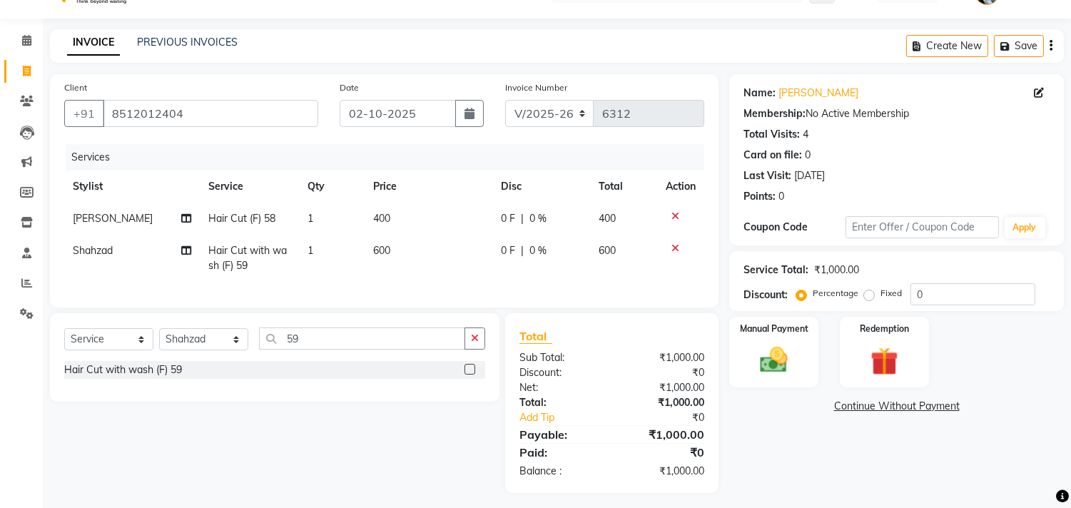
scroll to position [51, 0]
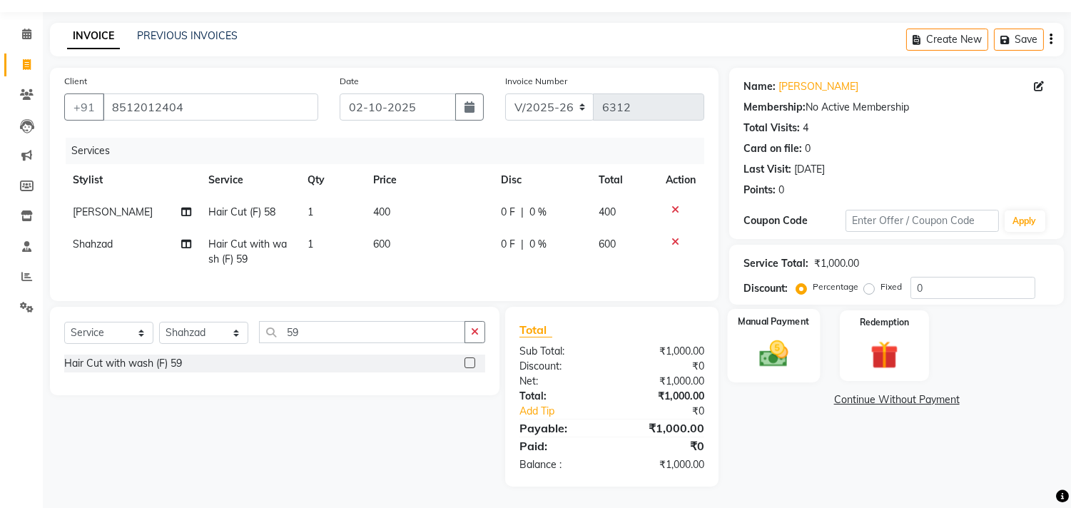
click at [798, 350] on div "Manual Payment" at bounding box center [774, 345] width 93 height 73
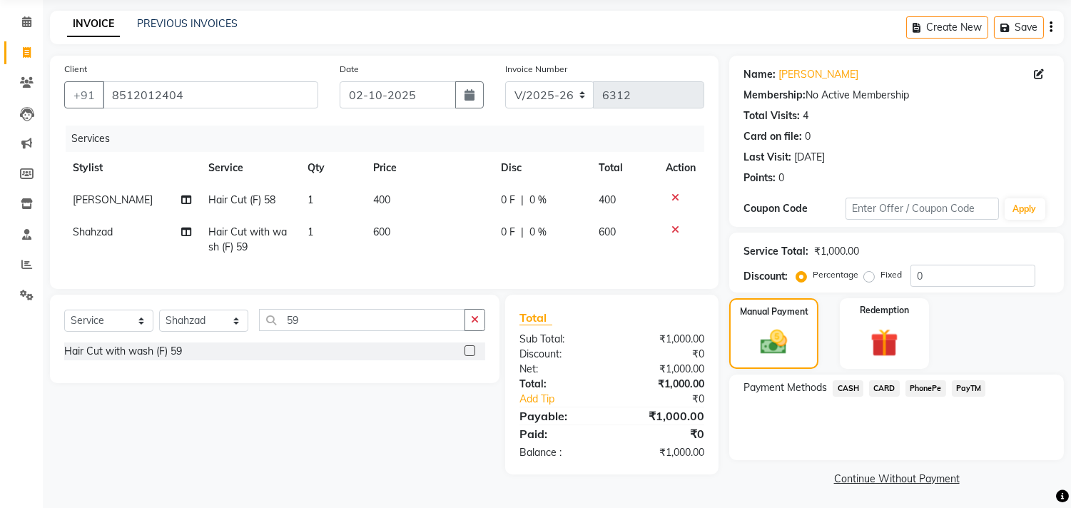
click at [964, 395] on span "PayTM" at bounding box center [969, 388] width 34 height 16
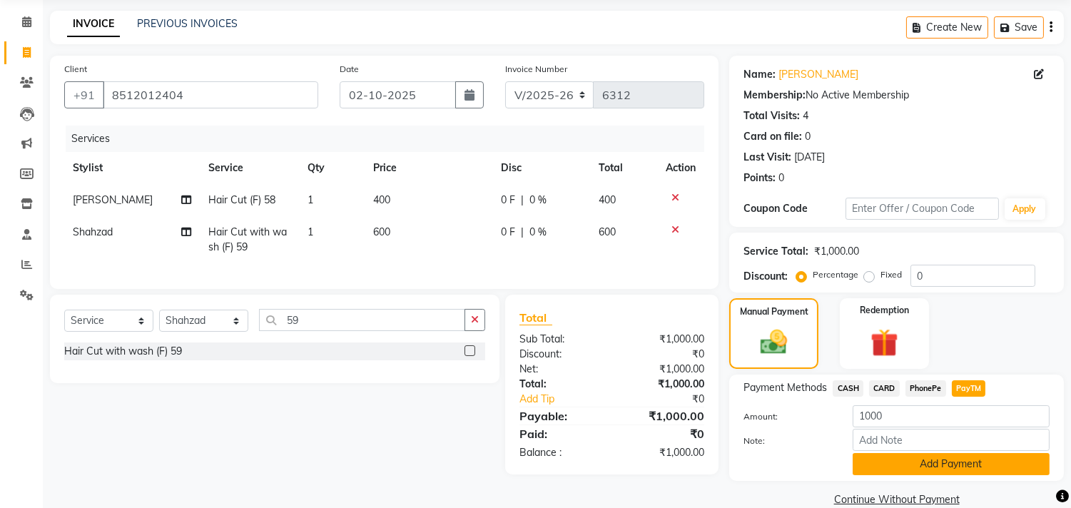
click at [943, 474] on button "Add Payment" at bounding box center [951, 464] width 197 height 22
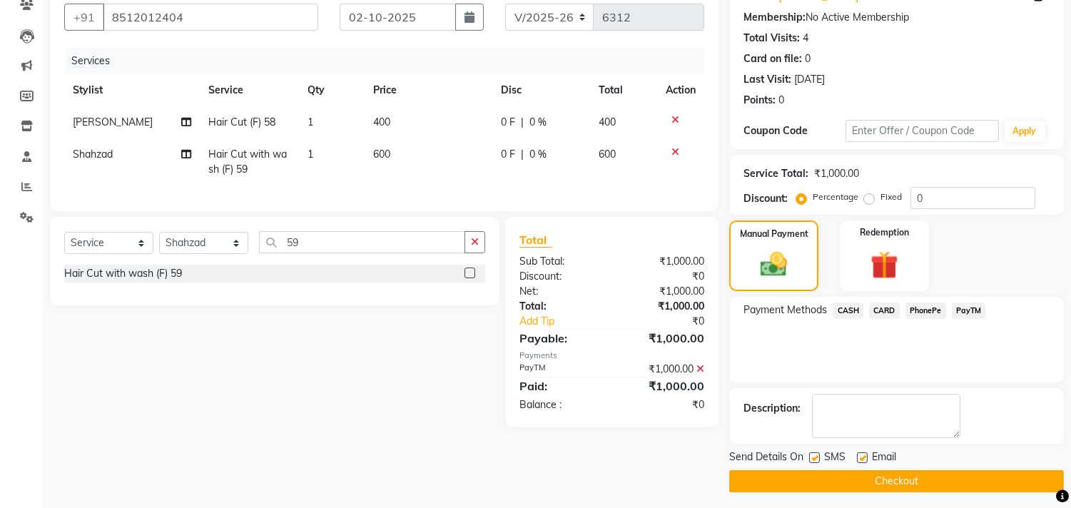
scroll to position [133, 0]
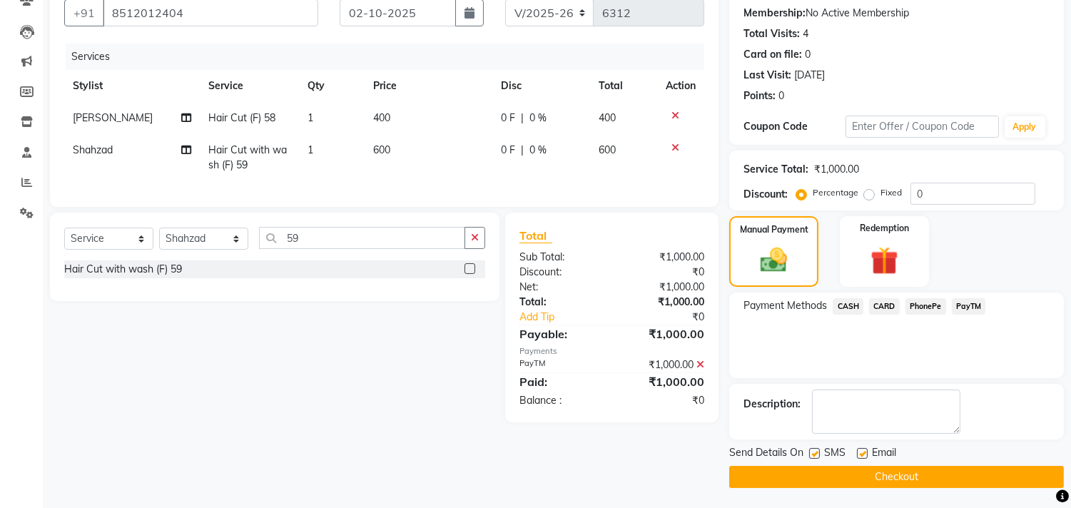
click at [824, 484] on button "Checkout" at bounding box center [896, 477] width 335 height 22
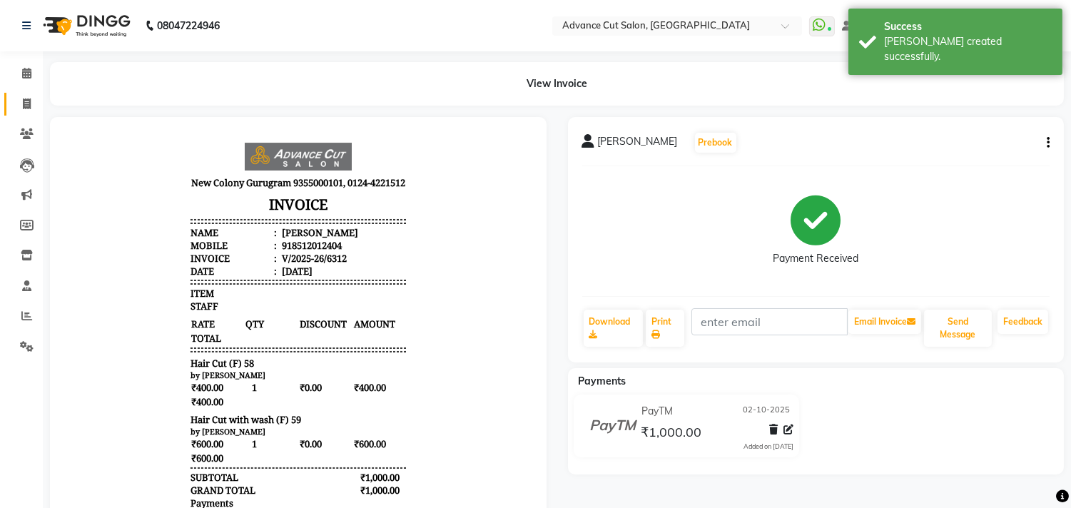
click at [9, 103] on link "Invoice" at bounding box center [21, 105] width 34 height 24
select select "922"
select select "service"
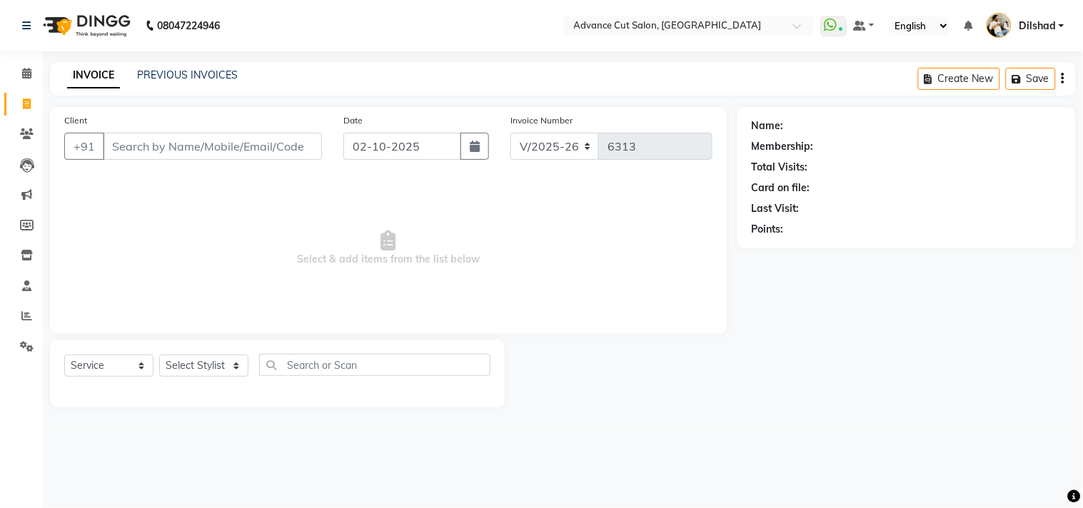
click at [9, 105] on link "Invoice" at bounding box center [21, 105] width 34 height 24
select select "service"
type input "6313"
select select "922"
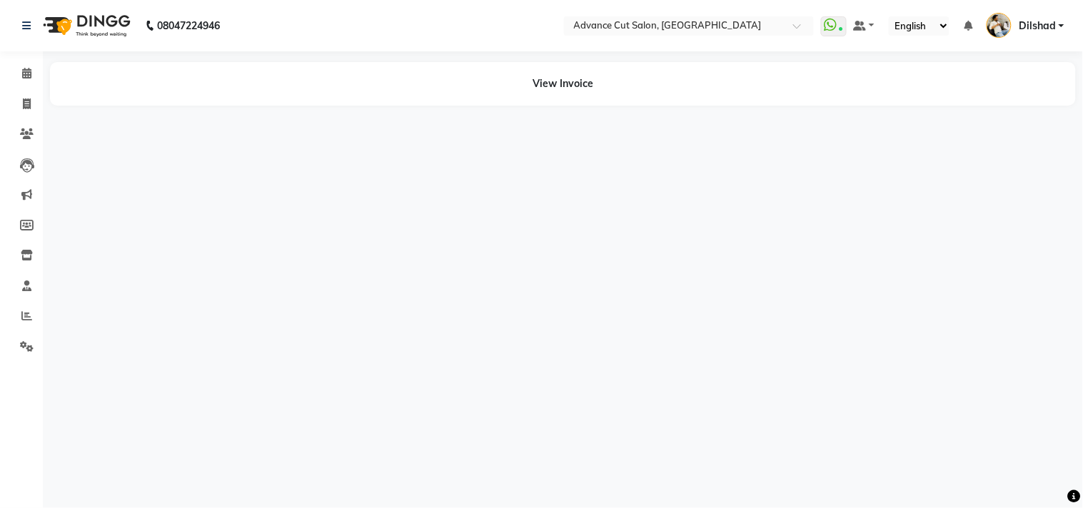
select select "en"
